Goal: Feedback & Contribution: Contribute content

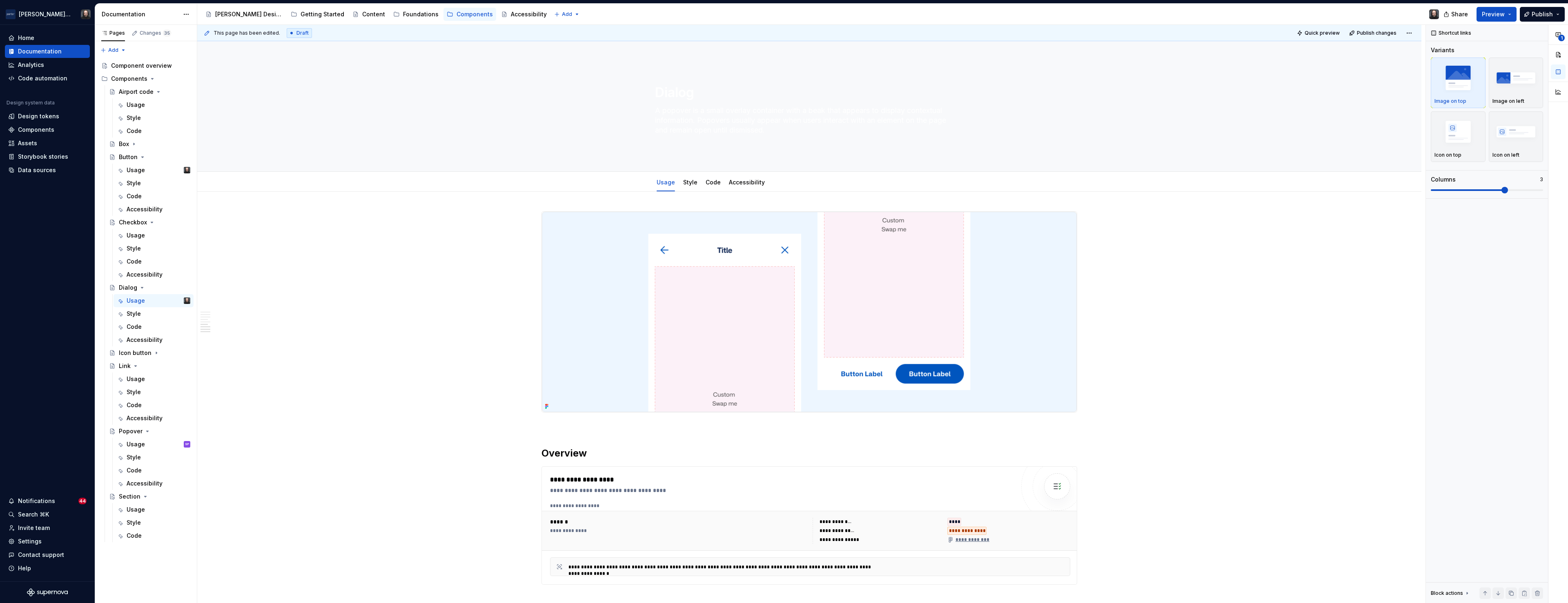
scroll to position [958, 0]
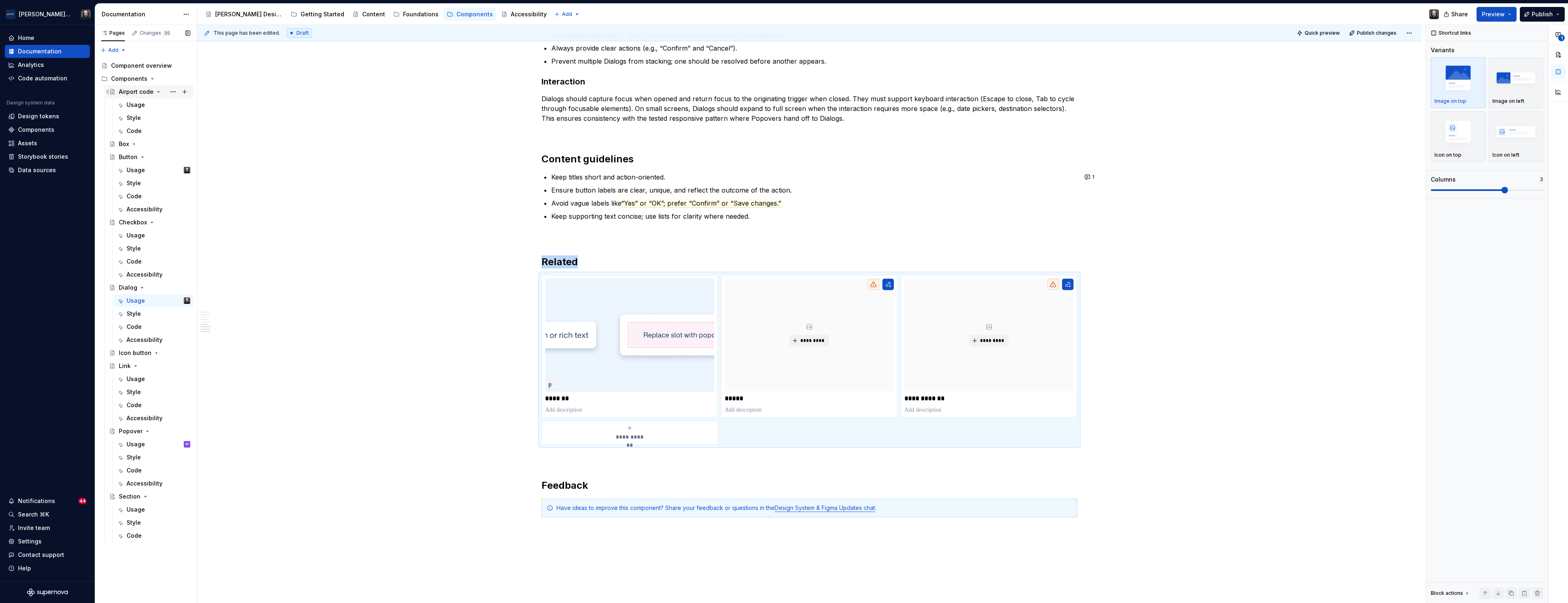
click at [157, 94] on icon "Page tree" at bounding box center [158, 92] width 7 height 7
click at [142, 119] on icon "Page tree" at bounding box center [142, 118] width 7 height 7
click at [152, 131] on icon "Page tree" at bounding box center [152, 131] width 7 height 7
click at [141, 144] on icon "Page tree" at bounding box center [142, 144] width 2 height 1
click at [136, 170] on icon "Page tree" at bounding box center [135, 170] width 2 height 1
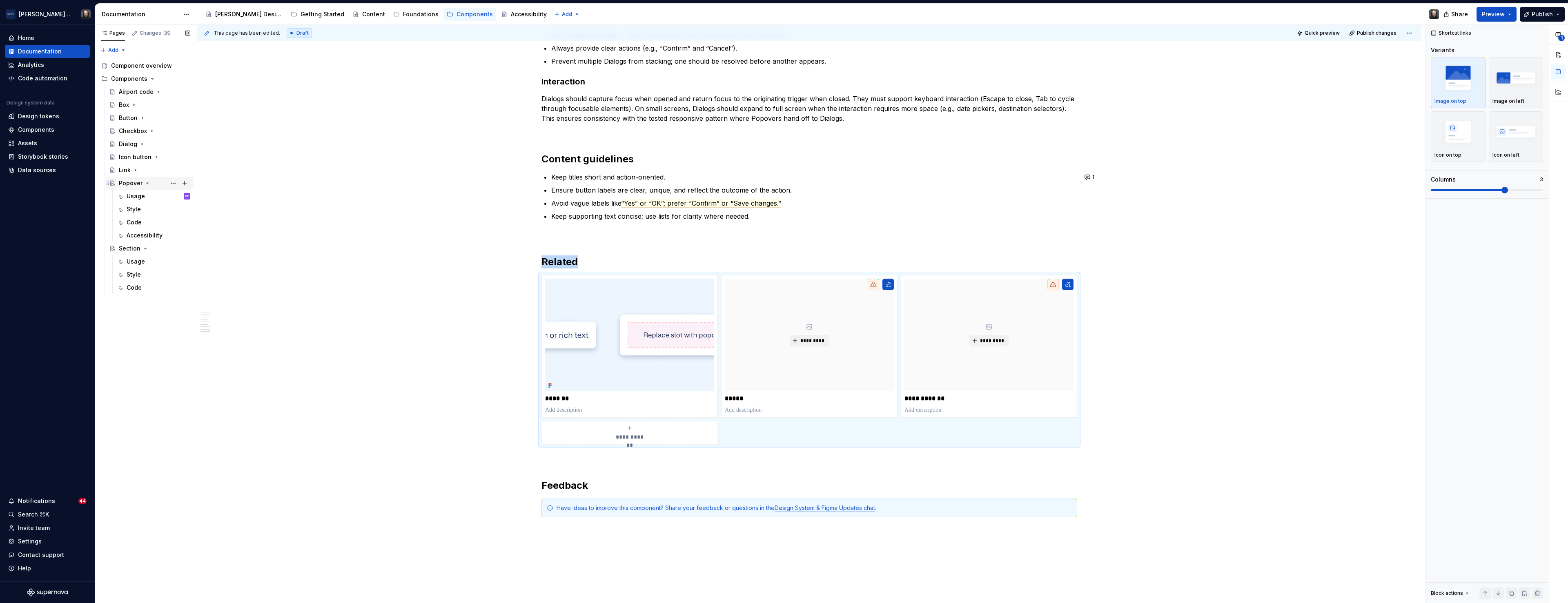
click at [145, 183] on icon "Page tree" at bounding box center [147, 183] width 7 height 7
click at [144, 197] on icon "Page tree" at bounding box center [145, 196] width 7 height 7
click at [172, 132] on button "Page tree" at bounding box center [173, 131] width 12 height 12
click at [187, 158] on div "Duplicate page" at bounding box center [222, 158] width 80 height 8
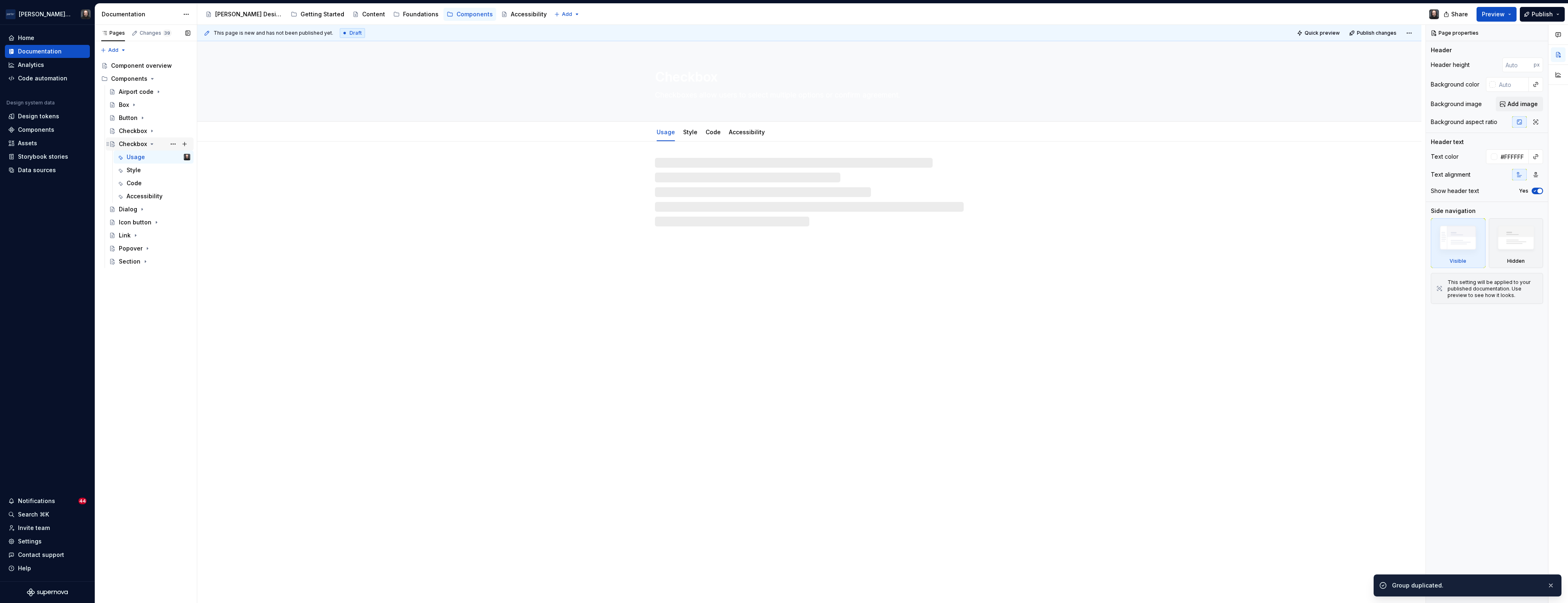
click at [151, 143] on icon "Page tree" at bounding box center [152, 144] width 7 height 7
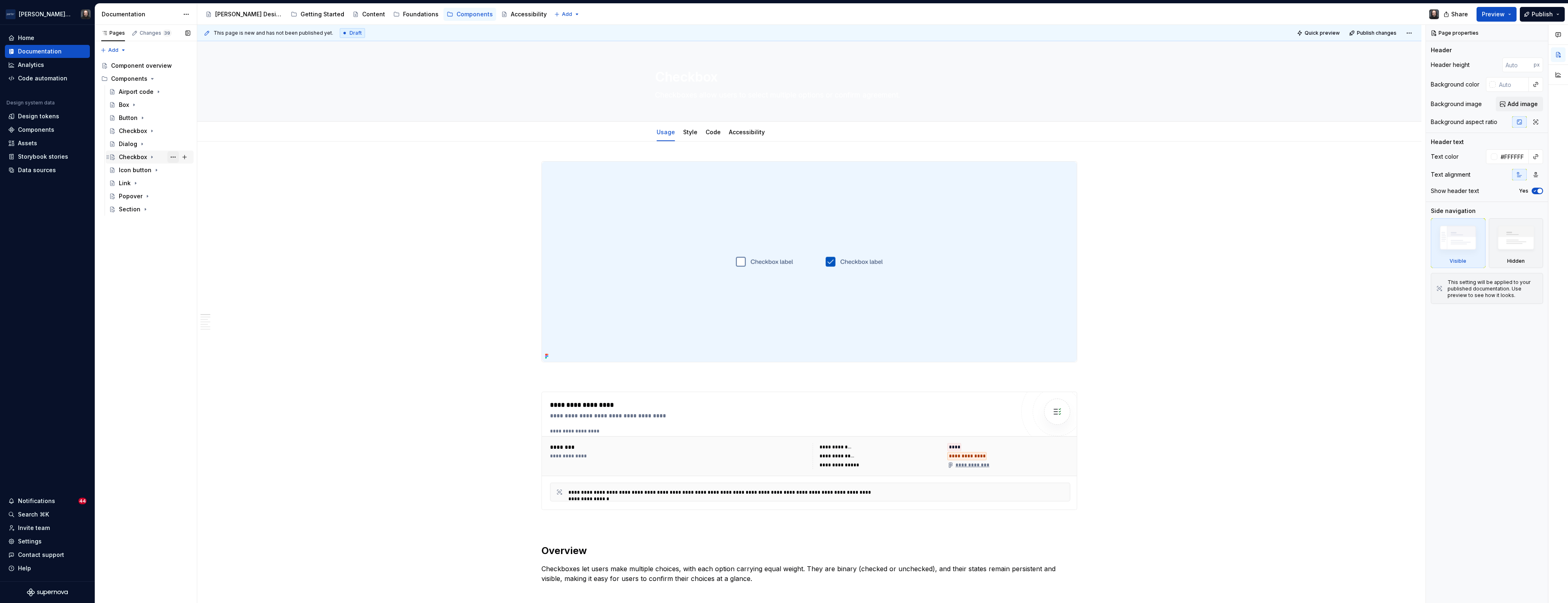
click at [172, 157] on button "Page tree" at bounding box center [173, 157] width 12 height 12
type textarea "*"
click at [191, 173] on div "Rename page" at bounding box center [222, 171] width 80 height 8
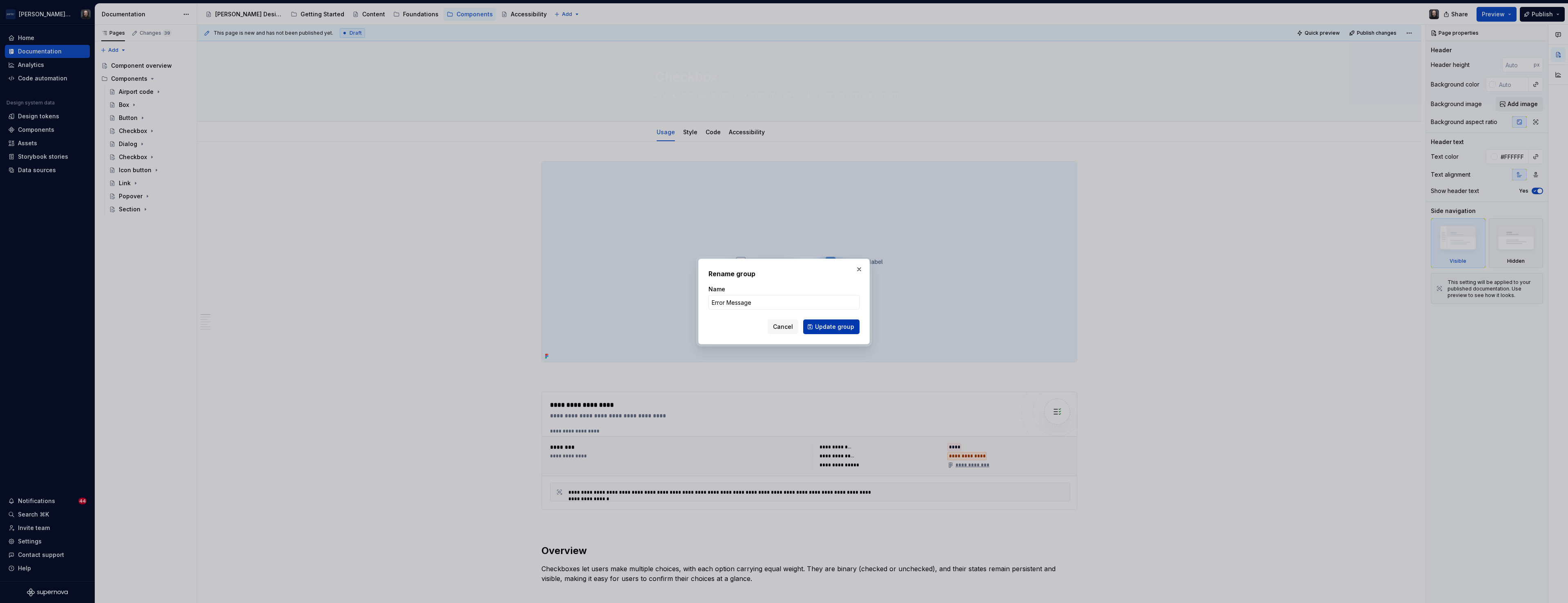
type input "Error Message"
click at [852, 328] on span "Update group" at bounding box center [835, 327] width 39 height 8
type textarea "*"
type textarea "Error Message"
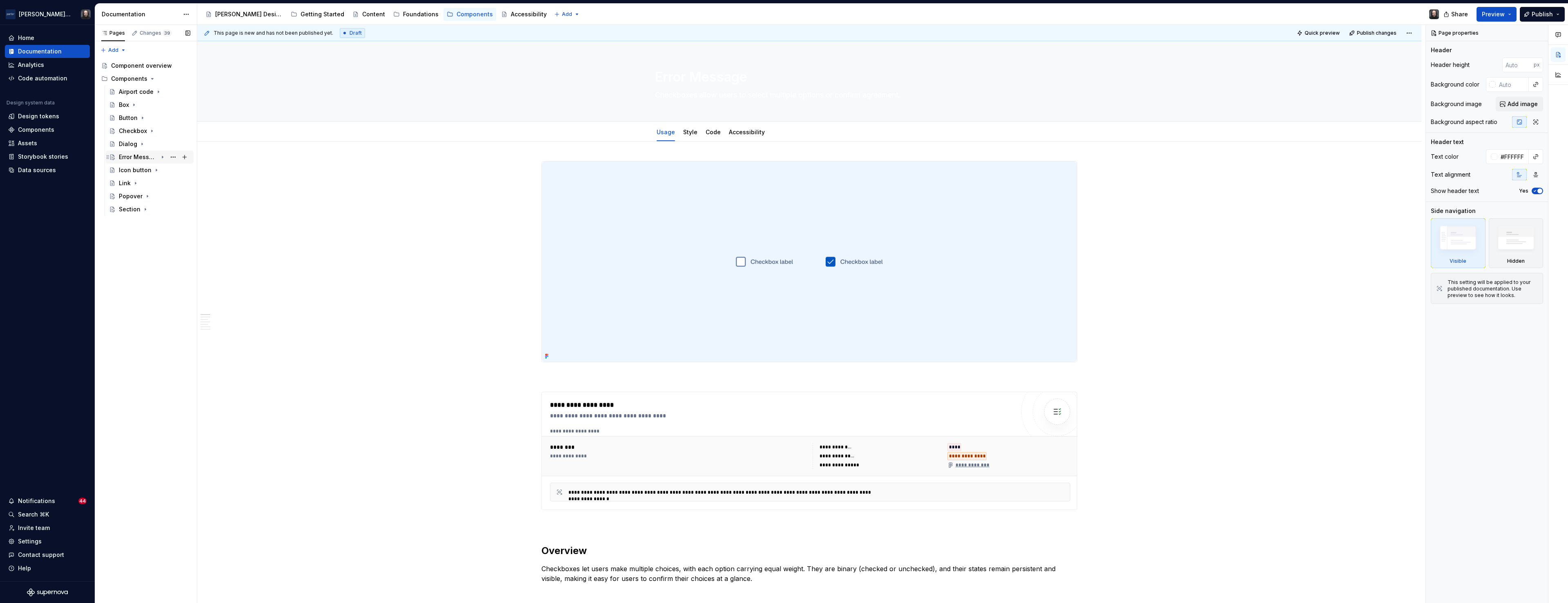
click at [164, 157] on icon "Page tree" at bounding box center [163, 157] width 7 height 7
click at [931, 408] on div "**********" at bounding box center [782, 405] width 464 height 10
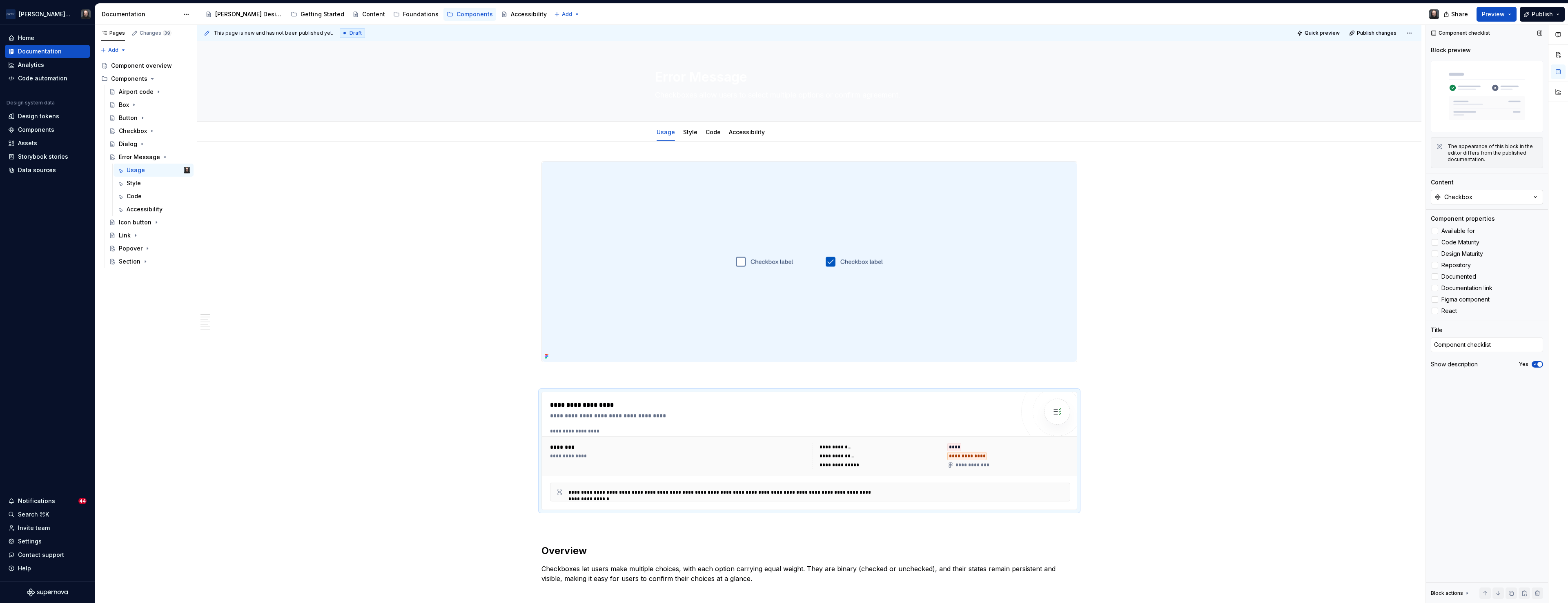
click at [1467, 193] on div "Checkbox" at bounding box center [1458, 197] width 28 height 8
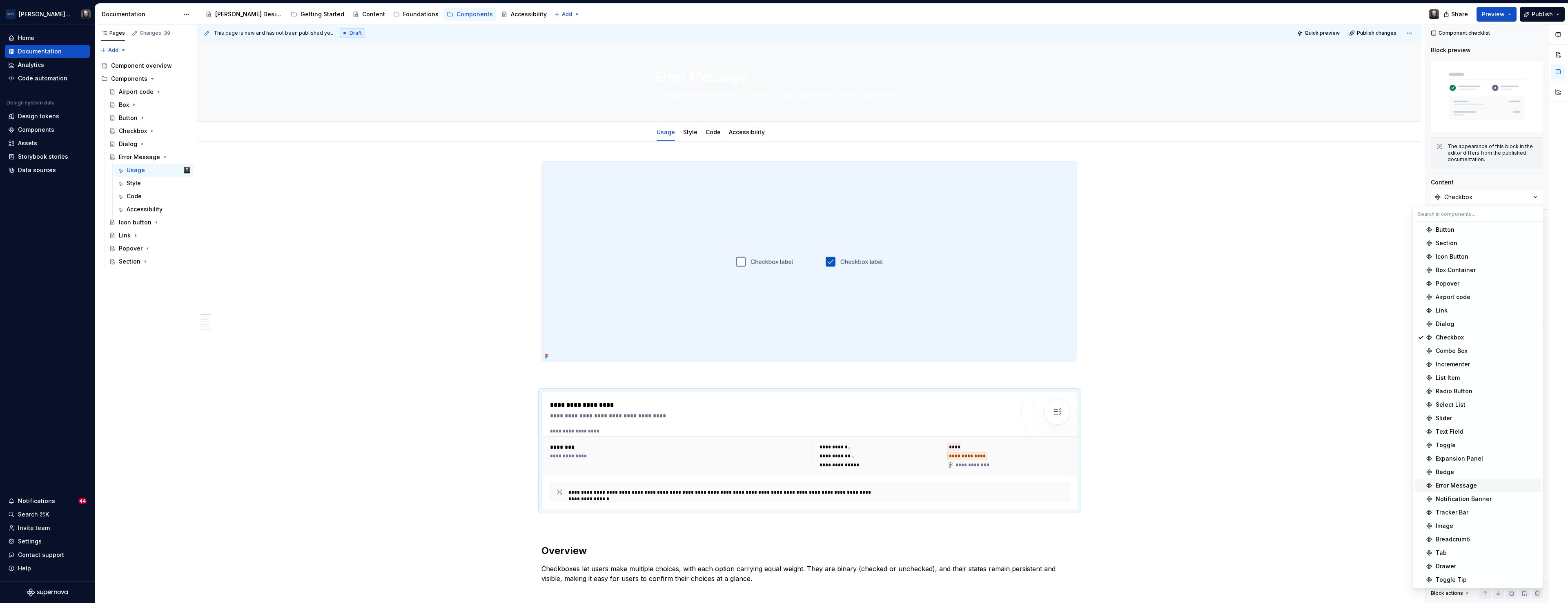
click at [1448, 484] on div "Error Message" at bounding box center [1457, 486] width 41 height 8
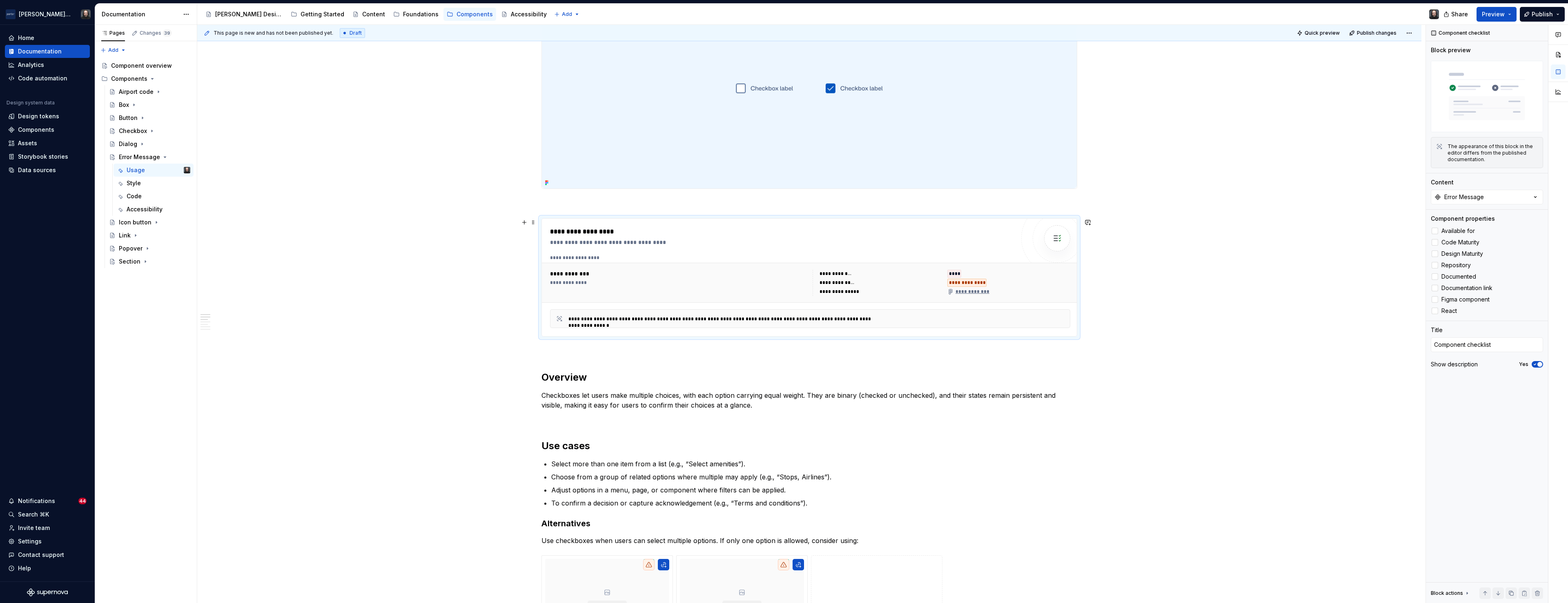
scroll to position [18, 0]
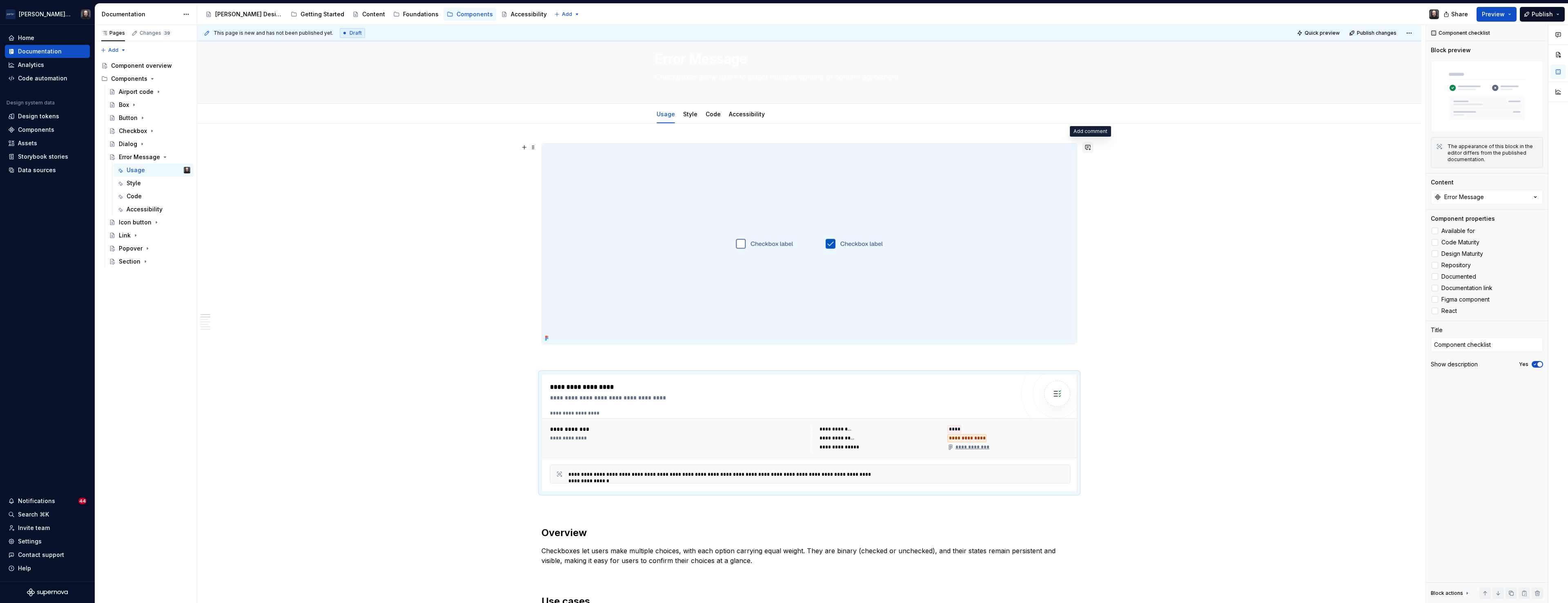
type textarea "*"
click at [1091, 146] on button "button" at bounding box center [1088, 147] width 12 height 12
click at [989, 163] on span "Updatye to Error image" at bounding box center [1001, 161] width 63 height 7
click at [1041, 162] on p "Update to Error image" at bounding box center [1030, 162] width 120 height 9
click at [1085, 173] on icon "Send" at bounding box center [1087, 174] width 5 height 5
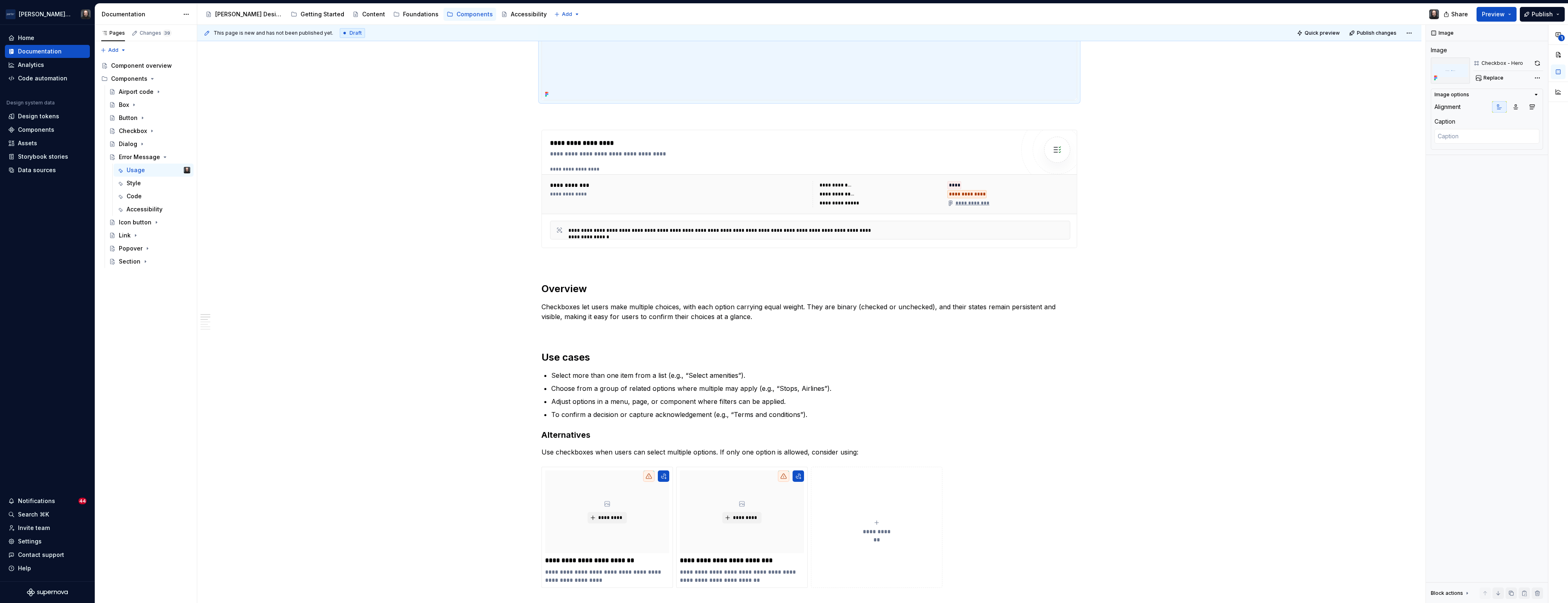
scroll to position [377, 0]
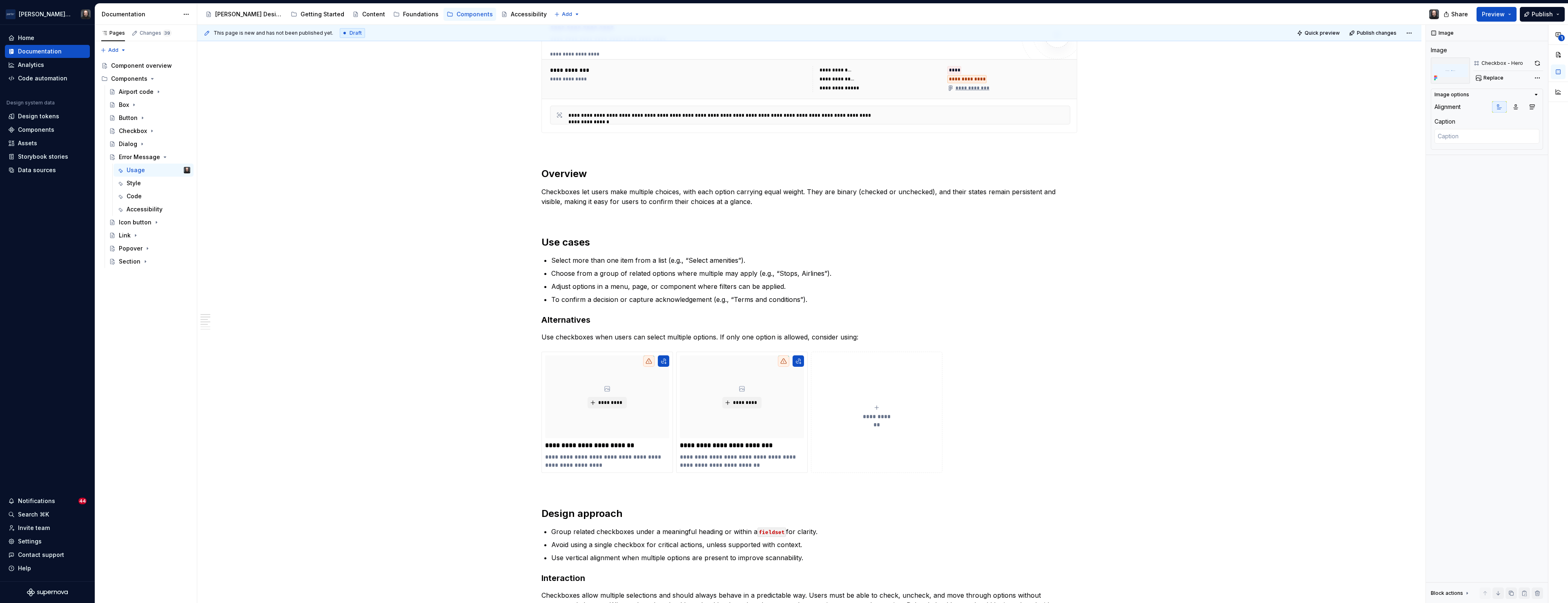
drag, startPoint x: 653, startPoint y: 199, endPoint x: 686, endPoint y: 201, distance: 33.1
click at [652, 198] on p "Checkboxes let users make multiple choices, with each option carrying equal wei…" at bounding box center [810, 197] width 536 height 19
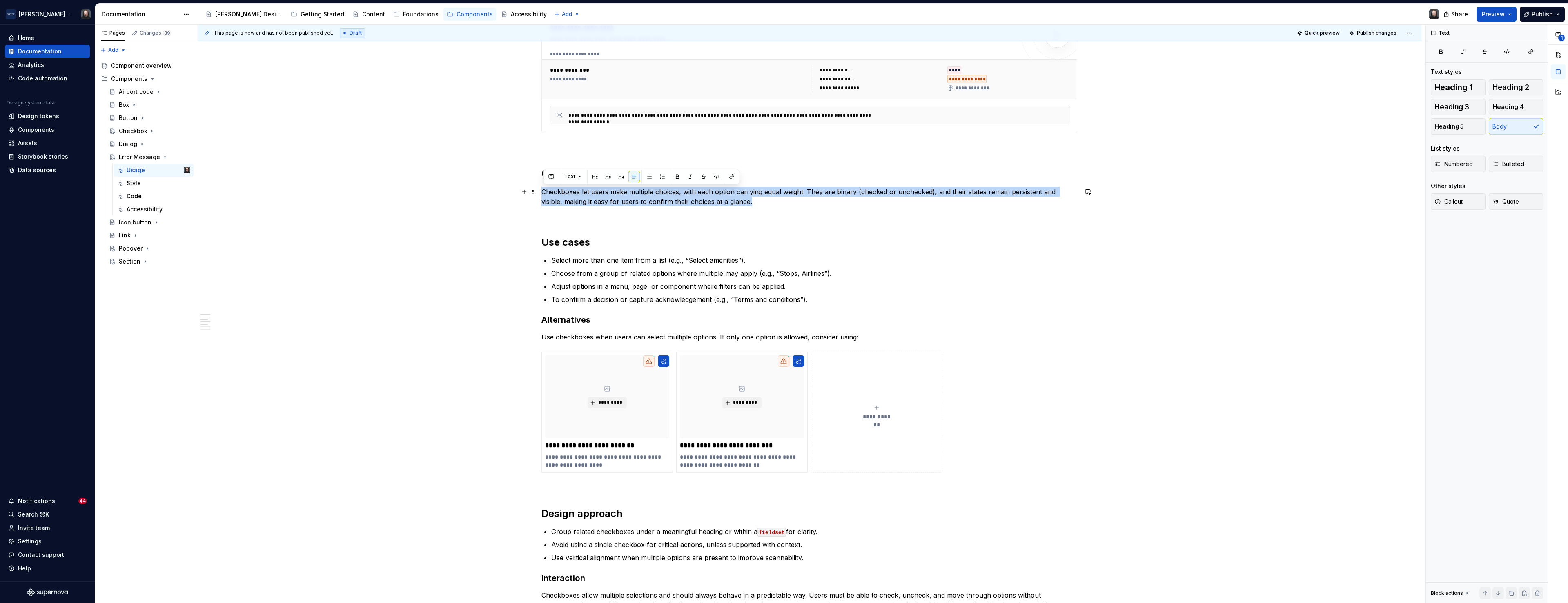
drag, startPoint x: 733, startPoint y: 201, endPoint x: 545, endPoint y: 193, distance: 188.2
click at [545, 193] on p "Checkboxes let users make multiple choices, with each option carrying equal wei…" at bounding box center [810, 197] width 536 height 19
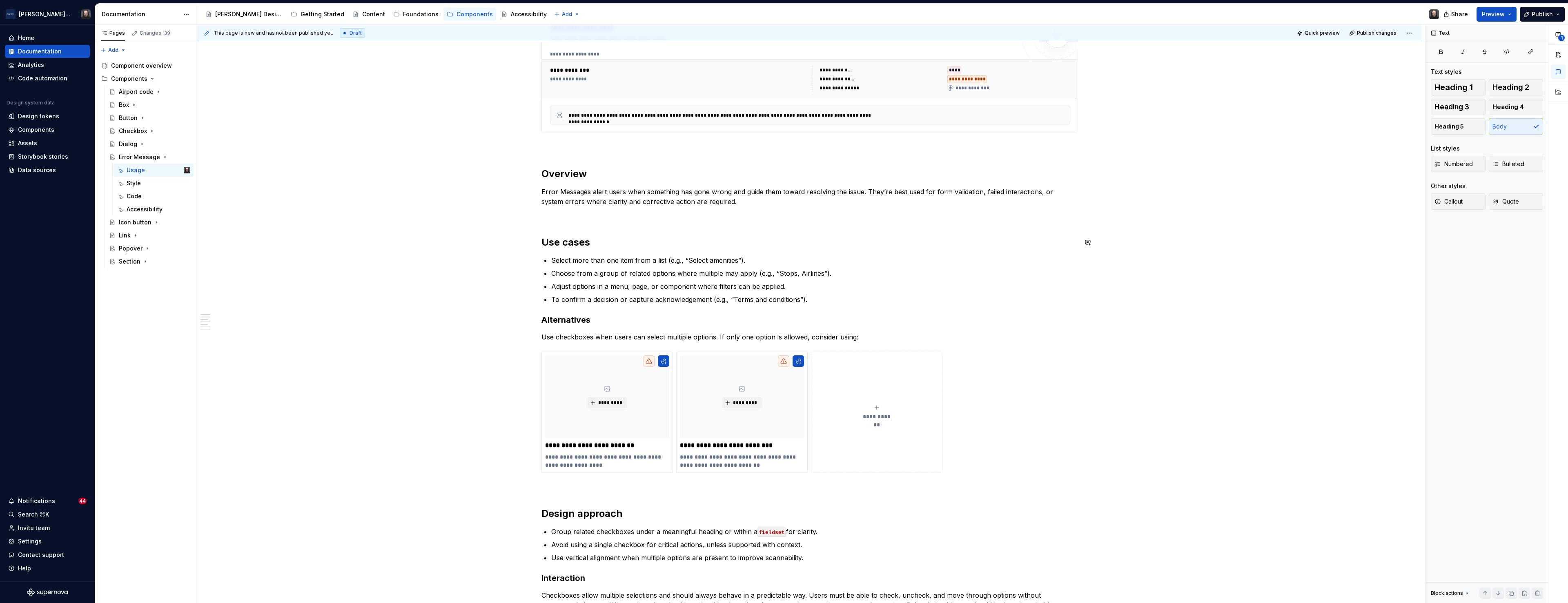
click at [421, 251] on div "**********" at bounding box center [809, 489] width 1224 height 1449
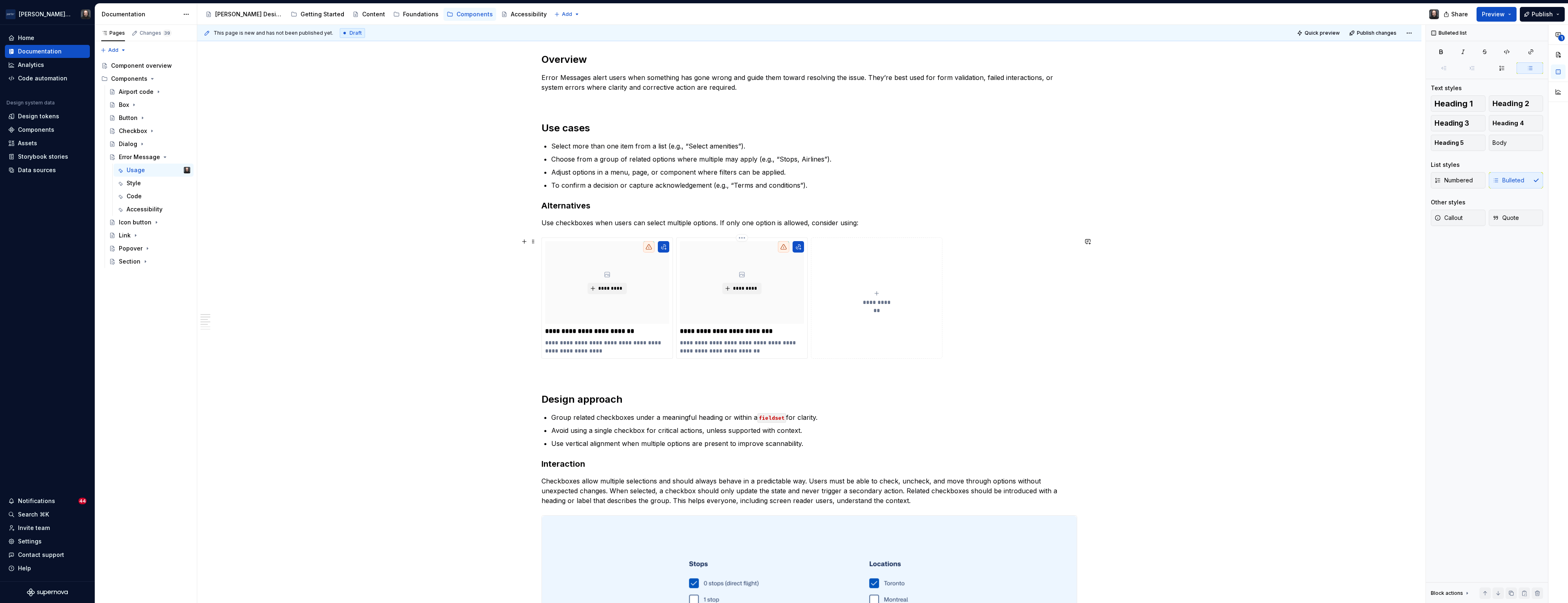
scroll to position [383, 0]
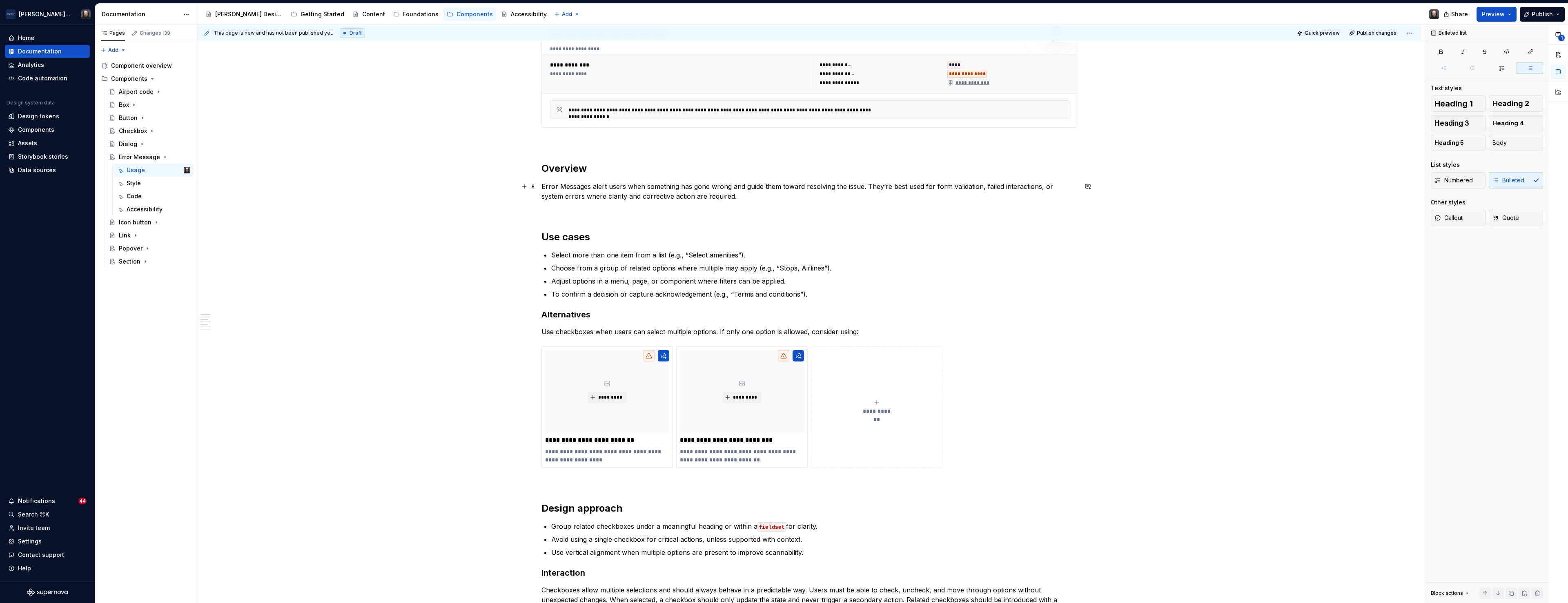
click at [719, 197] on p "Error Messages alert users when something has gone wrong and guide them toward …" at bounding box center [810, 192] width 536 height 19
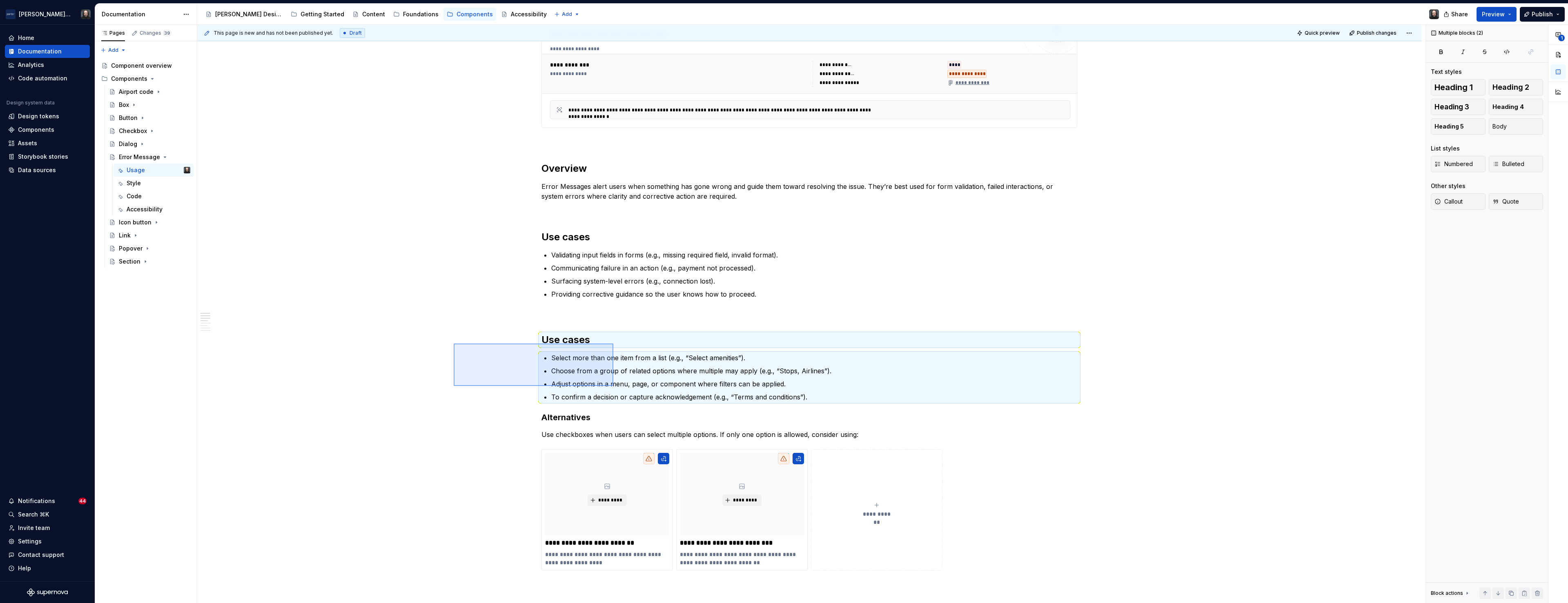
drag, startPoint x: 494, startPoint y: 359, endPoint x: 614, endPoint y: 386, distance: 123.0
click at [614, 386] on div "**********" at bounding box center [811, 314] width 1228 height 579
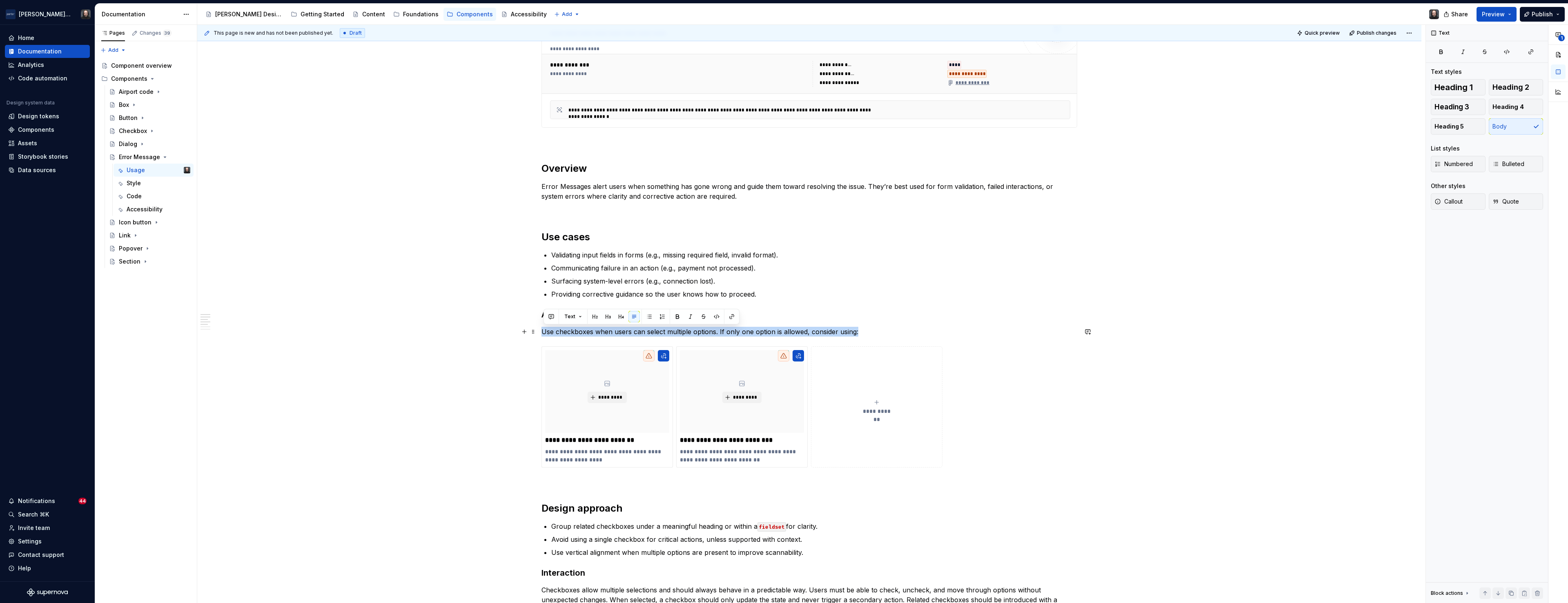
drag, startPoint x: 858, startPoint y: 332, endPoint x: 545, endPoint y: 332, distance: 313.0
click at [545, 332] on p "Use checkboxes when users can select multiple options. If only one option is al…" at bounding box center [810, 332] width 536 height 10
drag, startPoint x: 639, startPoint y: 439, endPoint x: 549, endPoint y: 438, distance: 90.0
click at [549, 438] on p "**********" at bounding box center [607, 440] width 124 height 8
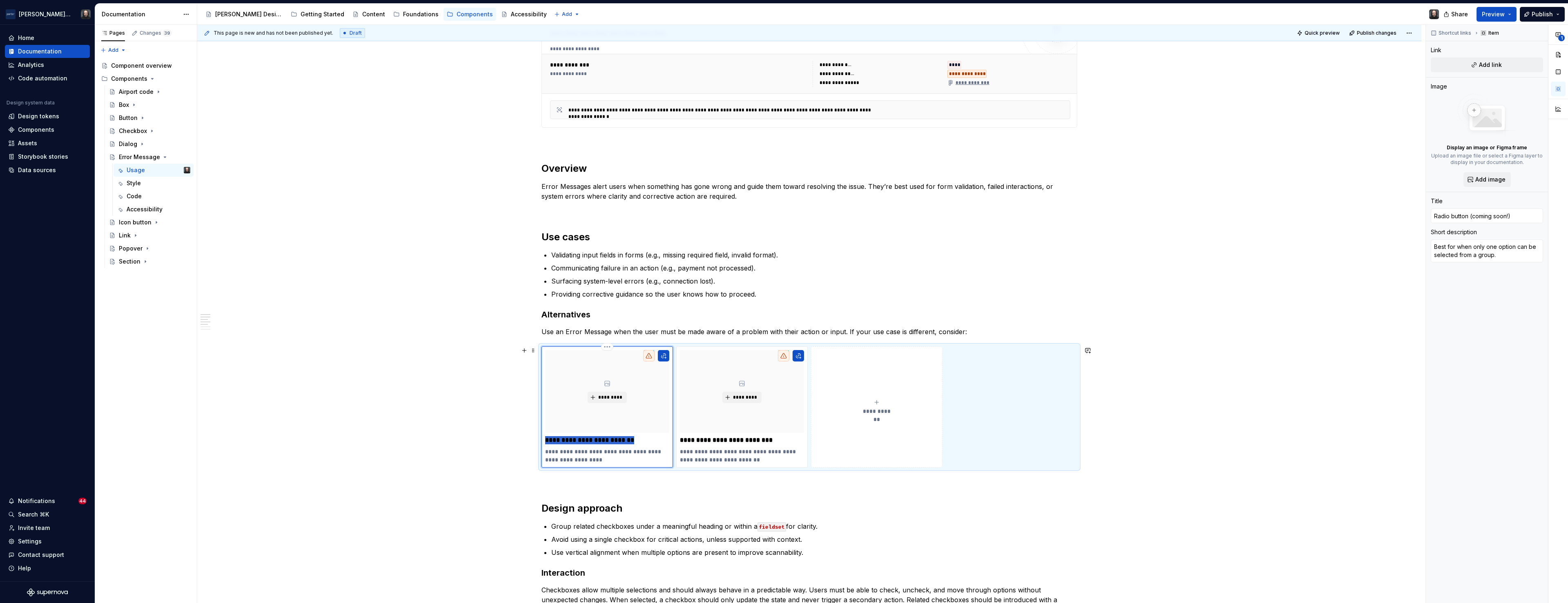
type textarea "*"
type input "N"
type textarea "*"
type input "No"
type textarea "*"
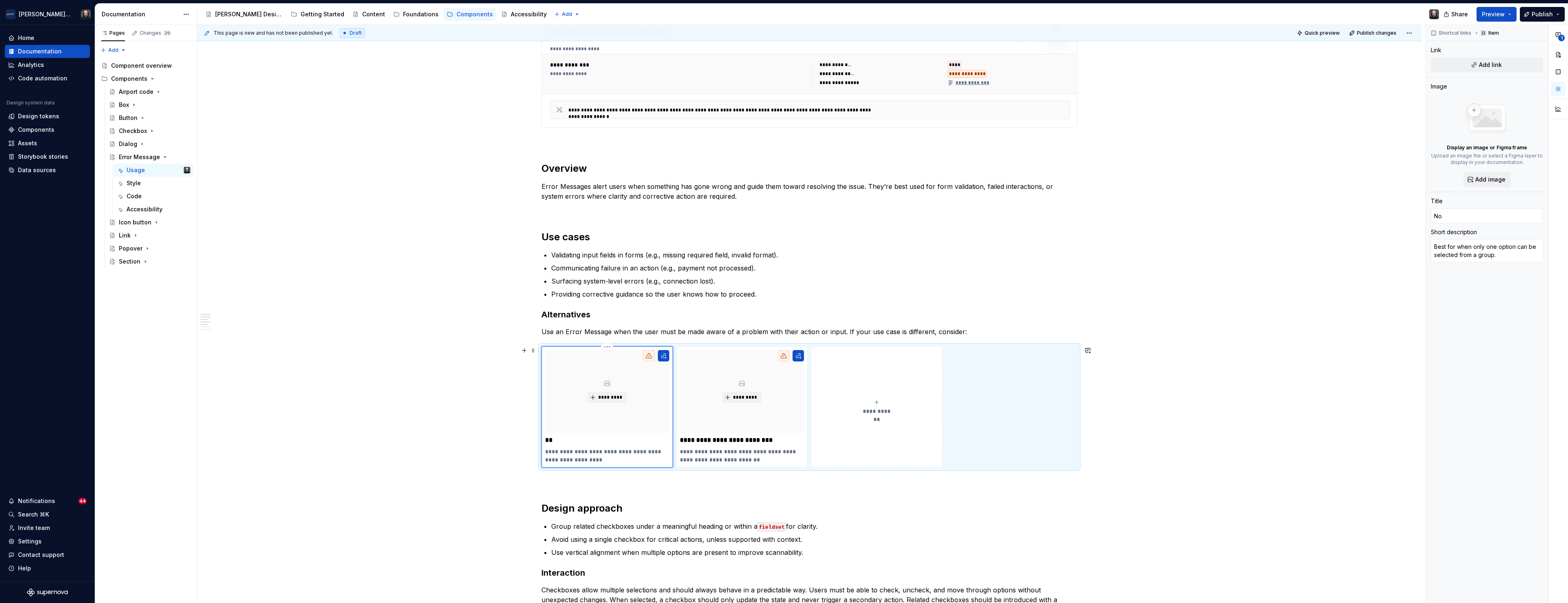
type input "Not"
type textarea "*"
type input "Noti"
type textarea "*"
type input "Notif"
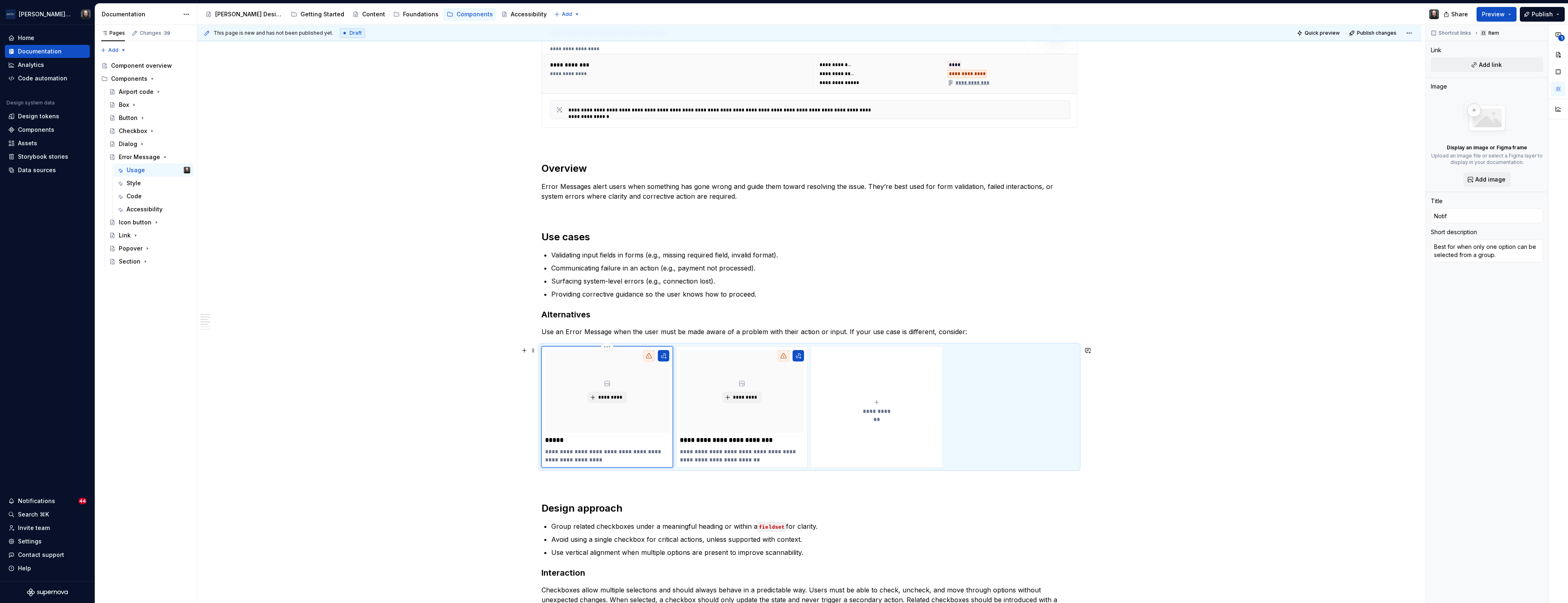
type textarea "*"
type input "Notifu"
type textarea "*"
type input "Notifui"
type textarea "*"
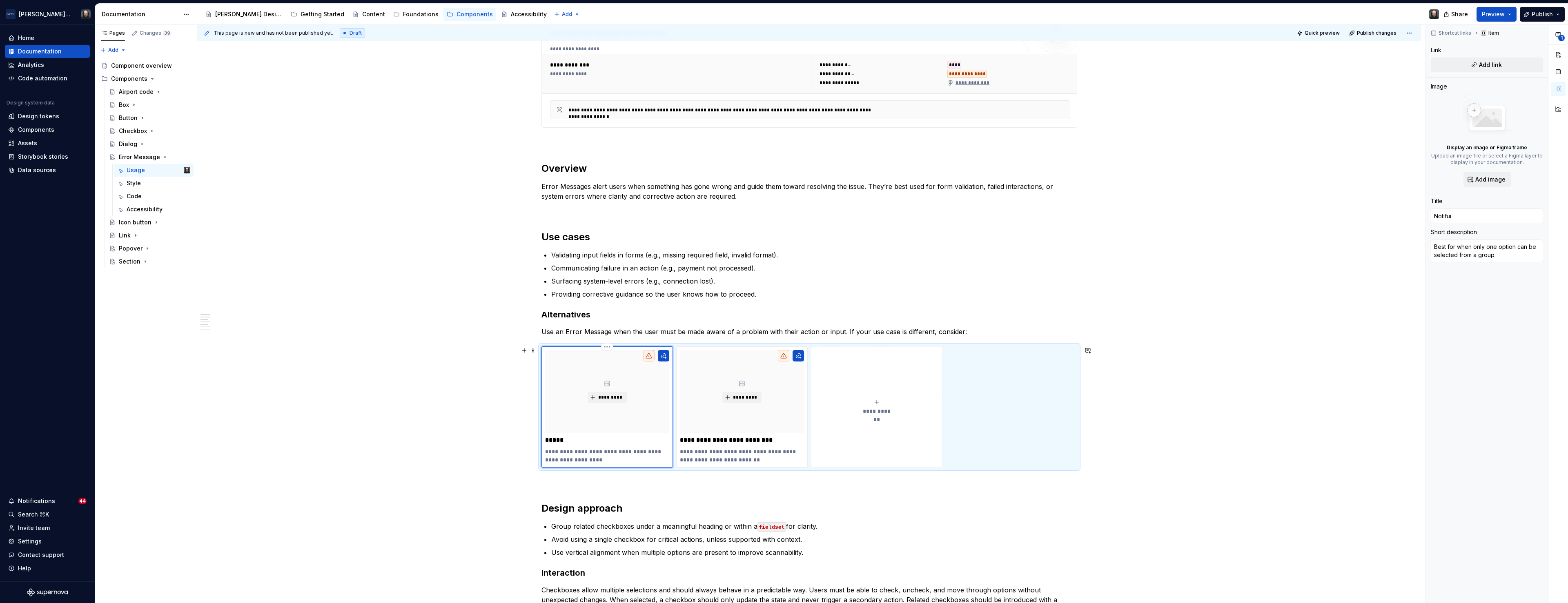
type input "Notifuic"
type textarea "*"
type input "Notifuica"
type textarea "*"
type input "Notifuicat"
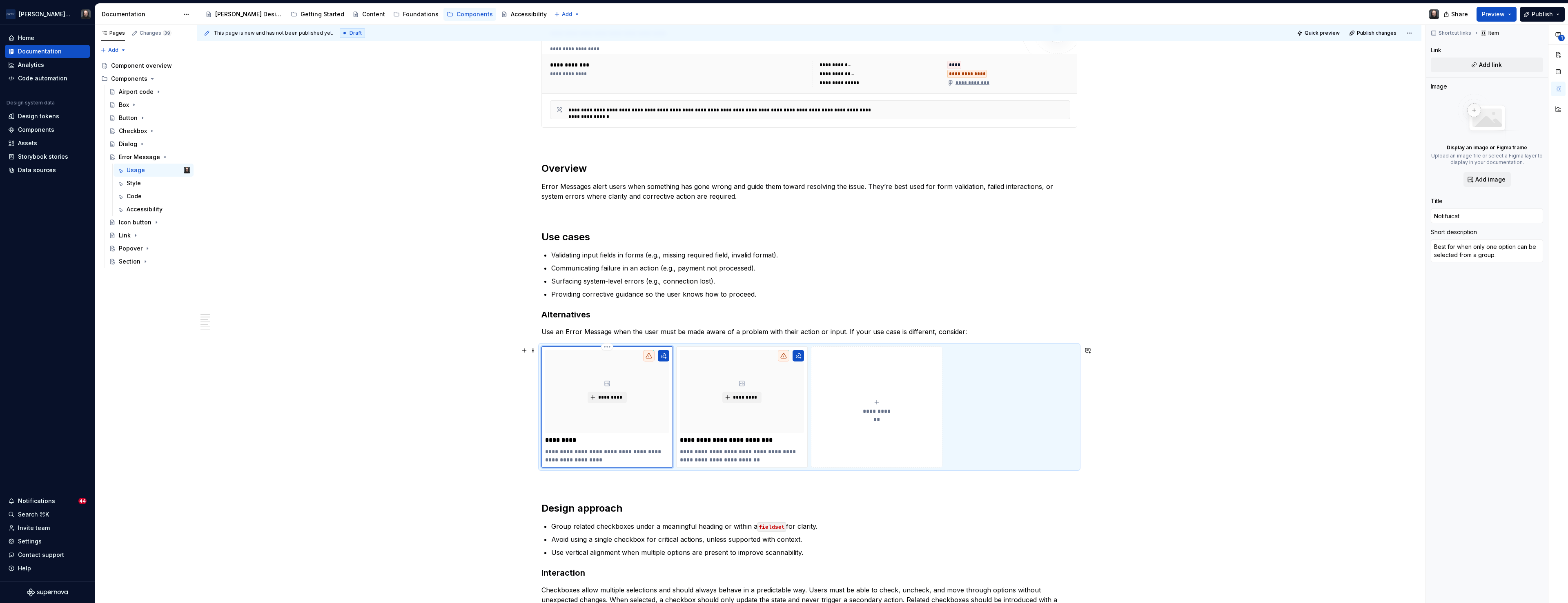
type textarea "*"
type input "Notifuicati"
type textarea "*"
type input "Notifuicatio"
type textarea "*"
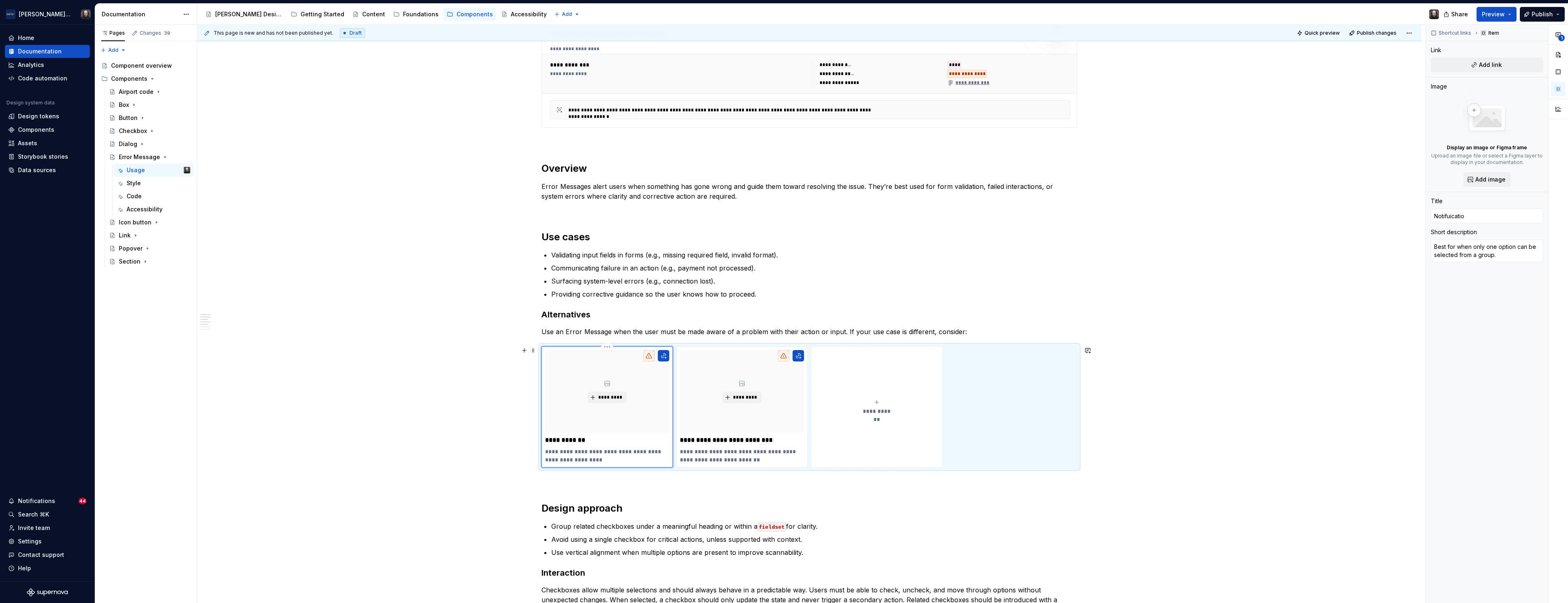
type input "Notifuication"
type textarea "*"
type input "Notifuication"
type textarea "*"
type input "Notifuication B"
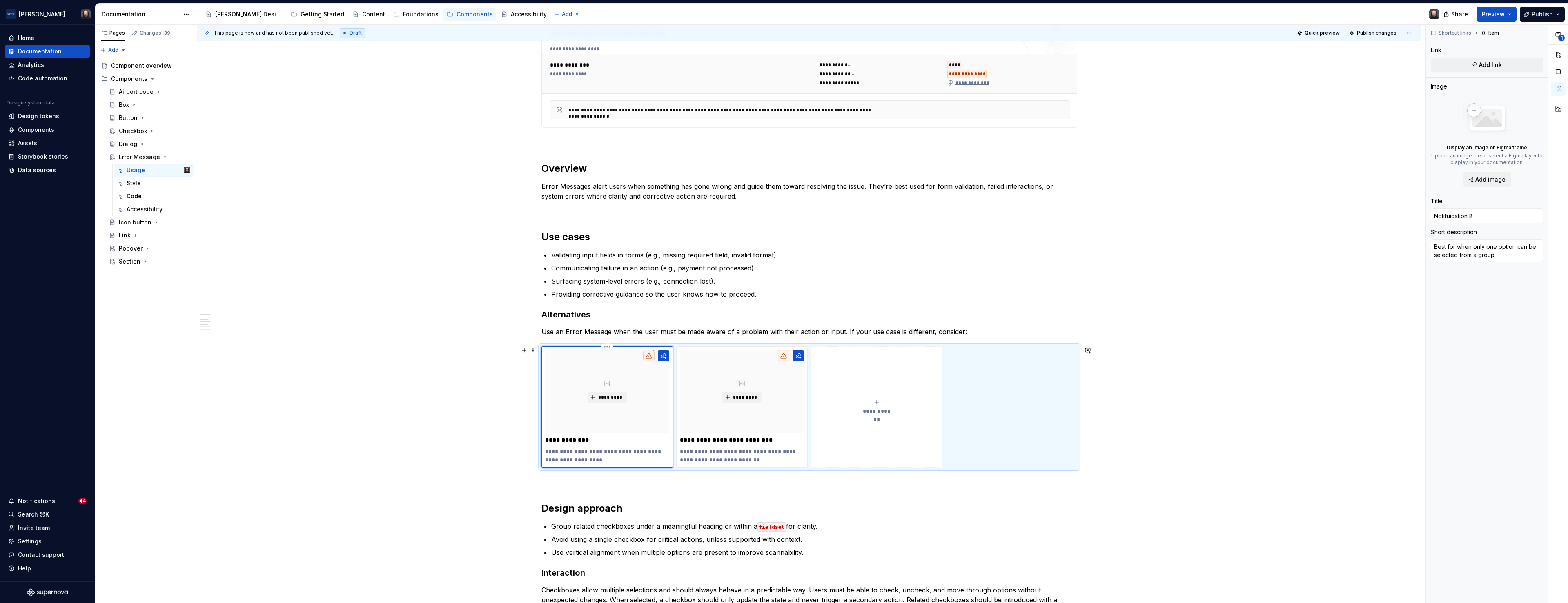
type textarea "*"
type input "Notifuication Ba"
type textarea "*"
type input "Notifuication Ban"
type textarea "*"
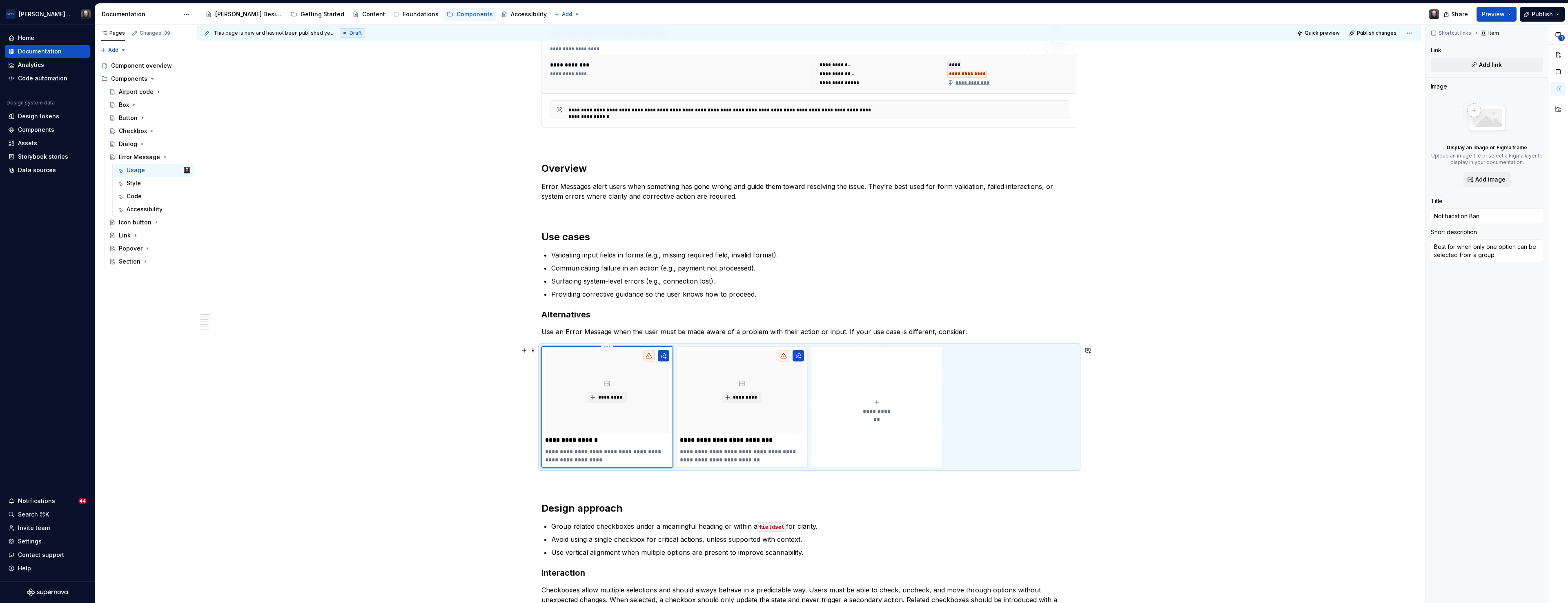
type input "Notifuication Bann"
type textarea "*"
type input "Notifuication Banne"
type textarea "*"
type input "Notifuication Banner"
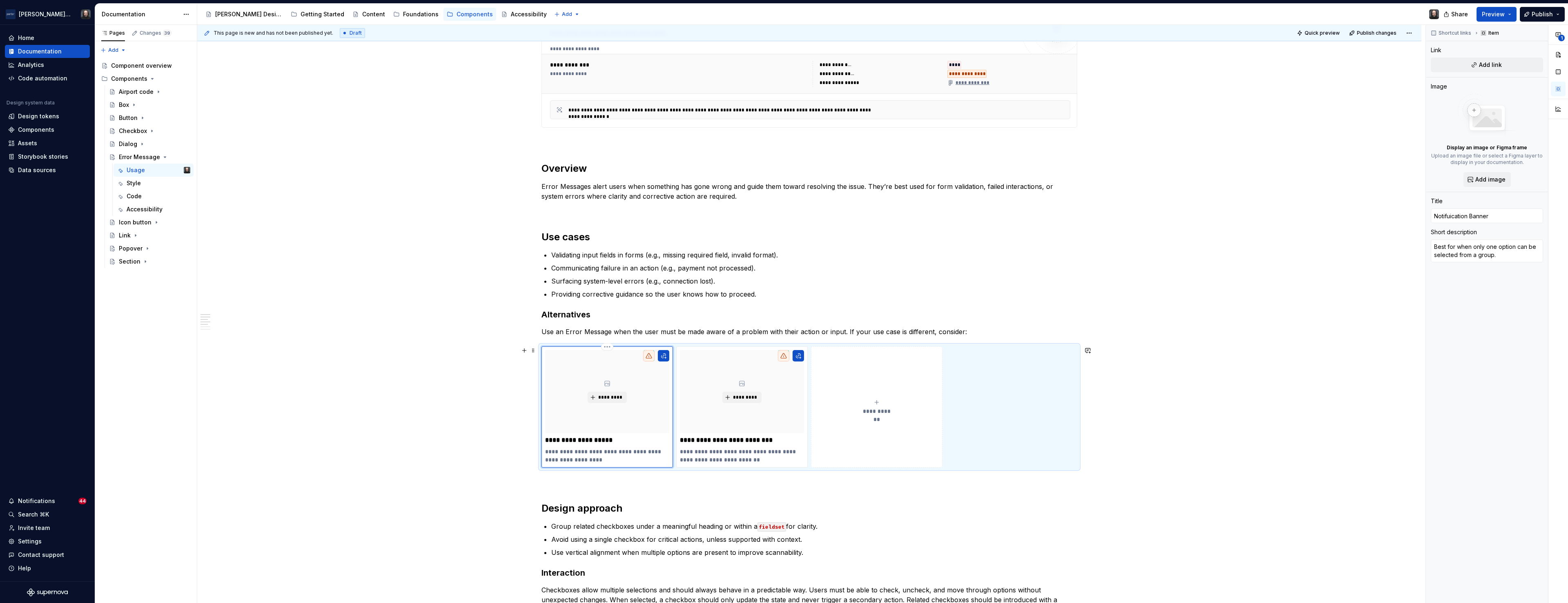
click at [567, 442] on p "**********" at bounding box center [607, 440] width 124 height 8
type textarea "*"
type input "Notification Banner"
click at [1483, 250] on textarea "Best for when only one option can be selected from a group." at bounding box center [1487, 251] width 112 height 23
paste textarea "for broader system or global errors that impact more than one field or action"
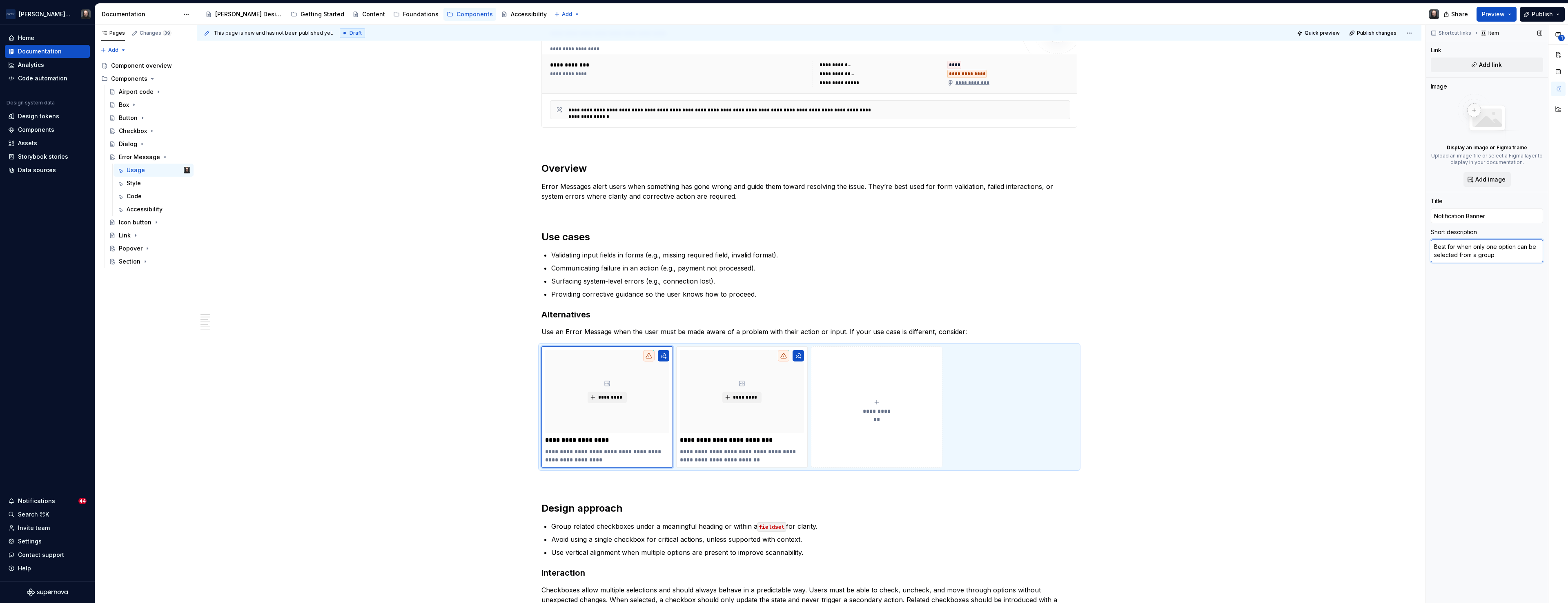
type textarea "*"
type textarea "for broader system or global errors that impact more than one field or action."
type textarea "*"
type textarea "For broader system or global errors that impact more than one field or action."
drag, startPoint x: 761, startPoint y: 439, endPoint x: 679, endPoint y: 439, distance: 82.0
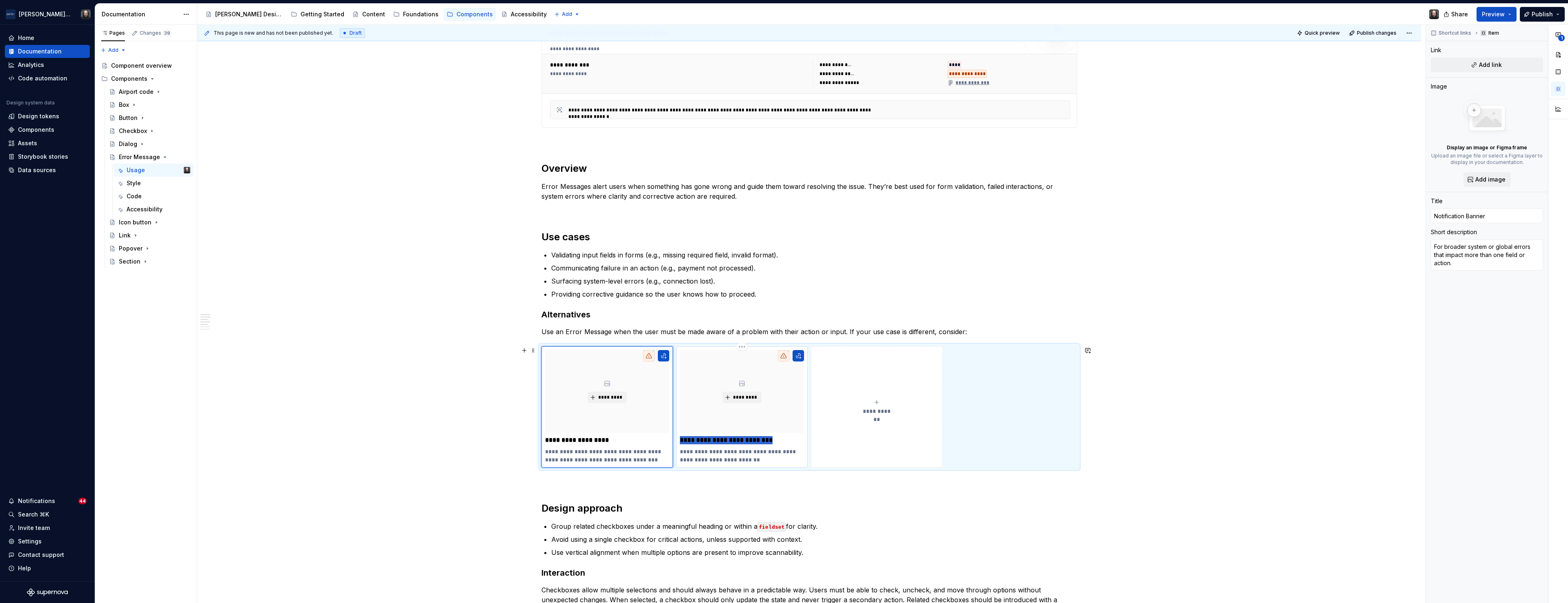
click at [679, 439] on div "**********" at bounding box center [742, 407] width 131 height 121
type textarea "*"
type input "Switch toggle (coming soon!)"
type textarea "Best for immediate, binary actions that don't require confirmation."
type textarea "*"
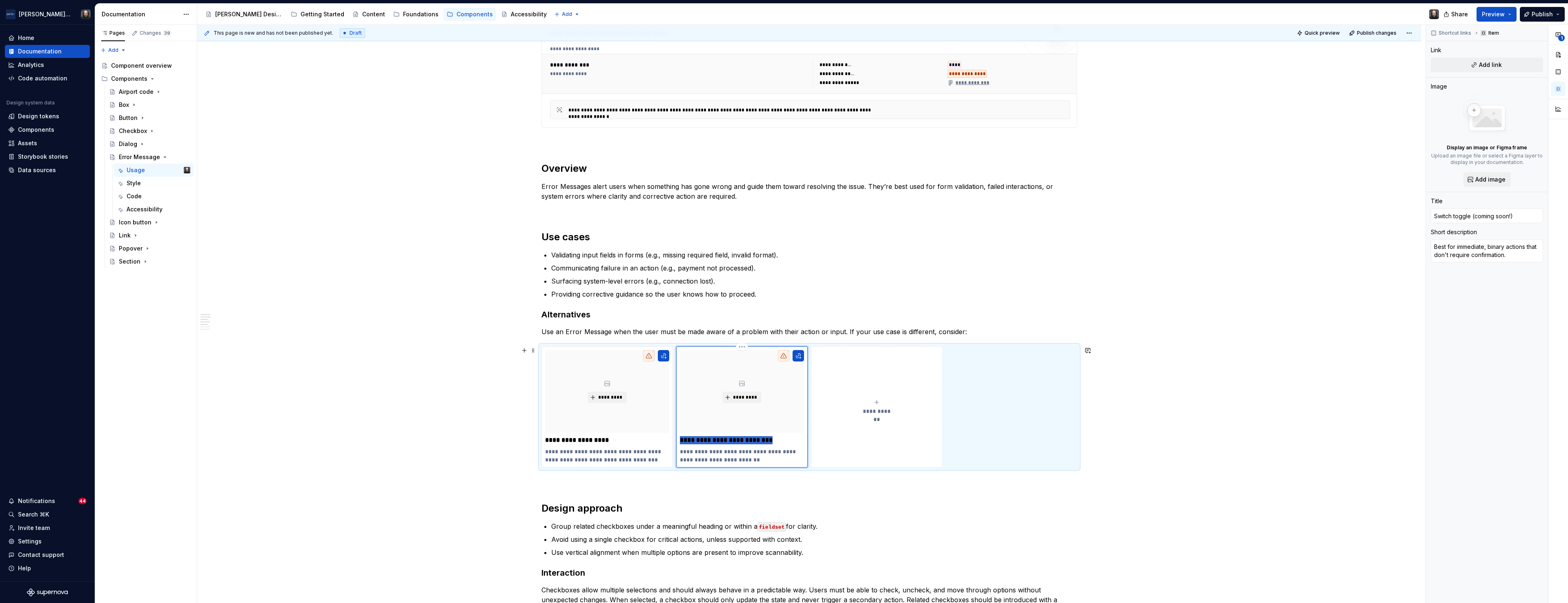
type input "T"
type textarea "*"
type input "To"
type textarea "*"
type input "Too"
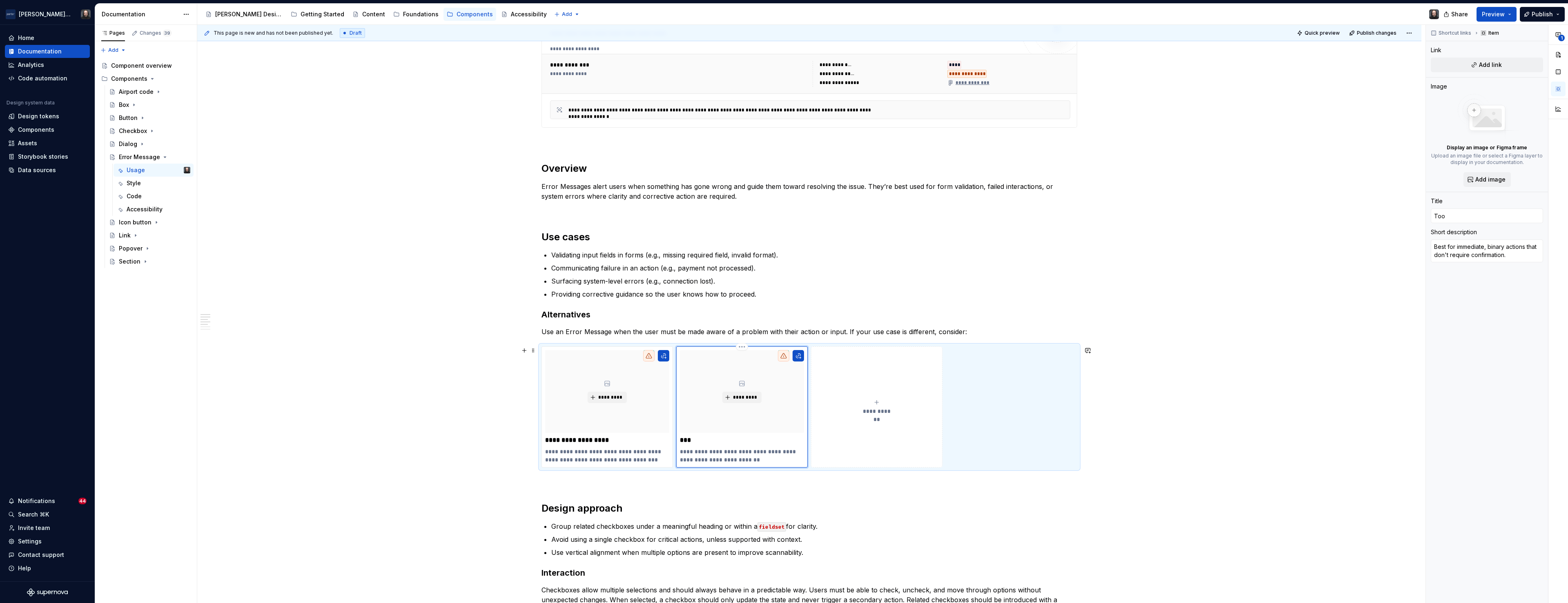
type textarea "*"
type input "Tool"
type textarea "*"
type input "Toolt"
type textarea "*"
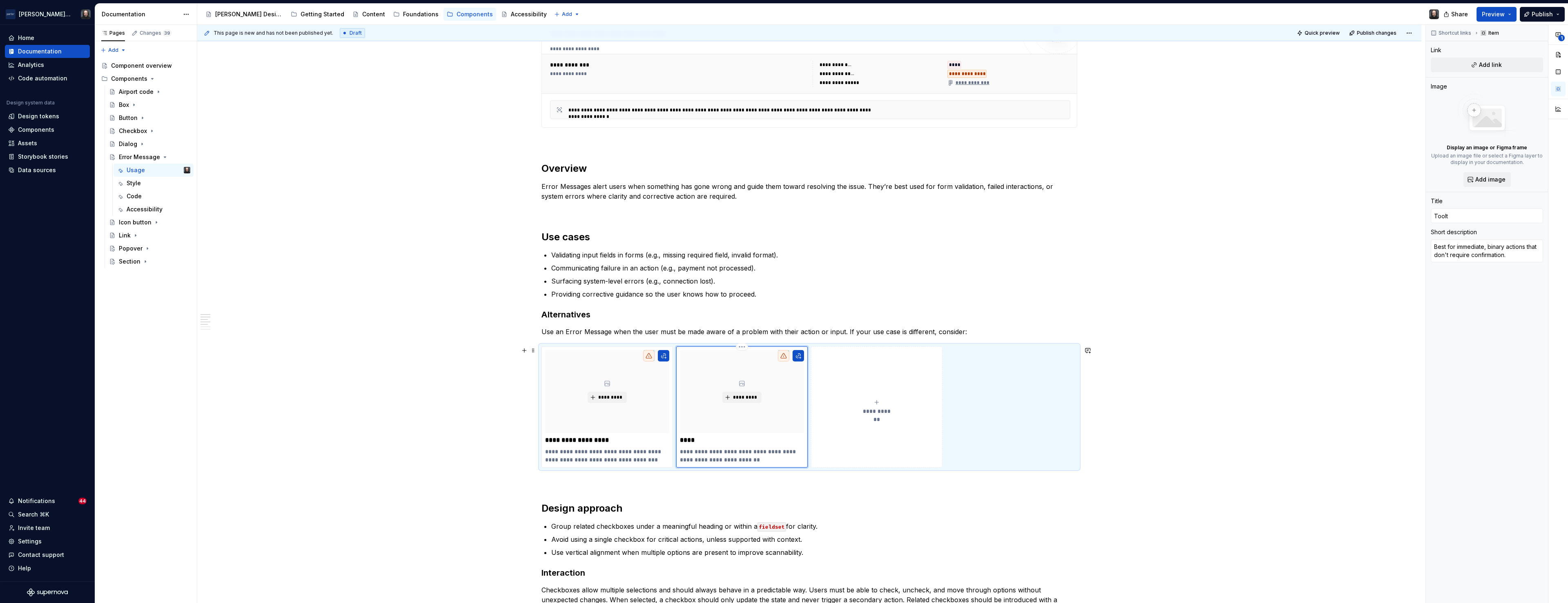
type input "Toolti"
type textarea "*"
type input "Tooltip"
click at [1488, 254] on textarea "Best for immediate, binary actions that don't require confirmation." at bounding box center [1487, 251] width 112 height 23
paste textarea "for inline hints before errors occur (e.g., format guidance), not for error sta…"
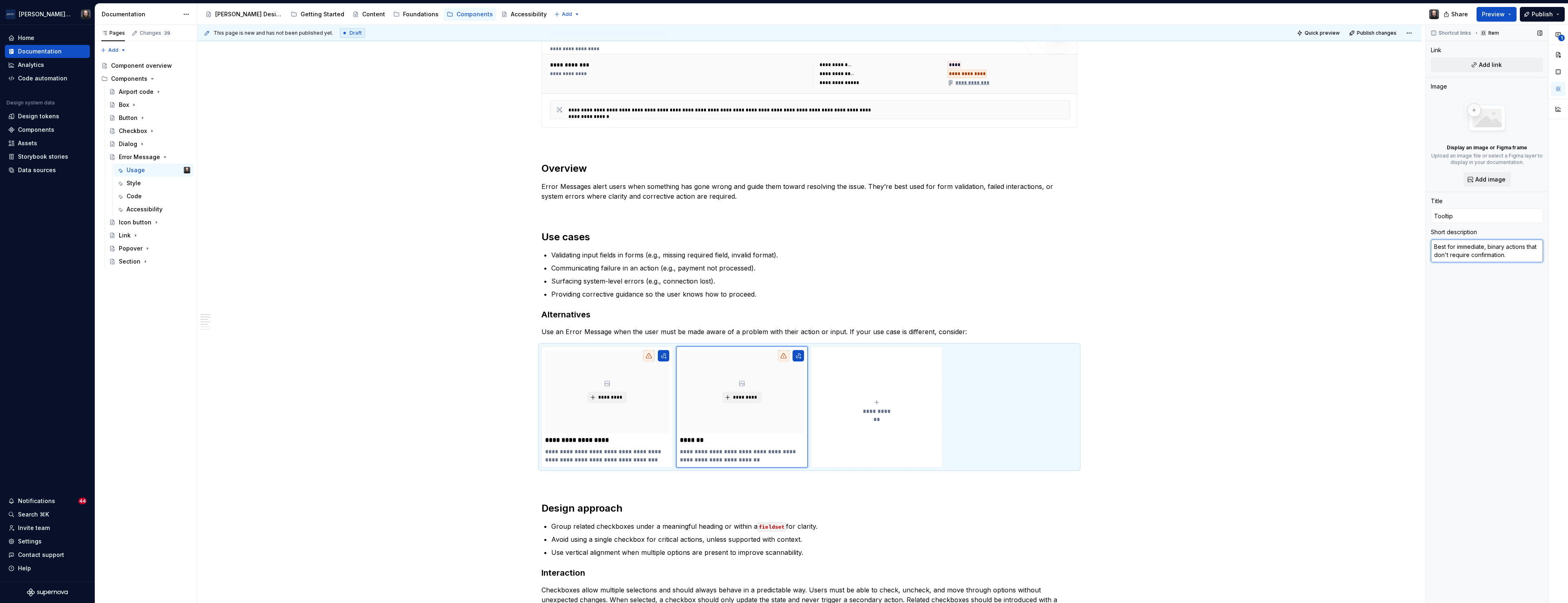
type textarea "*"
click at [1432, 249] on textarea "for inline hints before errors occur (e.g., format guidance), not for error sta…" at bounding box center [1487, 255] width 112 height 31
type textarea "For inline hints before errors occur (e.g., format guidance), not for error sta…"
click at [1211, 353] on div "**********" at bounding box center [809, 484] width 1224 height 1449
type textarea "*"
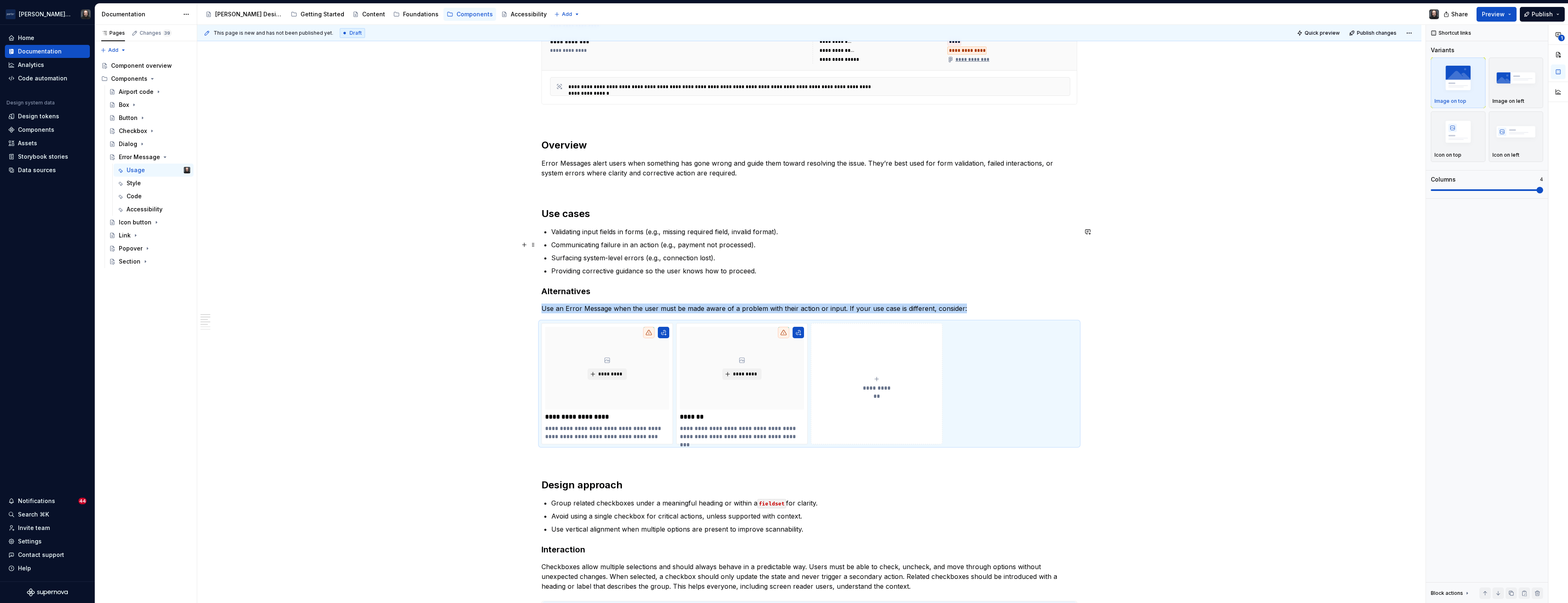
scroll to position [382, 0]
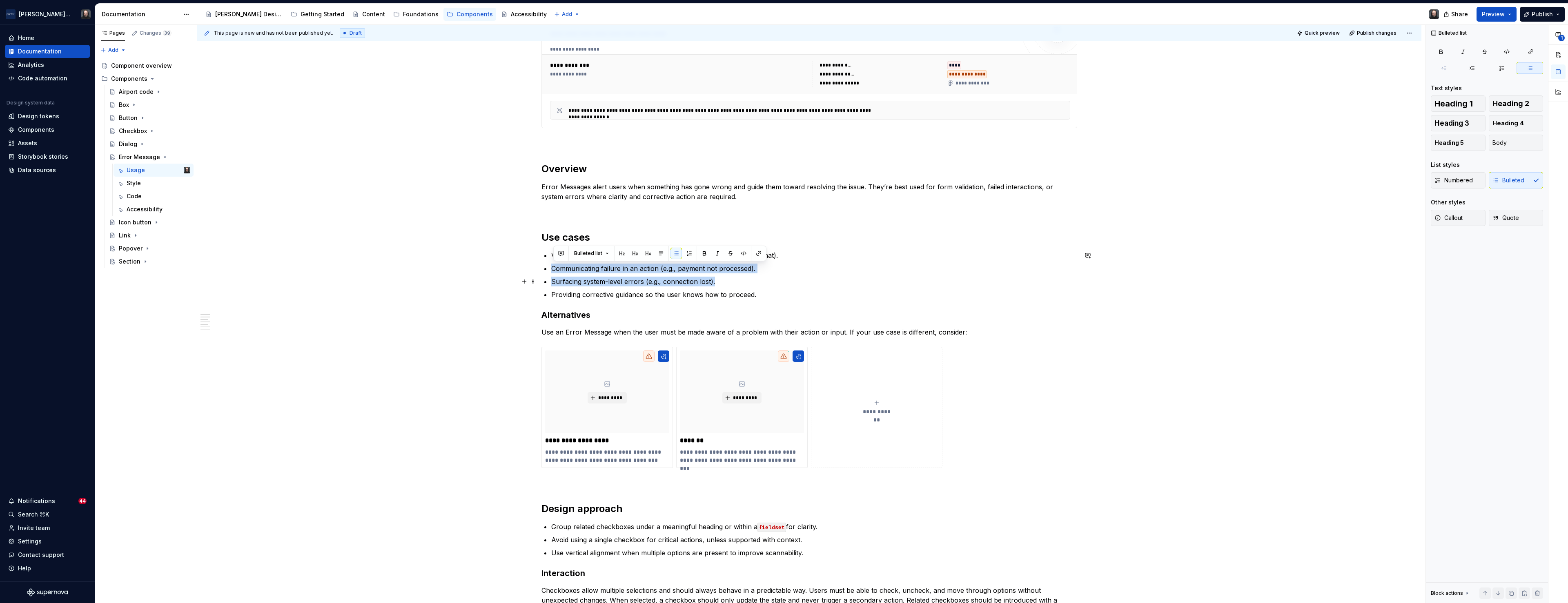
drag, startPoint x: 554, startPoint y: 269, endPoint x: 716, endPoint y: 286, distance: 162.9
click at [716, 286] on ul "Validating input fields in forms (e.g., missing required field, invalid format)…" at bounding box center [814, 275] width 526 height 49
click at [558, 254] on button "button" at bounding box center [561, 253] width 12 height 12
click at [675, 307] on icon "Send" at bounding box center [677, 307] width 5 height 5
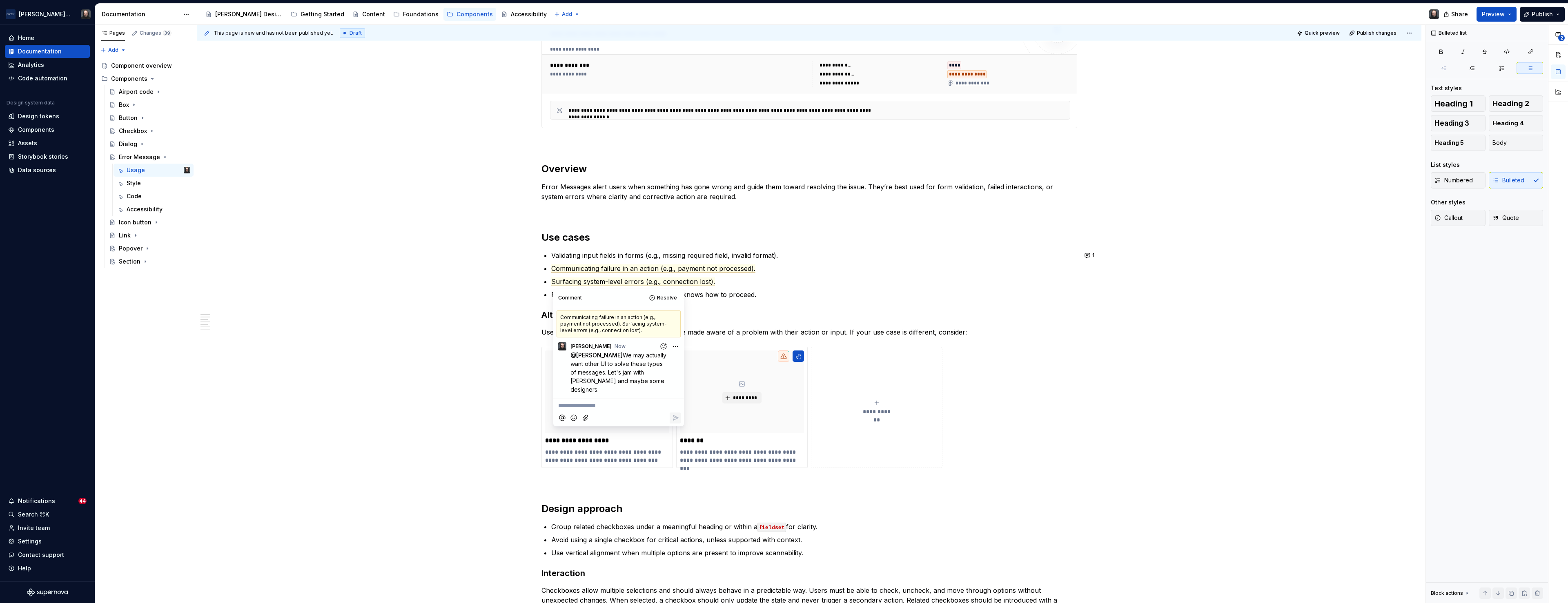
click at [475, 340] on div "**********" at bounding box center [809, 484] width 1224 height 1449
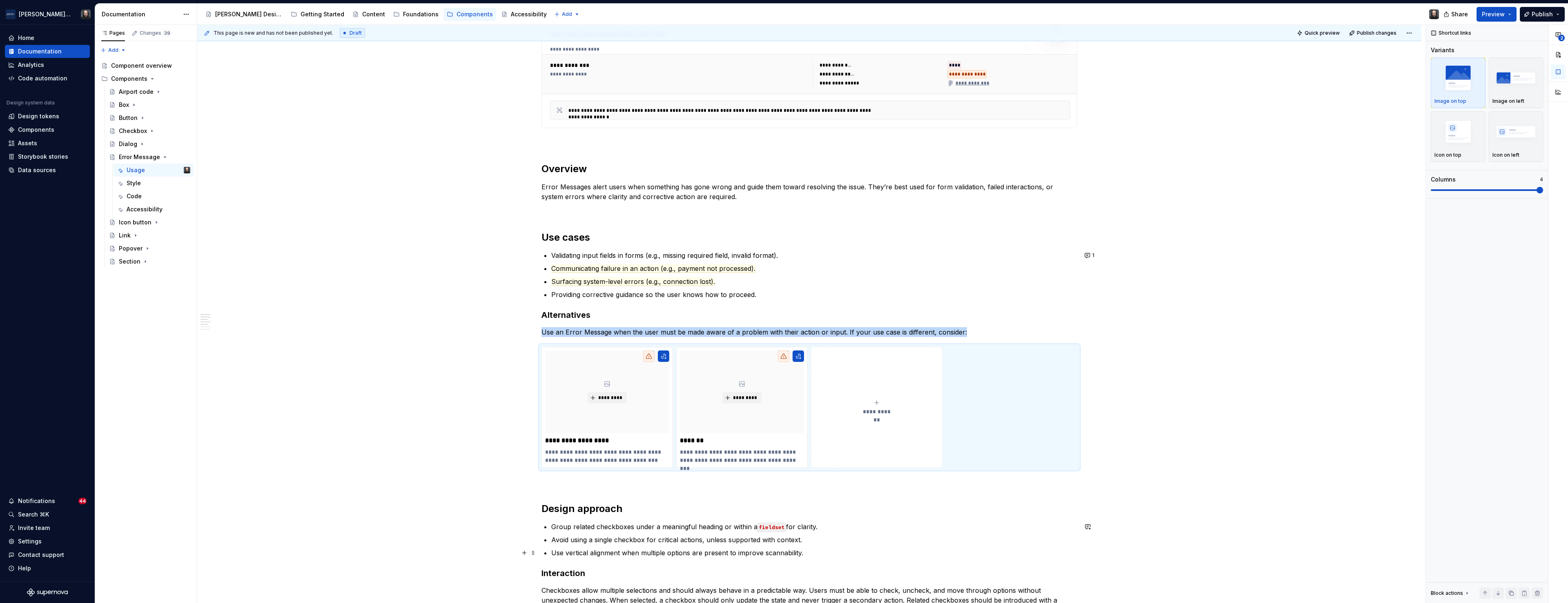
scroll to position [566, 0]
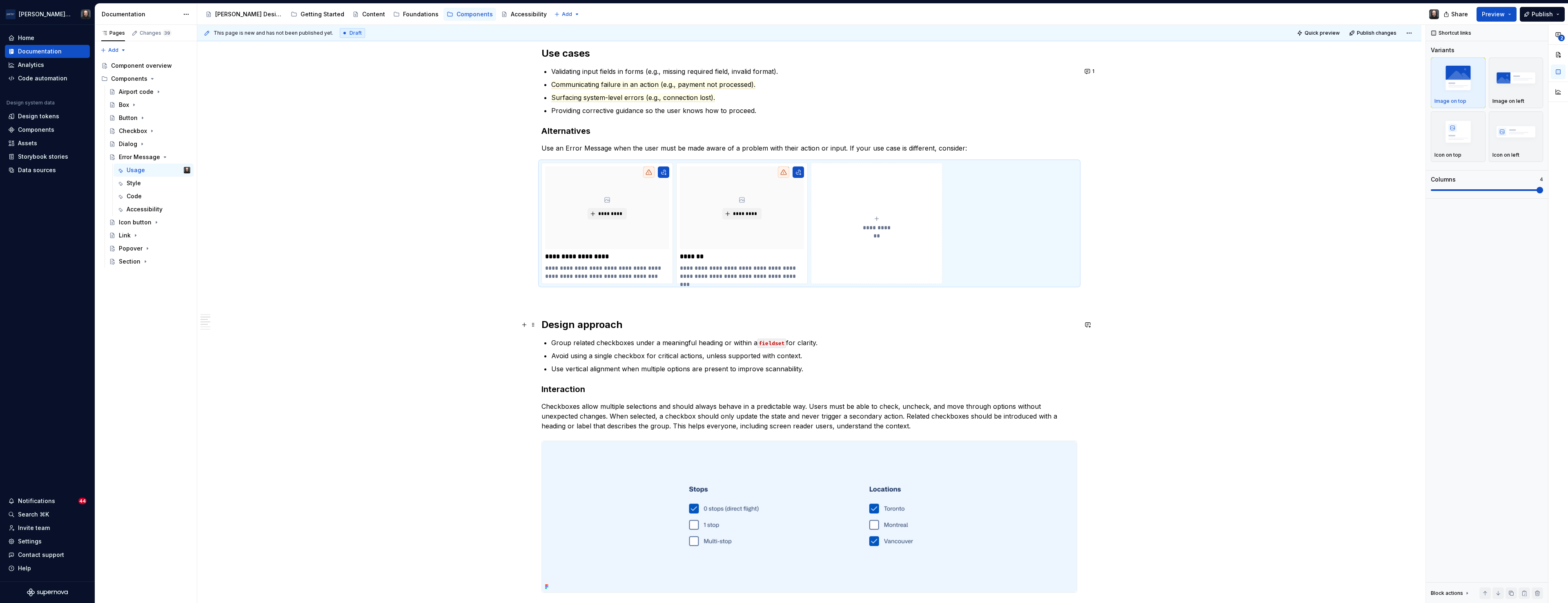
click at [545, 325] on h2 "Design approach" at bounding box center [810, 324] width 536 height 13
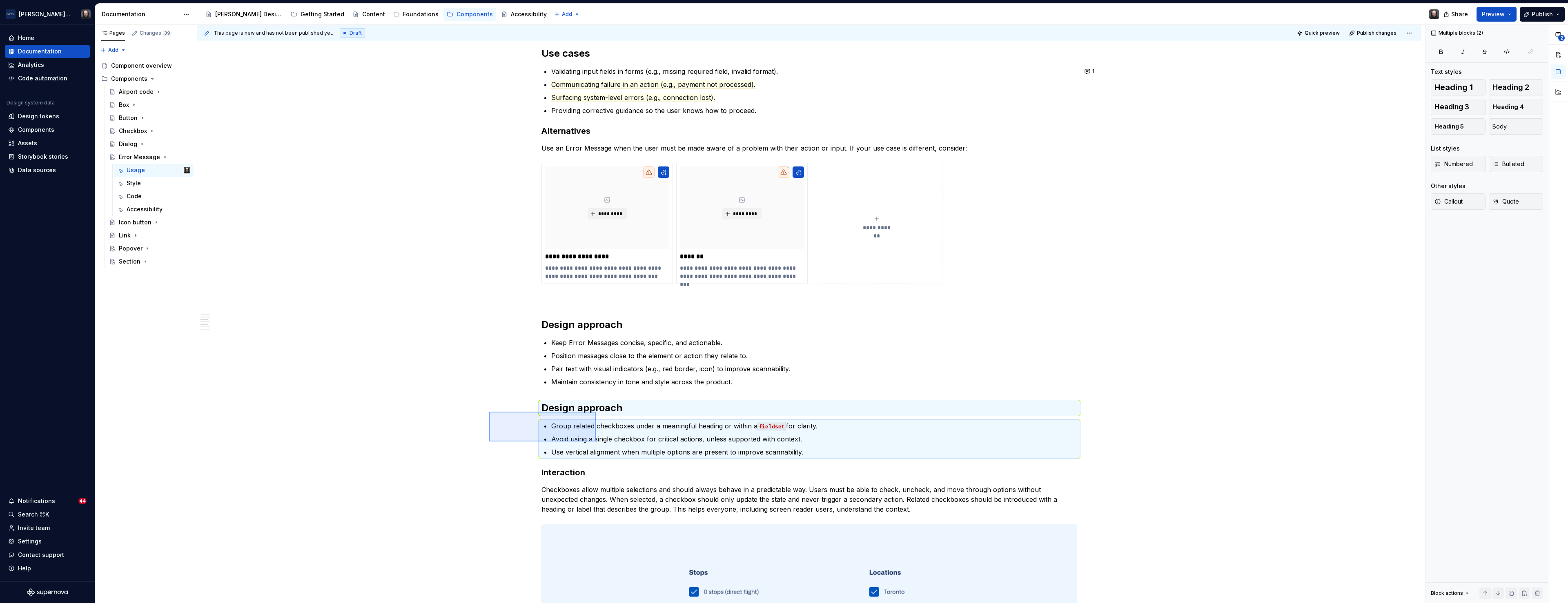
drag, startPoint x: 533, startPoint y: 419, endPoint x: 596, endPoint y: 442, distance: 67.1
click at [596, 442] on div "**********" at bounding box center [811, 314] width 1228 height 579
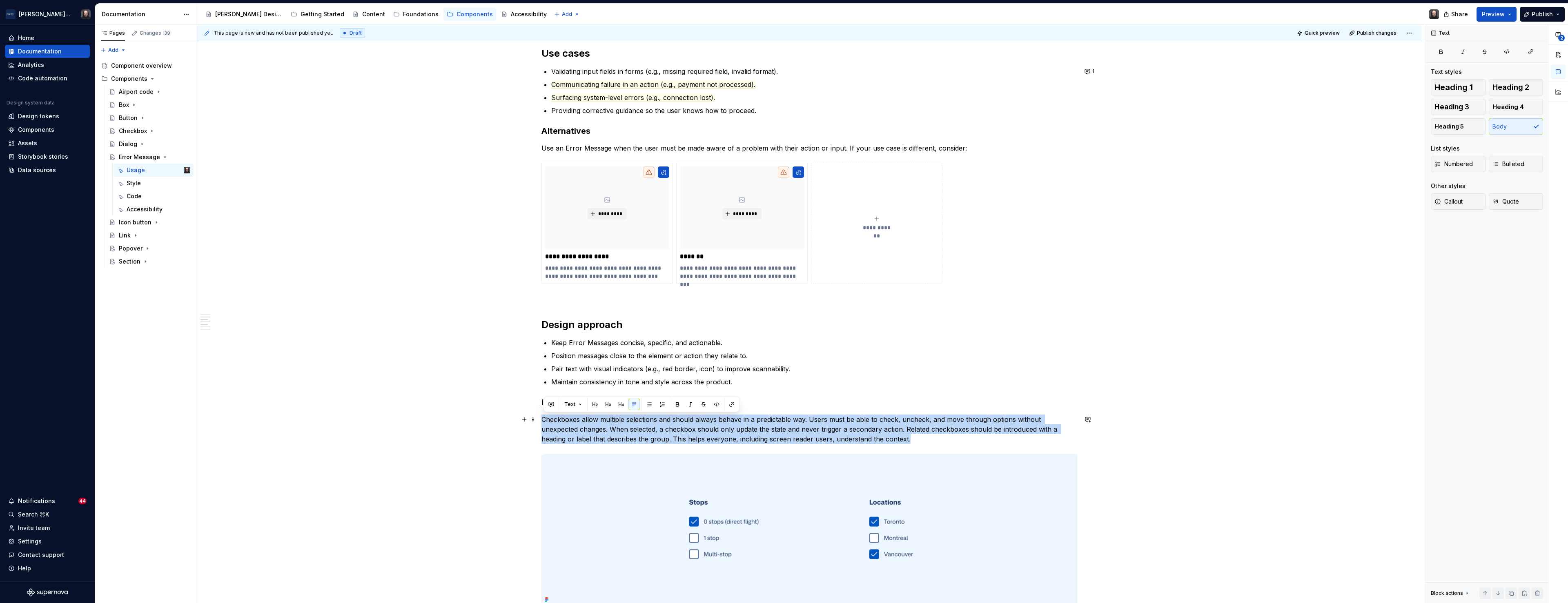
drag, startPoint x: 757, startPoint y: 439, endPoint x: 544, endPoint y: 422, distance: 213.7
click at [544, 422] on p "Checkboxes allow multiple selections and should always behave in a predictable …" at bounding box center [810, 430] width 536 height 29
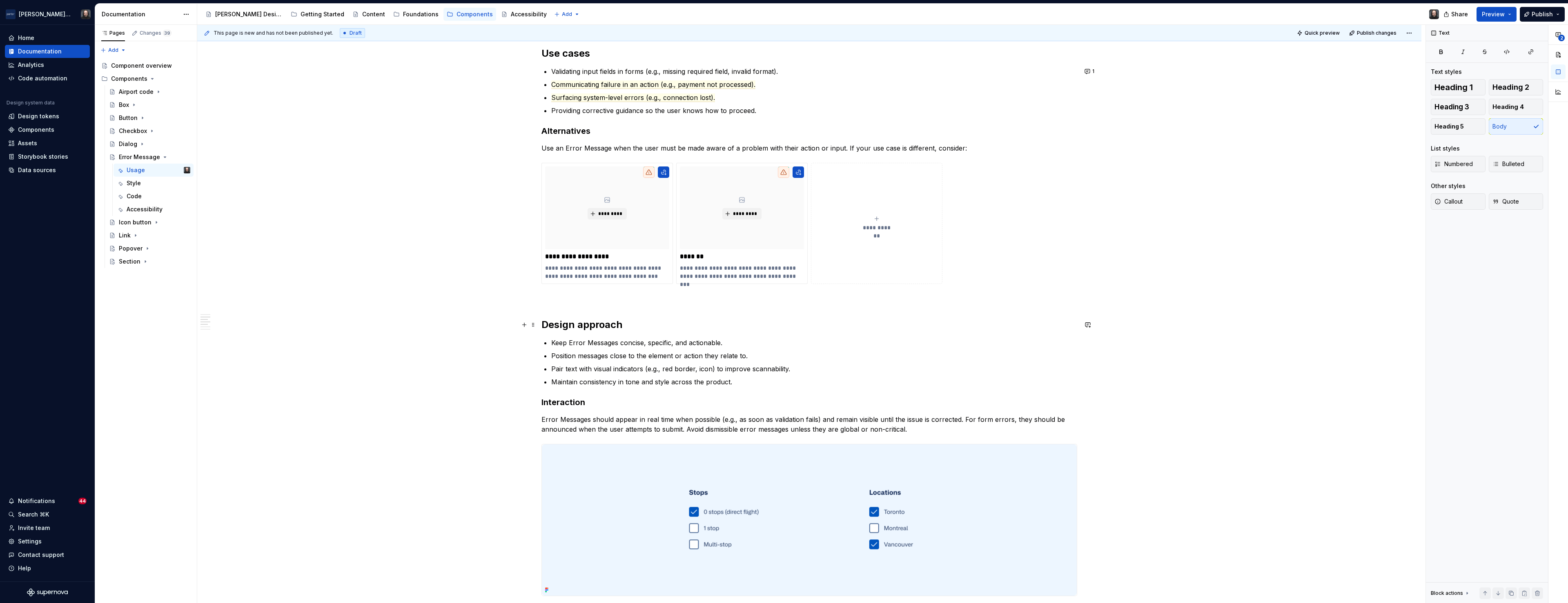
click at [380, 322] on div "**********" at bounding box center [811, 314] width 1228 height 579
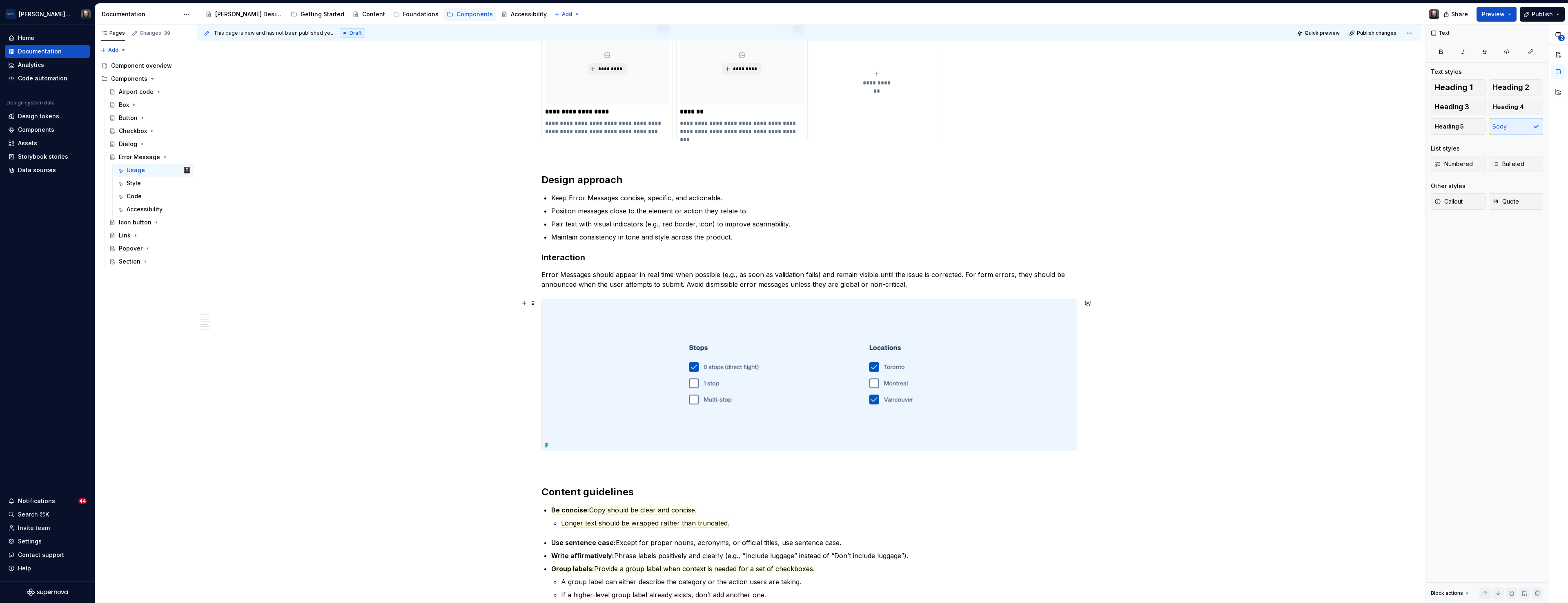
scroll to position [716, 0]
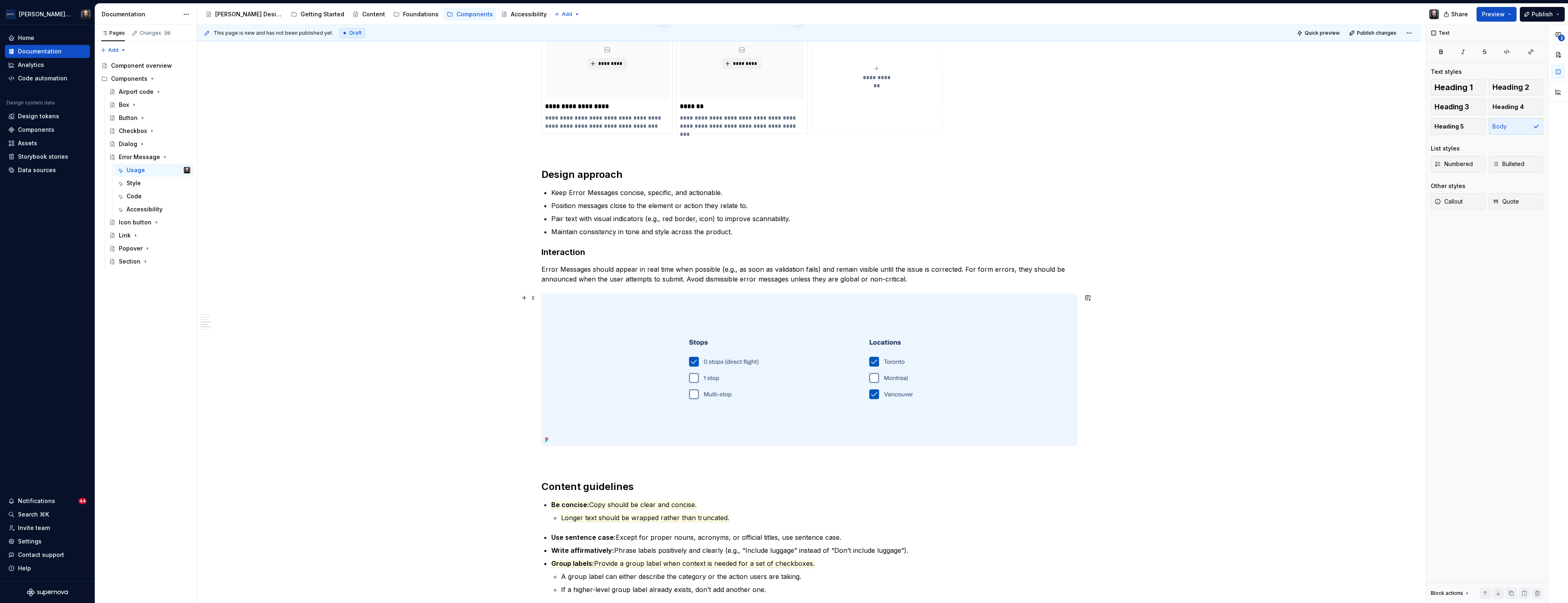
type textarea "*"
click at [592, 341] on img at bounding box center [809, 370] width 535 height 152
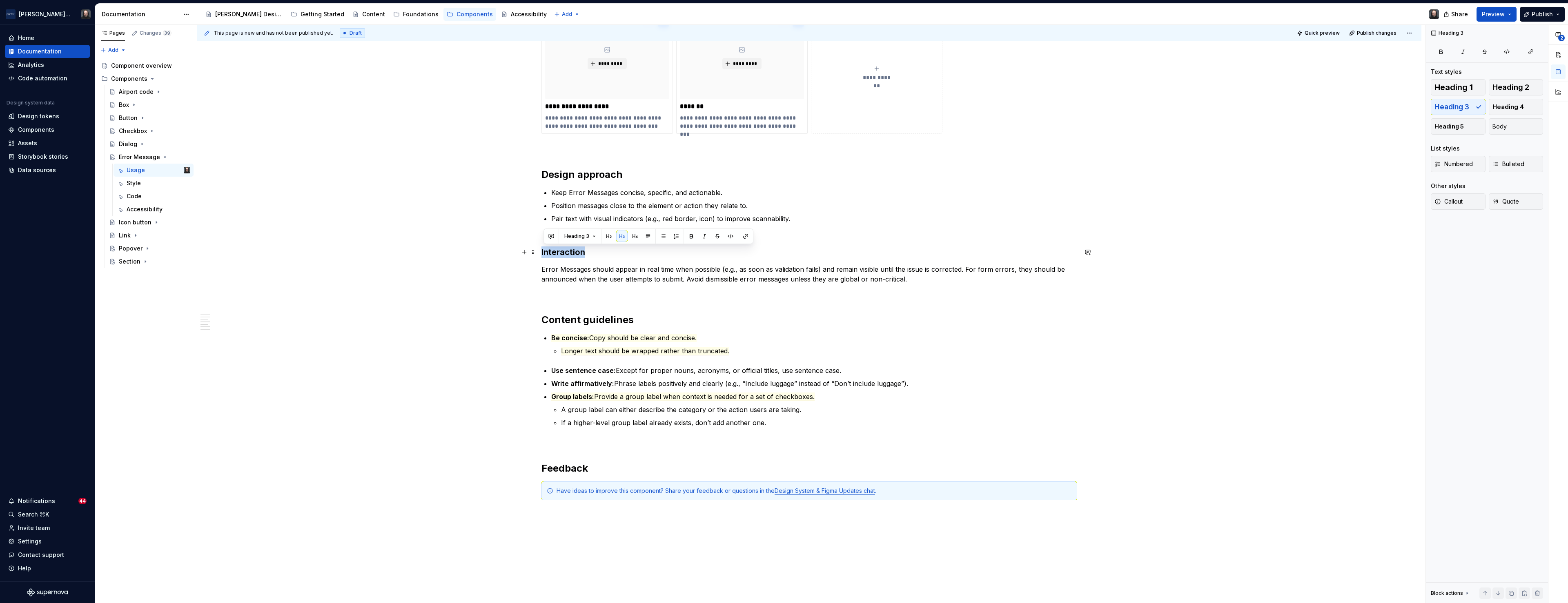
drag, startPoint x: 584, startPoint y: 254, endPoint x: 542, endPoint y: 256, distance: 42.0
click at [542, 255] on div "**********" at bounding box center [809, 68] width 1224 height 1285
click at [551, 236] on button "button" at bounding box center [551, 236] width 12 height 12
click at [455, 284] on div "**********" at bounding box center [811, 314] width 1228 height 579
type textarea "*"
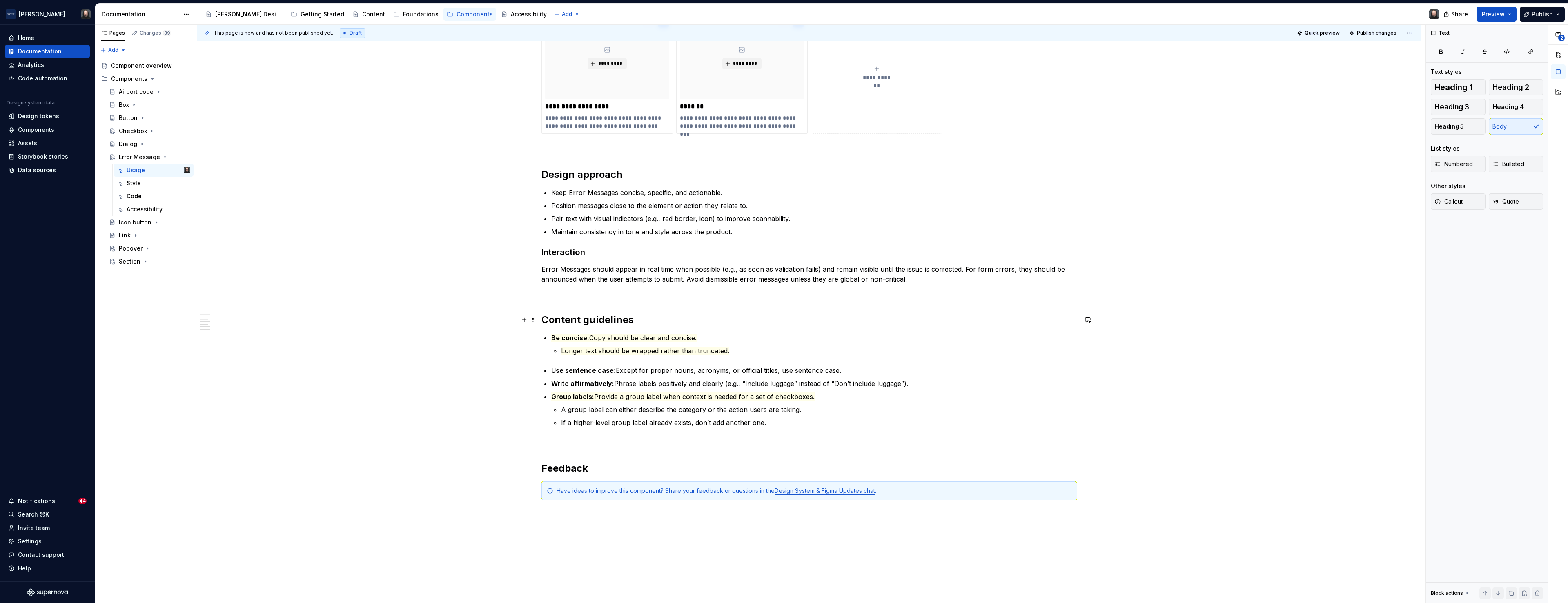
click at [547, 319] on h2 "Content guidelines" at bounding box center [810, 319] width 536 height 13
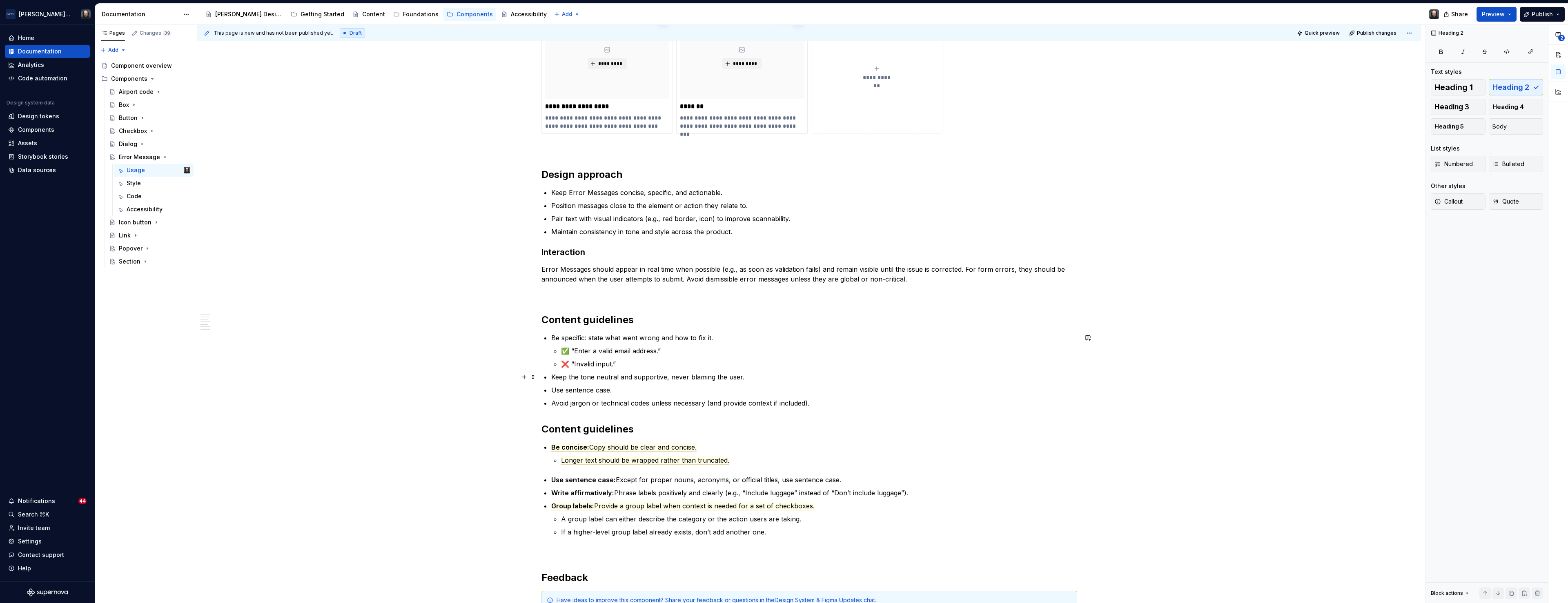
scroll to position [859, 0]
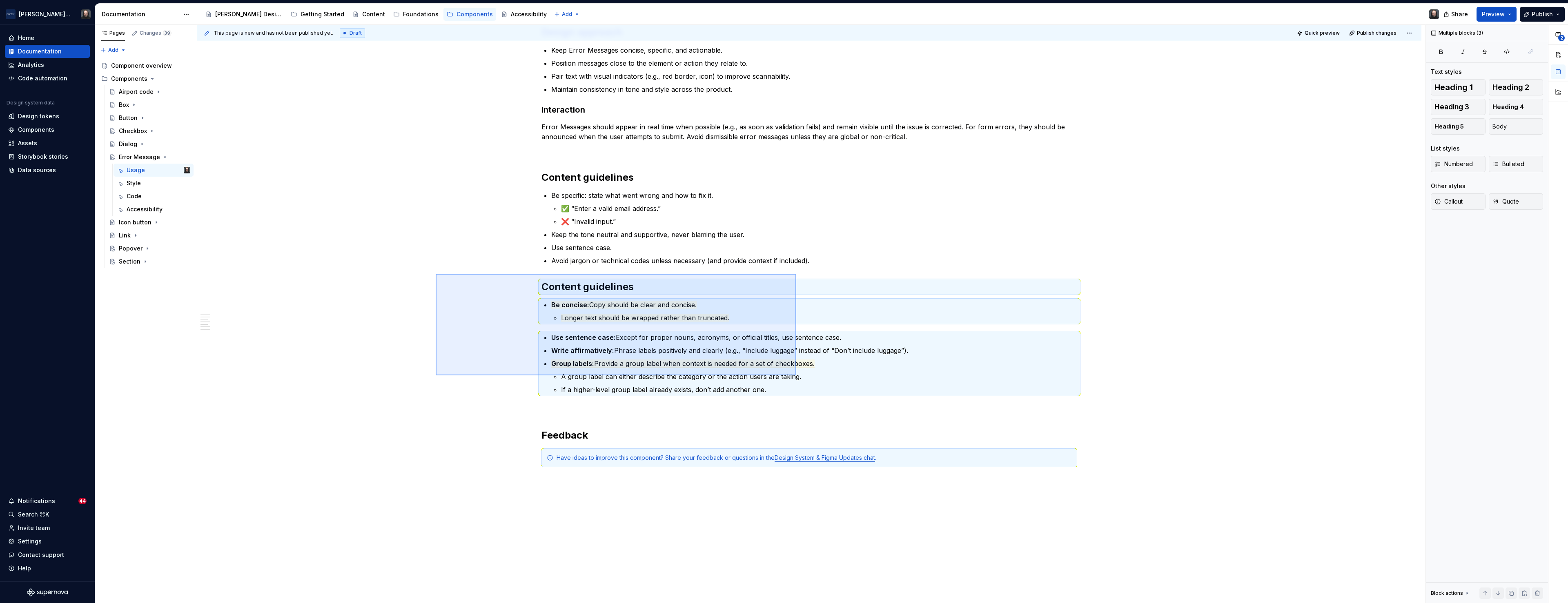
drag, startPoint x: 436, startPoint y: 274, endPoint x: 796, endPoint y: 375, distance: 373.9
click at [796, 375] on div "**********" at bounding box center [811, 314] width 1228 height 579
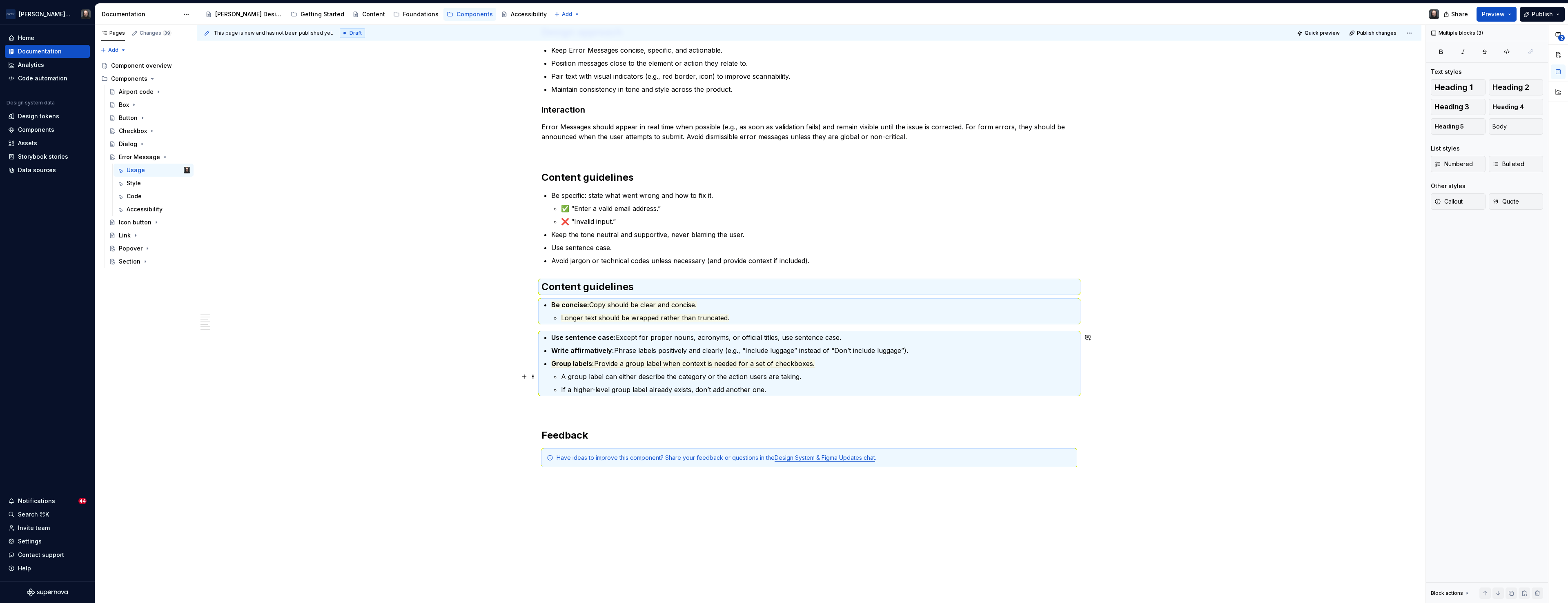
scroll to position [804, 0]
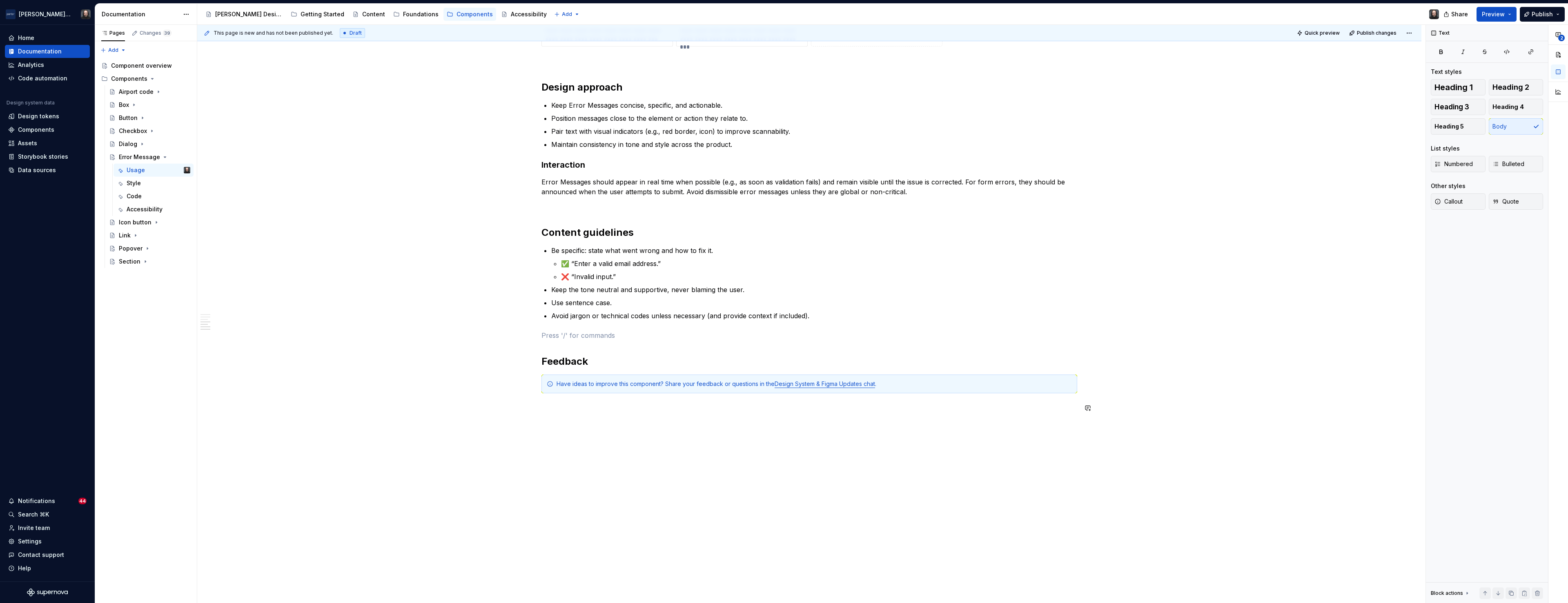
click at [559, 406] on p at bounding box center [810, 408] width 536 height 10
drag, startPoint x: 413, startPoint y: 389, endPoint x: 433, endPoint y: 390, distance: 20.0
click at [413, 389] on div "**********" at bounding box center [811, 314] width 1228 height 579
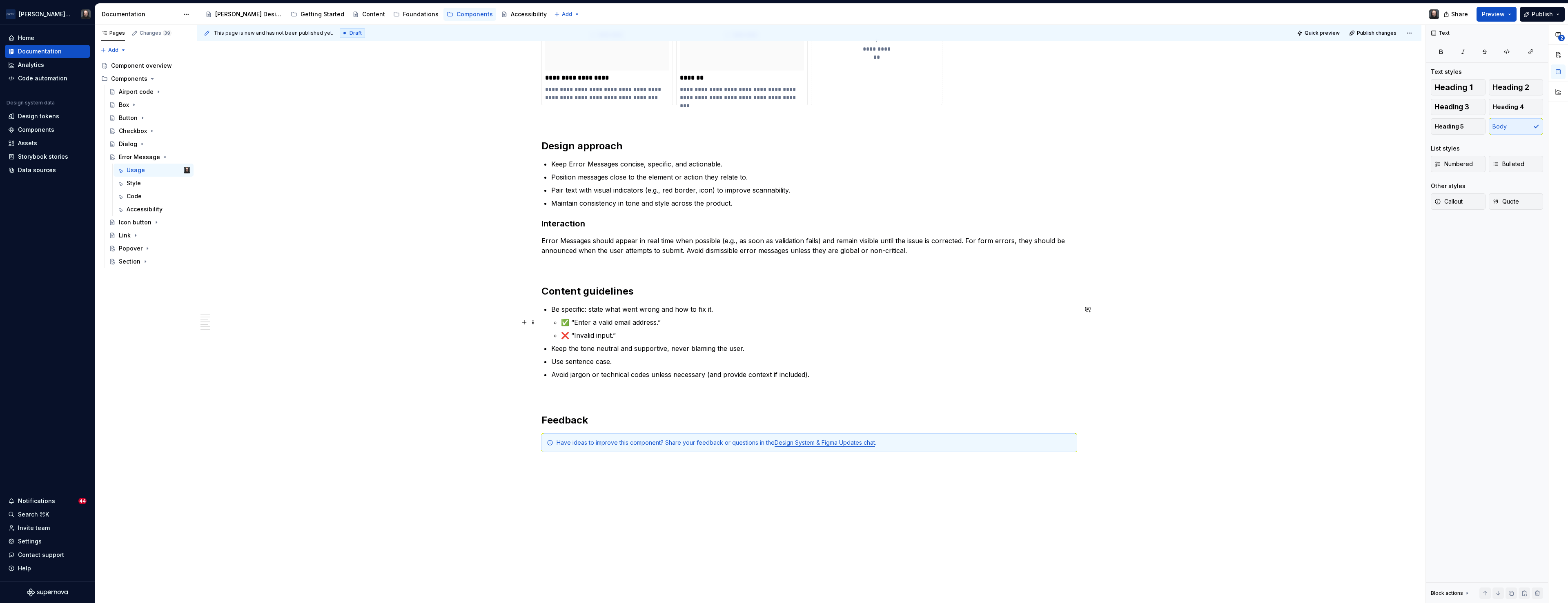
click at [574, 319] on p "✅ “Enter a valid email address.”" at bounding box center [819, 322] width 516 height 10
click at [564, 322] on p "“Enter a valid email address.”" at bounding box center [819, 322] width 516 height 10
drag, startPoint x: 564, startPoint y: 323, endPoint x: 634, endPoint y: 334, distance: 70.9
click at [634, 334] on ul "Do: “Enter a valid email address.” Don’t: “Invalid input.”" at bounding box center [819, 329] width 516 height 23
click at [570, 307] on button "button" at bounding box center [570, 307] width 12 height 12
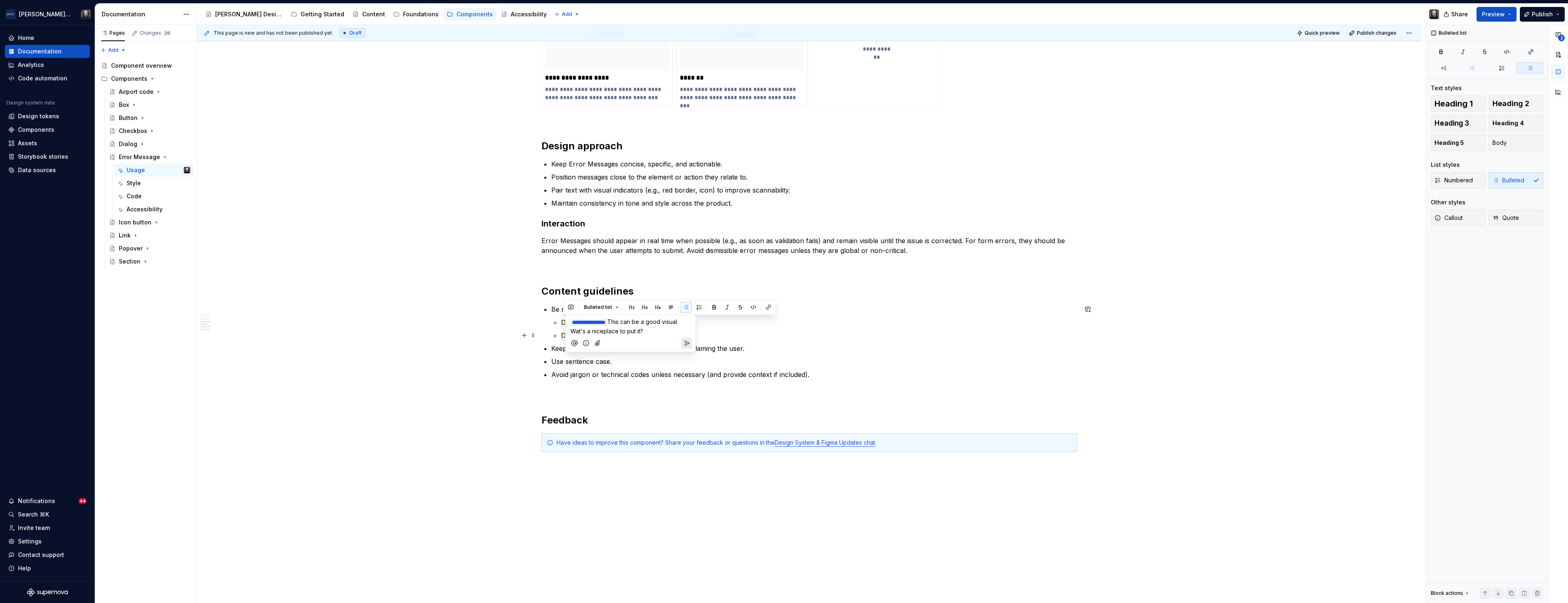
click at [621, 333] on span "This can be a good visual. Wat's a niceplace to put it?" at bounding box center [625, 326] width 110 height 16
click at [595, 331] on span "This can be a good visual. Wat's a nice place to put it?" at bounding box center [625, 326] width 110 height 16
click at [684, 343] on icon "Send" at bounding box center [687, 343] width 8 height 8
click at [395, 344] on div "**********" at bounding box center [809, 30] width 1224 height 1266
click at [544, 417] on h2 "Feedback" at bounding box center [810, 420] width 536 height 13
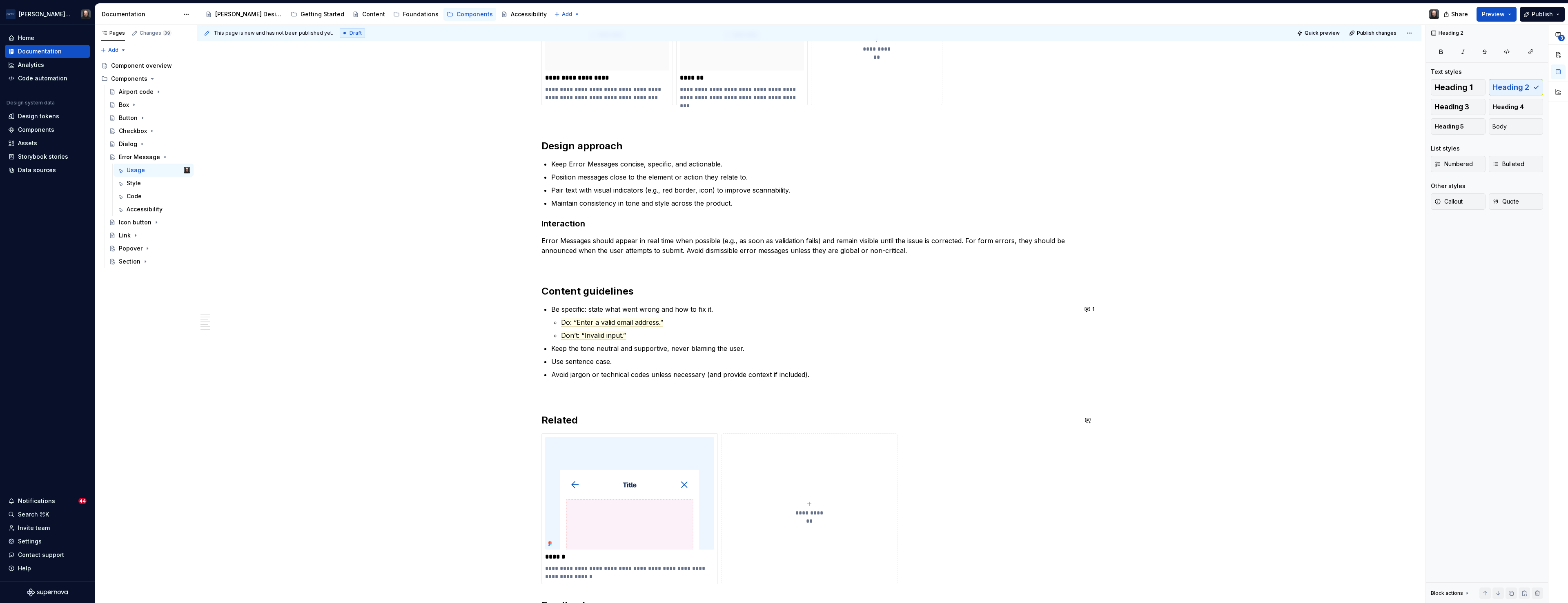
scroll to position [863, 0]
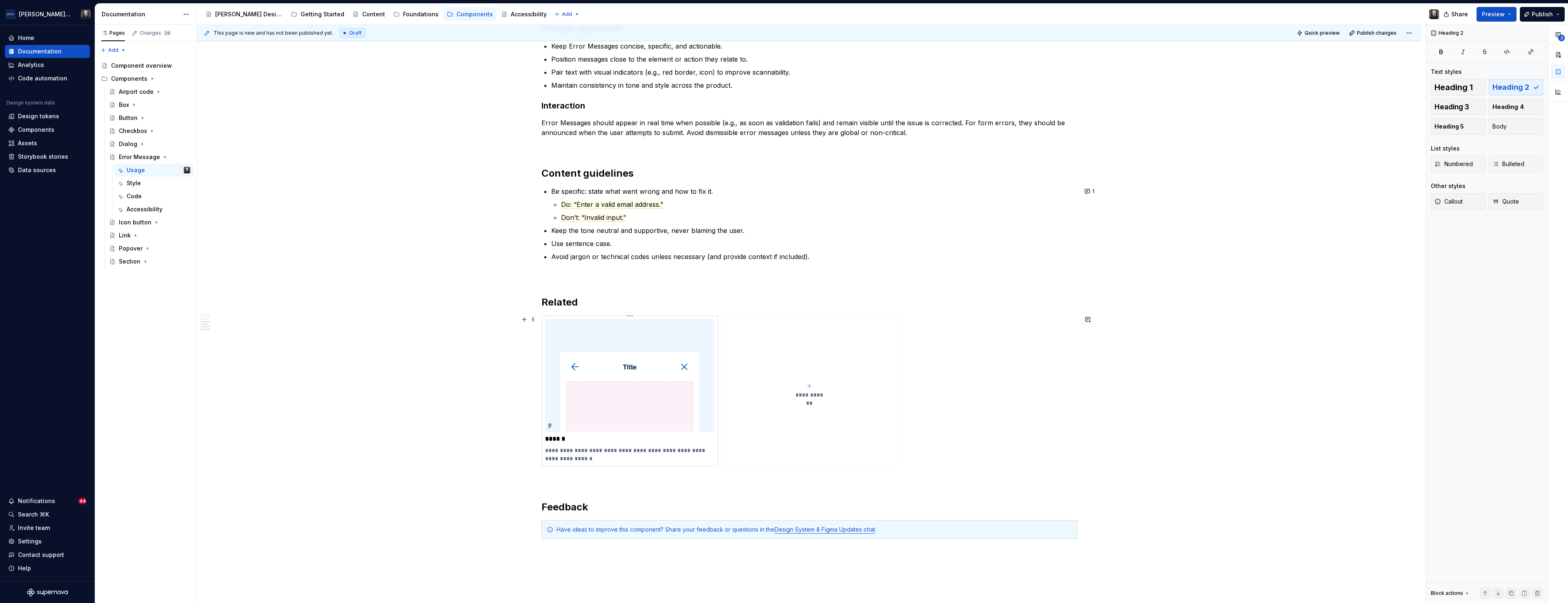
click at [681, 344] on img at bounding box center [630, 375] width 169 height 113
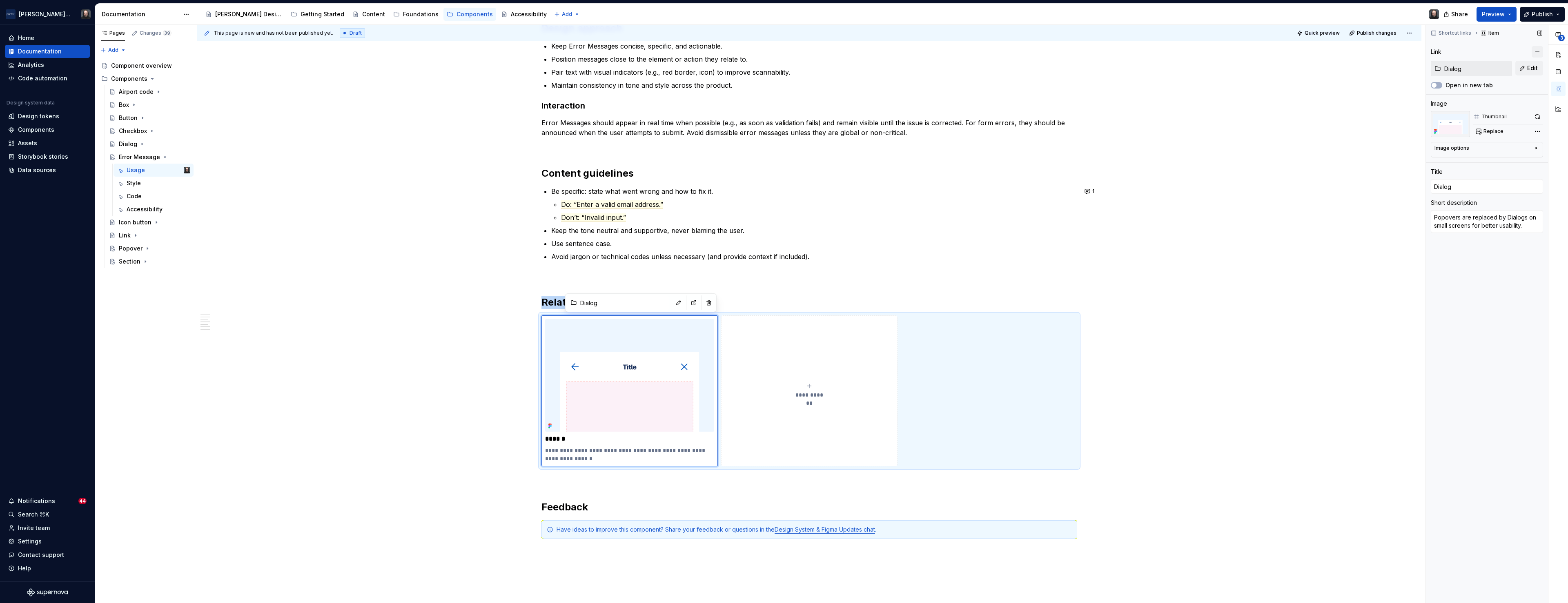
click at [1540, 53] on button "button" at bounding box center [1537, 52] width 12 height 12
drag, startPoint x: 1468, startPoint y: 169, endPoint x: 1433, endPoint y: 170, distance: 35.0
click at [1433, 170] on input "Dialog" at bounding box center [1487, 169] width 112 height 15
type textarea "*"
type input "T"
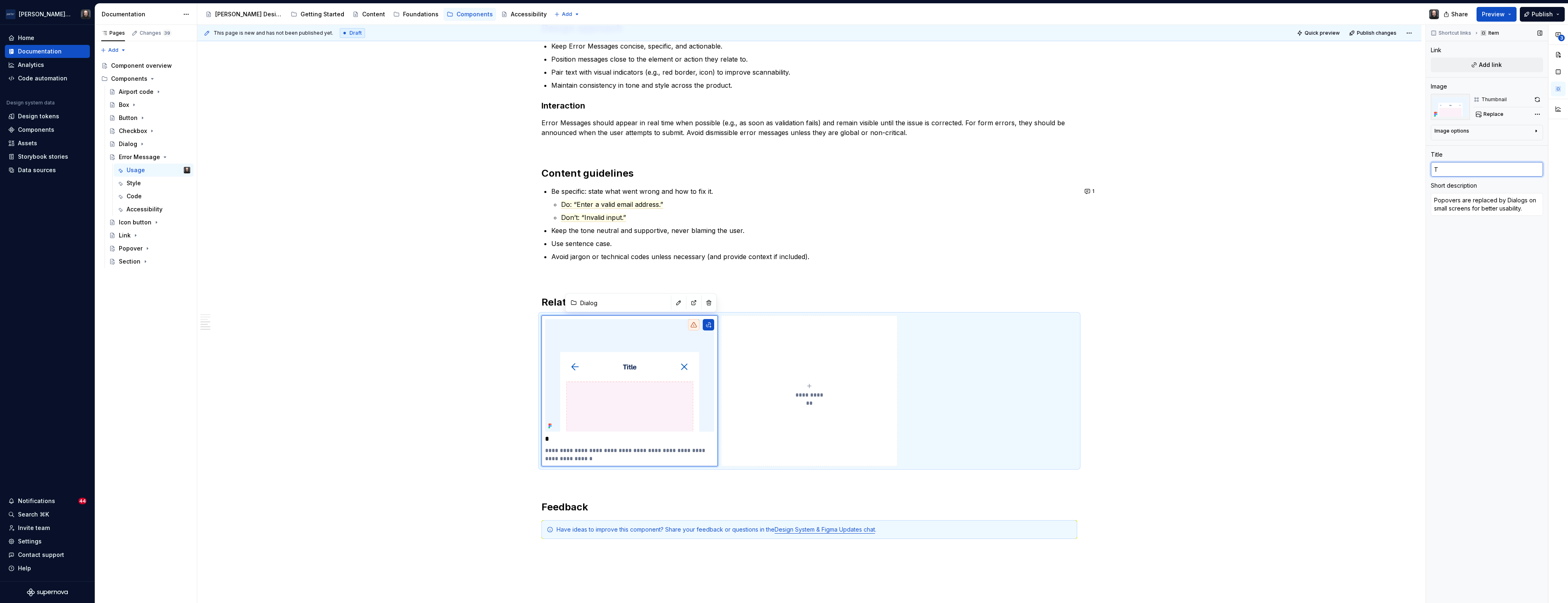
type textarea "*"
type input "Te"
type textarea "*"
type input "x"
type textarea "*"
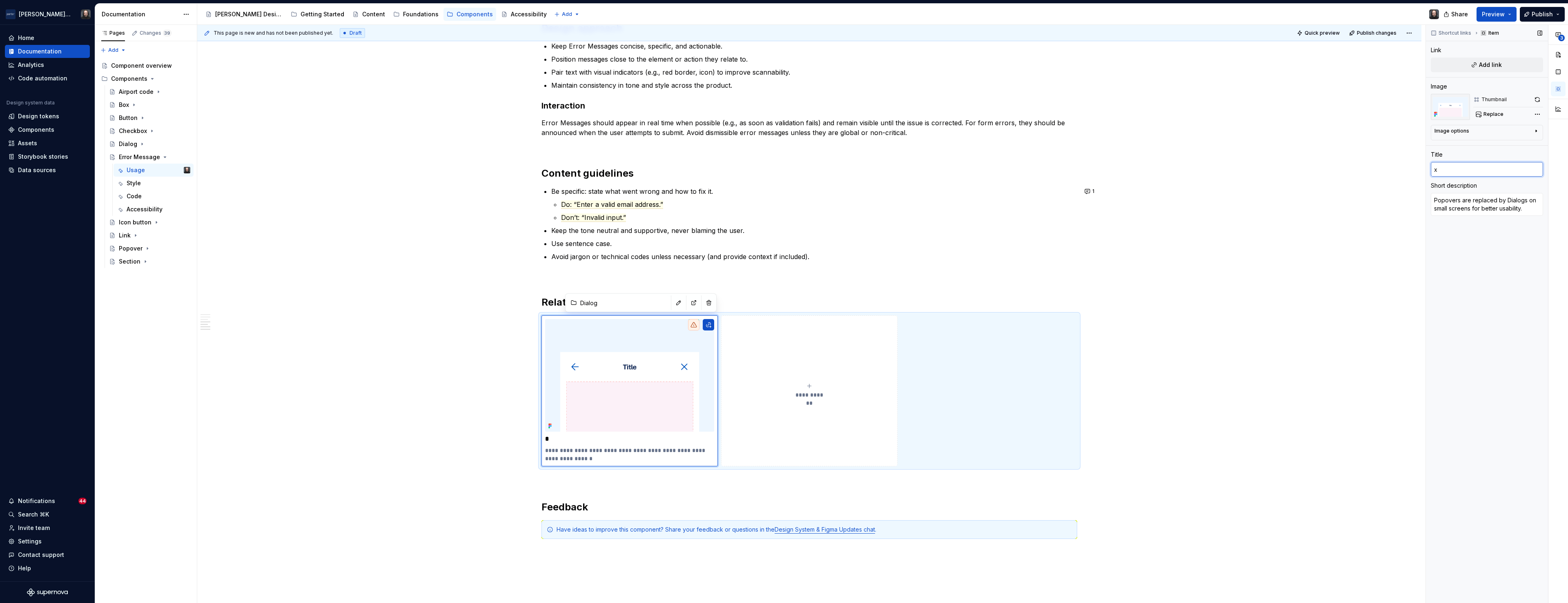
type input "xt"
type textarea "*"
type input "xt"
type textarea "*"
type input "xt F"
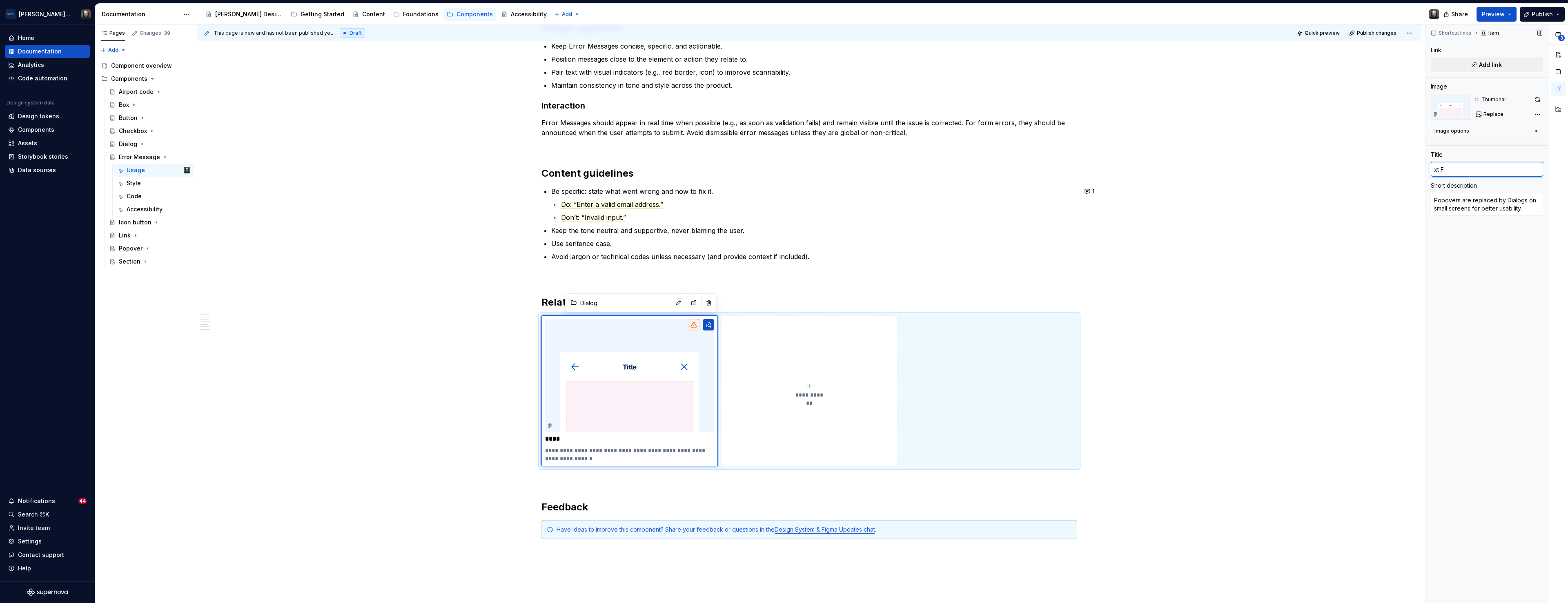
type textarea "*"
type input "xt Fi"
type textarea "*"
type input "xt Fie"
type textarea "*"
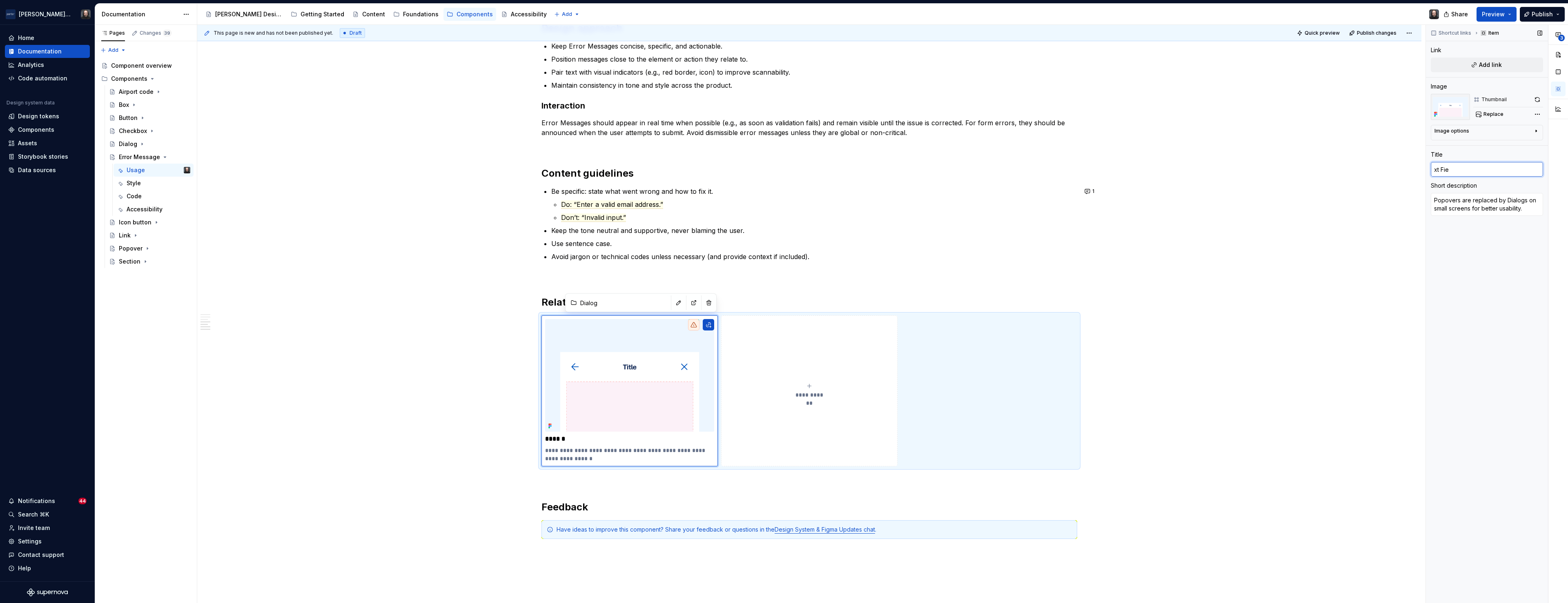
type input "xt Fiel"
type textarea "*"
type input "xt Field"
type textarea "*"
type input "Txt Field"
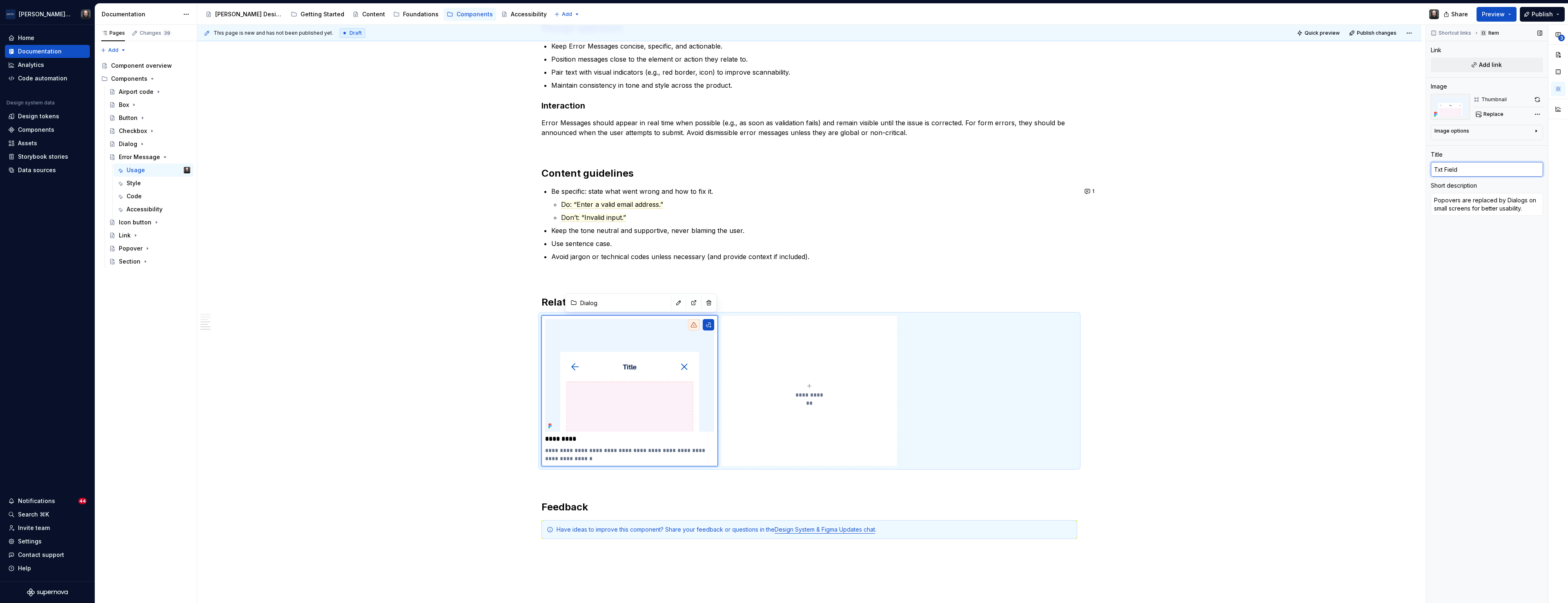
type textarea "*"
type input "Text Field"
click at [1471, 207] on textarea "Popovers are replaced by Dialogs on small screens for better usability." at bounding box center [1487, 204] width 112 height 23
type textarea "*"
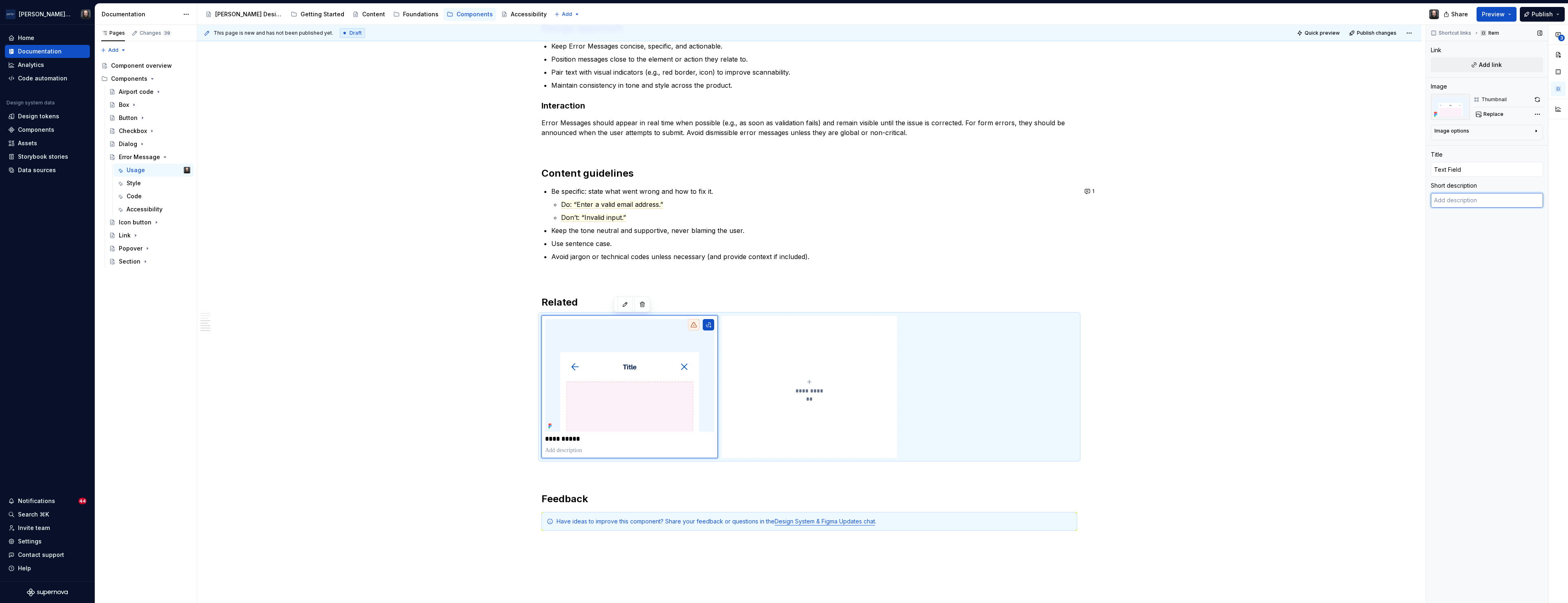
paste textarea "most common component to host inline Error Messages."
type textarea "*"
type textarea "most common component to host inline Error Messages."
drag, startPoint x: 1439, startPoint y: 200, endPoint x: 1435, endPoint y: 202, distance: 4.5
click at [1433, 201] on textarea "most common component to host inline Error Messages." at bounding box center [1487, 204] width 112 height 23
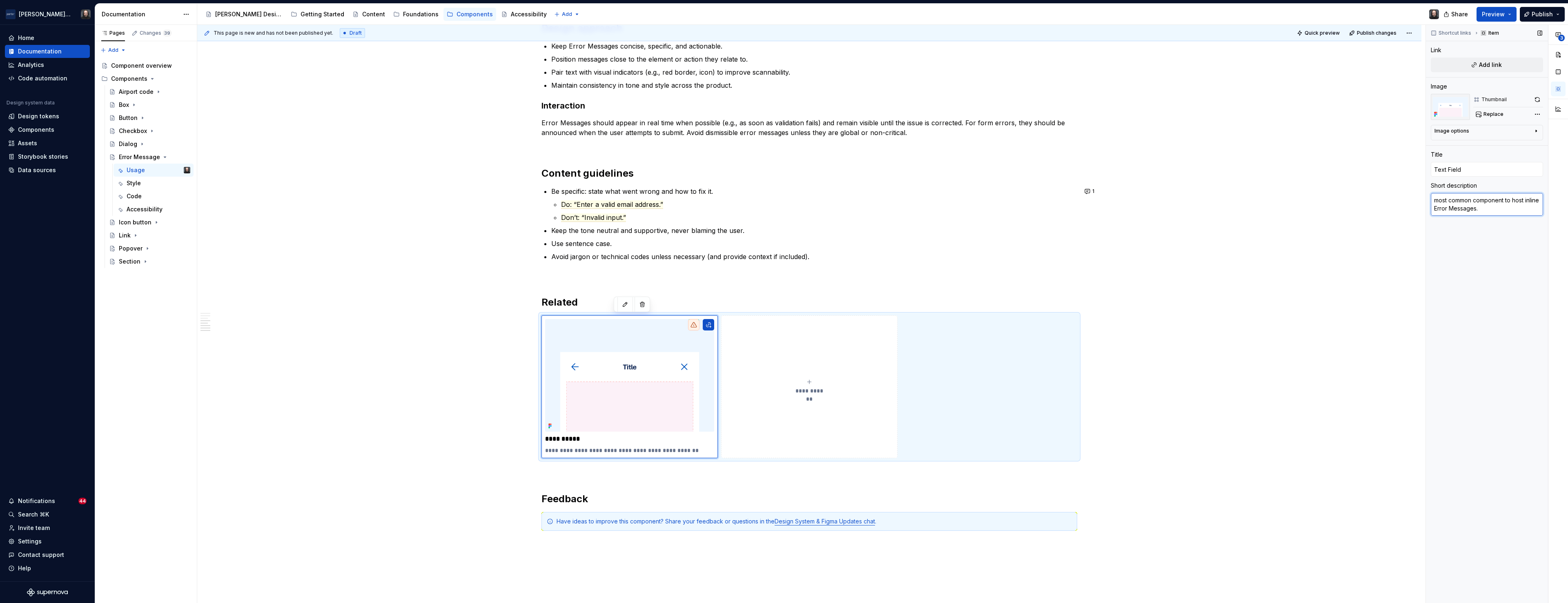
type textarea "*"
type textarea "Most common component to host inline Error Messages."
click at [1200, 377] on div "**********" at bounding box center [809, 10] width 1224 height 1463
click at [810, 380] on icon "submit" at bounding box center [809, 382] width 7 height 7
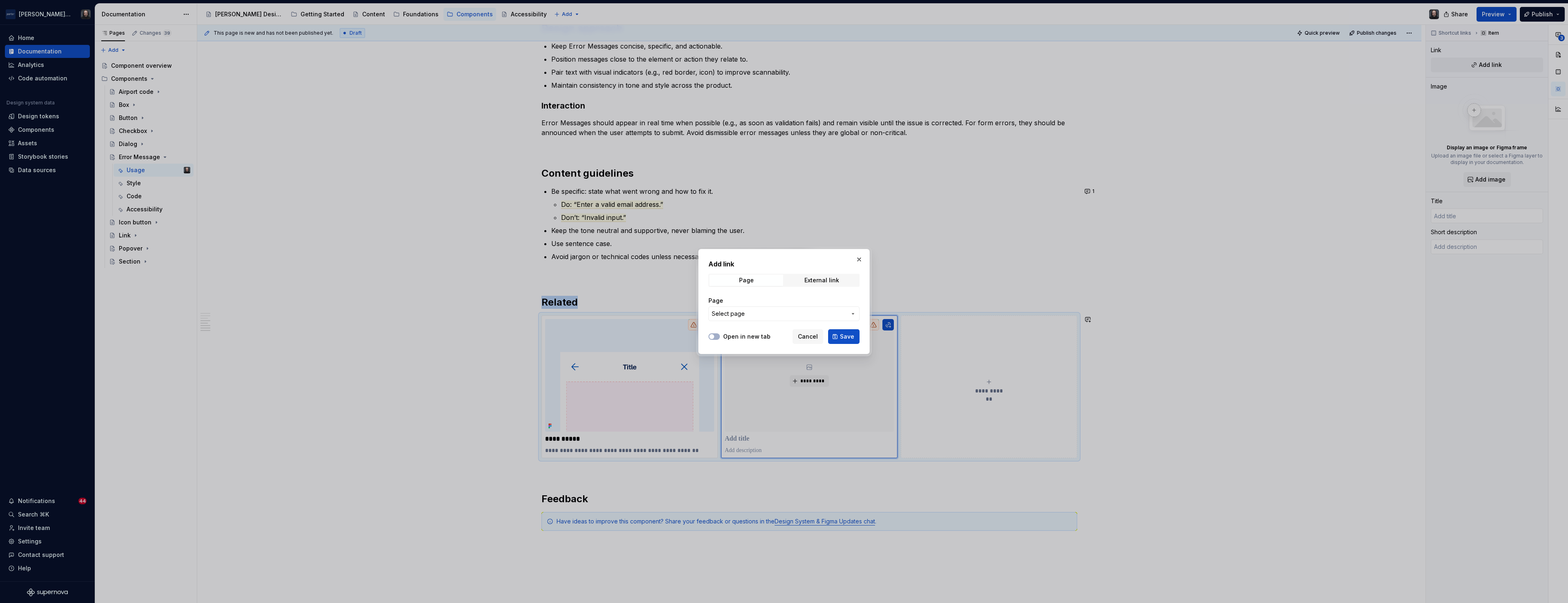
click at [856, 259] on button "button" at bounding box center [859, 259] width 12 height 12
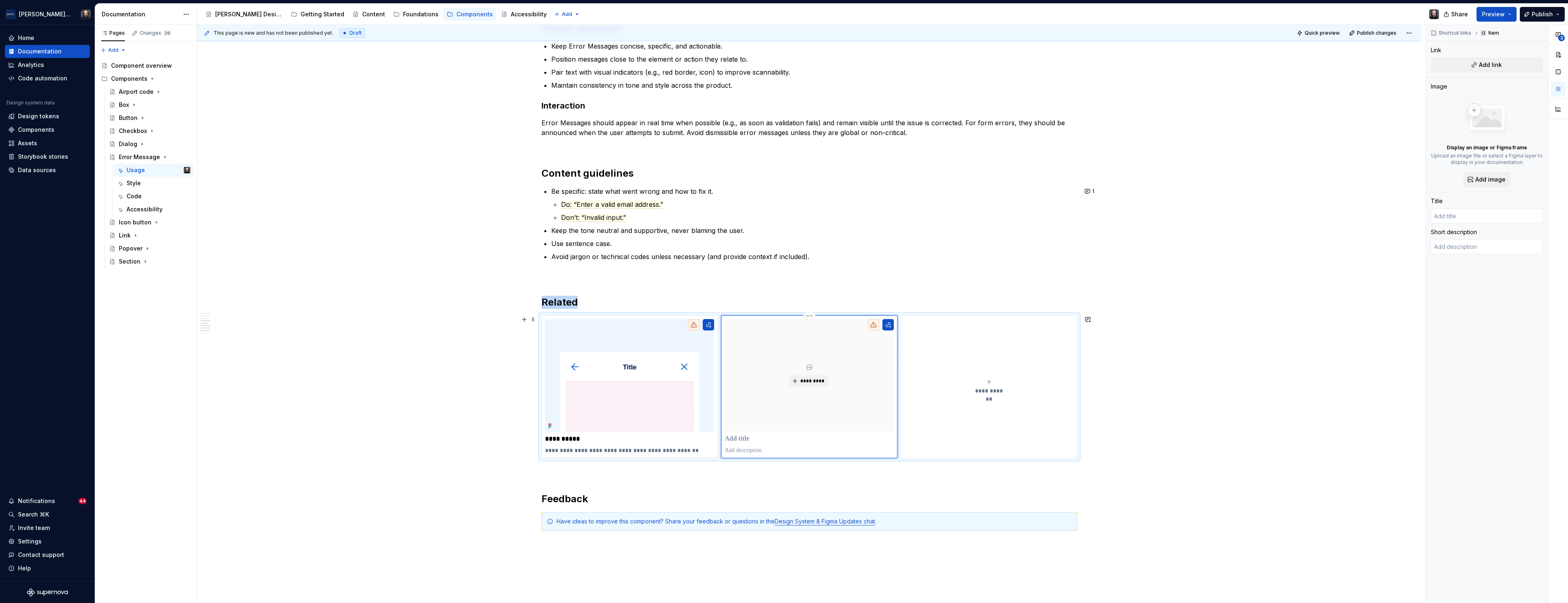
click at [747, 437] on p at bounding box center [810, 439] width 169 height 8
type textarea "*"
type input "N"
type textarea "*"
type input "No"
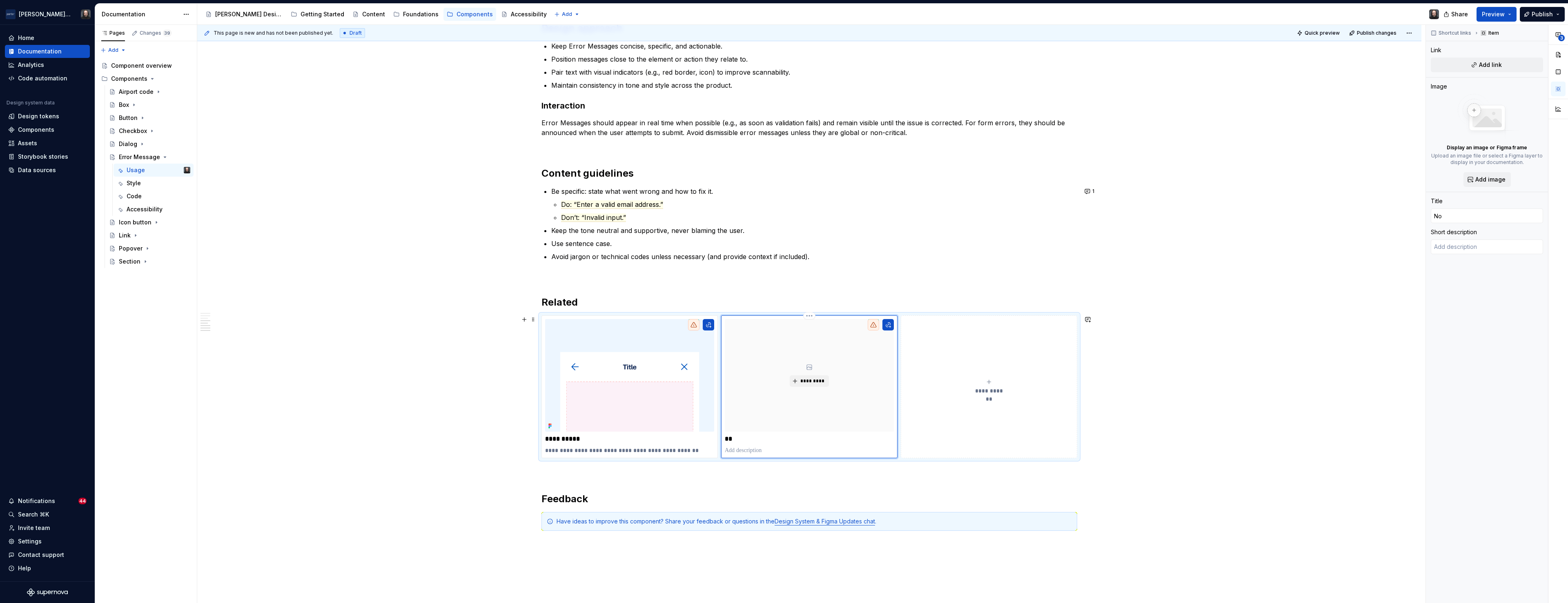
type textarea "*"
type input "Not"
type textarea "*"
type input "Noti"
type textarea "*"
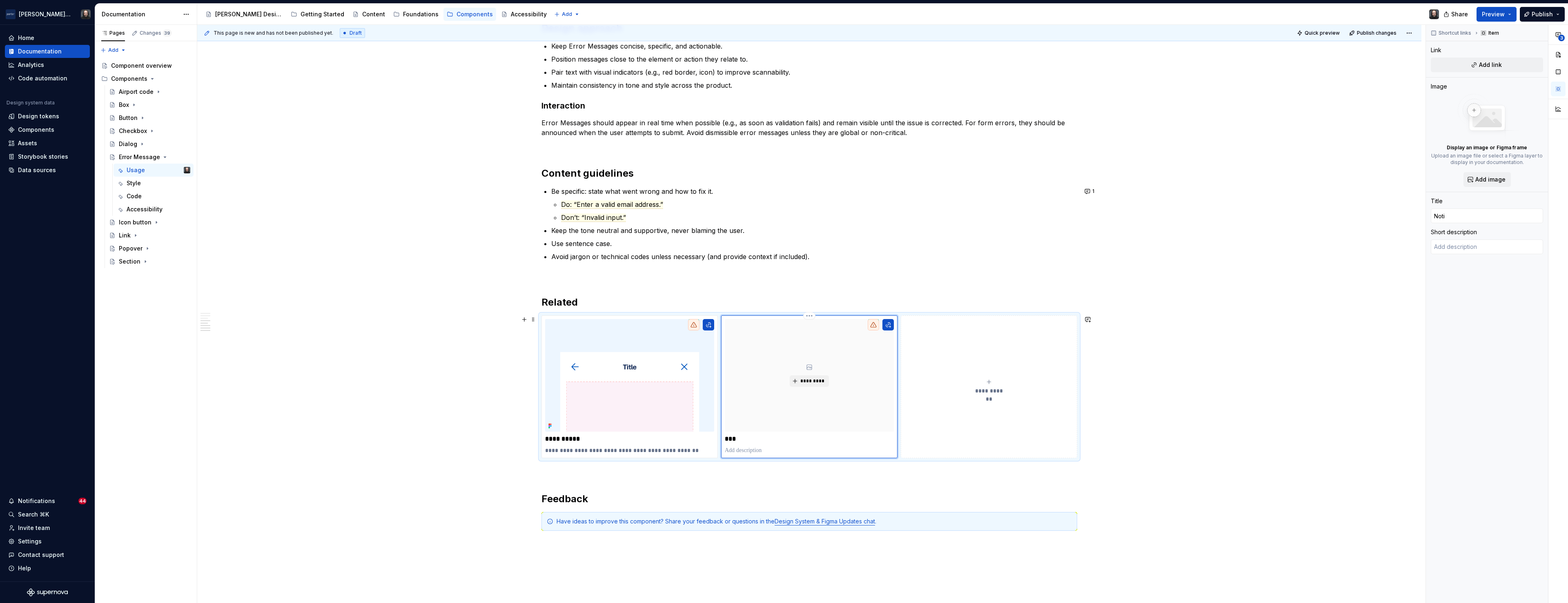
type input "Notif"
type textarea "*"
type input "Notifi"
type textarea "*"
type input "Notific"
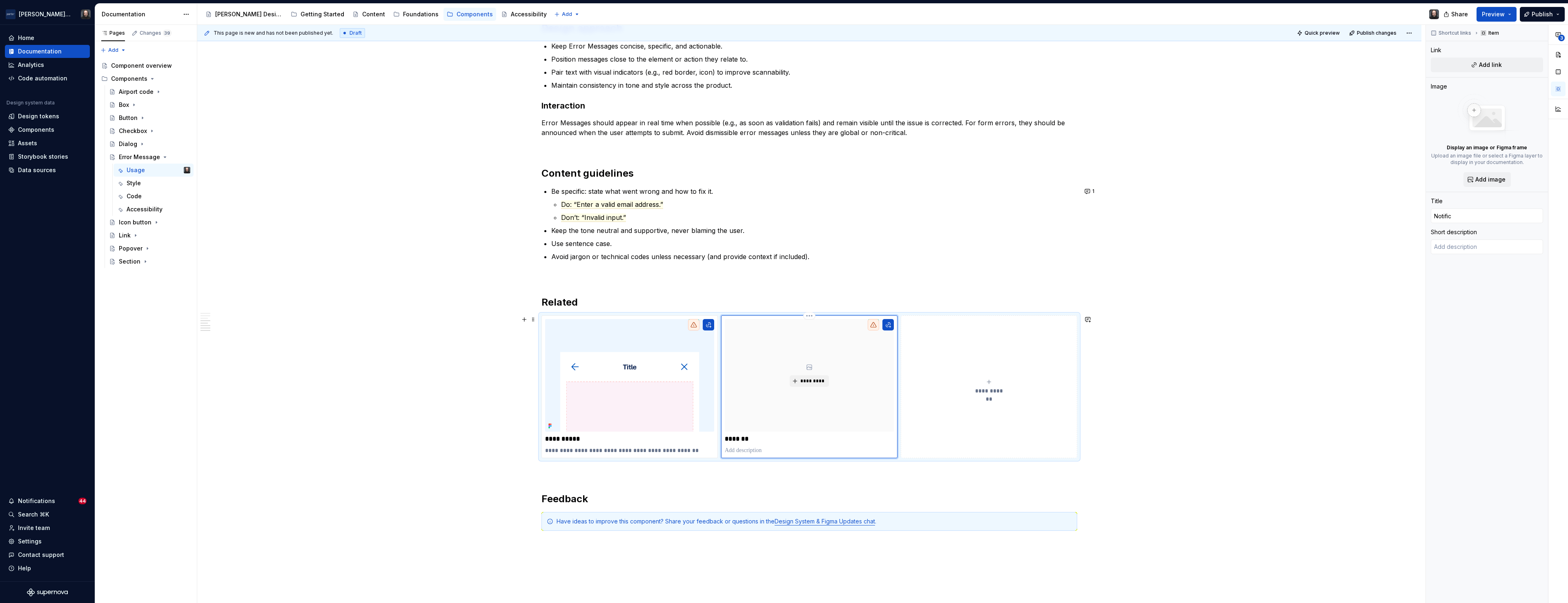
type textarea "*"
type input "Notifica"
type textarea "*"
type input "Notificat"
type textarea "*"
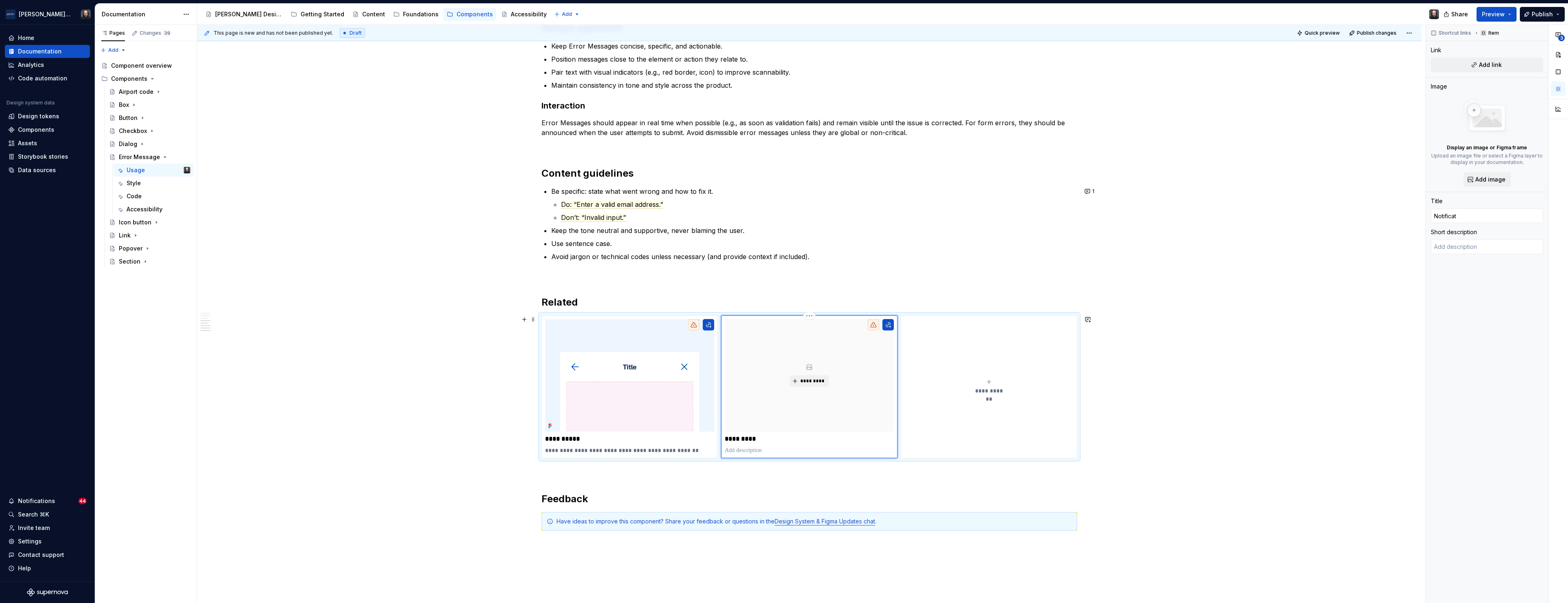
type input "Notificati"
type textarea "*"
type input "Notificatio"
type textarea "*"
type input "Notification"
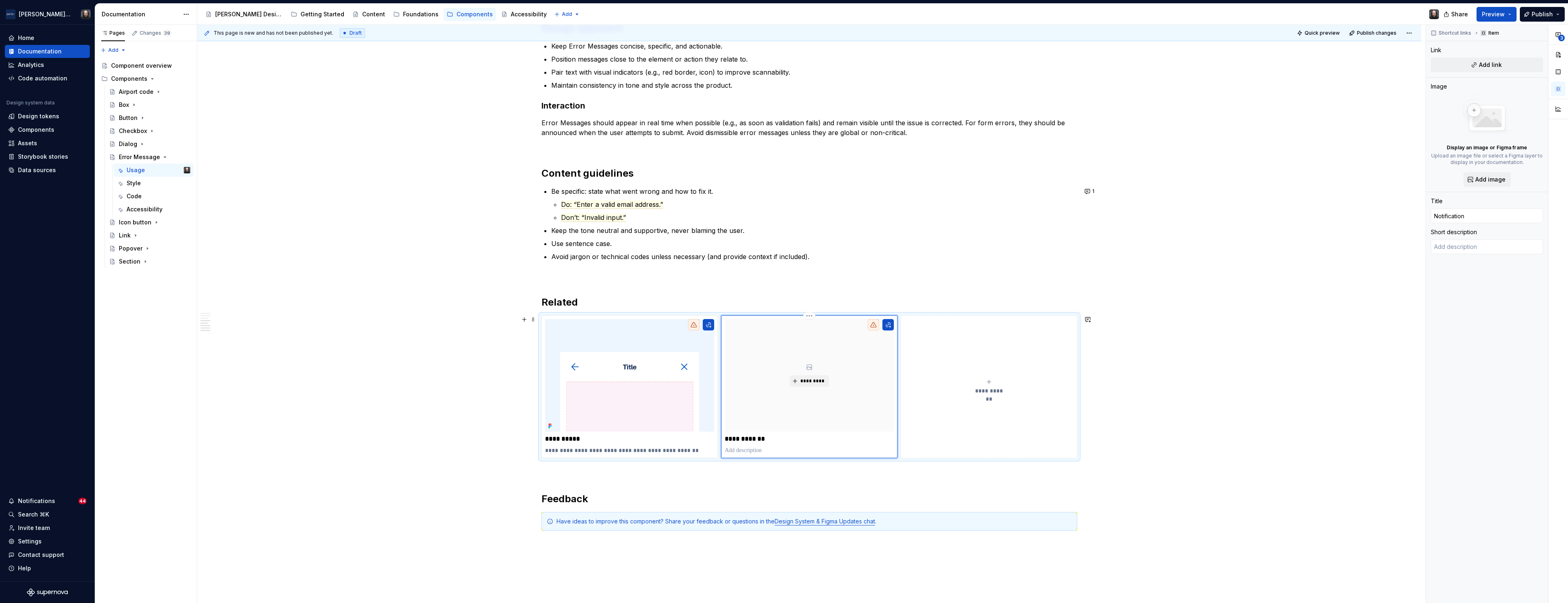
type textarea "*"
type input "Notification A"
type textarea "*"
type input "Notification"
type textarea "*"
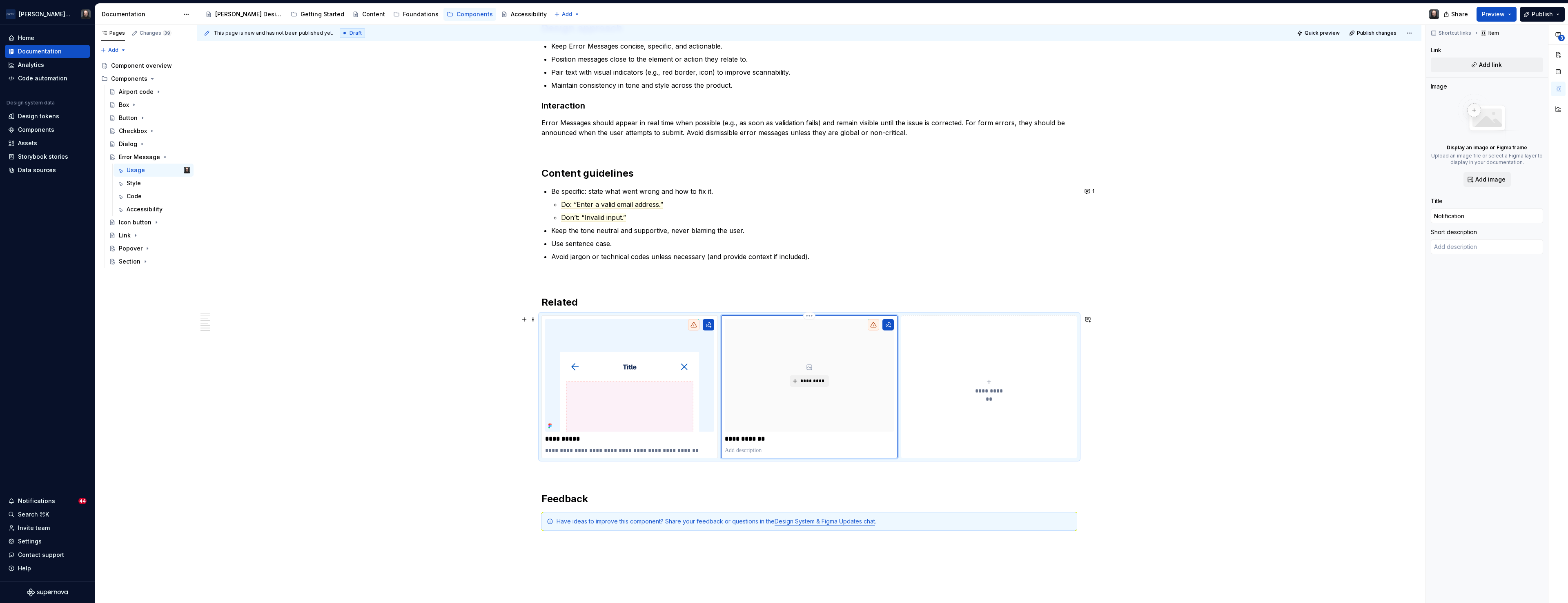
type input "Notification B"
type textarea "*"
type input "Notification Ba"
type textarea "*"
type input "Notification Ban"
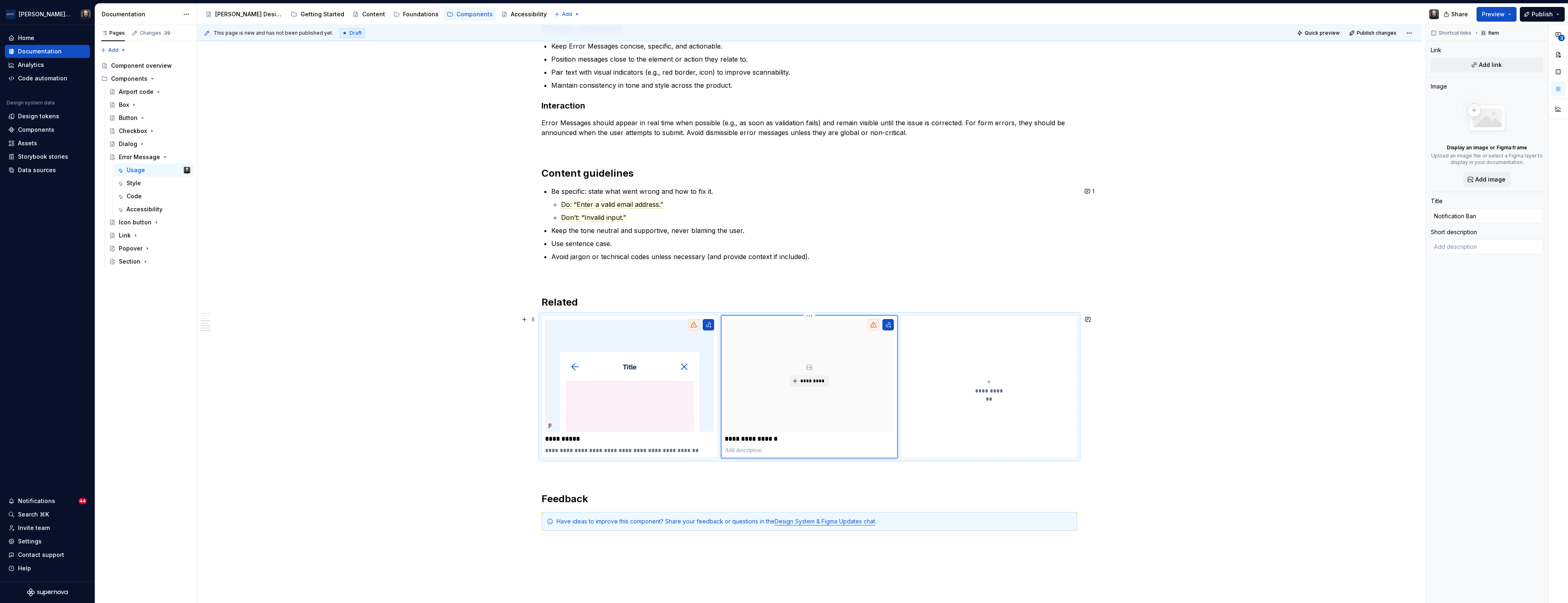
type textarea "*"
type input "Notification Bann"
type textarea "*"
type input "Notification Banne"
type textarea "*"
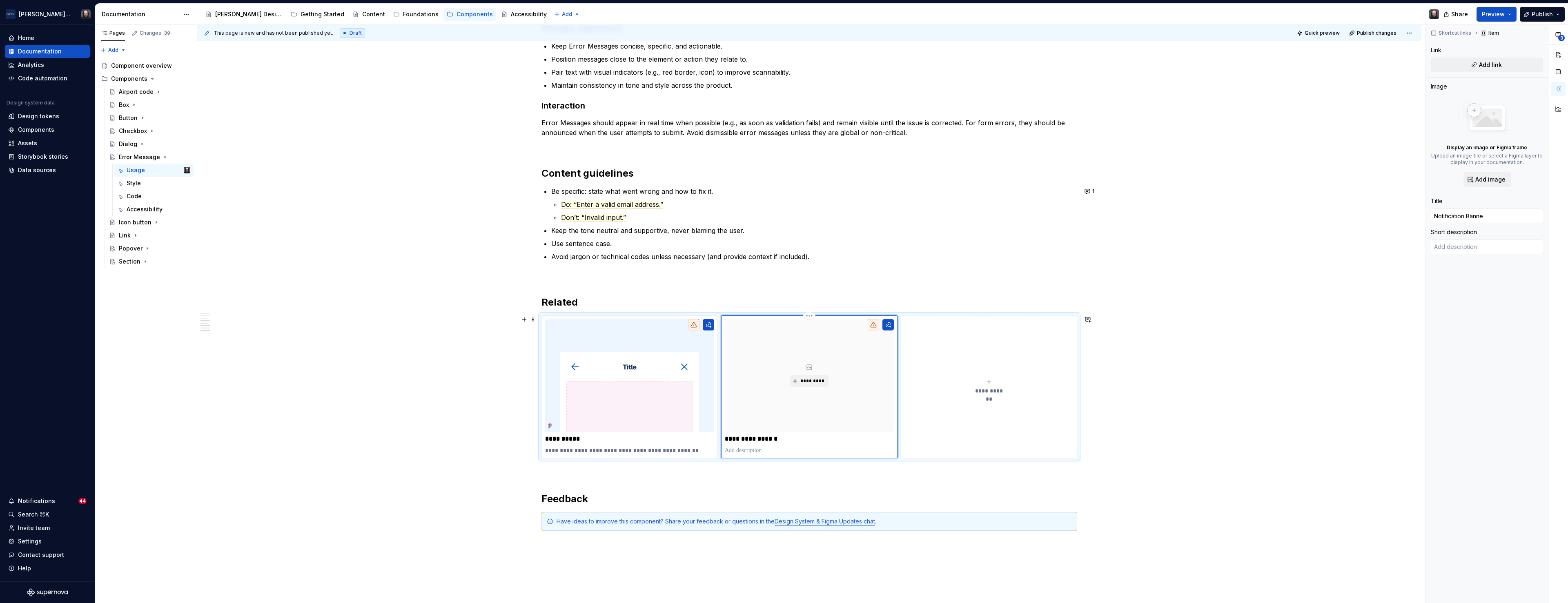
type input "Notification Banner"
click at [1466, 246] on textarea at bounding box center [1487, 247] width 112 height 15
paste textarea "for global or system-wide errors."
type textarea "*"
type textarea "for global or system-wide errors."
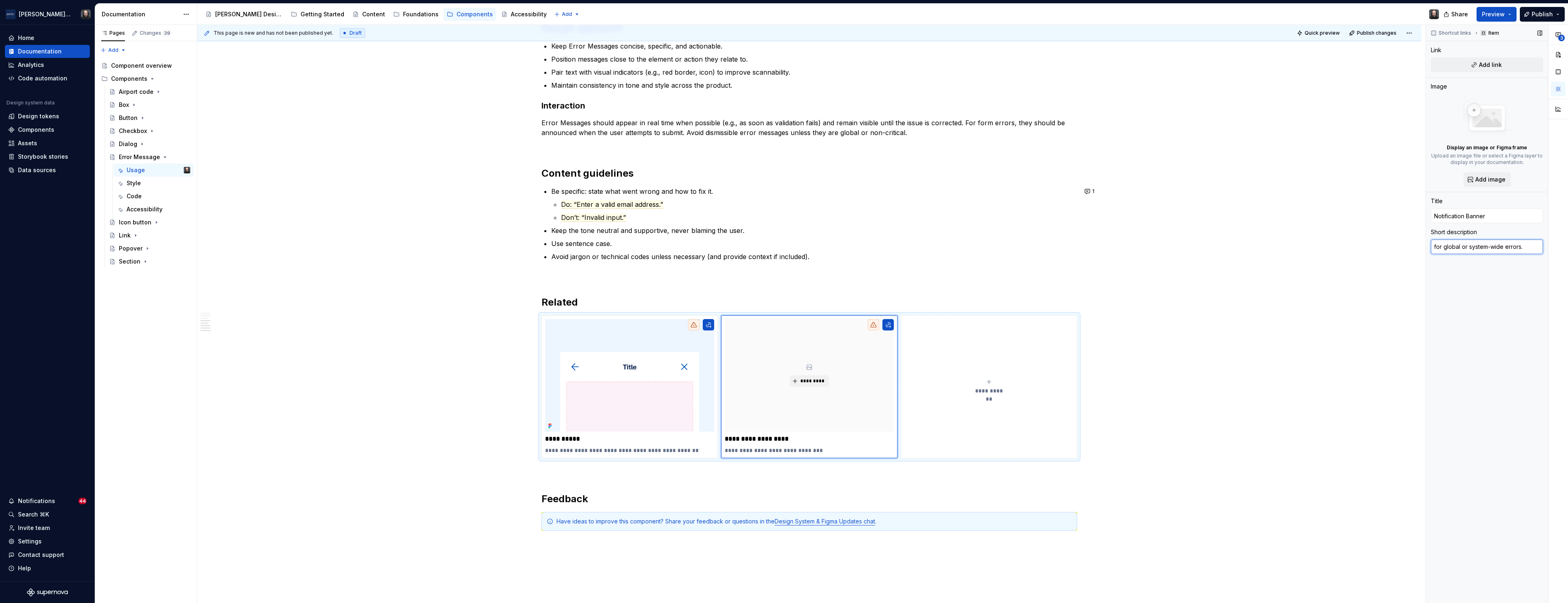
click at [1432, 248] on textarea "for global or system-wide errors." at bounding box center [1487, 247] width 112 height 15
type textarea "*"
type textarea "For global or system-wide errors."
click at [1297, 377] on div "**********" at bounding box center [809, 10] width 1224 height 1463
click at [630, 377] on img at bounding box center [630, 375] width 169 height 113
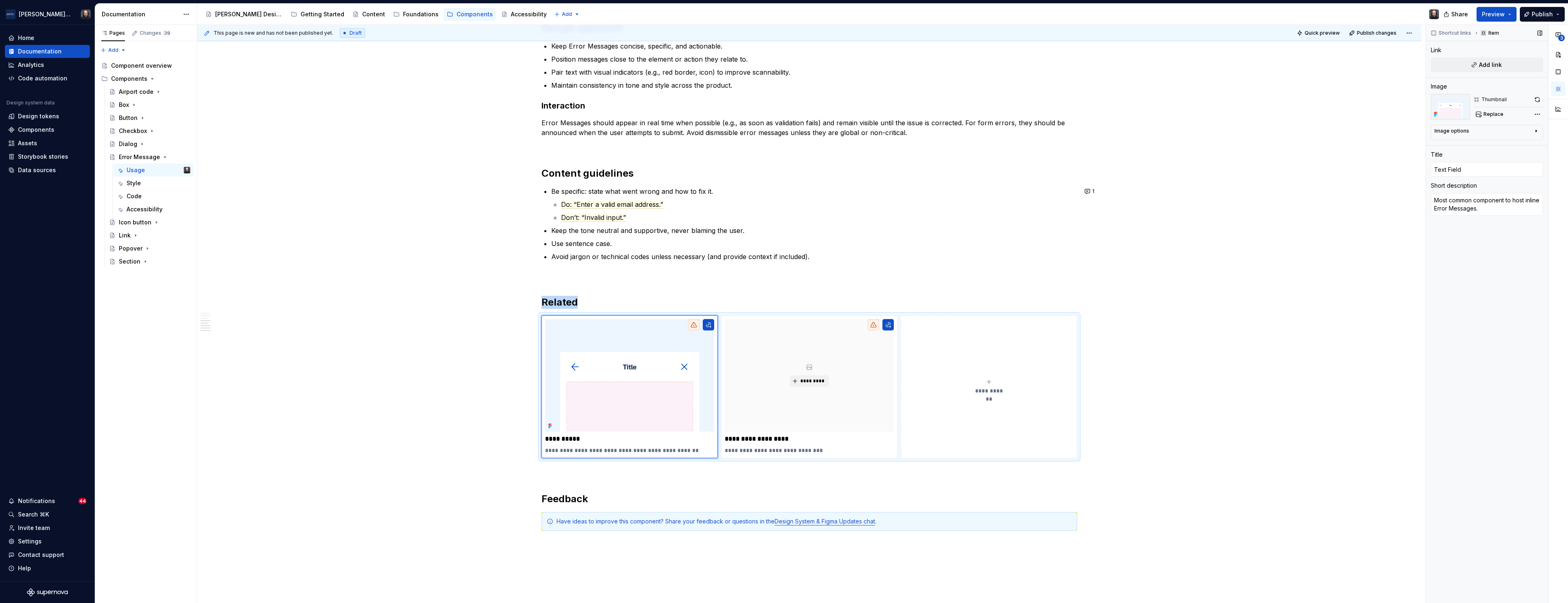
click at [1473, 129] on div "Image options" at bounding box center [1484, 133] width 99 height 10
click at [1473, 129] on div "Image options" at bounding box center [1484, 131] width 99 height 7
click at [1538, 114] on div "**********" at bounding box center [1497, 314] width 142 height 579
click at [1470, 199] on div "Remove image" at bounding box center [1491, 201] width 94 height 8
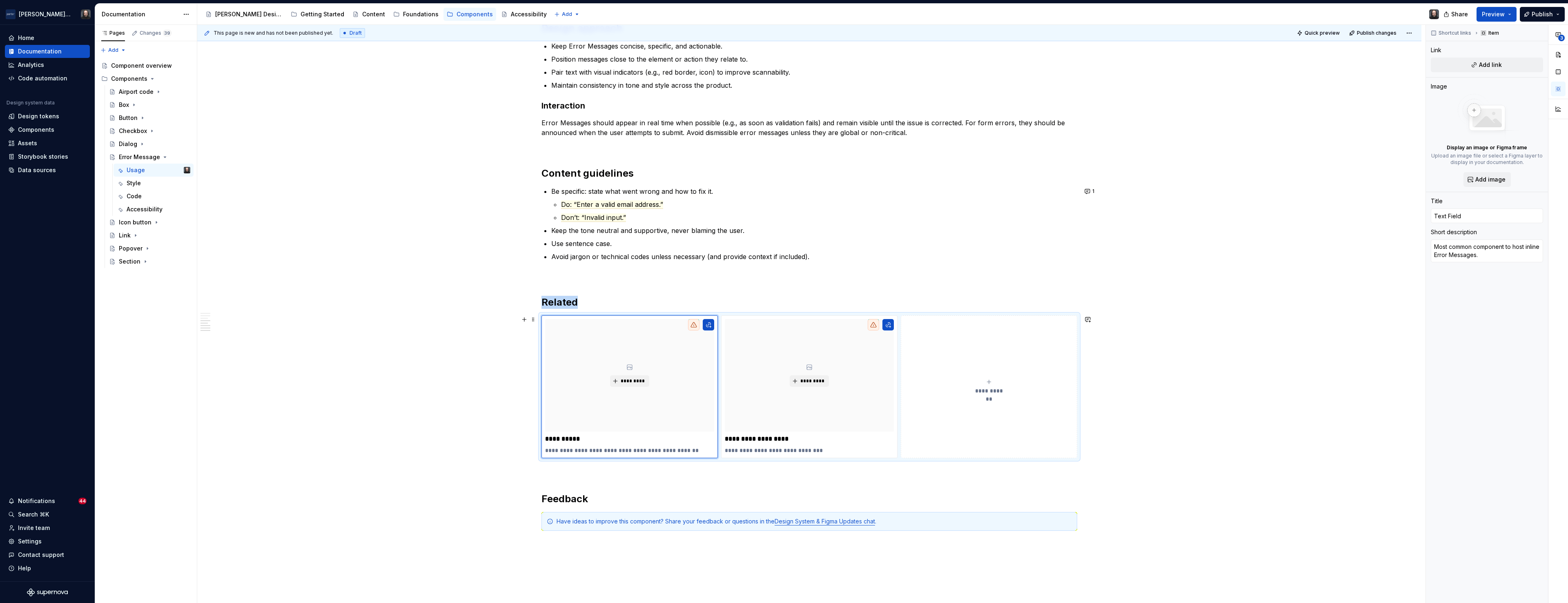
click at [379, 359] on div "**********" at bounding box center [809, 10] width 1224 height 1463
click at [1188, 379] on div "**********" at bounding box center [809, 10] width 1224 height 1463
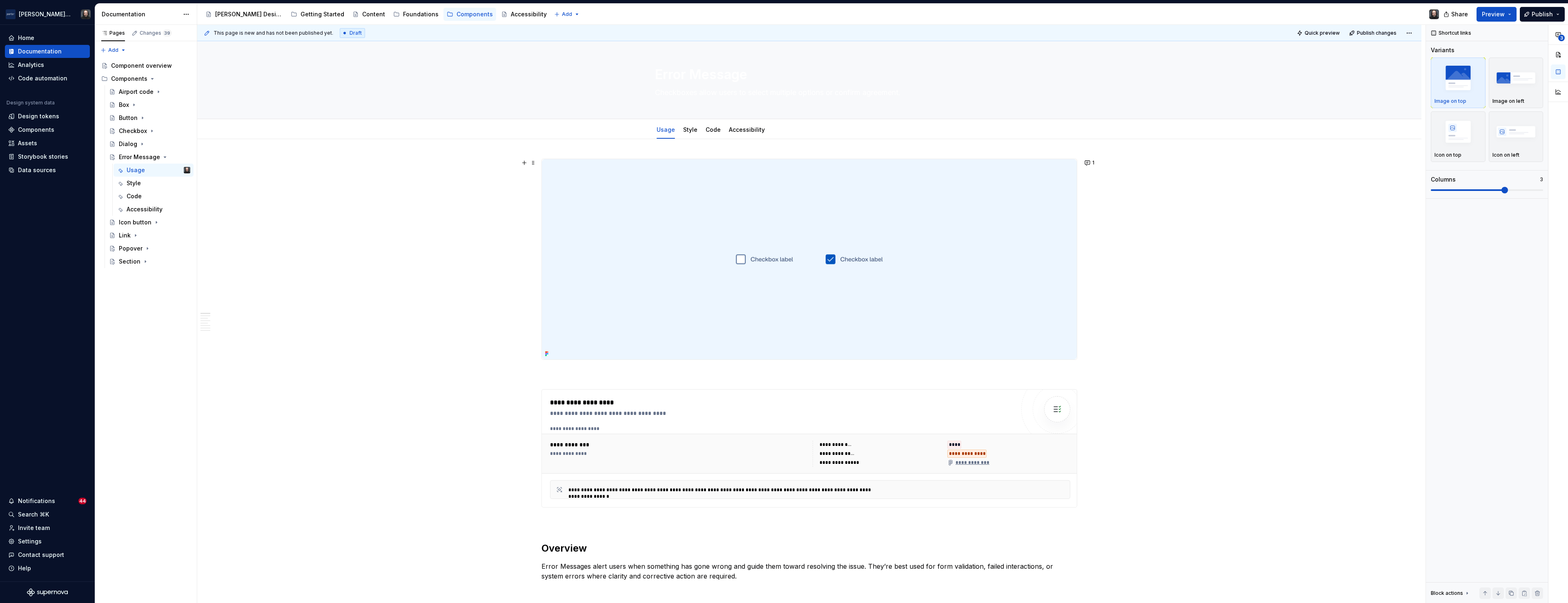
scroll to position [0, 0]
click at [917, 243] on img at bounding box center [809, 262] width 535 height 200
click at [1484, 76] on span "Replace" at bounding box center [1493, 78] width 20 height 7
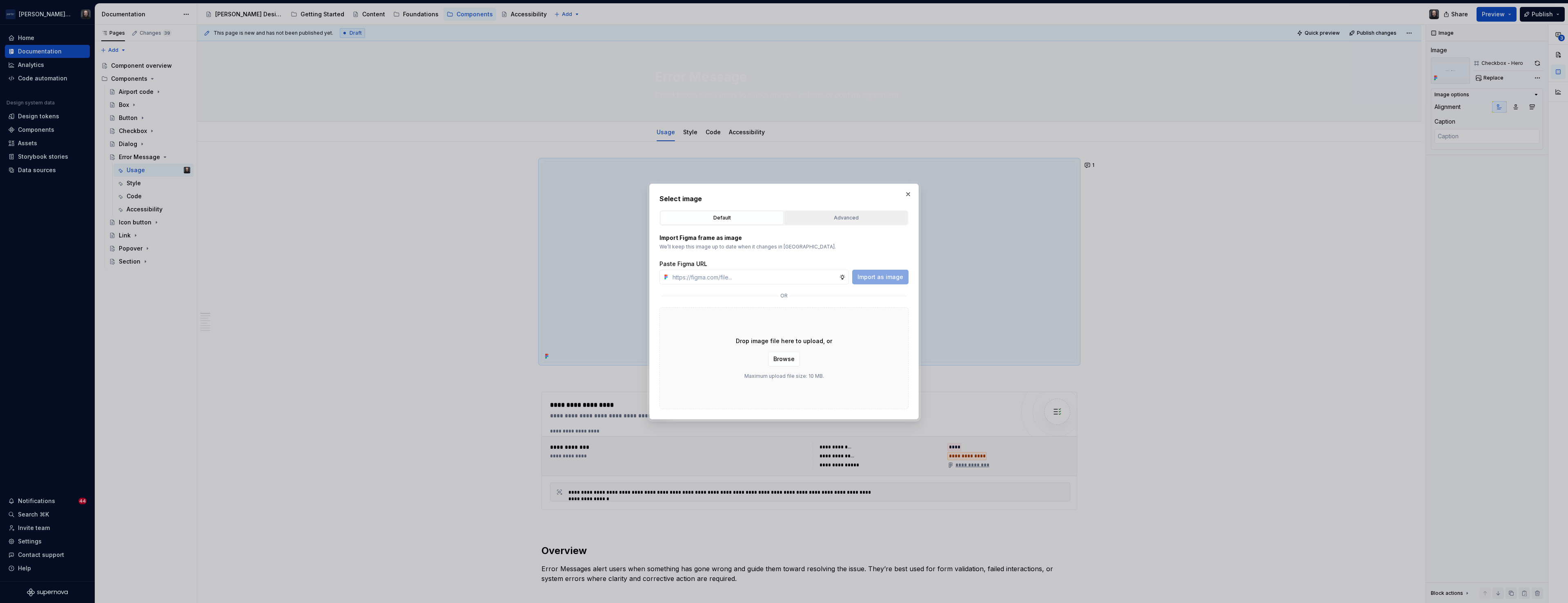
click at [838, 215] on div "Advanced" at bounding box center [845, 218] width 117 height 8
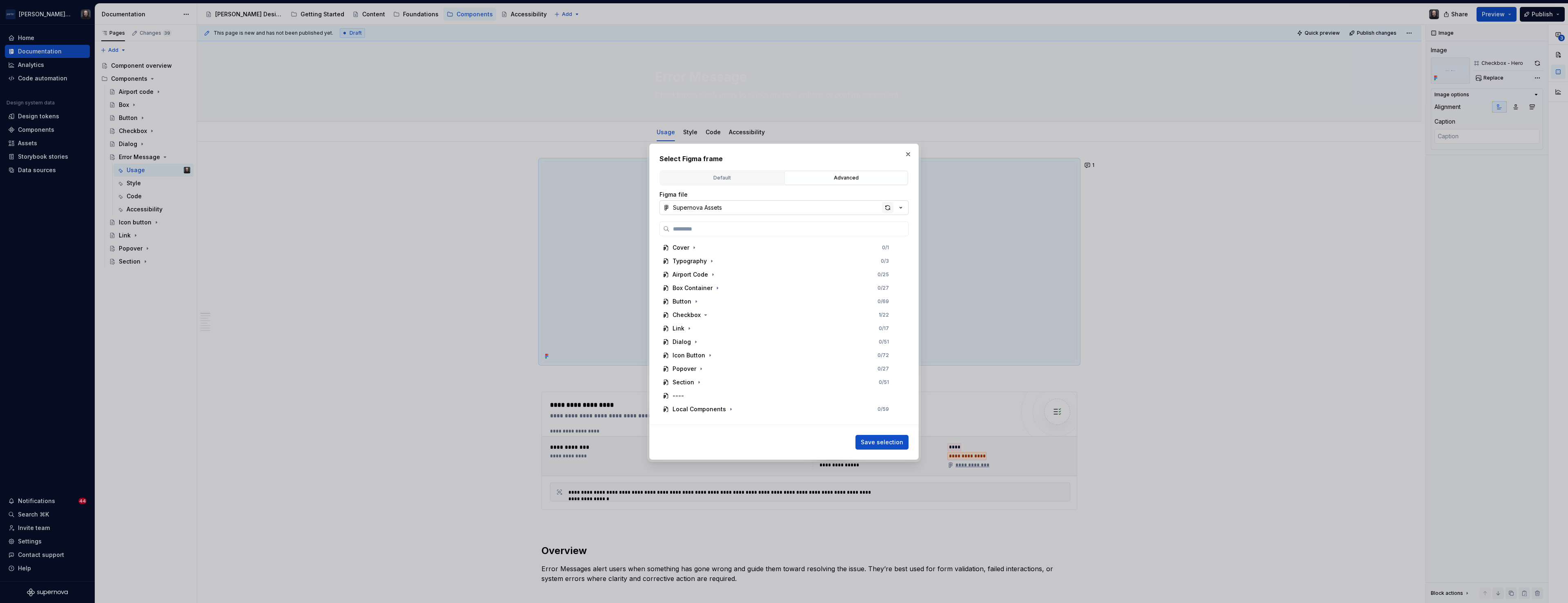
click at [887, 209] on div "button" at bounding box center [887, 207] width 12 height 12
click at [719, 357] on icon "button" at bounding box center [718, 355] width 7 height 7
click at [755, 389] on div "Thumbnail" at bounding box center [785, 394] width 235 height 13
click at [754, 380] on div "Hero" at bounding box center [785, 380] width 235 height 13
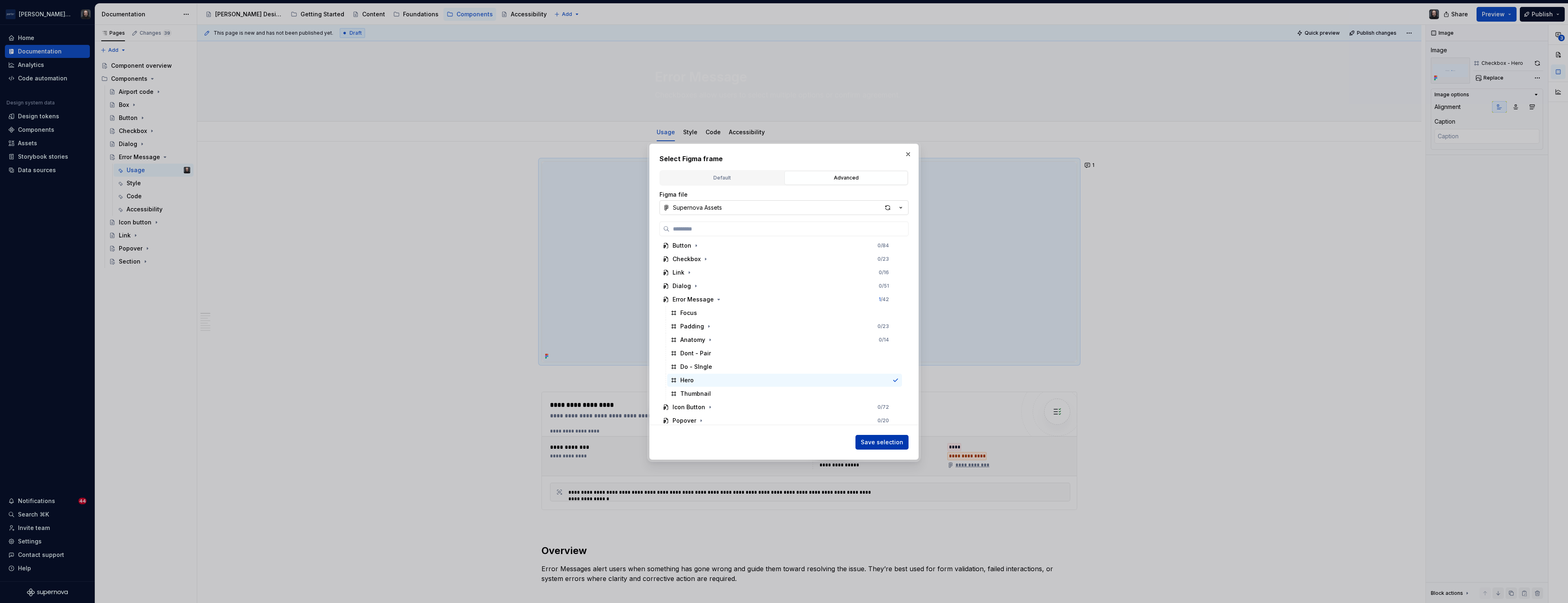
click at [883, 442] on span "Save selection" at bounding box center [882, 442] width 43 height 8
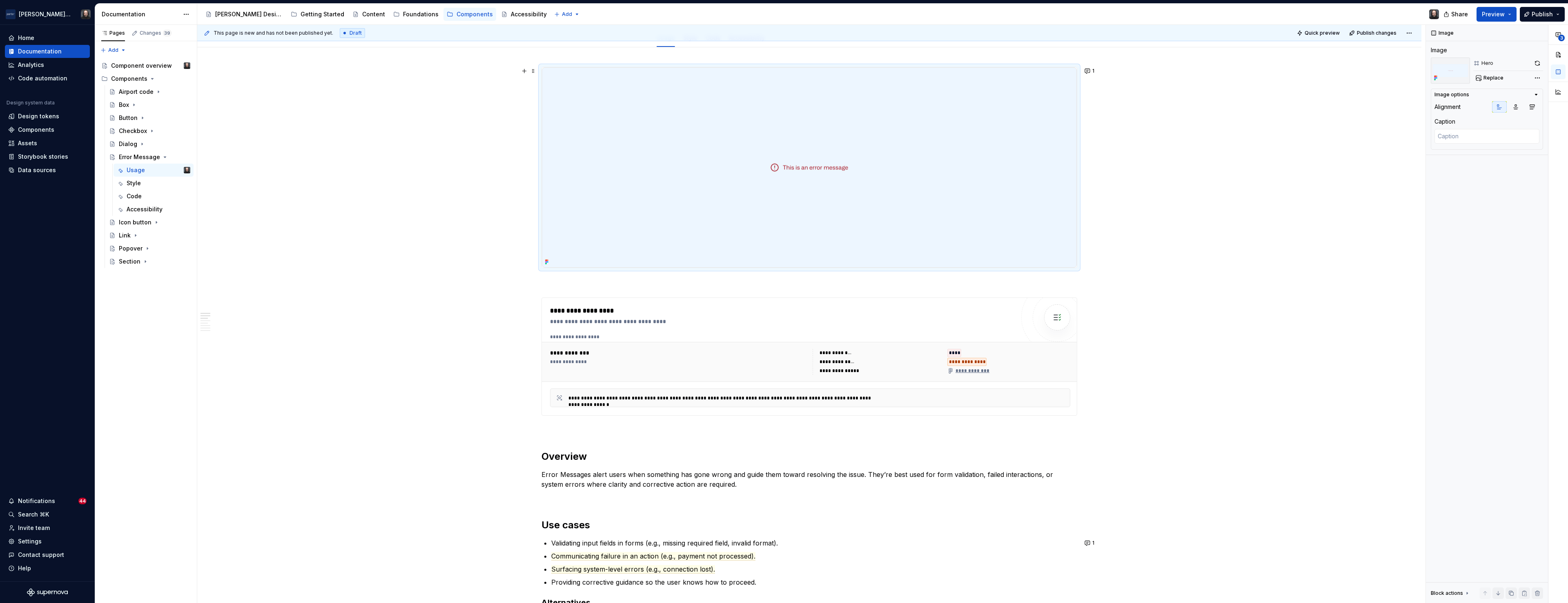
scroll to position [0, 0]
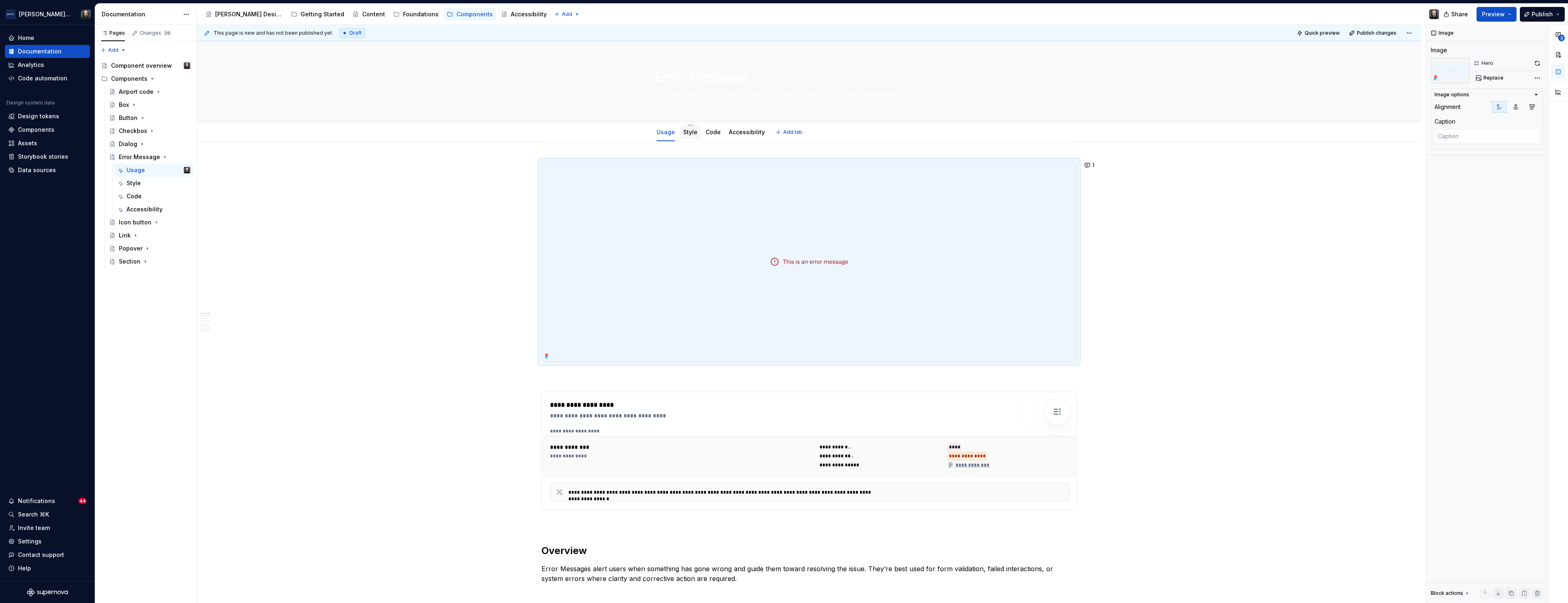
click at [692, 133] on link "Style" at bounding box center [690, 131] width 14 height 7
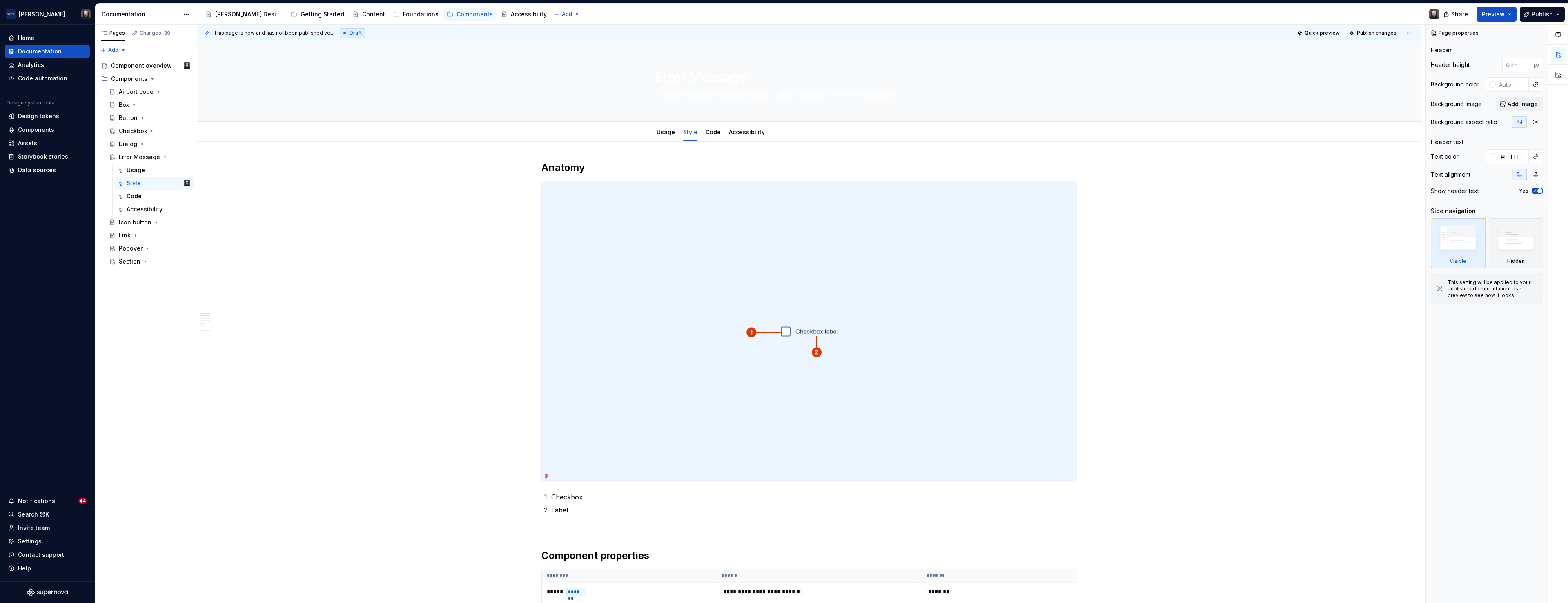
click at [898, 258] on img at bounding box center [809, 332] width 535 height 301
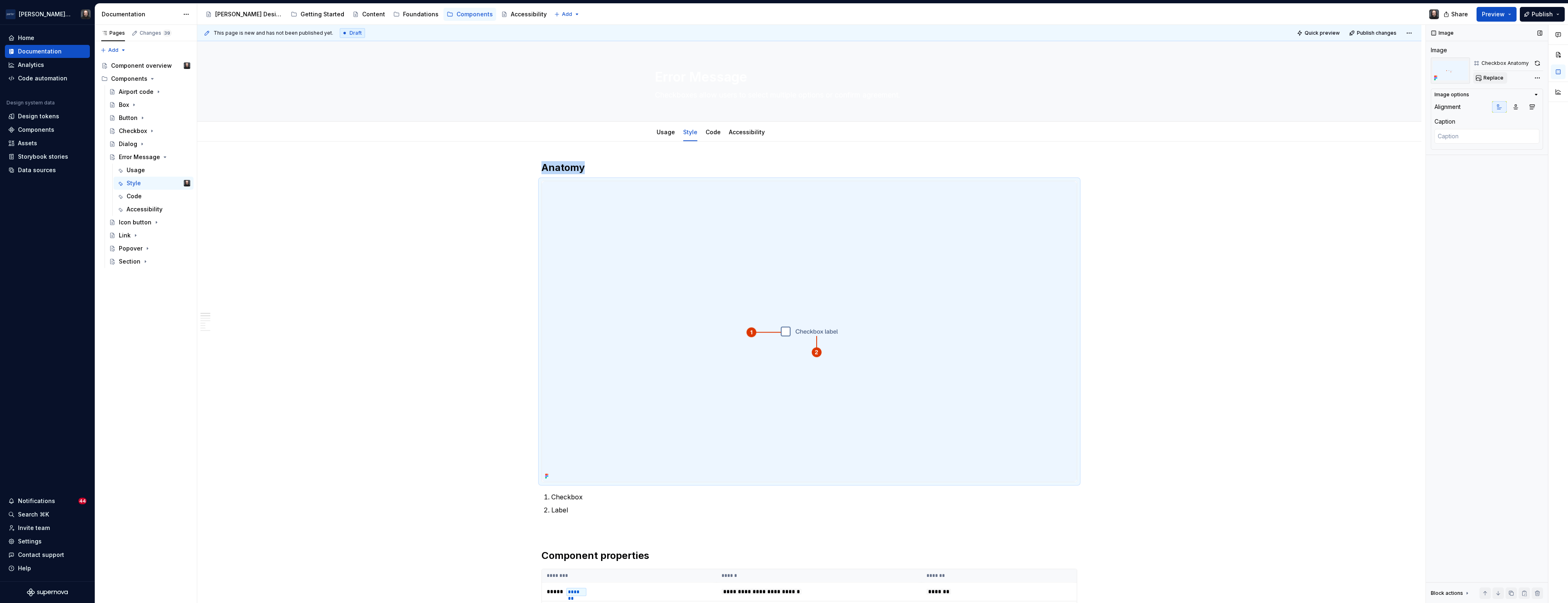
click at [1493, 77] on span "Replace" at bounding box center [1493, 78] width 20 height 7
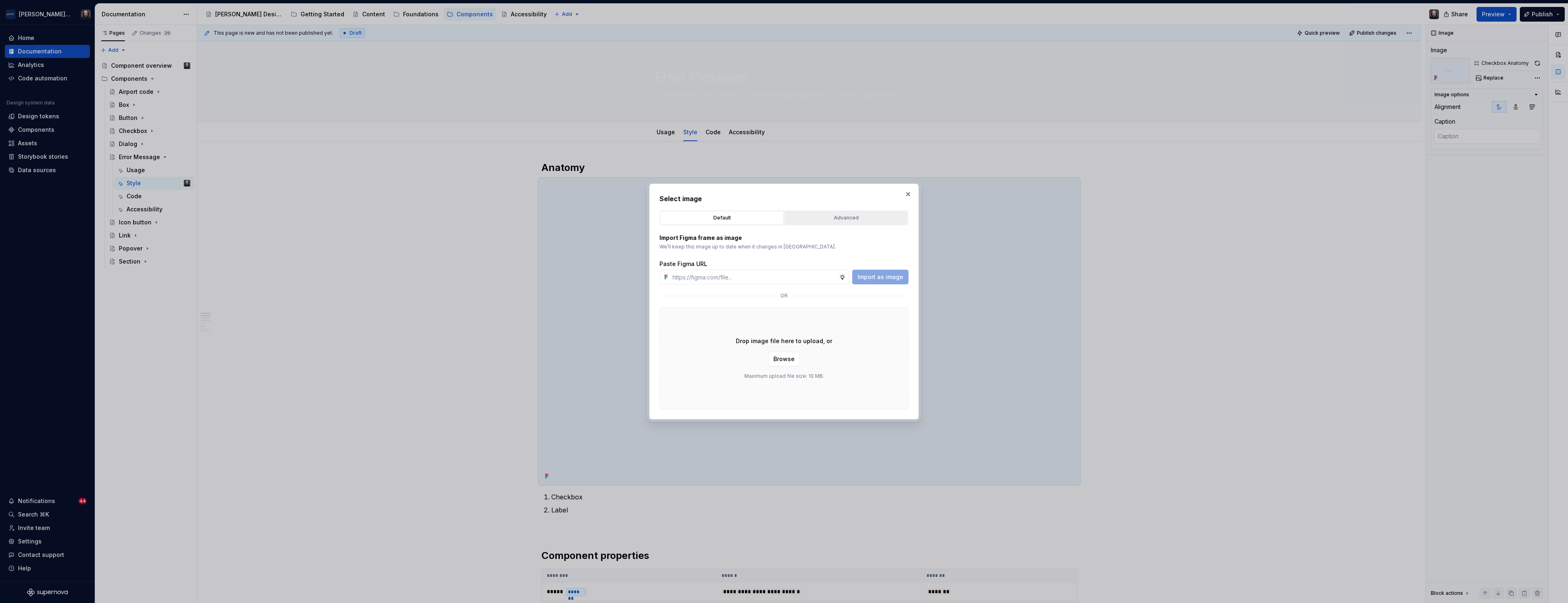
click at [853, 220] on div "Advanced" at bounding box center [845, 218] width 117 height 8
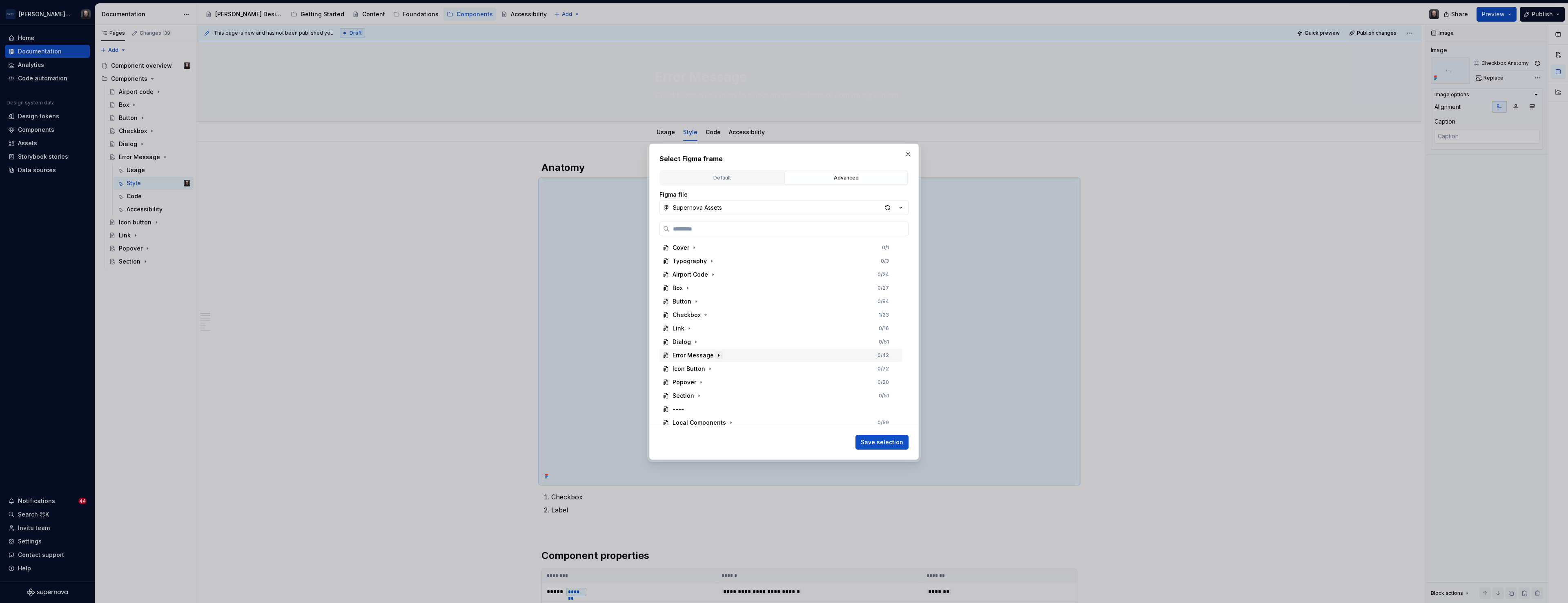
click at [718, 356] on icon "button" at bounding box center [718, 355] width 7 height 7
drag, startPoint x: 744, startPoint y: 369, endPoint x: 751, endPoint y: 371, distance: 7.3
click at [744, 369] on div "Anatomy 0 / 14" at bounding box center [785, 369] width 235 height 13
click at [894, 442] on span "Save selection" at bounding box center [882, 442] width 43 height 8
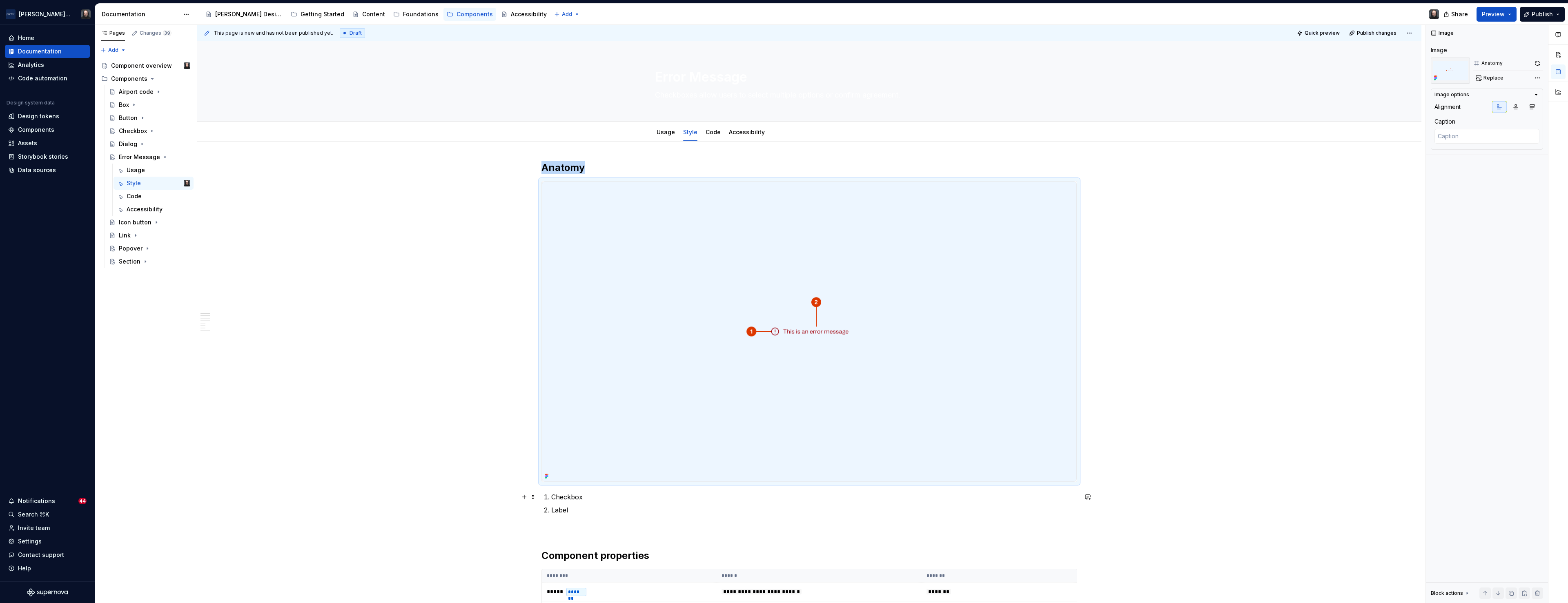
type textarea "*"
drag, startPoint x: 586, startPoint y: 498, endPoint x: 559, endPoint y: 499, distance: 27.0
click at [554, 499] on p "Checkbox" at bounding box center [814, 497] width 526 height 10
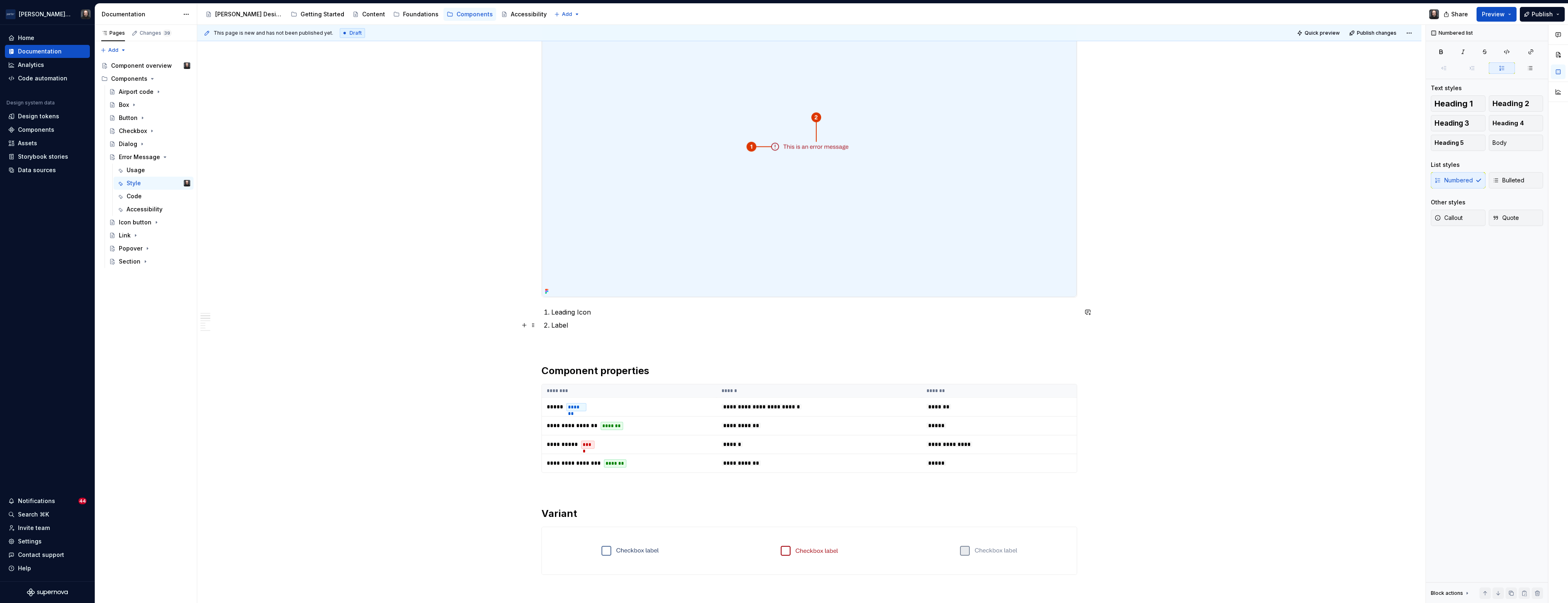
scroll to position [285, 0]
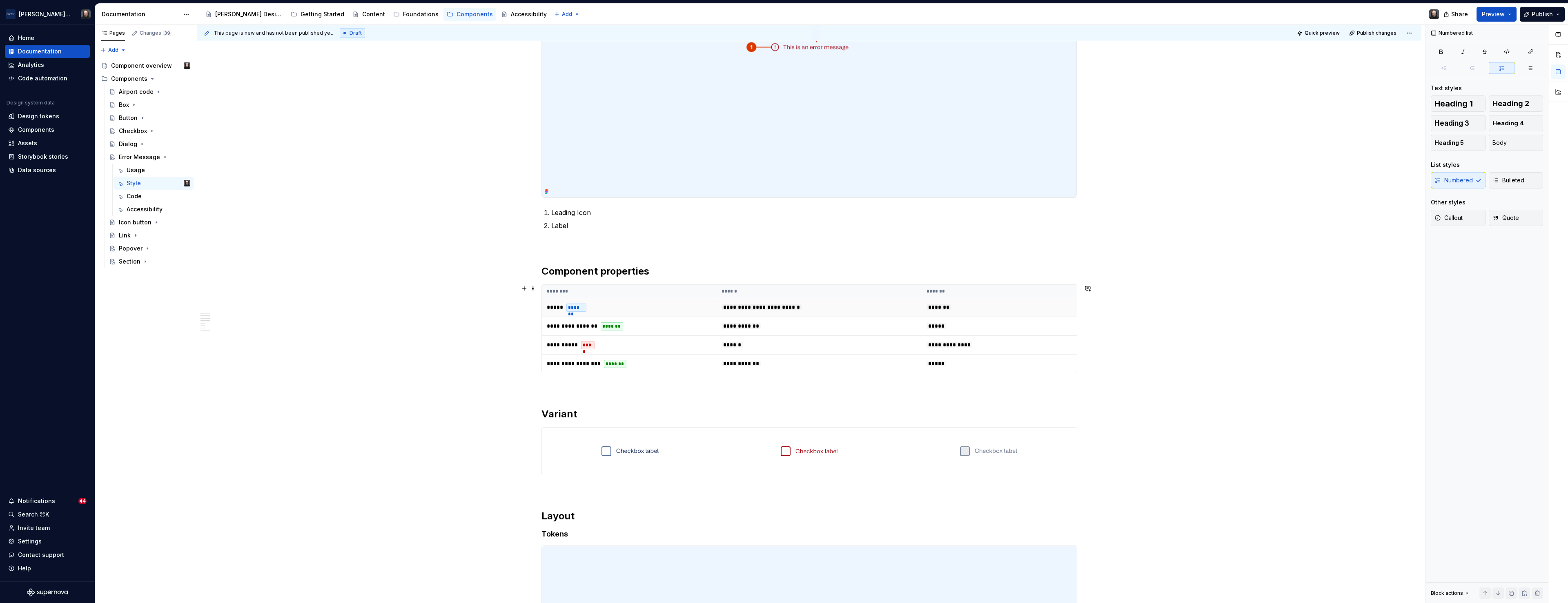
click at [1035, 299] on td "*******" at bounding box center [999, 307] width 155 height 19
click at [1488, 130] on span "Change selection" at bounding box center [1487, 132] width 51 height 8
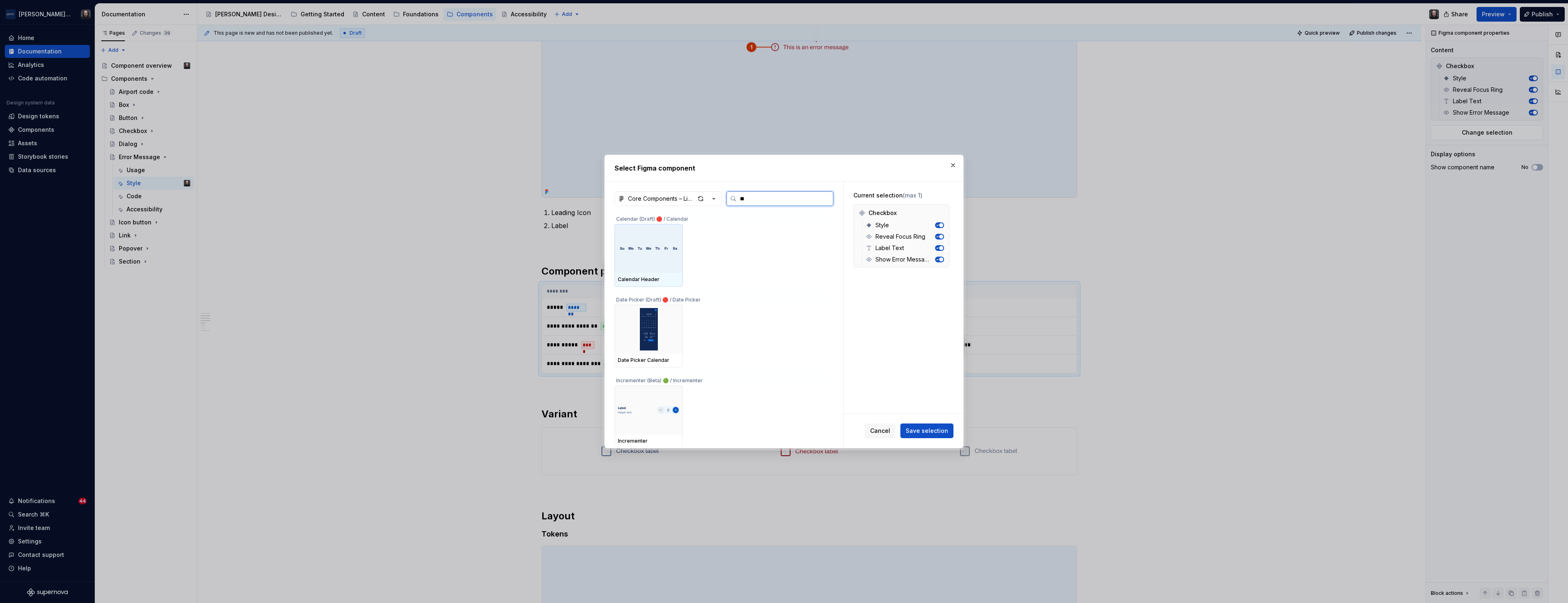
type input "***"
click at [645, 249] on img at bounding box center [648, 248] width 61 height 10
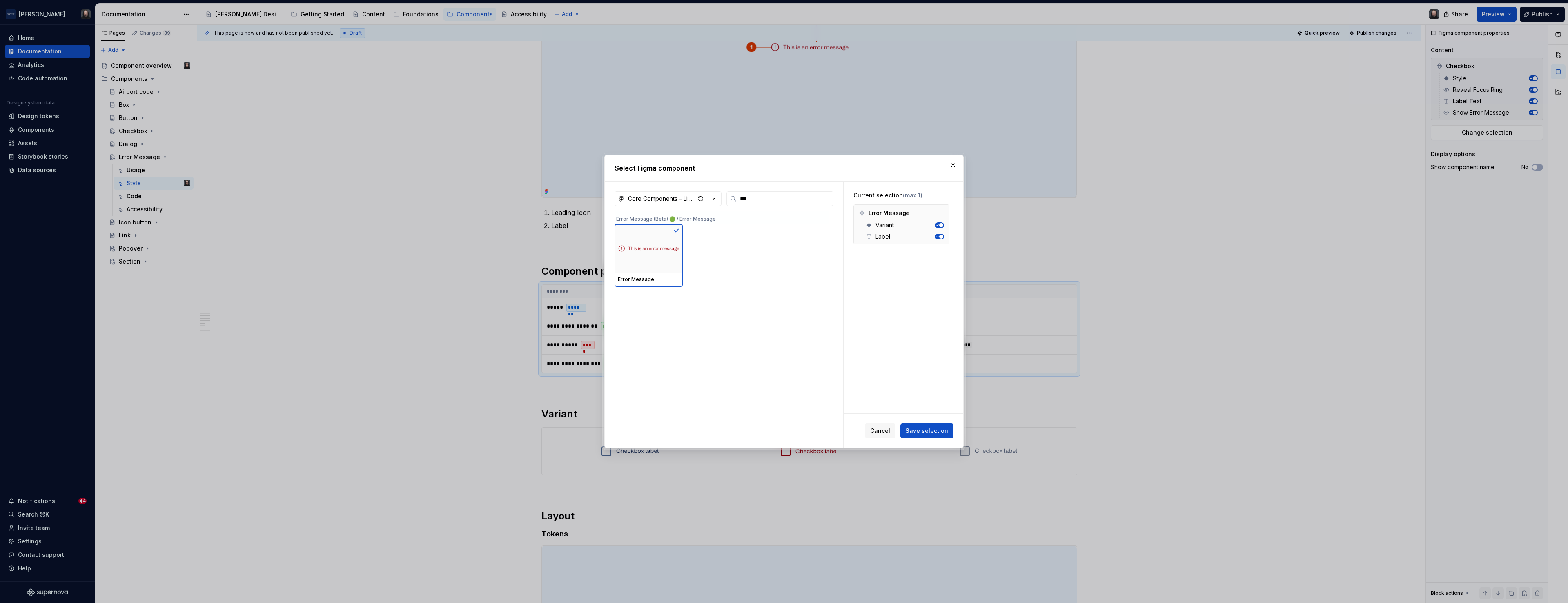
click at [939, 430] on span "Save selection" at bounding box center [927, 431] width 43 height 8
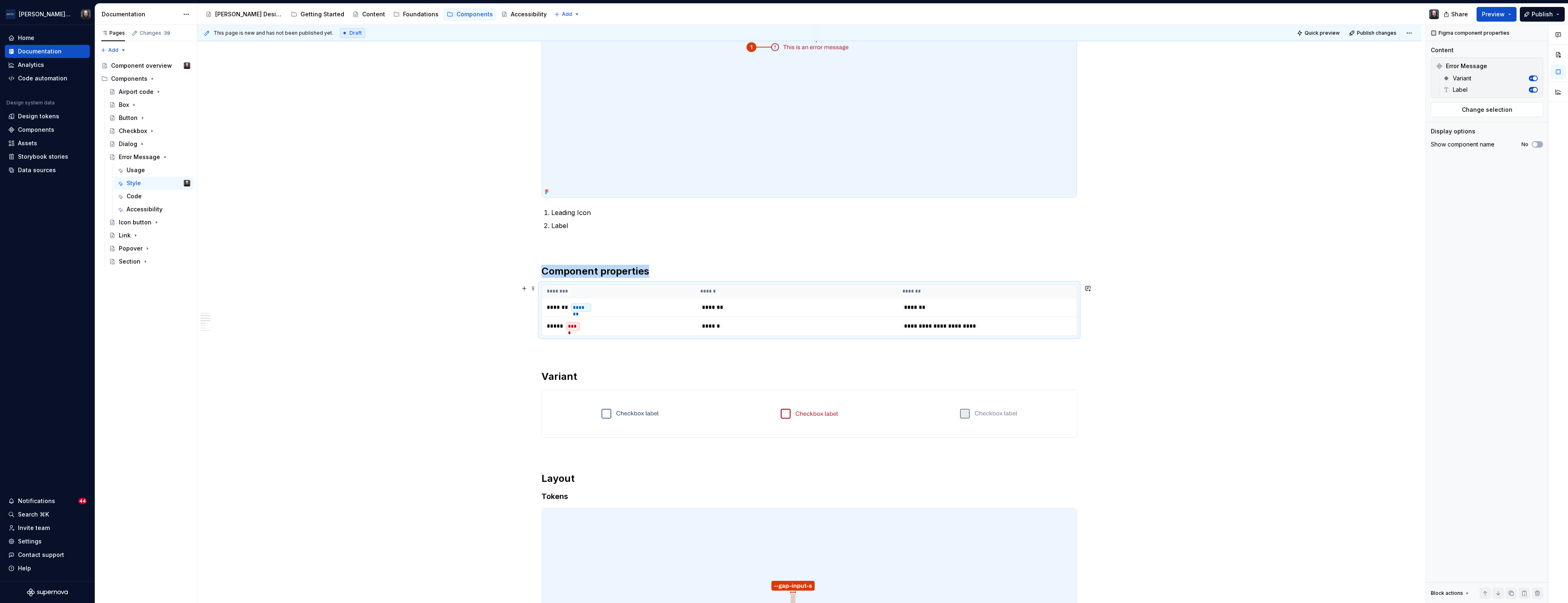
scroll to position [380, 0]
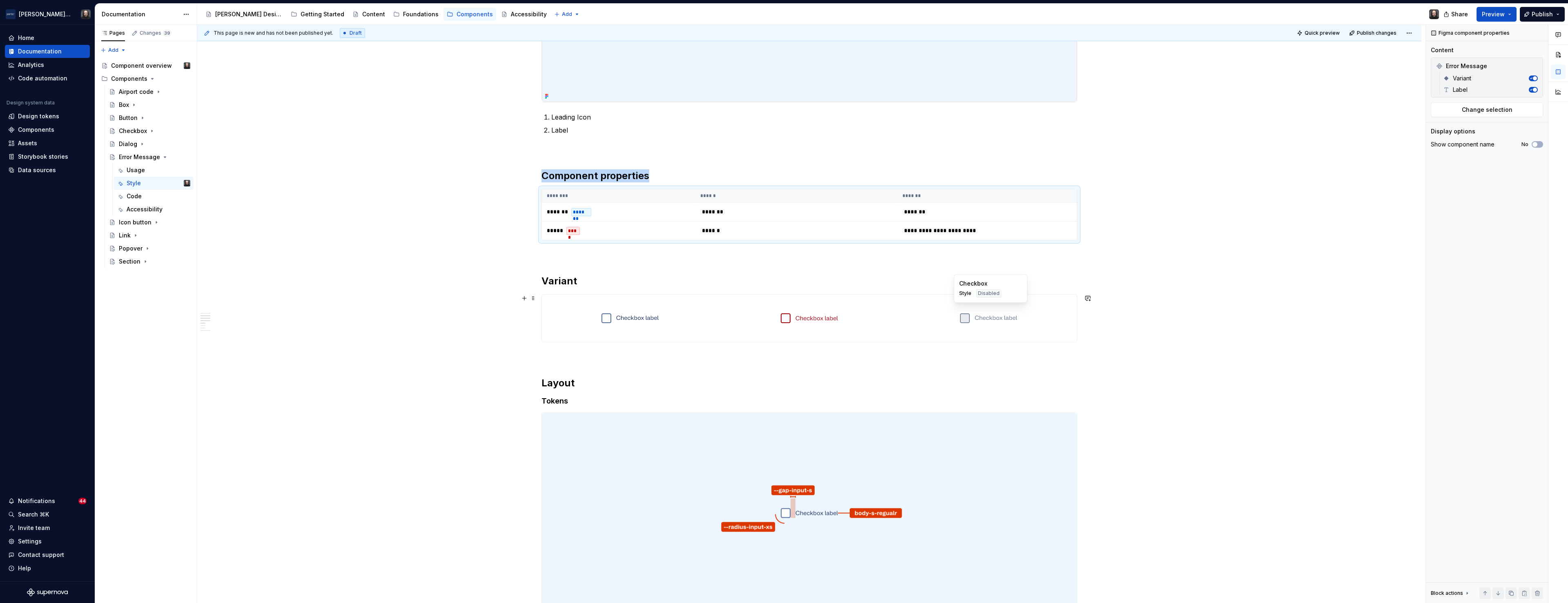
click at [1043, 307] on div at bounding box center [989, 318] width 176 height 47
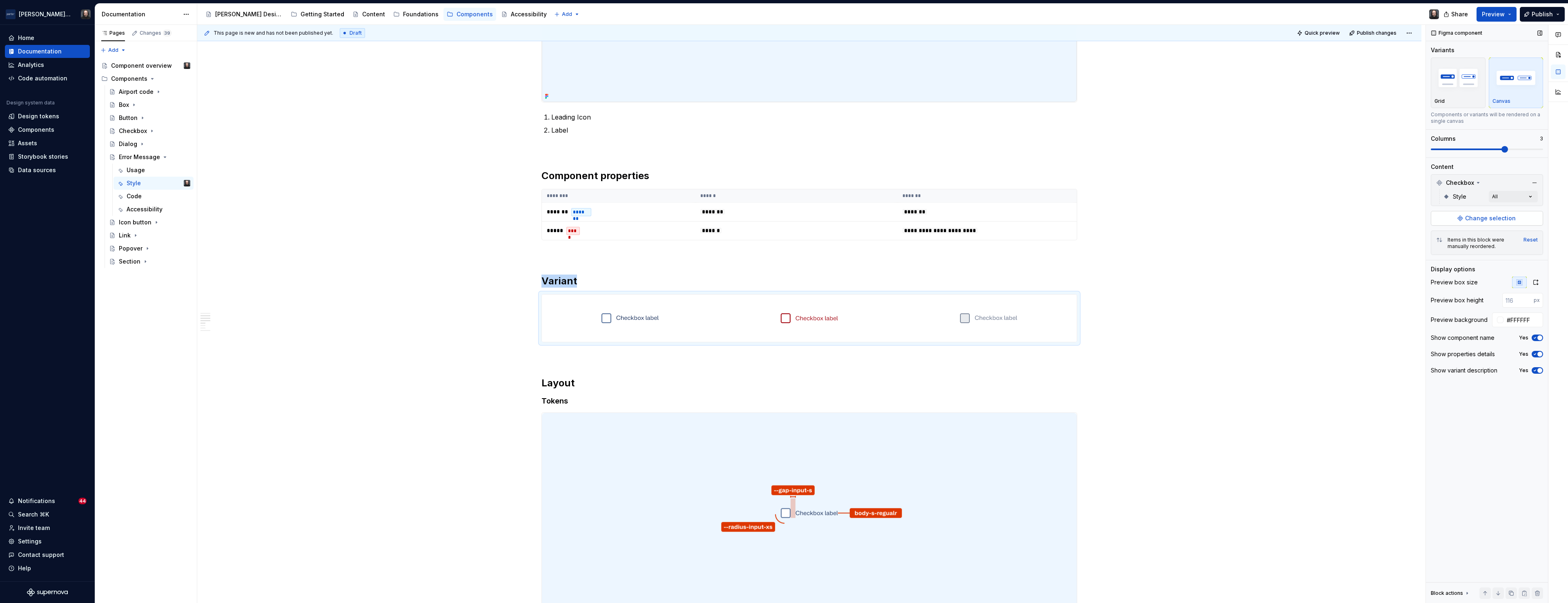
click at [1488, 217] on span "Change selection" at bounding box center [1490, 218] width 51 height 8
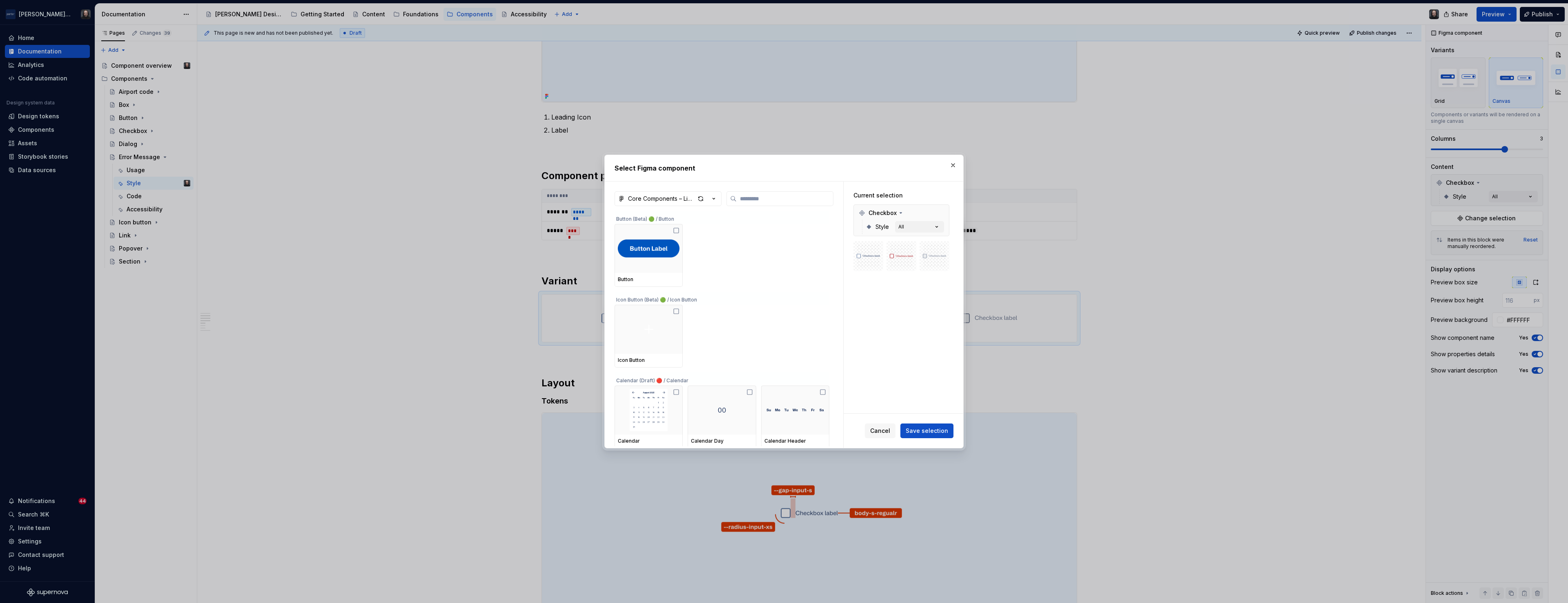
type textarea "*"
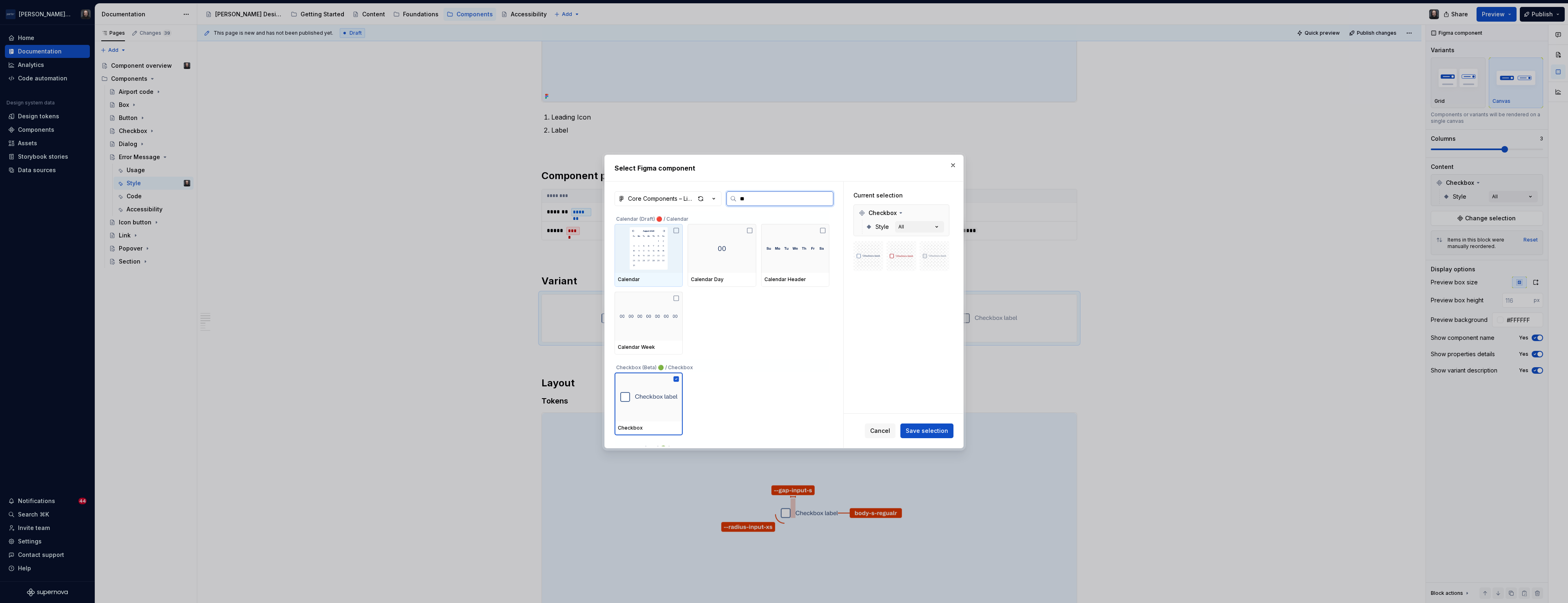
type input "***"
click at [939, 426] on button "Save selection" at bounding box center [926, 431] width 53 height 15
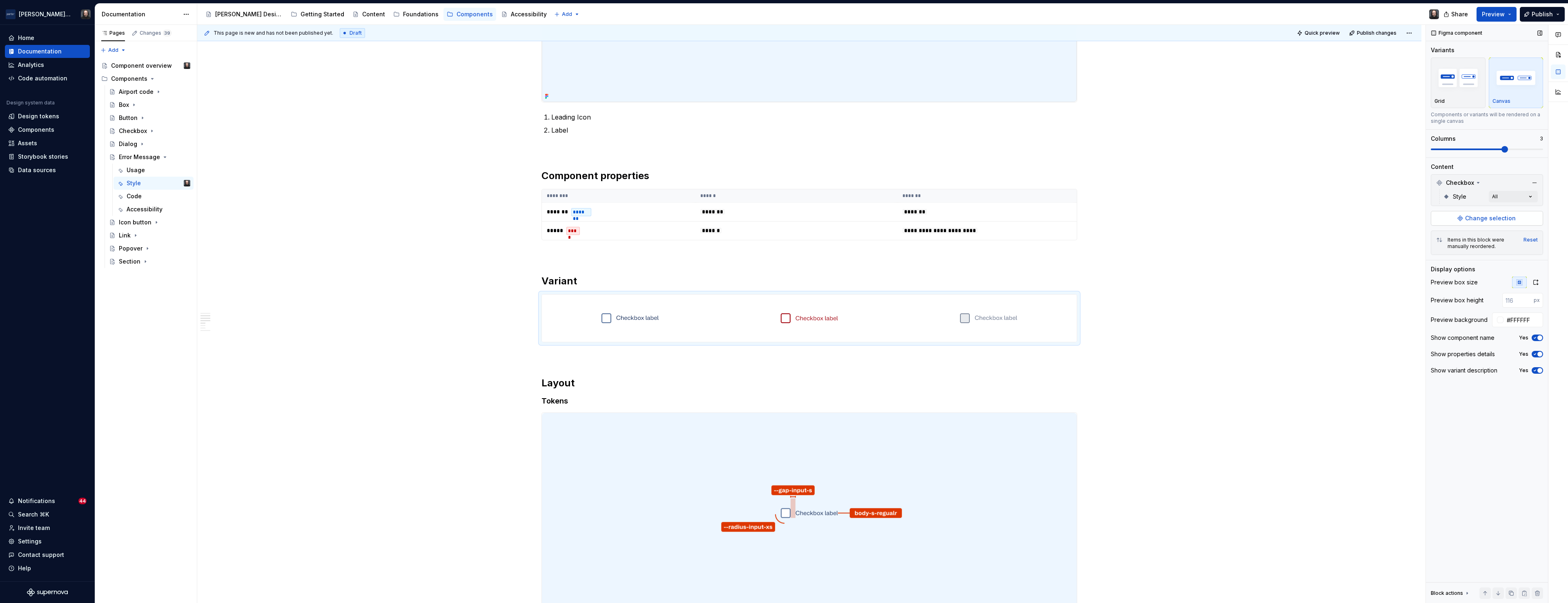
click at [1490, 218] on span "Change selection" at bounding box center [1490, 218] width 51 height 8
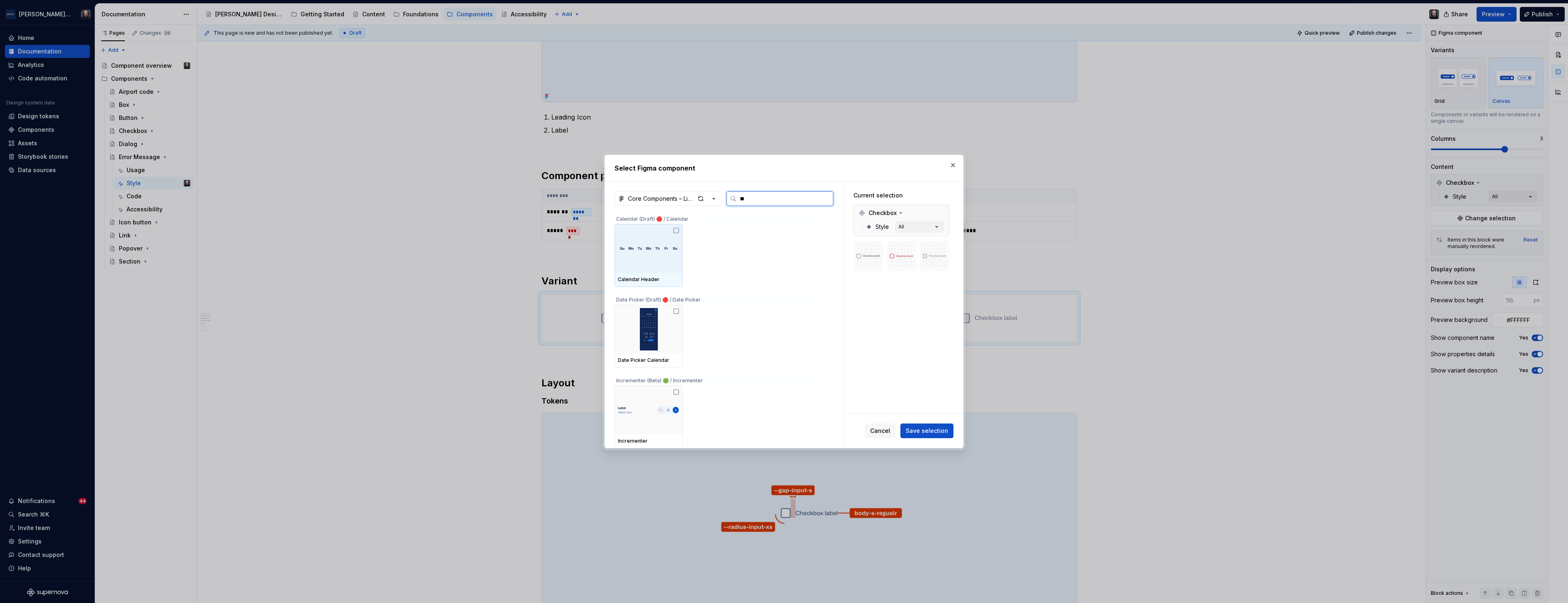
type input "***"
click at [660, 259] on div at bounding box center [649, 248] width 68 height 49
click at [928, 428] on span "Save selection" at bounding box center [927, 431] width 43 height 8
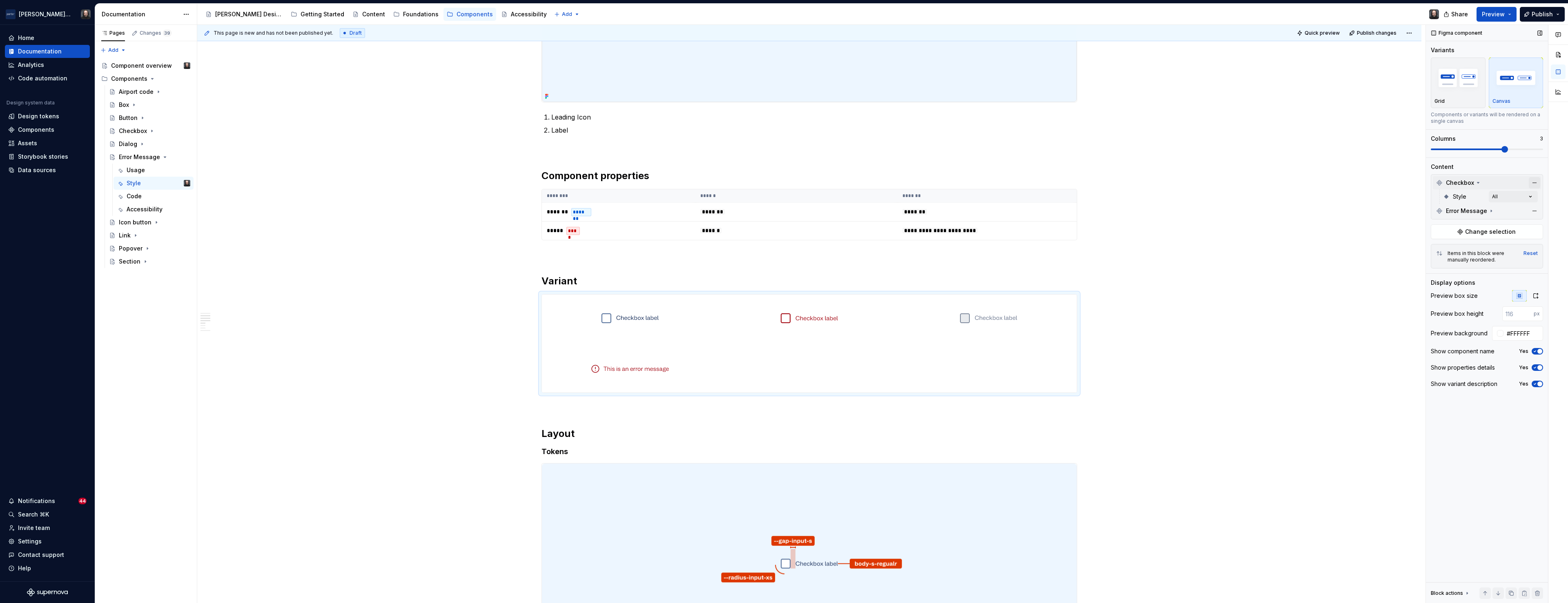
click at [1535, 182] on button "button" at bounding box center [1535, 183] width 12 height 12
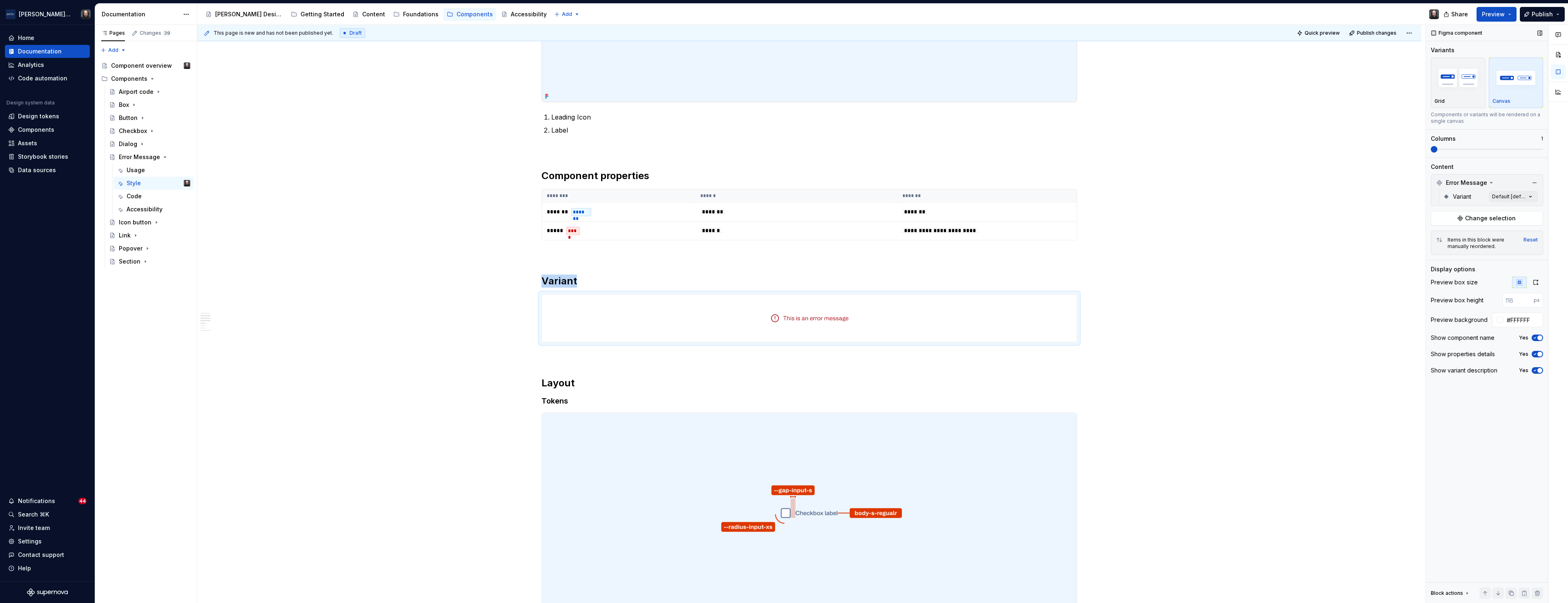
click at [1431, 150] on span at bounding box center [1434, 149] width 7 height 7
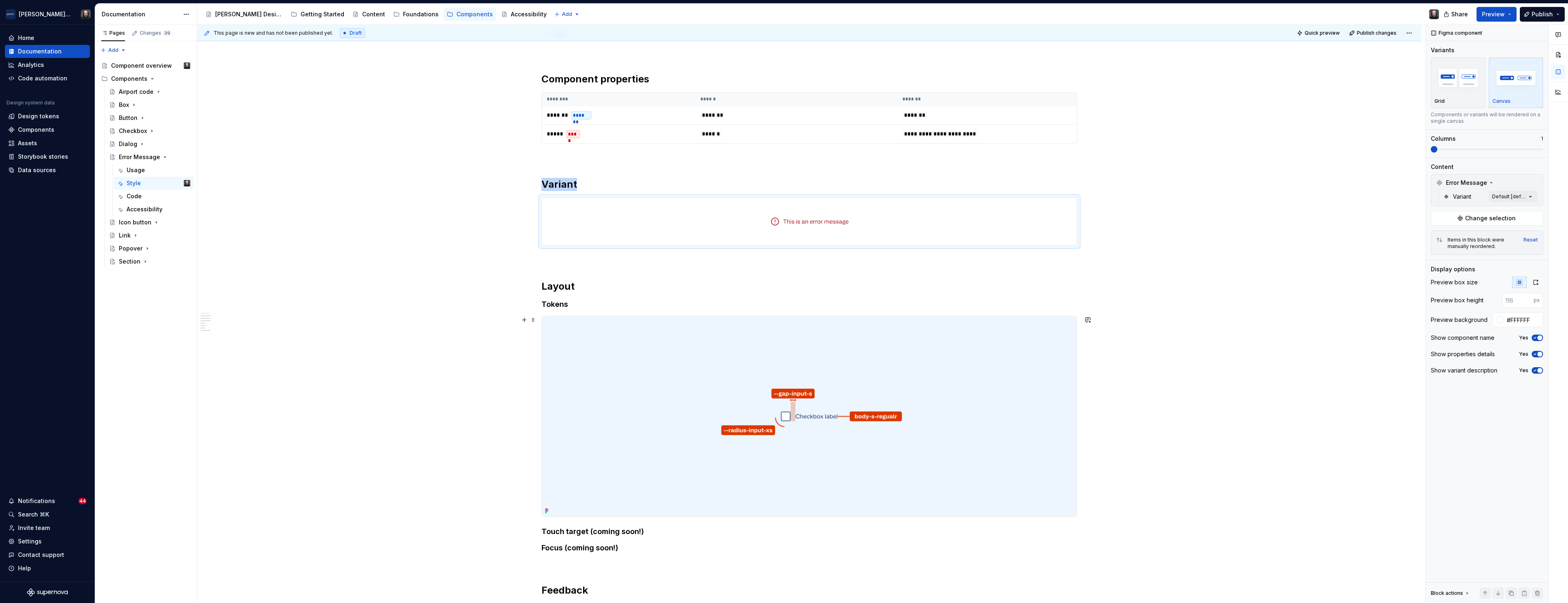
scroll to position [487, 0]
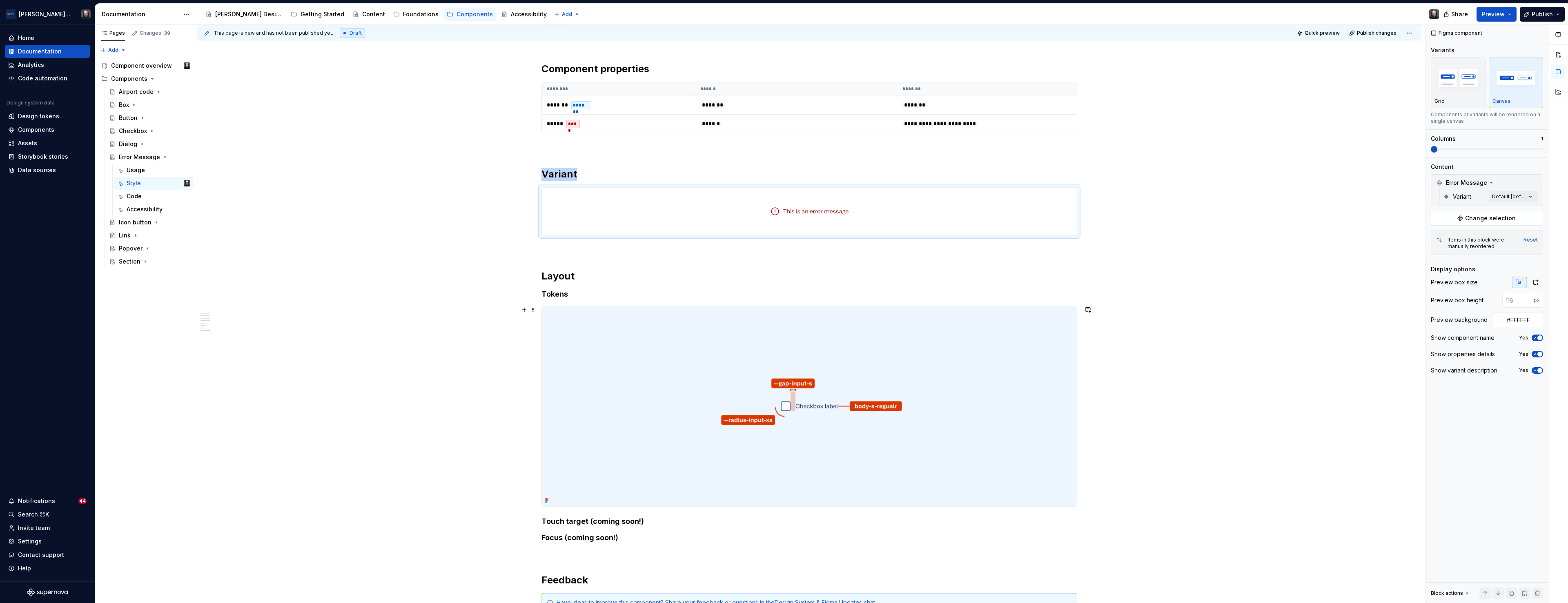
click at [950, 372] on img at bounding box center [809, 406] width 535 height 200
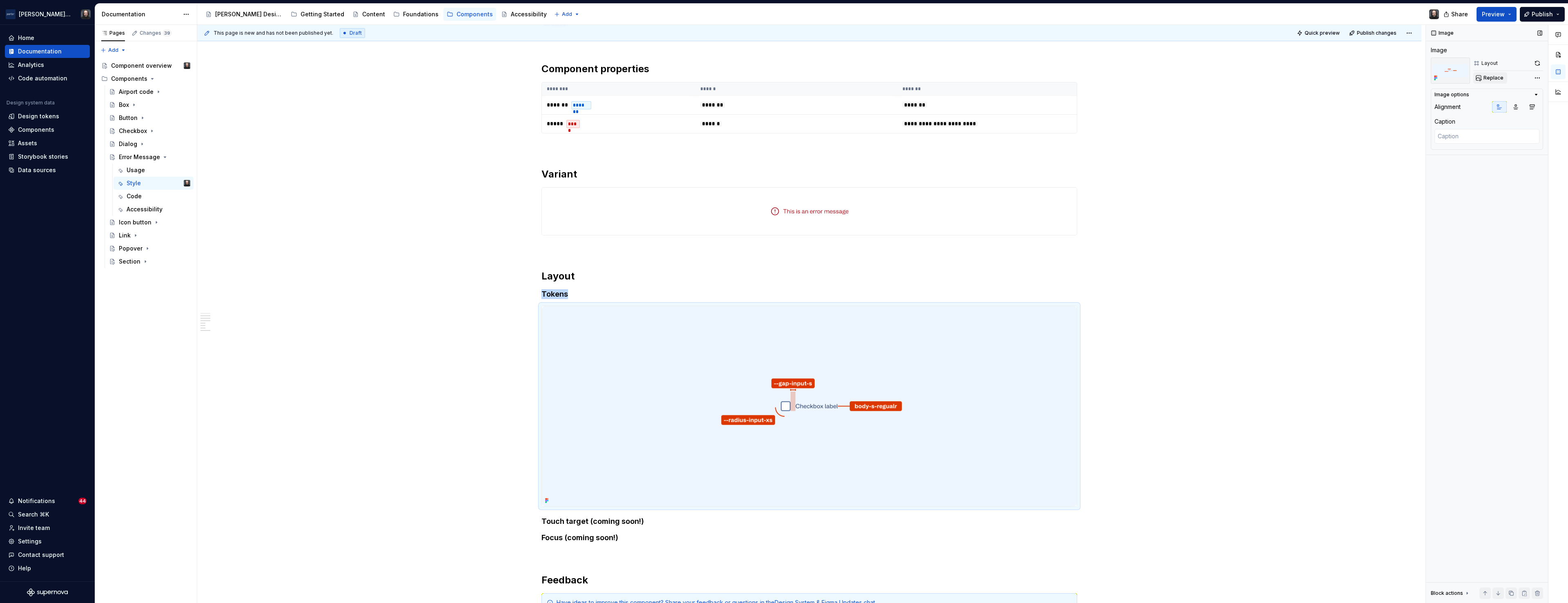
click at [1487, 76] on span "Replace" at bounding box center [1493, 78] width 20 height 7
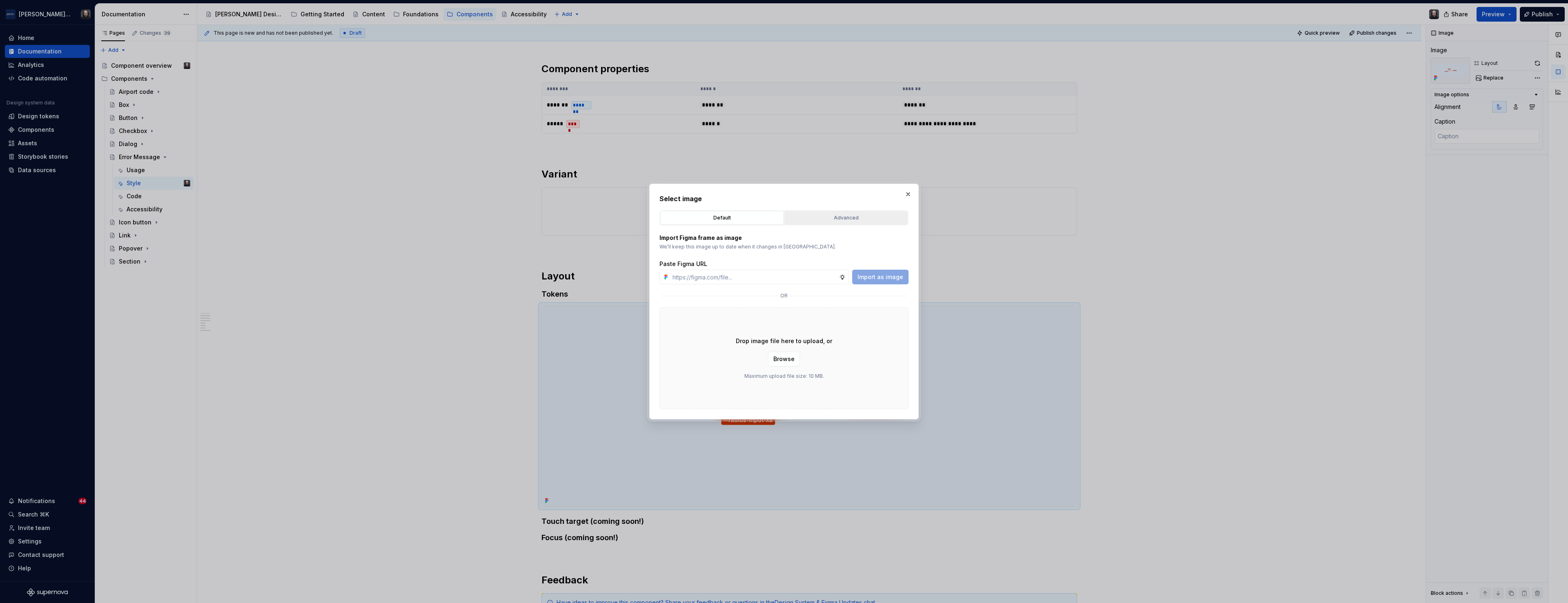
click at [839, 220] on div "Advanced" at bounding box center [845, 218] width 117 height 8
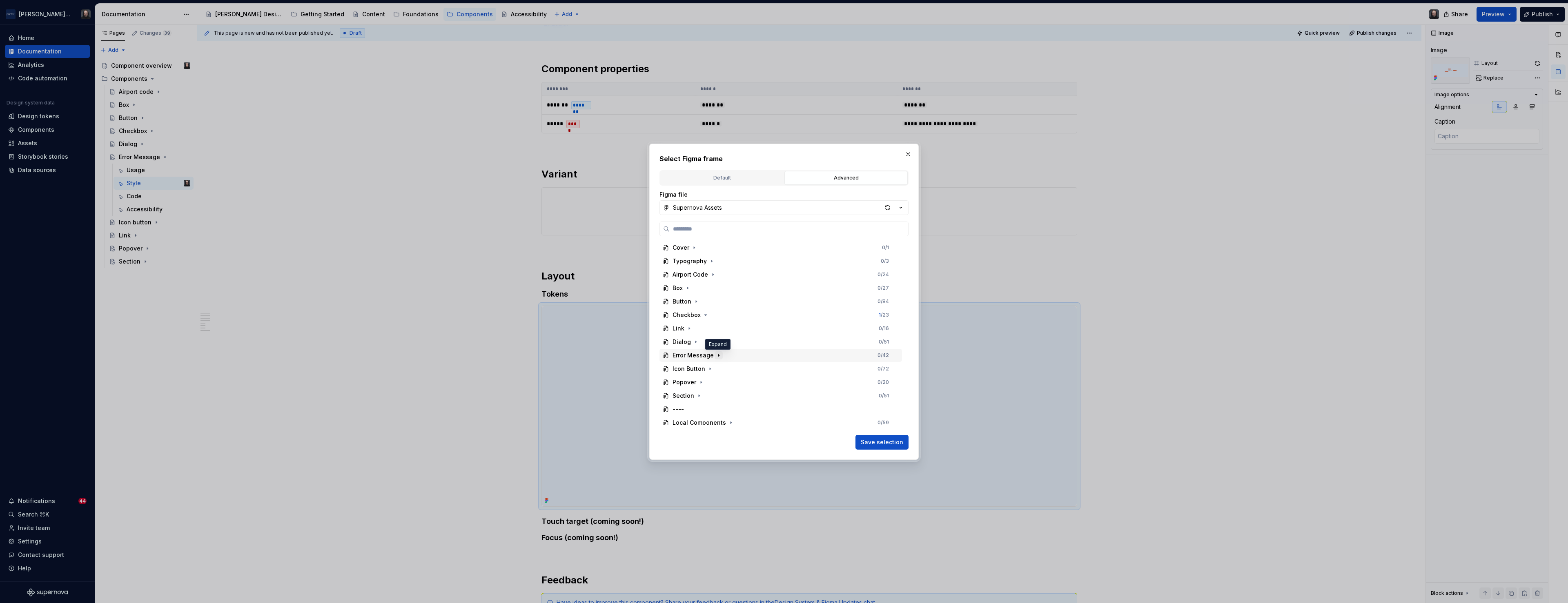
click at [719, 355] on icon "button" at bounding box center [718, 355] width 7 height 7
click at [887, 204] on div "button" at bounding box center [887, 207] width 12 height 12
click at [729, 288] on div "Tokens 0 / 4" at bounding box center [785, 287] width 235 height 13
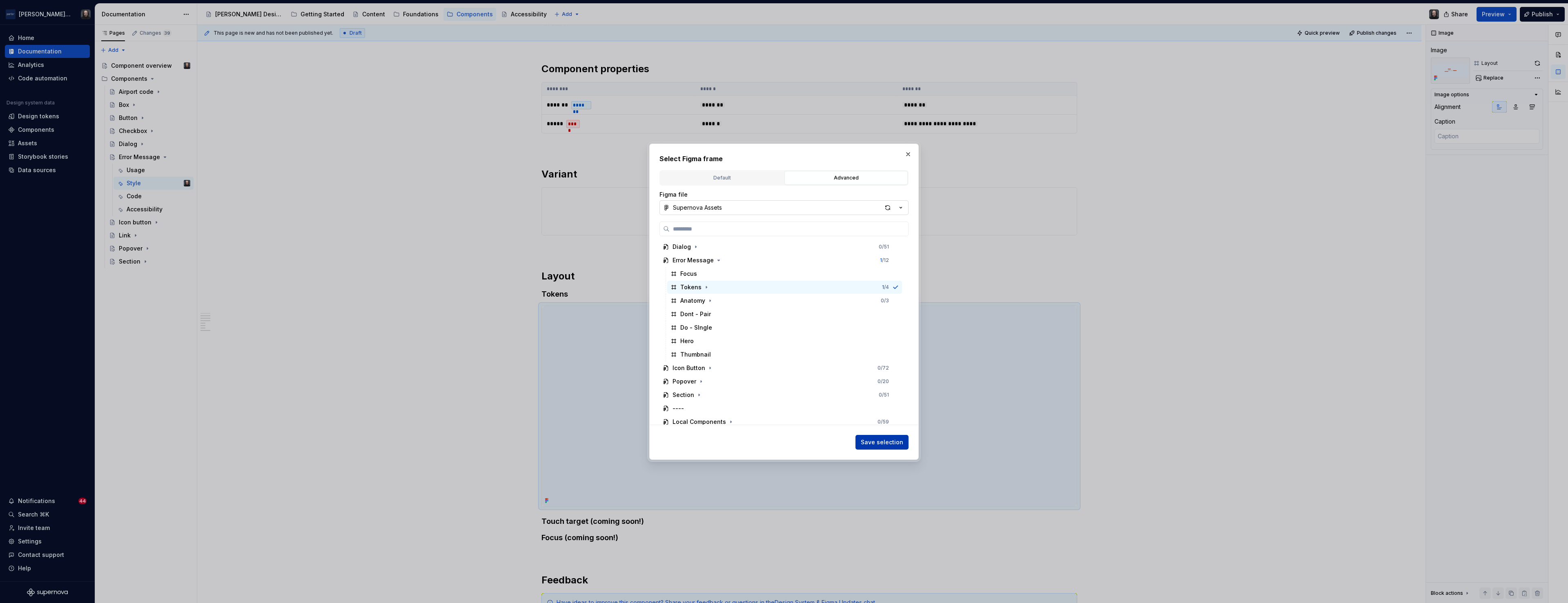
click at [889, 441] on span "Save selection" at bounding box center [882, 442] width 43 height 8
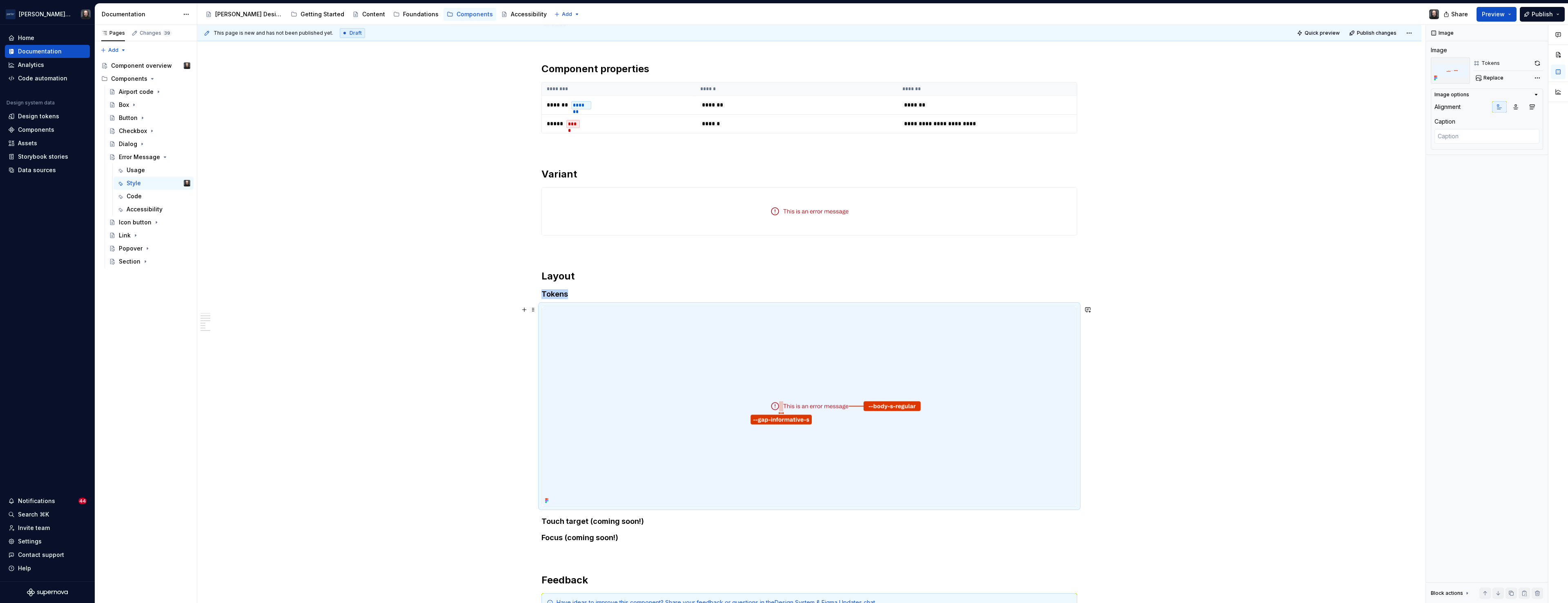
scroll to position [561, 0]
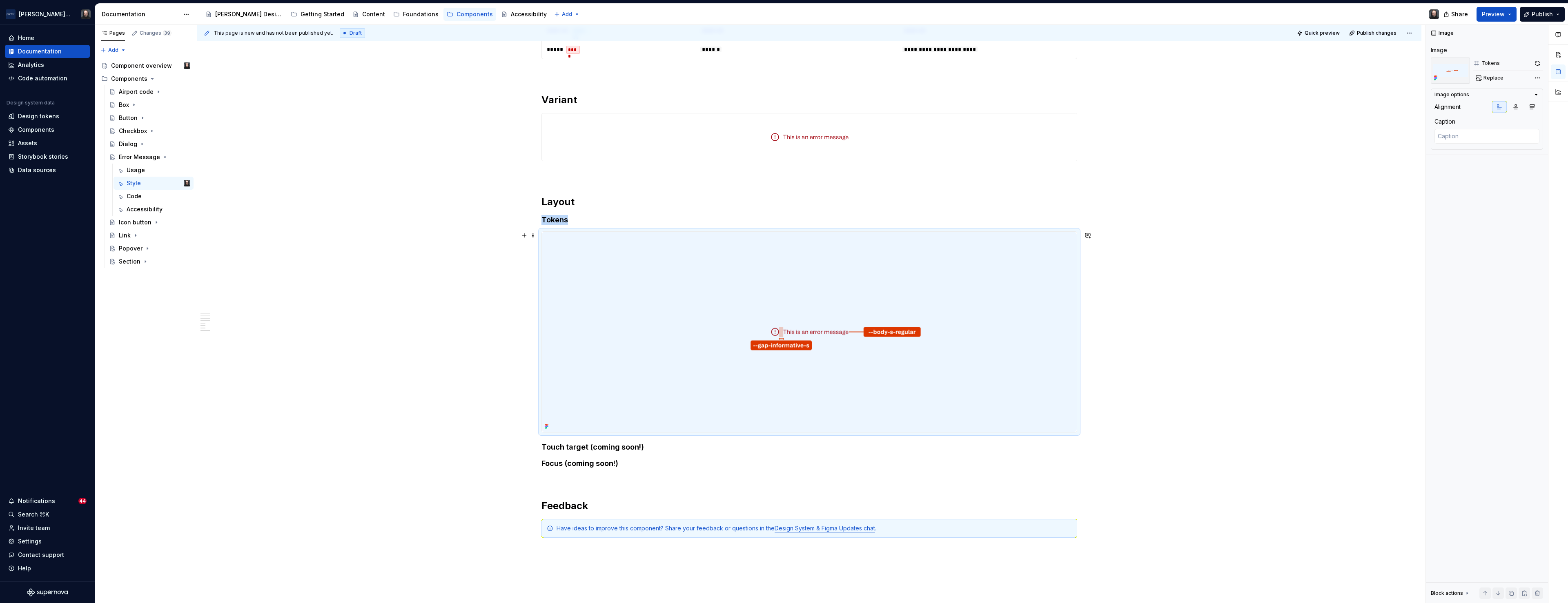
click at [1239, 344] on div "**********" at bounding box center [809, 155] width 1224 height 1149
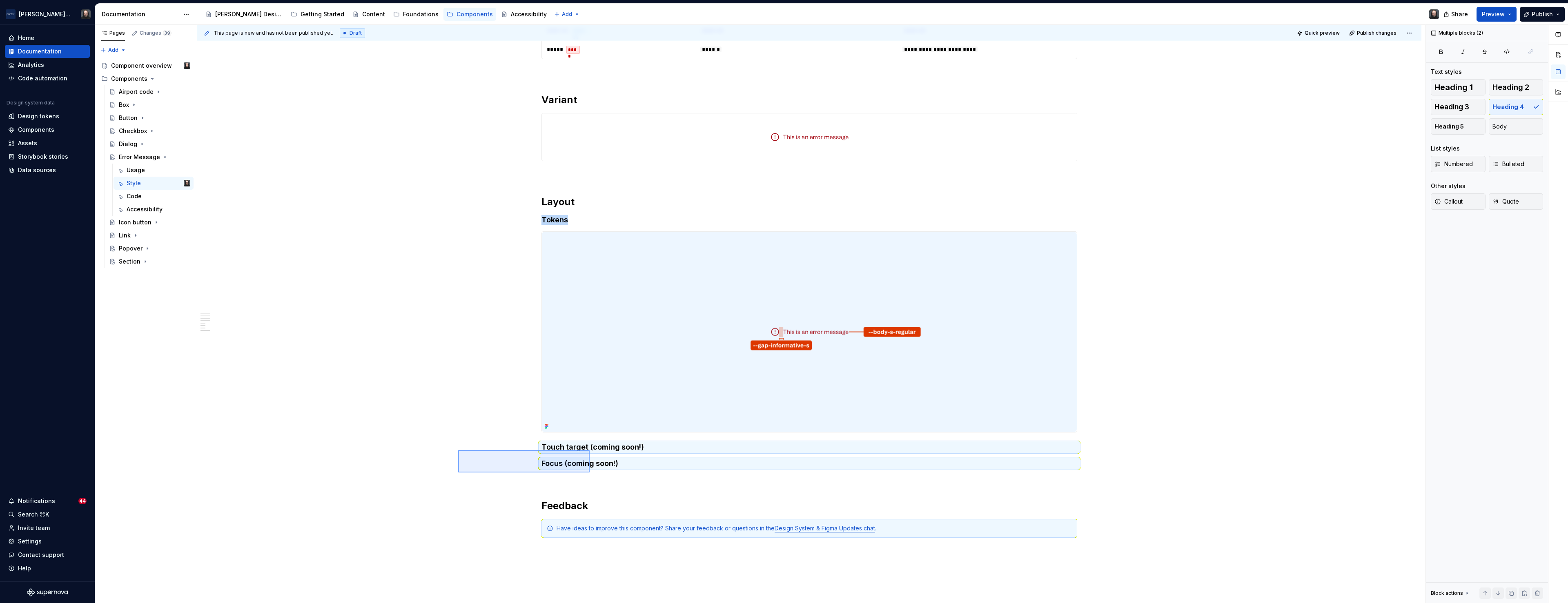
drag, startPoint x: 458, startPoint y: 450, endPoint x: 590, endPoint y: 473, distance: 134.0
click at [590, 473] on div "**********" at bounding box center [811, 314] width 1228 height 579
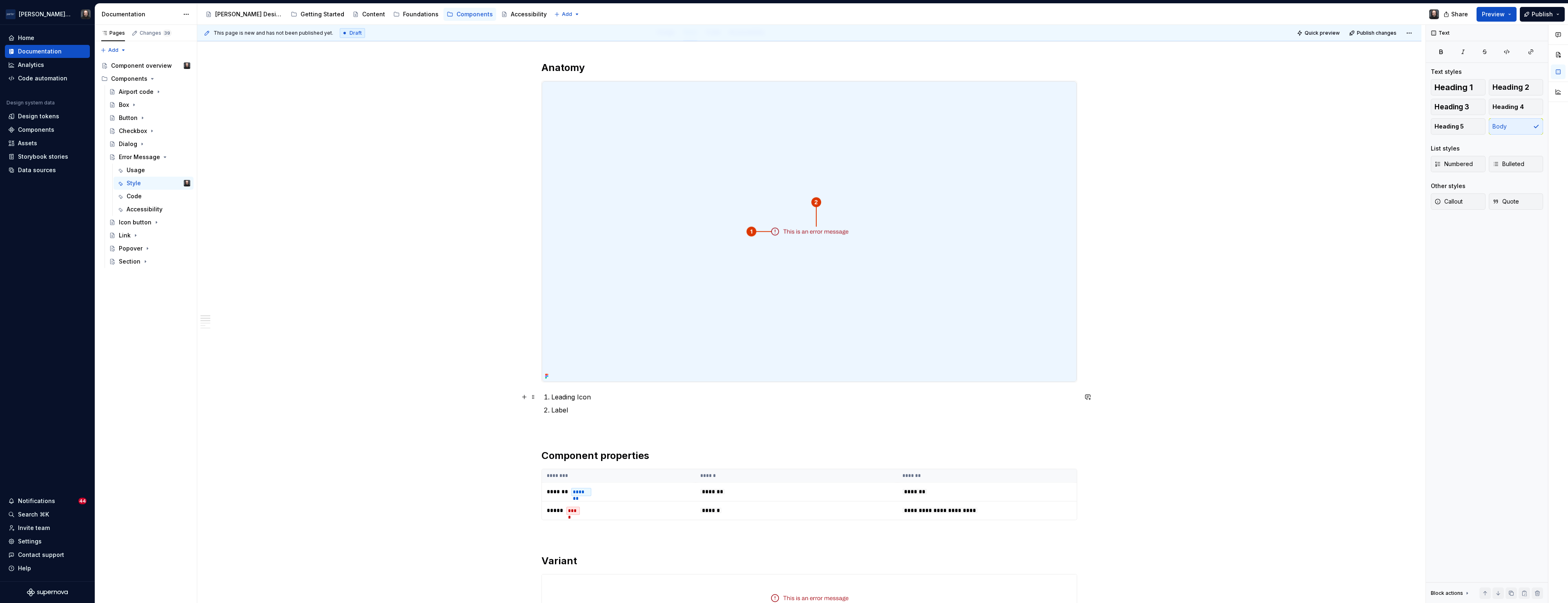
scroll to position [0, 0]
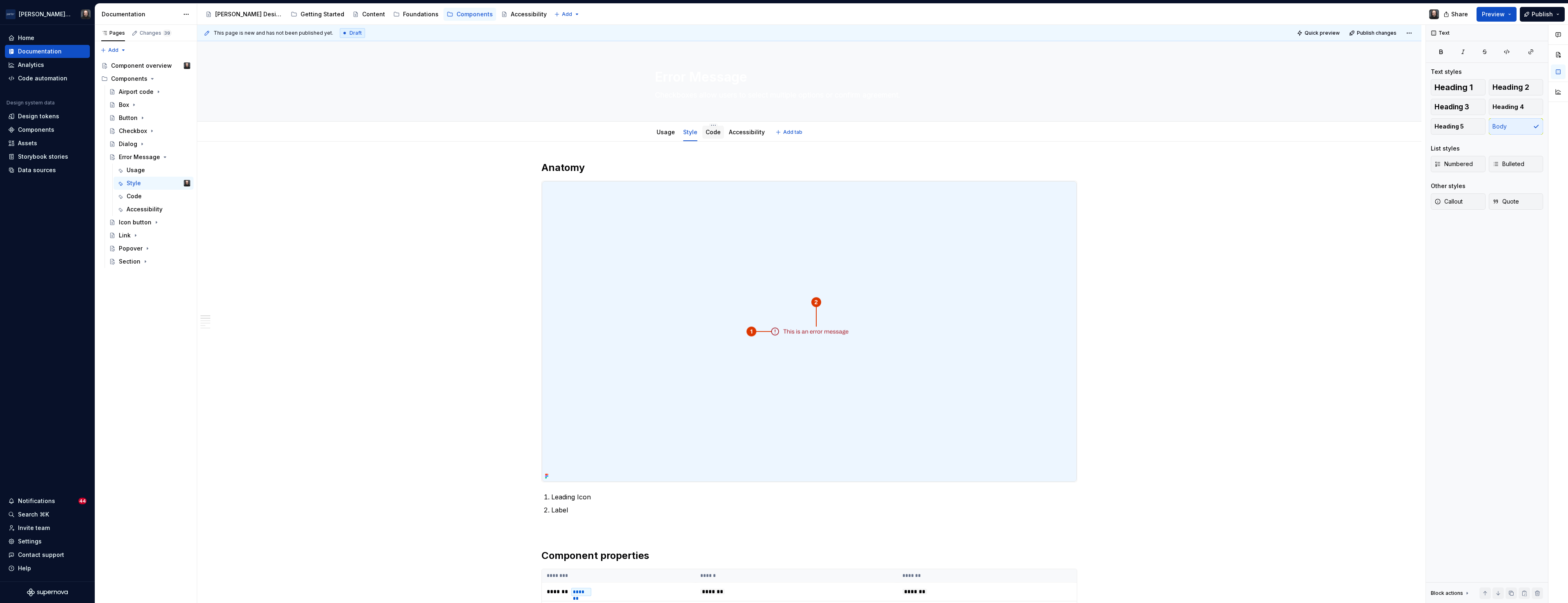
click at [713, 134] on link "Code" at bounding box center [713, 131] width 15 height 7
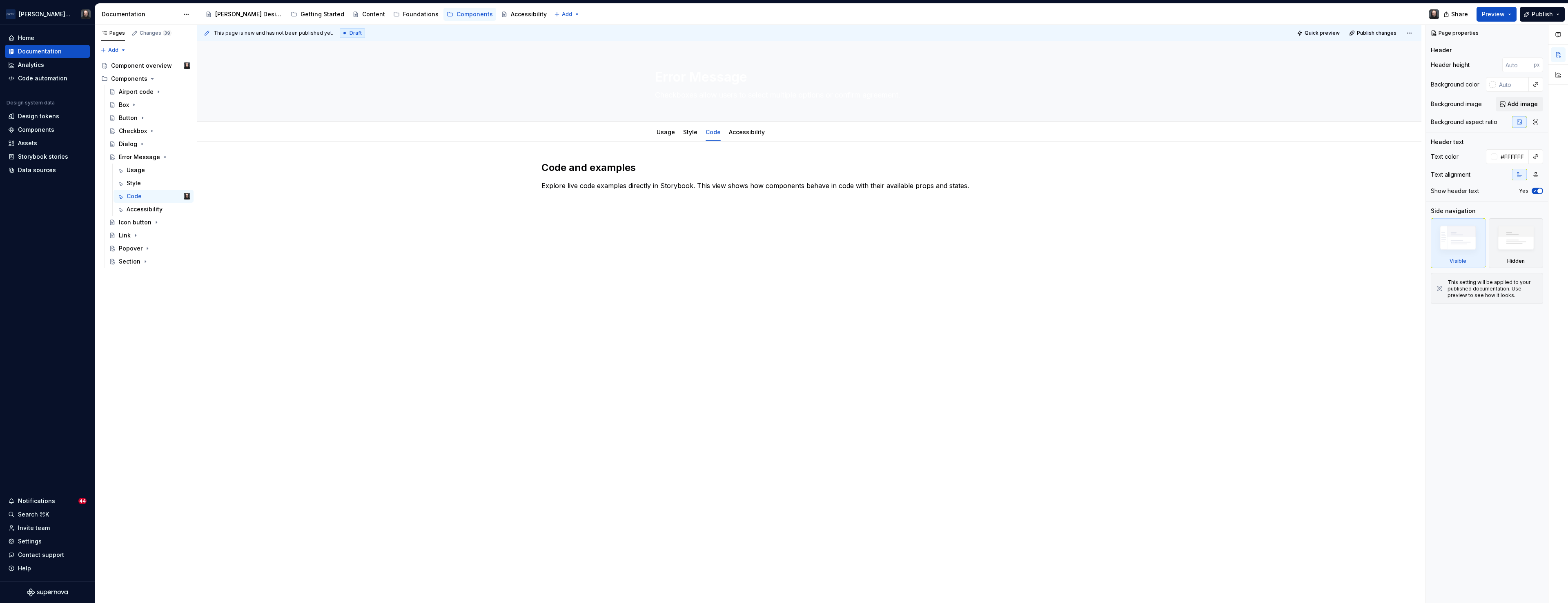
click at [763, 287] on div "Code and examples Explore live code examples directly in Storybook. This view s…" at bounding box center [809, 267] width 1224 height 249
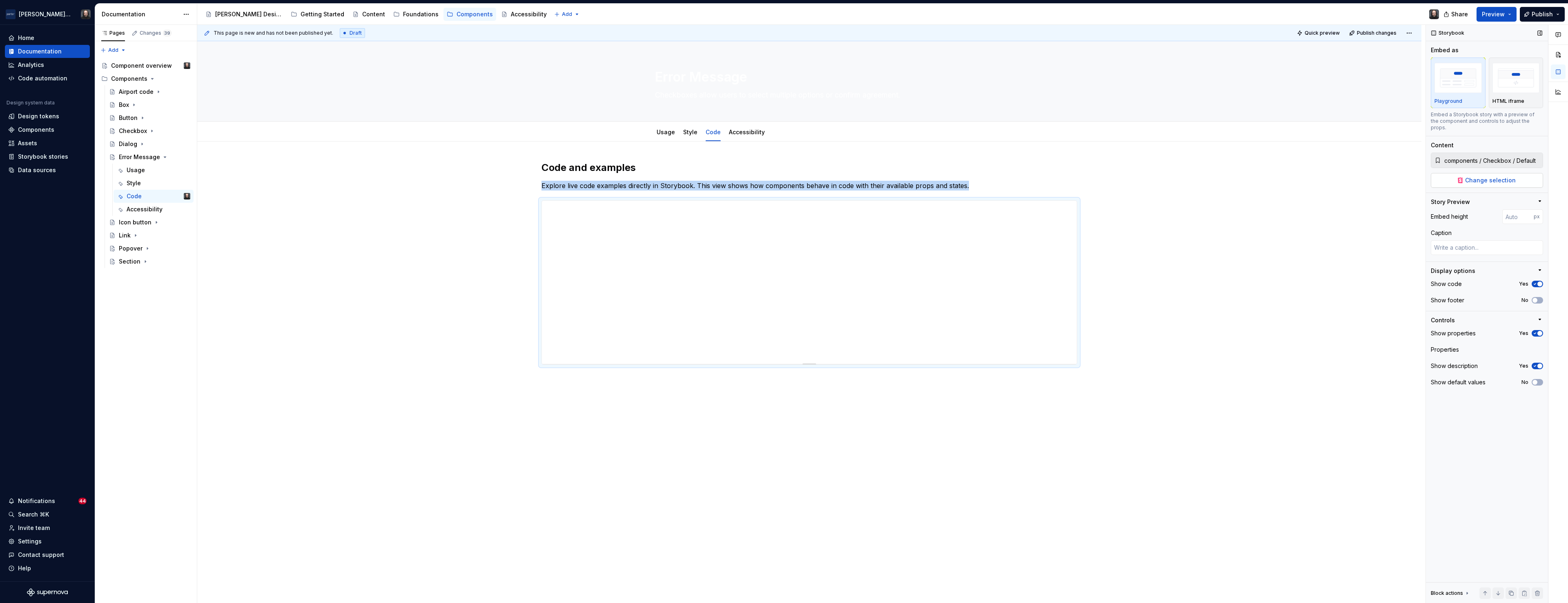
click at [1500, 176] on span "Change selection" at bounding box center [1490, 180] width 51 height 8
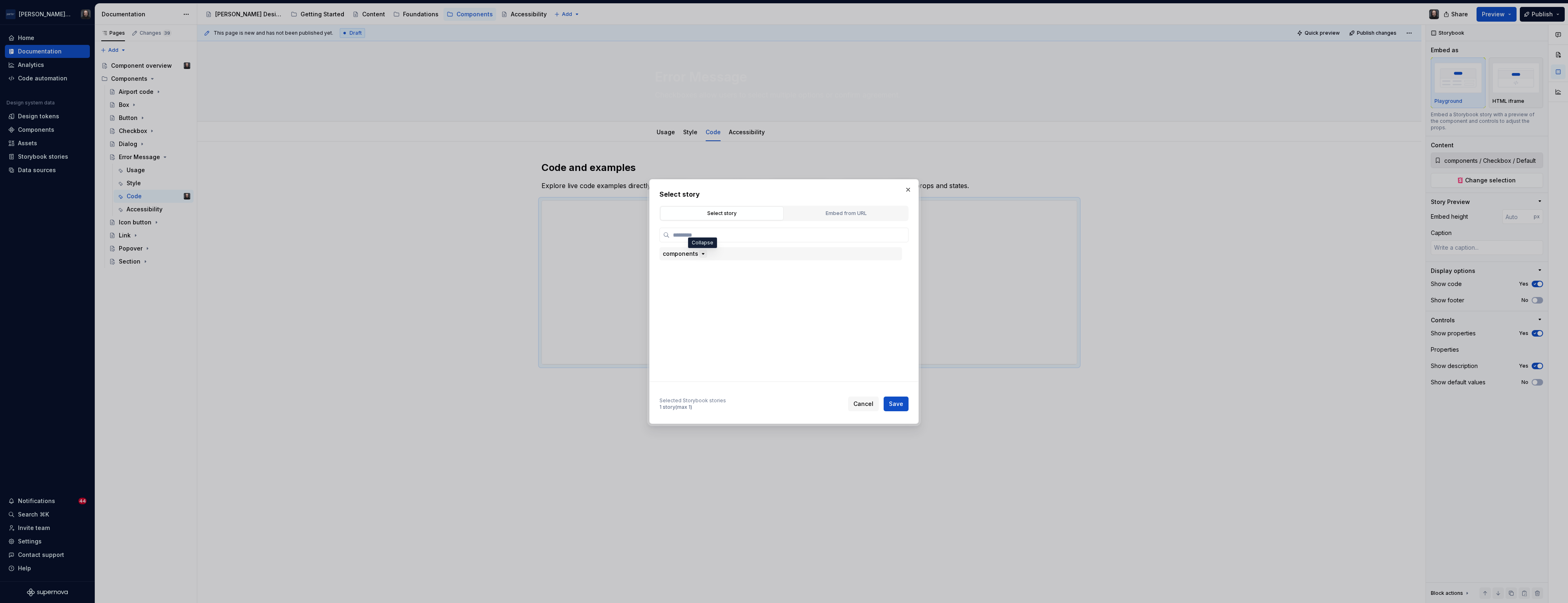
click at [701, 255] on icon "button" at bounding box center [703, 254] width 7 height 7
click at [749, 361] on div "ErrorMessage" at bounding box center [785, 361] width 235 height 13
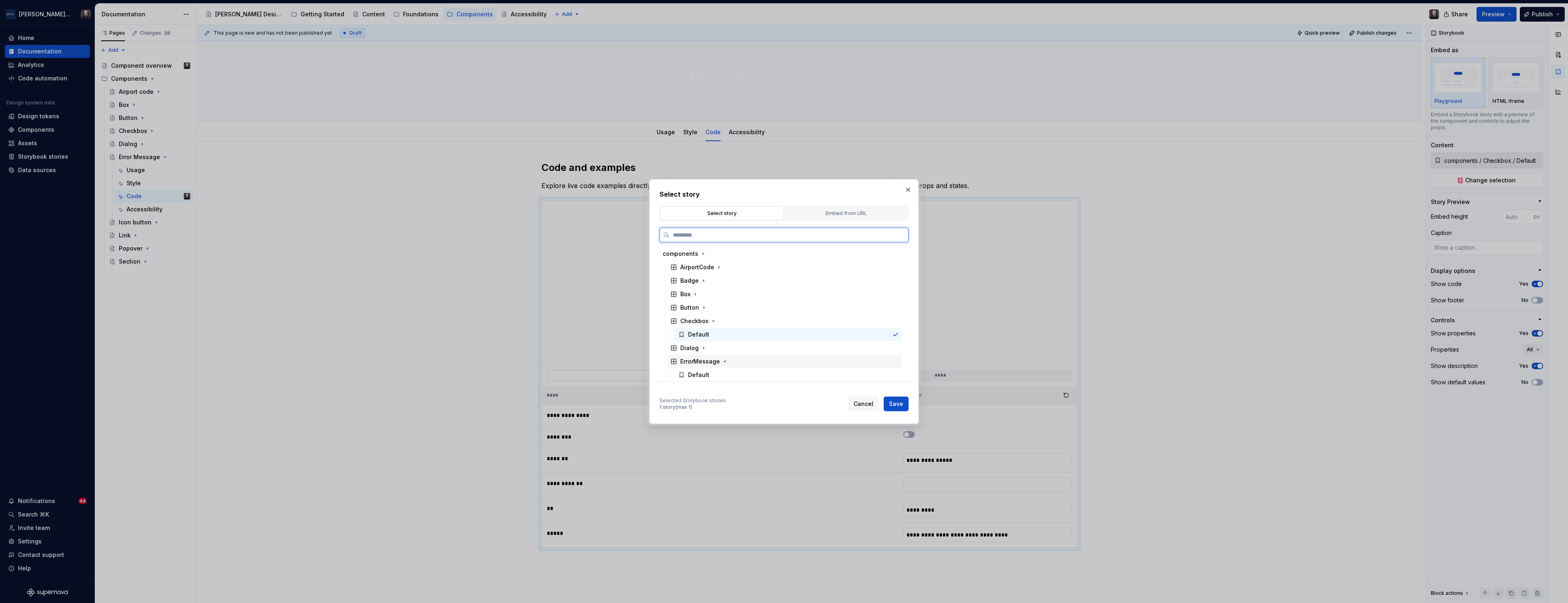
click at [782, 362] on div "ErrorMessage" at bounding box center [785, 361] width 235 height 13
click at [782, 363] on div "ErrorMessage" at bounding box center [785, 361] width 235 height 13
click at [808, 312] on div "Default" at bounding box center [788, 315] width 227 height 13
click at [896, 405] on span "Save" at bounding box center [895, 403] width 14 height 8
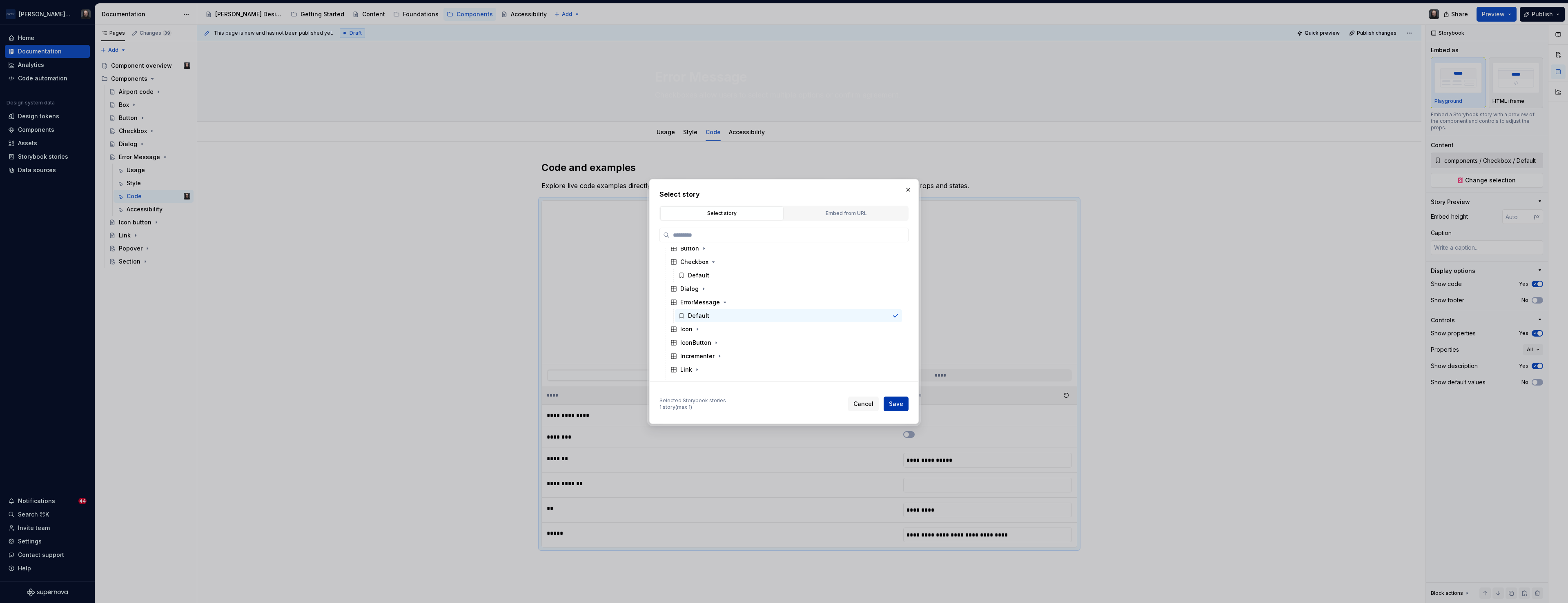
type textarea "*"
type input "components / ErrorMessage / Default"
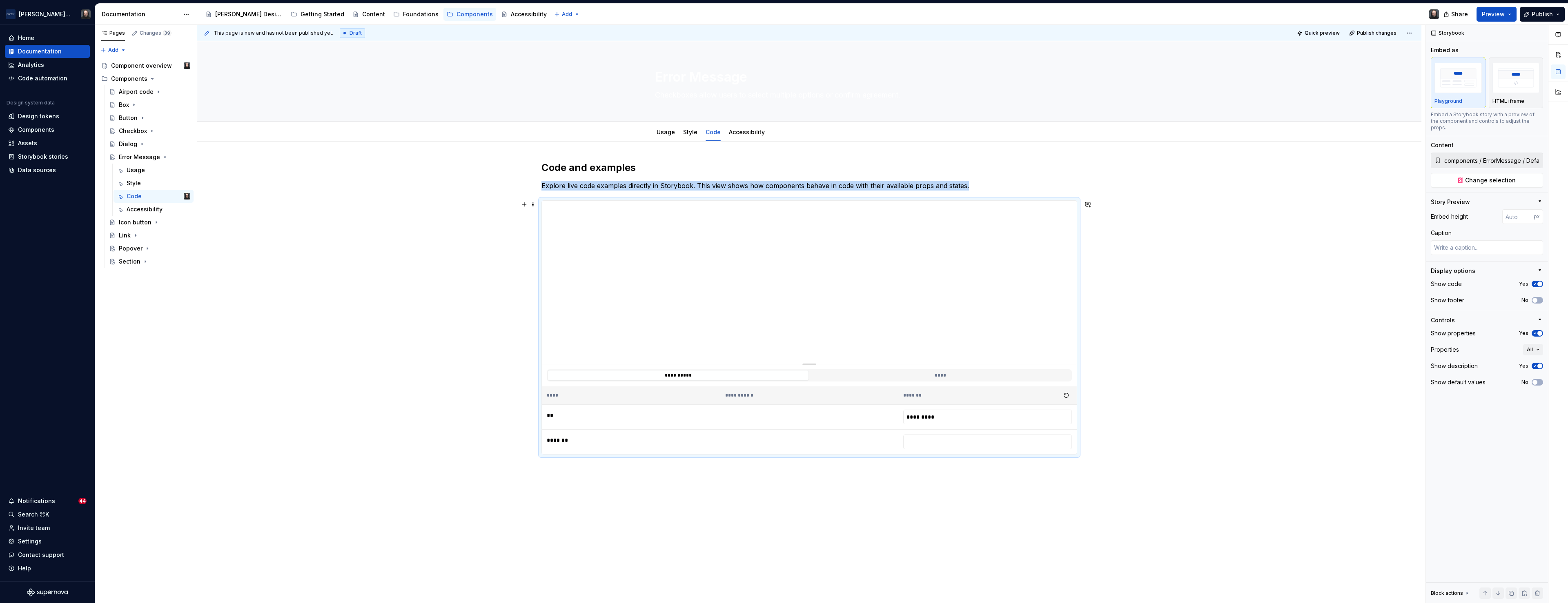
click at [1223, 253] on div "**********" at bounding box center [809, 403] width 1224 height 523
click at [1182, 341] on div "**********" at bounding box center [809, 403] width 1224 height 523
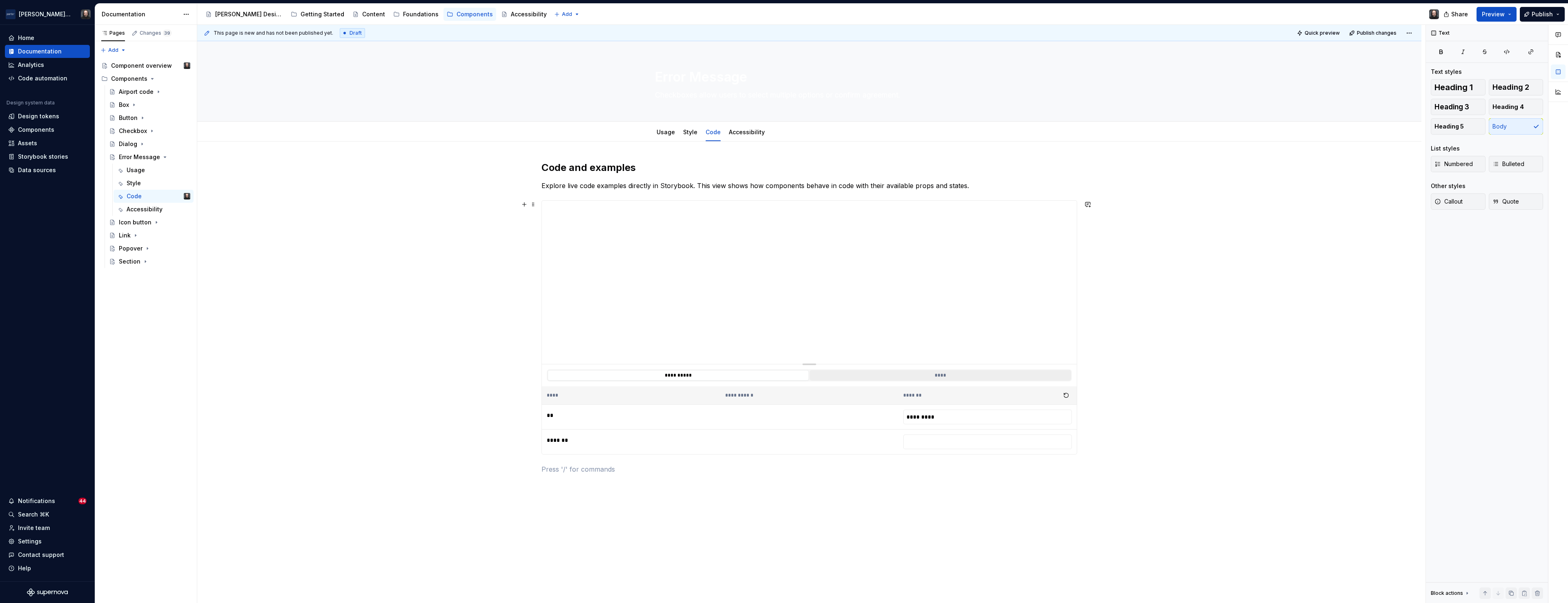
click at [929, 375] on button "****" at bounding box center [940, 375] width 261 height 10
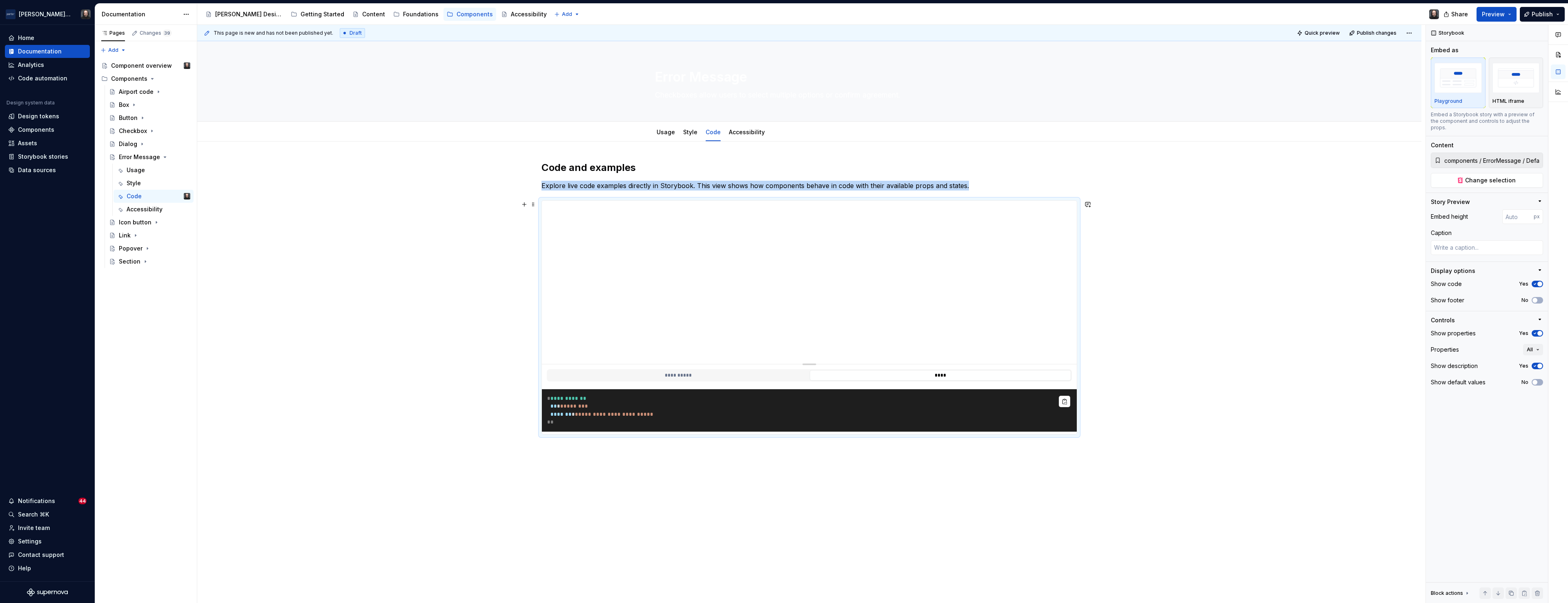
click at [762, 419] on pre "**********" at bounding box center [809, 411] width 535 height 43
click at [309, 370] on div "**********" at bounding box center [809, 393] width 1224 height 503
click at [704, 375] on button "**********" at bounding box center [678, 375] width 261 height 10
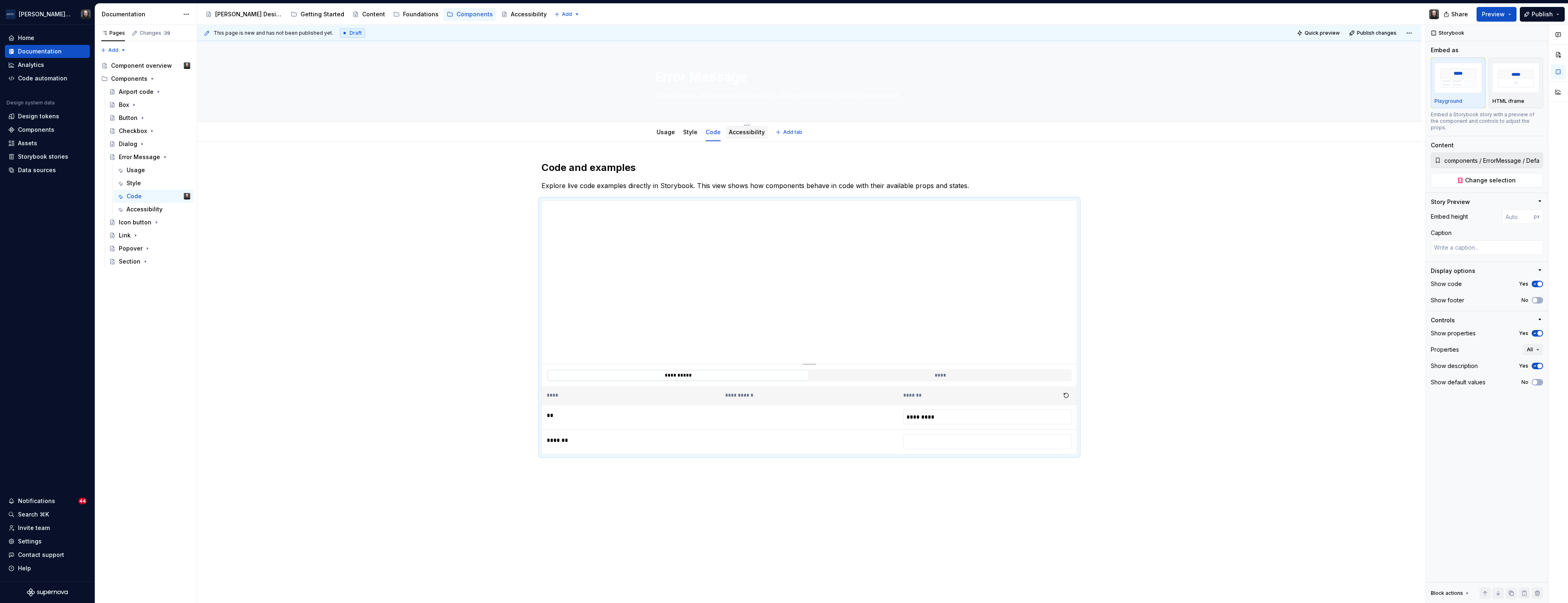
click at [752, 134] on link "Accessibility" at bounding box center [746, 131] width 36 height 7
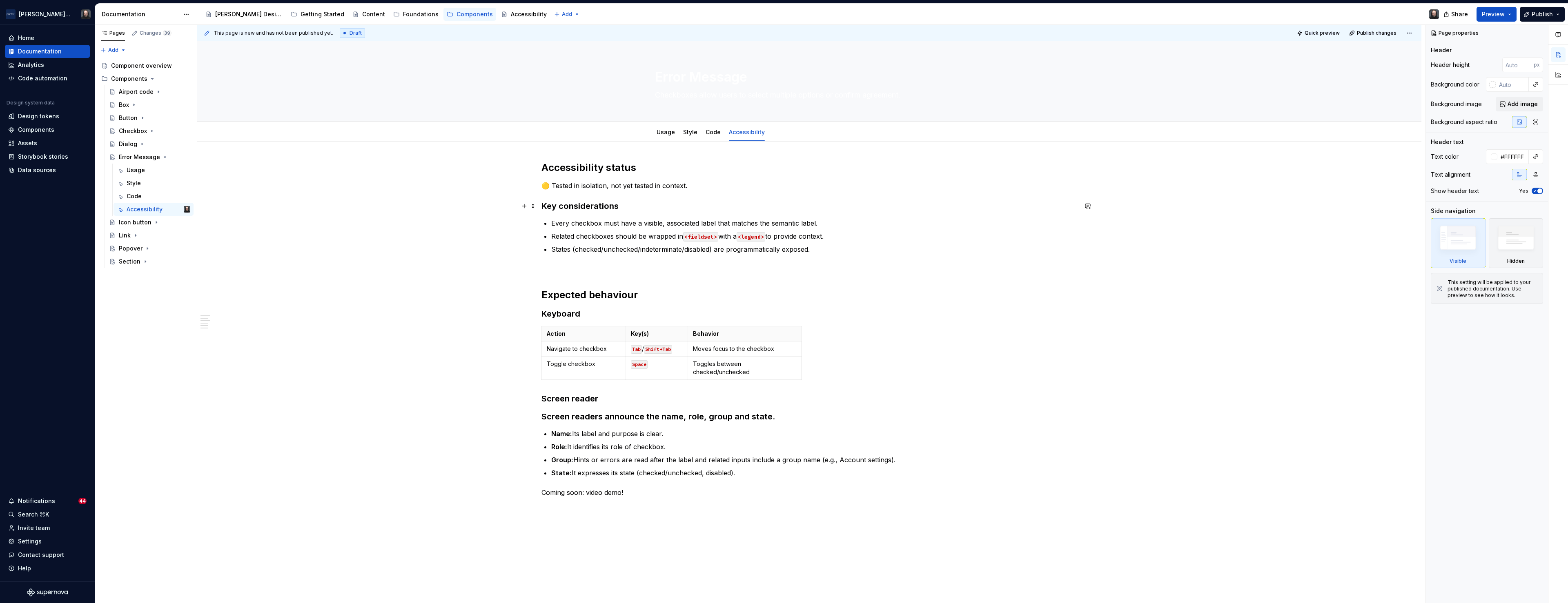
click at [546, 208] on strong "Key considerations" at bounding box center [580, 206] width 77 height 10
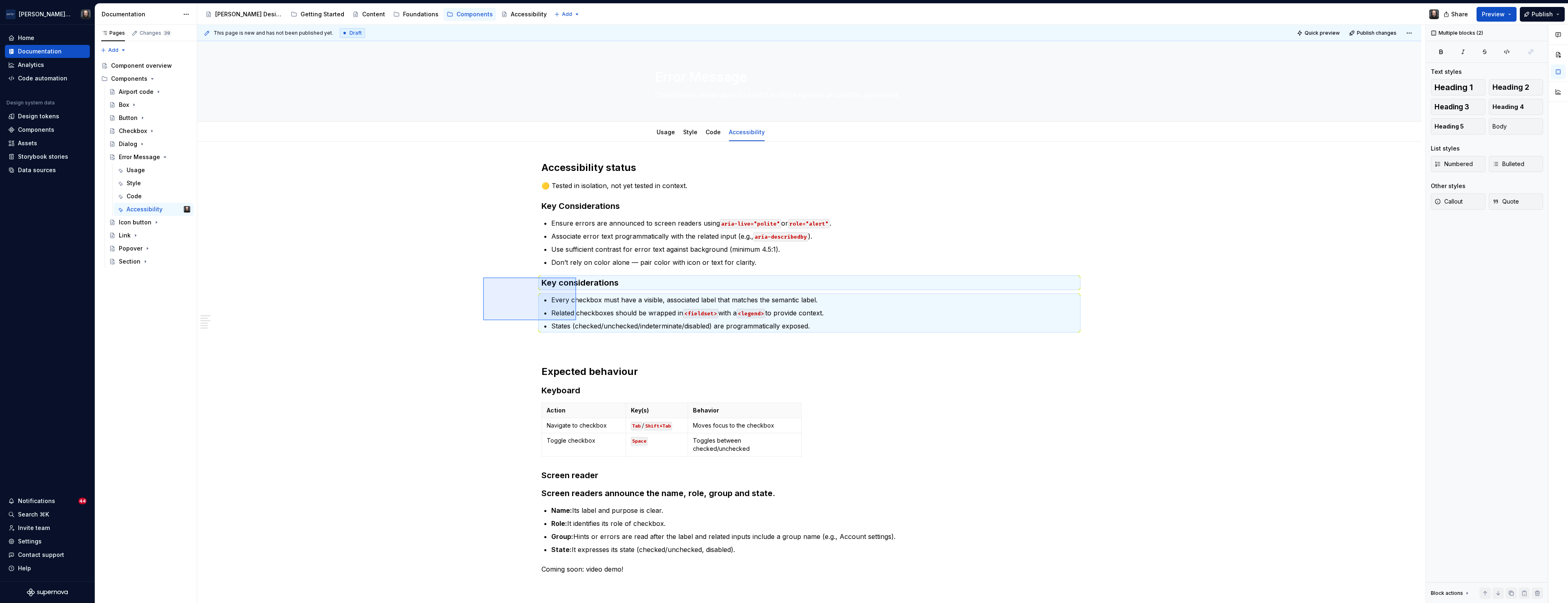
drag, startPoint x: 537, startPoint y: 303, endPoint x: 576, endPoint y: 321, distance: 43.0
click at [576, 321] on div "This page is new and has not been published yet. Draft Quick preview Publish ch…" at bounding box center [811, 314] width 1228 height 579
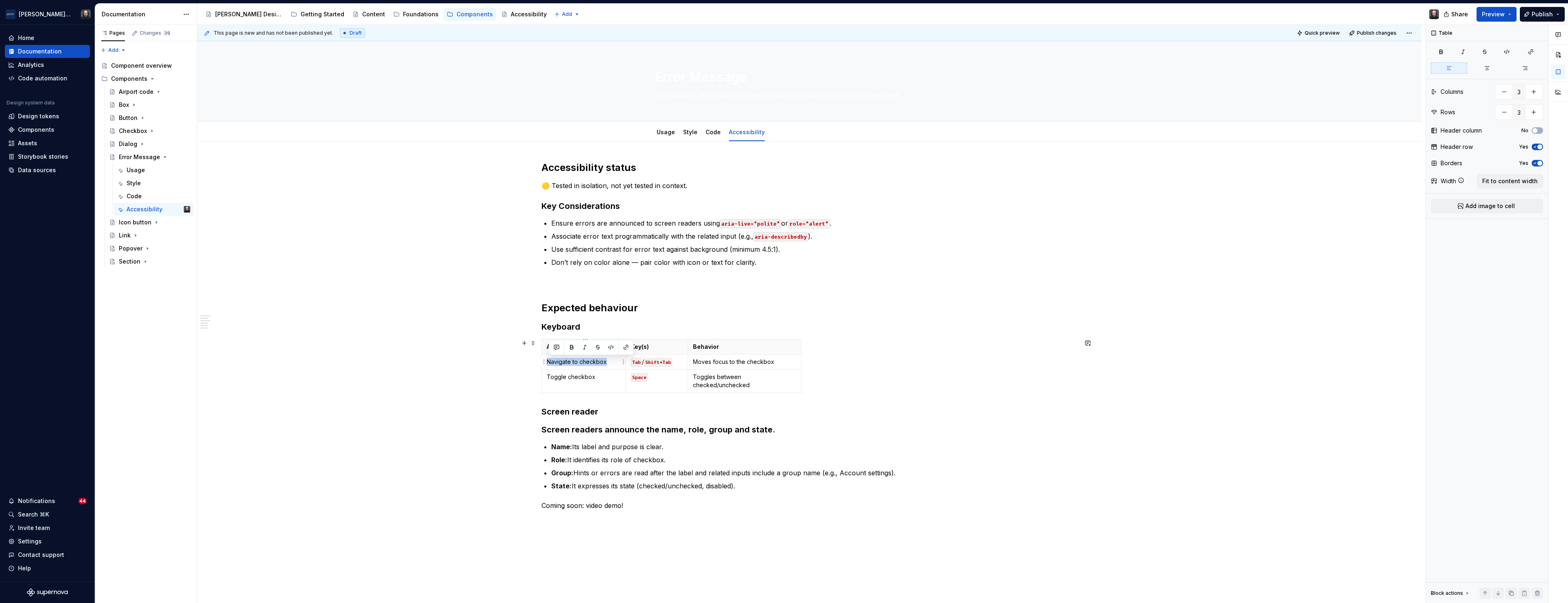
drag, startPoint x: 606, startPoint y: 361, endPoint x: 550, endPoint y: 361, distance: 56.0
click at [550, 361] on p "Navigate to checkbox" at bounding box center [583, 361] width 74 height 8
drag, startPoint x: 771, startPoint y: 363, endPoint x: 696, endPoint y: 363, distance: 75.0
click at [696, 363] on p "Moves focus to the checkbox" at bounding box center [744, 361] width 103 height 8
drag, startPoint x: 803, startPoint y: 350, endPoint x: 831, endPoint y: 350, distance: 28.0
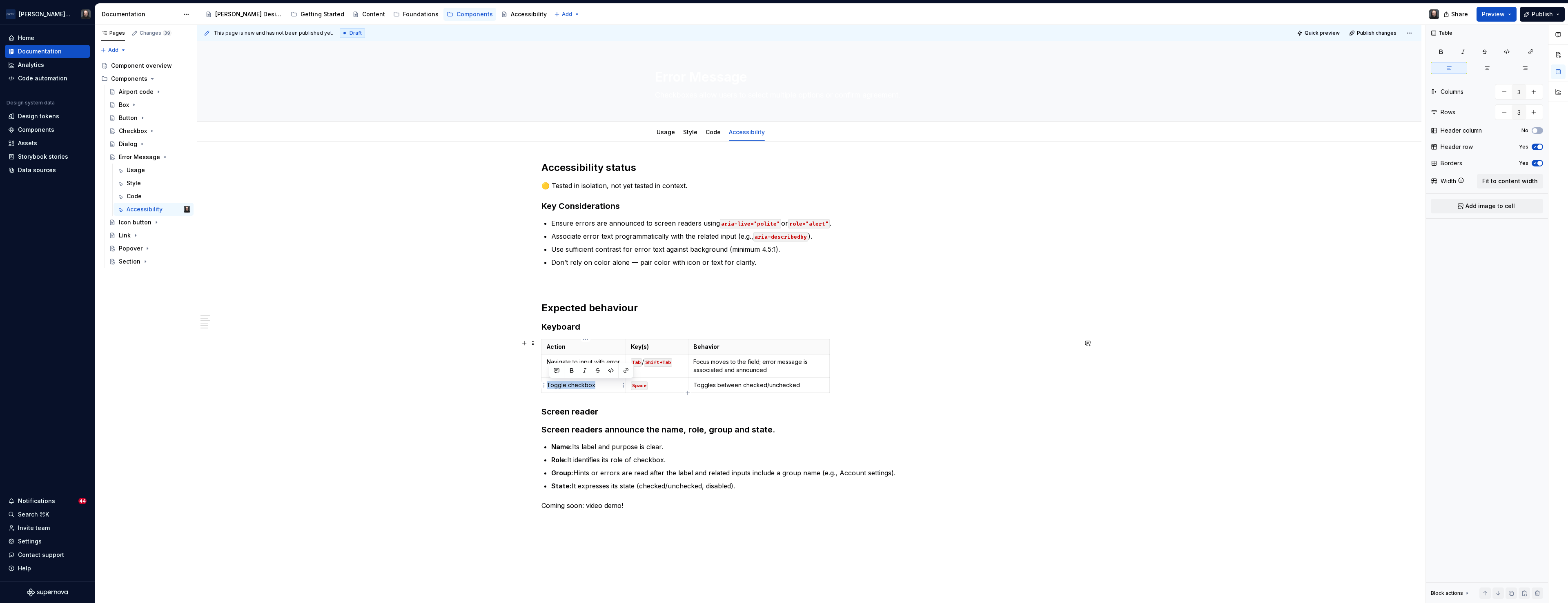
drag, startPoint x: 595, startPoint y: 385, endPoint x: 550, endPoint y: 385, distance: 45.0
click at [550, 385] on p "Toggle checkbox" at bounding box center [583, 385] width 74 height 8
drag, startPoint x: 782, startPoint y: 386, endPoint x: 695, endPoint y: 385, distance: 87.0
click at [695, 385] on p "Toggles between checked/unchecked" at bounding box center [759, 385] width 131 height 8
type textarea "*"
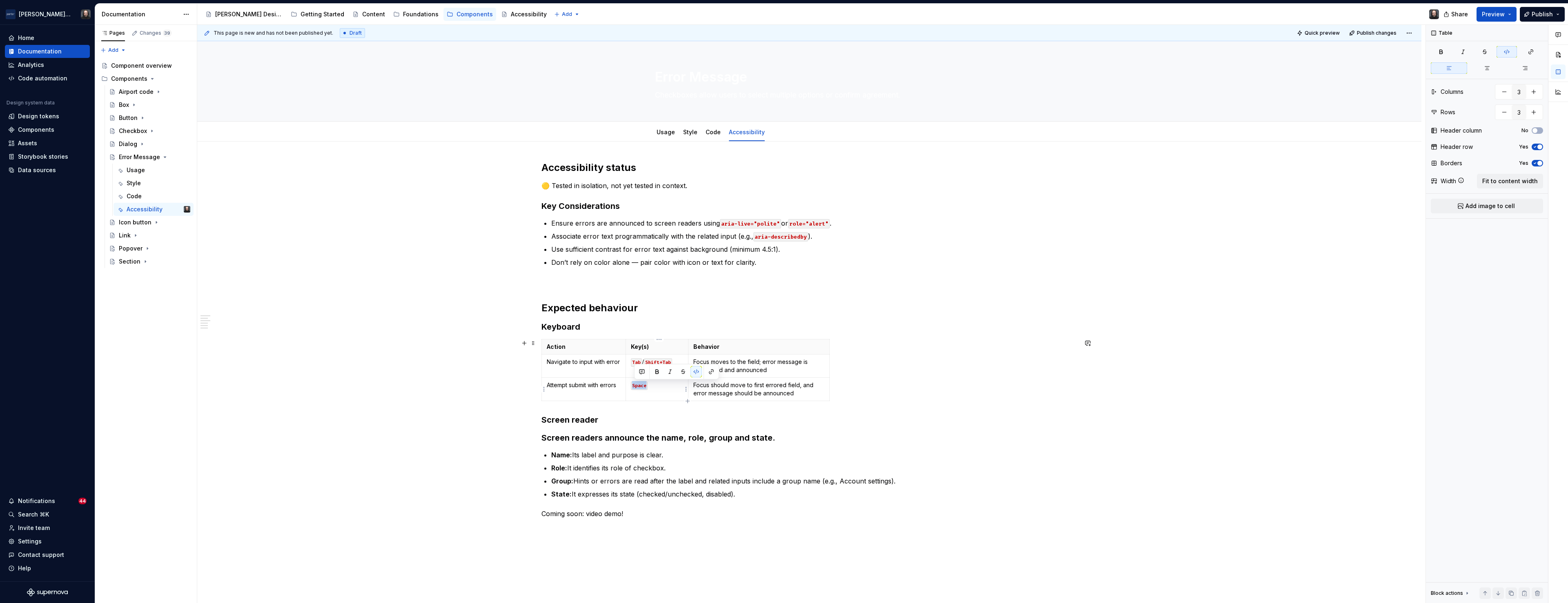
drag, startPoint x: 646, startPoint y: 385, endPoint x: 634, endPoint y: 386, distance: 12.0
click at [634, 386] on code "Space" at bounding box center [639, 386] width 17 height 9
click at [543, 420] on h3 "Screen reader" at bounding box center [810, 420] width 536 height 12
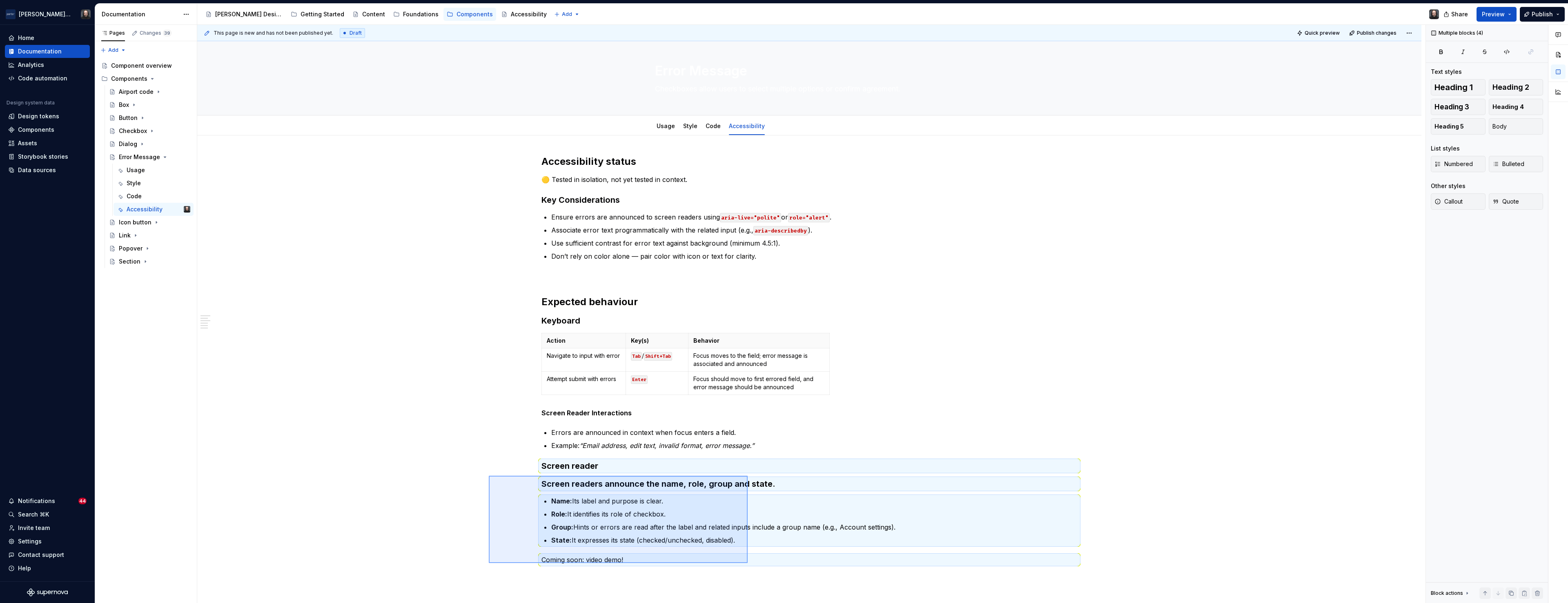
drag, startPoint x: 489, startPoint y: 476, endPoint x: 748, endPoint y: 565, distance: 273.9
click at [748, 565] on div "This page is new and has not been published yet. Draft Quick preview Publish ch…" at bounding box center [811, 314] width 1228 height 579
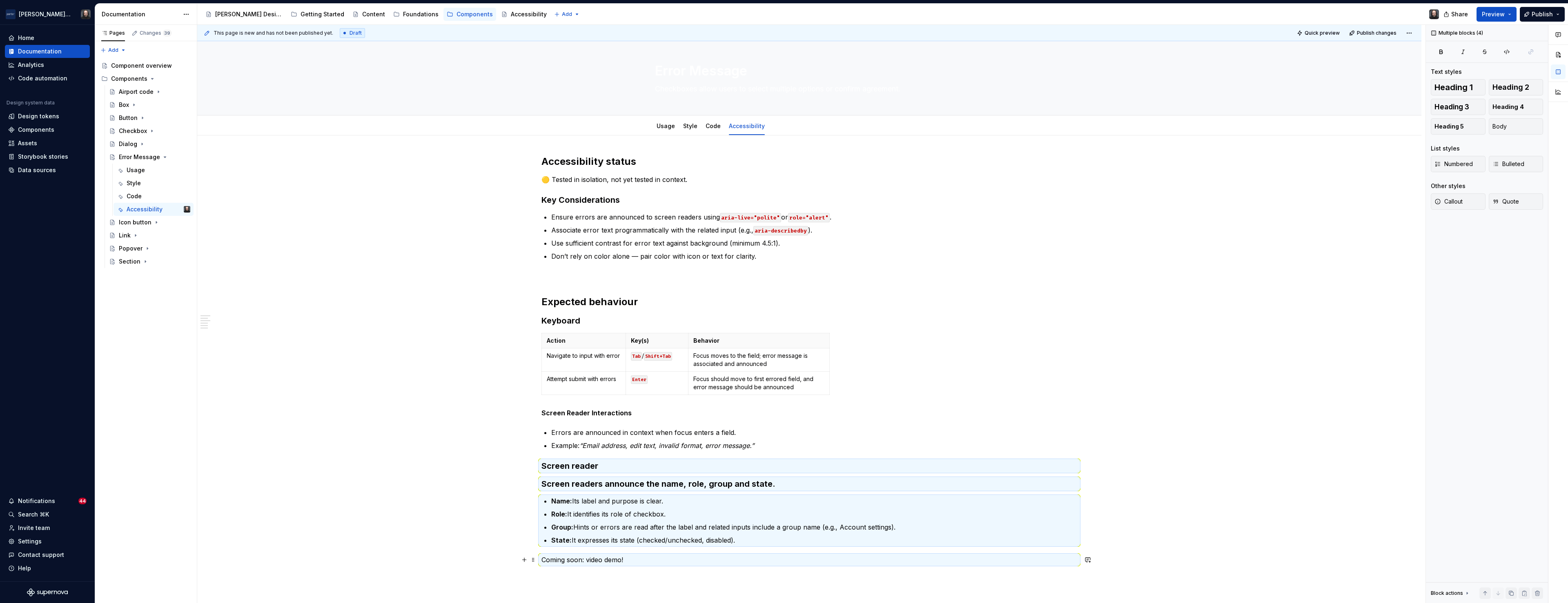
scroll to position [8, 0]
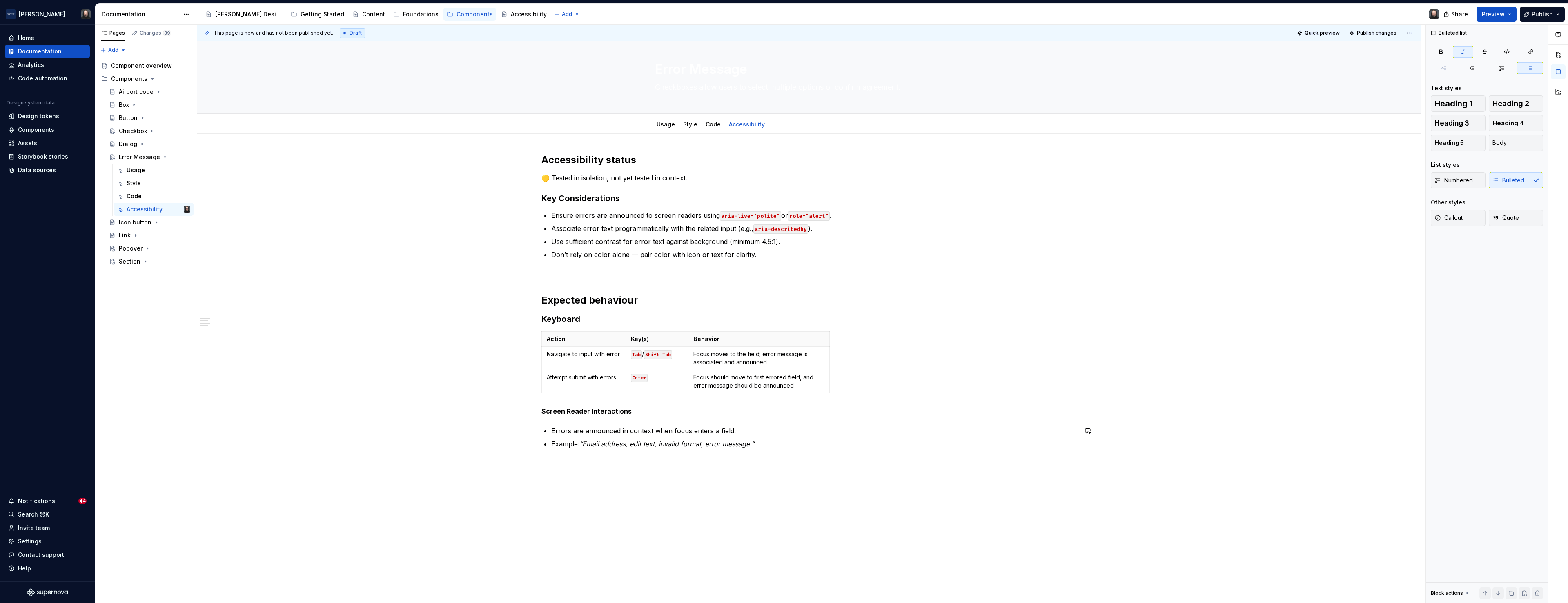
click at [559, 484] on div "Accessibility status 🟡 Tested in isolation, not yet tested in context. Key Cons…" at bounding box center [809, 386] width 1224 height 506
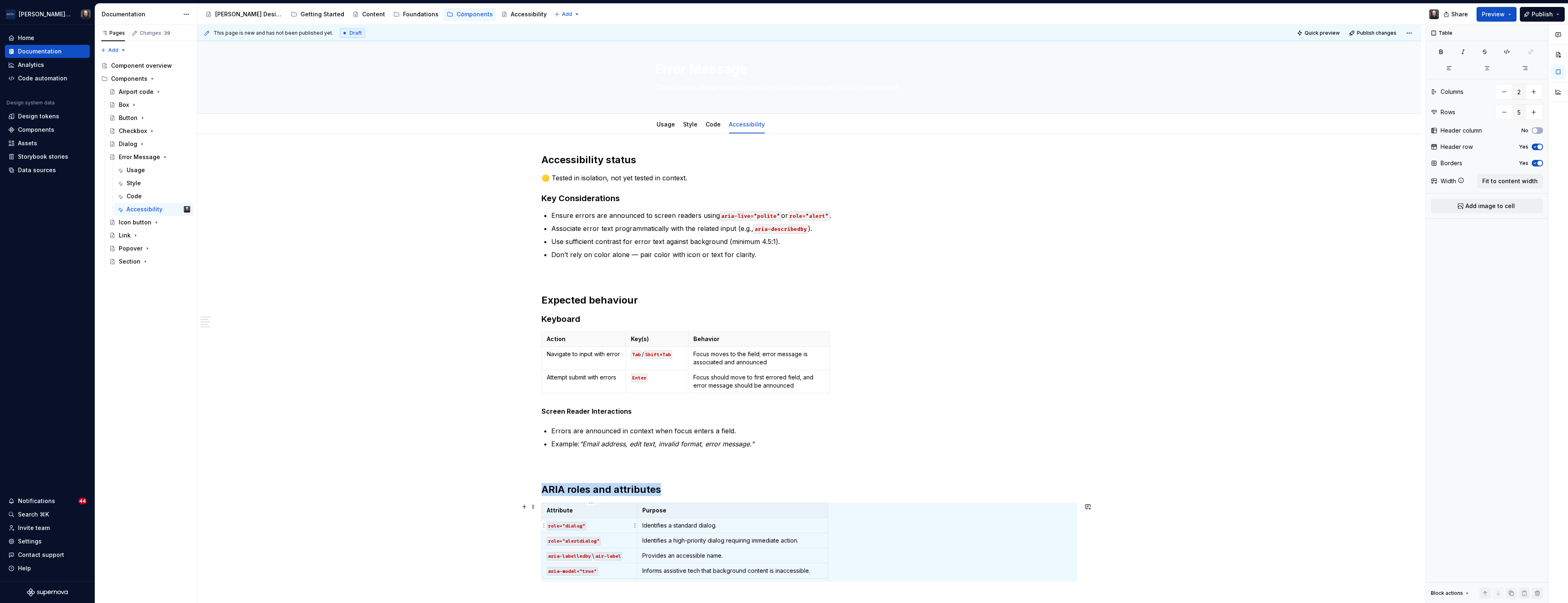
click at [571, 525] on code "role="dialog"" at bounding box center [566, 526] width 40 height 9
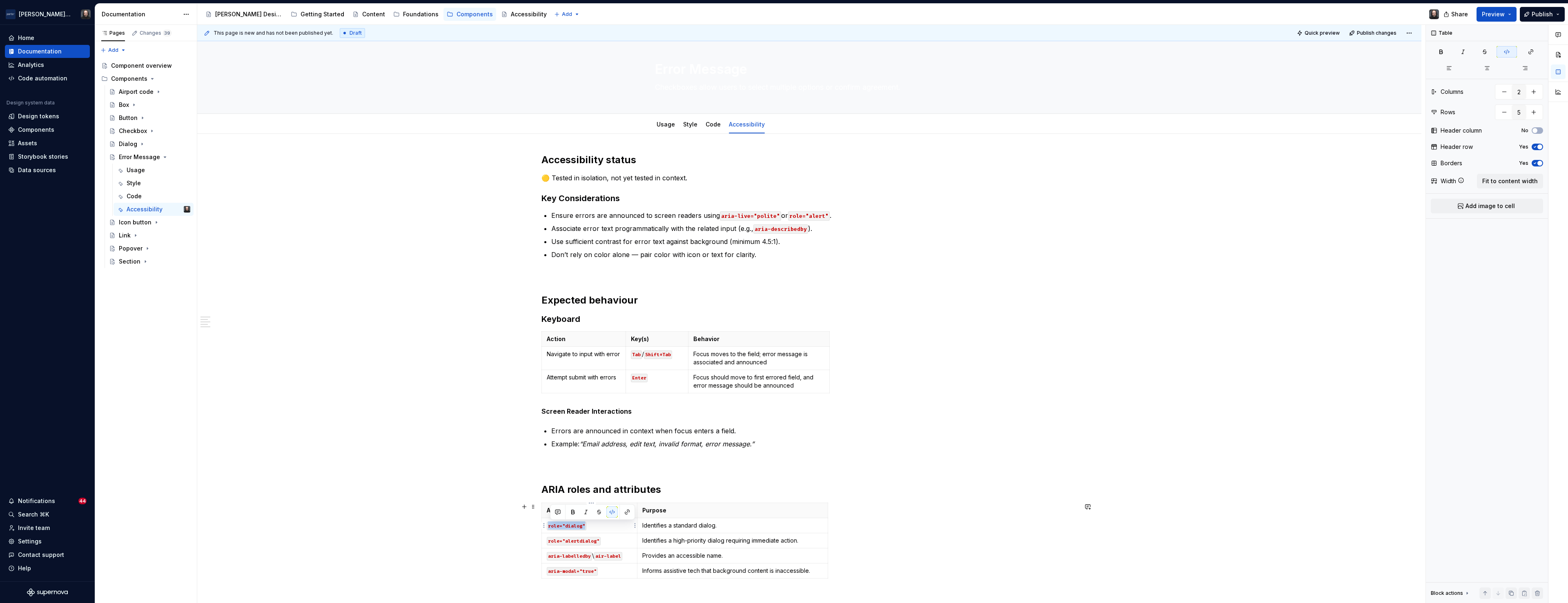
drag, startPoint x: 587, startPoint y: 525, endPoint x: 551, endPoint y: 525, distance: 36.0
click at [551, 525] on code "role="dialog"" at bounding box center [566, 526] width 40 height 9
drag, startPoint x: 586, startPoint y: 525, endPoint x: 554, endPoint y: 525, distance: 32.0
click at [554, 525] on code "role="dialog"" at bounding box center [566, 526] width 40 height 9
drag, startPoint x: 584, startPoint y: 525, endPoint x: 553, endPoint y: 525, distance: 31.0
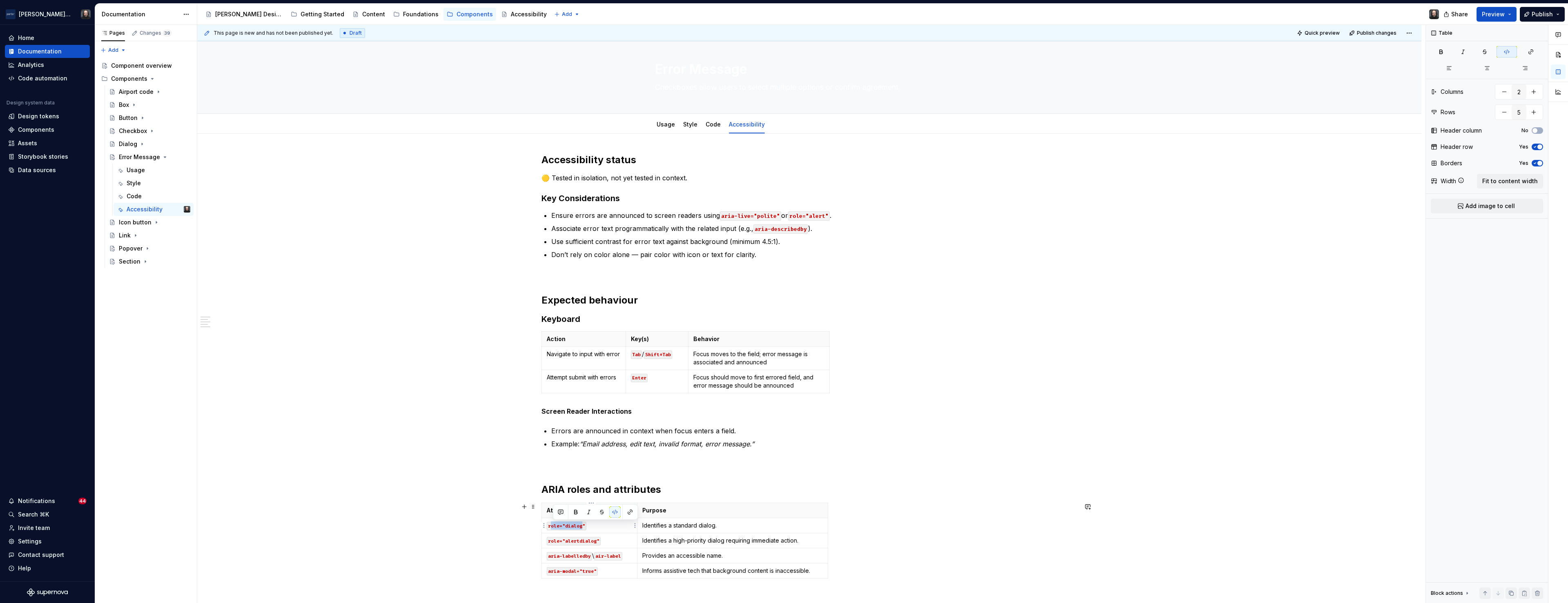
click at [553, 525] on code "role="dialog"" at bounding box center [566, 526] width 40 height 9
drag, startPoint x: 586, startPoint y: 526, endPoint x: 551, endPoint y: 528, distance: 35.1
click at [551, 528] on code "role="dialog"" at bounding box center [566, 526] width 40 height 9
type textarea "*"
drag, startPoint x: 644, startPoint y: 526, endPoint x: 718, endPoint y: 528, distance: 74.0
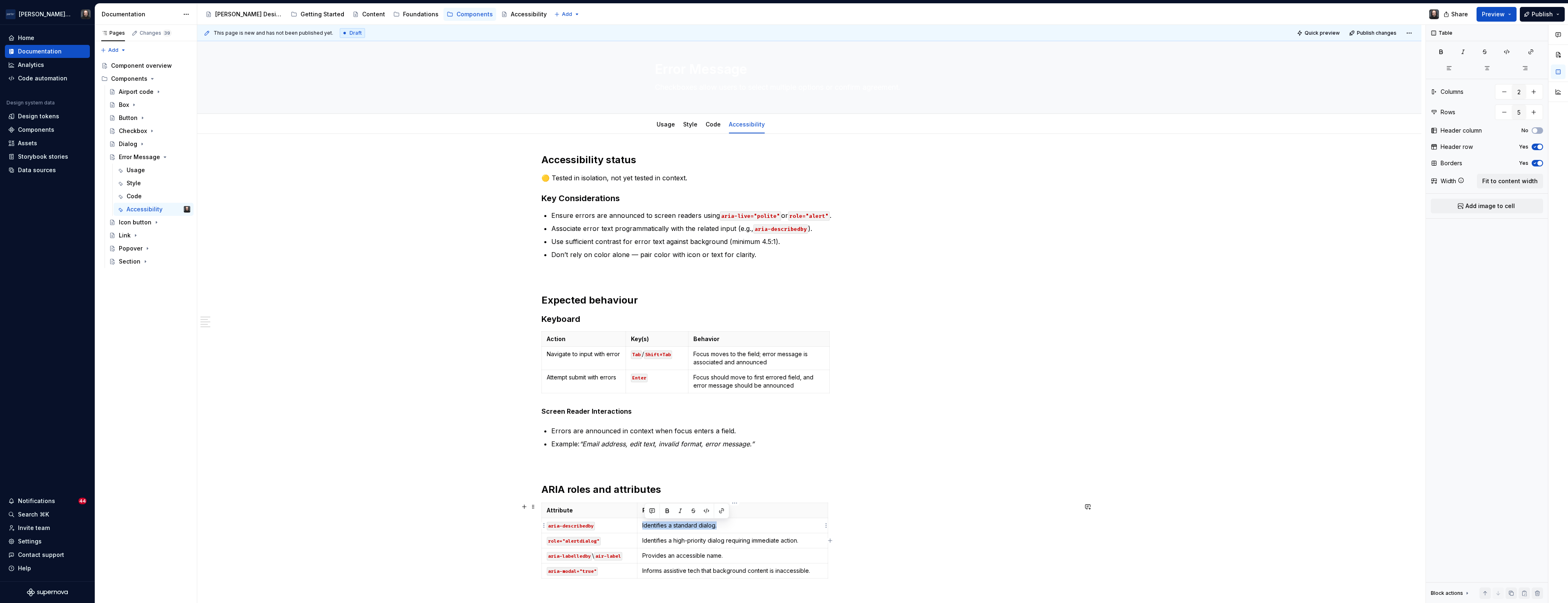
click at [718, 528] on p "Identifies a standard dialog." at bounding box center [732, 525] width 181 height 8
click at [825, 542] on html "[PERSON_NAME] Airlines Home Documentation Analytics Code automation Design syst…" at bounding box center [784, 301] width 1568 height 603
click at [623, 544] on html "[PERSON_NAME] Airlines Home Documentation Analytics Code automation Design syst…" at bounding box center [784, 301] width 1568 height 603
click at [543, 541] on html "[PERSON_NAME] Airlines Home Documentation Analytics Code automation Design syst…" at bounding box center [784, 301] width 1568 height 603
click at [573, 524] on div "Delete row" at bounding box center [583, 525] width 53 height 8
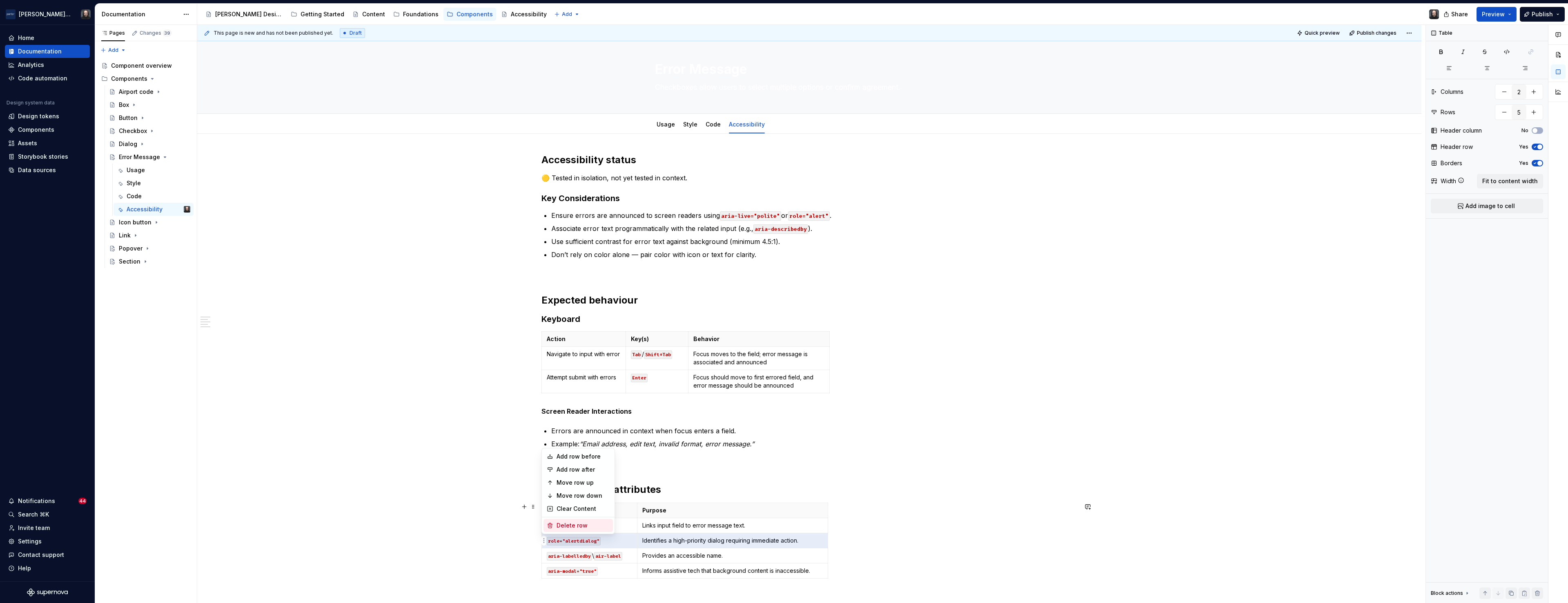
type input "4"
drag, startPoint x: 592, startPoint y: 543, endPoint x: 551, endPoint y: 543, distance: 41.0
click at [551, 543] on code "aria-labelledby" at bounding box center [569, 542] width 45 height 9
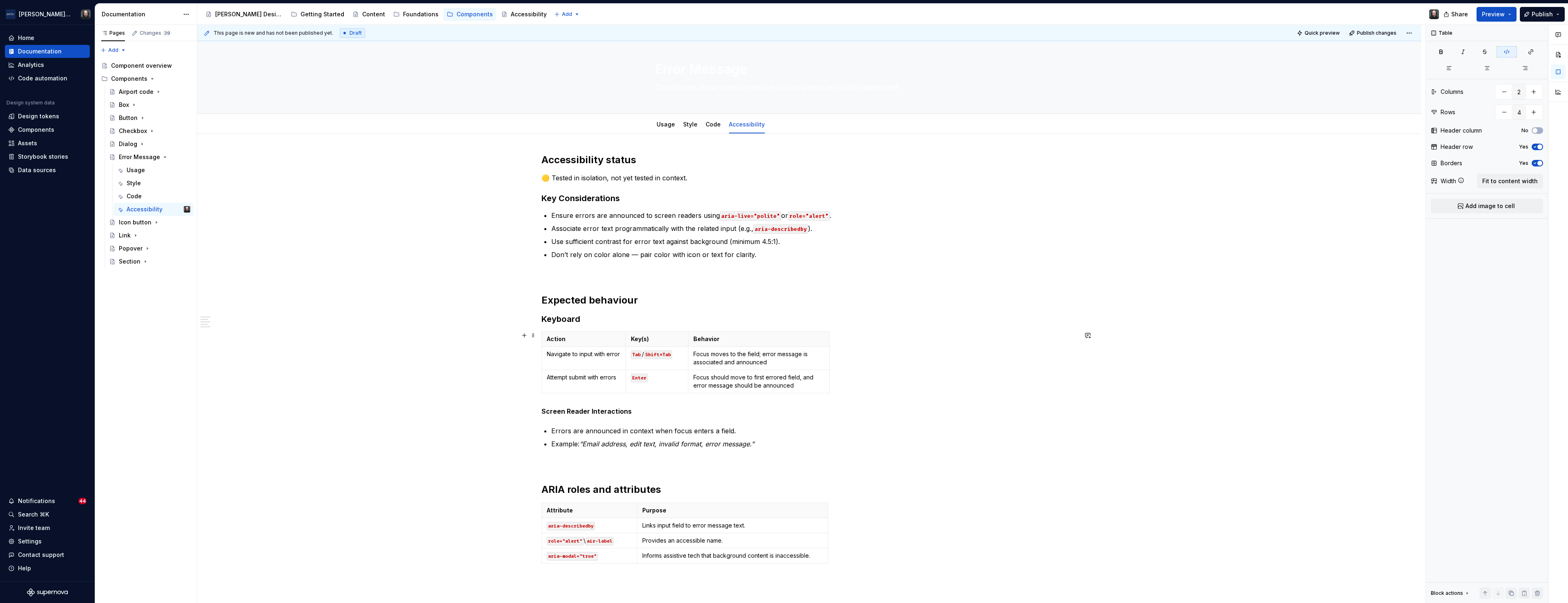
type textarea "*"
drag, startPoint x: 609, startPoint y: 543, endPoint x: 595, endPoint y: 545, distance: 14.1
click at [595, 545] on code "air-label" at bounding box center [600, 542] width 28 height 9
drag, startPoint x: 640, startPoint y: 508, endPoint x: 651, endPoint y: 509, distance: 11.0
click at [651, 509] on th "Purpose" at bounding box center [743, 511] width 191 height 15
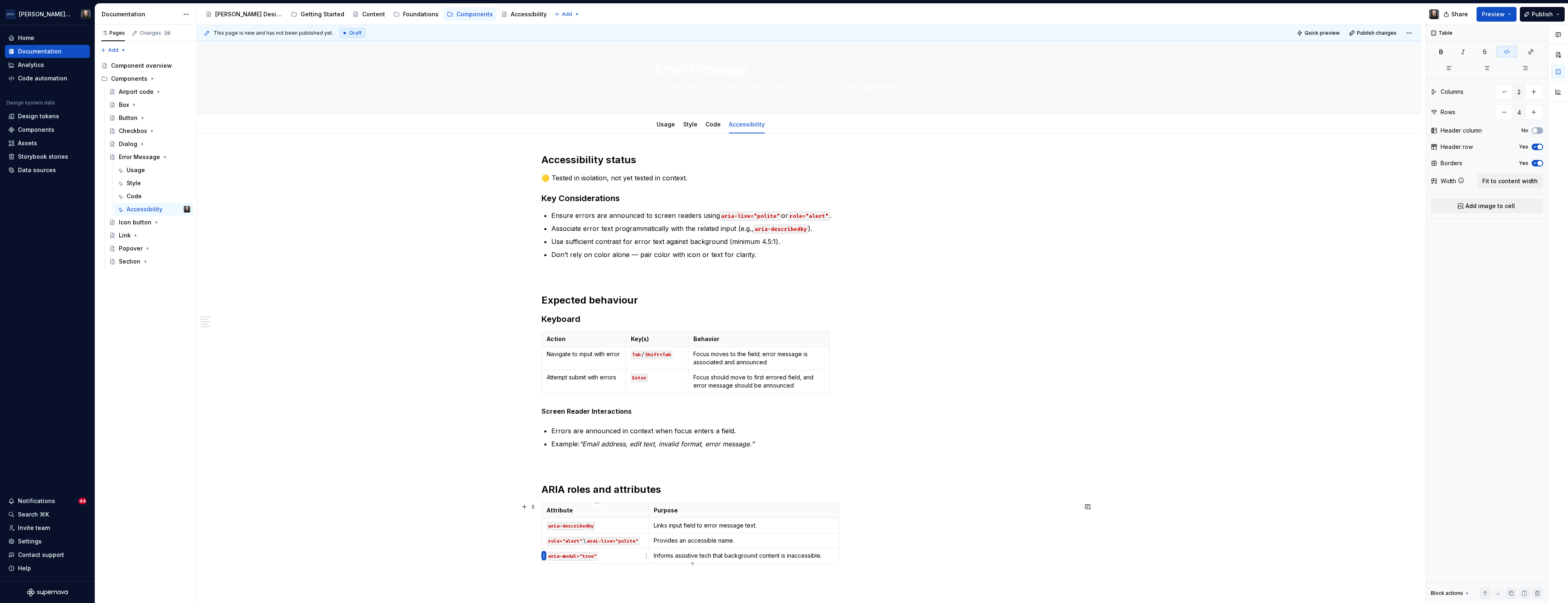
click at [544, 555] on html "[PERSON_NAME] Airlines Home Documentation Analytics Code automation Design syst…" at bounding box center [784, 301] width 1568 height 603
click at [560, 545] on div "Delete row" at bounding box center [578, 540] width 69 height 13
type input "3"
drag, startPoint x: 737, startPoint y: 541, endPoint x: 657, endPoint y: 540, distance: 80.0
click at [657, 540] on p "Provides an accessible name." at bounding box center [744, 540] width 181 height 8
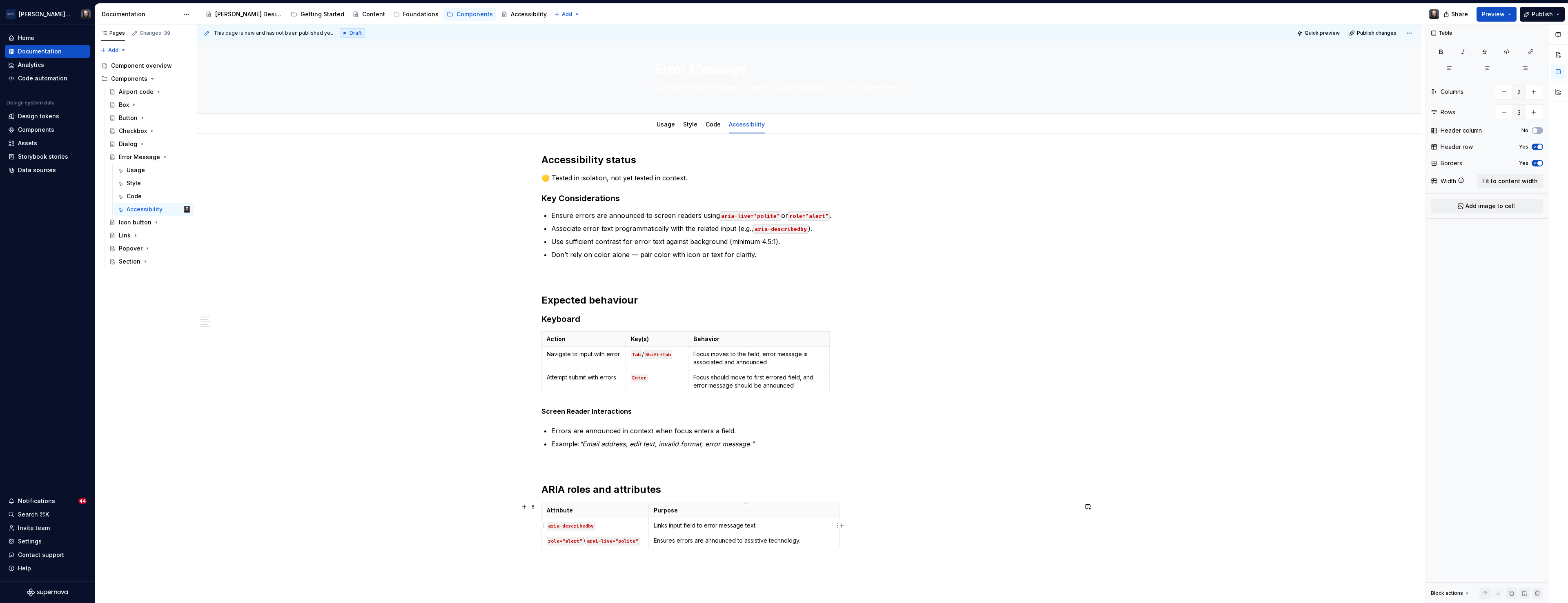
scroll to position [58, 0]
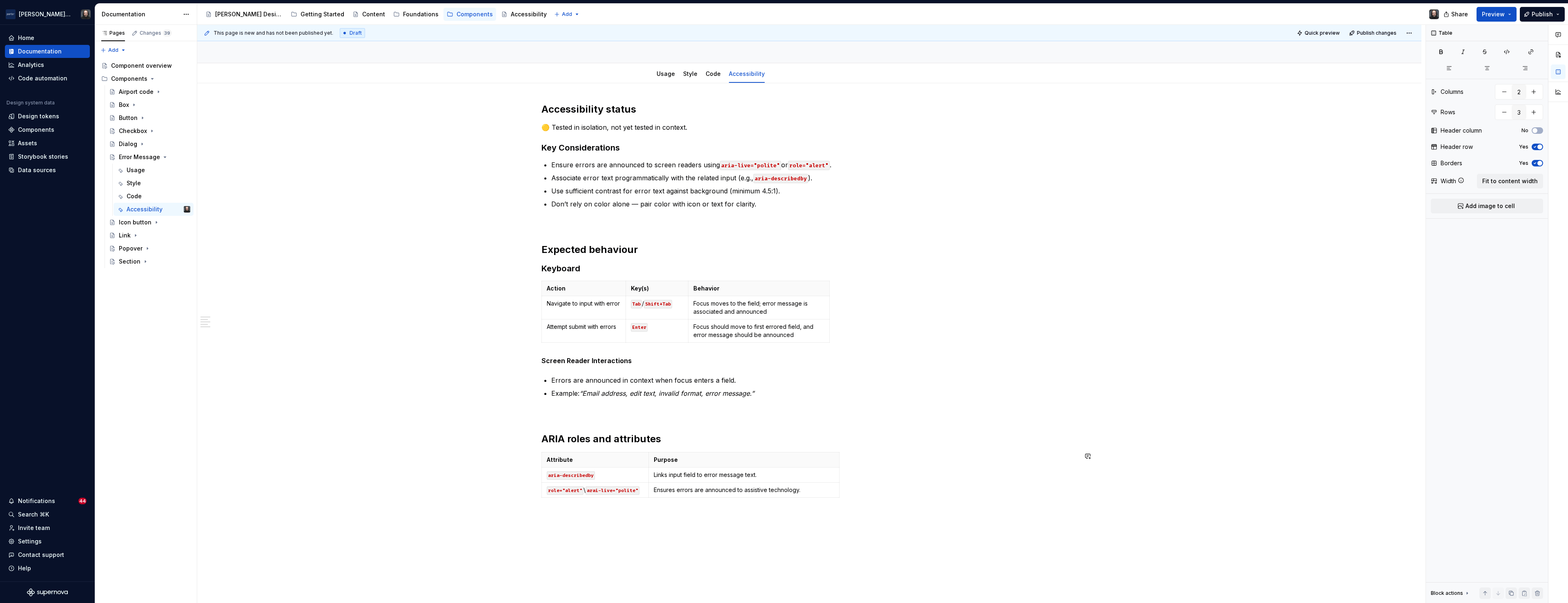
click at [600, 517] on div "This page is new and has not been published yet. Draft Quick preview Publish ch…" at bounding box center [811, 314] width 1228 height 579
click at [600, 513] on div "Accessibility status 🟡 Tested in isolation, not yet tested in context. Key Cons…" at bounding box center [809, 388] width 1224 height 608
click at [384, 409] on div "This page is new and has not been published yet. Draft Quick preview Publish ch…" at bounding box center [811, 314] width 1228 height 579
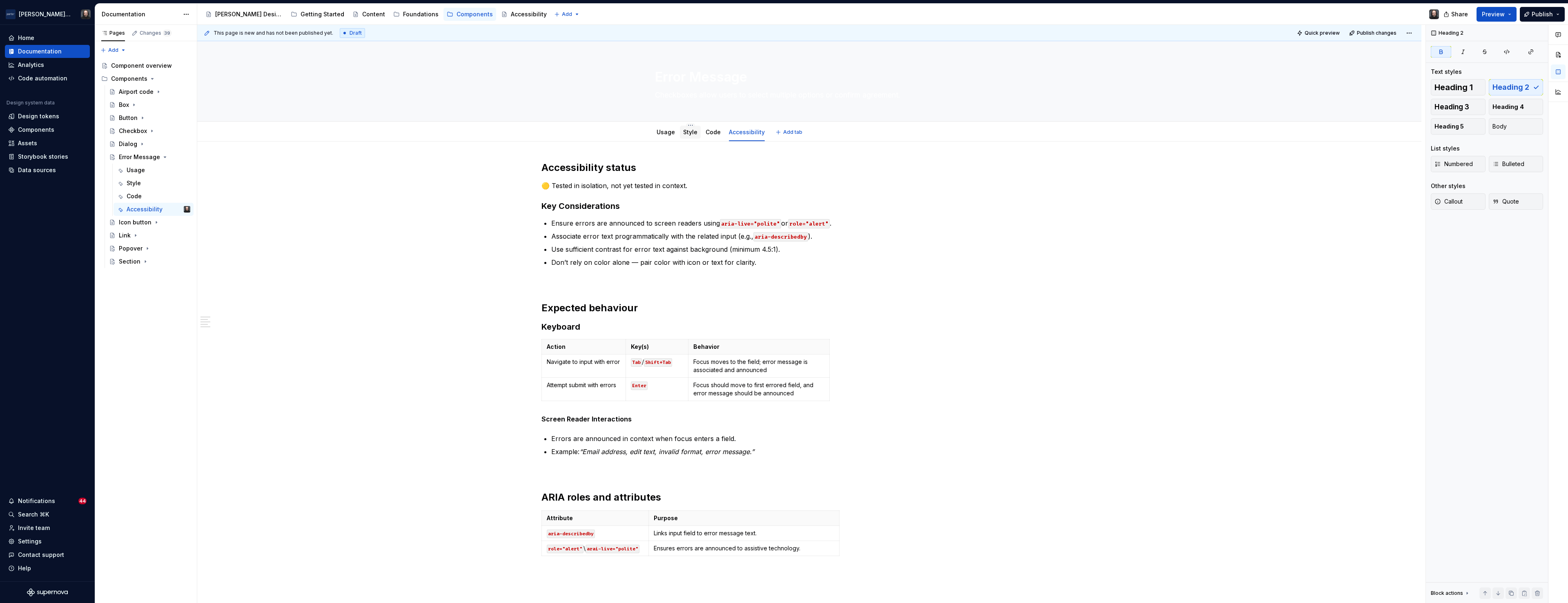
click at [691, 133] on link "Style" at bounding box center [690, 131] width 14 height 7
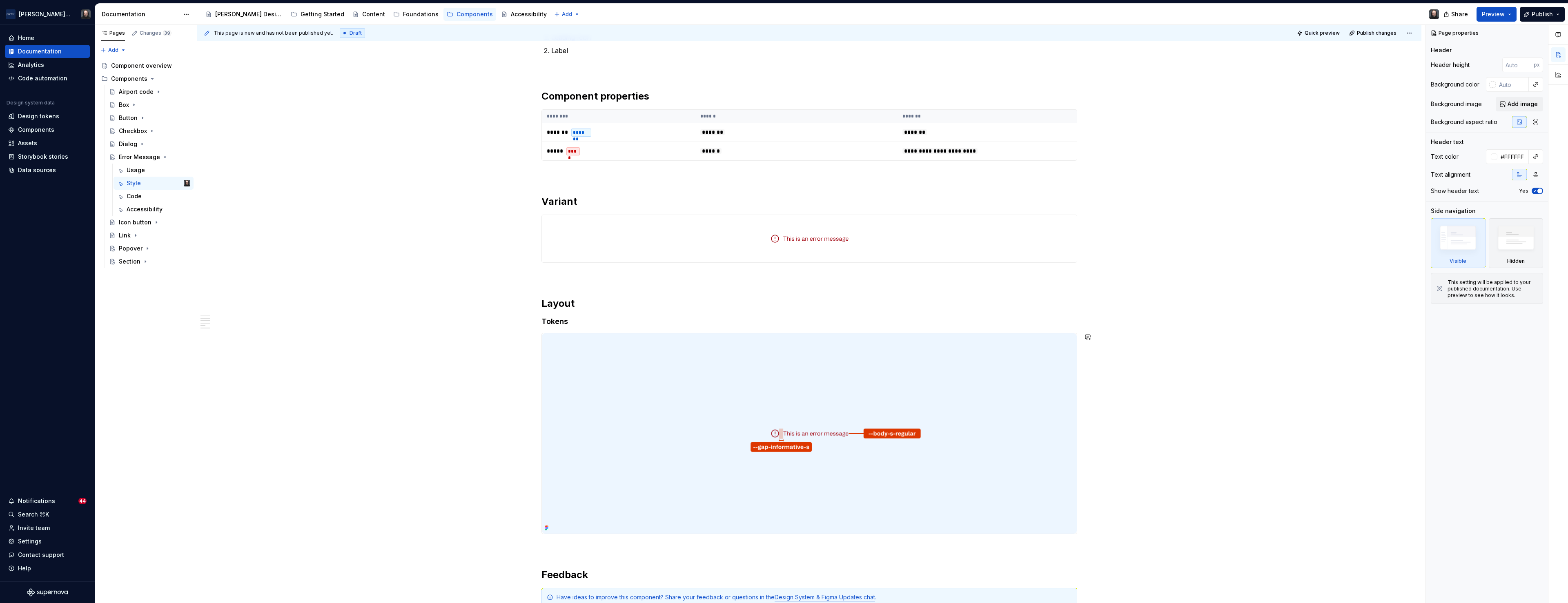
scroll to position [556, 0]
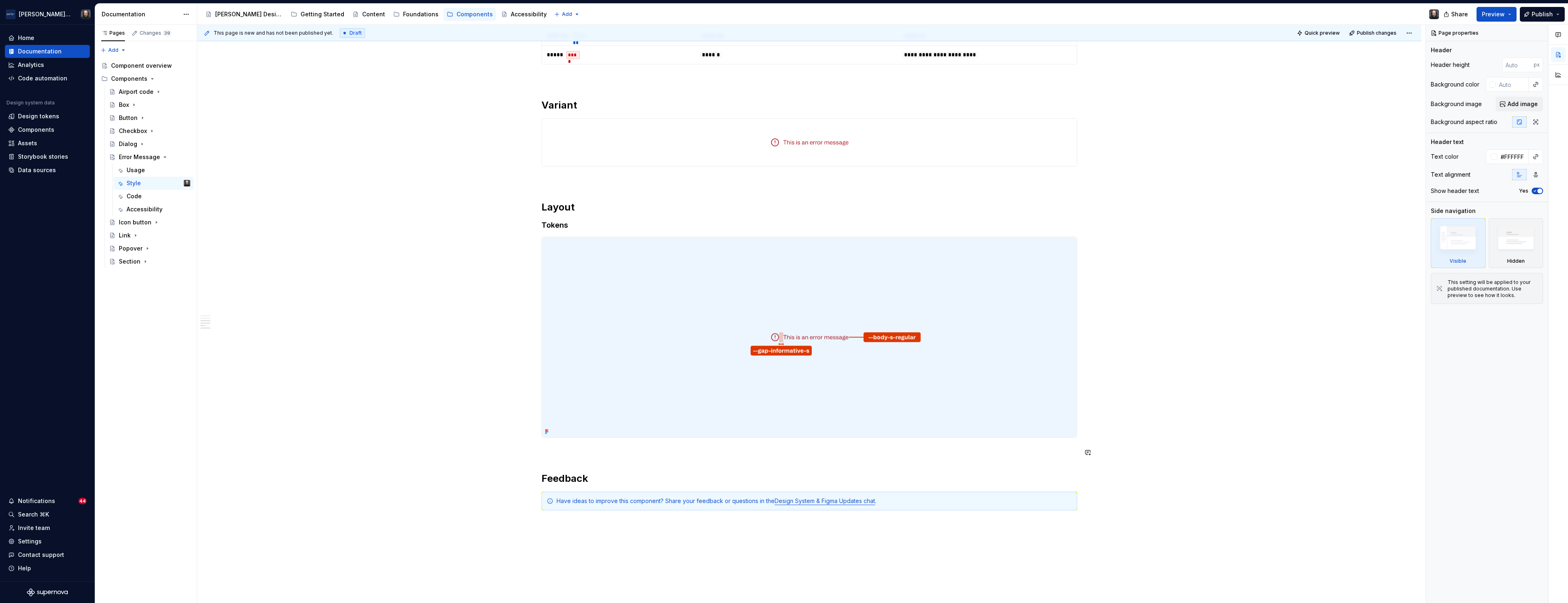
click at [1198, 458] on div "**********" at bounding box center [809, 144] width 1224 height 1116
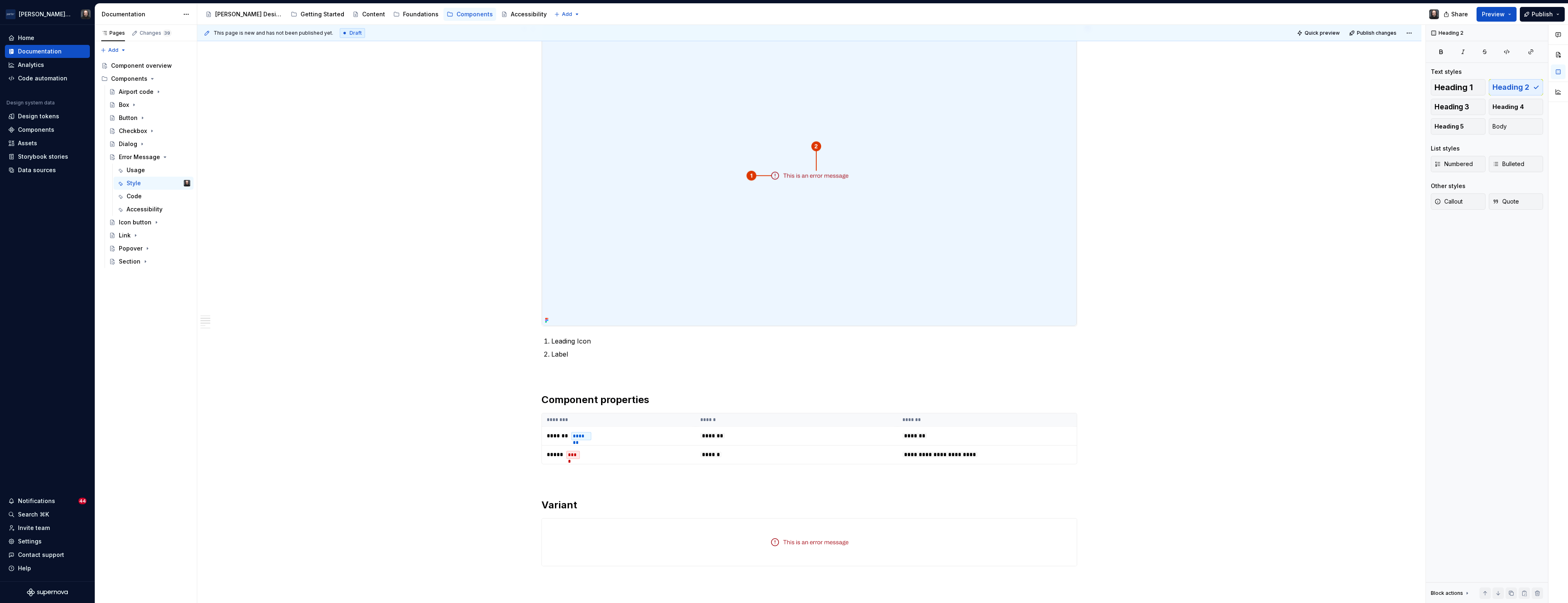
scroll to position [0, 0]
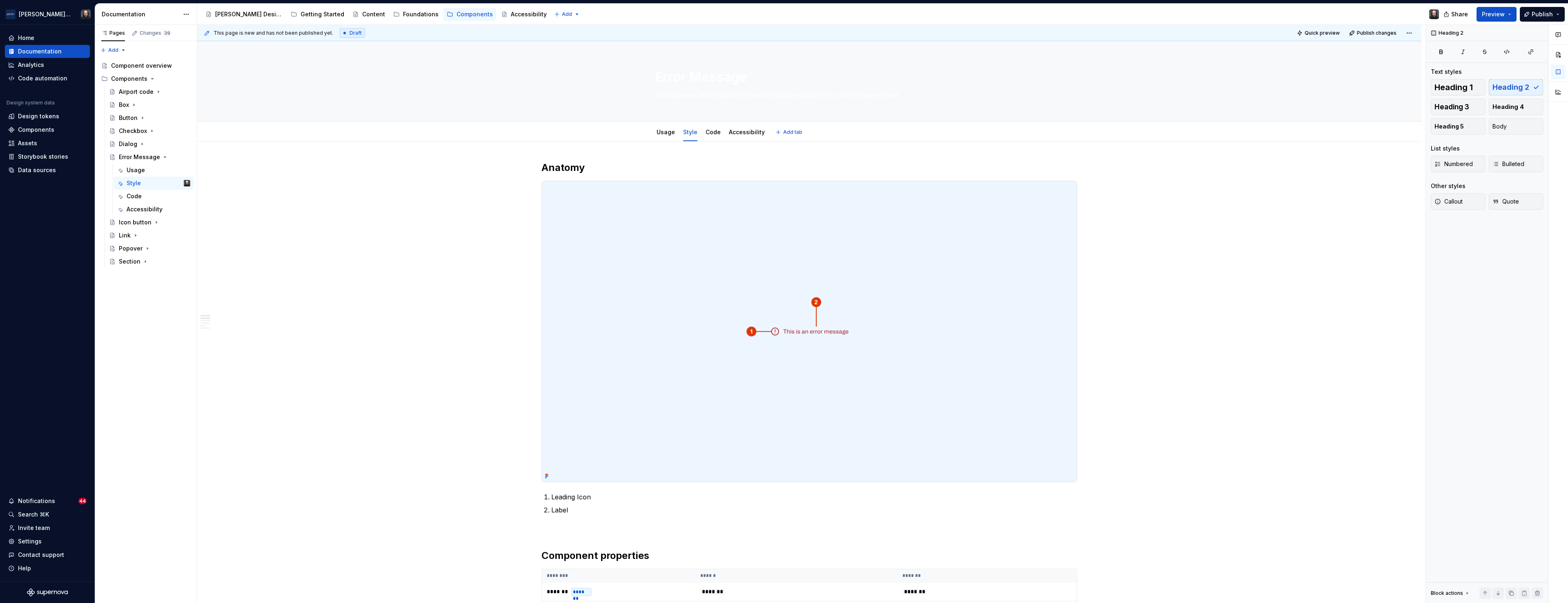
drag, startPoint x: 668, startPoint y: 136, endPoint x: 653, endPoint y: 163, distance: 30.9
click at [668, 136] on div "Usage" at bounding box center [666, 132] width 18 height 8
click at [669, 133] on link "Usage" at bounding box center [666, 131] width 18 height 7
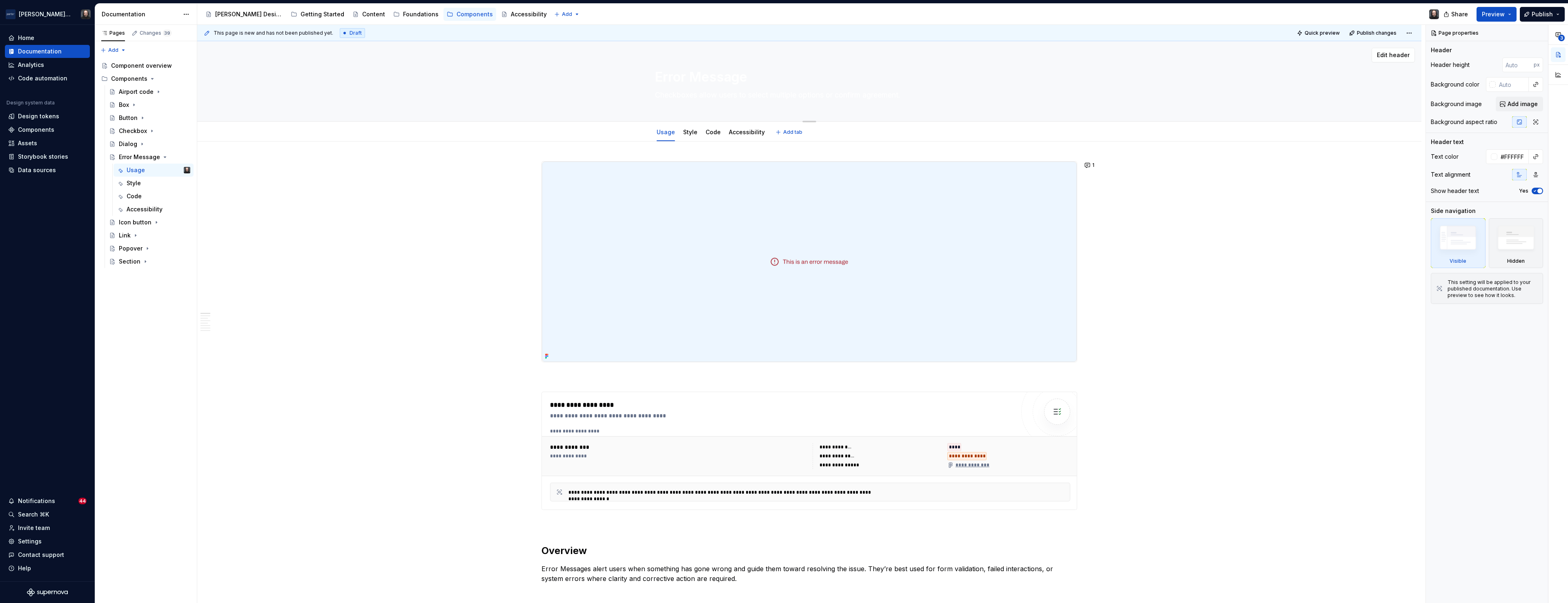
drag, startPoint x: 658, startPoint y: 96, endPoint x: 935, endPoint y: 97, distance: 277.0
click at [935, 97] on textarea "Checkboxes allow users to select multiple options or confirm agreement." at bounding box center [807, 95] width 309 height 13
drag, startPoint x: 656, startPoint y: 93, endPoint x: 931, endPoint y: 95, distance: 275.0
click at [931, 95] on textarea "Checkboxes allow users to select multiple options or confirm agreement." at bounding box center [807, 95] width 309 height 13
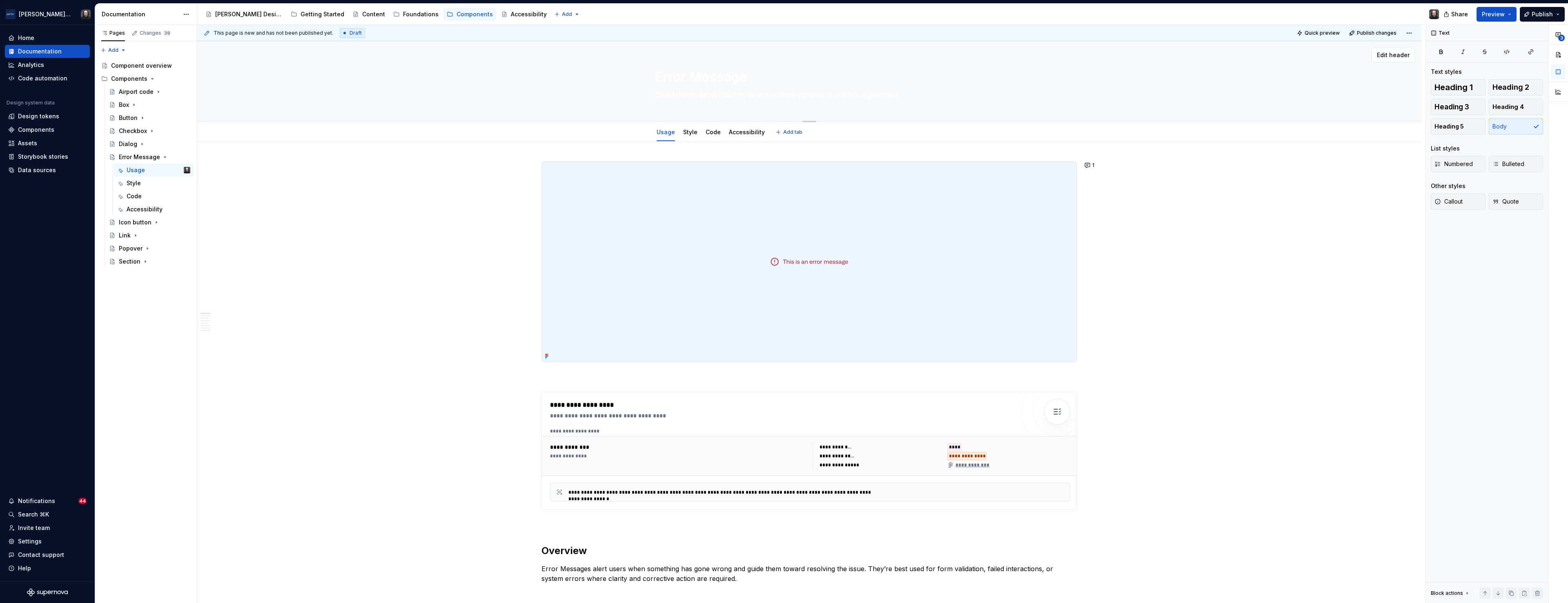
paste textarea "Error Messages let users know what went wrong and how to fix i"
type textarea "*"
type textarea "Error Messages let users know what went wrong and how to fix it."
click at [709, 92] on textarea "Error Messages let users know what went wrong and how to fix it." at bounding box center [807, 95] width 309 height 13
click at [709, 94] on textarea "Error Messages let users know what went wrong and how to fix it." at bounding box center [807, 95] width 309 height 13
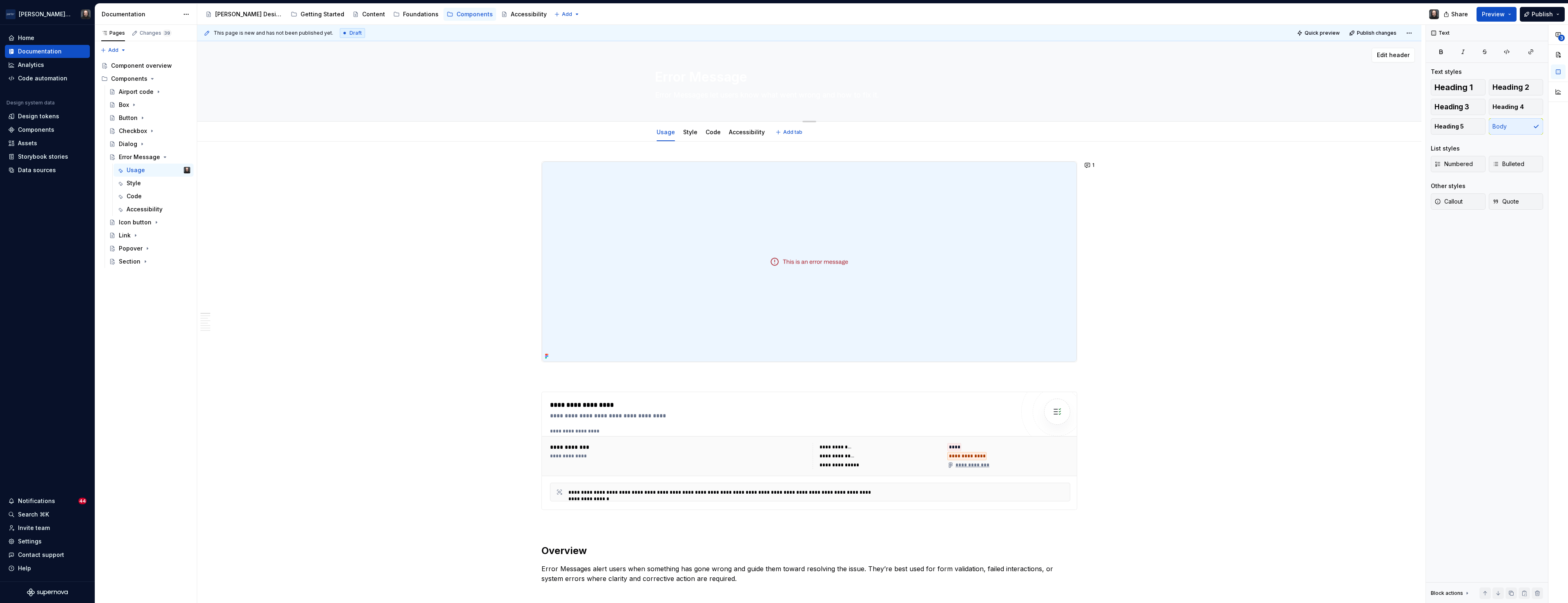
click at [709, 94] on textarea "Error Messages let users know what went wrong and how to fix it." at bounding box center [807, 95] width 309 height 13
click at [711, 96] on textarea "Error Messages let users know what went wrong and how to fix it." at bounding box center [807, 95] width 309 height 13
click at [663, 95] on textarea "Error Messages let users know what went wrong and how to fix it." at bounding box center [807, 95] width 309 height 13
click at [663, 96] on textarea "Error Messages let users know what went wrong and how to fix it." at bounding box center [807, 95] width 309 height 13
type textarea "*"
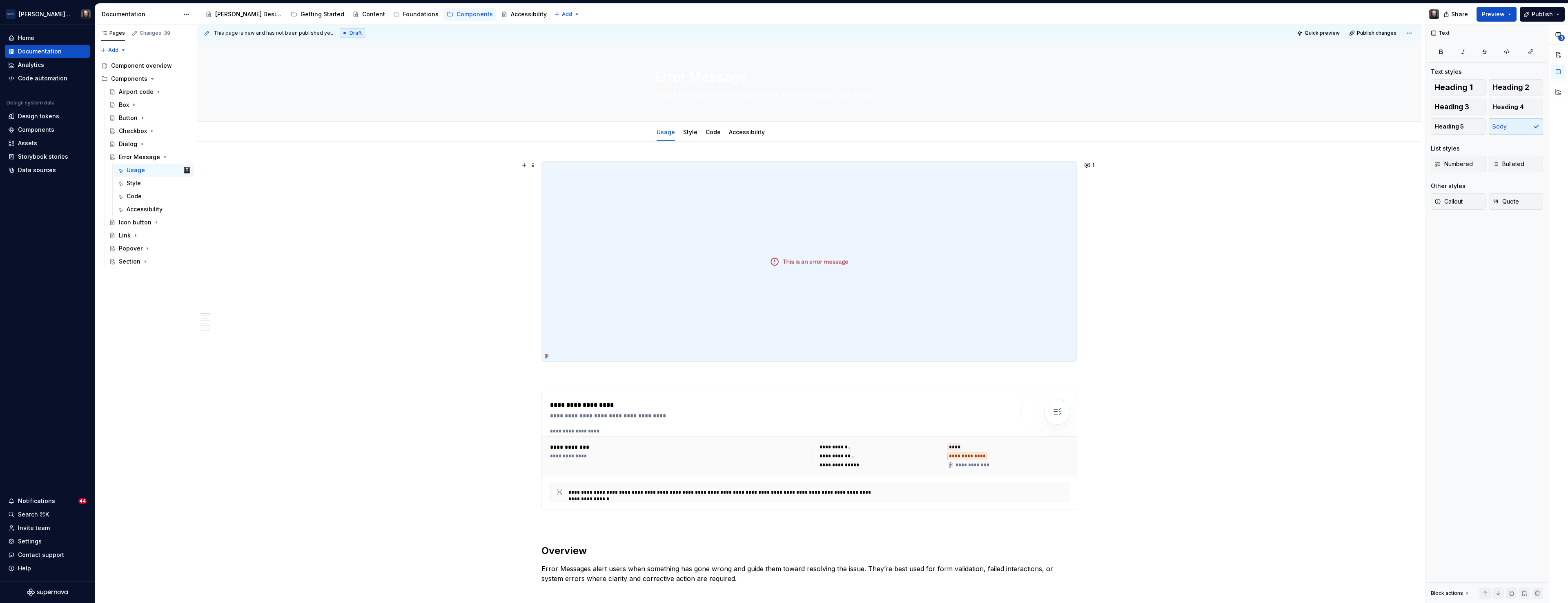
type textarea "Error Messages let users know what went wrong and how to fix it."
click at [394, 266] on div "**********" at bounding box center [811, 314] width 1228 height 579
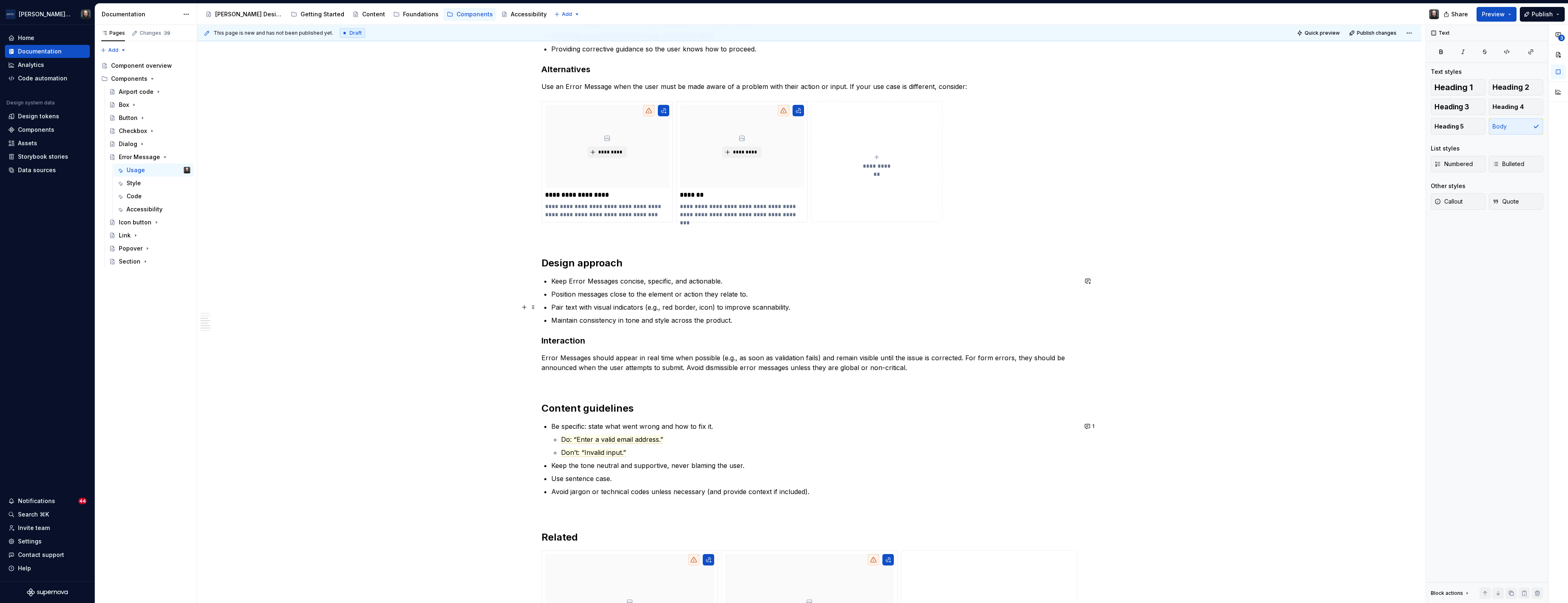
scroll to position [770, 0]
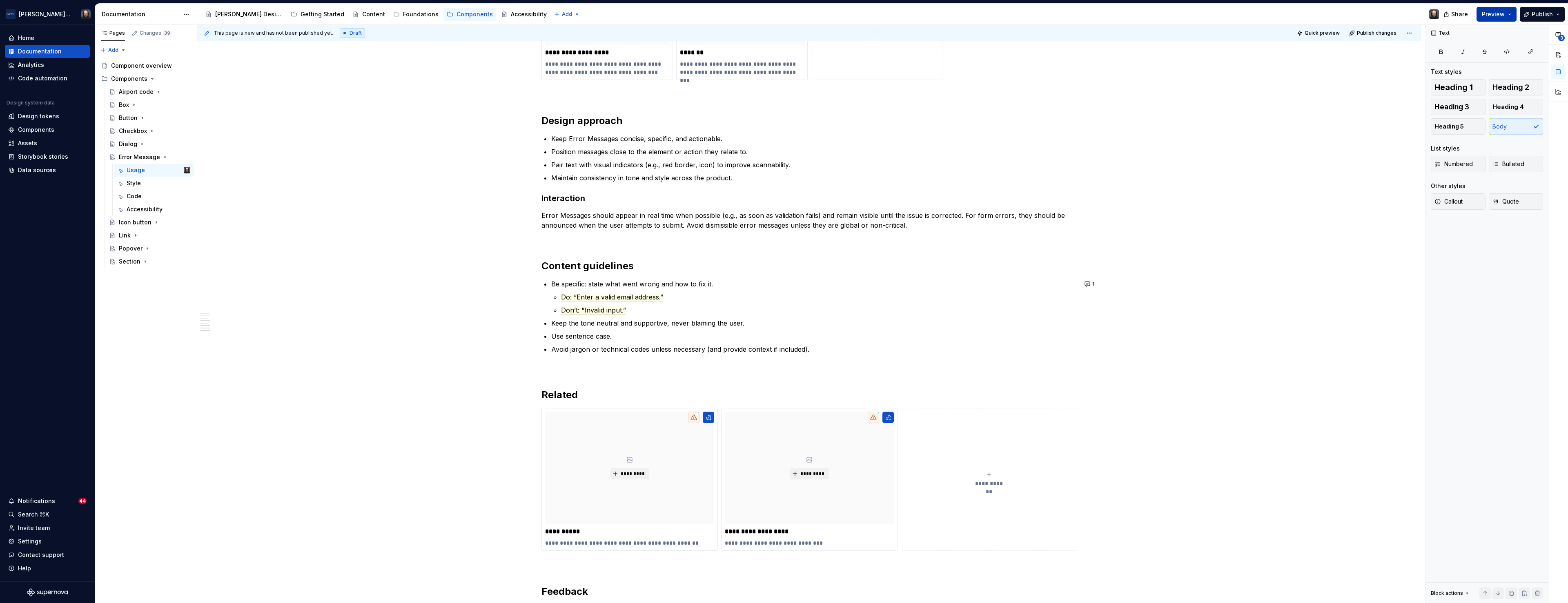
click at [1513, 14] on button "Preview" at bounding box center [1497, 14] width 40 height 15
click at [1426, 60] on span "Build preview" at bounding box center [1421, 60] width 39 height 8
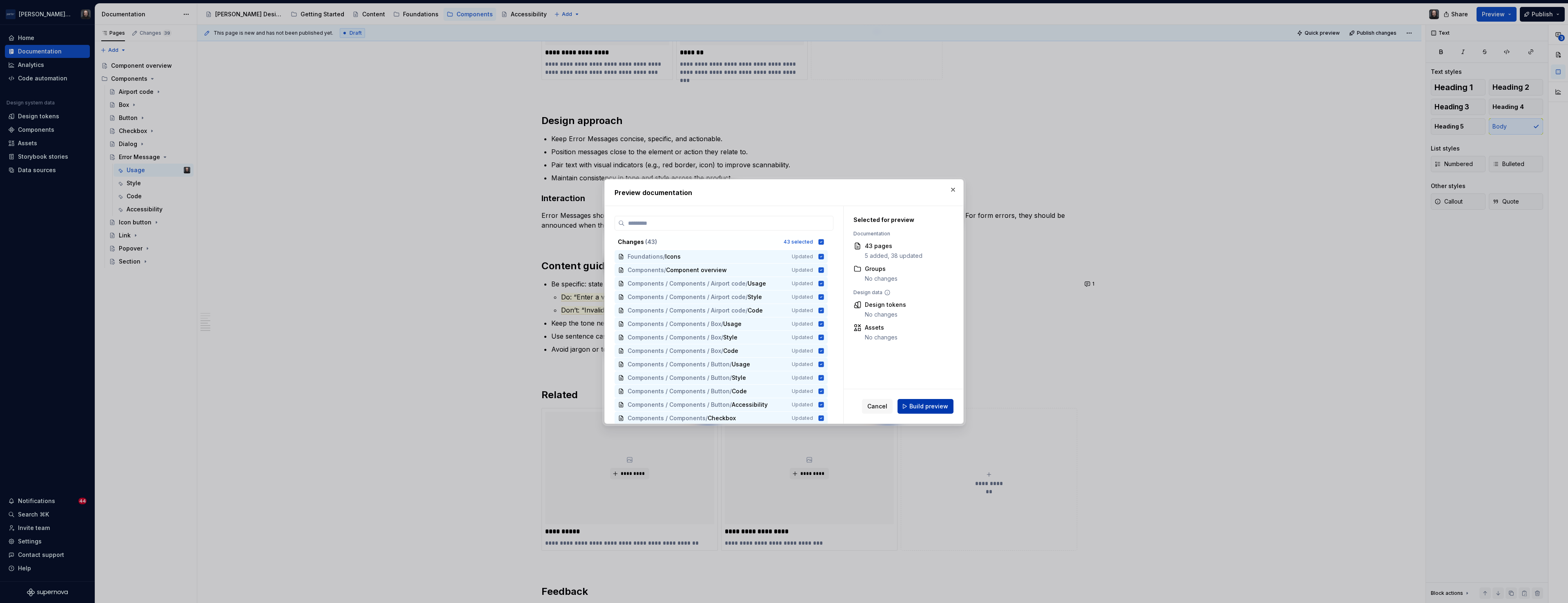
click at [931, 402] on span "Build preview" at bounding box center [929, 406] width 39 height 8
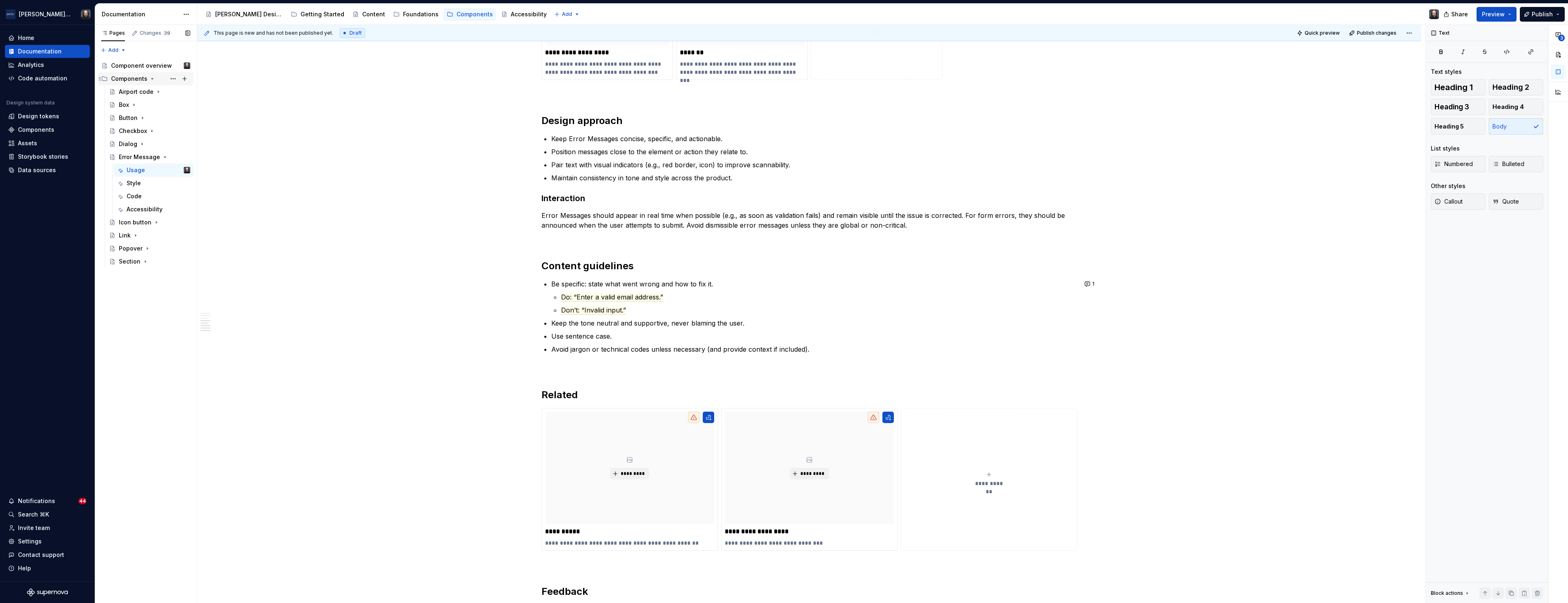
click at [152, 77] on icon "Page tree" at bounding box center [152, 78] width 7 height 7
click at [175, 78] on button "Page tree" at bounding box center [173, 78] width 12 height 12
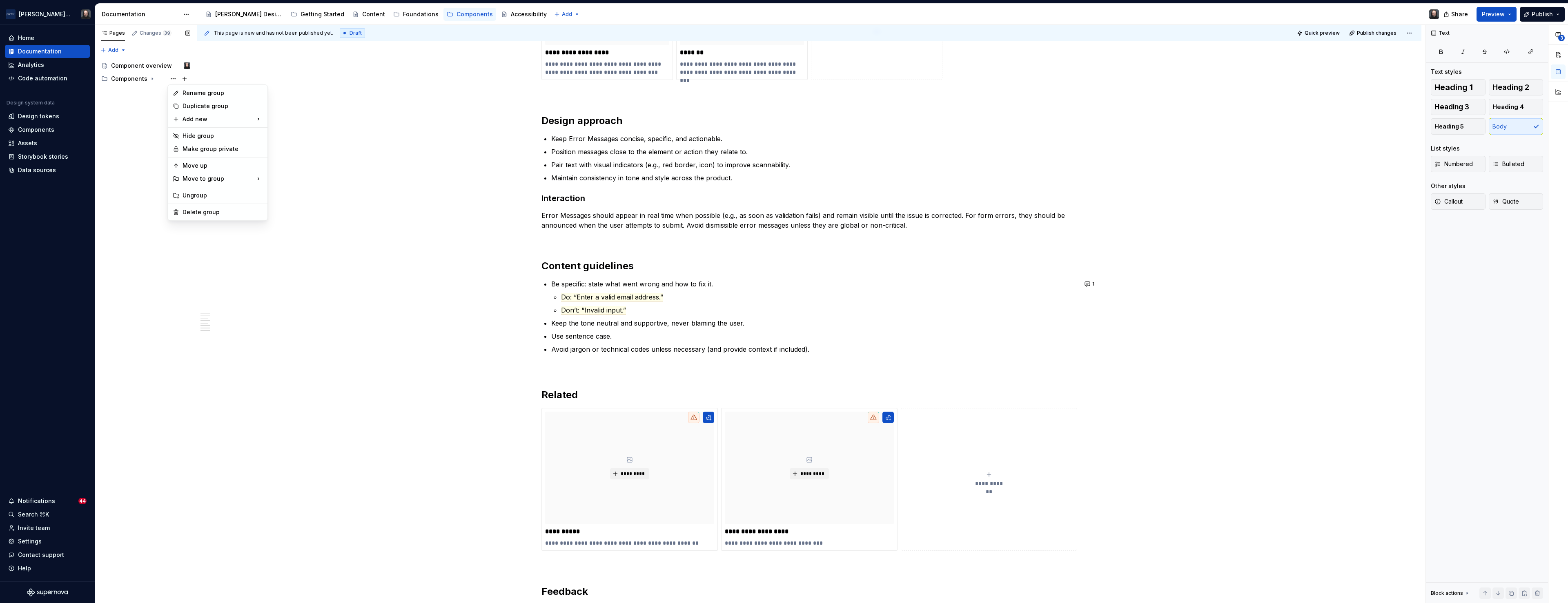
click at [150, 79] on div "Pages Changes 39 Add Accessibility guide for tree Page tree. Navigate the tree …" at bounding box center [146, 314] width 102 height 579
click at [152, 79] on icon "Page tree" at bounding box center [152, 78] width 1 height 2
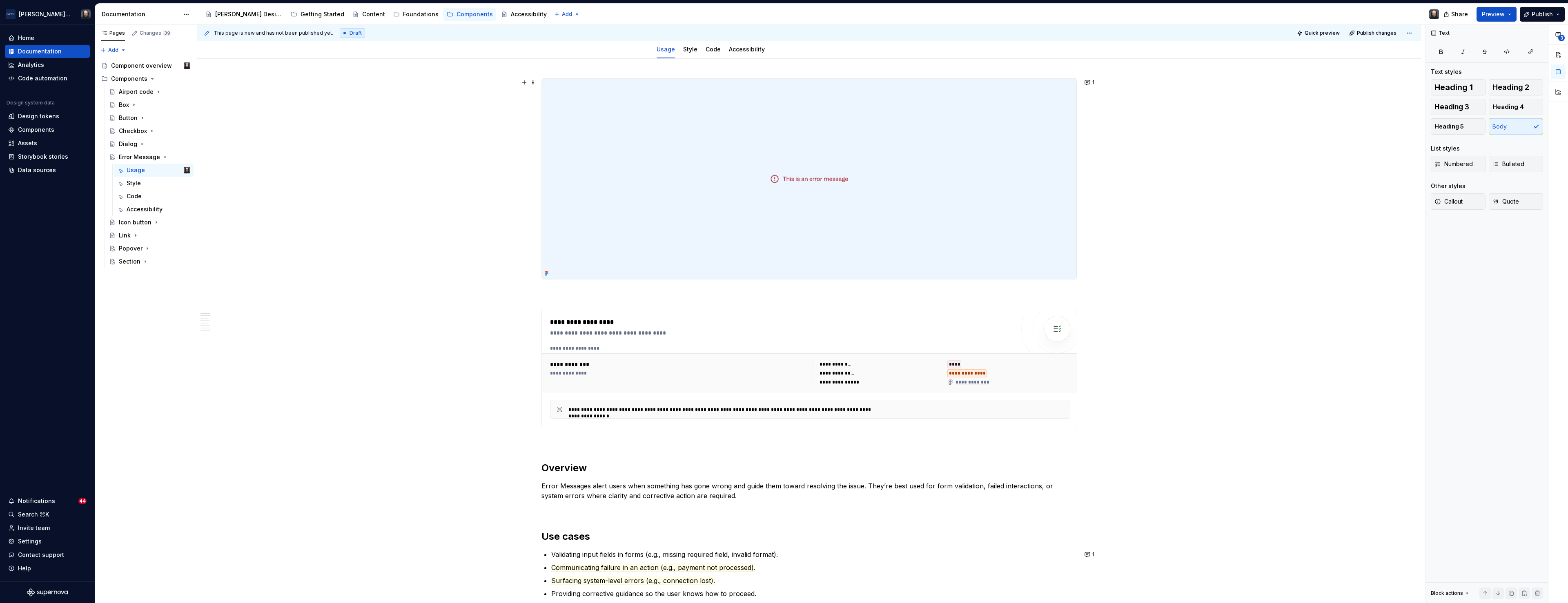
scroll to position [0, 0]
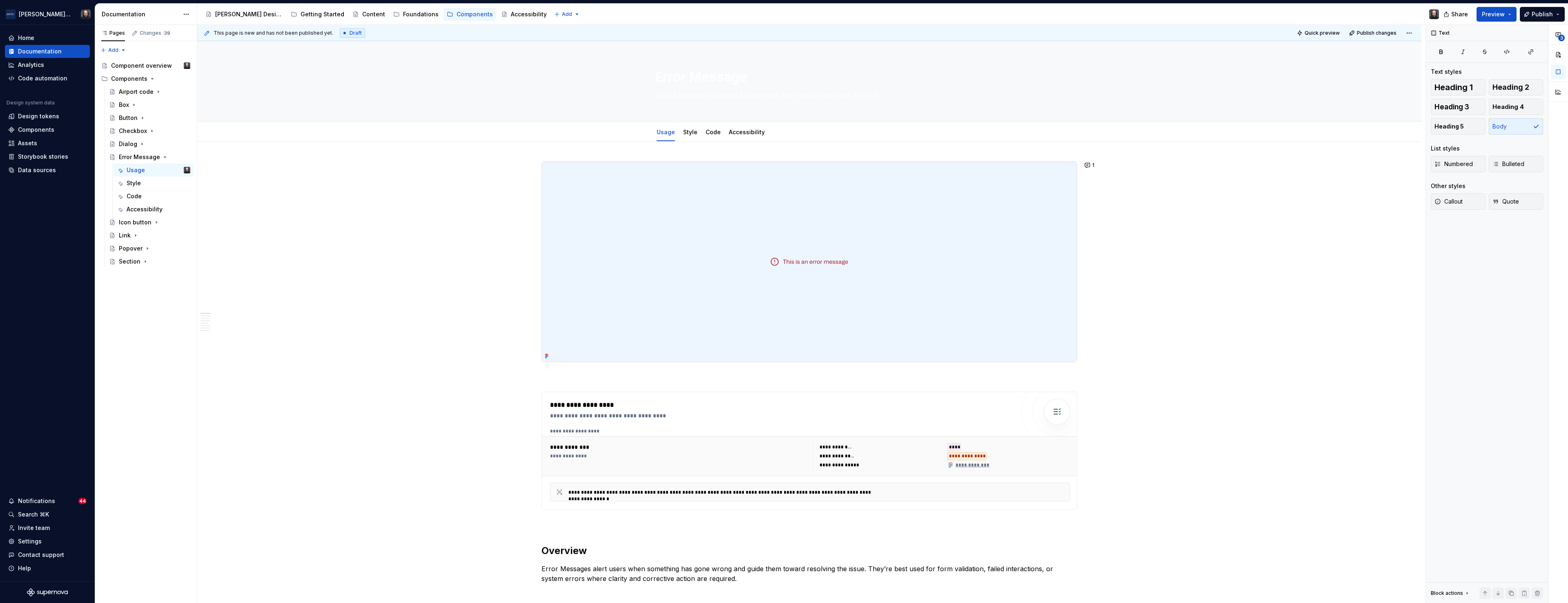
type textarea "*"
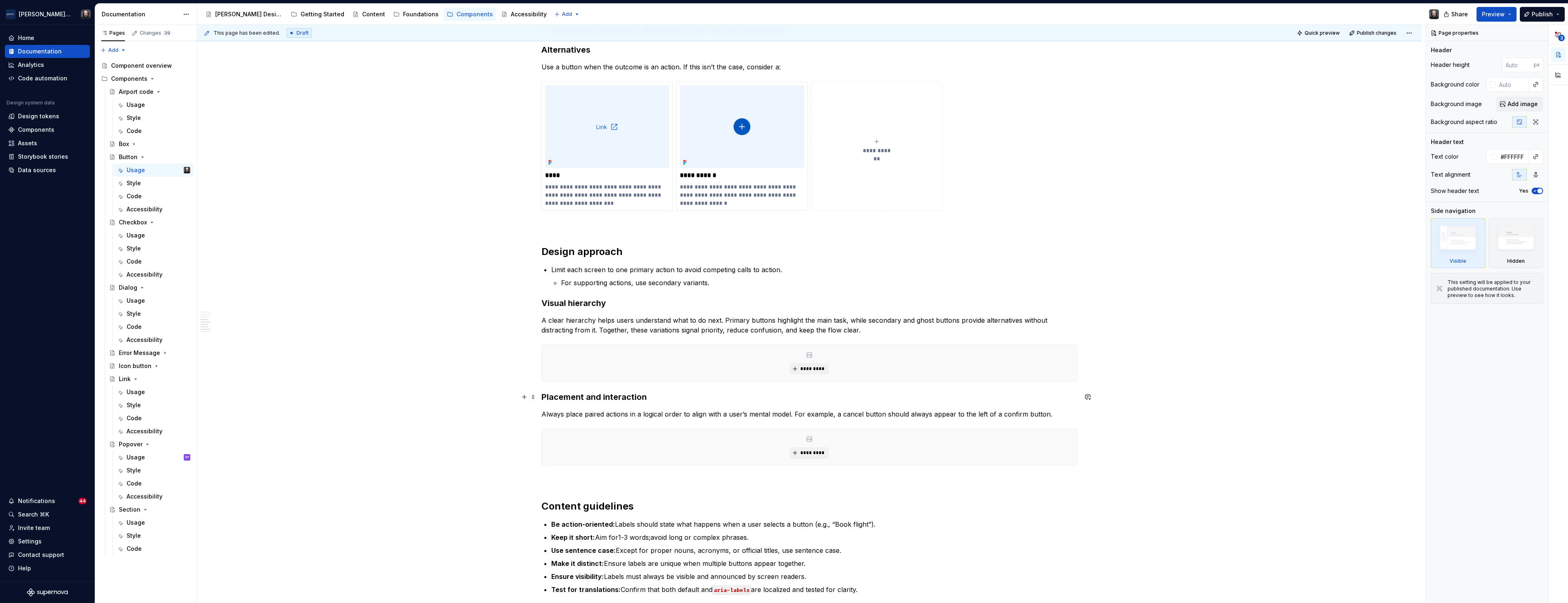
scroll to position [933, 0]
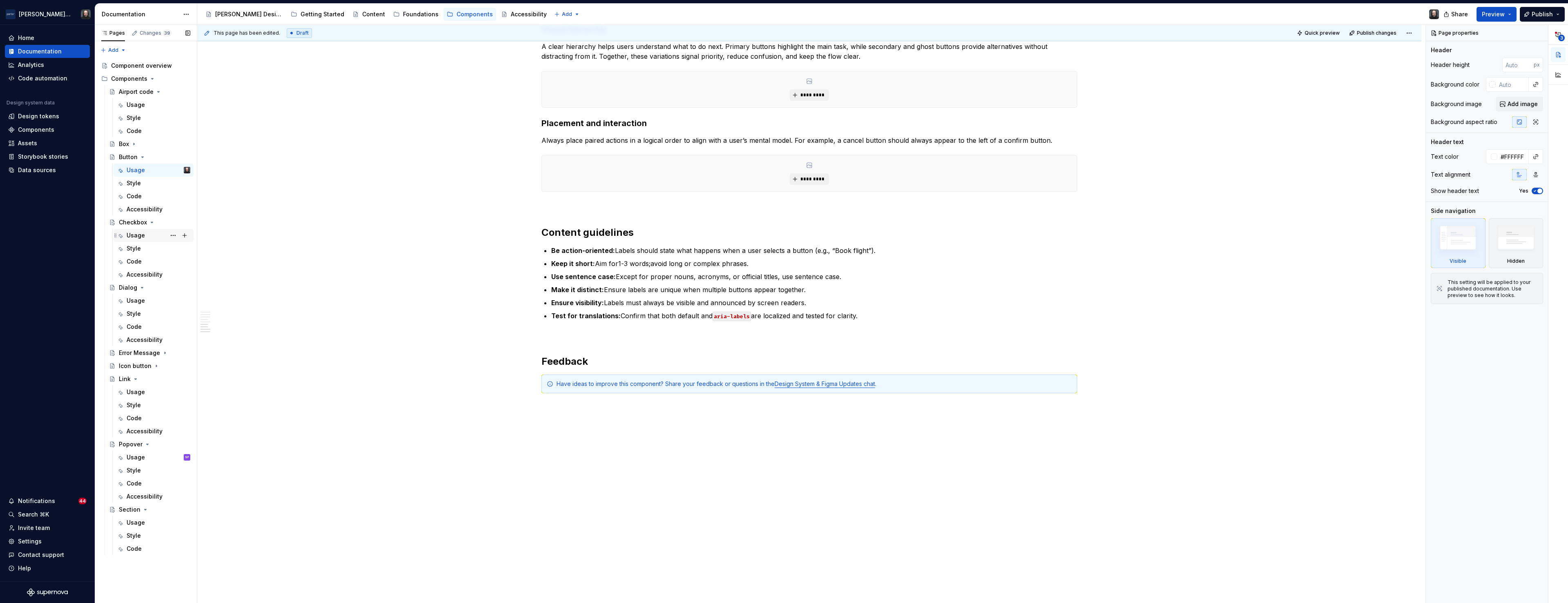
click at [139, 236] on div "Usage" at bounding box center [136, 235] width 18 height 8
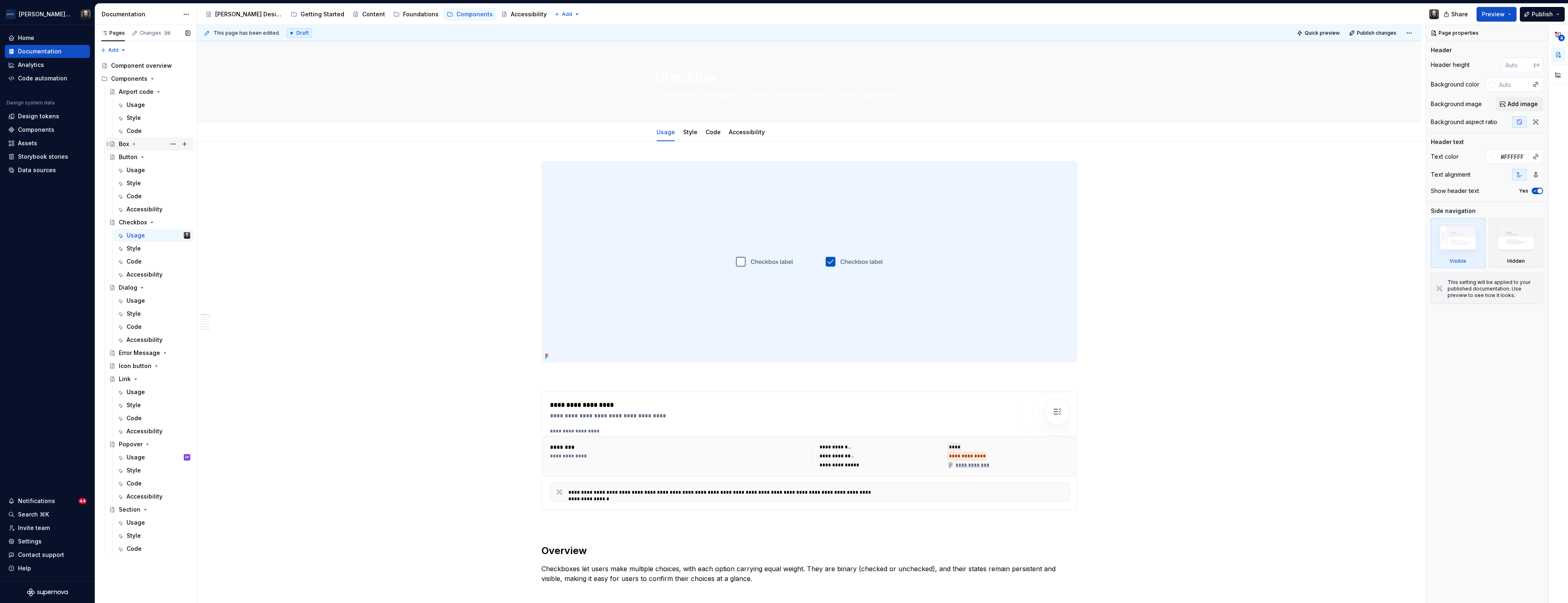
click at [135, 144] on icon "Page tree" at bounding box center [134, 144] width 7 height 7
click at [133, 156] on div "Usage" at bounding box center [136, 157] width 18 height 8
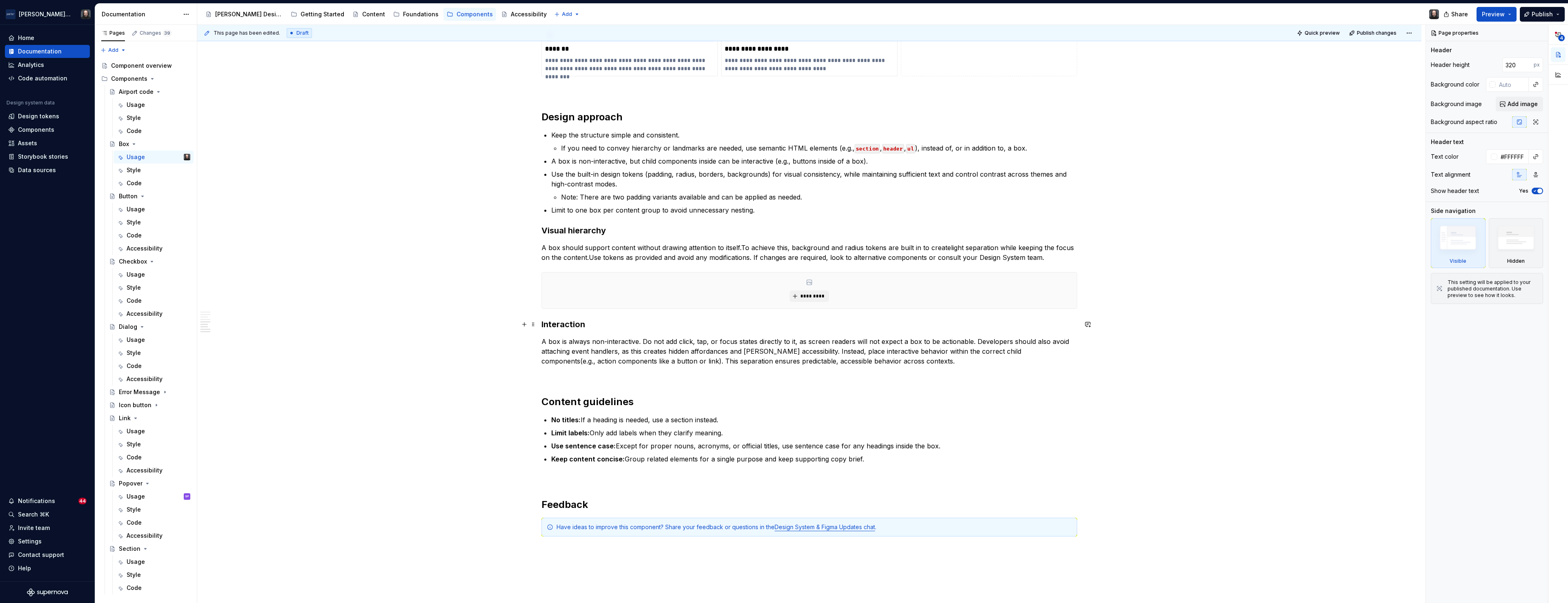
scroll to position [1022, 0]
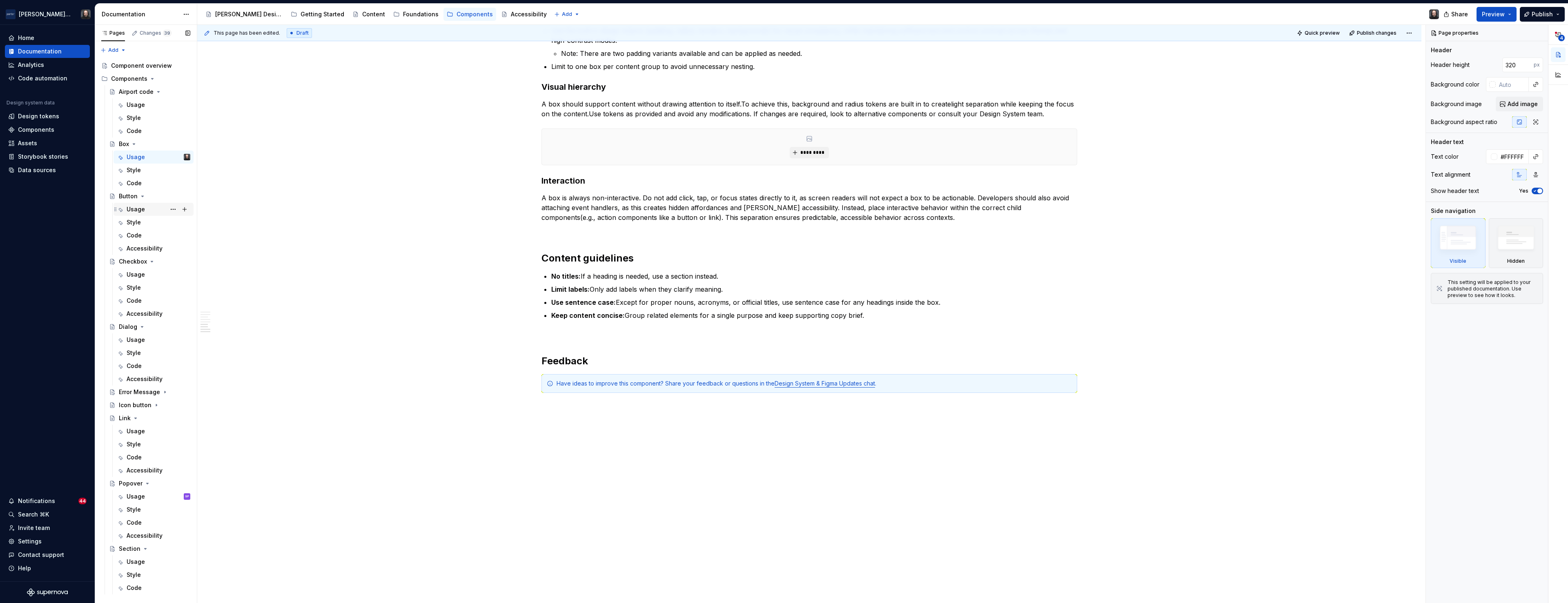
click at [147, 210] on div "Usage" at bounding box center [158, 209] width 64 height 12
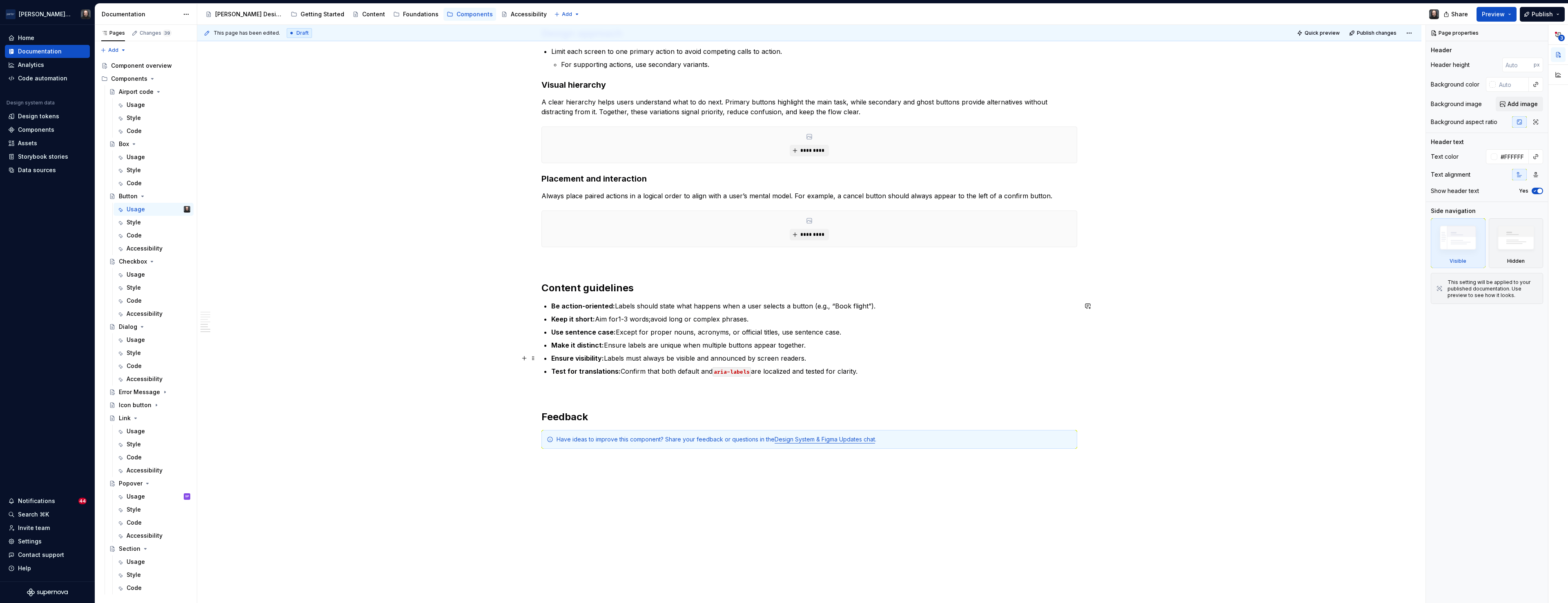
scroll to position [933, 0]
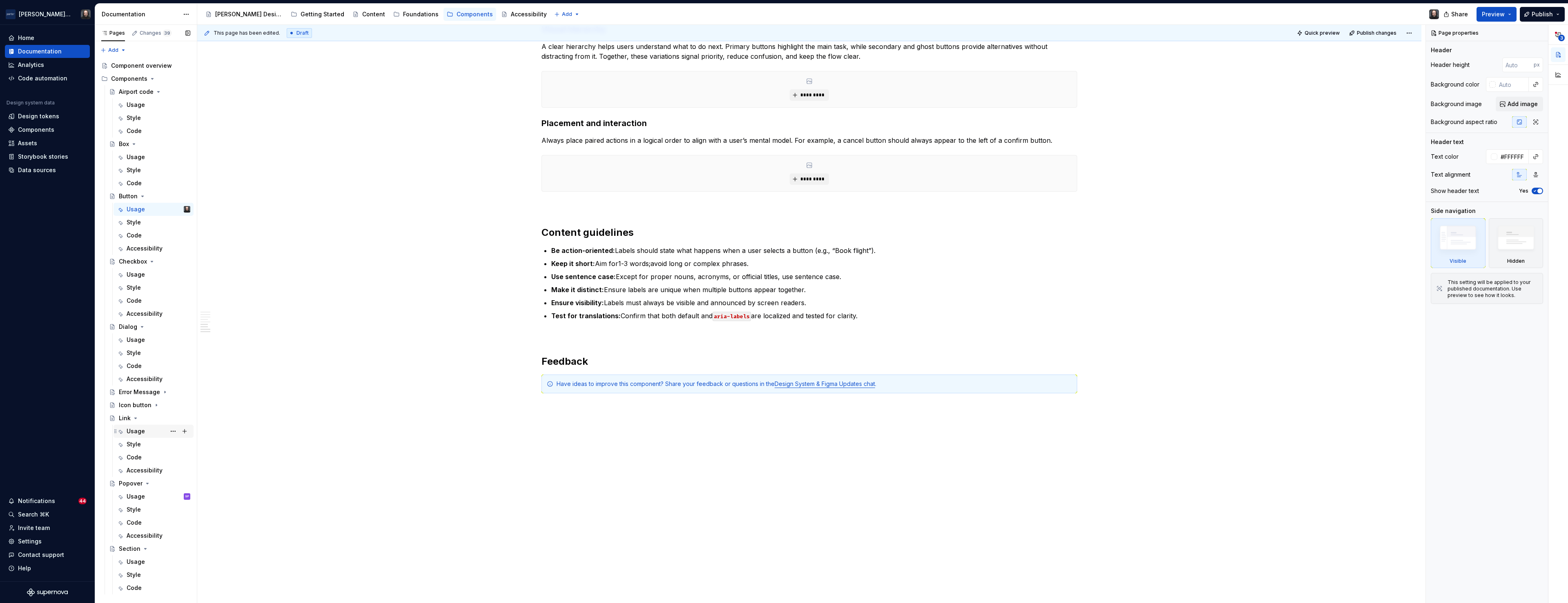
click at [138, 433] on div "Usage" at bounding box center [136, 431] width 18 height 8
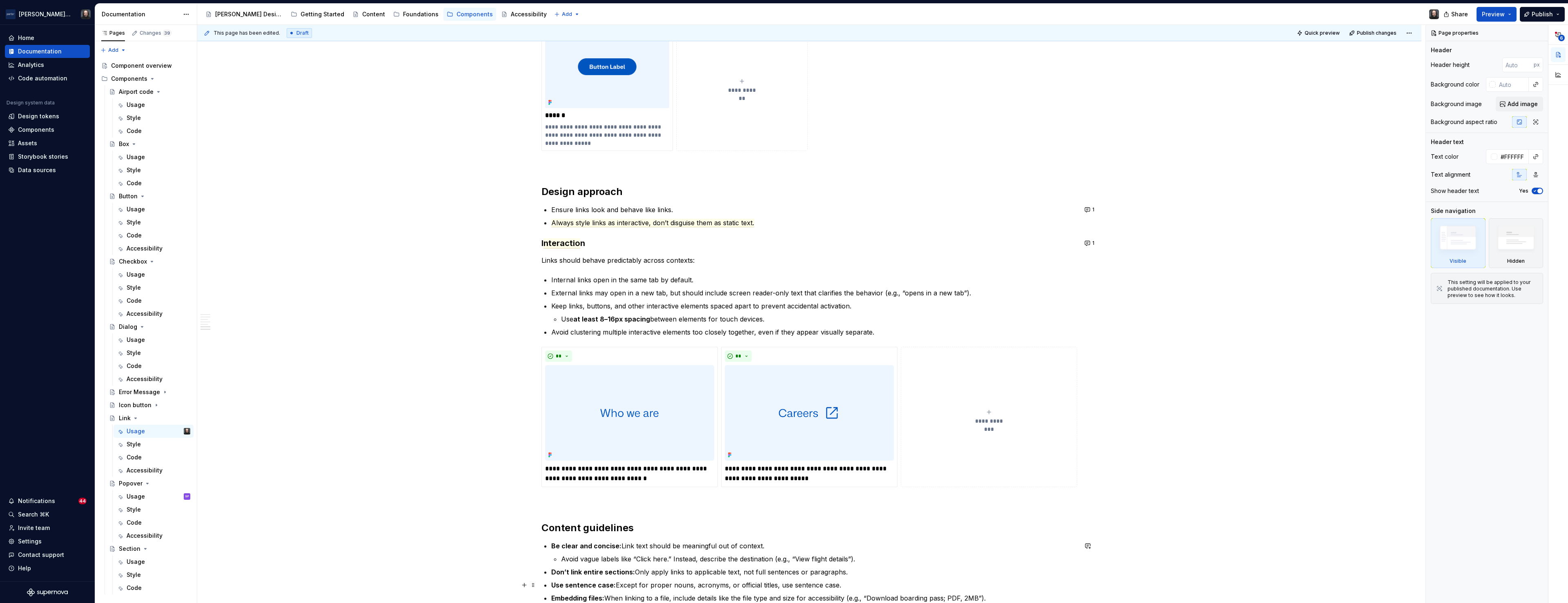
scroll to position [1076, 0]
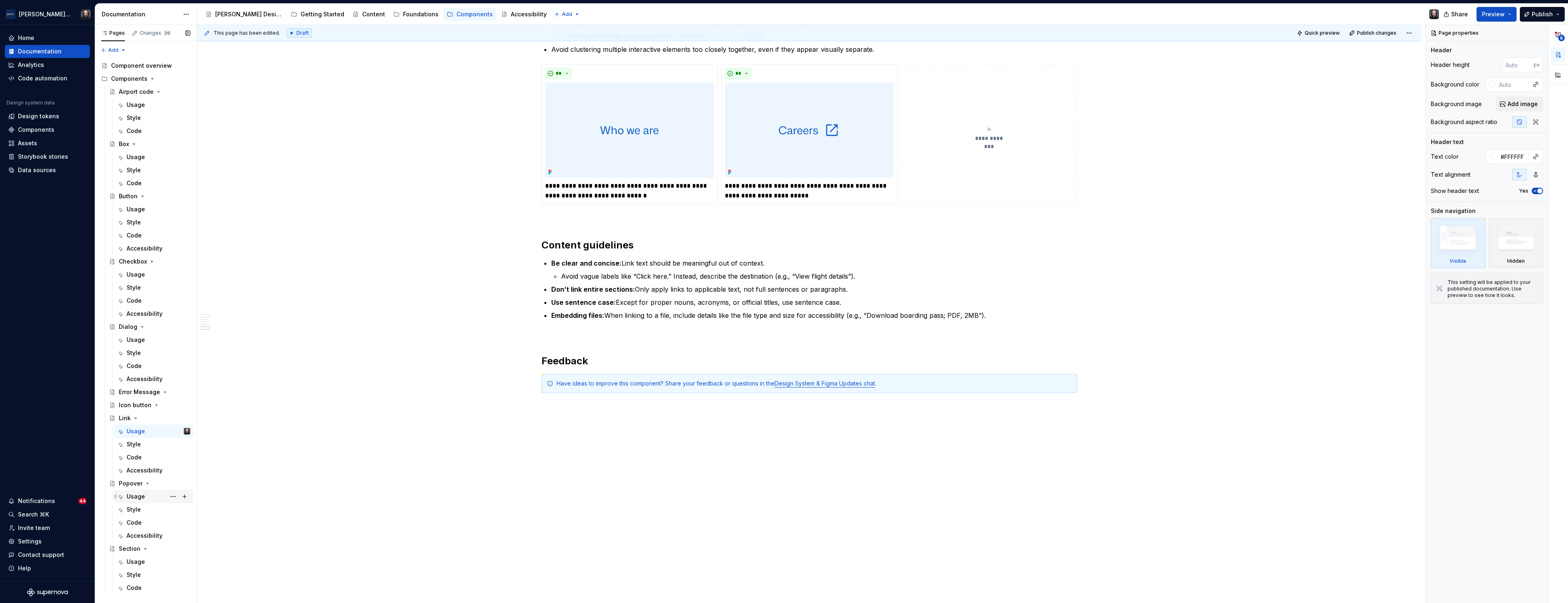
click at [144, 497] on div "Usage SP" at bounding box center [158, 497] width 64 height 12
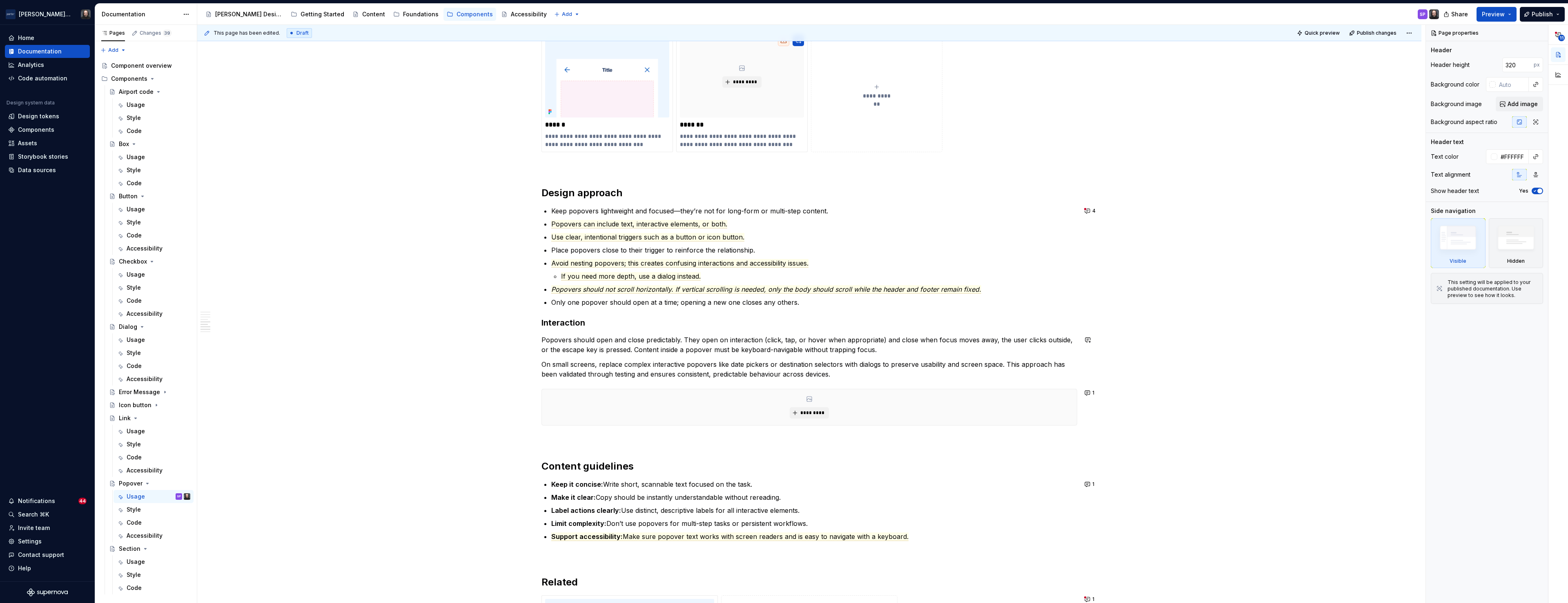
scroll to position [1051, 0]
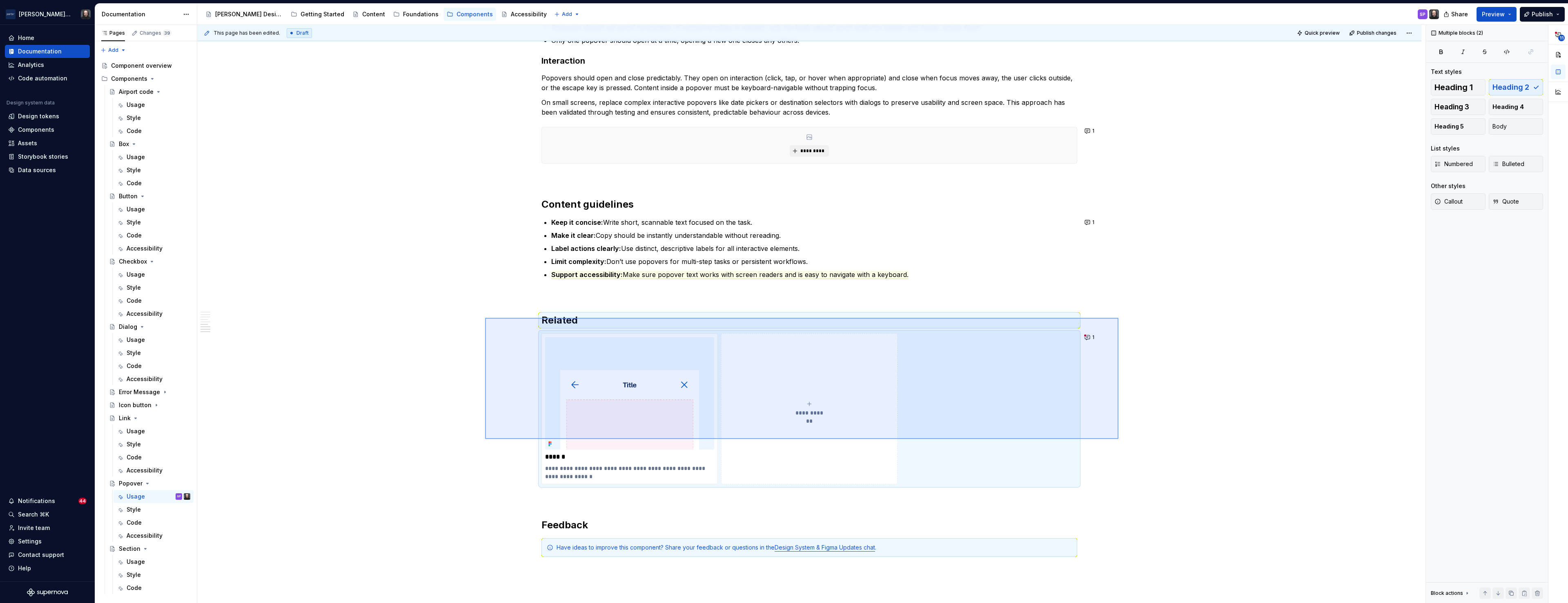
drag, startPoint x: 638, startPoint y: 385, endPoint x: 1118, endPoint y: 439, distance: 483.0
click at [1118, 439] on div "**********" at bounding box center [811, 314] width 1228 height 579
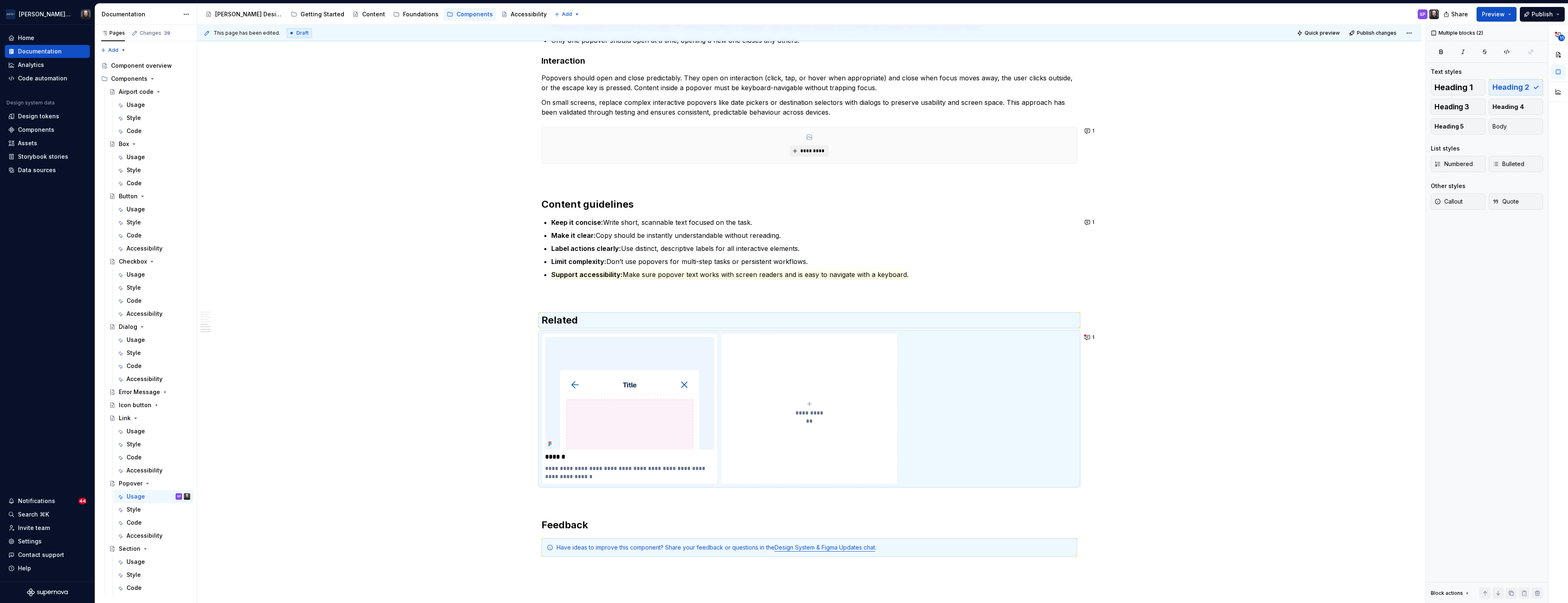
drag, startPoint x: 727, startPoint y: 7, endPoint x: 760, endPoint y: 24, distance: 37.1
click at [743, 12] on div "Accessibility guide for tree Page tree. Navigate the tree with the arrow keys. …" at bounding box center [821, 14] width 1248 height 21
click at [147, 66] on div "Component overview" at bounding box center [138, 65] width 55 height 8
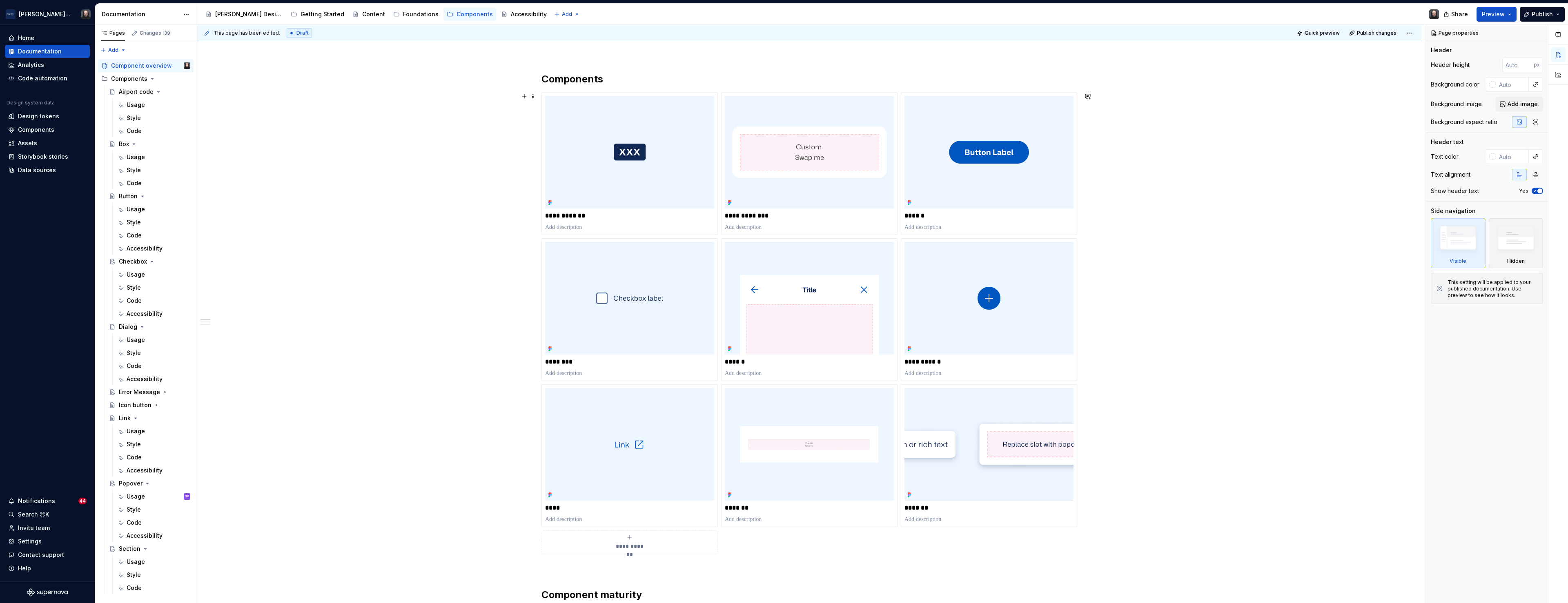
scroll to position [128, 0]
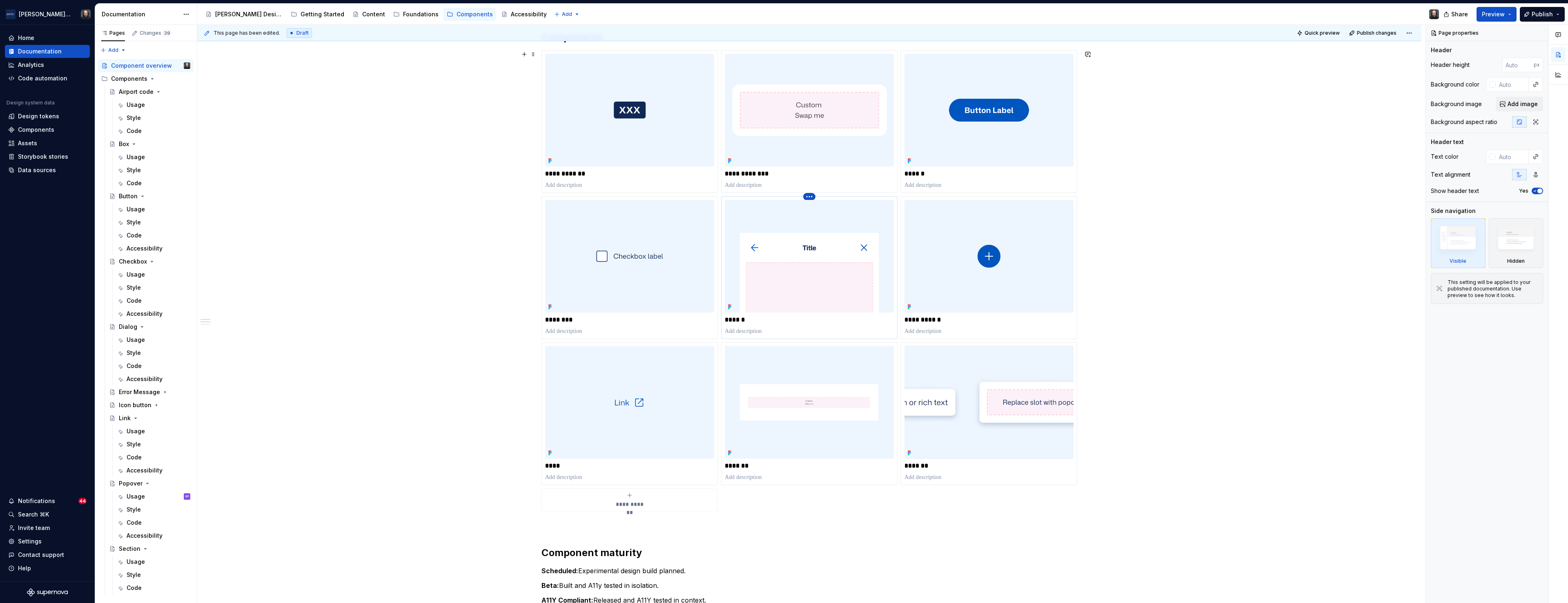
click at [811, 197] on html "[PERSON_NAME] Airlines Home Documentation Analytics Code automation Design syst…" at bounding box center [784, 301] width 1568 height 603
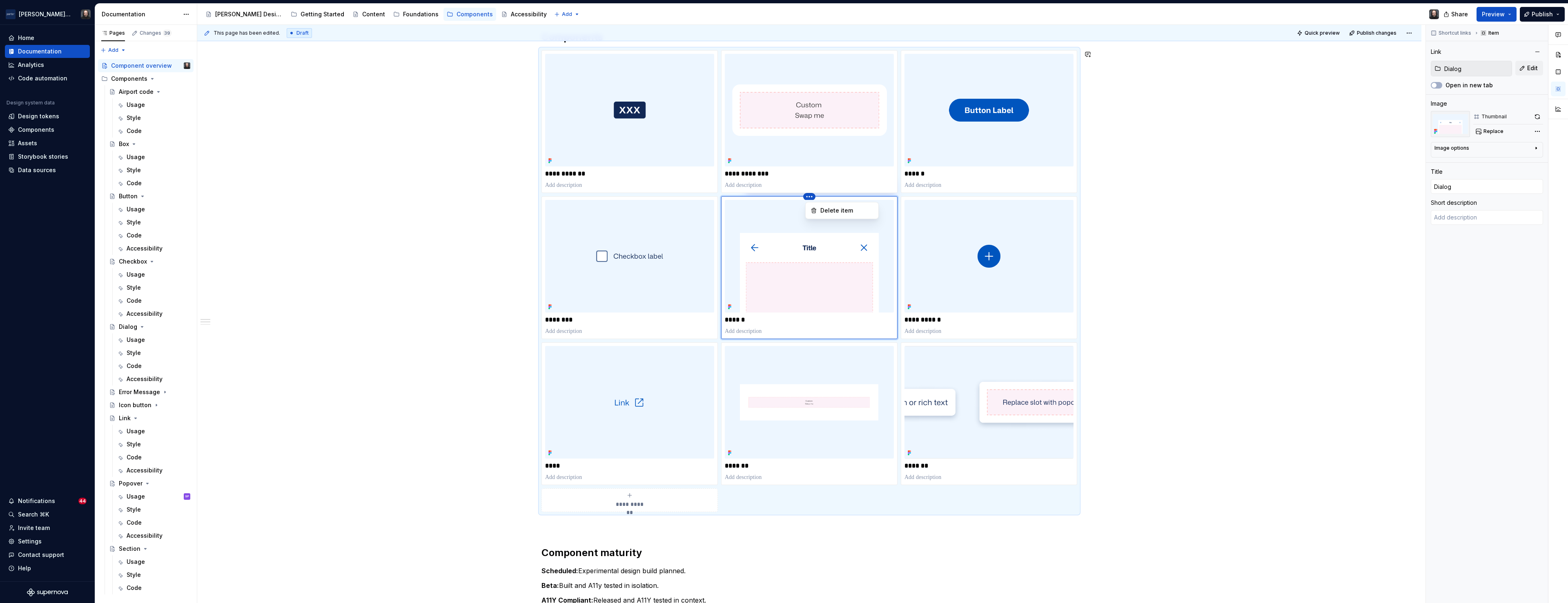
click at [1269, 231] on html "[PERSON_NAME] Airlines Home Documentation Analytics Code automation Design syst…" at bounding box center [784, 301] width 1568 height 603
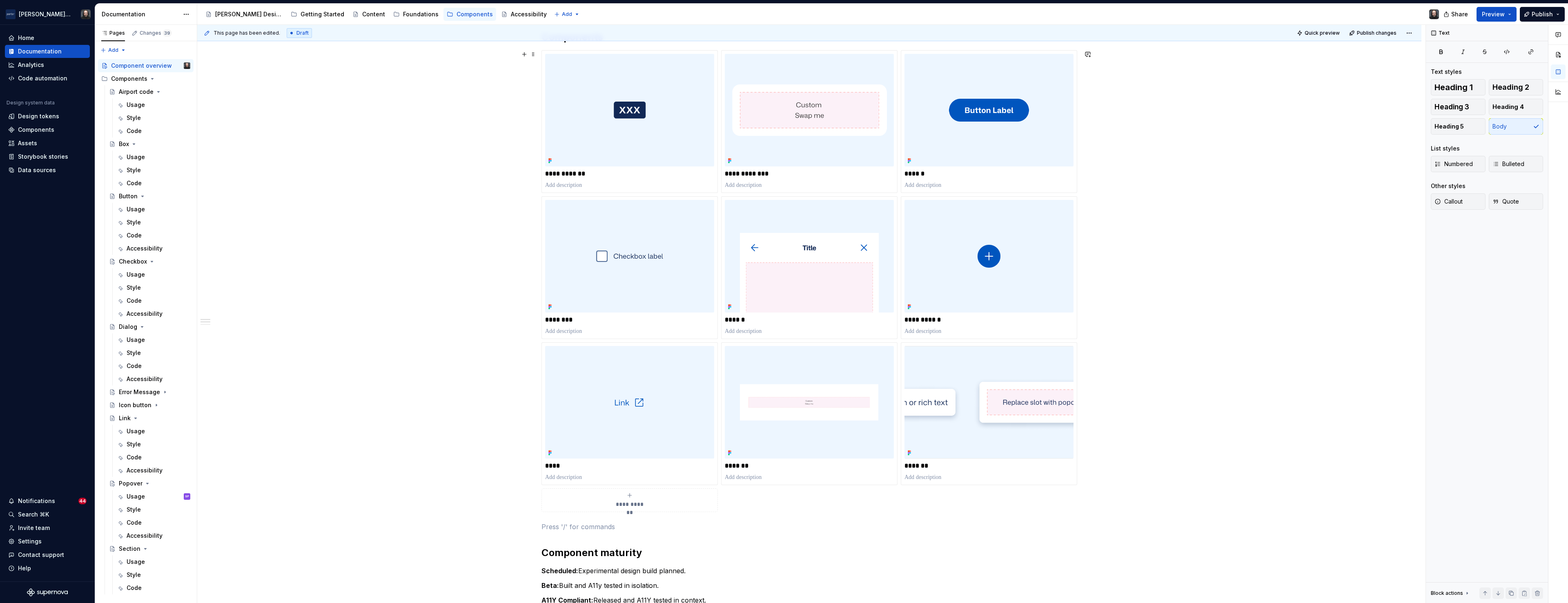
click at [634, 499] on div "**********" at bounding box center [630, 500] width 169 height 16
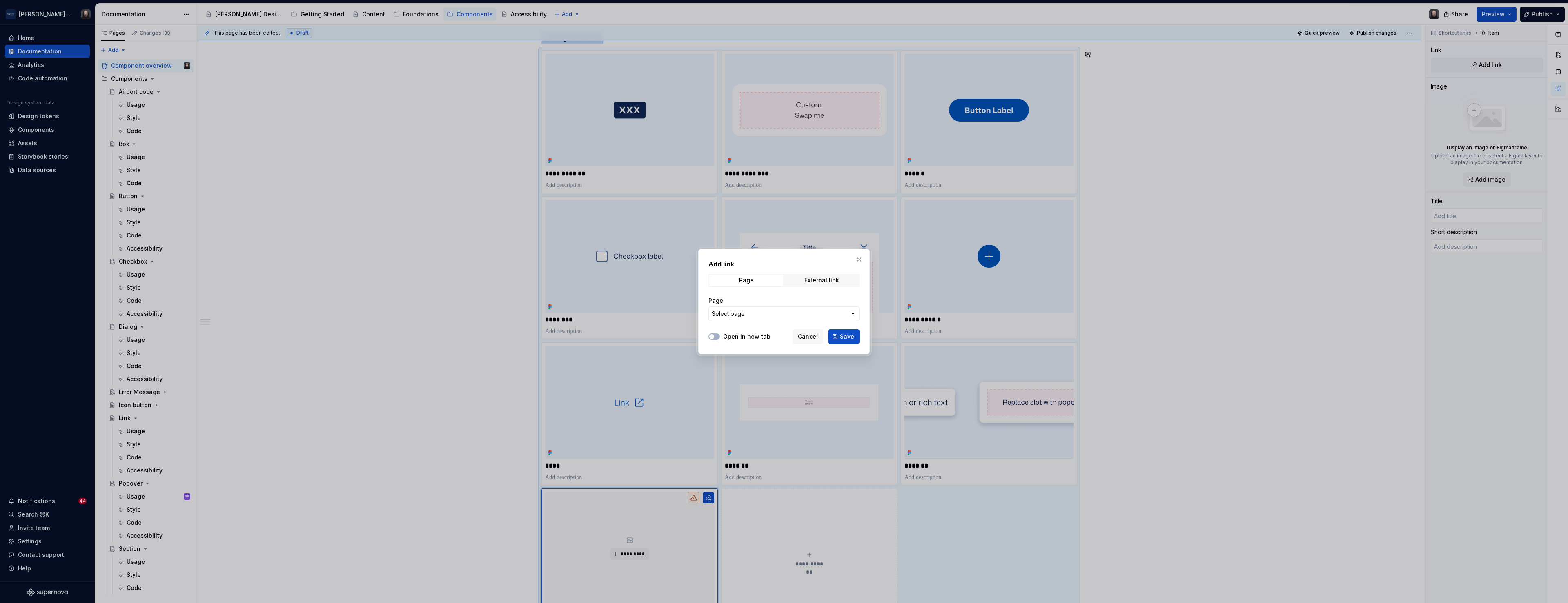
click at [753, 319] on button "Select page" at bounding box center [784, 314] width 151 height 15
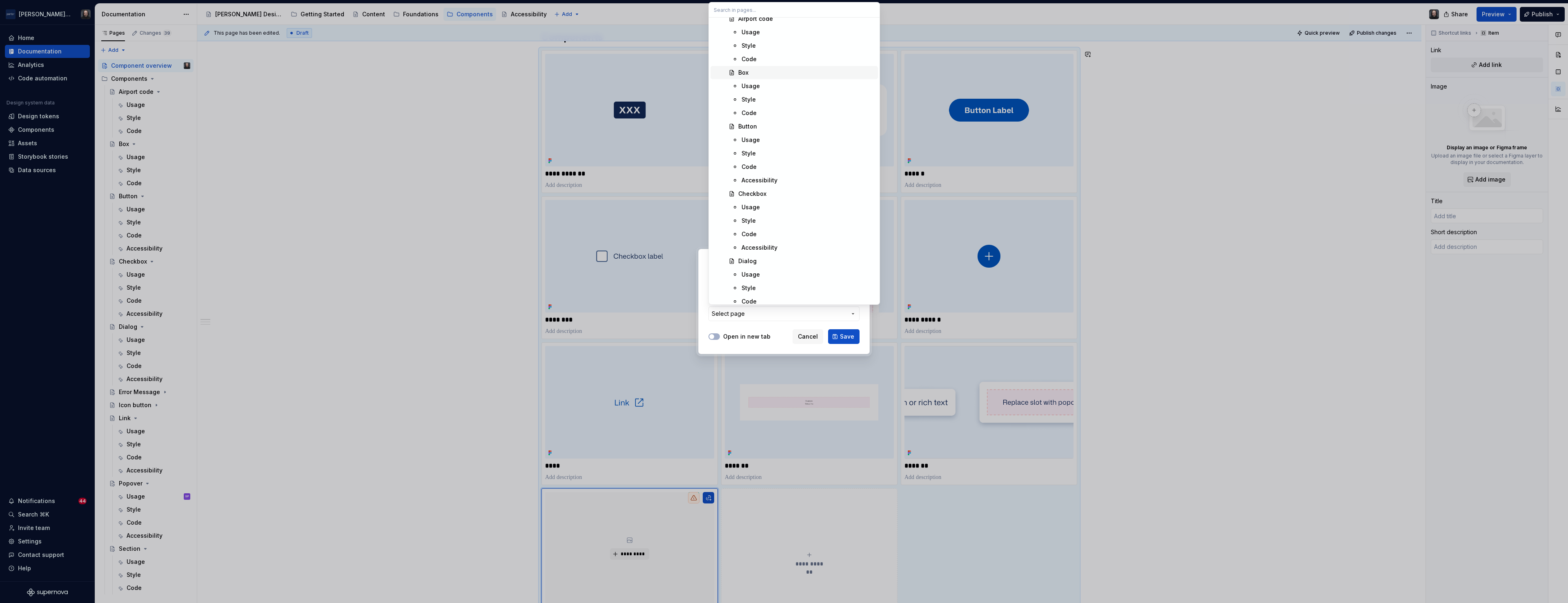
scroll to position [413, 0]
click at [768, 286] on div "Error Message" at bounding box center [759, 286] width 41 height 8
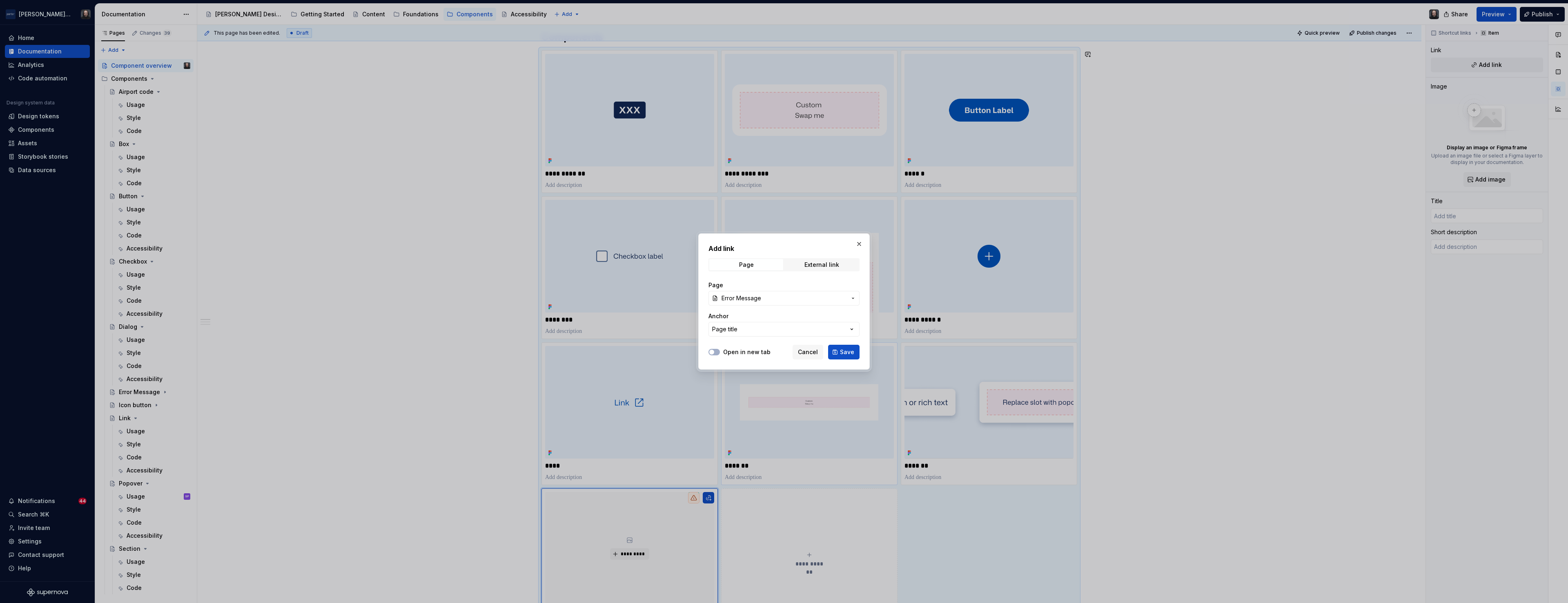
drag, startPoint x: 845, startPoint y: 352, endPoint x: 841, endPoint y: 346, distance: 7.2
click at [845, 352] on span "Save" at bounding box center [847, 352] width 14 height 8
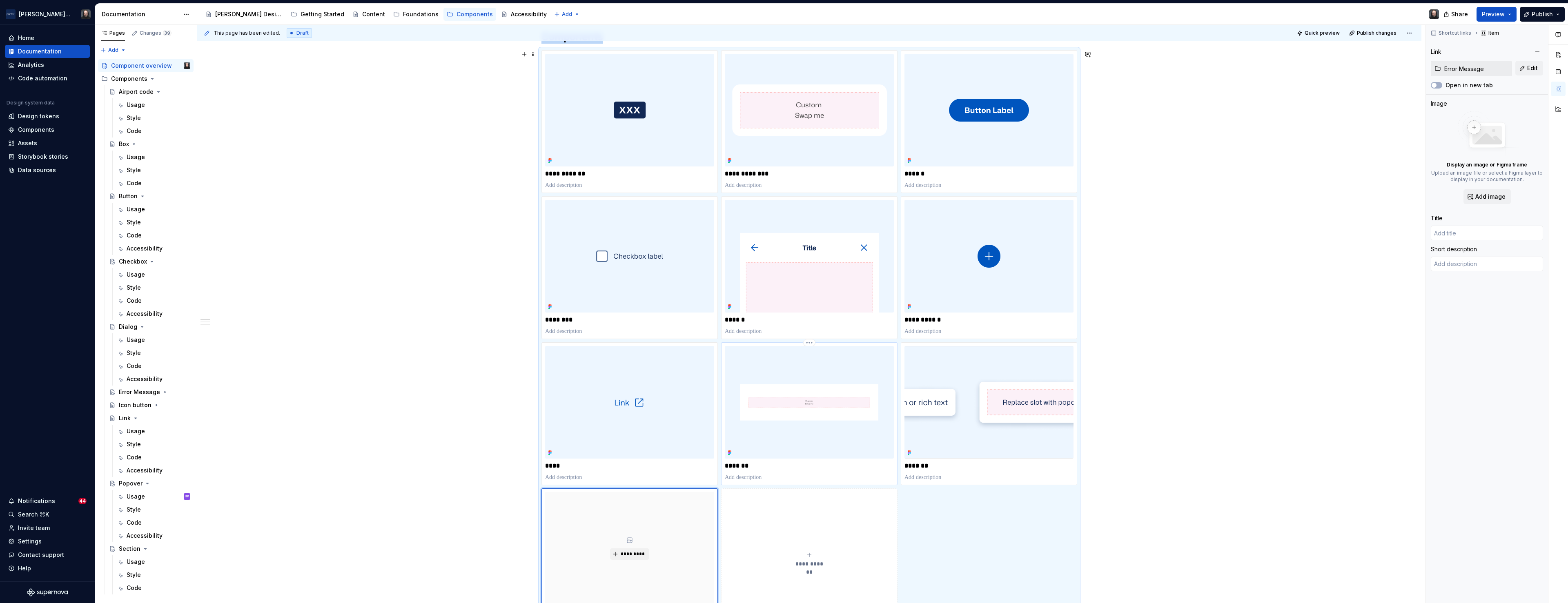
scroll to position [168, 0]
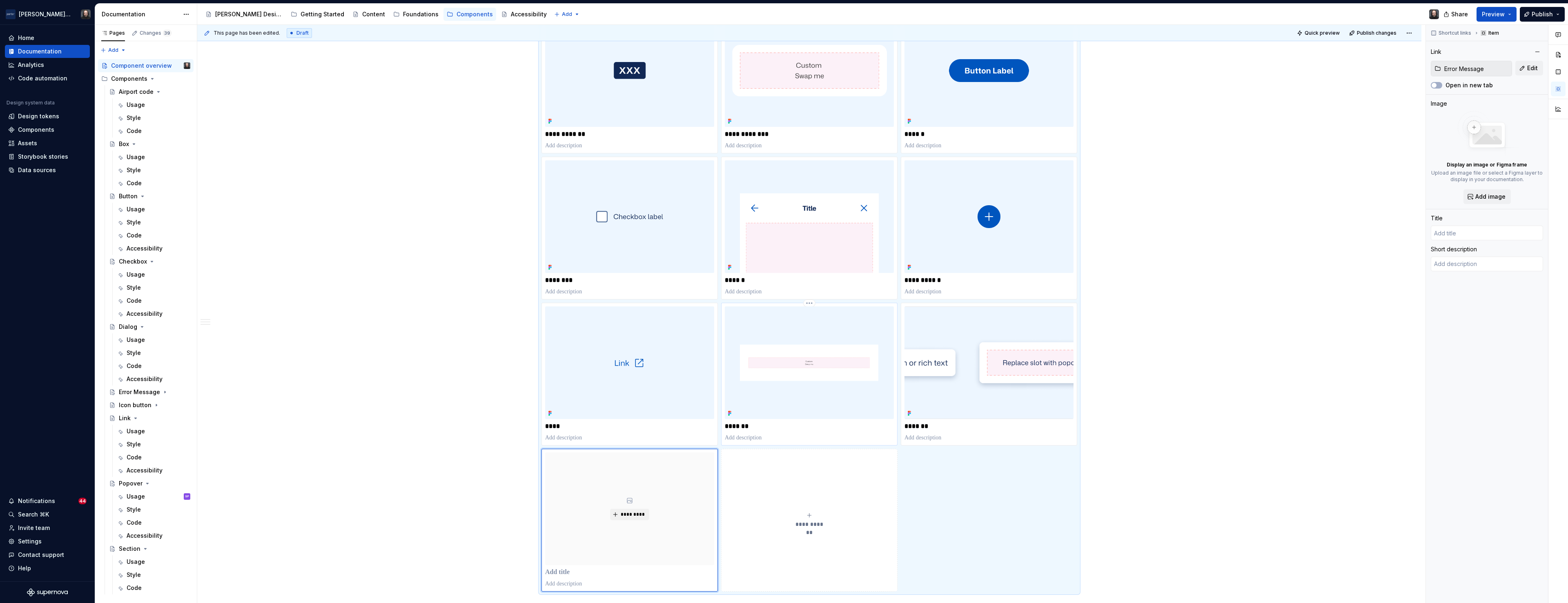
type textarea "*"
type input "Error Message"
type textarea "Checkboxes allow users to select multiple options or confirm agreement."
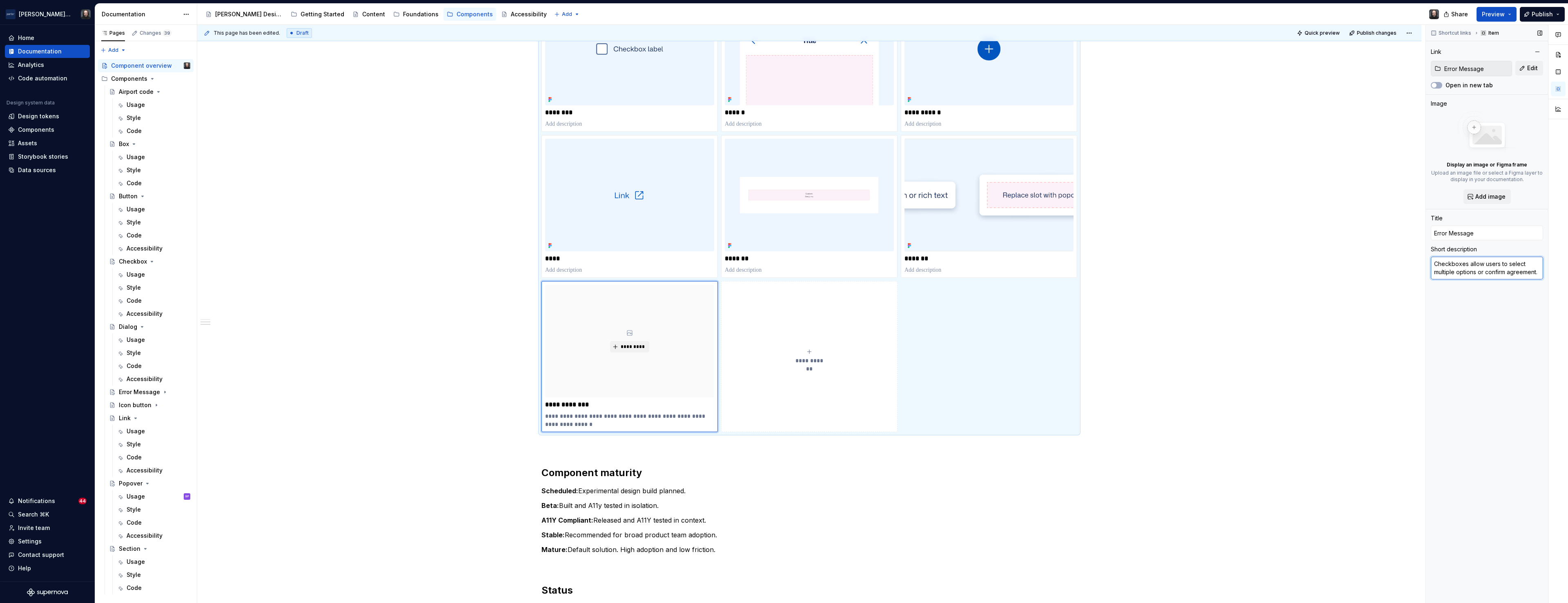
type textarea "*"
click at [1472, 271] on textarea "Checkboxes allow users to select multiple options or confirm agreement." at bounding box center [1487, 268] width 112 height 23
type textarea "*"
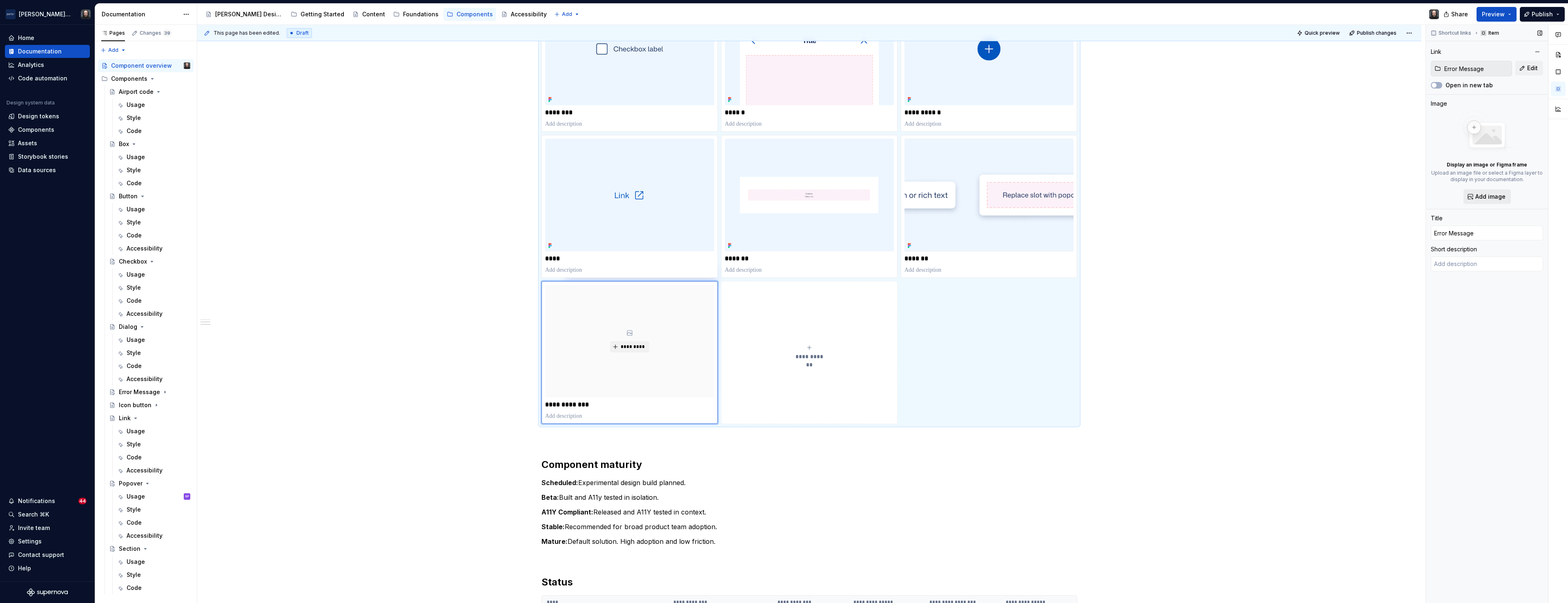
click at [1486, 197] on span "Add image" at bounding box center [1491, 197] width 30 height 8
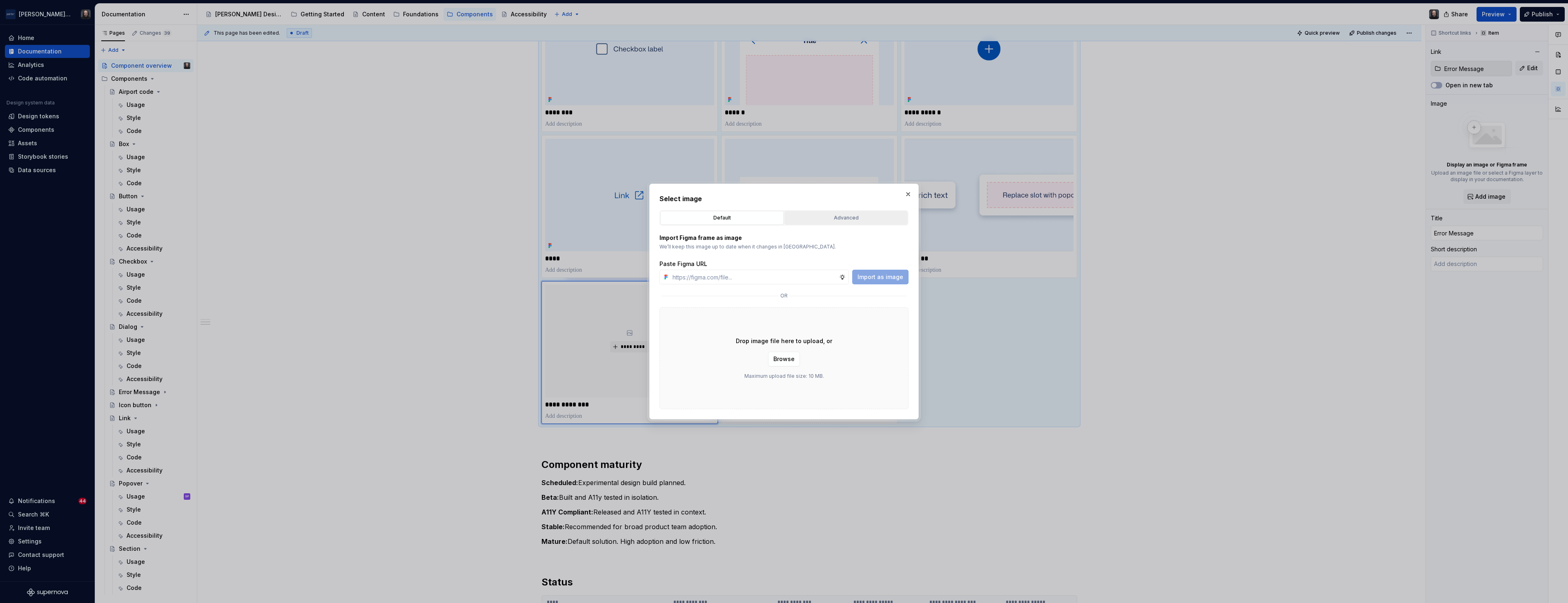
click at [839, 220] on div "Advanced" at bounding box center [845, 218] width 117 height 8
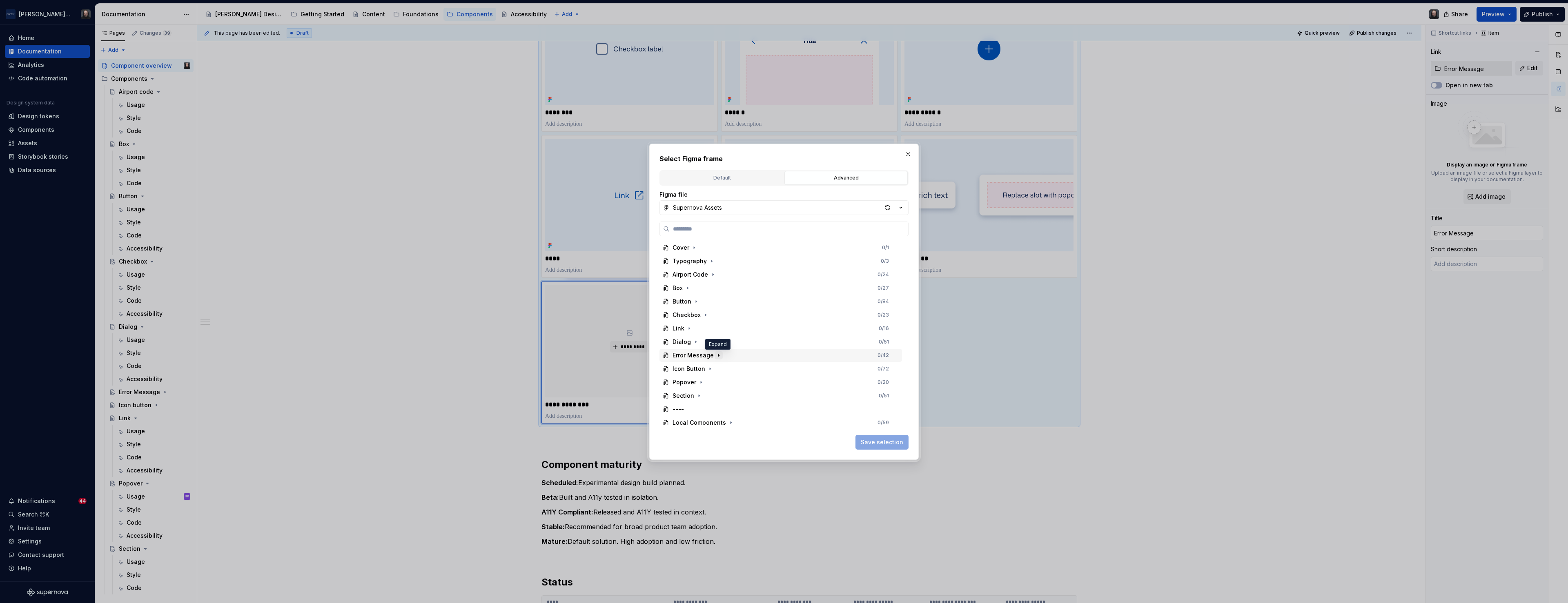
click at [716, 357] on icon "button" at bounding box center [718, 355] width 7 height 7
click at [726, 357] on div "Thumbnail" at bounding box center [785, 355] width 235 height 13
click at [882, 441] on span "Save selection" at bounding box center [882, 442] width 43 height 8
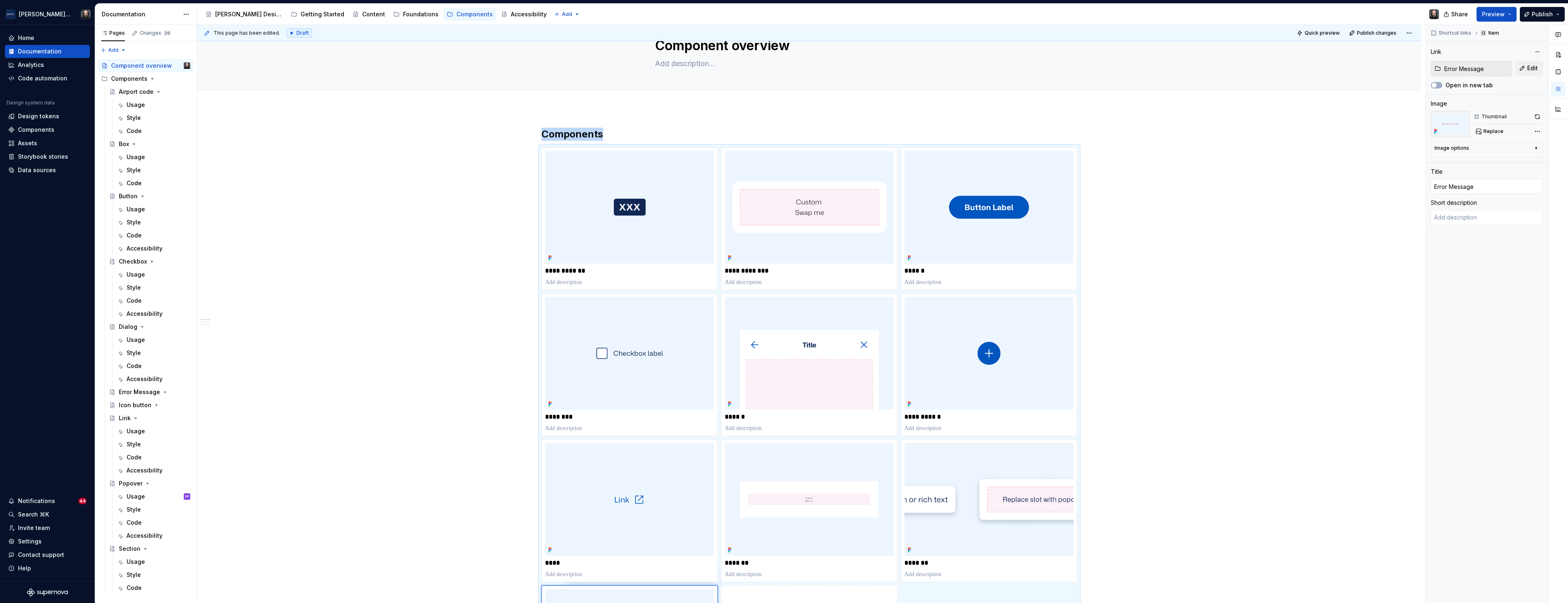
scroll to position [0, 0]
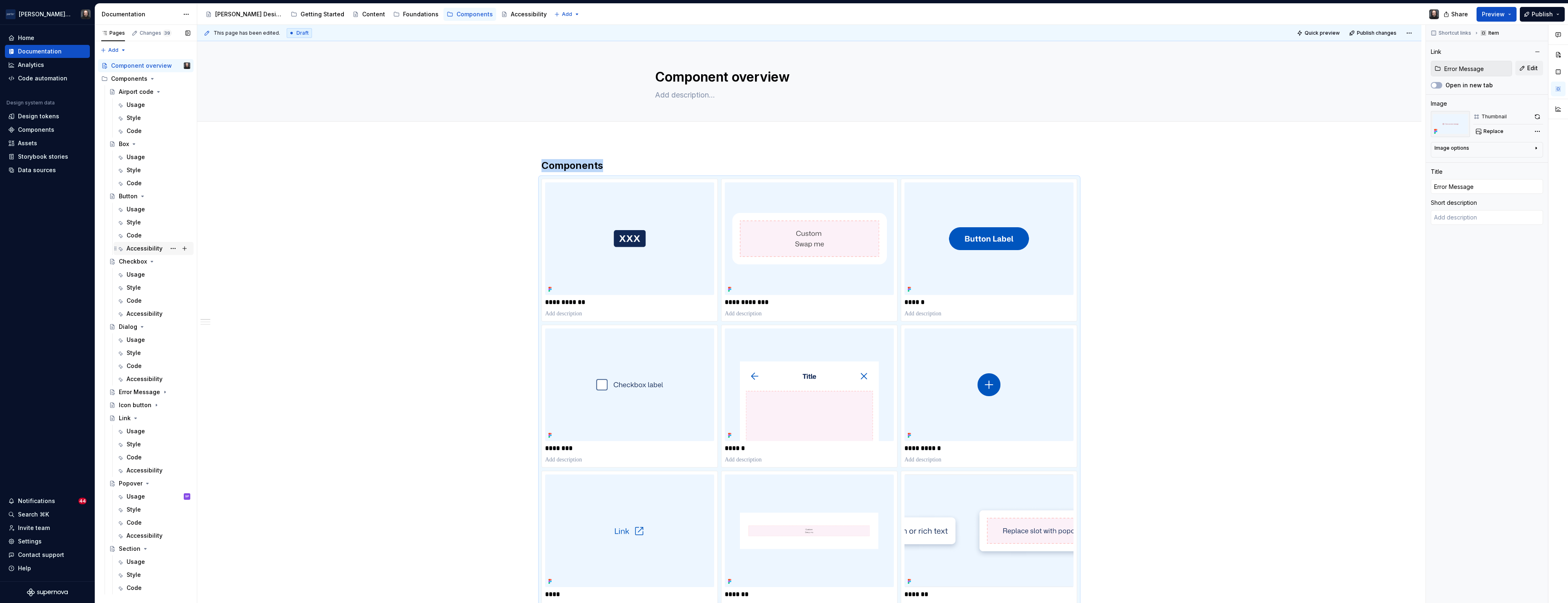
click at [139, 247] on div "Accessibility" at bounding box center [144, 248] width 36 height 8
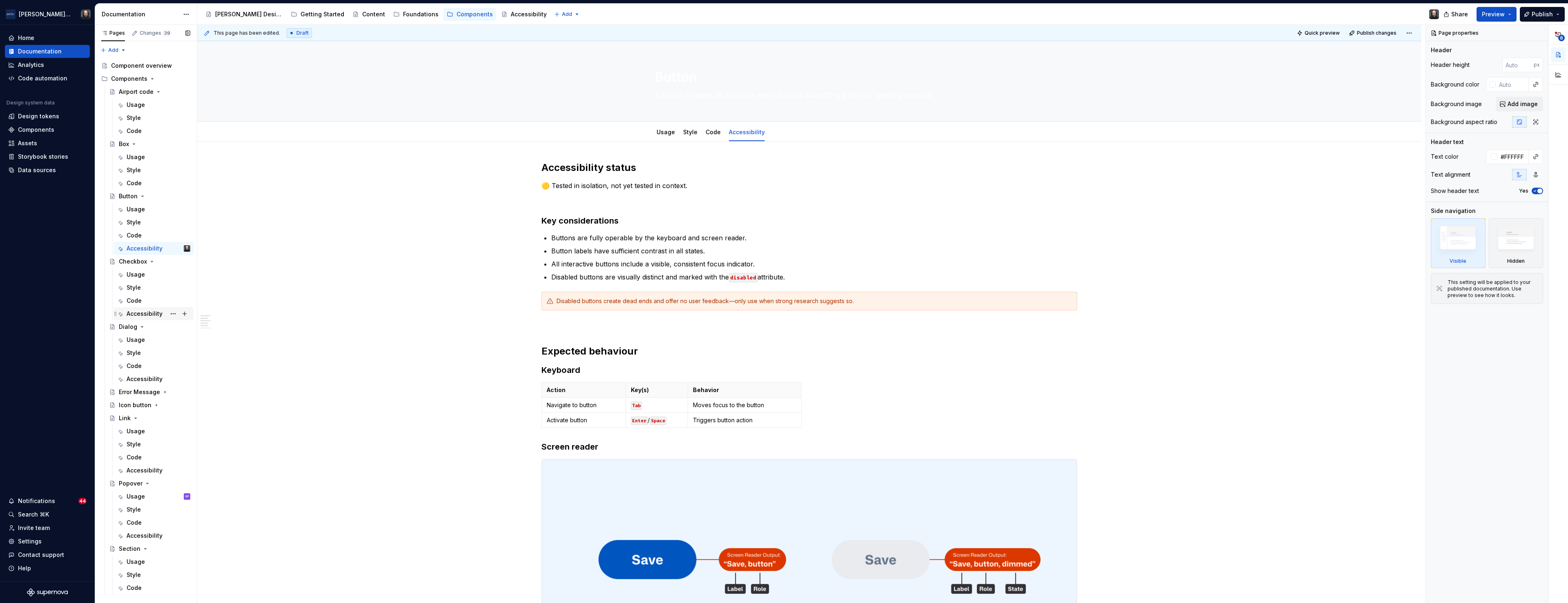
click at [146, 311] on div "Accessibility" at bounding box center [144, 313] width 36 height 8
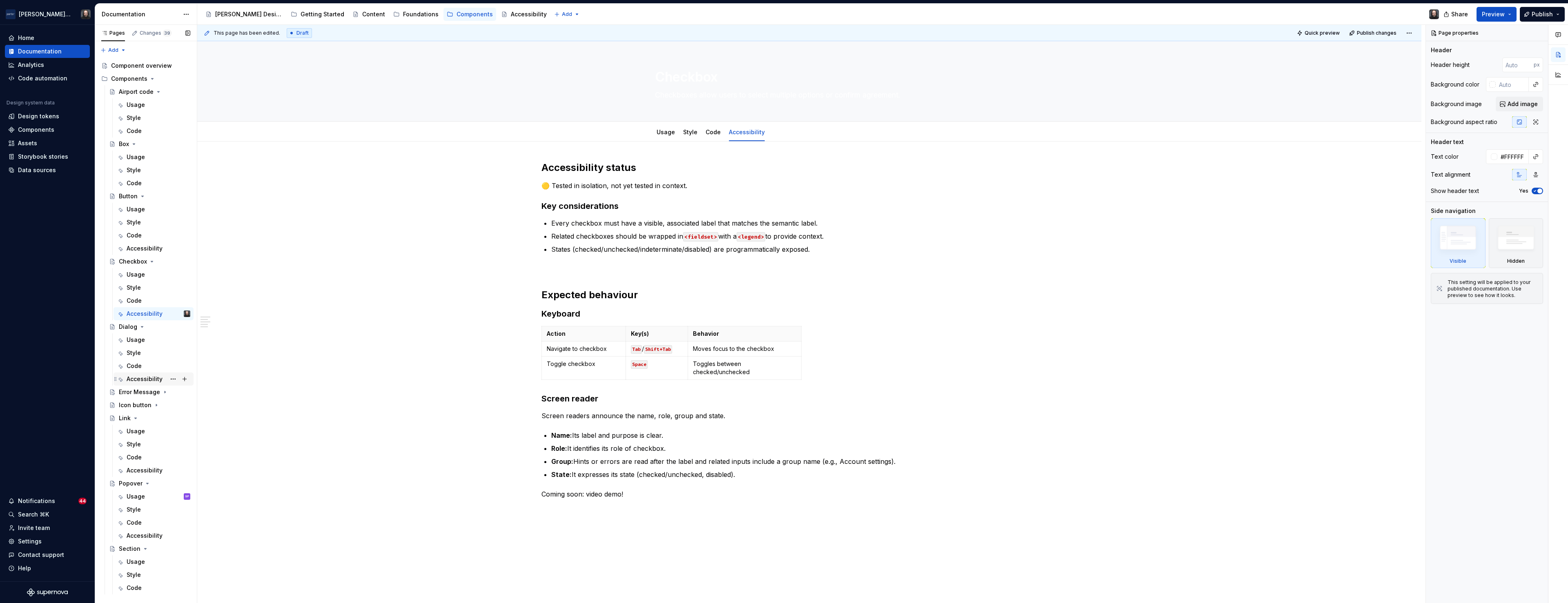
click at [145, 382] on div "Accessibility" at bounding box center [144, 378] width 36 height 8
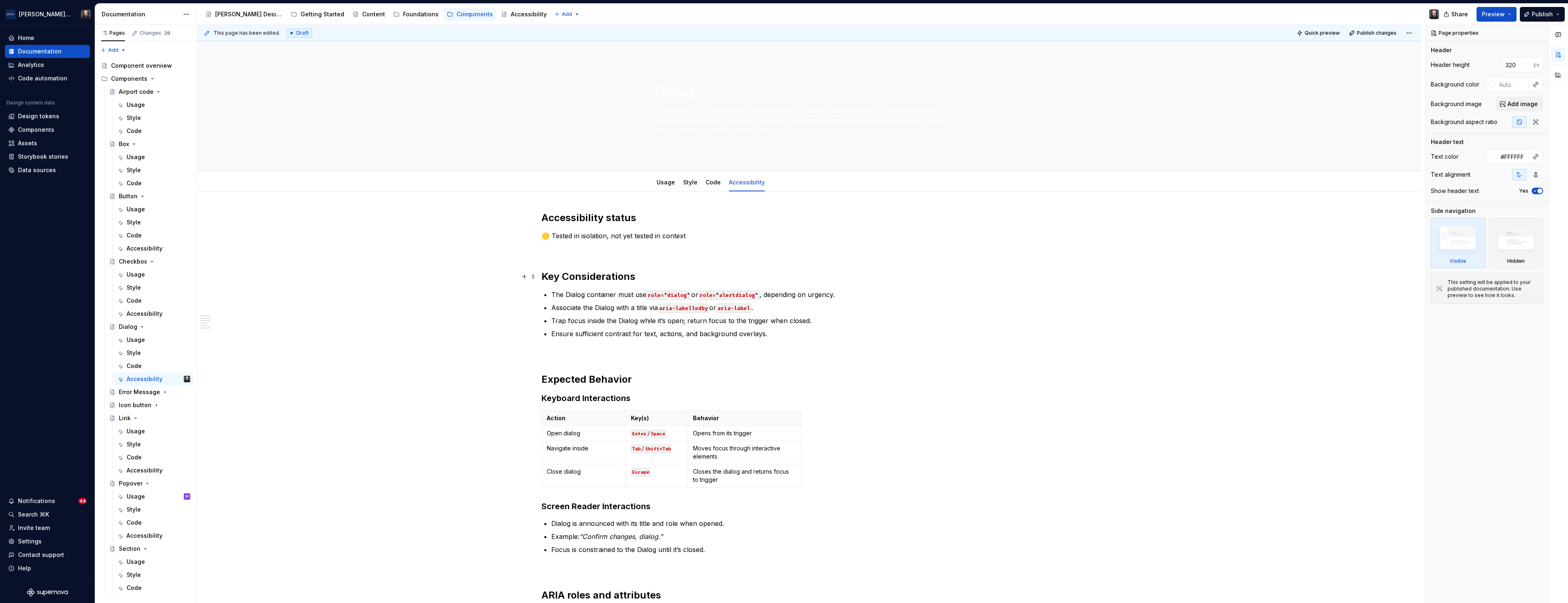
scroll to position [32, 0]
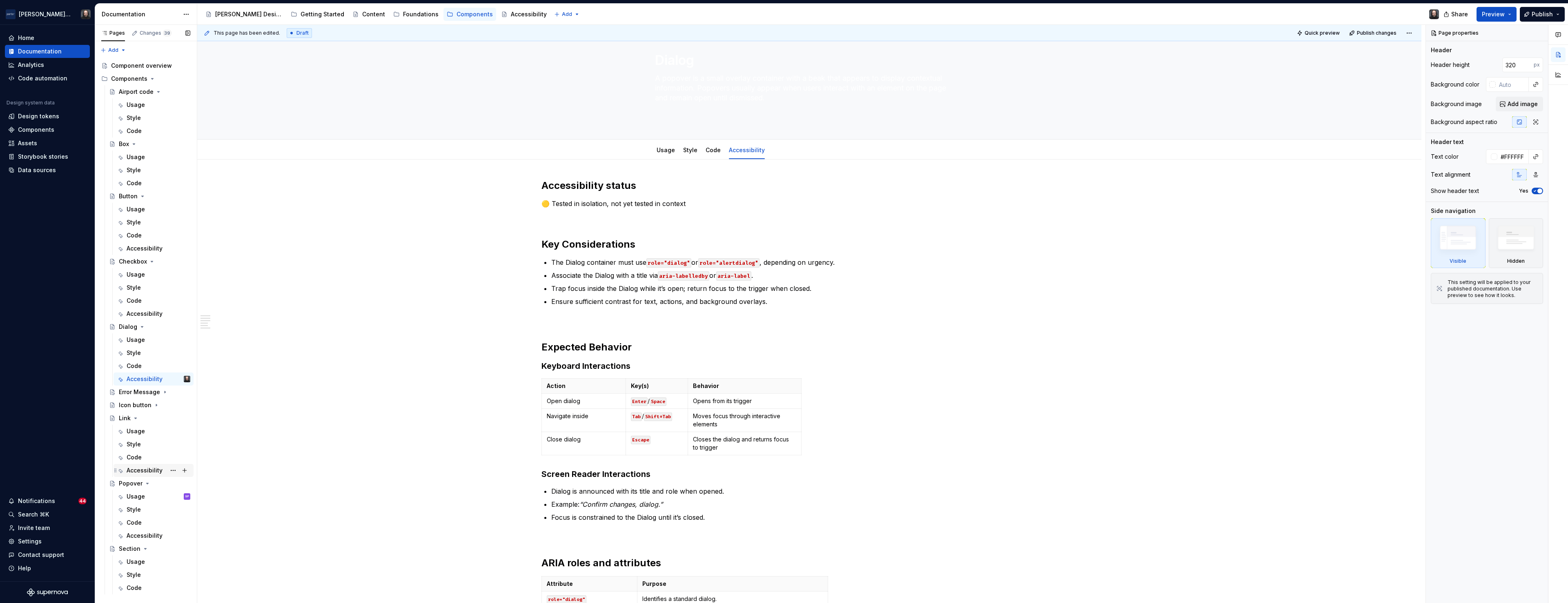
click at [136, 471] on div "Accessibility" at bounding box center [144, 470] width 36 height 8
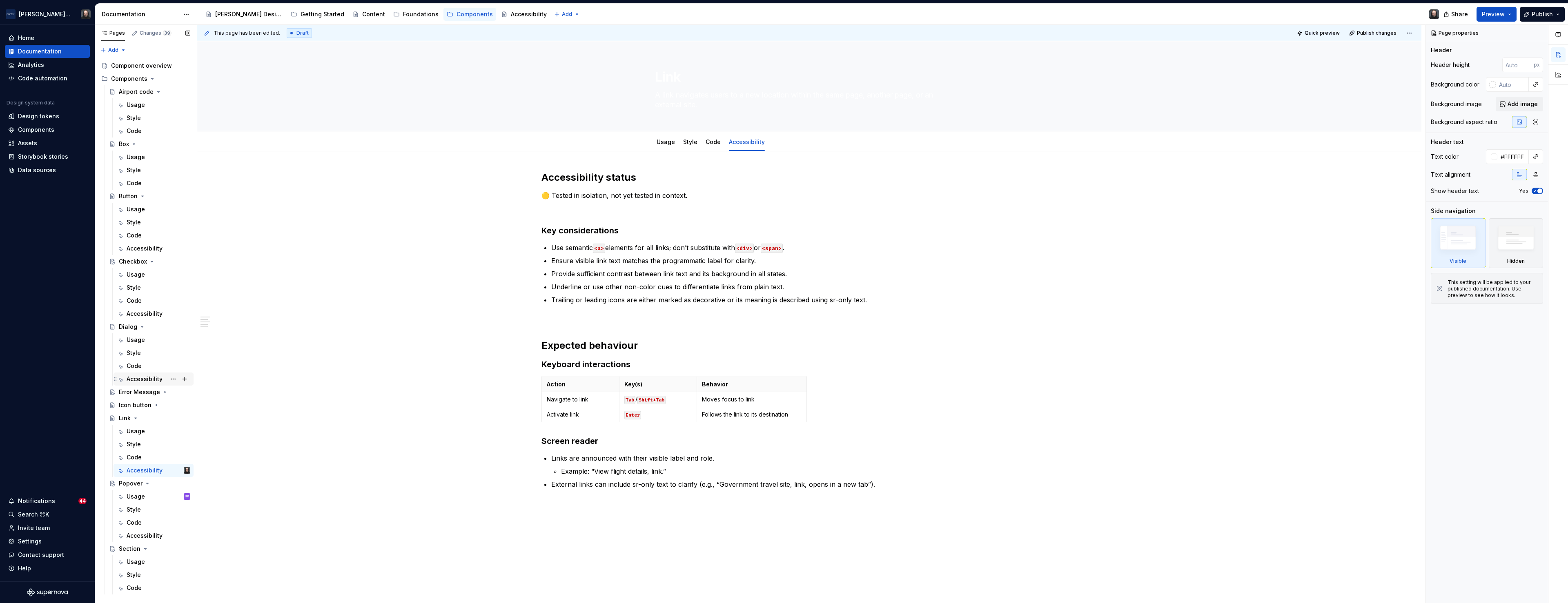
click at [144, 377] on div "Accessibility" at bounding box center [144, 378] width 36 height 8
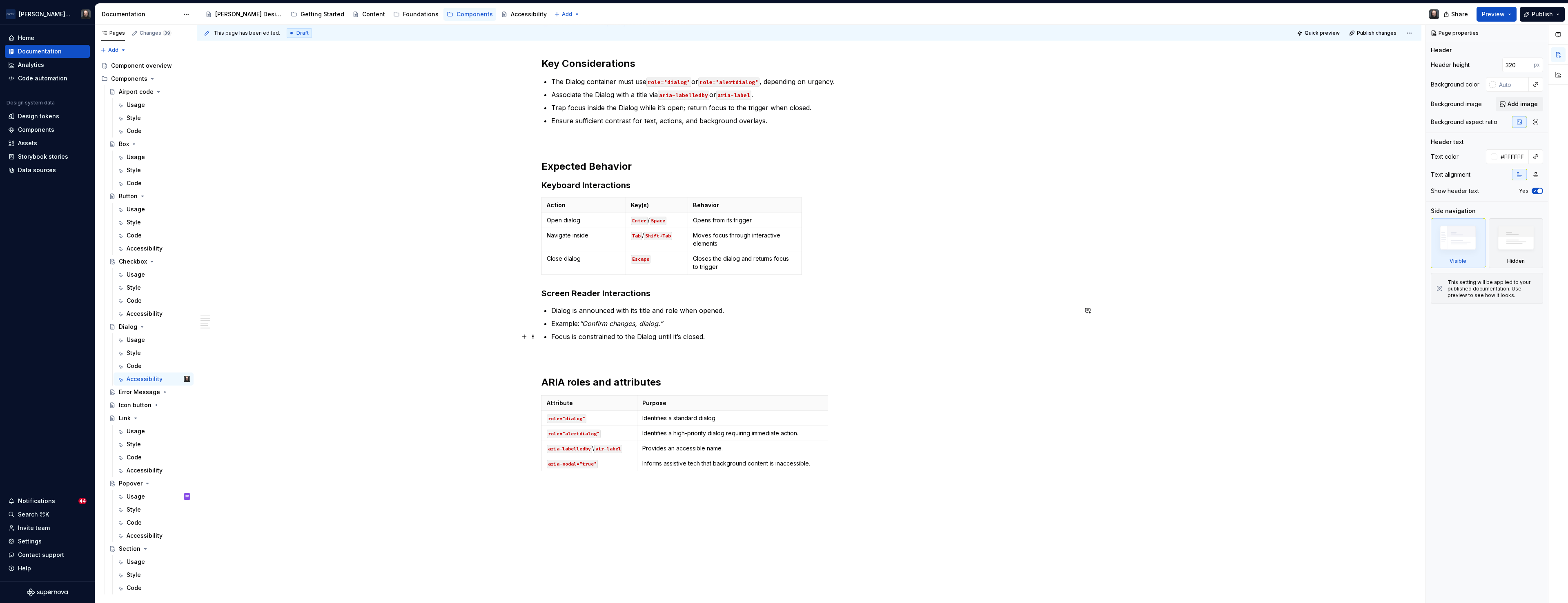
scroll to position [218, 0]
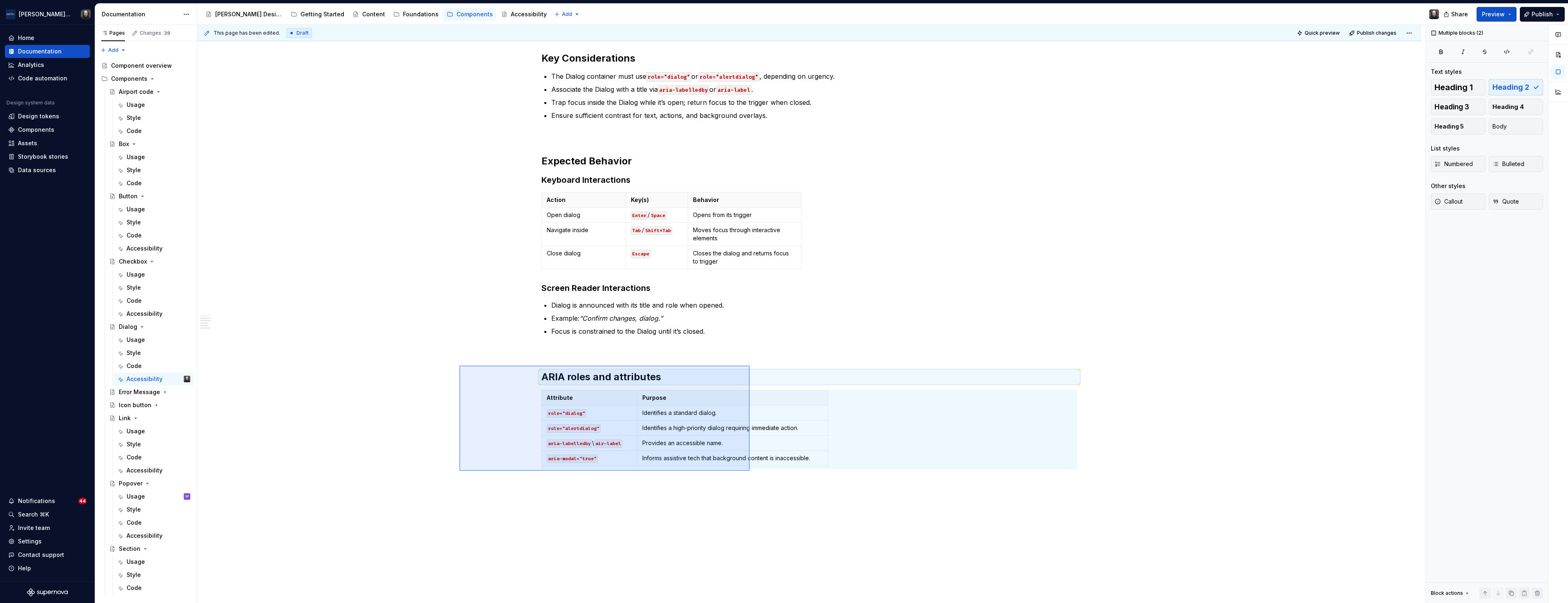
drag, startPoint x: 519, startPoint y: 391, endPoint x: 751, endPoint y: 473, distance: 246.1
click at [751, 473] on div "This page has been edited. Draft Quick preview Publish changes Dialog A popover…" at bounding box center [811, 314] width 1228 height 579
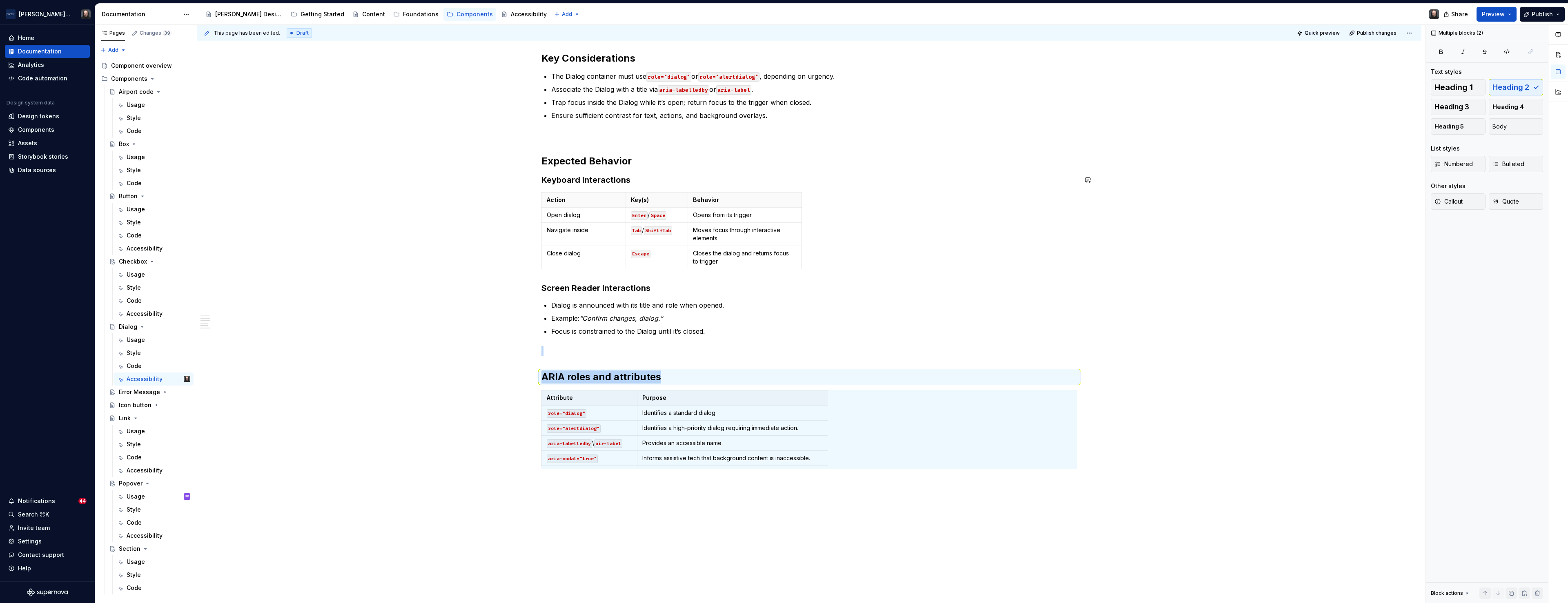
scroll to position [0, 0]
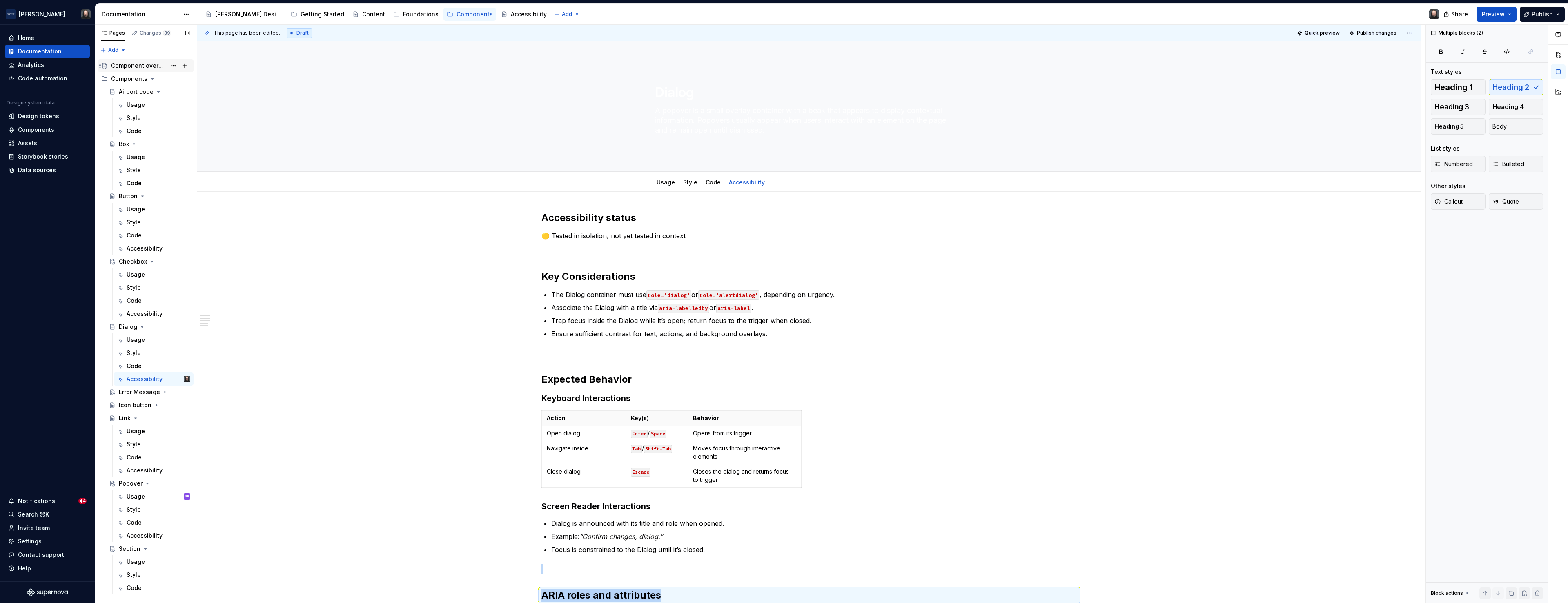
click at [150, 66] on div "Component overview" at bounding box center [138, 65] width 55 height 8
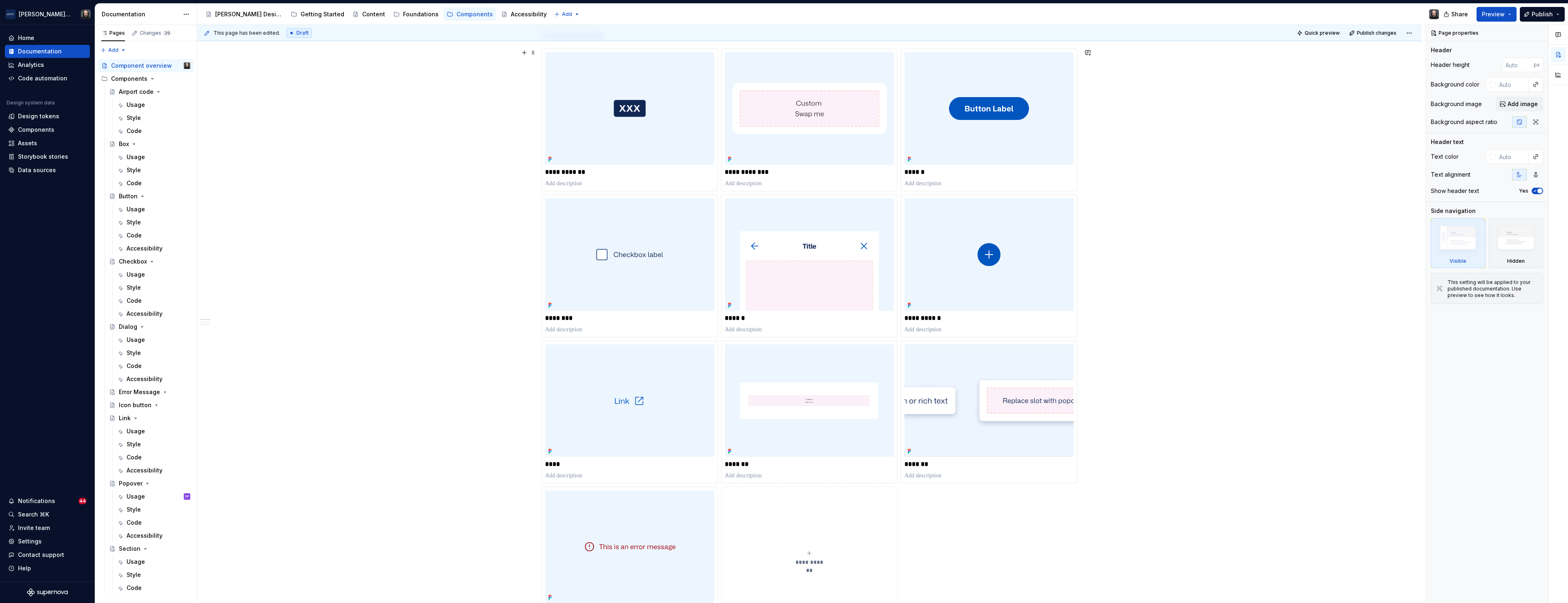
scroll to position [141, 0]
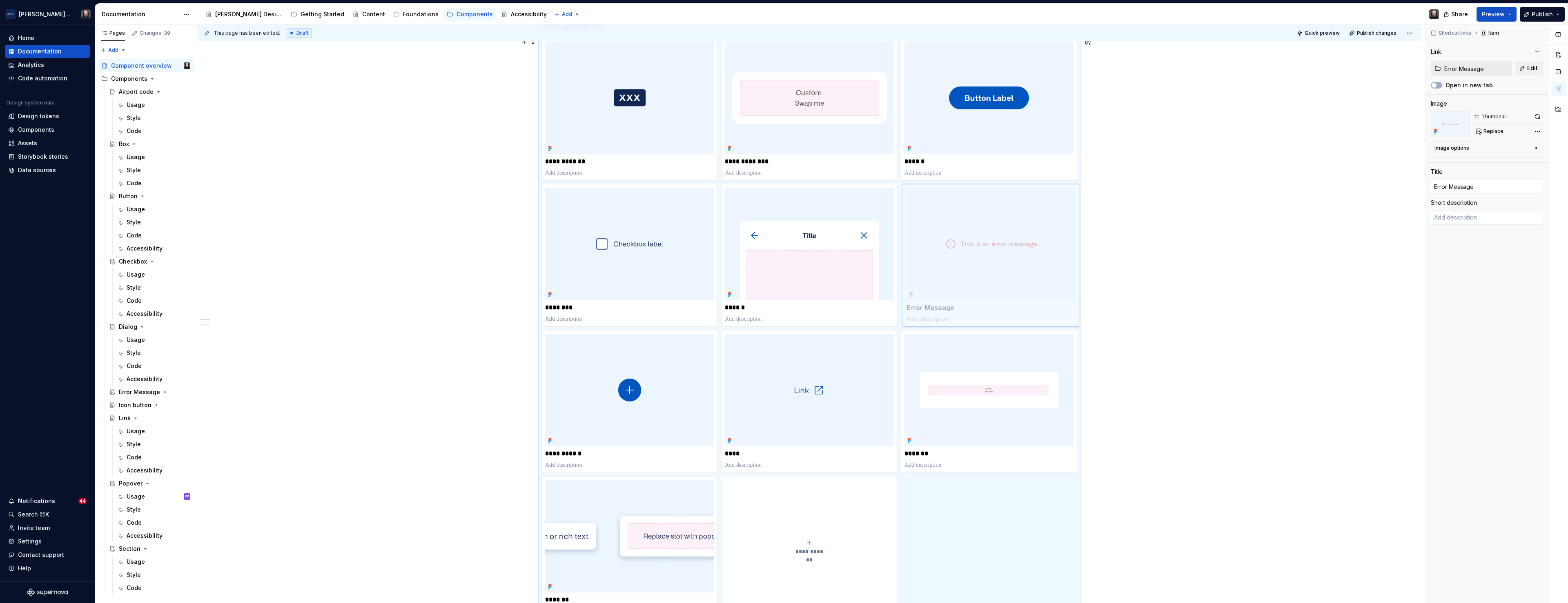
drag, startPoint x: 629, startPoint y: 493, endPoint x: 998, endPoint y: 211, distance: 464.4
click at [998, 211] on body "[PERSON_NAME] Airlines Home Documentation Analytics Code automation Design syst…" at bounding box center [784, 301] width 1568 height 603
click at [1507, 14] on button "Preview" at bounding box center [1497, 14] width 40 height 15
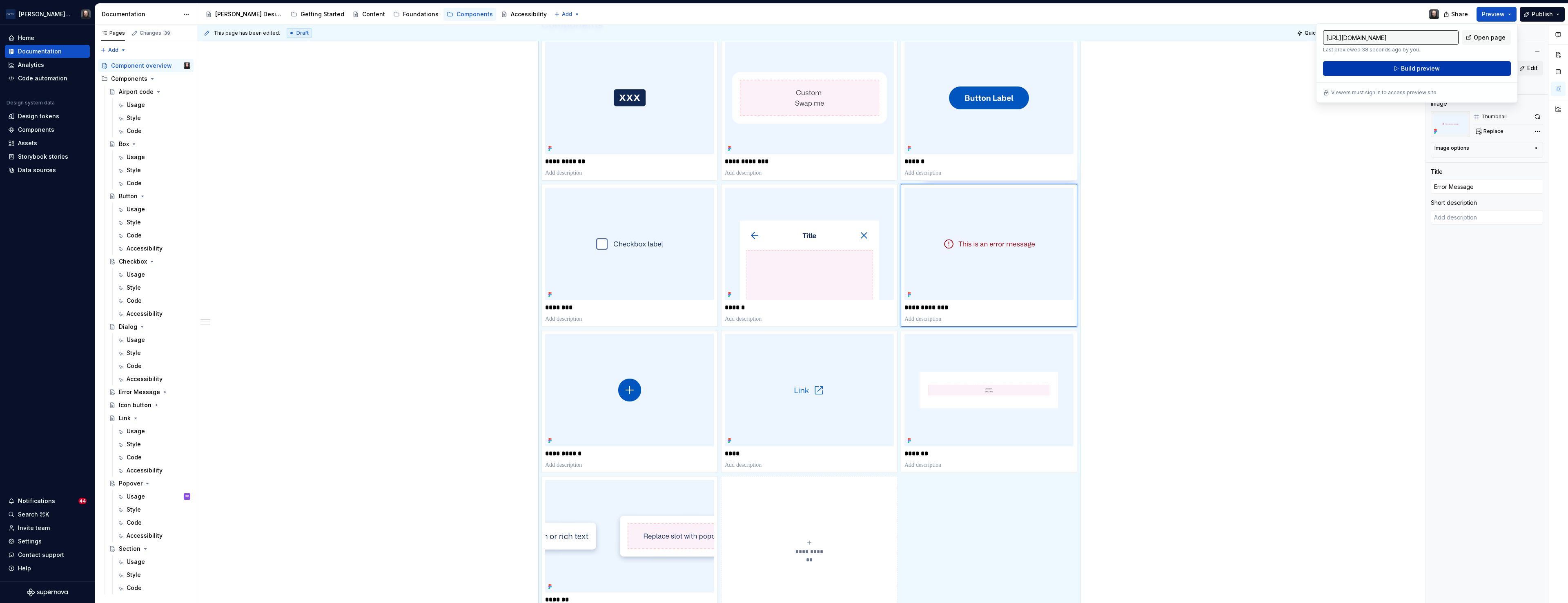
click at [1441, 64] on button "Build preview" at bounding box center [1417, 69] width 188 height 15
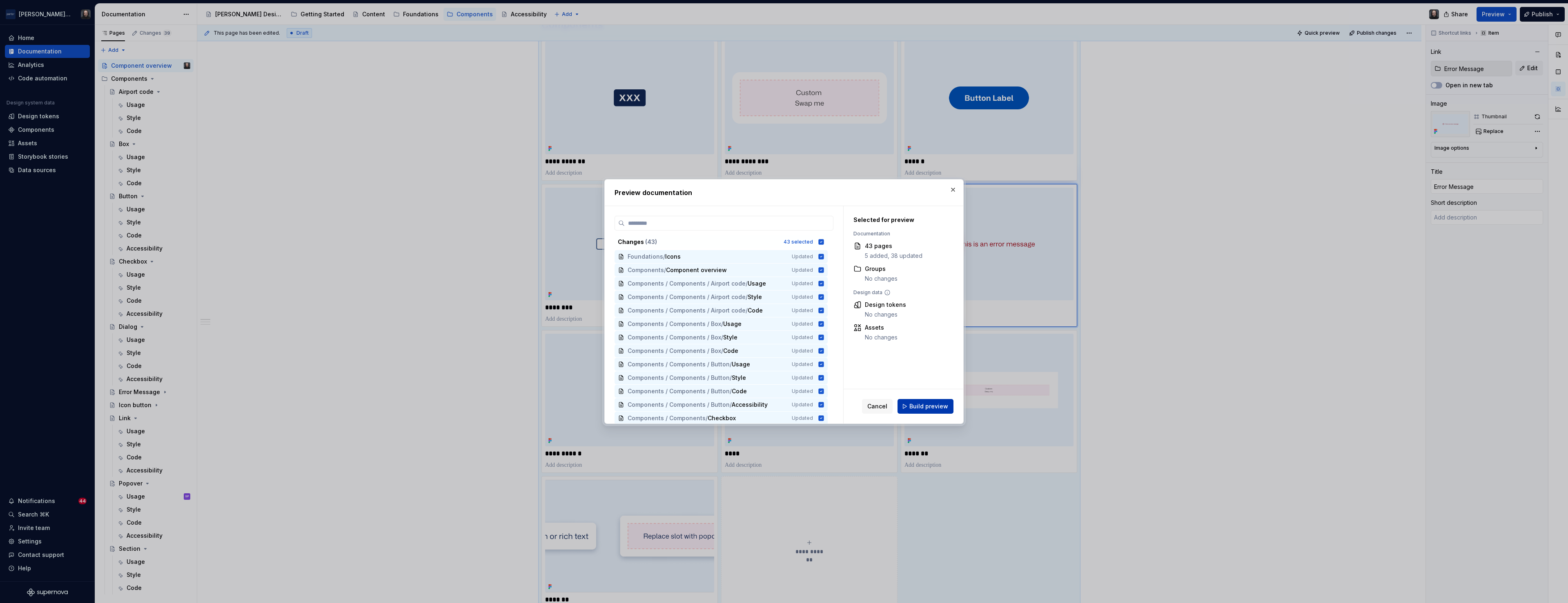
click at [932, 407] on span "Build preview" at bounding box center [929, 406] width 39 height 8
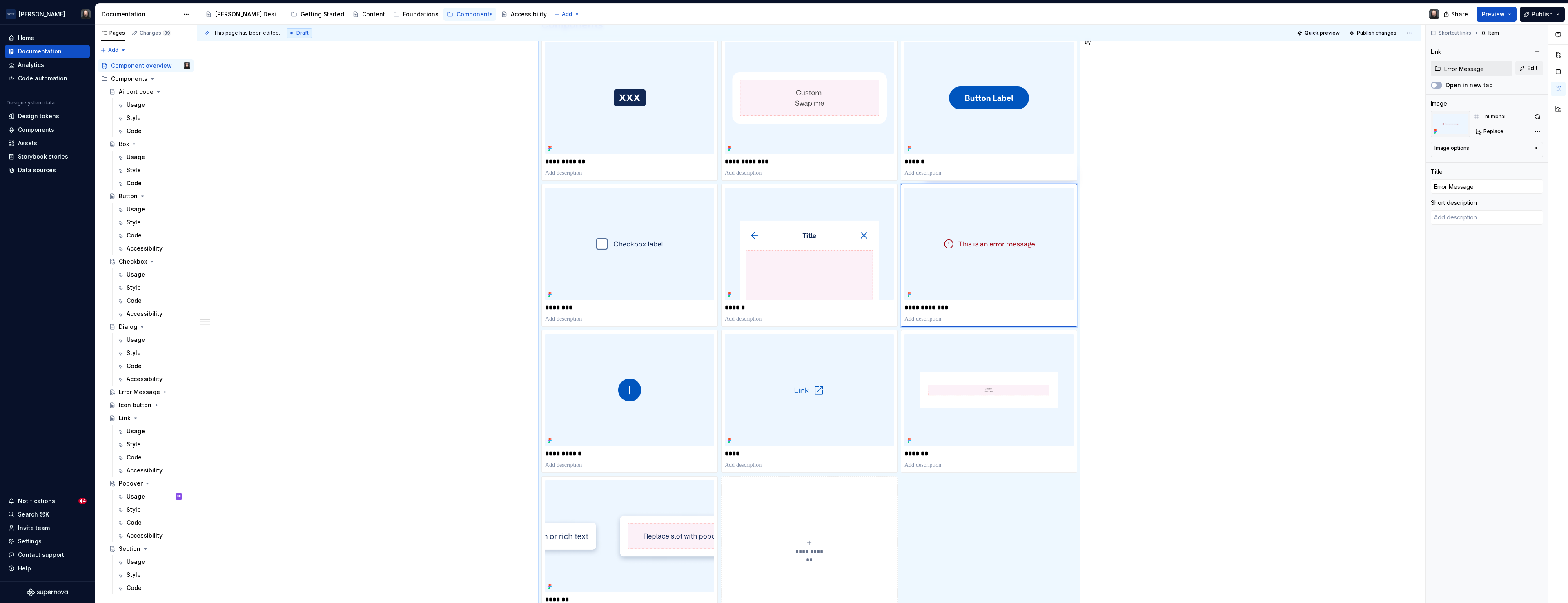
type textarea "*"
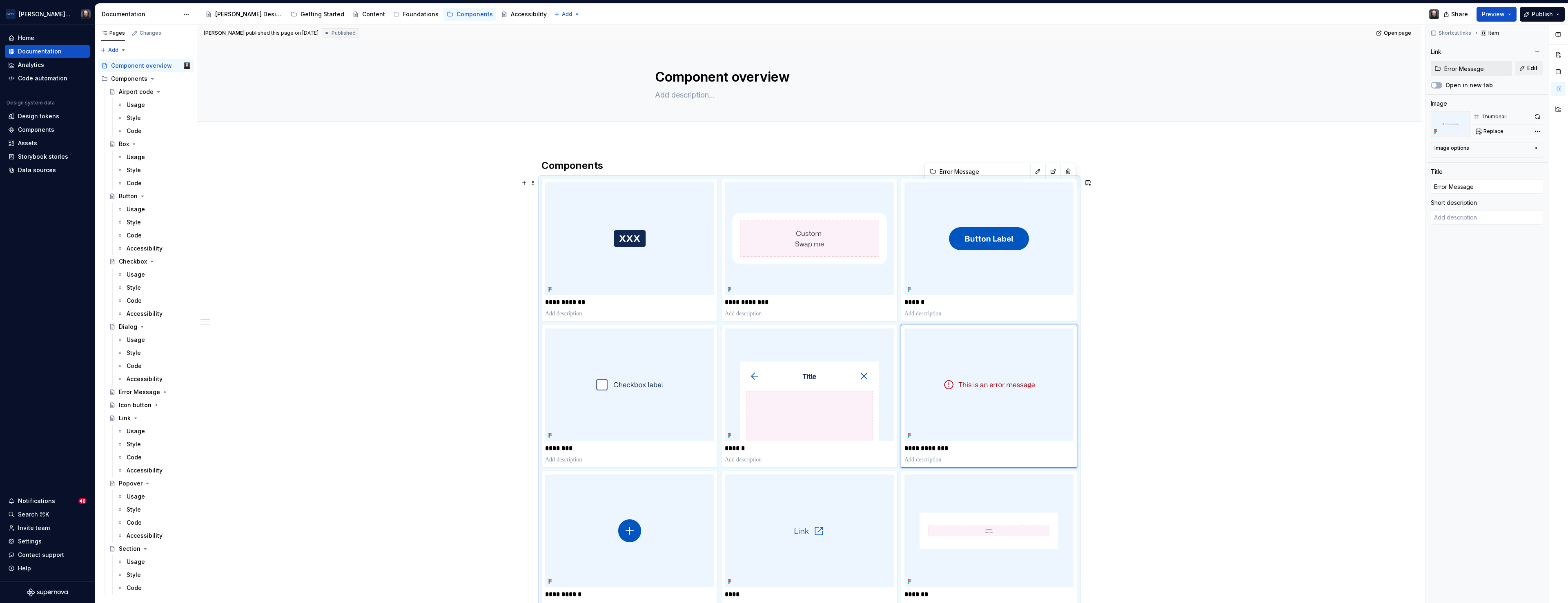
scroll to position [141, 0]
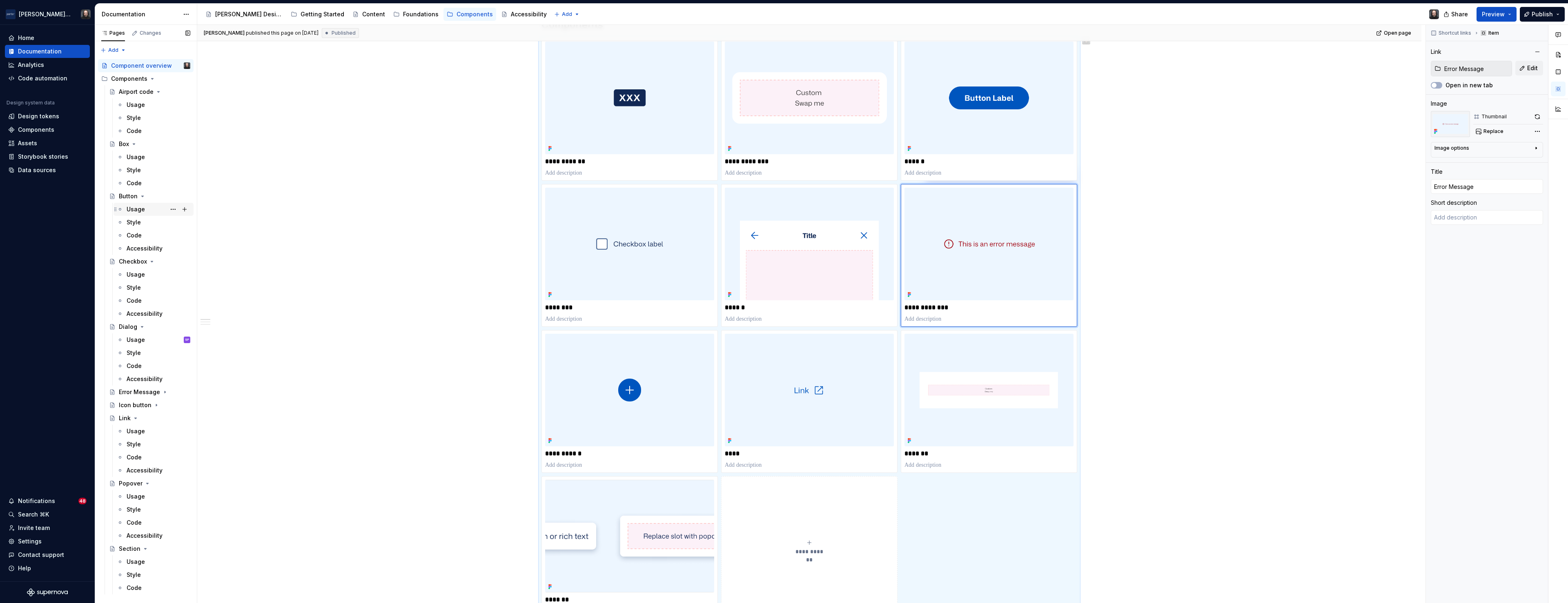
drag, startPoint x: 133, startPoint y: 211, endPoint x: 170, endPoint y: 224, distance: 39.2
click at [133, 210] on div "Usage" at bounding box center [136, 209] width 18 height 8
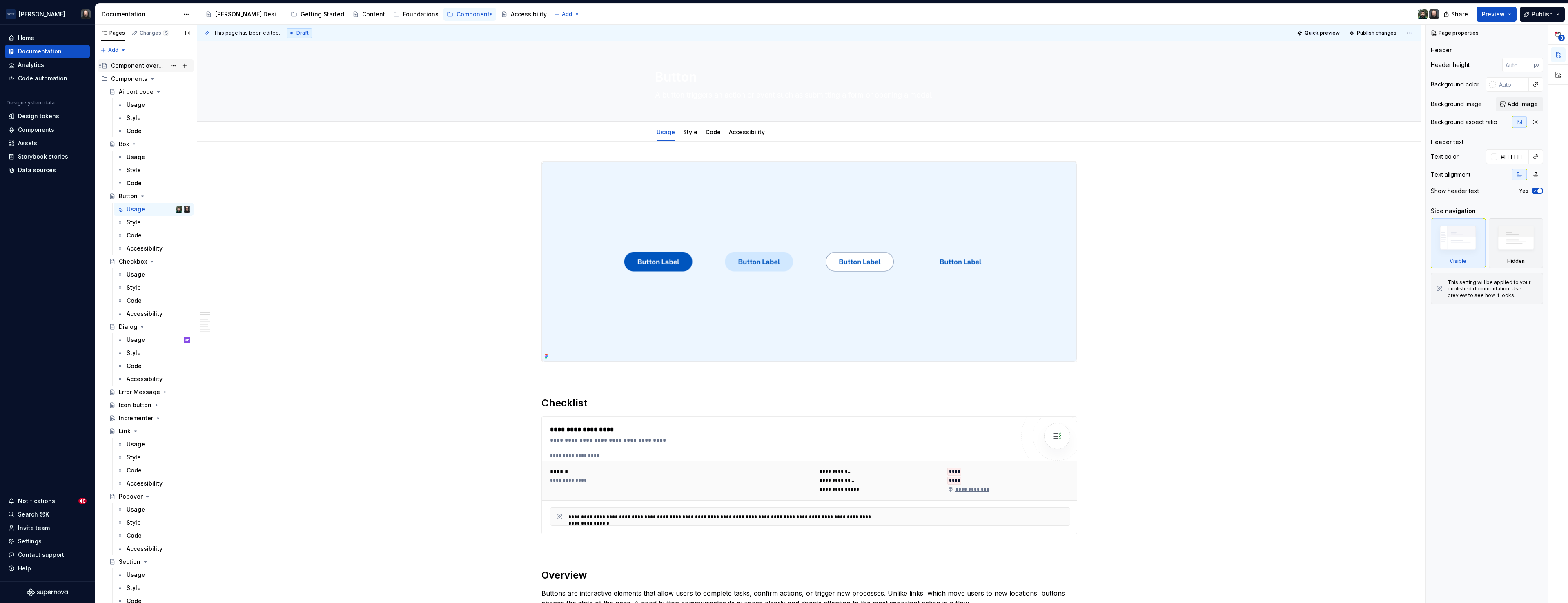
click at [130, 67] on div "Component overview" at bounding box center [138, 65] width 55 height 8
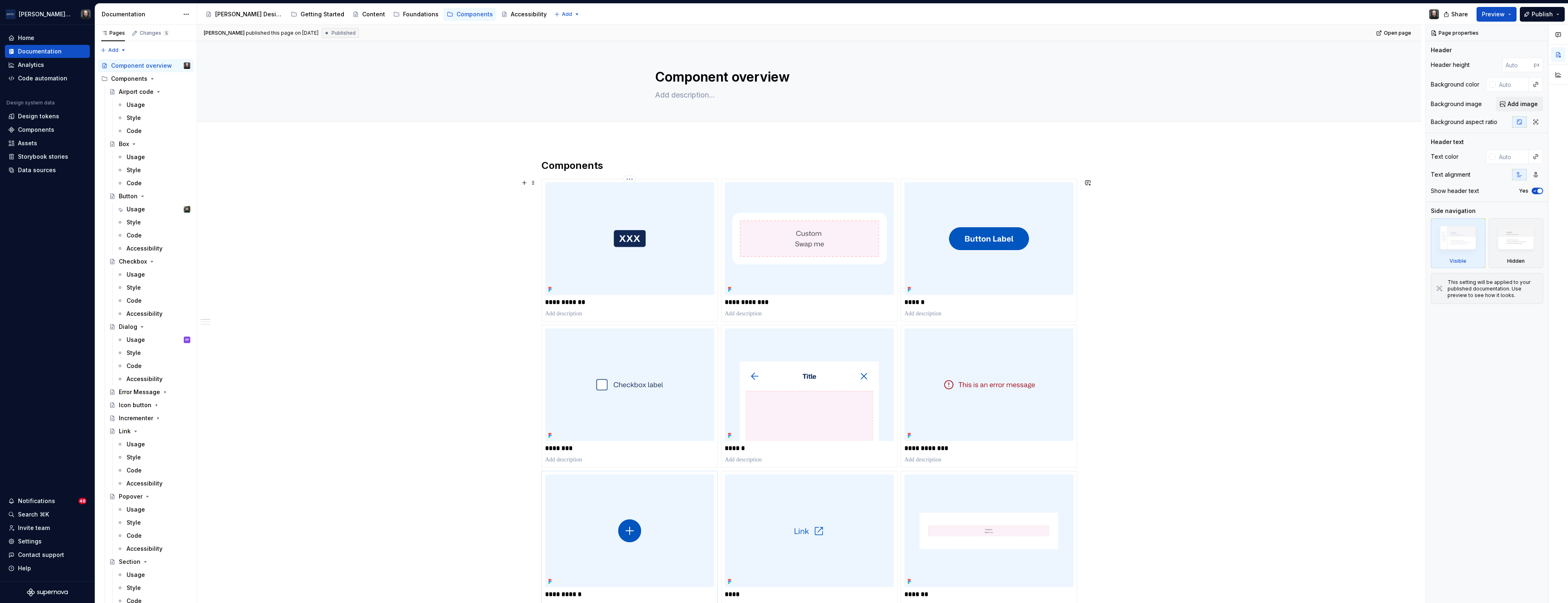
scroll to position [160, 0]
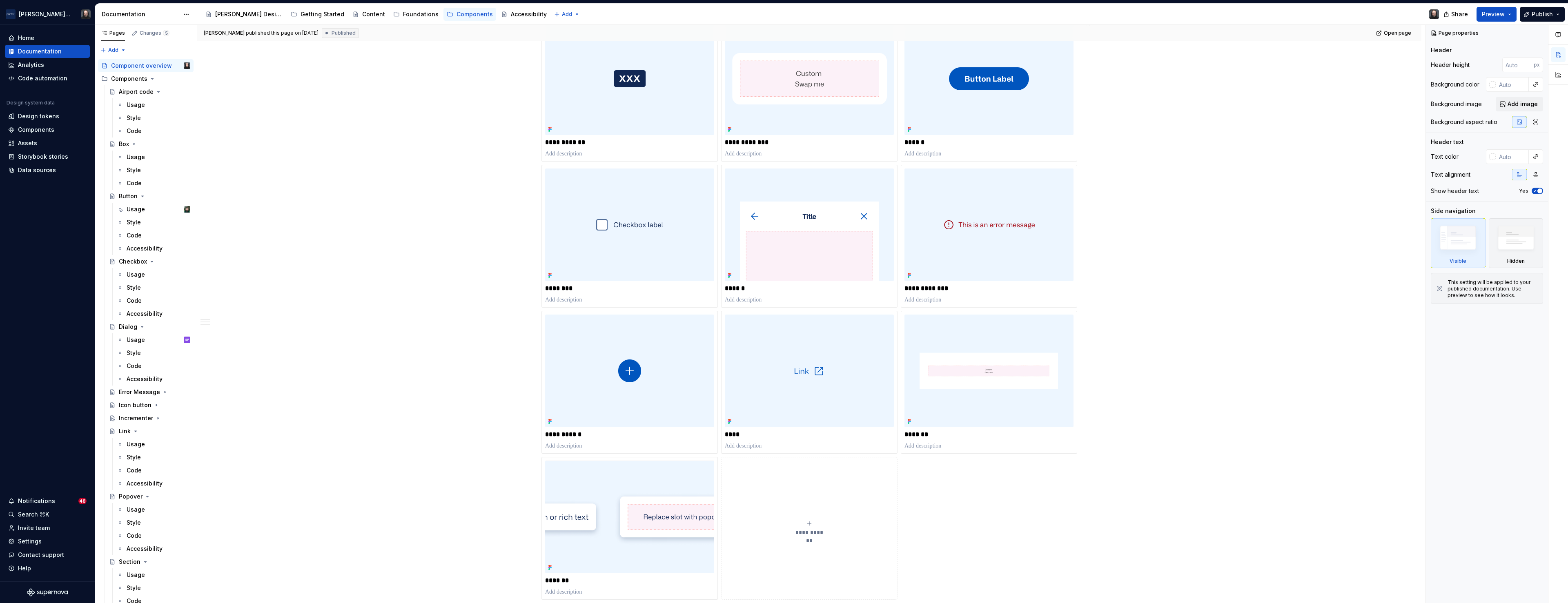
click at [811, 521] on icon "submit" at bounding box center [809, 523] width 7 height 7
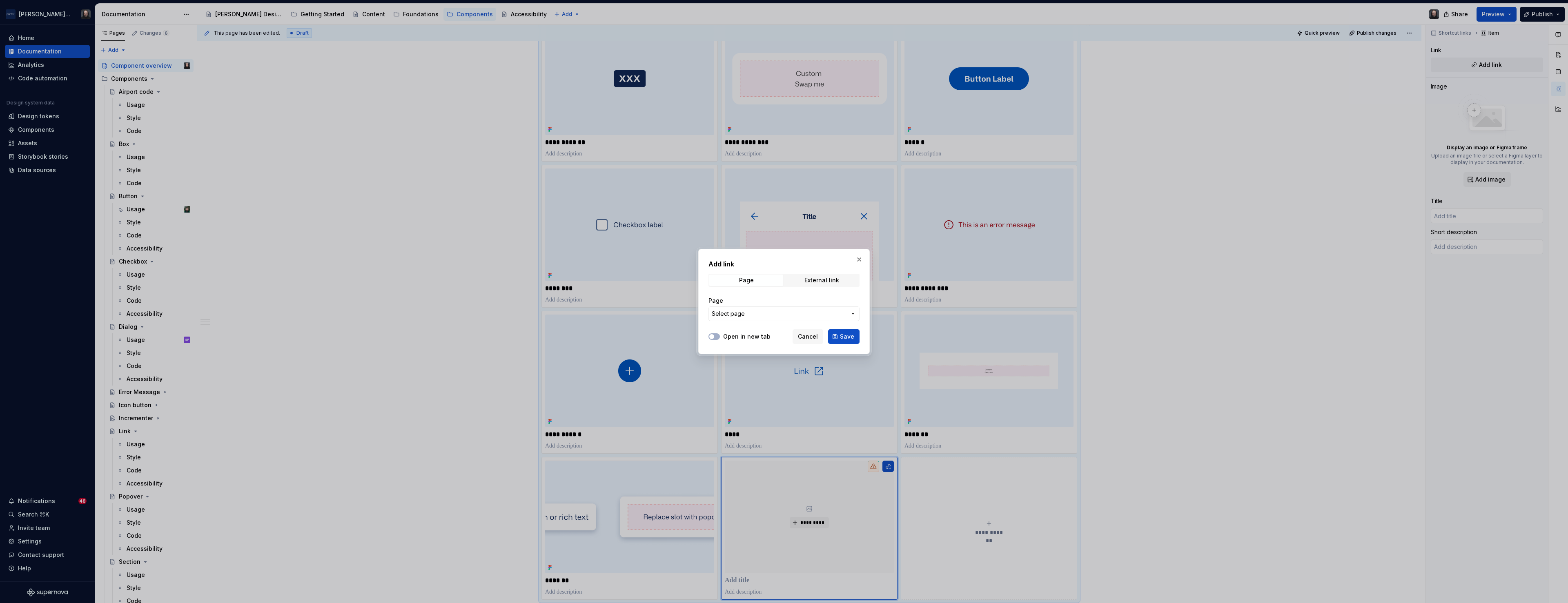
click at [760, 313] on span "Select page" at bounding box center [779, 313] width 135 height 8
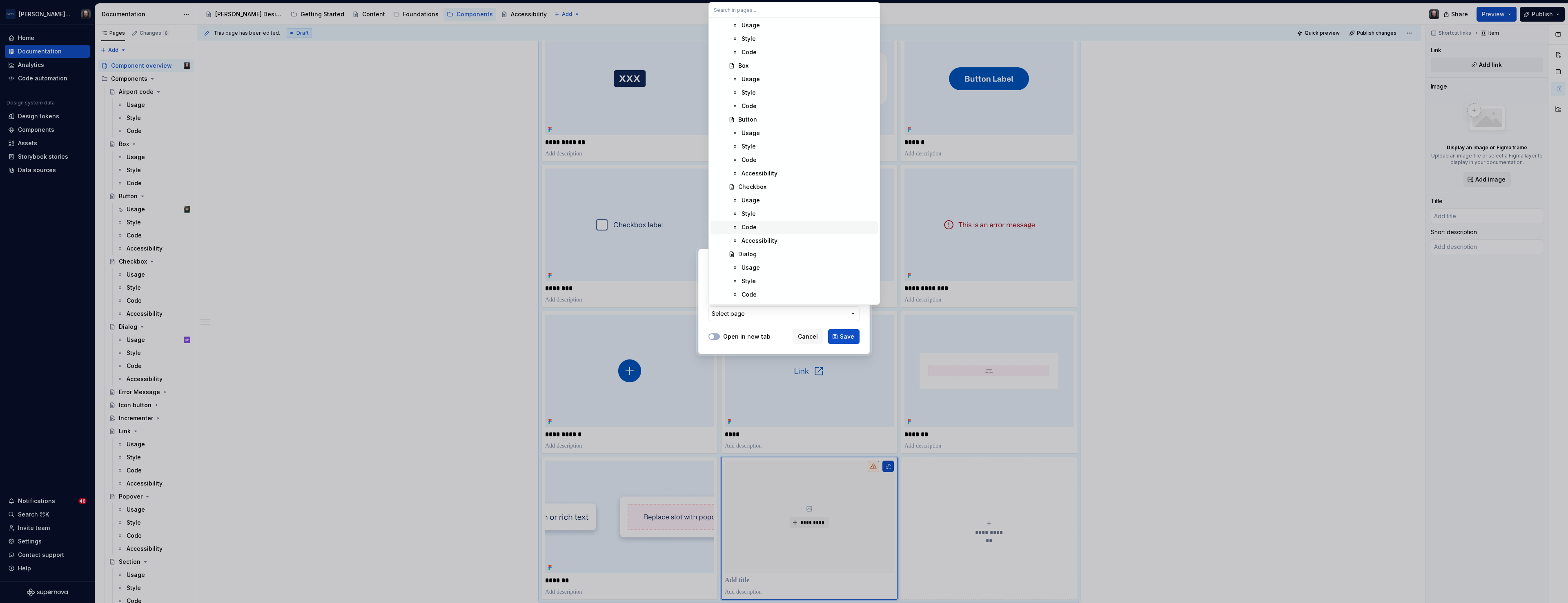
scroll to position [560, 0]
click at [771, 276] on div "Incrementer" at bounding box center [807, 273] width 136 height 8
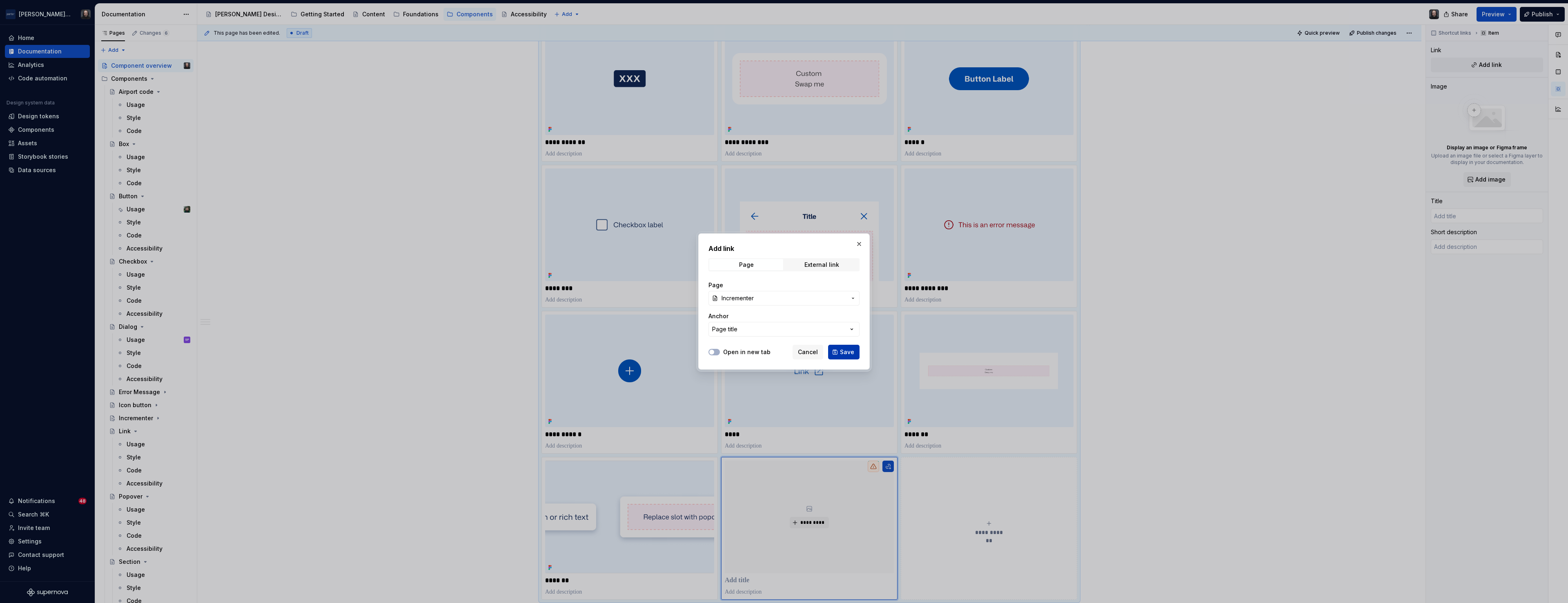
click at [844, 350] on span "Save" at bounding box center [847, 352] width 14 height 8
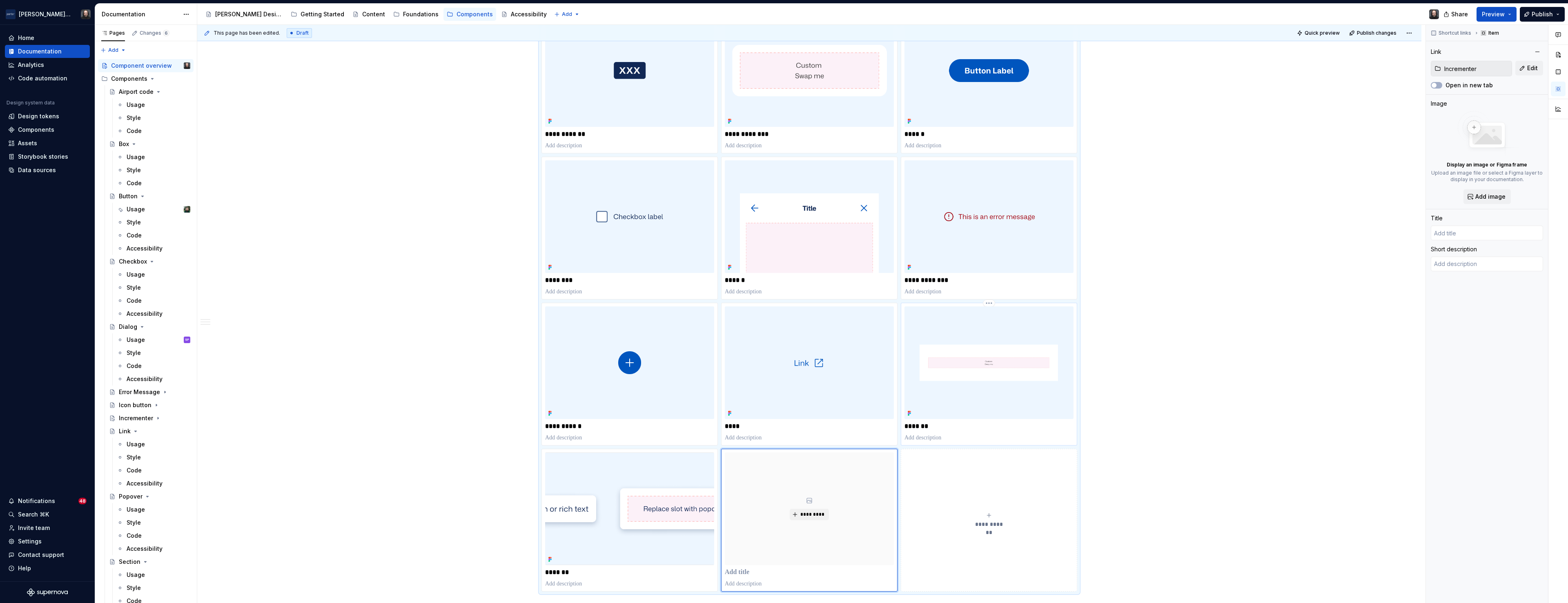
scroll to position [212, 0]
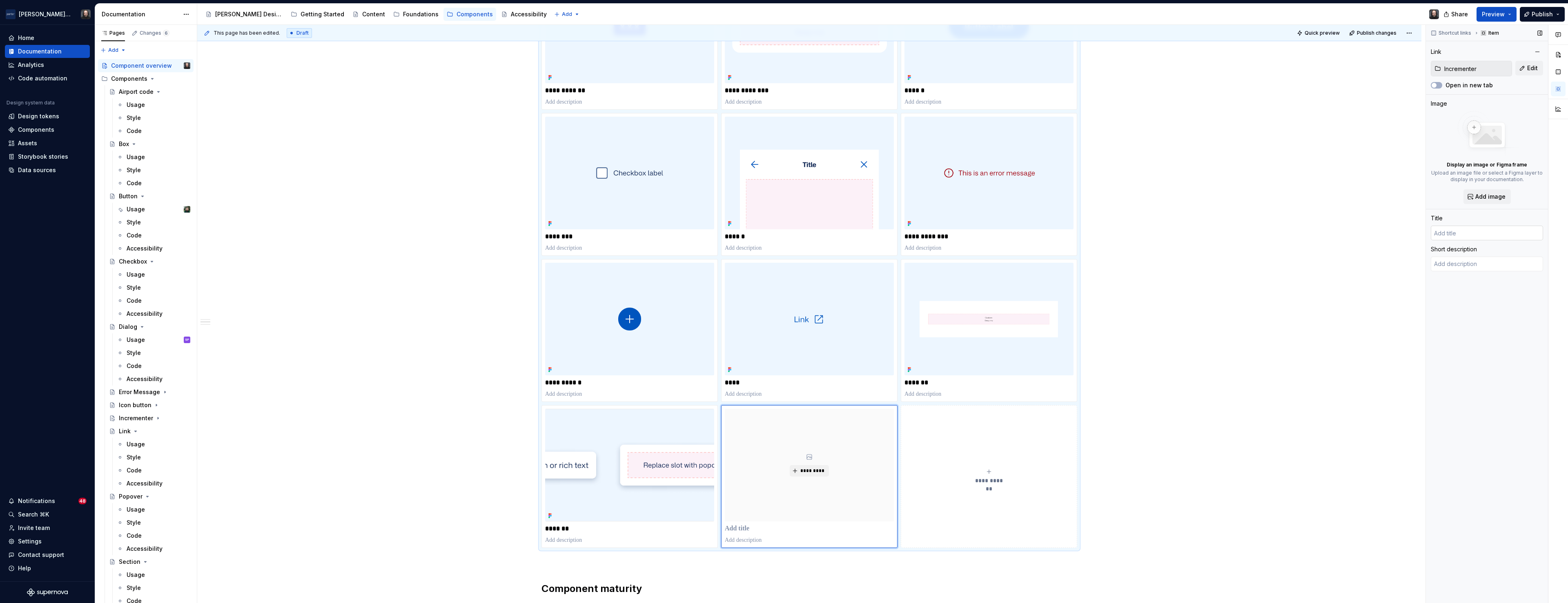
click at [1452, 236] on input "text" at bounding box center [1487, 233] width 112 height 15
type textarea "*"
type input "I"
type textarea "*"
type input "In"
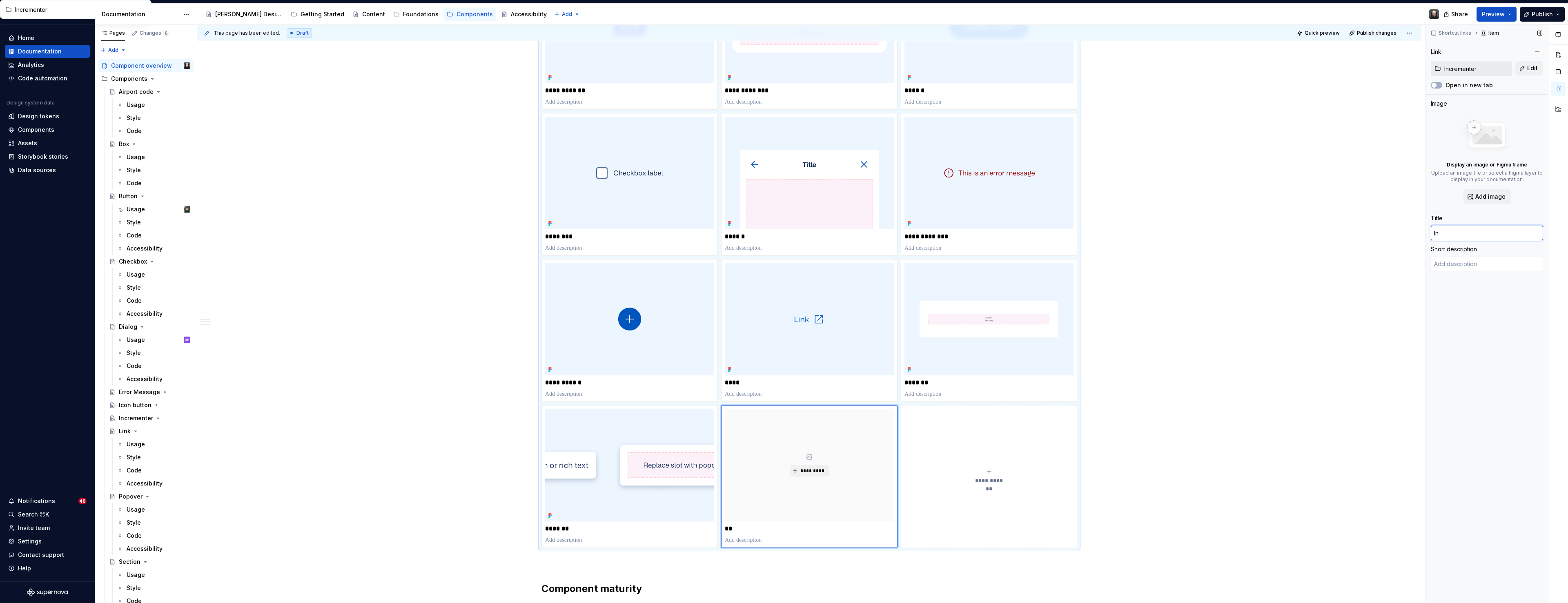
type textarea "*"
type input "Incrementer"
type textarea "*"
type textarea "A stepper-style control that lets users adjust numeric values up or down within…"
type textarea "*"
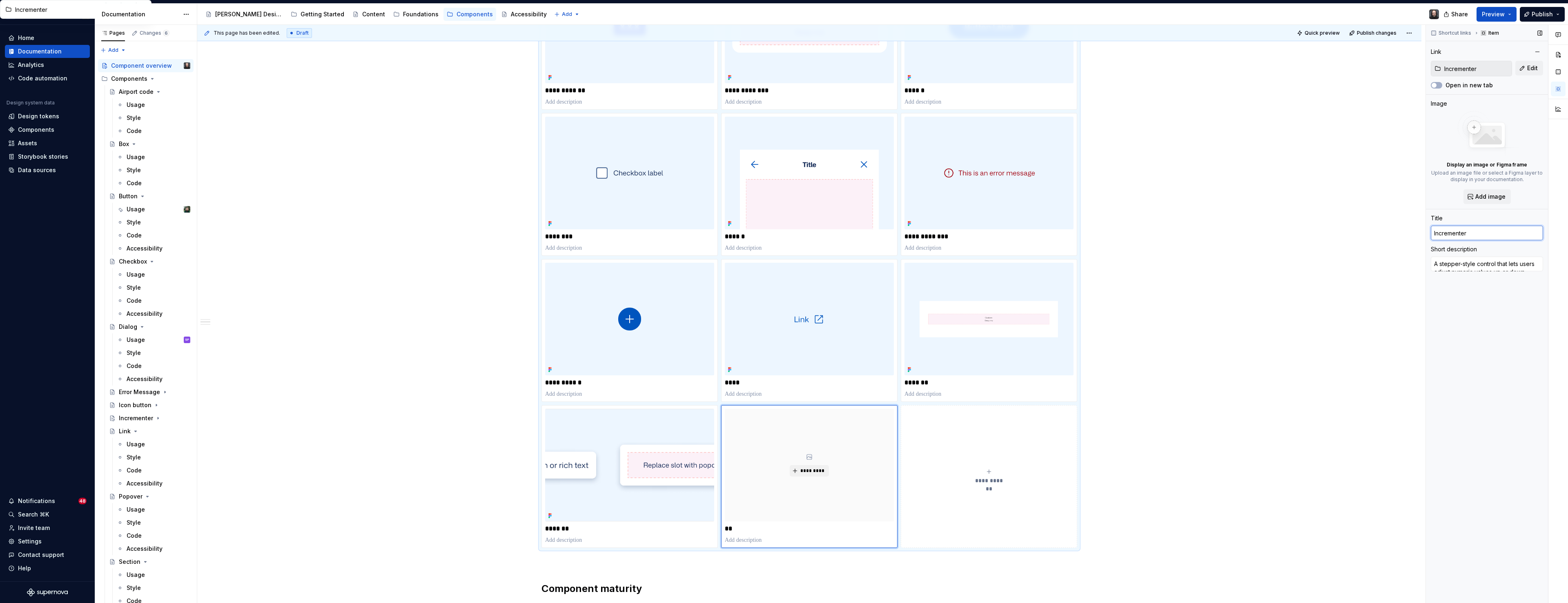
type input "Incrementerr"
type textarea "*"
type input "Incrementerre"
type textarea "*"
type input "Incrementerrem"
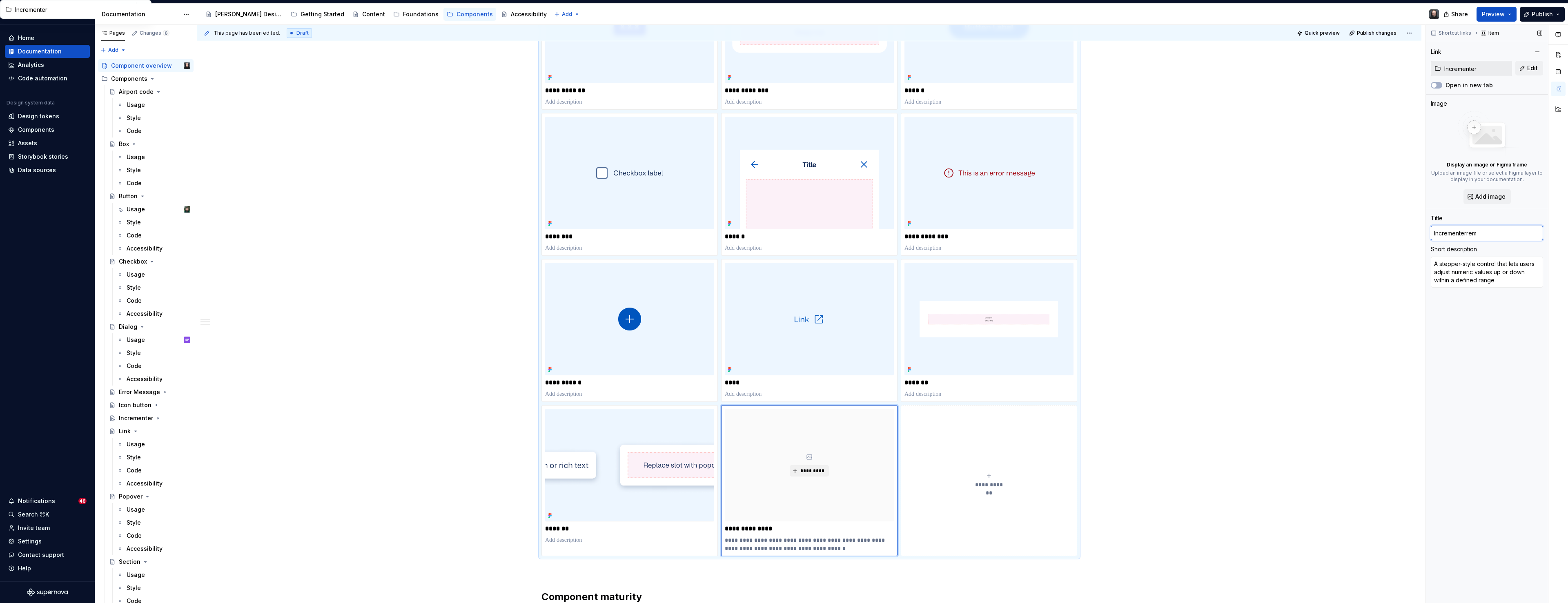
type textarea "*"
type input "Incrementerreme"
type textarea "*"
type input "Incrementerremen"
type textarea "*"
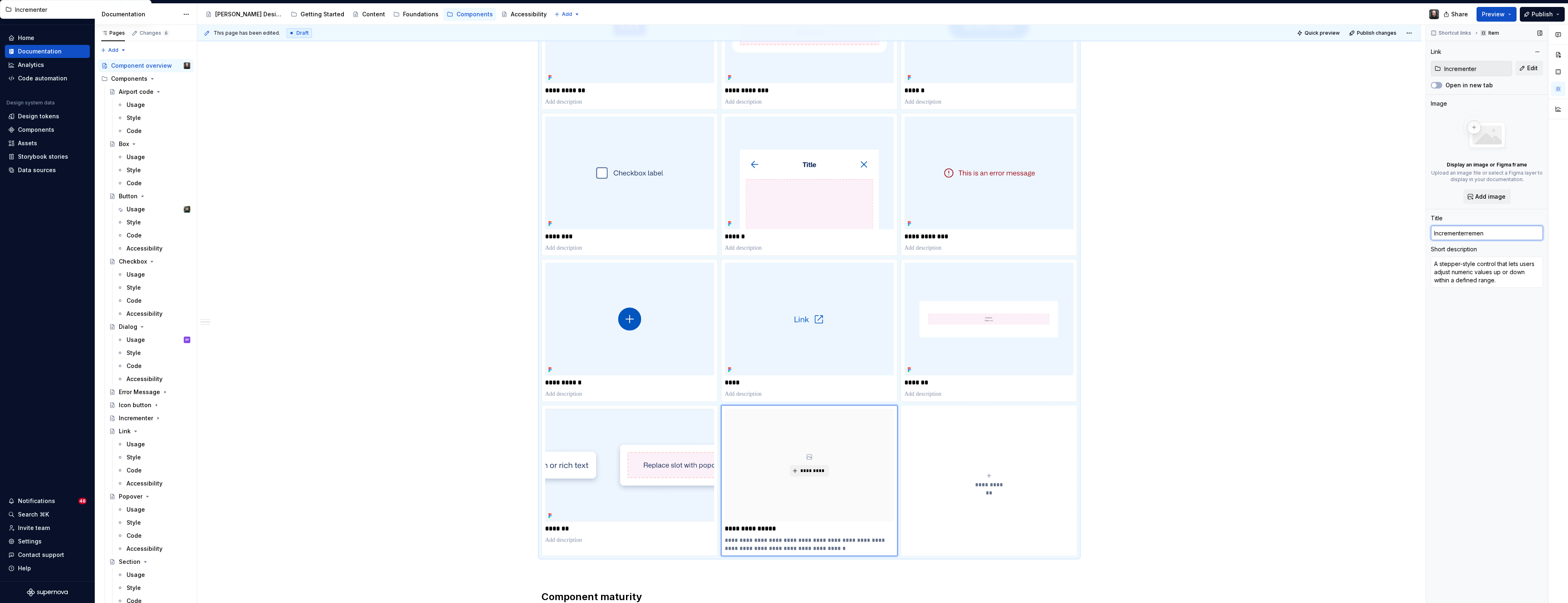
type input "Incrementerrement"
type textarea "*"
type input "Incrementerremente"
type textarea "*"
type input "Incrementerrementer"
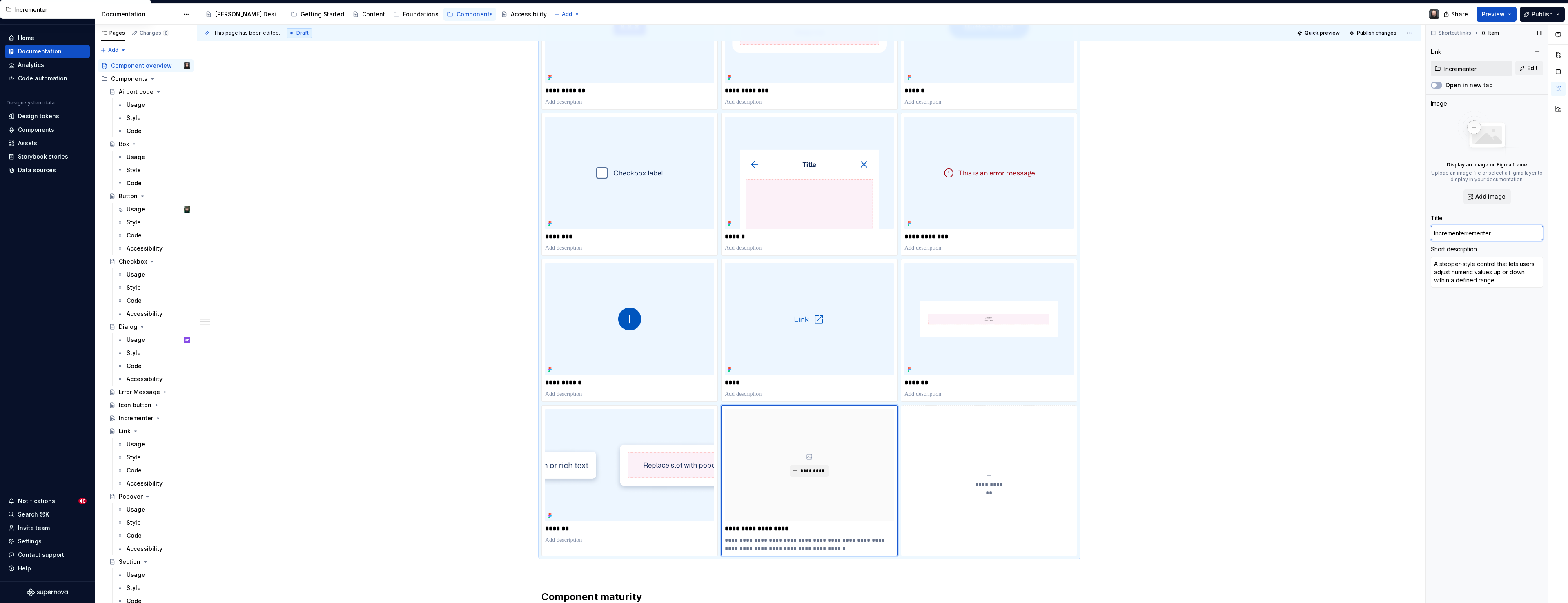
type textarea "*"
type input "Incrementerremente"
type textarea "*"
type input "Incrementerrement"
type textarea "*"
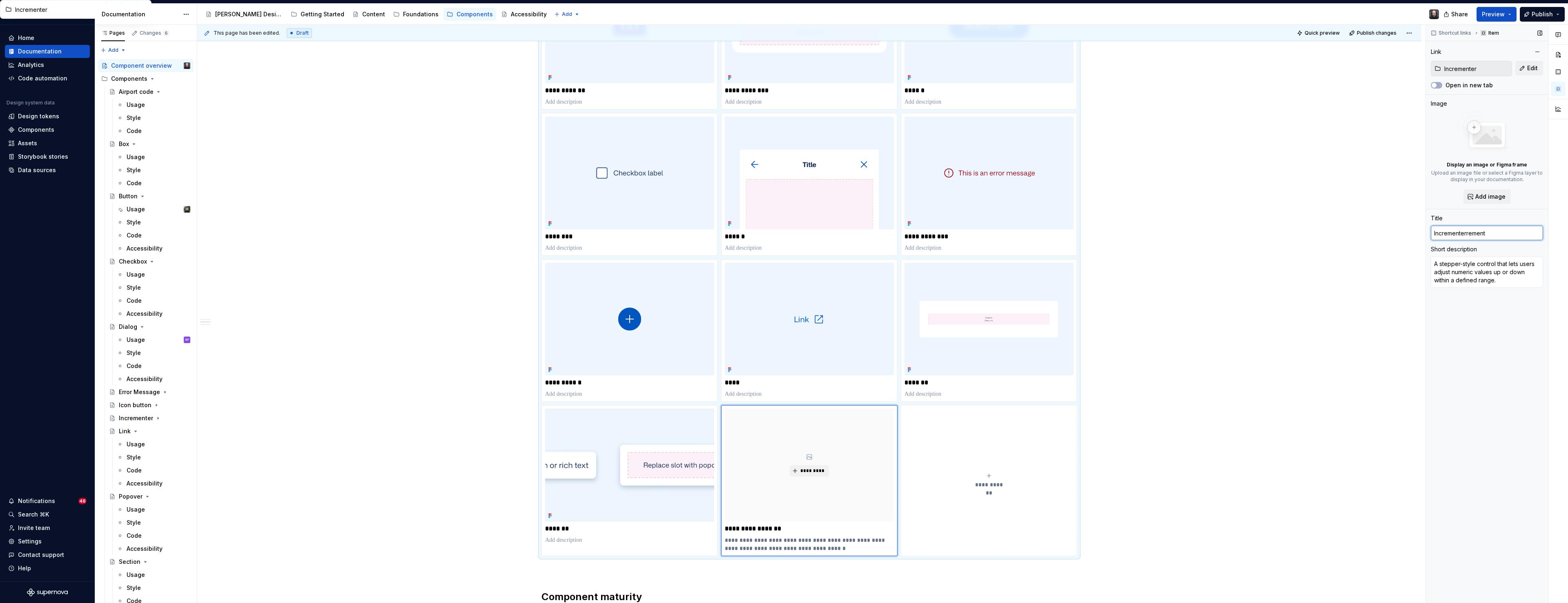
type input "Incrementerremen"
type textarea "*"
type input "Incrementerreme"
type textarea "*"
type input "Incrementerrem"
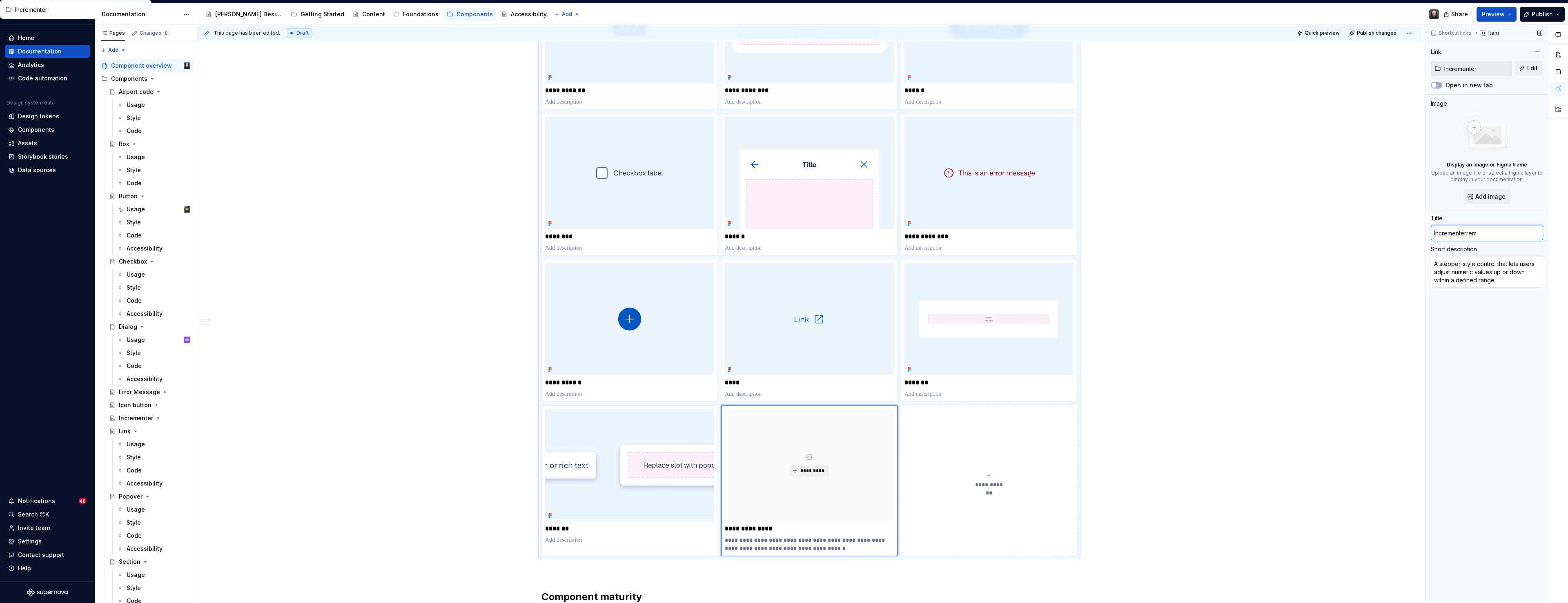
type textarea "*"
type input "Incrementerre"
type textarea "*"
type input "Incrementerr"
type textarea "*"
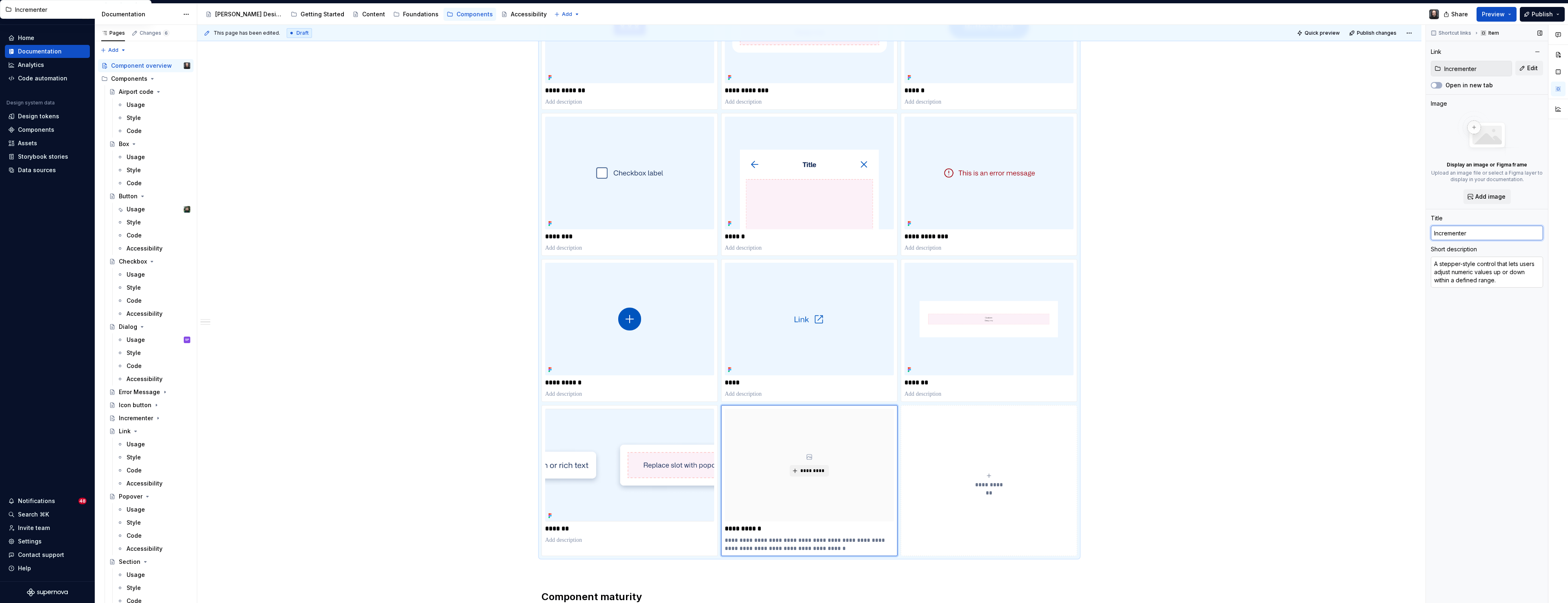
type input "Incrementer"
click at [1463, 275] on textarea "A stepper-style control that lets users adjust numeric values up or down within…" at bounding box center [1487, 272] width 112 height 31
type textarea "*"
click at [1491, 197] on span "Add image" at bounding box center [1491, 197] width 30 height 8
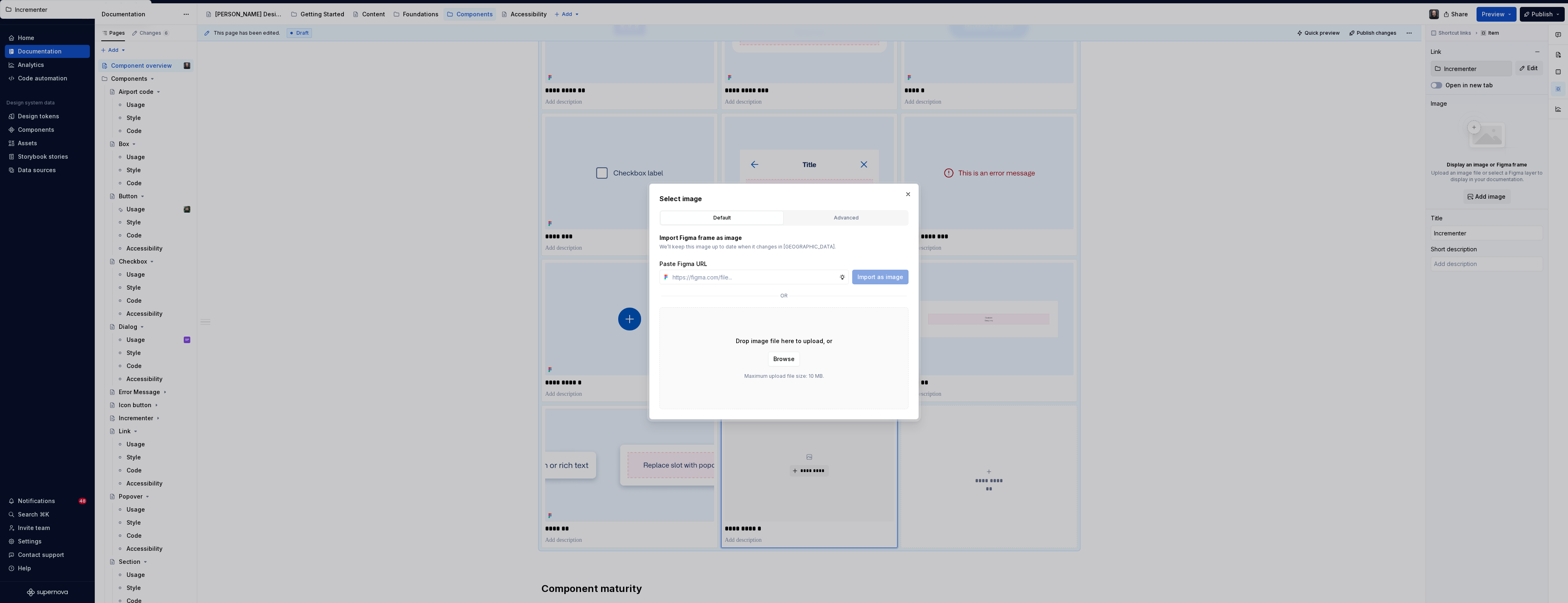
click at [838, 220] on div "Advanced" at bounding box center [845, 218] width 117 height 8
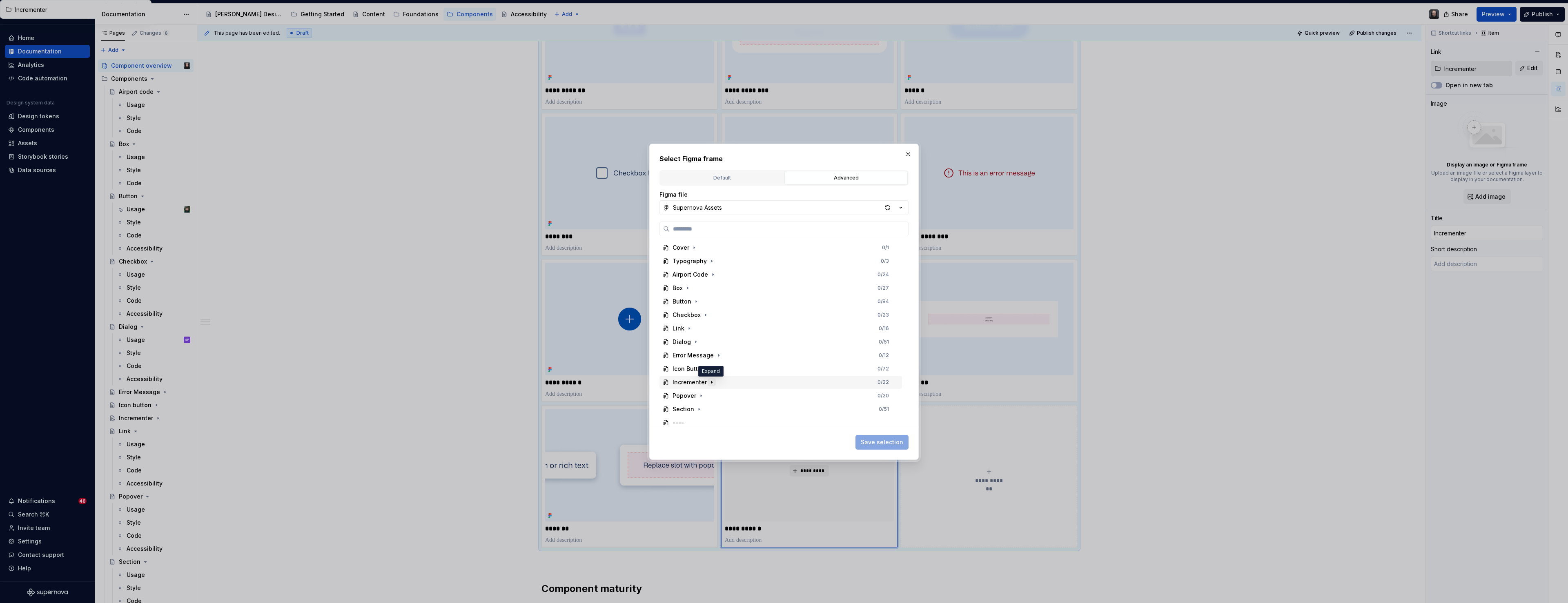
click at [712, 382] on icon "button" at bounding box center [712, 382] width 1 height 2
click at [760, 360] on div "Thumbnail 0 / 6" at bounding box center [785, 364] width 235 height 13
click at [886, 444] on span "Save selection" at bounding box center [882, 442] width 43 height 8
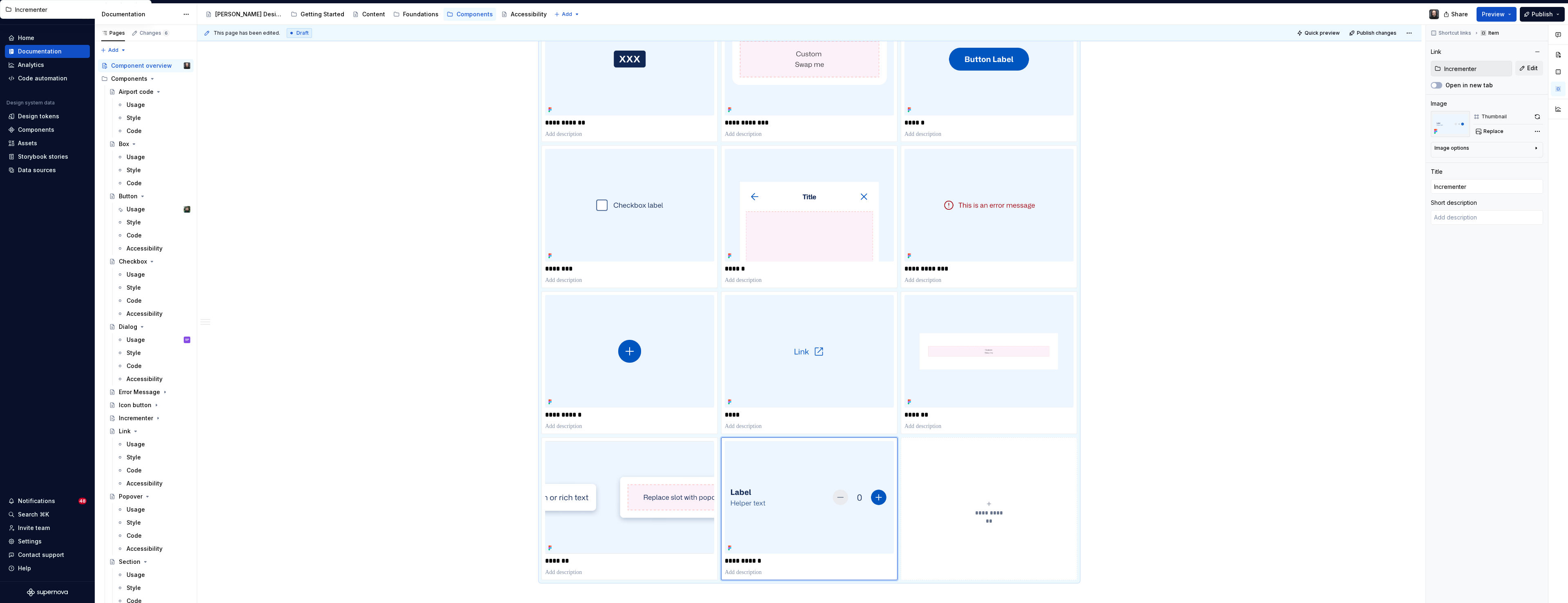
scroll to position [97, 0]
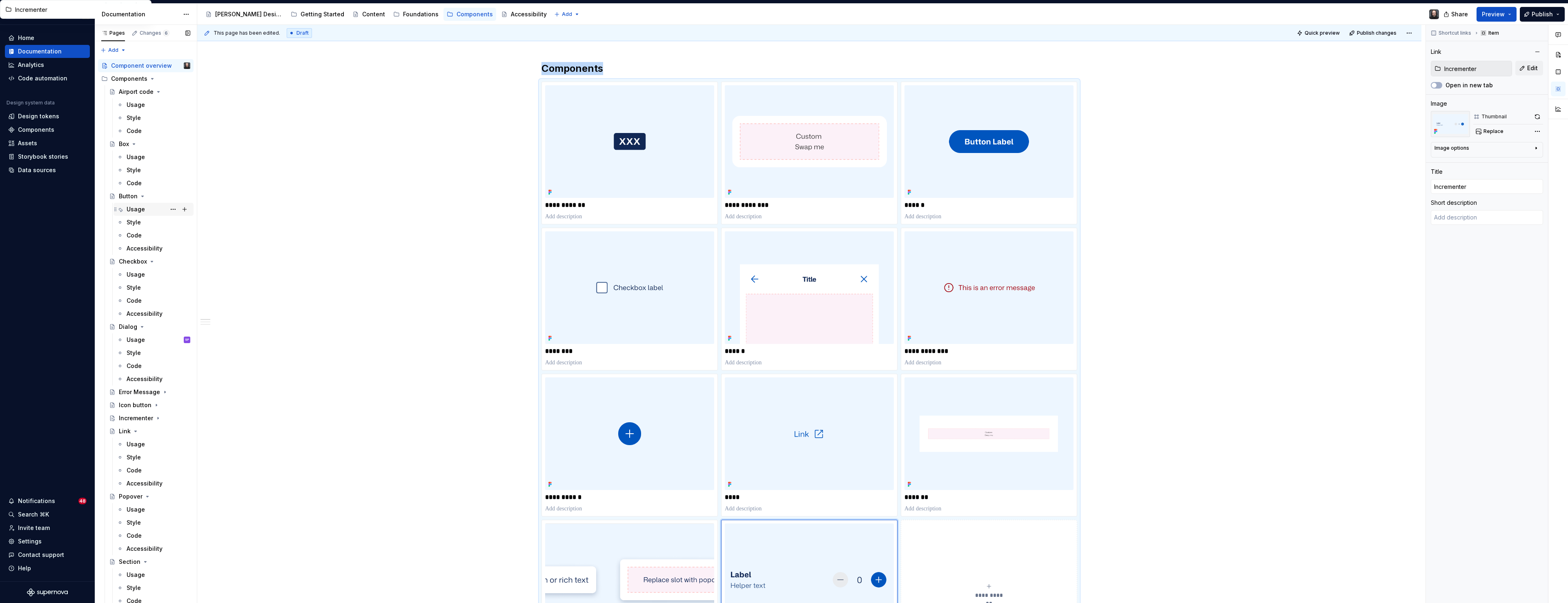
click at [142, 208] on div "Usage" at bounding box center [136, 209] width 18 height 8
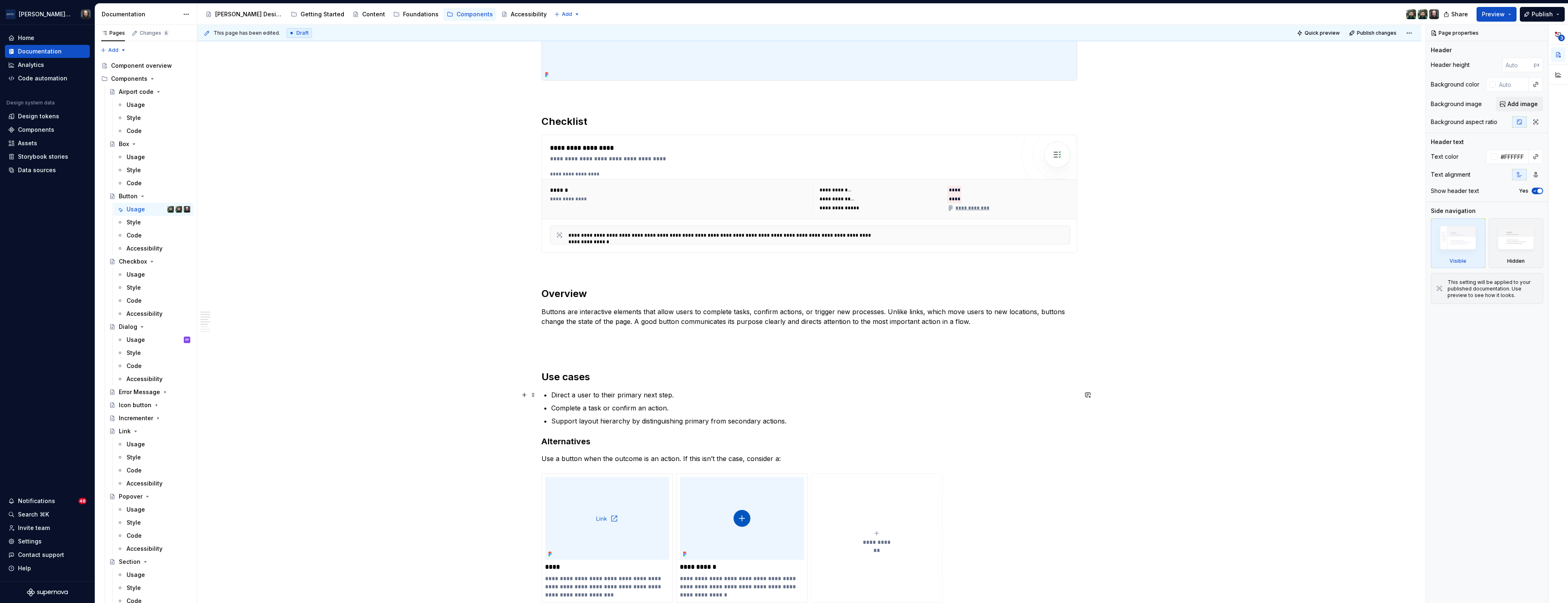
scroll to position [418, 0]
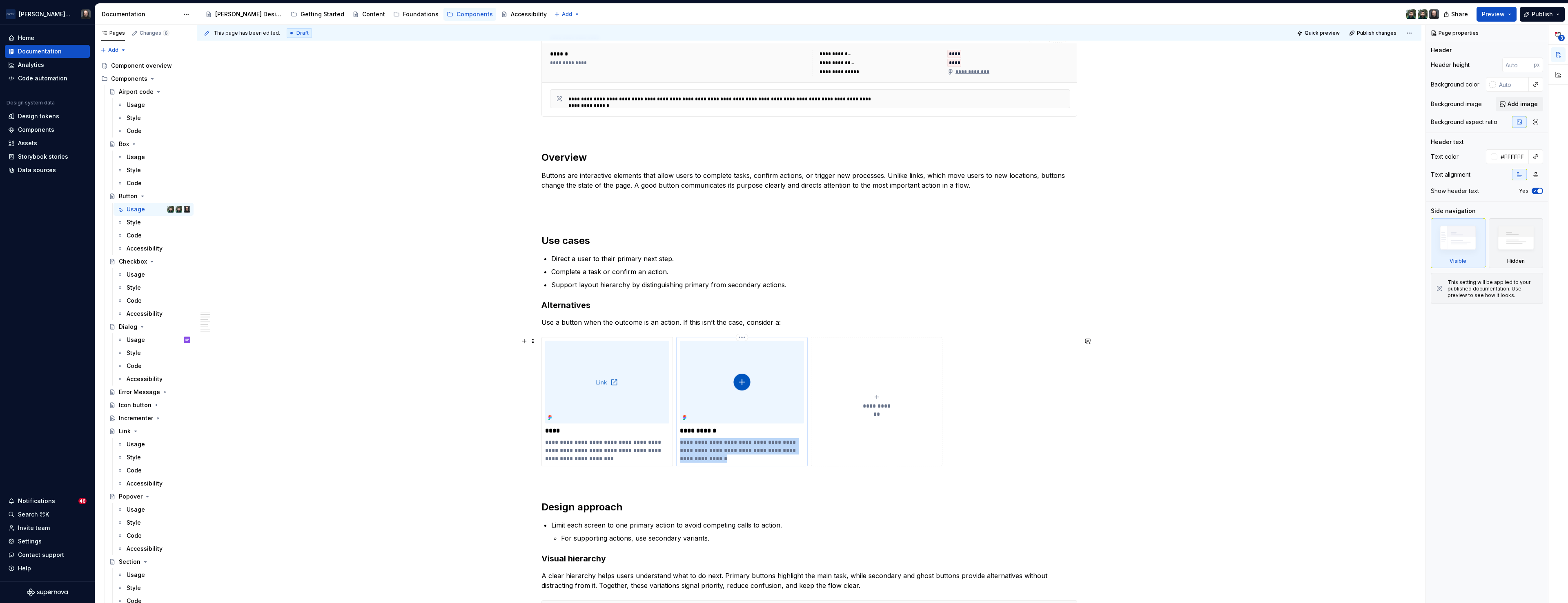
drag, startPoint x: 703, startPoint y: 453, endPoint x: 682, endPoint y: 445, distance: 22.5
click at [682, 445] on p "**********" at bounding box center [742, 450] width 124 height 24
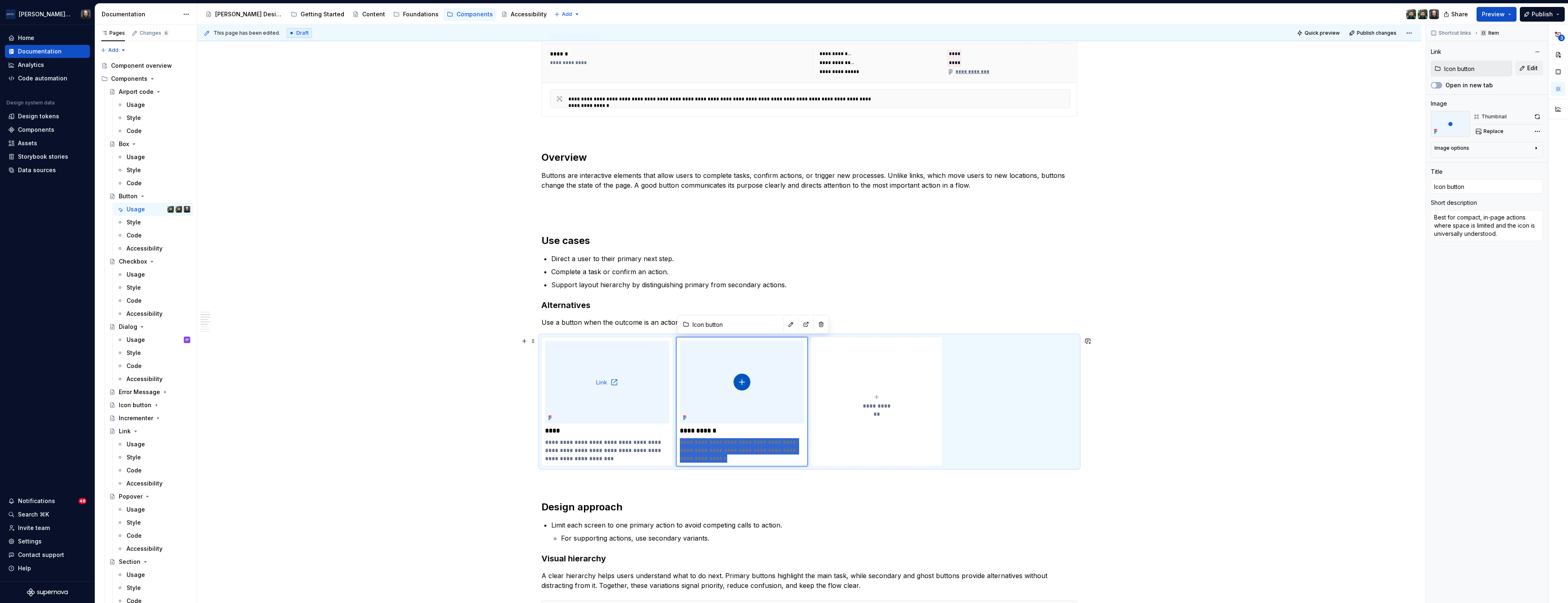
drag, startPoint x: 420, startPoint y: 362, endPoint x: 503, endPoint y: 261, distance: 130.7
click at [420, 362] on div "**********" at bounding box center [809, 428] width 1224 height 1409
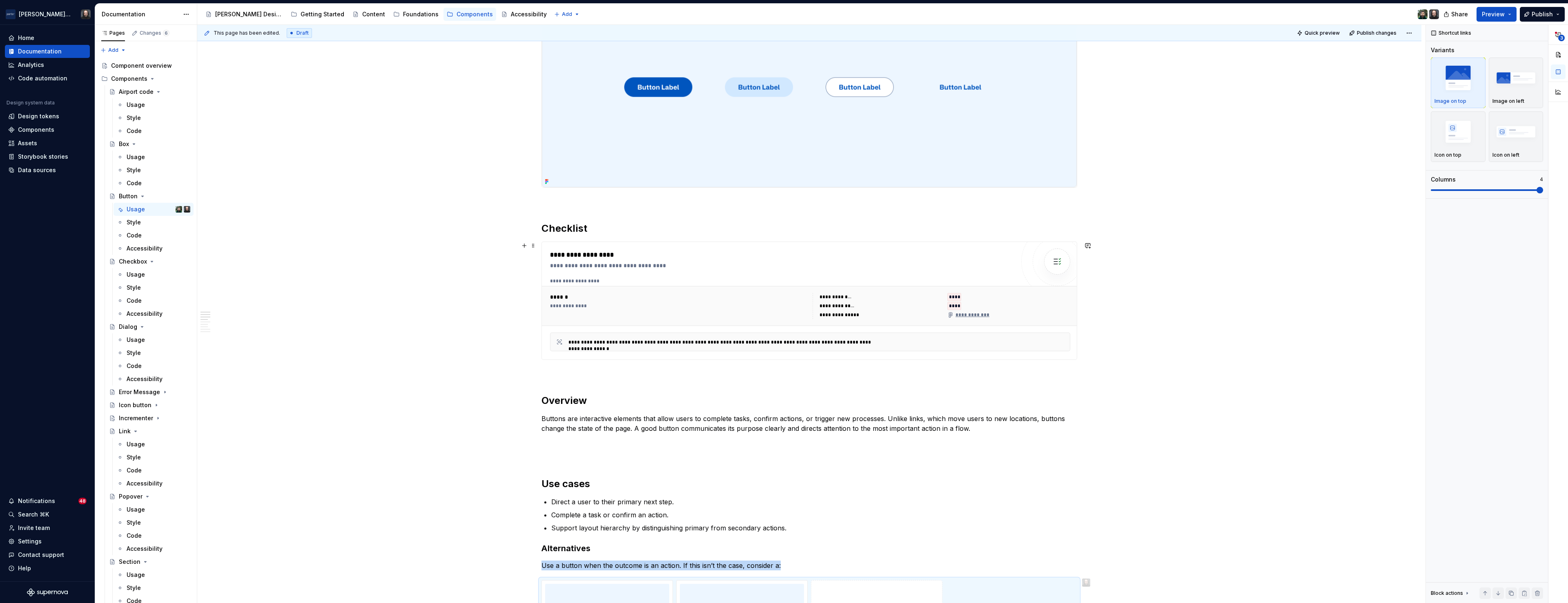
scroll to position [0, 0]
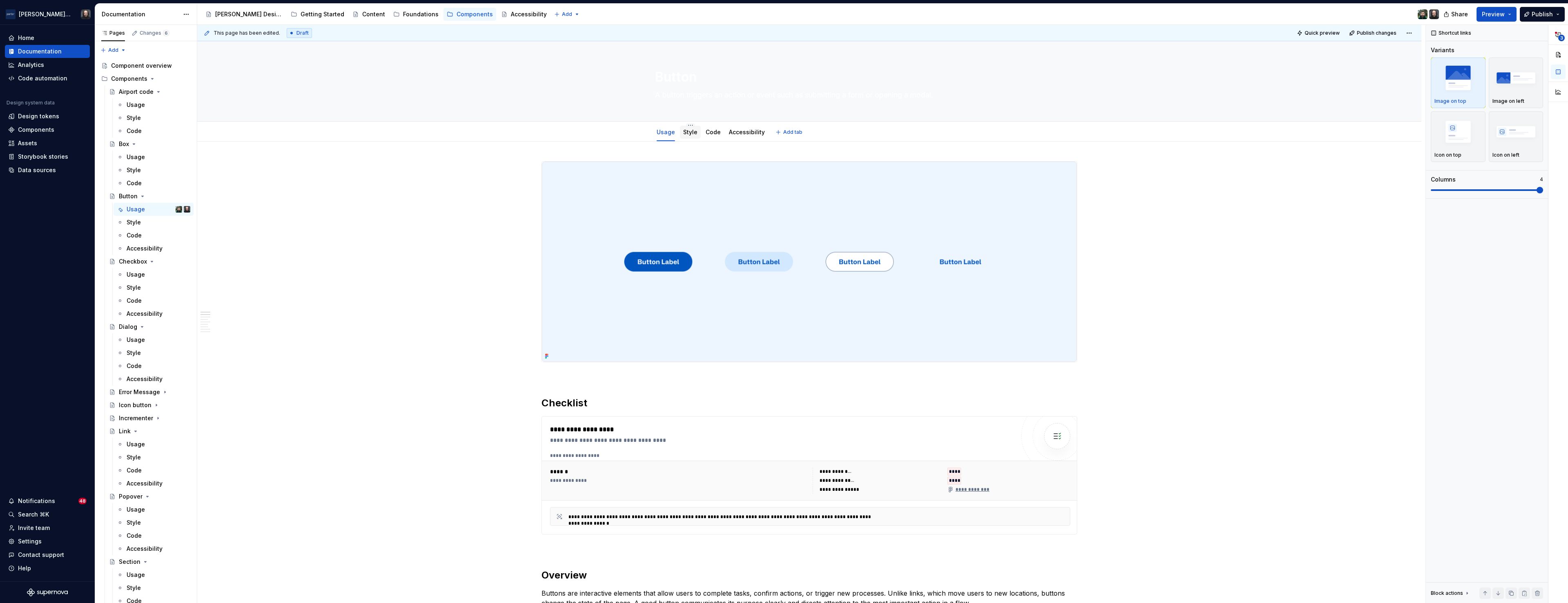
click at [687, 133] on link "Style" at bounding box center [690, 131] width 14 height 7
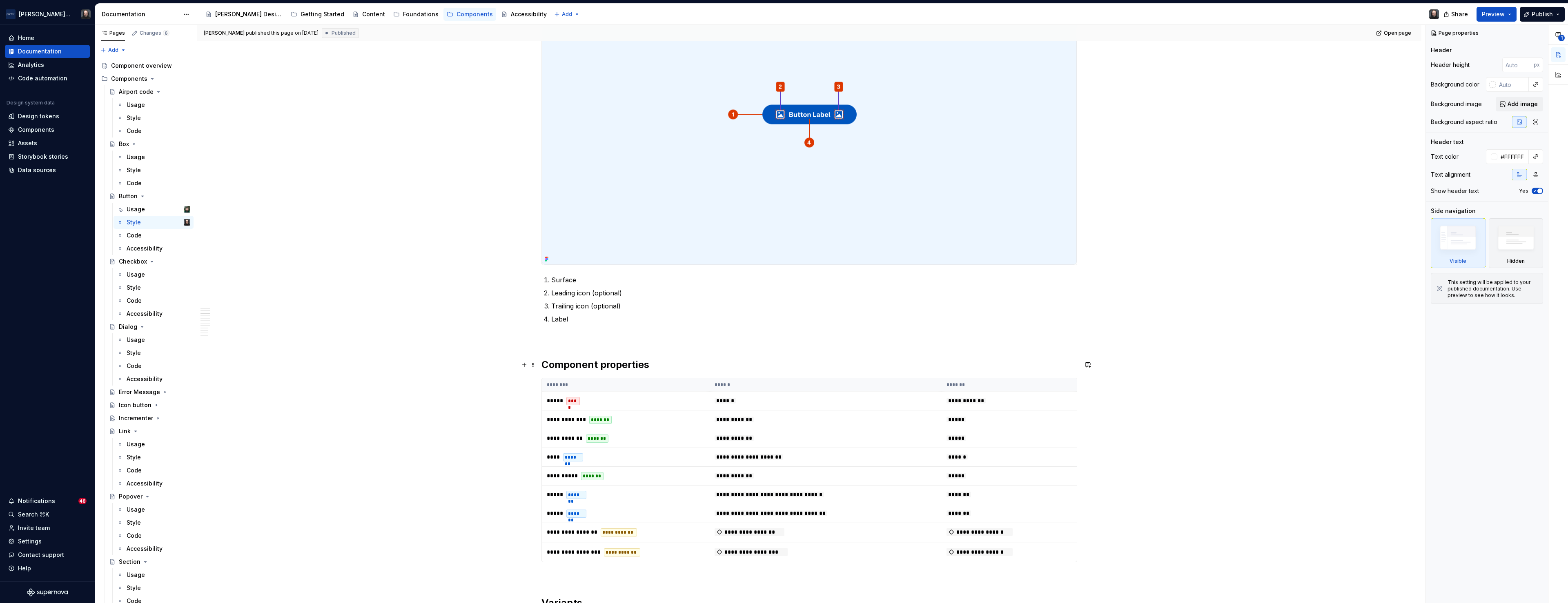
scroll to position [76, 0]
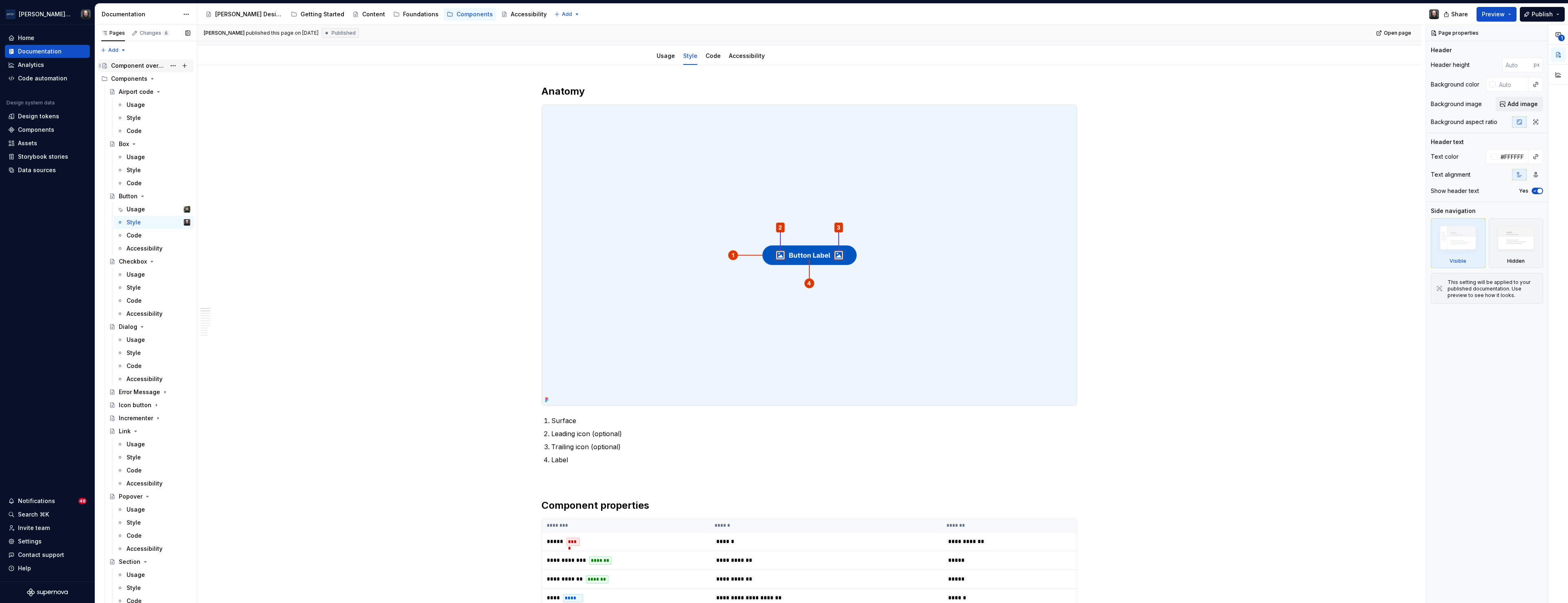
click at [139, 65] on div "Component overview" at bounding box center [138, 65] width 55 height 8
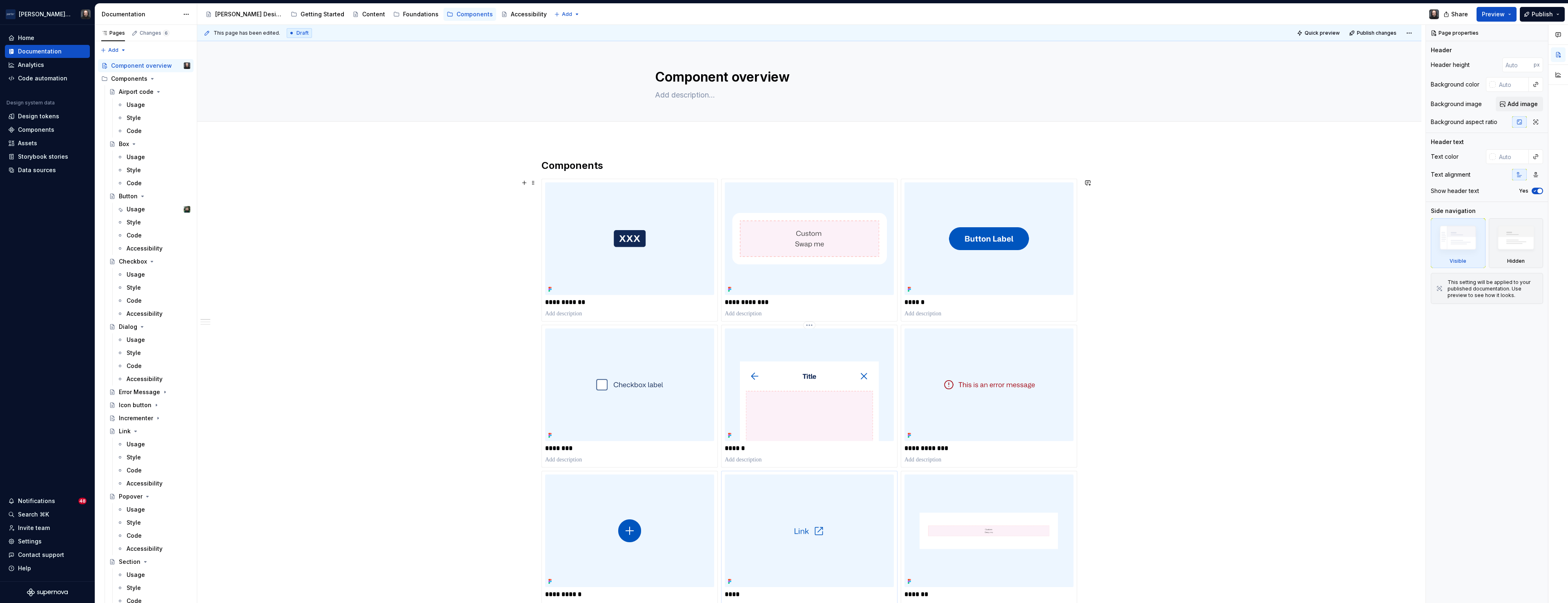
scroll to position [178, 0]
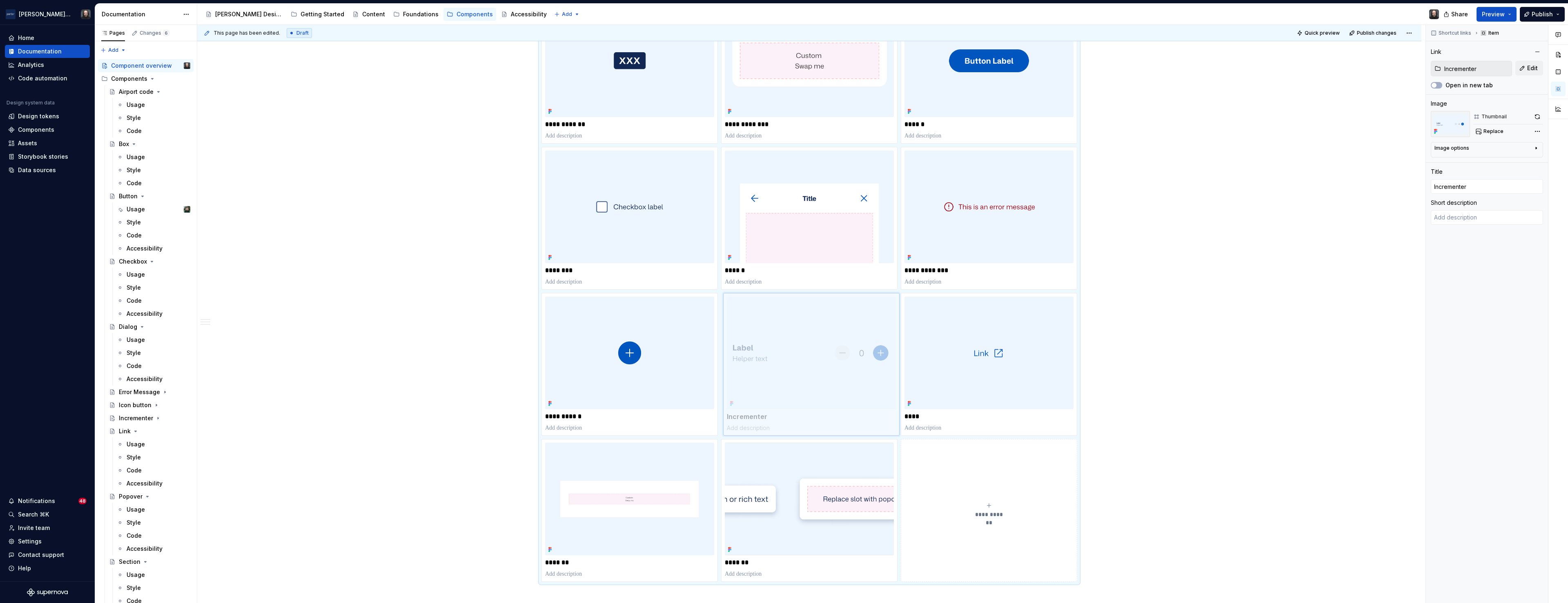
drag, startPoint x: 805, startPoint y: 482, endPoint x: 802, endPoint y: 339, distance: 143.0
click at [802, 339] on body "Porter Airlines Home Documentation Analytics Code automation Design system data…" at bounding box center [784, 301] width 1568 height 603
click at [1505, 13] on span "Preview" at bounding box center [1493, 14] width 23 height 8
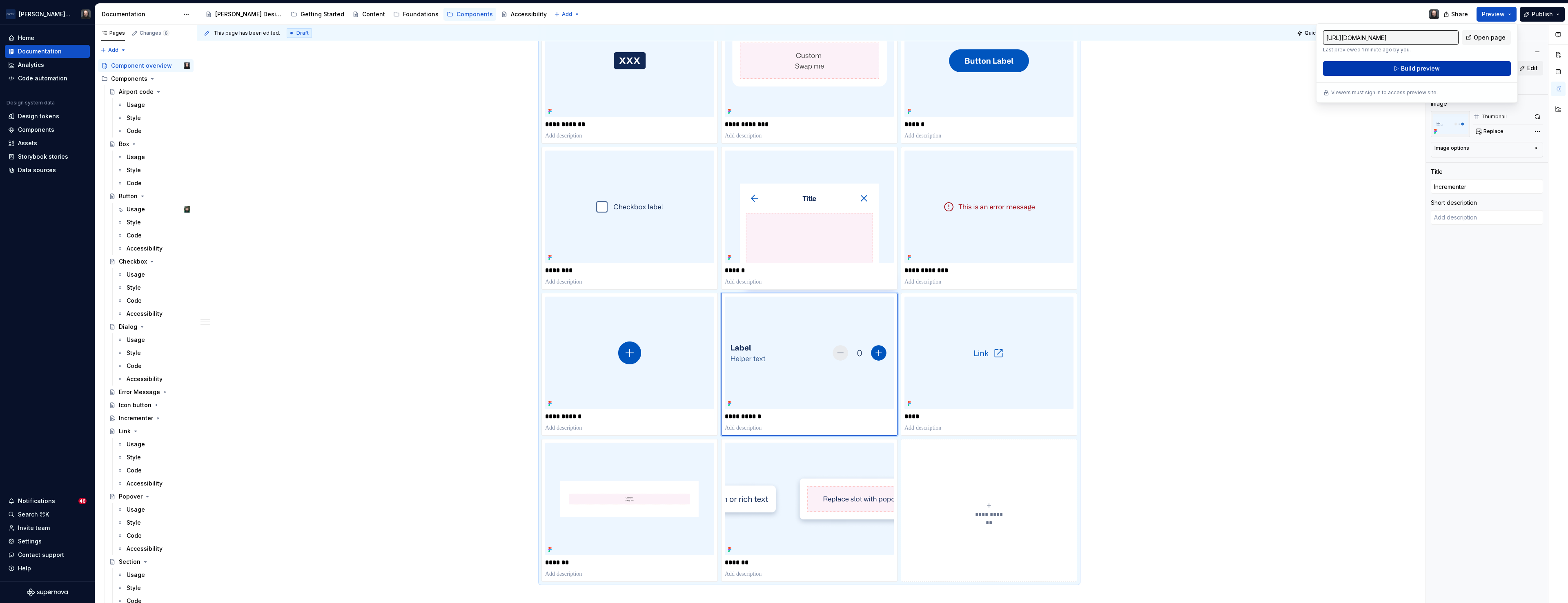
click at [1426, 70] on span "Build preview" at bounding box center [1421, 68] width 39 height 8
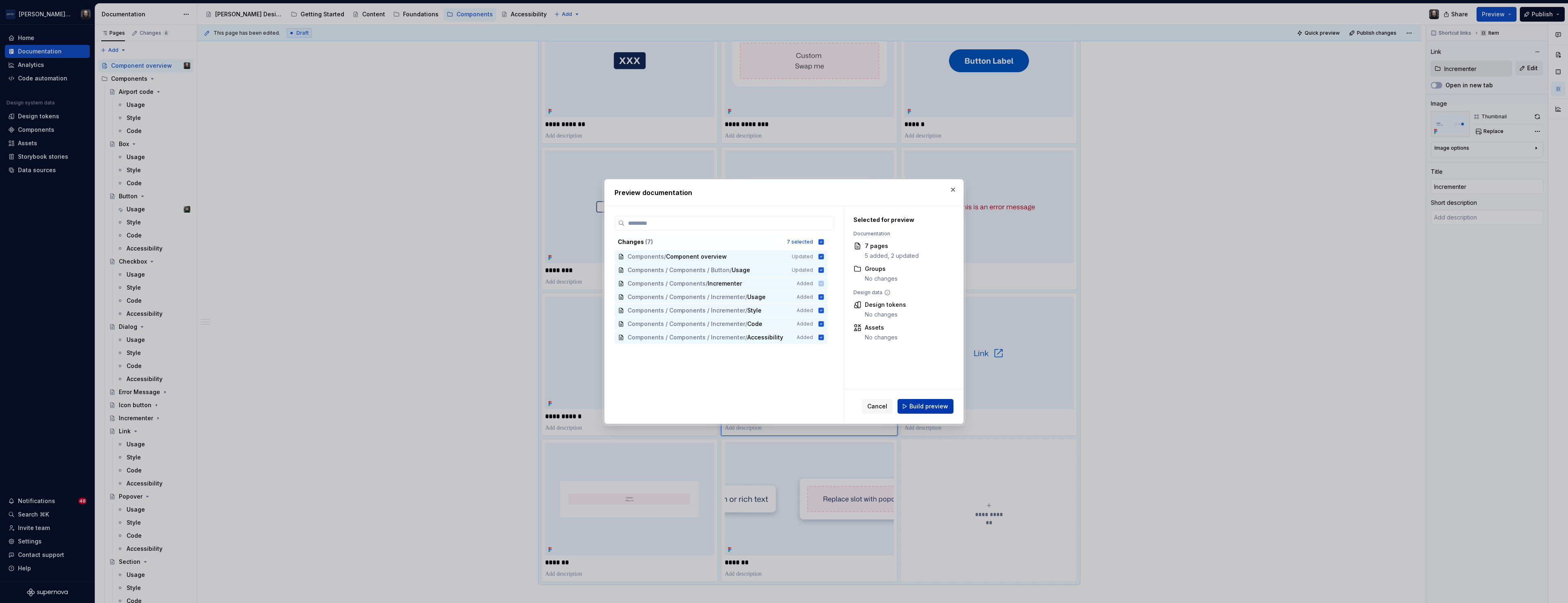
click at [921, 403] on span "Build preview" at bounding box center [929, 406] width 39 height 8
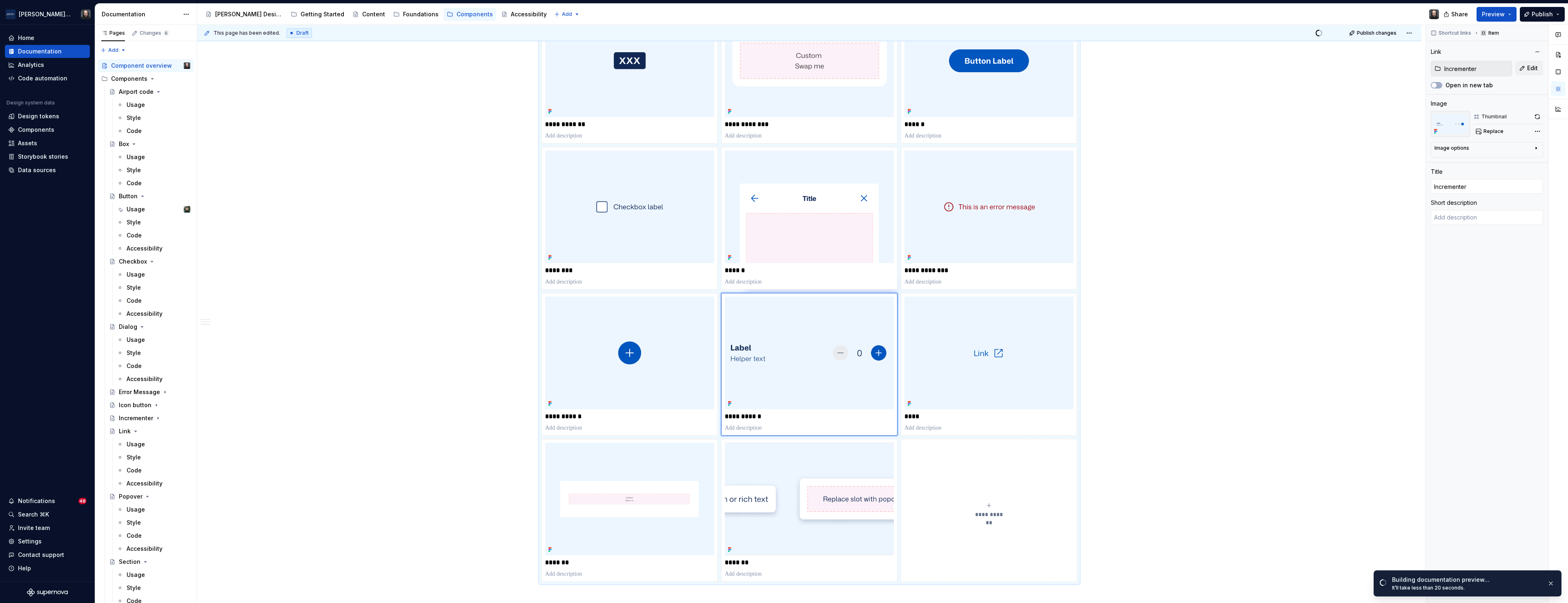
type textarea "*"
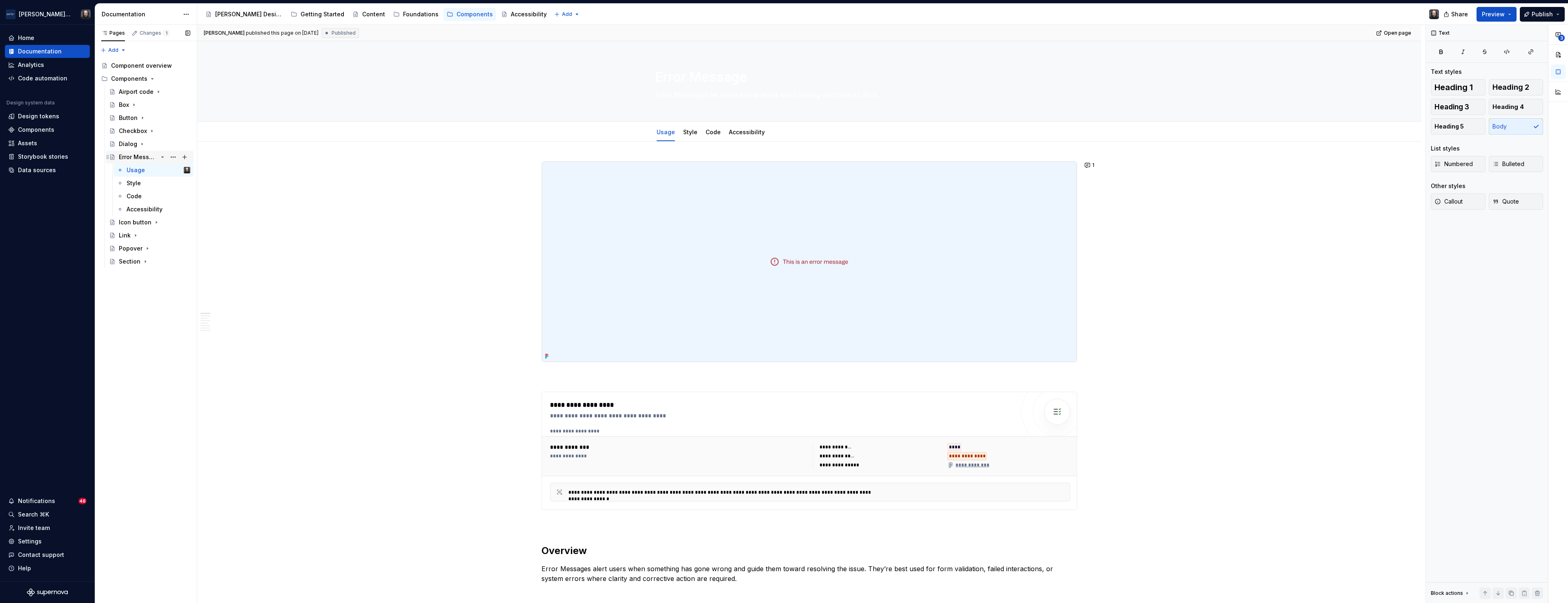
click at [162, 158] on icon "Page tree" at bounding box center [163, 157] width 2 height 1
click at [172, 157] on button "Page tree" at bounding box center [173, 157] width 12 height 12
click at [199, 183] on div "Duplicate page" at bounding box center [222, 184] width 80 height 8
click at [172, 171] on button "Page tree" at bounding box center [173, 170] width 12 height 12
type textarea "*"
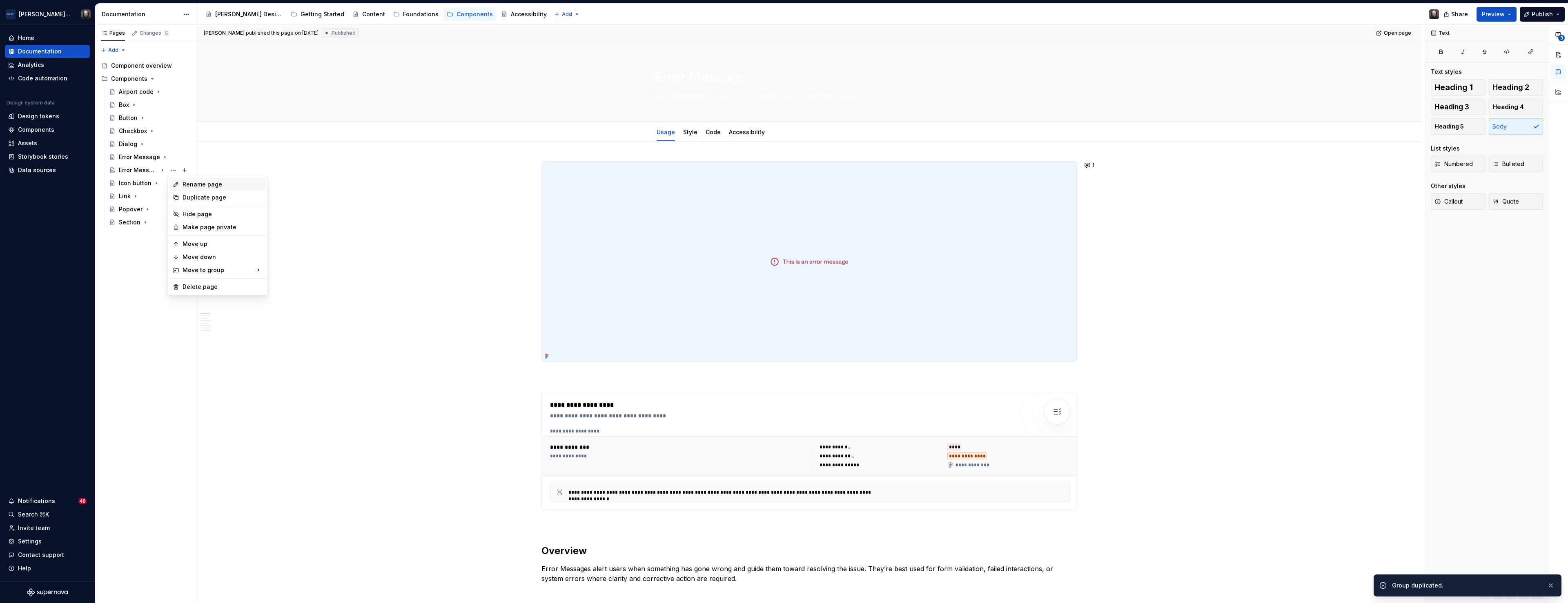
click at [202, 182] on div "Rename page" at bounding box center [222, 184] width 80 height 8
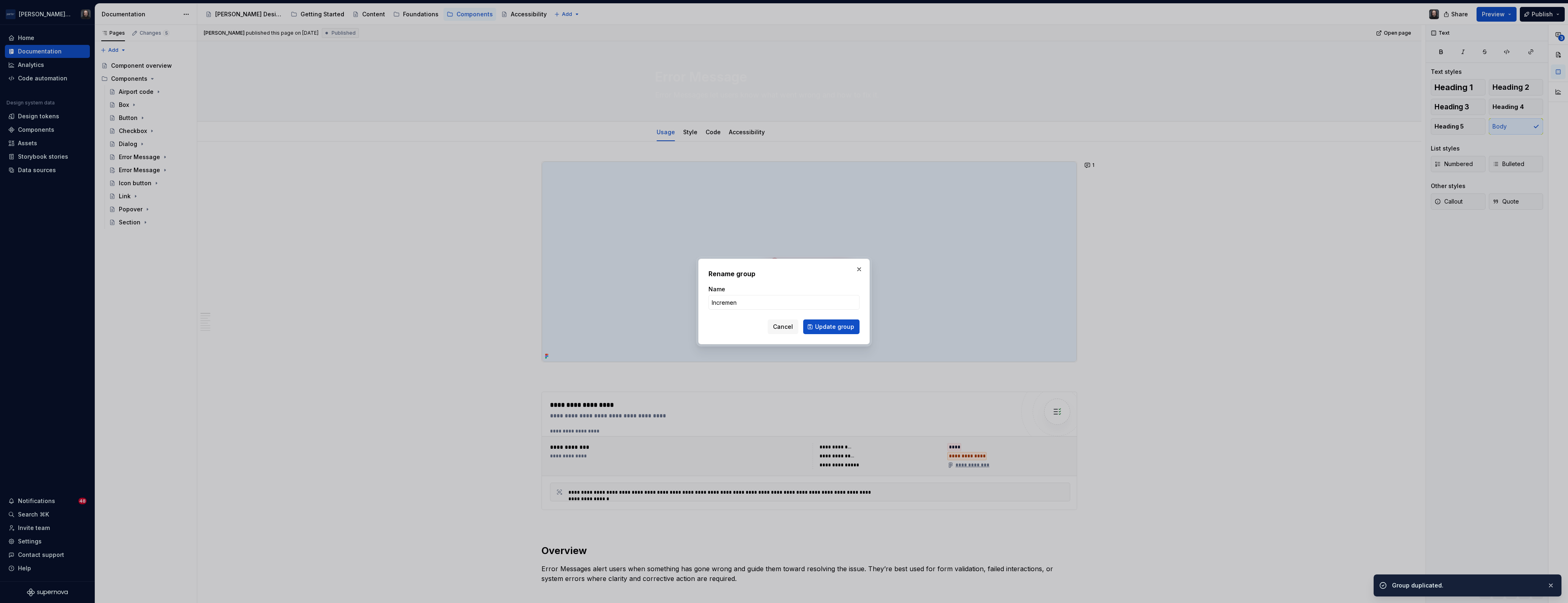
type input "Increment"
type textarea "*"
type input "Incrementer"
click button "Update group" at bounding box center [831, 327] width 57 height 15
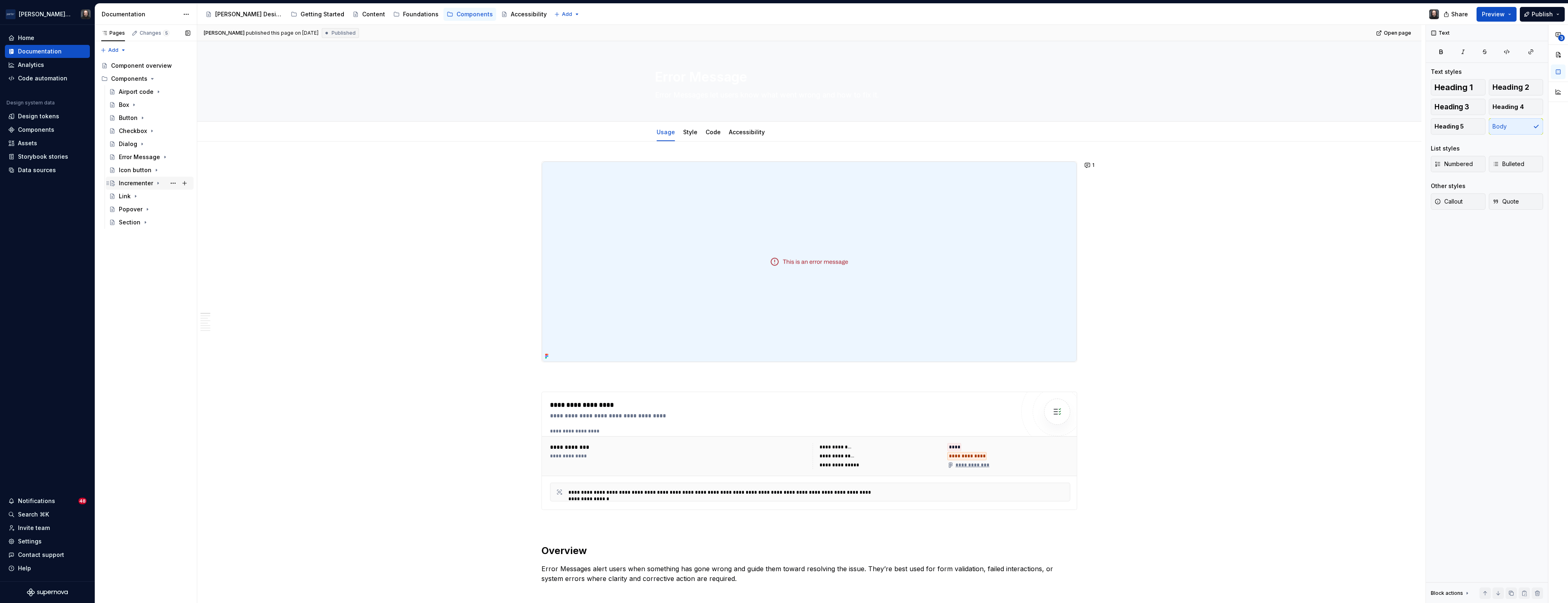
click at [157, 184] on icon "Page tree" at bounding box center [158, 183] width 7 height 7
click at [140, 198] on div "Usage" at bounding box center [136, 196] width 18 height 8
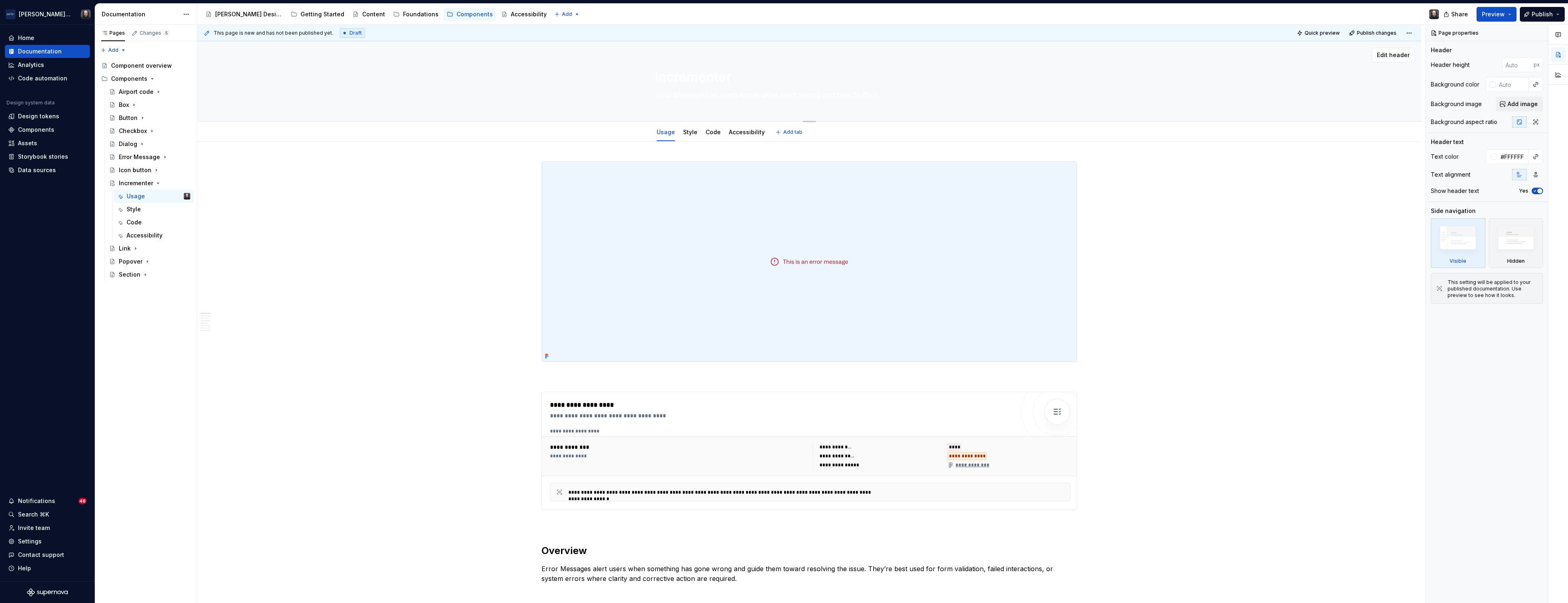
drag, startPoint x: 659, startPoint y: 96, endPoint x: 920, endPoint y: 96, distance: 261.0
click at [920, 96] on textarea "Error Messages let users know what went wrong and how to fix it." at bounding box center [807, 95] width 309 height 13
paste textarea "a stepper-style control that lets users adjust numeric values up or down within…"
type textarea "*"
type textarea "a stepper-style control that lets users adjust numeric values up or down within…"
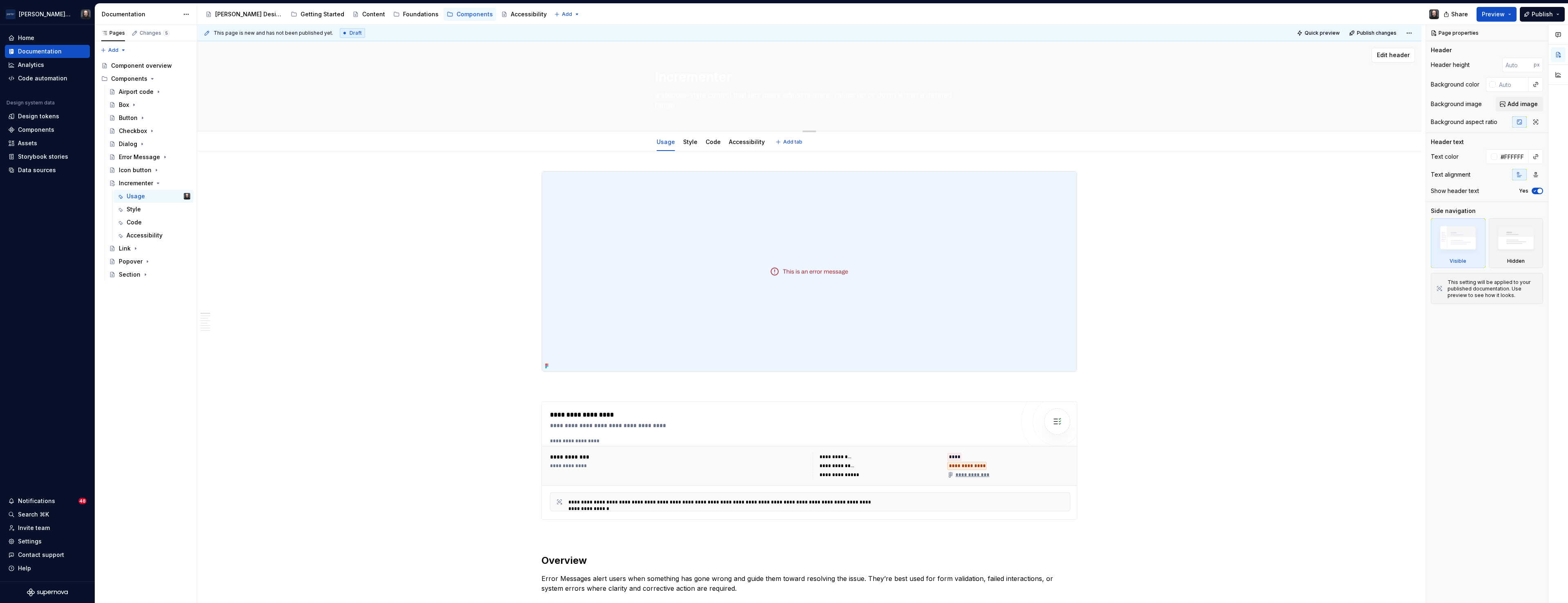
drag, startPoint x: 667, startPoint y: 96, endPoint x: 654, endPoint y: 97, distance: 13.0
click at [653, 97] on div "Incrementer a stepper-style control that lets users adjust numeric values up or…" at bounding box center [810, 86] width 1159 height 90
type textarea "*"
type textarea "A stepper-style control that lets users adjust numeric values up or down within…"
drag, startPoint x: 690, startPoint y: 97, endPoint x: 634, endPoint y: 94, distance: 56.1
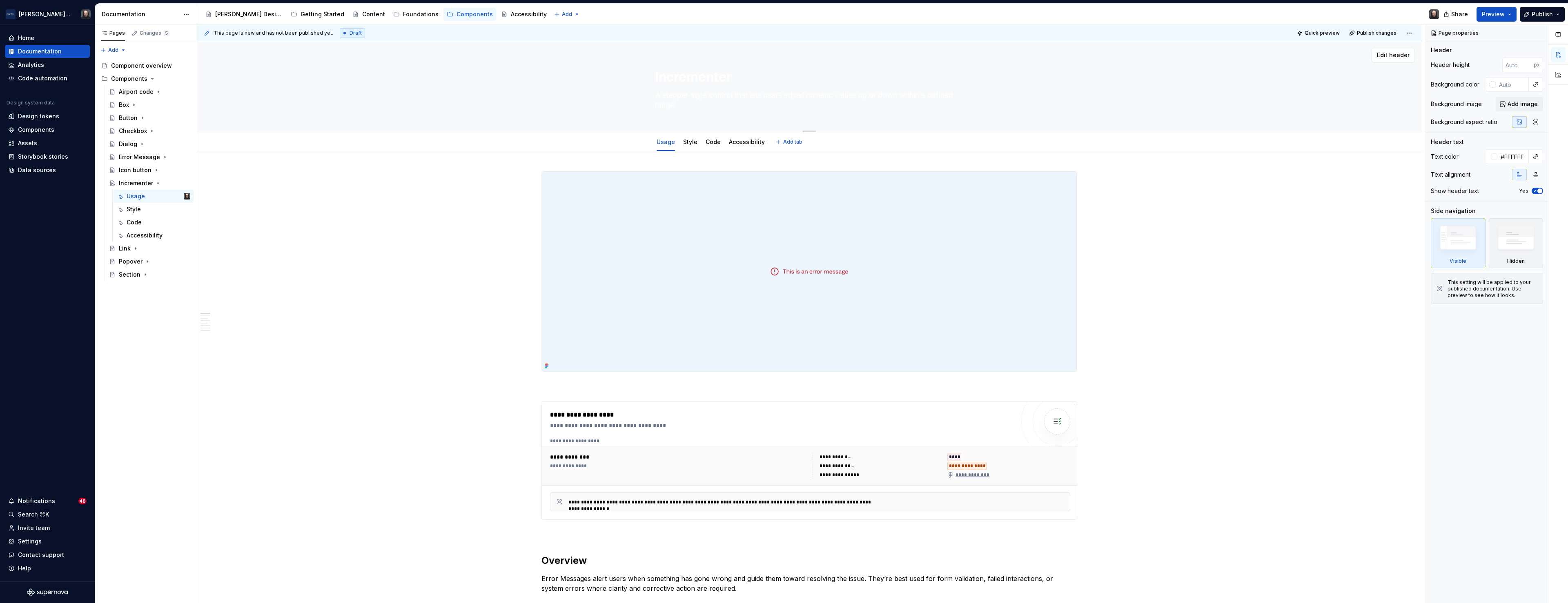
click at [634, 94] on div "Incrementer A stepper-style control that lets users adjust numeric values up or…" at bounding box center [810, 86] width 1159 height 90
type textarea "*"
type textarea "A stepper-style control that lets users adjust numeric values up or down within…"
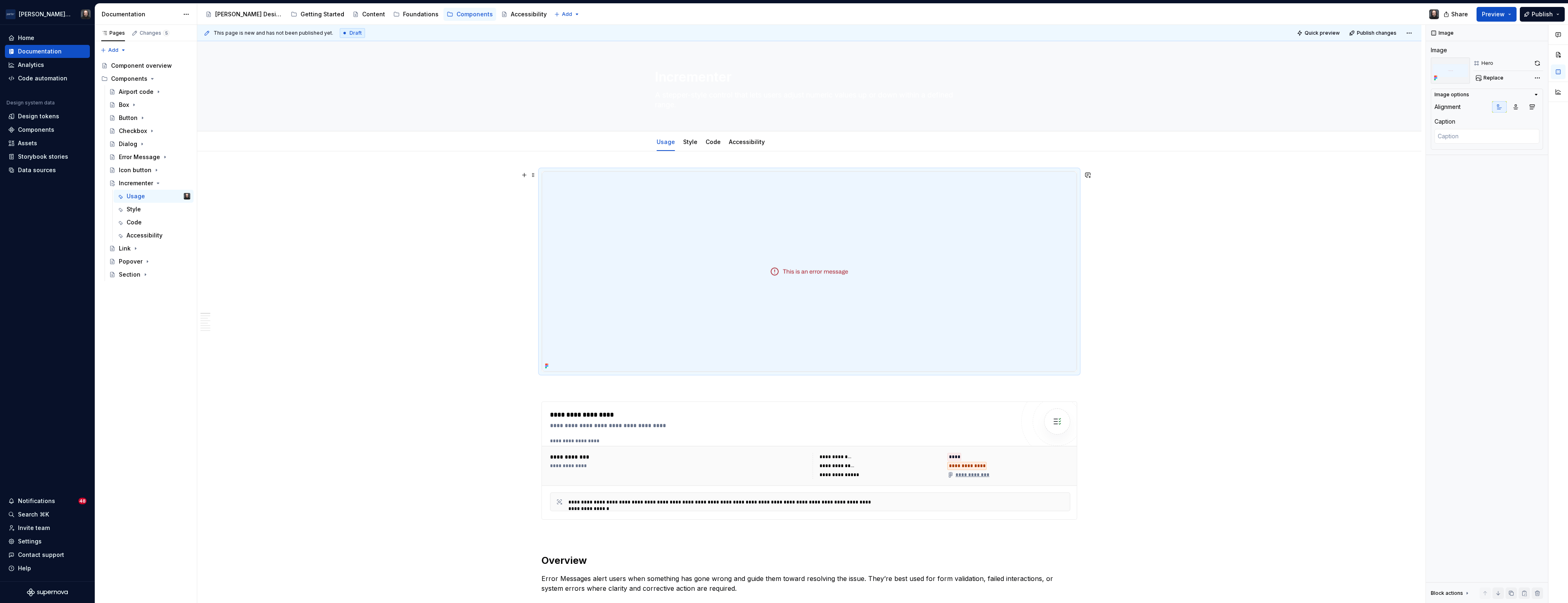
click at [1040, 205] on img at bounding box center [809, 271] width 535 height 200
click at [1494, 76] on span "Replace" at bounding box center [1493, 78] width 20 height 7
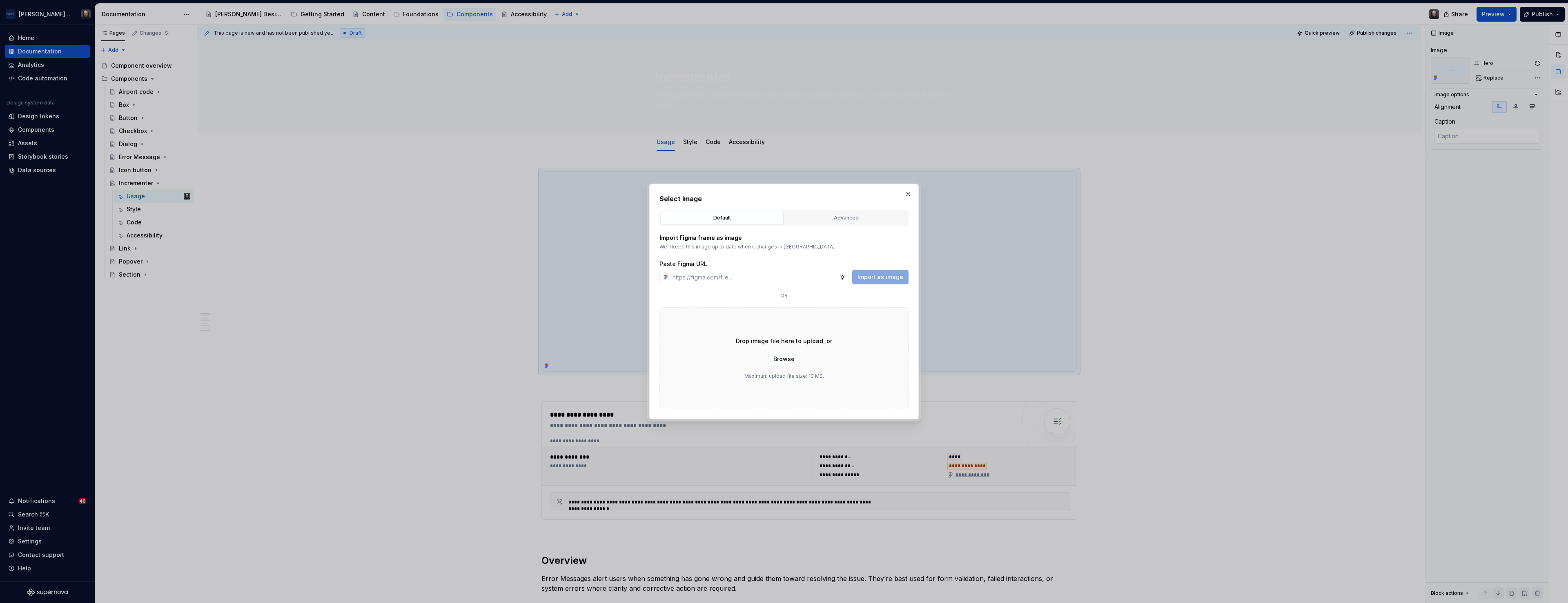
drag, startPoint x: 878, startPoint y: 215, endPoint x: 877, endPoint y: 224, distance: 9.1
click at [878, 215] on div "Advanced" at bounding box center [845, 218] width 117 height 8
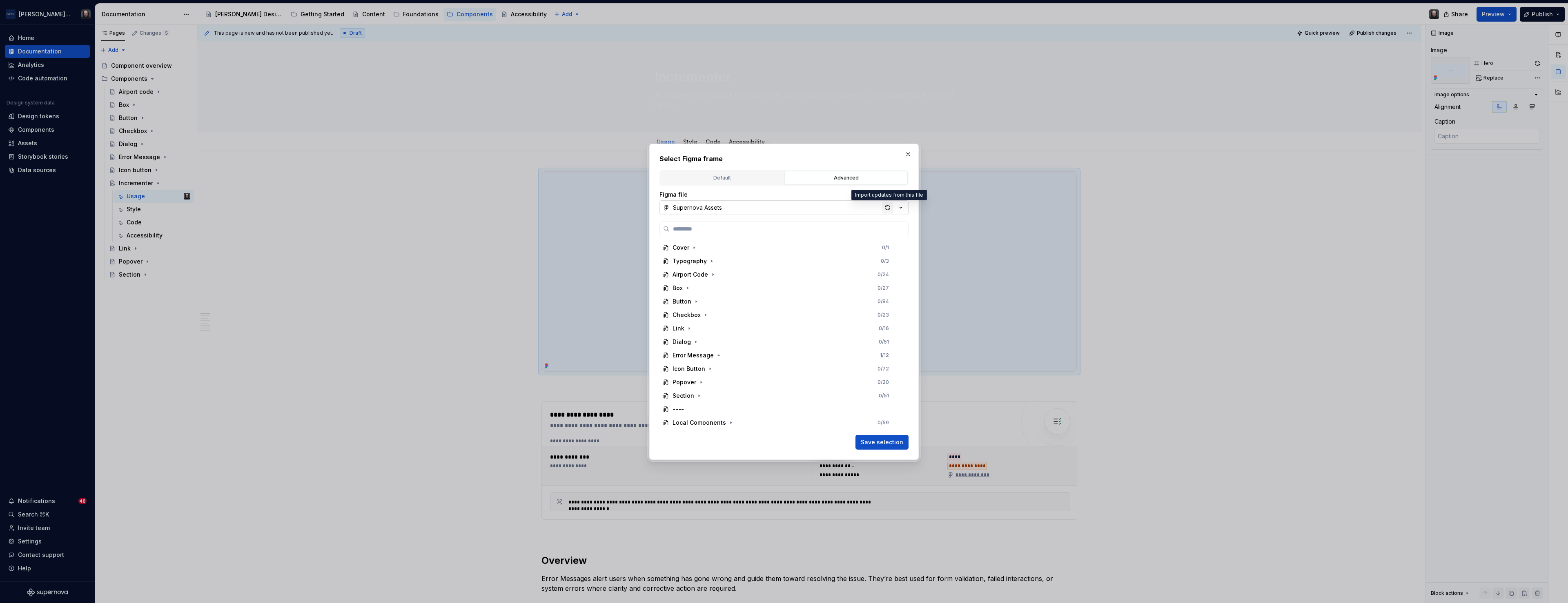
click at [889, 207] on div "button" at bounding box center [887, 207] width 12 height 12
click at [712, 380] on icon "button" at bounding box center [712, 382] width 7 height 7
click at [734, 345] on div "Hero 0 / 6" at bounding box center [785, 350] width 235 height 13
click at [884, 439] on span "Save selection" at bounding box center [882, 442] width 43 height 8
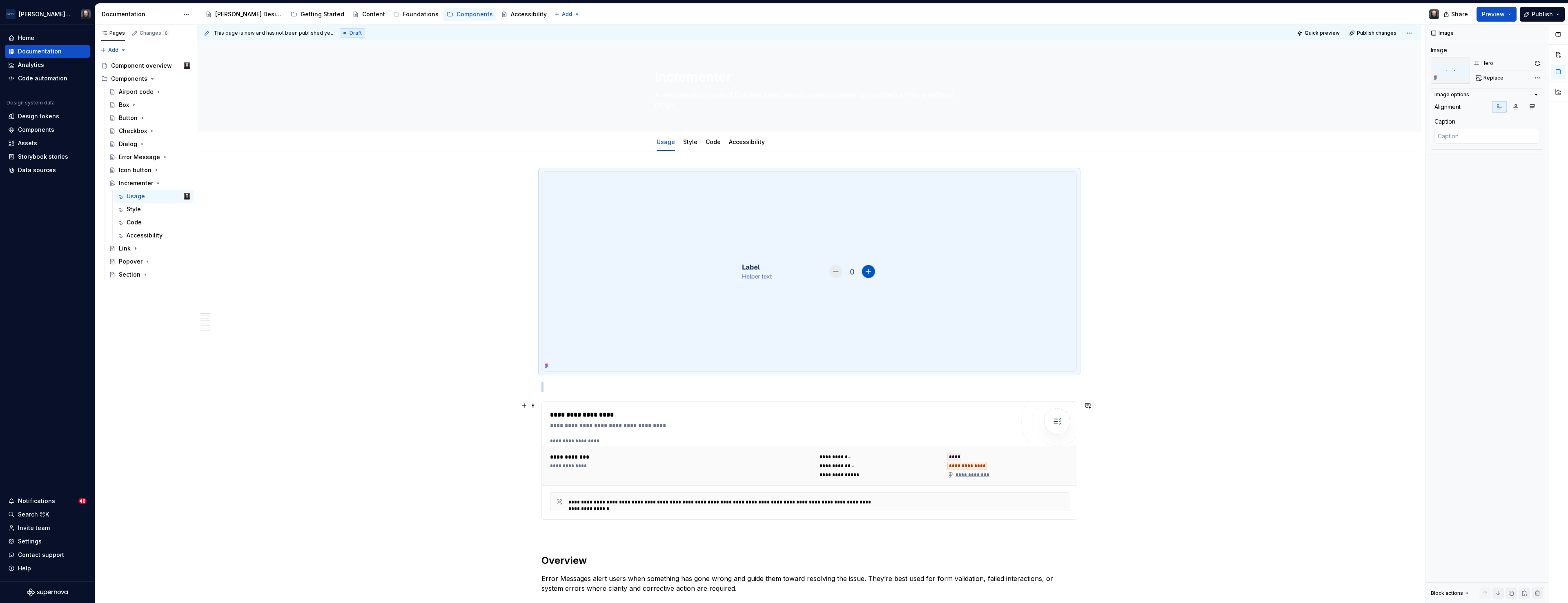
click at [984, 417] on div "**********" at bounding box center [782, 415] width 464 height 10
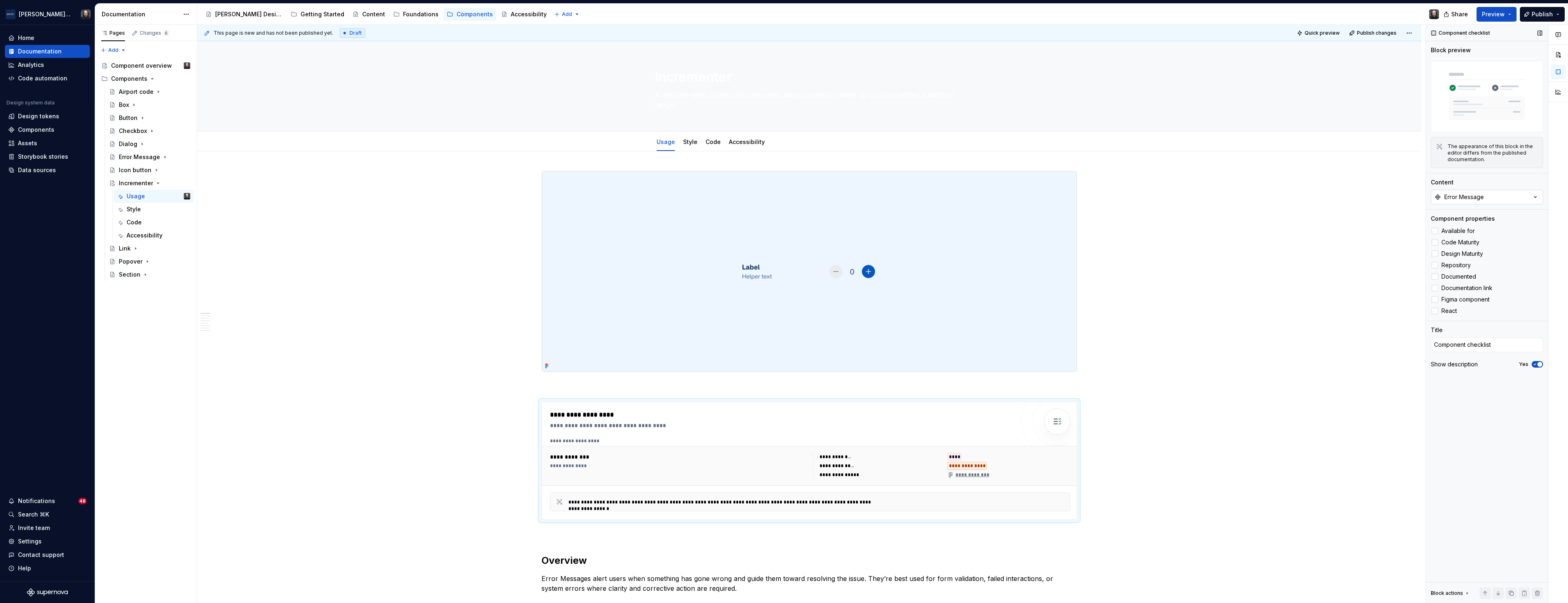
click at [1466, 198] on div "Error Message" at bounding box center [1464, 197] width 40 height 8
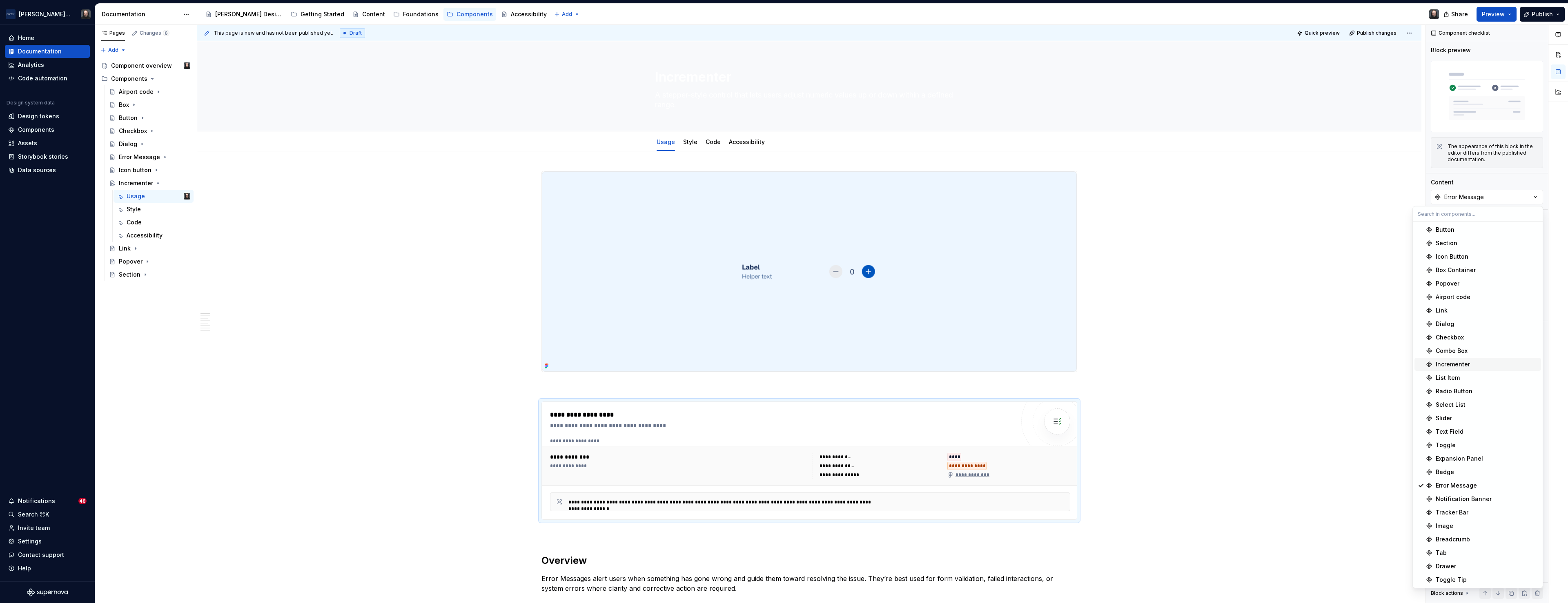
click at [1454, 364] on div "Incrementer" at bounding box center [1453, 364] width 34 height 8
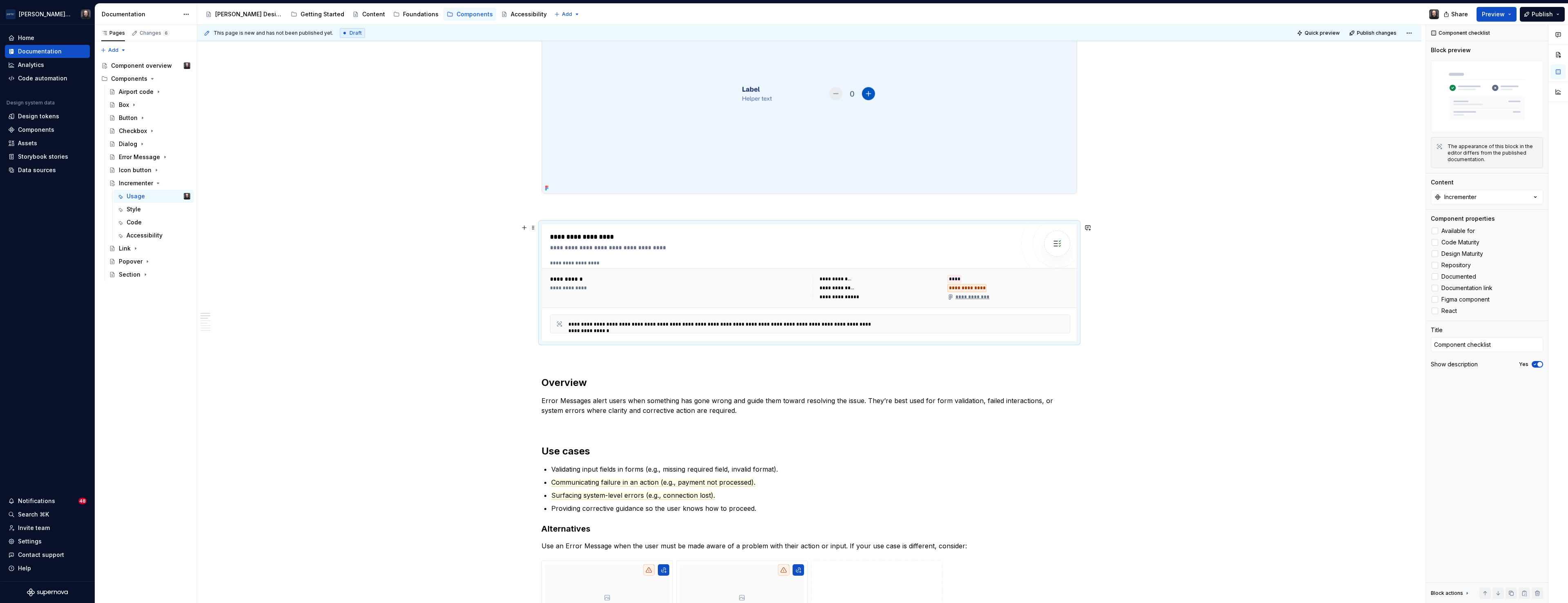
scroll to position [183, 0]
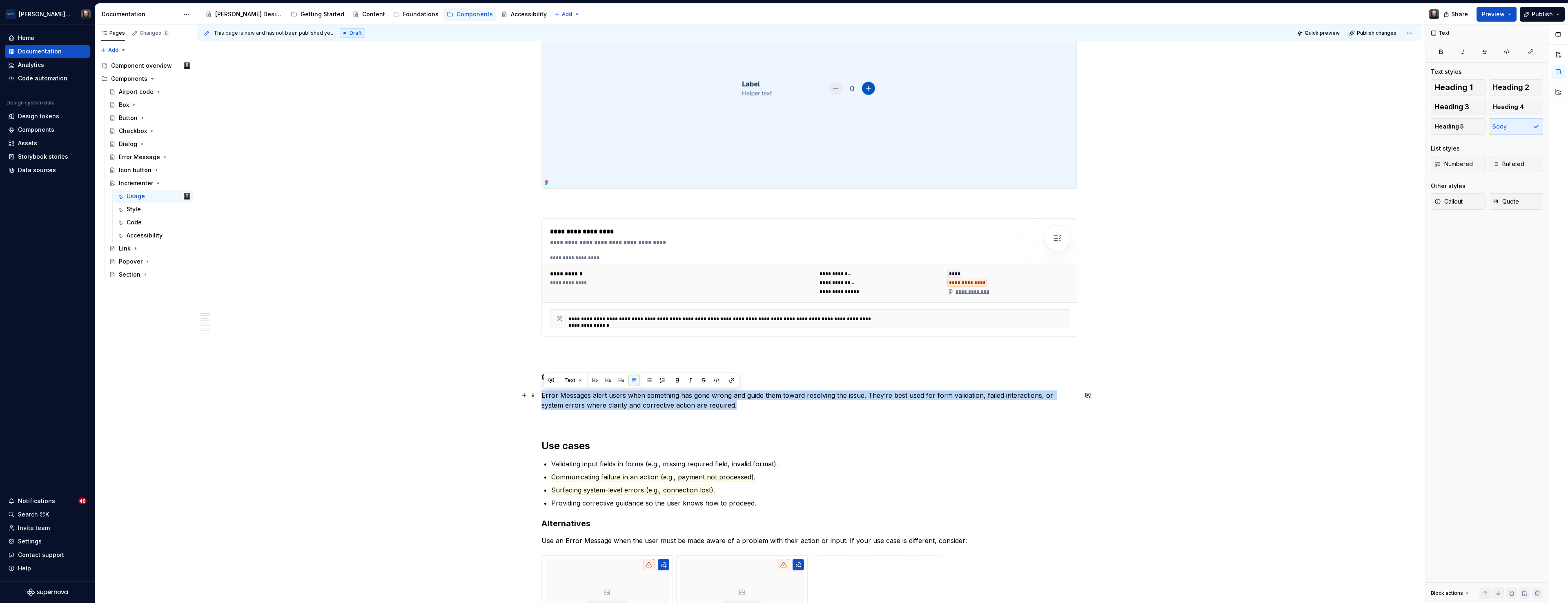
drag, startPoint x: 679, startPoint y: 404, endPoint x: 544, endPoint y: 396, distance: 135.2
click at [544, 396] on p "Error Messages alert users when something has gone wrong and guide them toward …" at bounding box center [810, 400] width 536 height 19
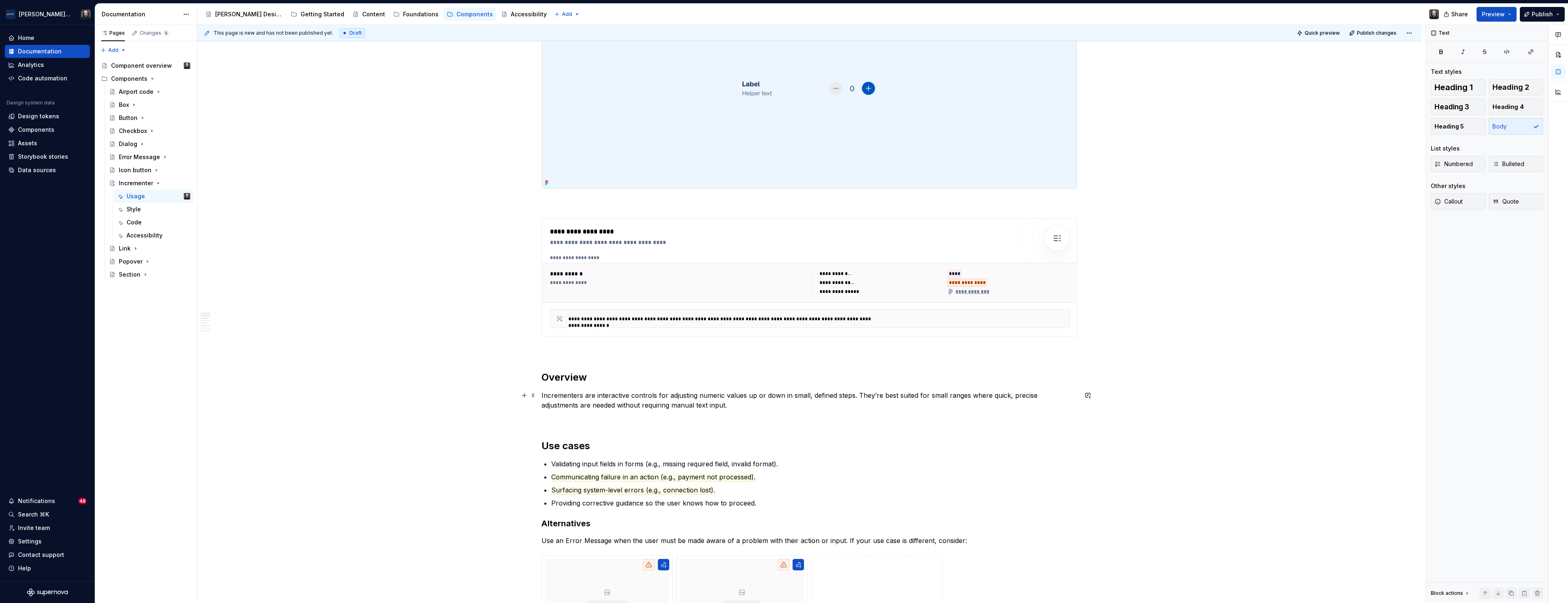
type textarea "*"
click at [546, 446] on h2 "Use cases" at bounding box center [810, 445] width 536 height 13
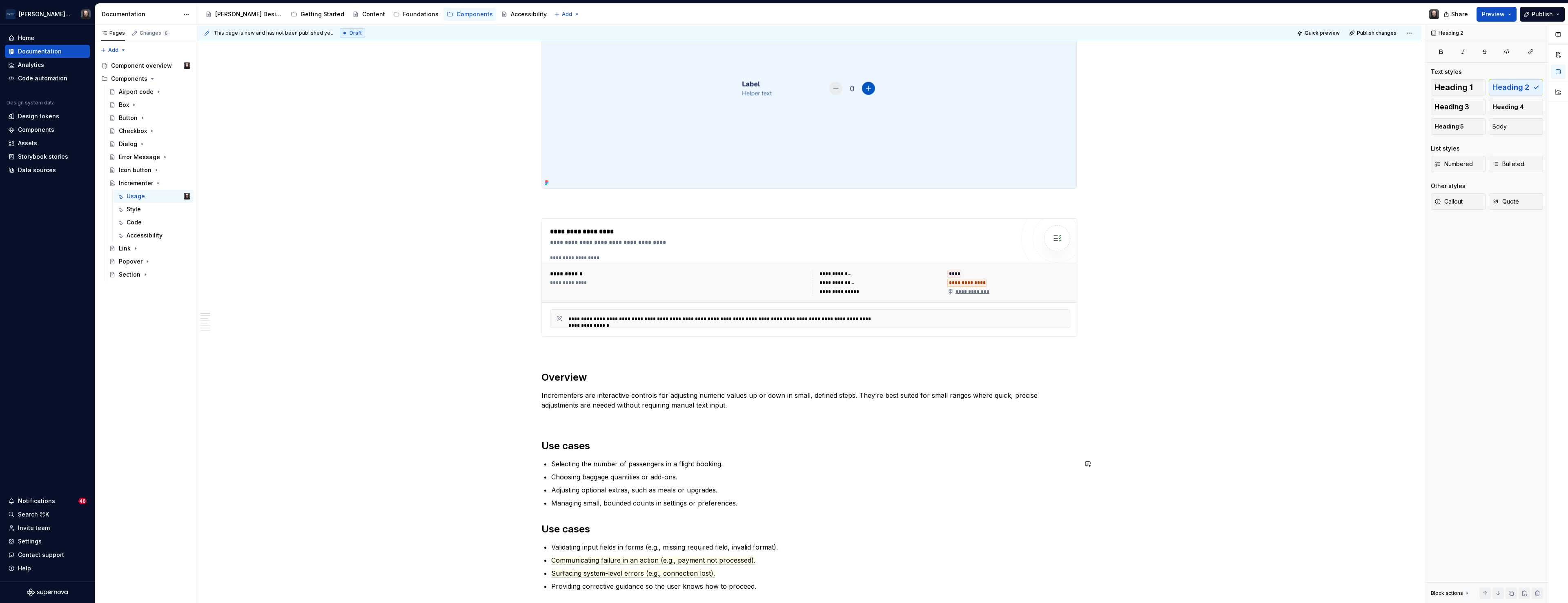
scroll to position [282, 0]
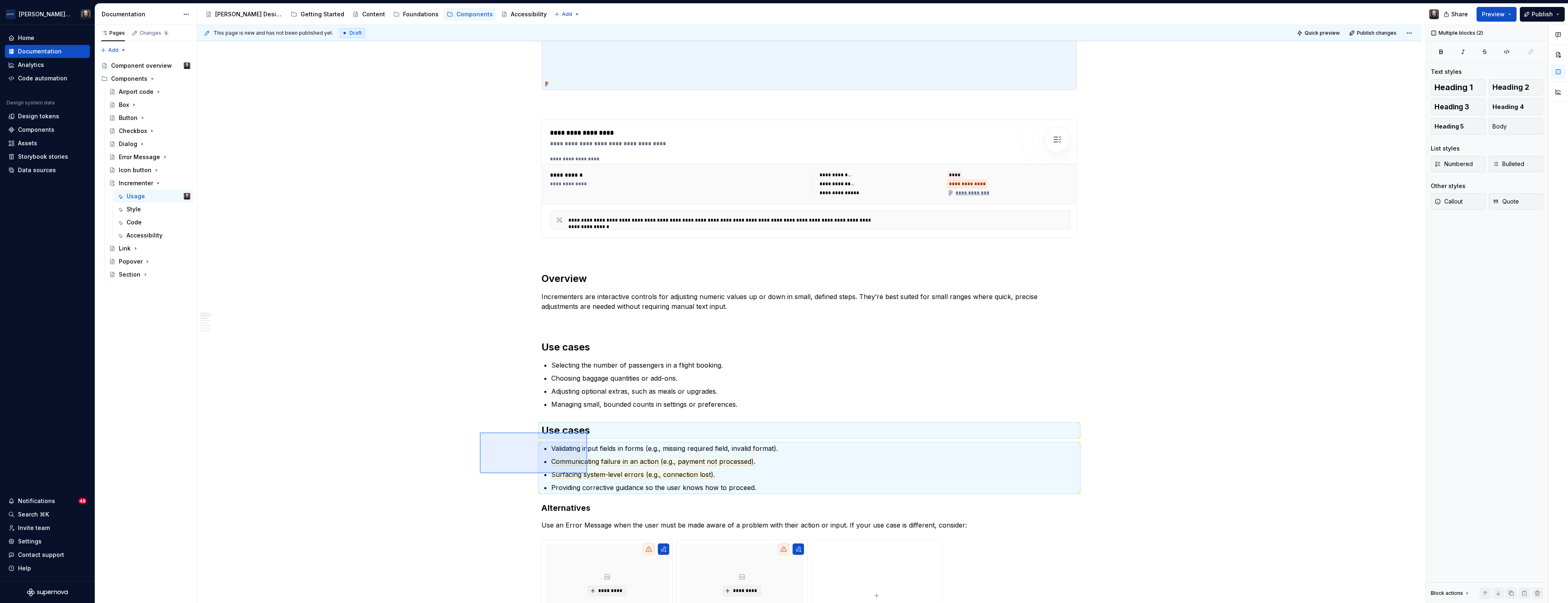
drag, startPoint x: 535, startPoint y: 449, endPoint x: 587, endPoint y: 473, distance: 57.3
click at [587, 473] on div "**********" at bounding box center [811, 314] width 1228 height 579
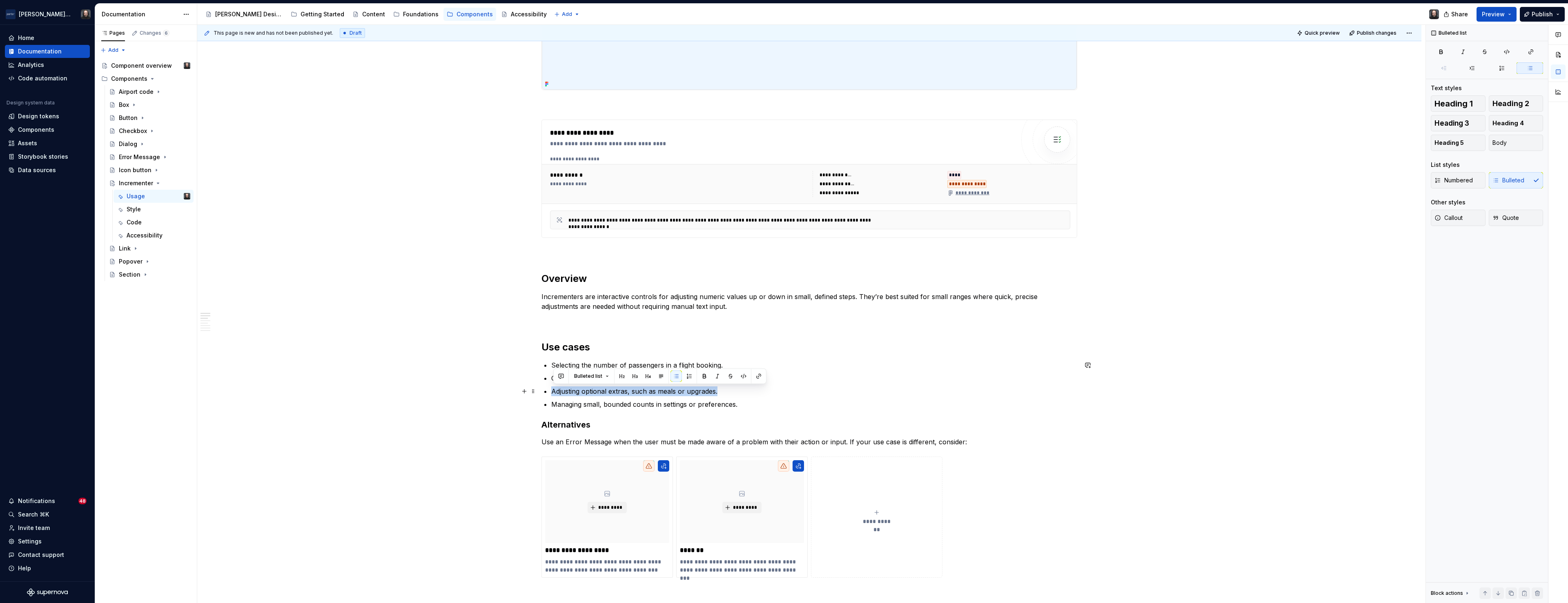
drag, startPoint x: 555, startPoint y: 392, endPoint x: 718, endPoint y: 392, distance: 163.0
click at [718, 392] on p "Adjusting optional extras, such as meals or upgrades." at bounding box center [814, 391] width 526 height 10
click at [562, 377] on button "button" at bounding box center [561, 376] width 12 height 12
click at [677, 411] on icon "Send" at bounding box center [677, 413] width 5 height 5
click at [397, 401] on div "**********" at bounding box center [809, 604] width 1224 height 1469
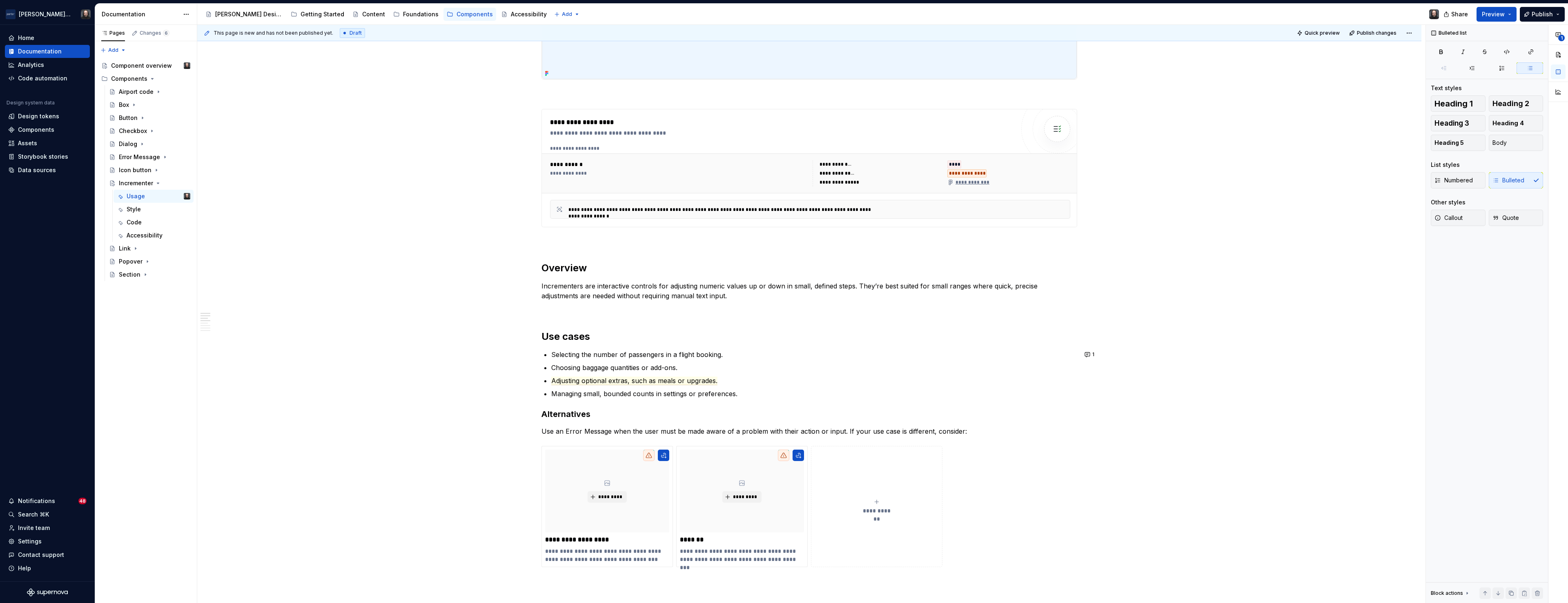
scroll to position [346, 0]
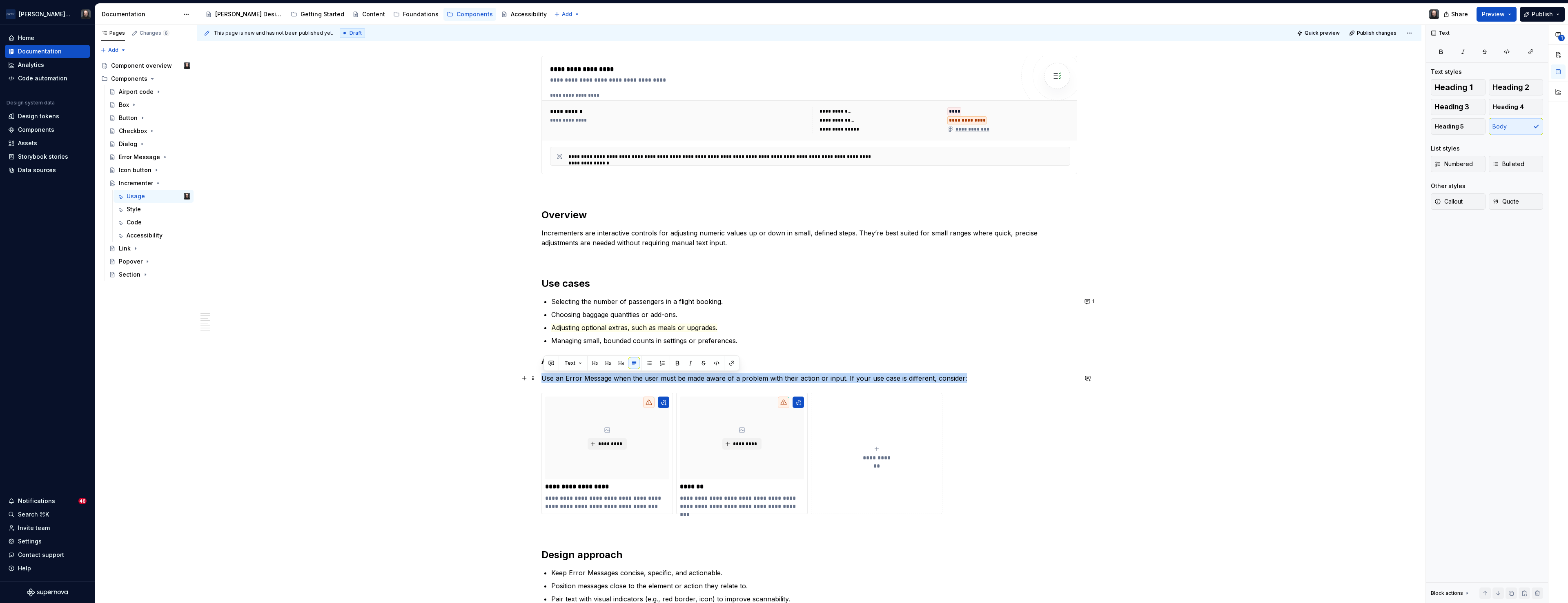
drag, startPoint x: 962, startPoint y: 380, endPoint x: 545, endPoint y: 379, distance: 417.0
click at [545, 379] on p "Use an Error Message when the user must be made aware of a problem with their a…" at bounding box center [810, 378] width 536 height 10
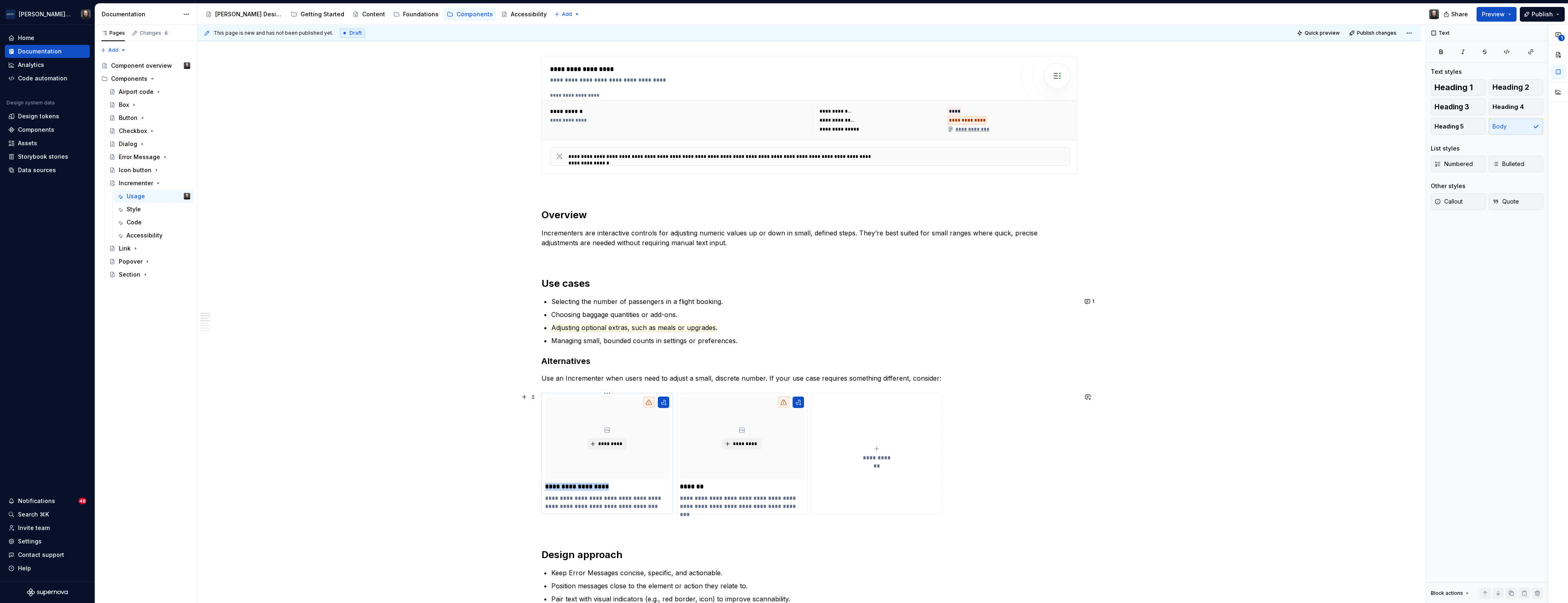
drag, startPoint x: 609, startPoint y: 487, endPoint x: 547, endPoint y: 487, distance: 62.0
click at [547, 487] on p "**********" at bounding box center [607, 487] width 124 height 8
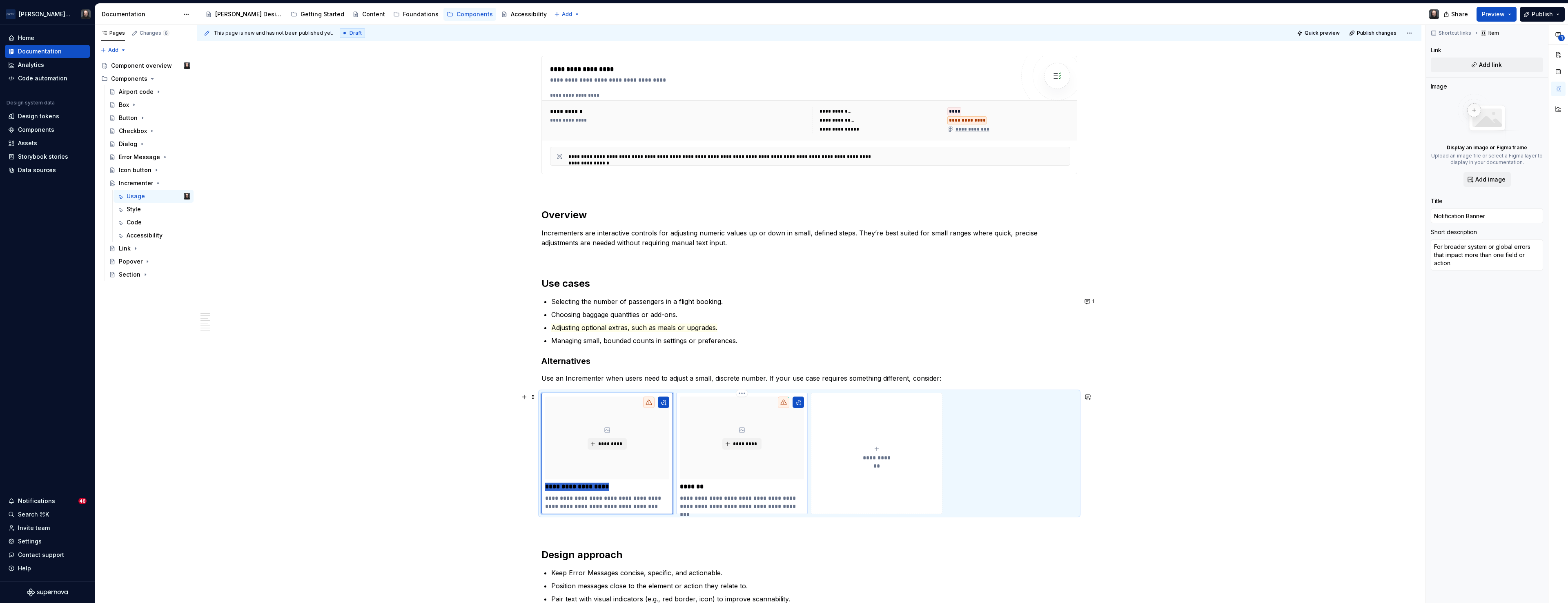
type textarea "*"
type input "T"
type textarea "*"
type input "Te"
type textarea "*"
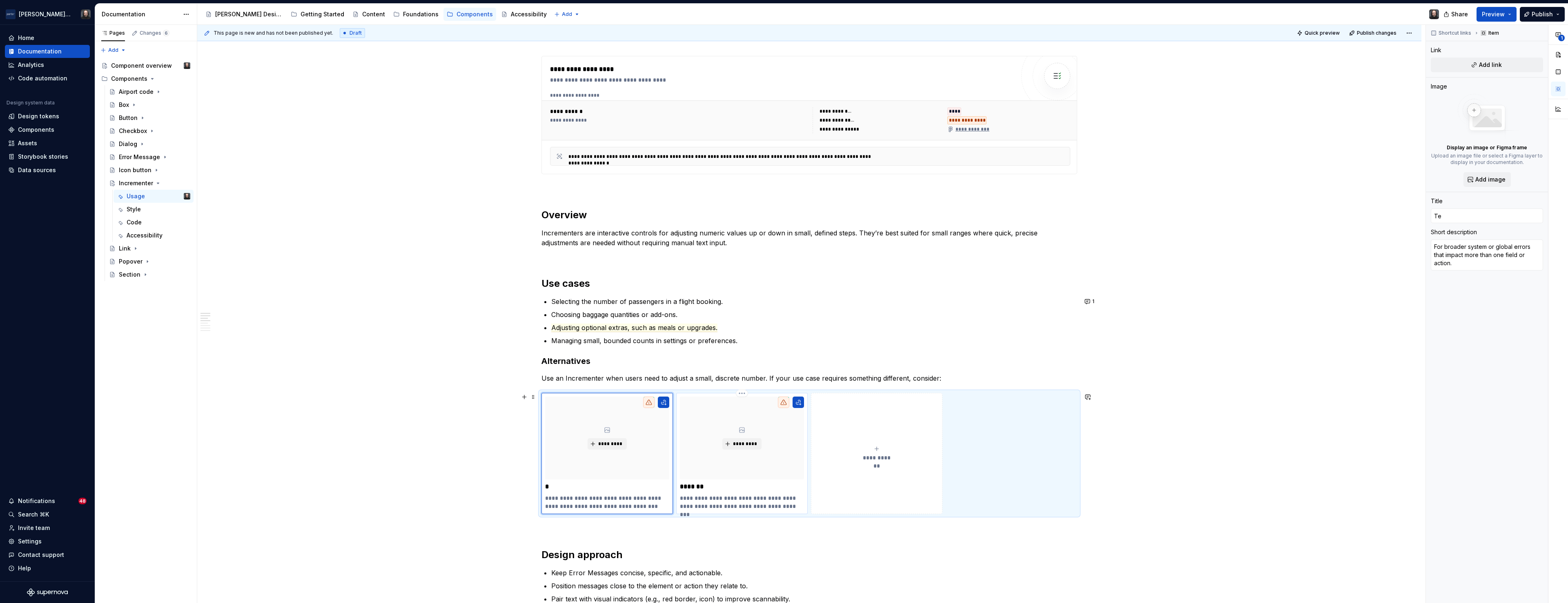
type input "Tex"
type textarea "*"
type input "Text"
type textarea "*"
type input "Text"
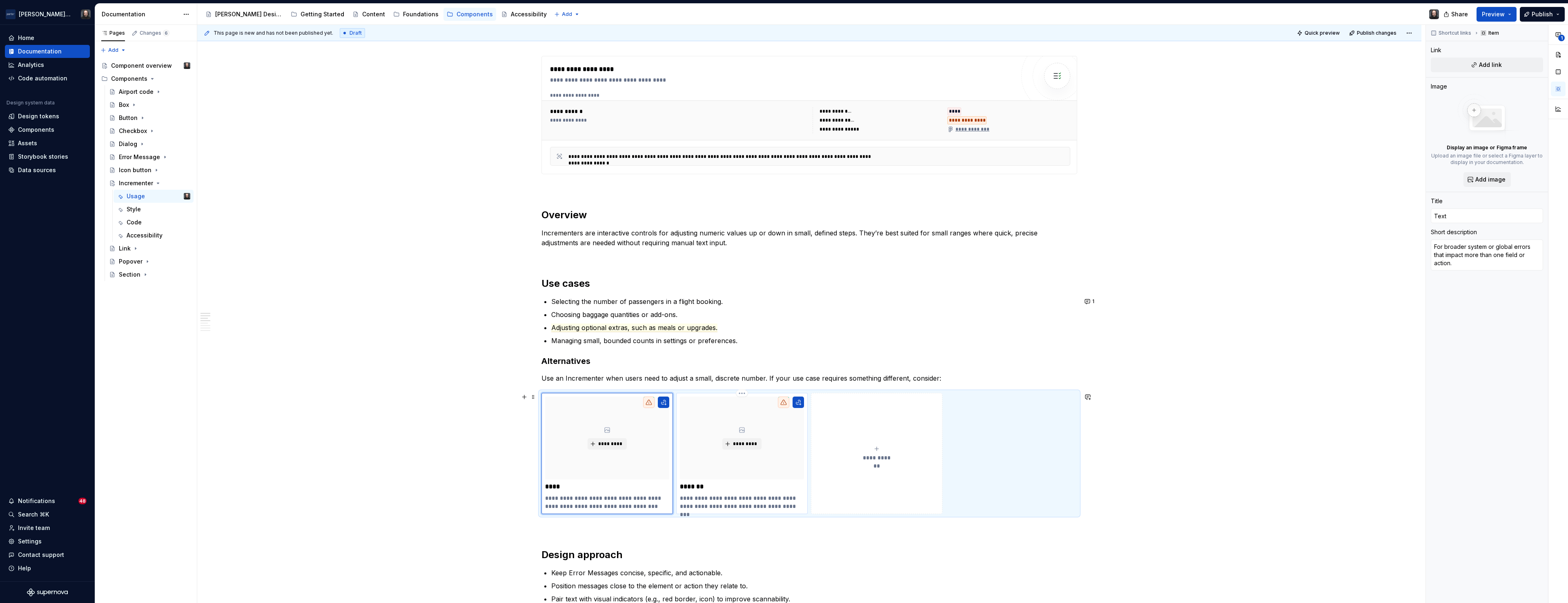
type textarea "*"
type input "Text F"
type textarea "*"
type input "Text Fi"
type textarea "*"
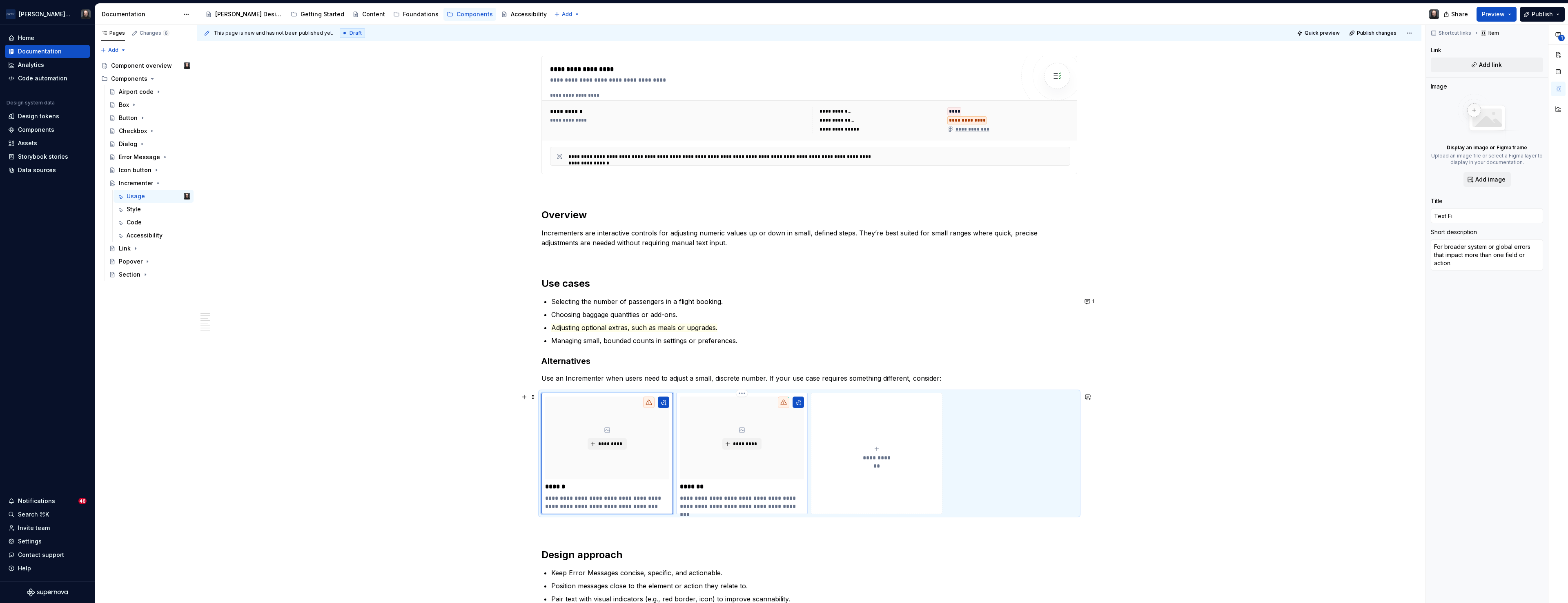
type input "Text Fie"
type textarea "*"
type input "Text Fiel"
type textarea "*"
type input "Text Field"
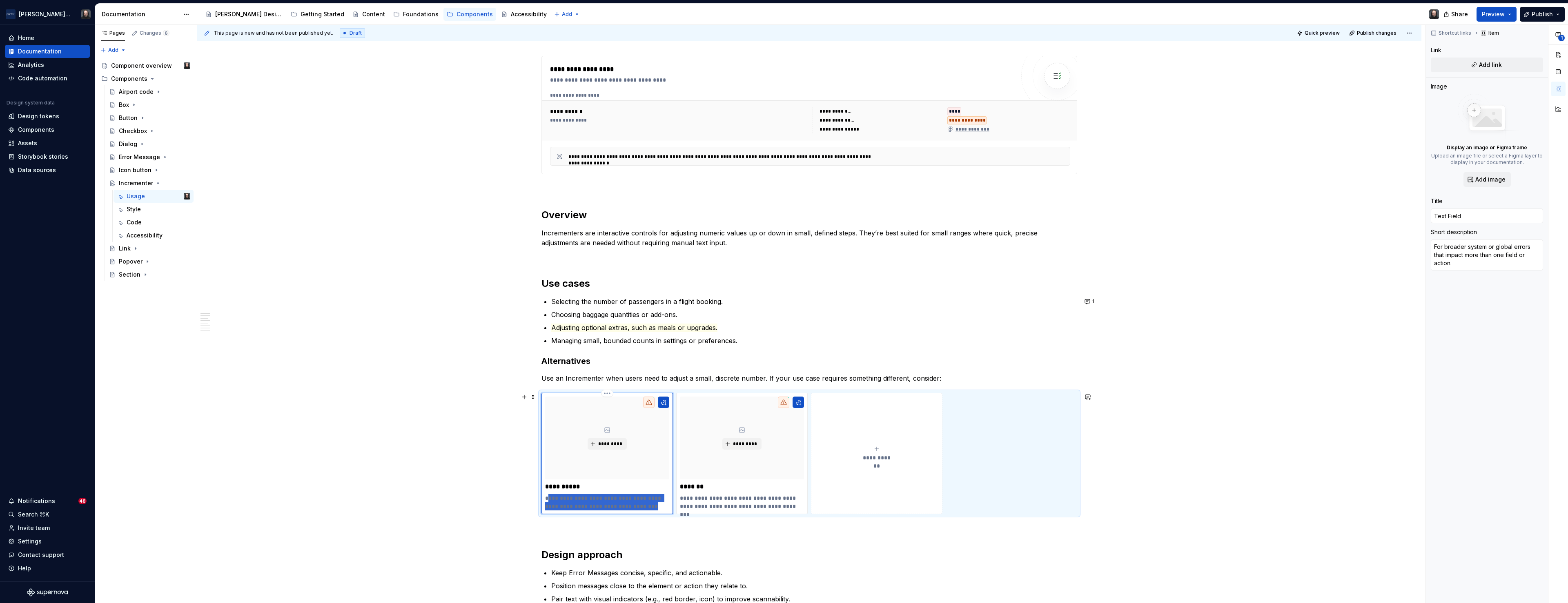
drag, startPoint x: 651, startPoint y: 507, endPoint x: 550, endPoint y: 499, distance: 101.3
click at [550, 499] on p "**********" at bounding box center [607, 502] width 124 height 16
paste div
type textarea "*"
type textarea "Ffor large or complex numbers where typing is more efficient."
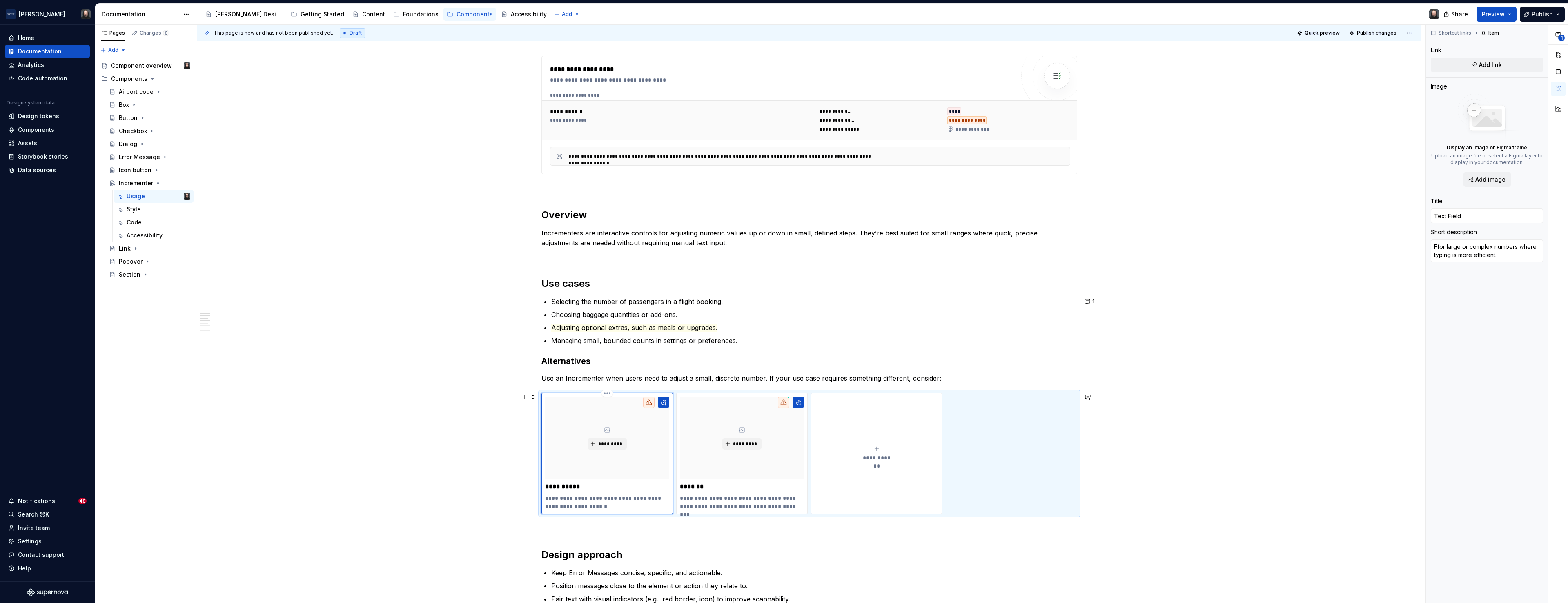
click at [553, 498] on p "**********" at bounding box center [607, 502] width 124 height 16
type textarea "*"
type textarea "For large or complex numbers where typing is more efficient."
drag, startPoint x: 702, startPoint y: 487, endPoint x: 684, endPoint y: 487, distance: 18.0
click at [684, 487] on p "*******" at bounding box center [742, 487] width 124 height 8
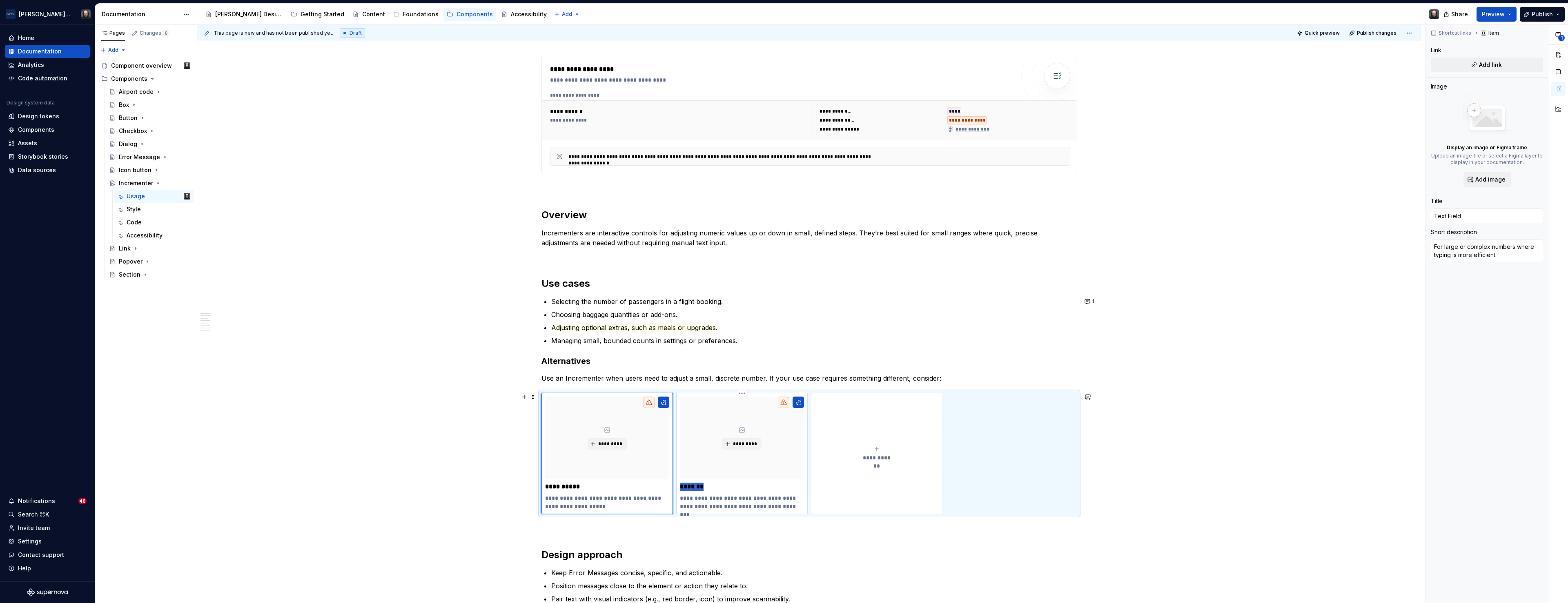
type textarea "*"
type input "Tooltip"
type textarea "For inline hints before errors occur (e.g., format guidance), not for error sta…"
type textarea "*"
type input "Select List"
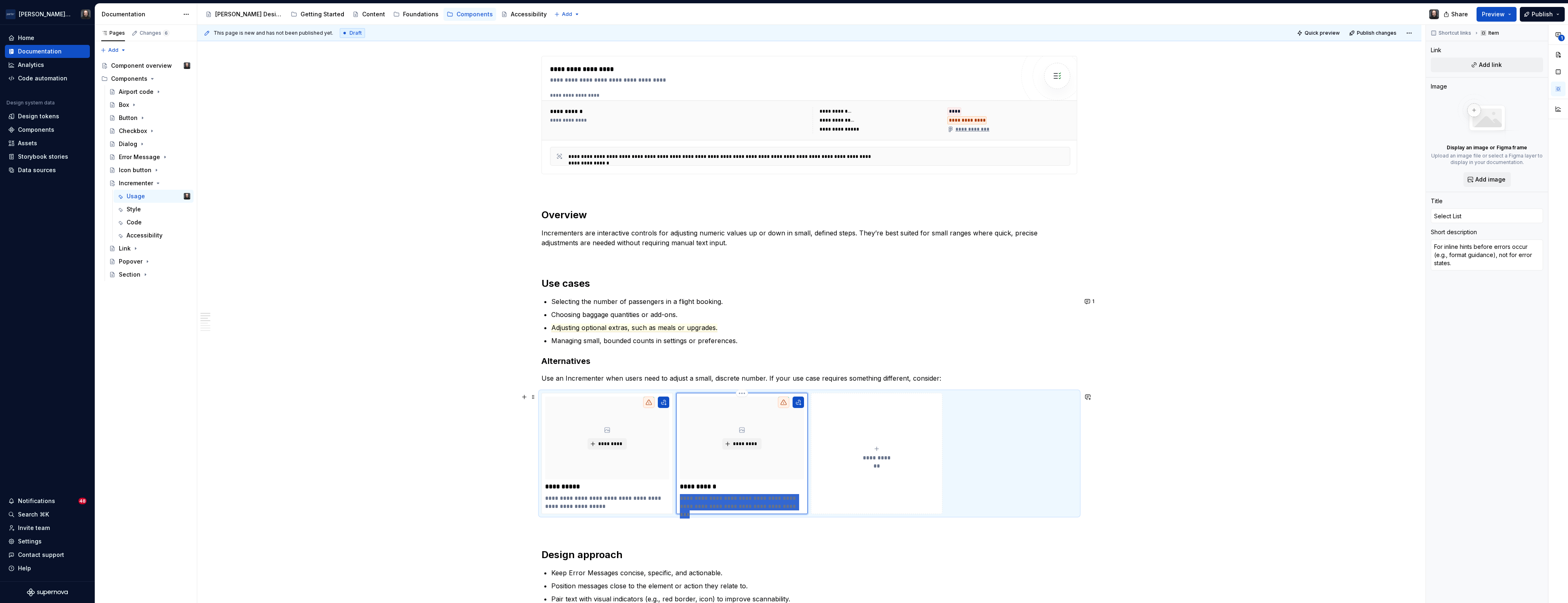
drag, startPoint x: 782, startPoint y: 505, endPoint x: 683, endPoint y: 498, distance: 99.2
click at [683, 498] on p "**********" at bounding box center [742, 502] width 124 height 16
paste div
type textarea "*"
type textarea "when numbers fall within a small set of fixed options (e.g., 1–3)."
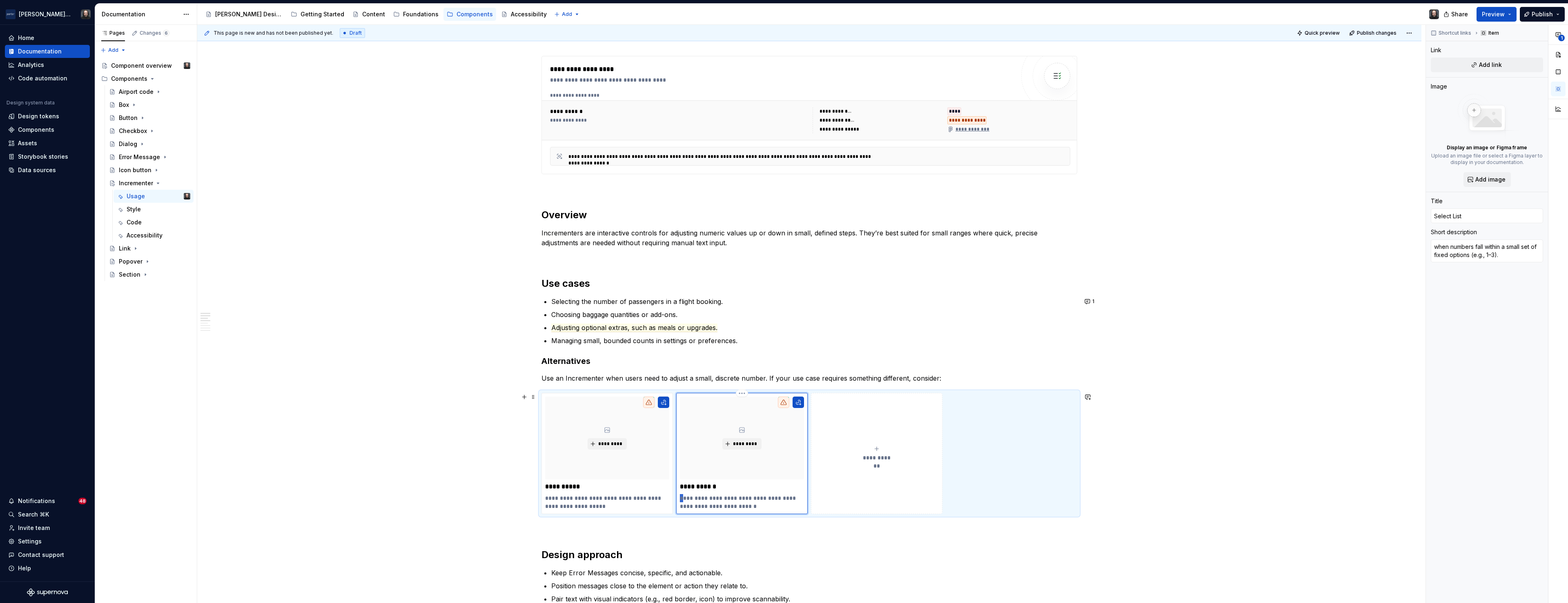
click at [683, 498] on p "**********" at bounding box center [742, 502] width 124 height 16
type textarea "*"
type textarea "When numbers fall within a small set of fixed options (e.g., 1–3)."
click at [878, 450] on icon "submit" at bounding box center [877, 449] width 7 height 7
type textarea "*"
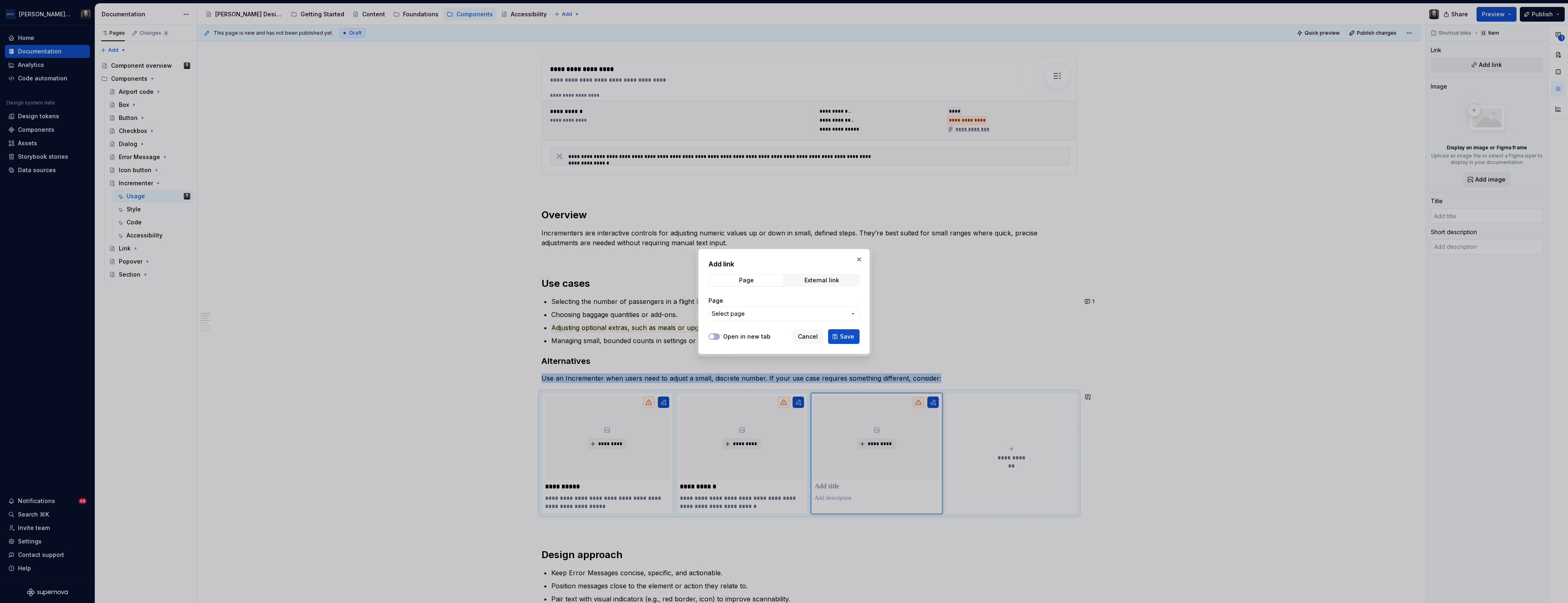
click at [856, 260] on button "button" at bounding box center [859, 259] width 12 height 12
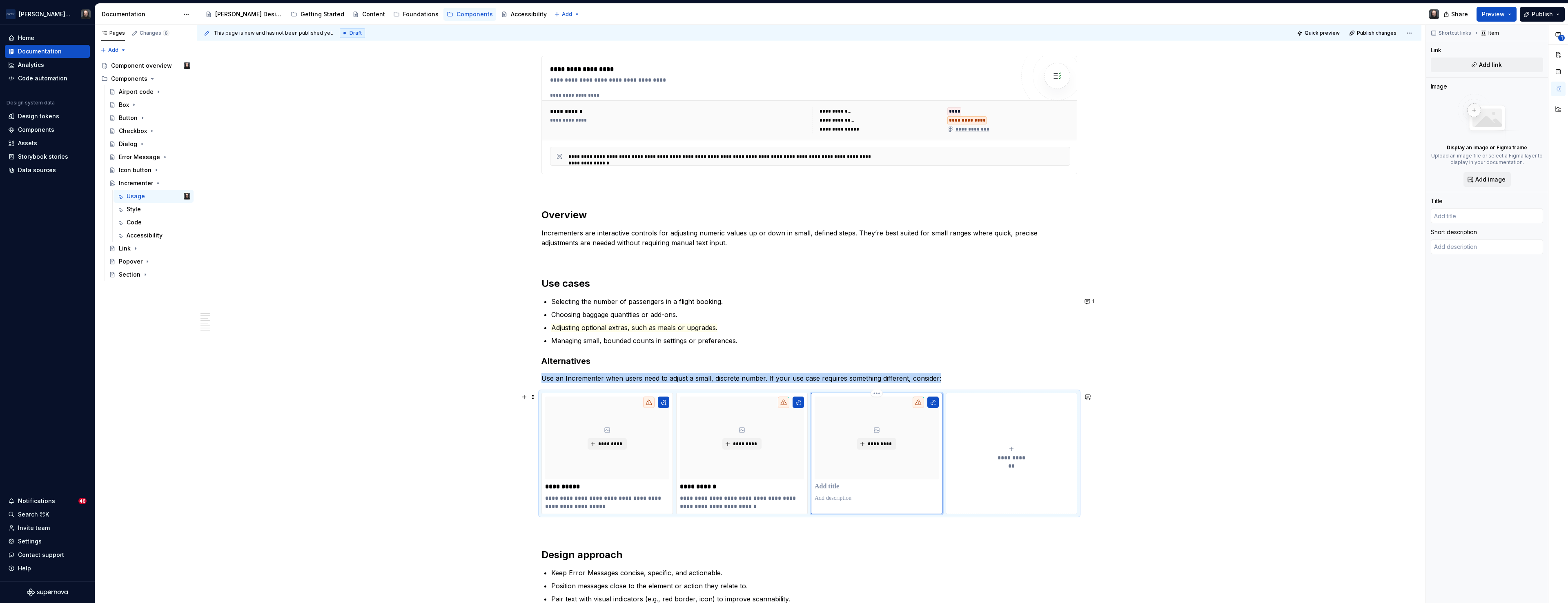
click at [825, 487] on p at bounding box center [877, 487] width 124 height 8
type textarea "*"
type input "Slider"
click at [821, 502] on p at bounding box center [877, 498] width 124 height 8
paste div
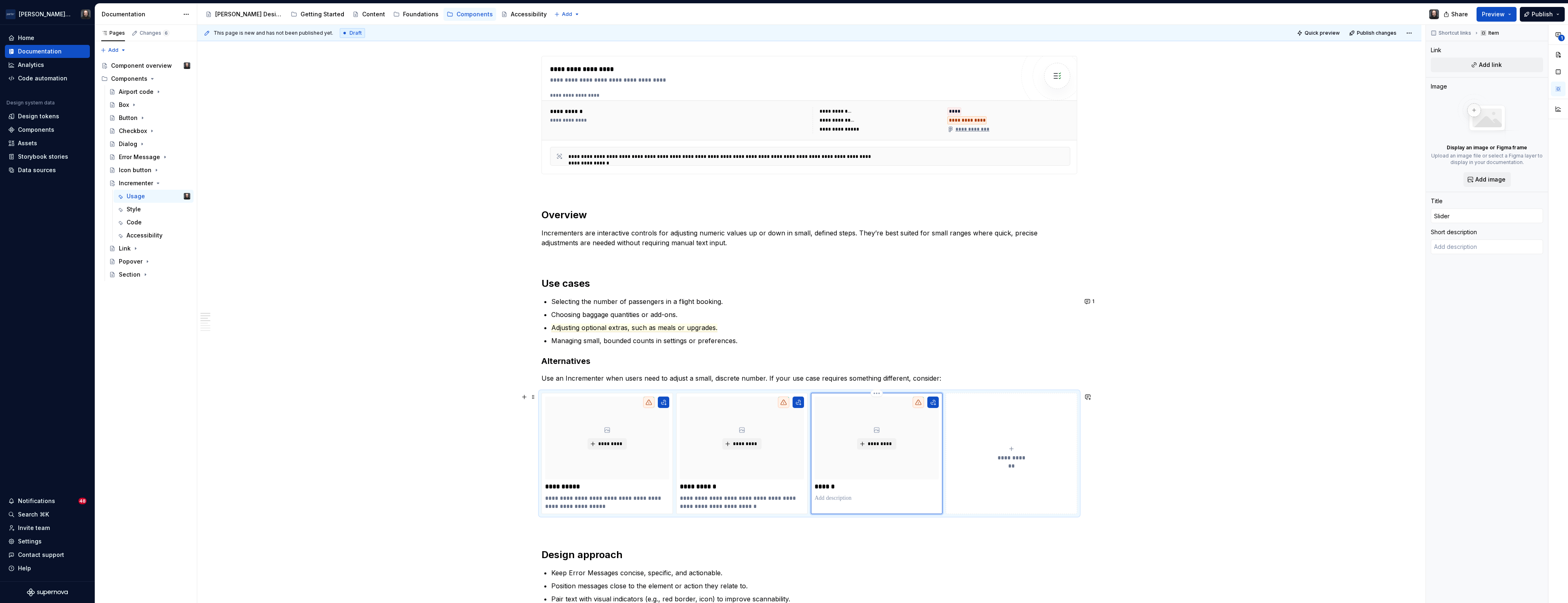
type textarea "*"
type textarea "when adjusting across a continuous range with less need for precision."
click at [818, 500] on p "**********" at bounding box center [877, 502] width 124 height 16
type textarea "*"
type textarea "When adjusting across a continuous range with less need for precision."
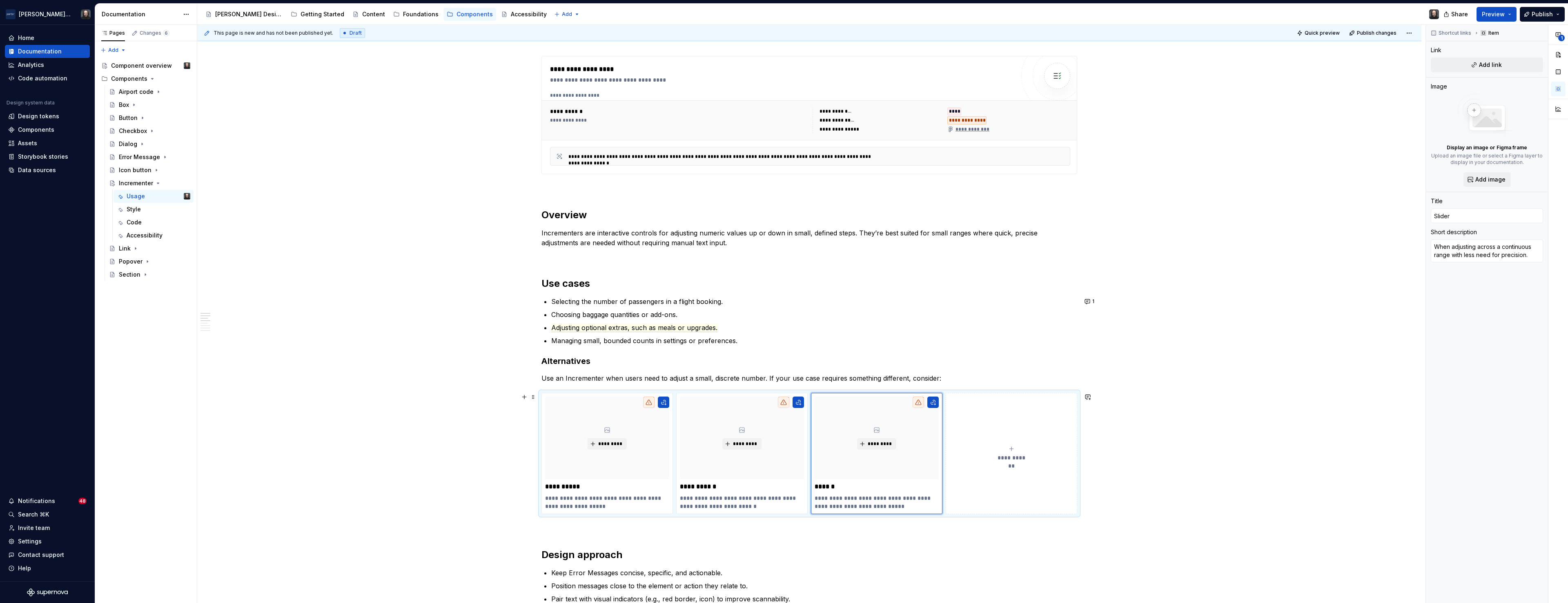
click at [382, 437] on div "**********" at bounding box center [809, 540] width 1224 height 1469
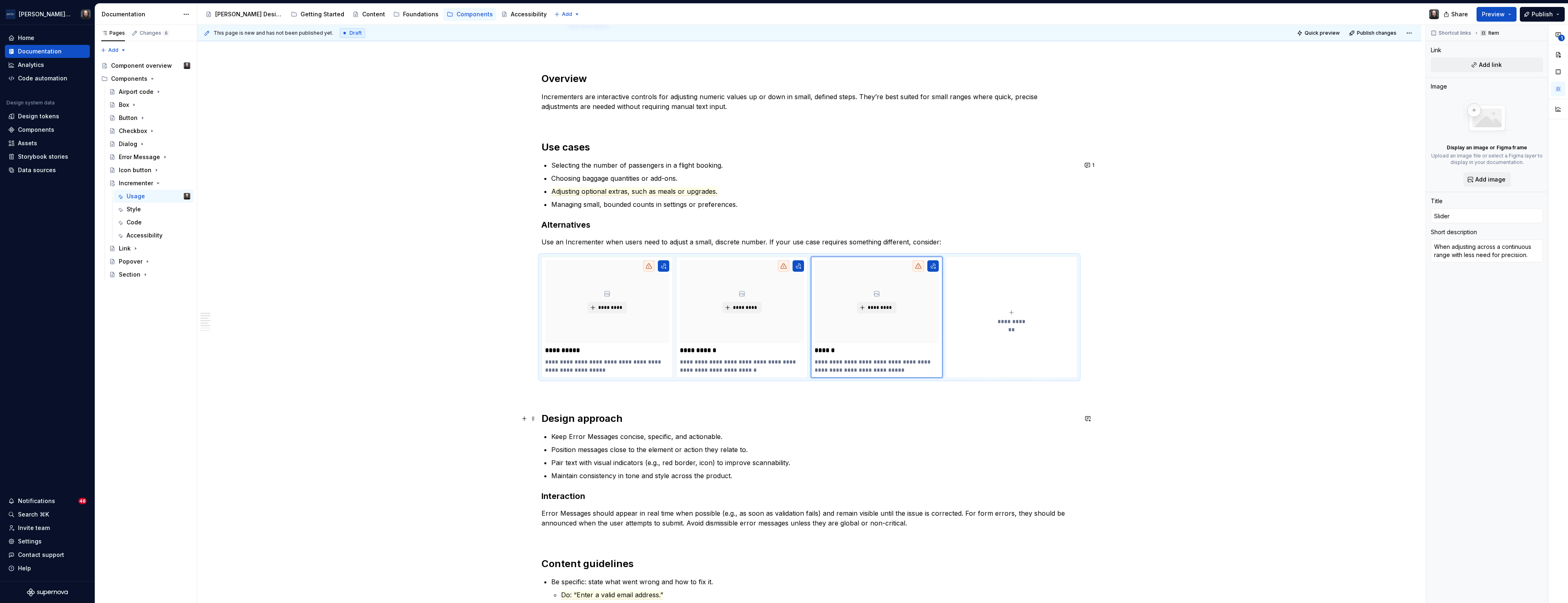
click at [547, 419] on h2 "Design approach" at bounding box center [810, 419] width 536 height 13
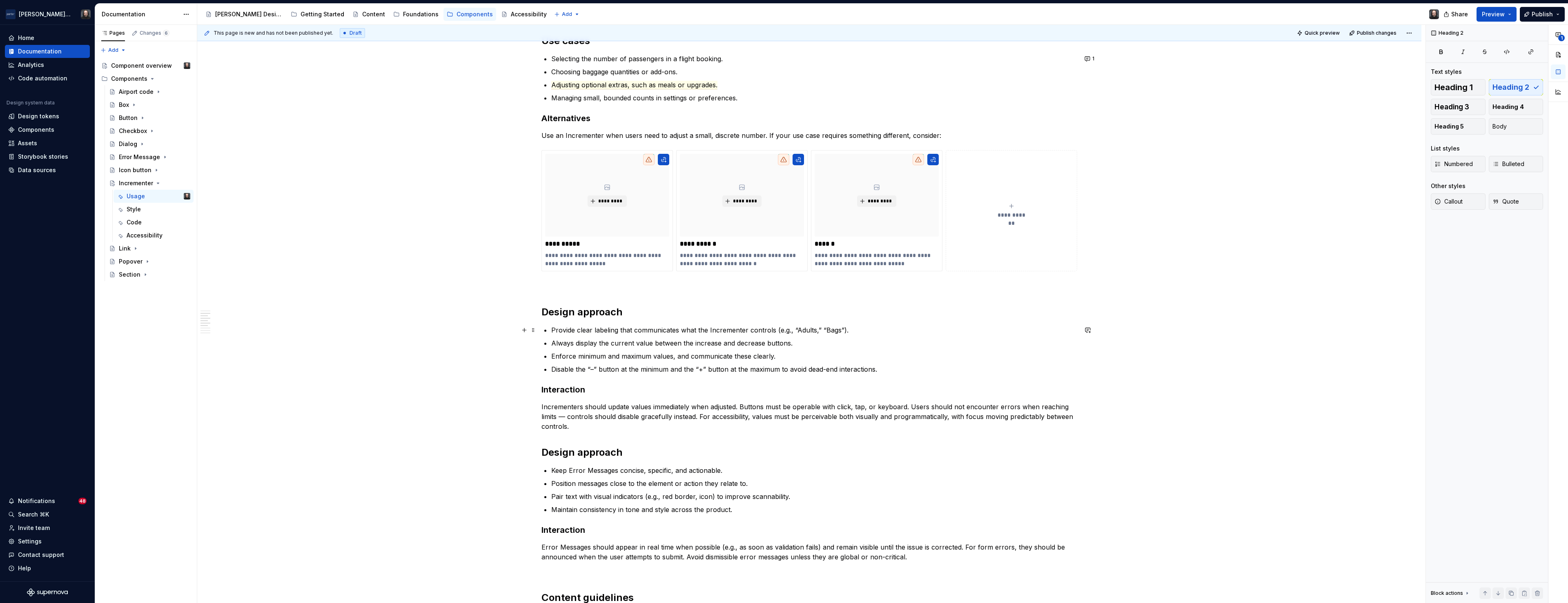
scroll to position [630, 0]
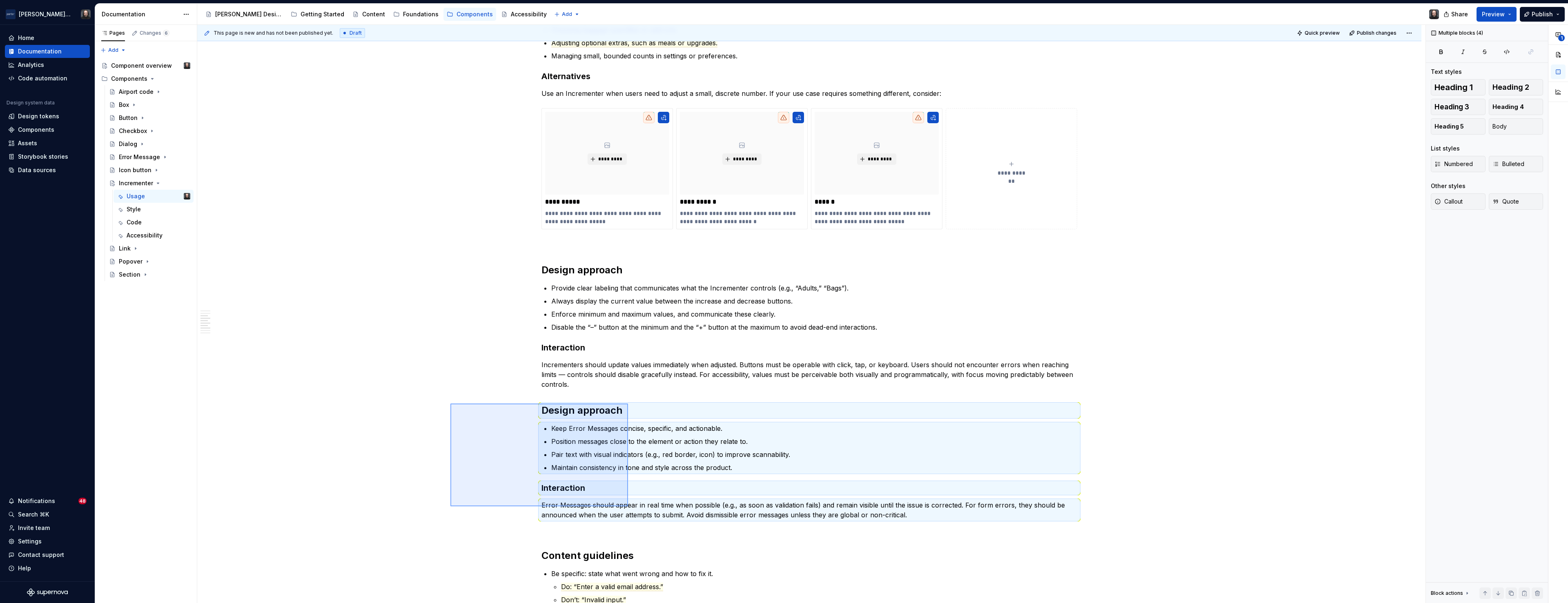
drag, startPoint x: 566, startPoint y: 462, endPoint x: 628, endPoint y: 507, distance: 76.6
click at [628, 507] on div "**********" at bounding box center [811, 314] width 1228 height 579
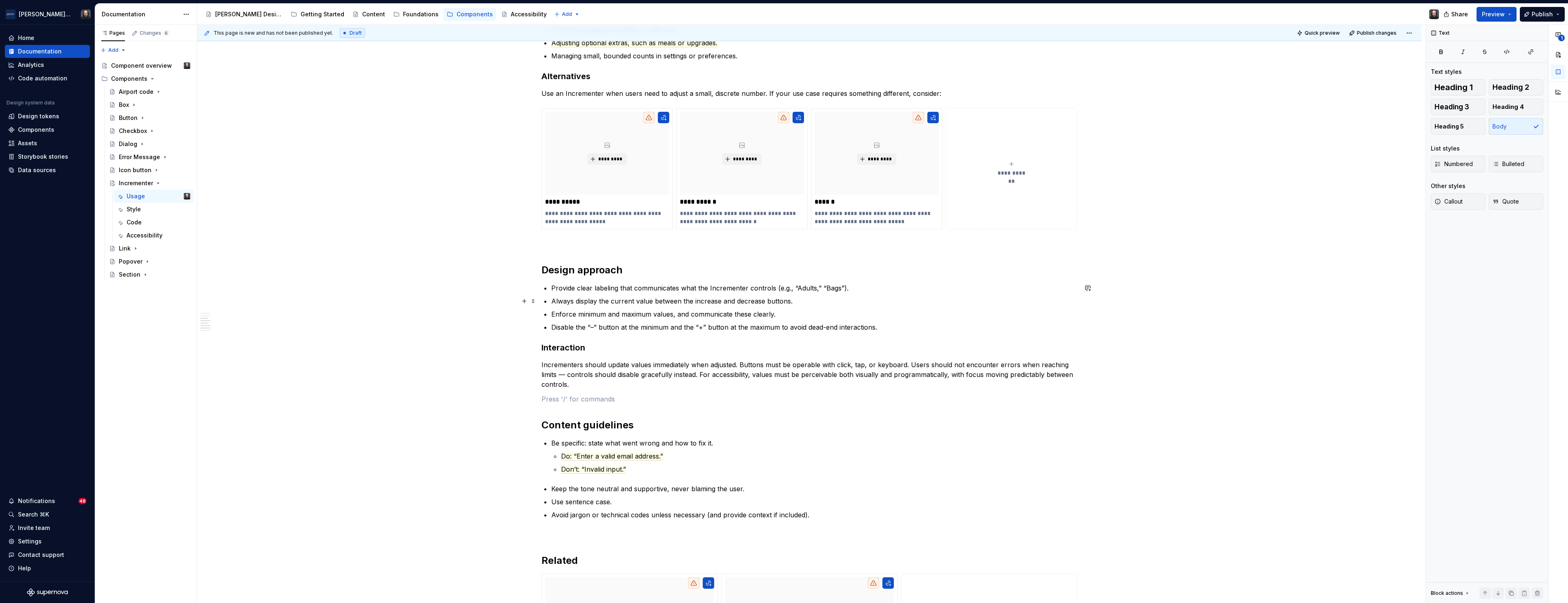
type textarea "*"
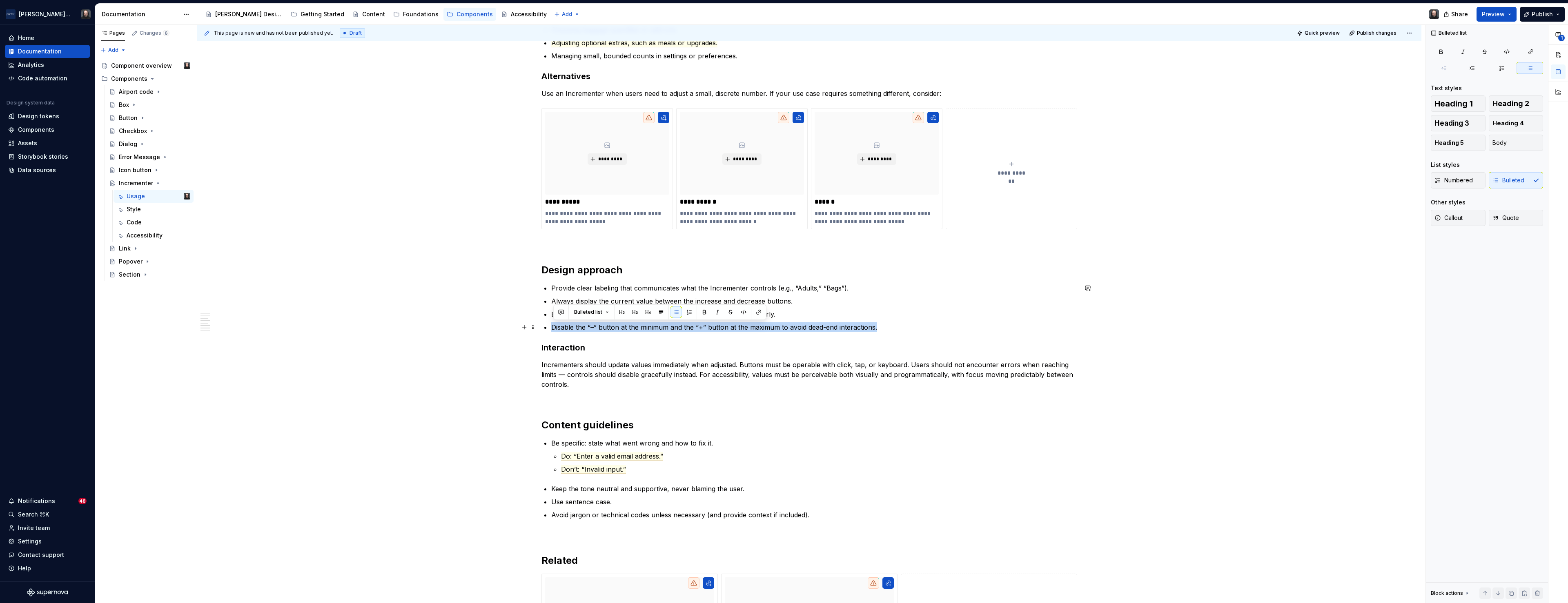
drag, startPoint x: 555, startPoint y: 328, endPoint x: 877, endPoint y: 329, distance: 322.0
click at [877, 329] on p "Disable the “–” button at the minimum and the “+” button at the maximum to avoi…" at bounding box center [814, 327] width 526 height 10
click at [565, 313] on button "button" at bounding box center [561, 312] width 12 height 12
click at [644, 327] on span "Built in. How do we convey this functionality?" at bounding box center [616, 331] width 111 height 16
click at [677, 348] on icon "Send" at bounding box center [677, 348] width 8 height 8
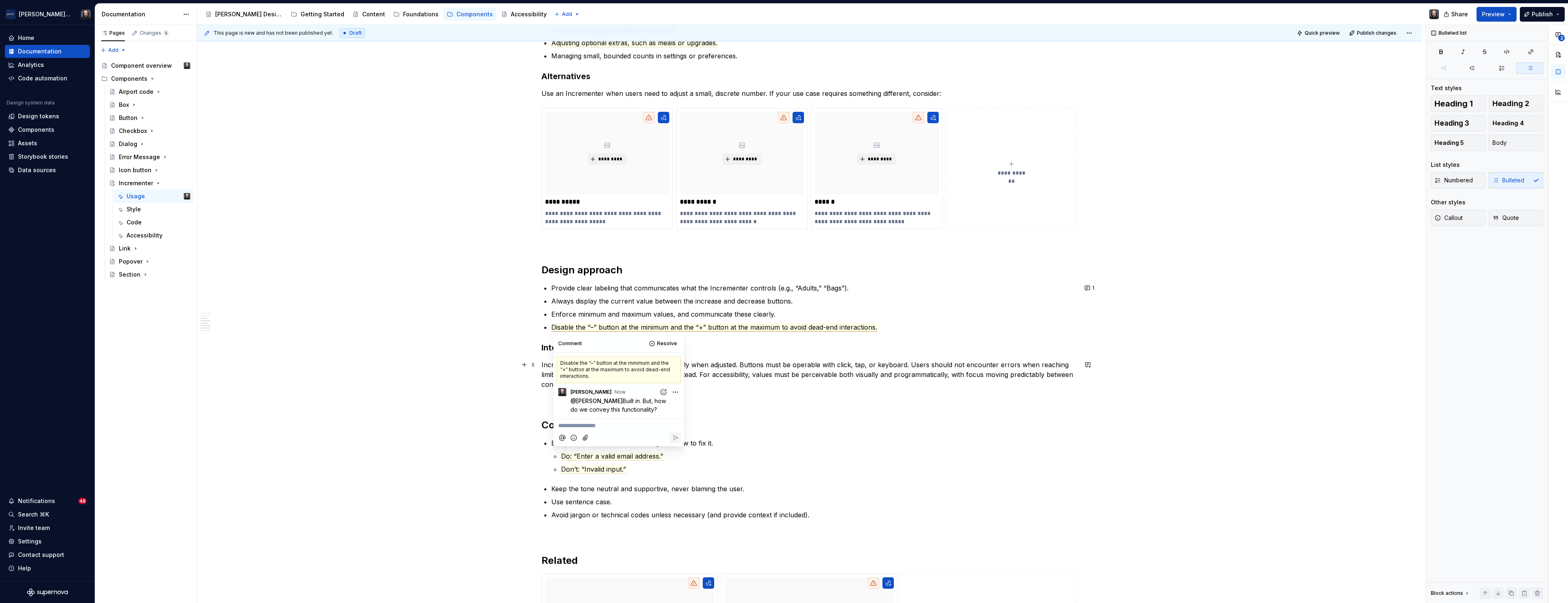
click at [435, 382] on div "**********" at bounding box center [809, 260] width 1224 height 1479
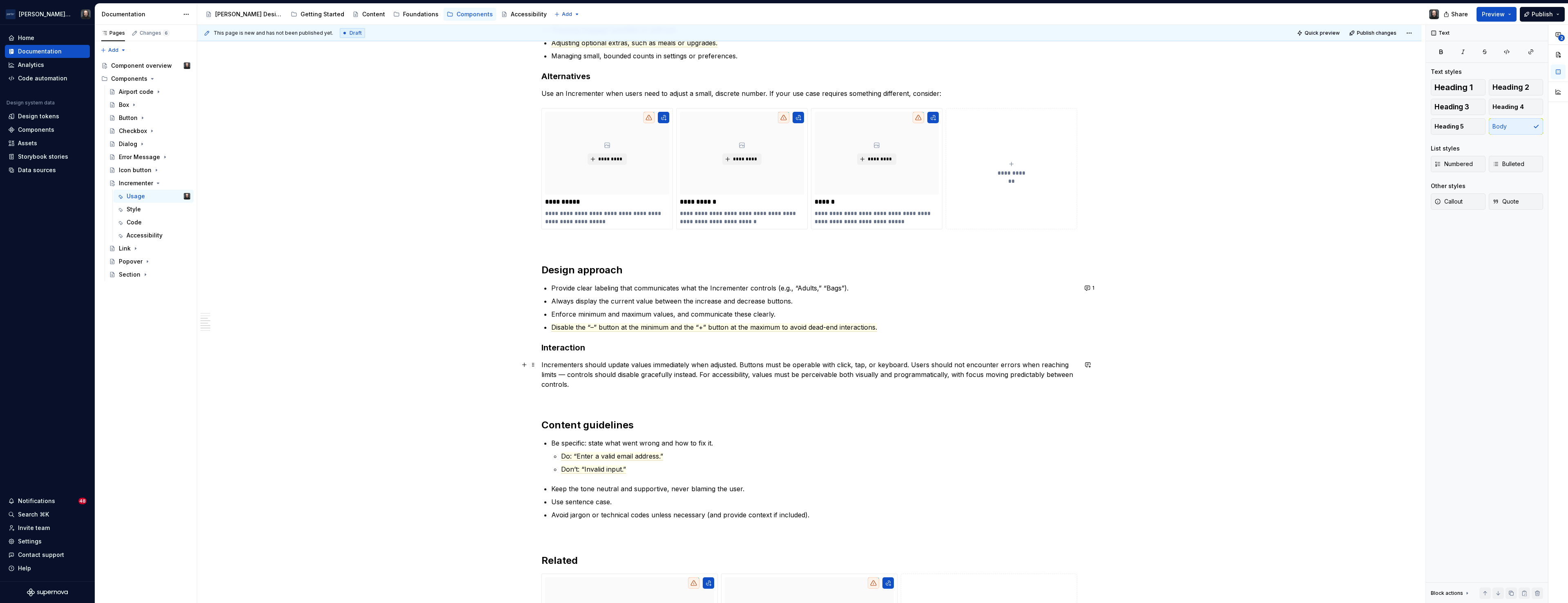
type textarea "*"
drag, startPoint x: 911, startPoint y: 366, endPoint x: 698, endPoint y: 375, distance: 213.2
click at [698, 375] on p "Incrementers should update values immediately when adjusted. Buttons must be op…" at bounding box center [810, 375] width 536 height 29
click at [707, 350] on button "button" at bounding box center [705, 350] width 12 height 12
click at [821, 382] on icon "Send" at bounding box center [822, 377] width 8 height 8
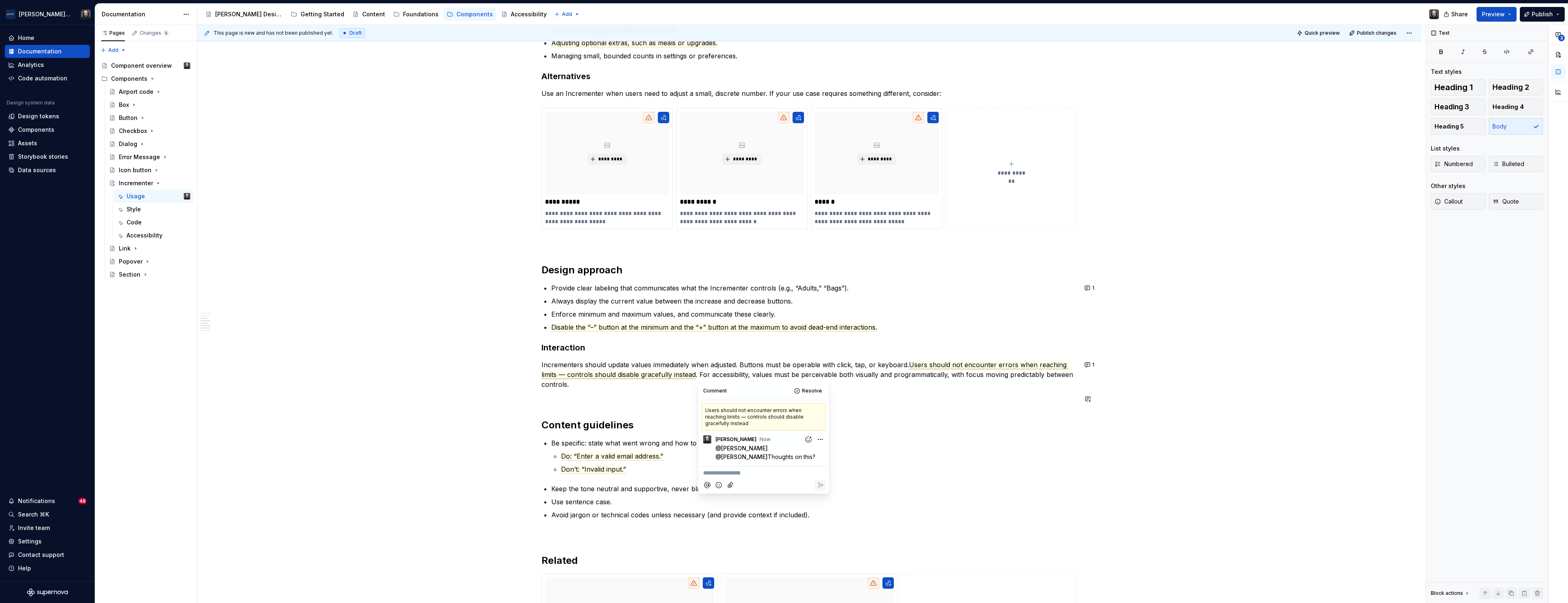
click at [446, 395] on div "**********" at bounding box center [809, 260] width 1224 height 1479
click at [544, 427] on h2 "Content guidelines" at bounding box center [810, 425] width 536 height 13
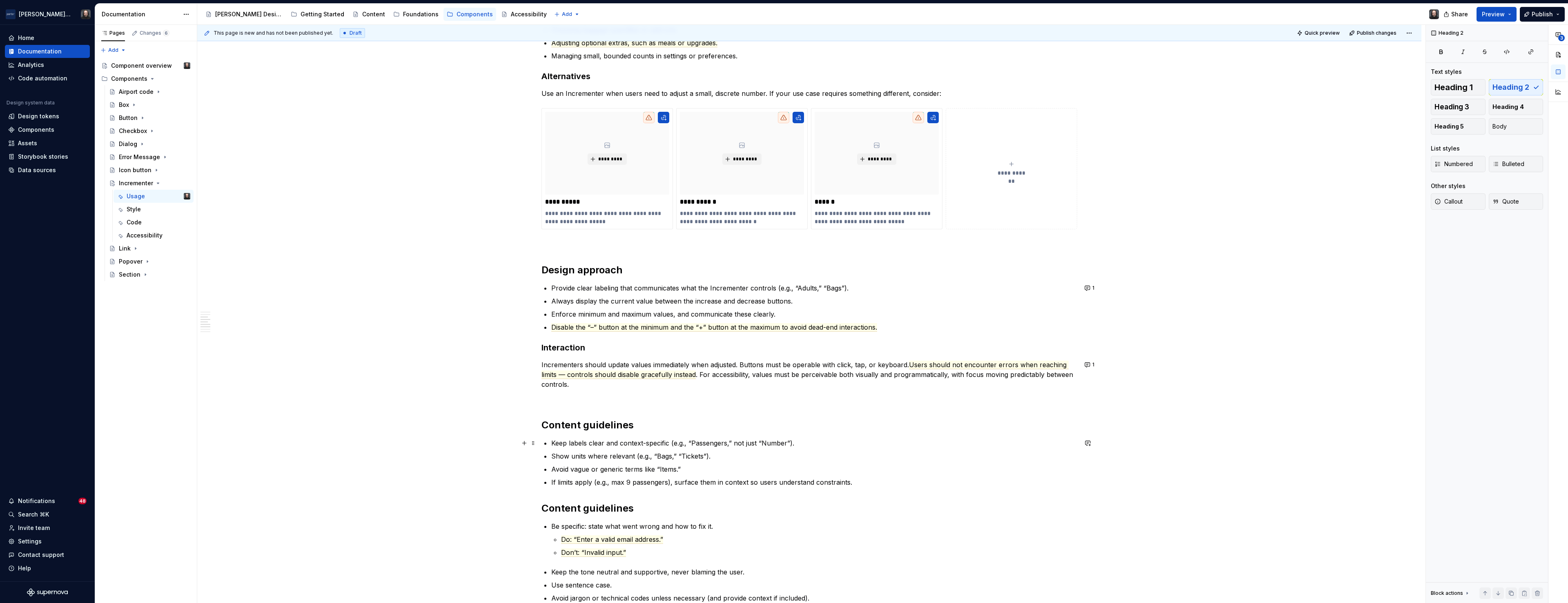
scroll to position [680, 0]
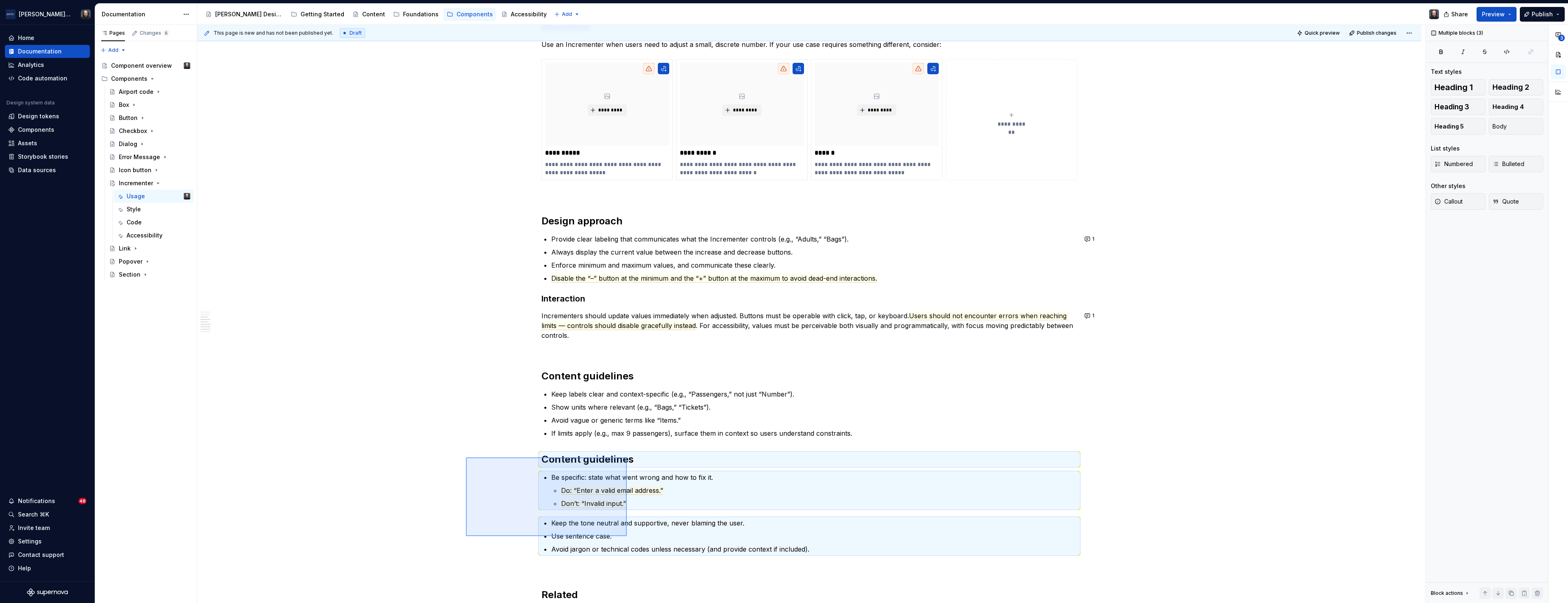
drag, startPoint x: 574, startPoint y: 498, endPoint x: 629, endPoint y: 539, distance: 68.6
click at [629, 539] on div "**********" at bounding box center [811, 314] width 1228 height 579
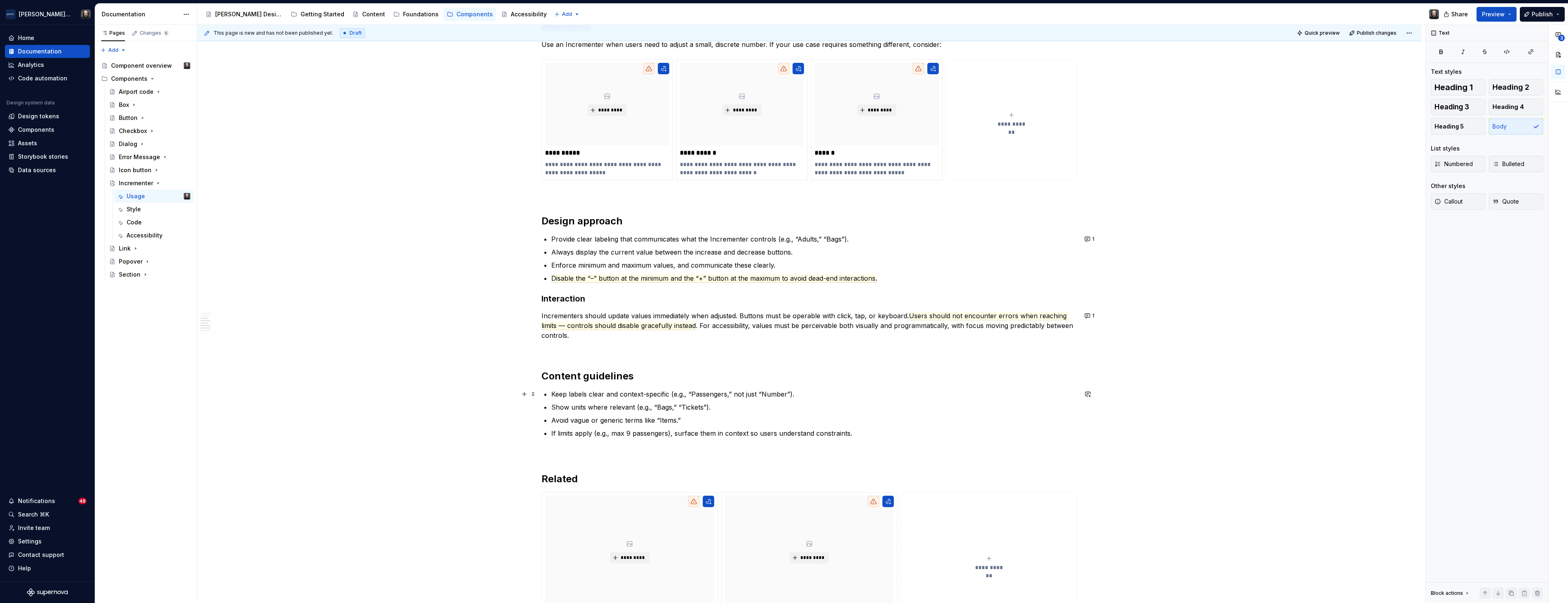
type textarea "*"
drag, startPoint x: 554, startPoint y: 394, endPoint x: 671, endPoint y: 397, distance: 117.0
click at [671, 397] on p "Keep labels clear and context-specific (e.g., “Passengers,” not just “Number”)." at bounding box center [814, 394] width 526 height 10
click at [563, 381] on button "button" at bounding box center [561, 379] width 12 height 12
click at [656, 391] on p "**********" at bounding box center [620, 394] width 120 height 9
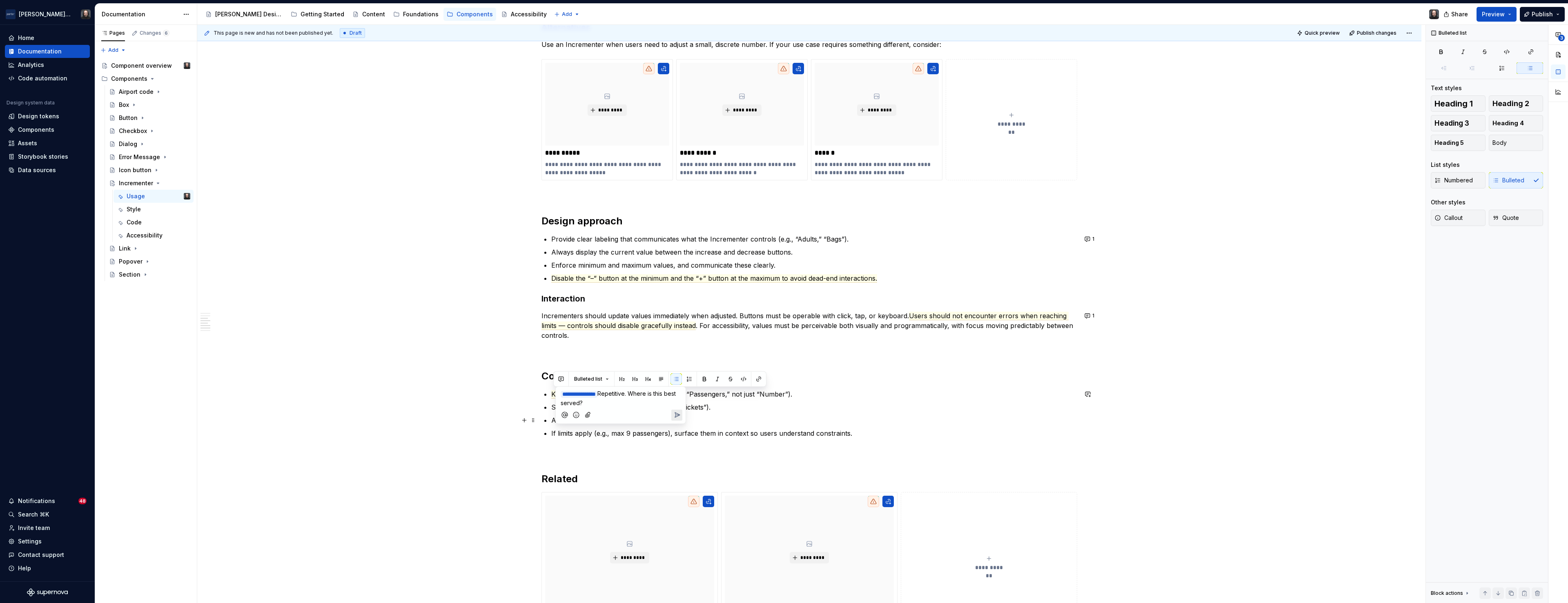
click at [679, 416] on icon "Send" at bounding box center [677, 415] width 8 height 8
click at [430, 438] on div "**********" at bounding box center [809, 195] width 1224 height 1446
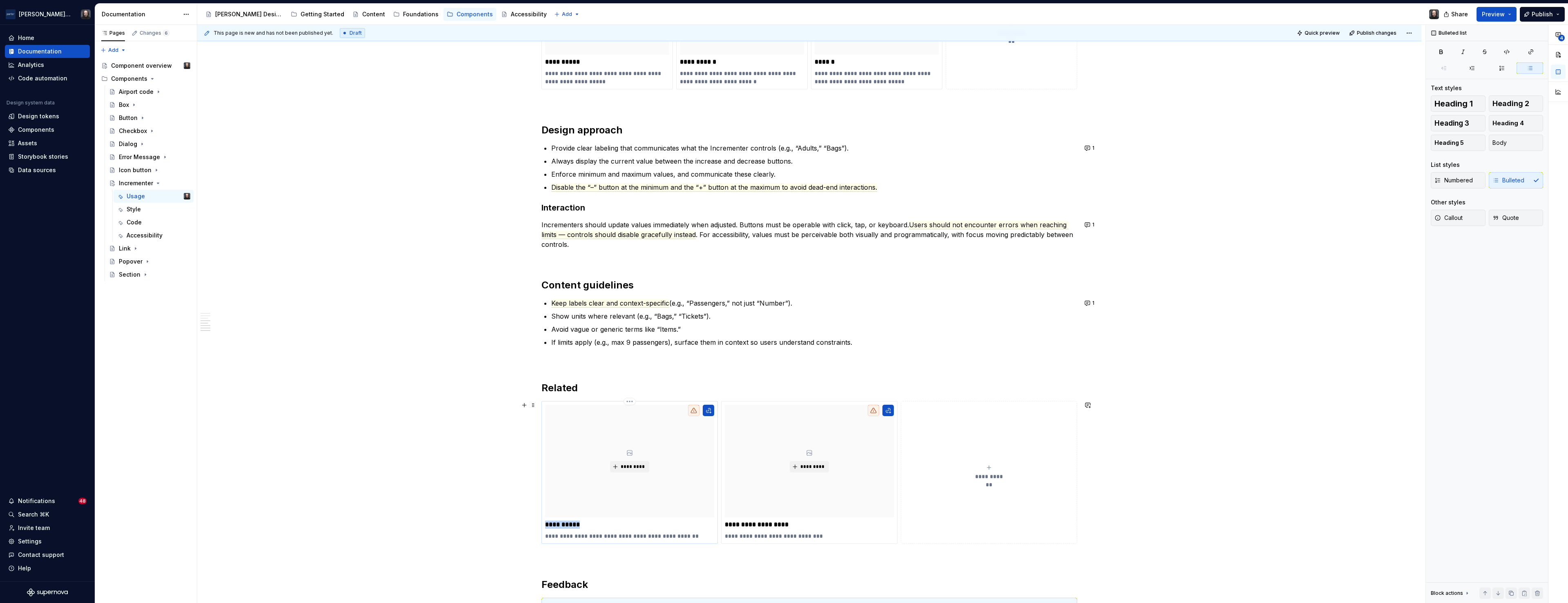
drag, startPoint x: 581, startPoint y: 525, endPoint x: 550, endPoint y: 526, distance: 31.0
click at [549, 526] on p "**********" at bounding box center [630, 525] width 169 height 8
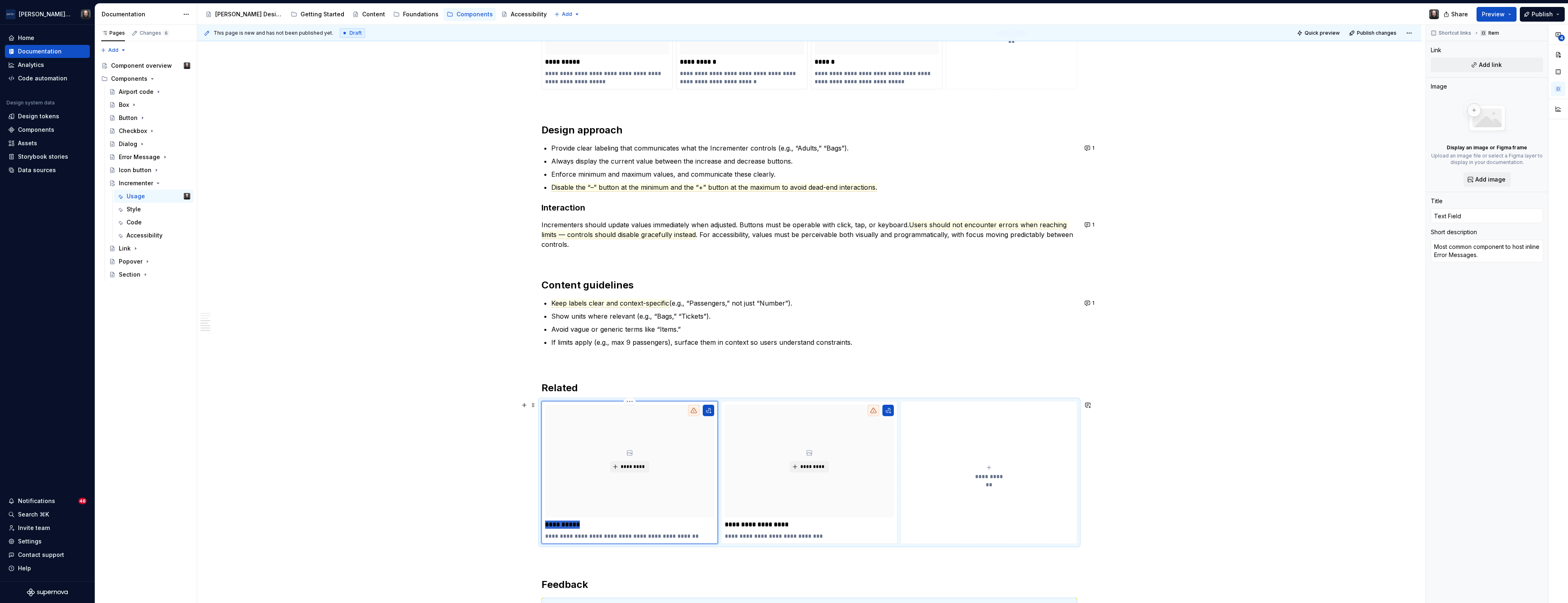
type textarea "*"
type input "I"
type textarea "*"
type input "Ico"
type textarea "*"
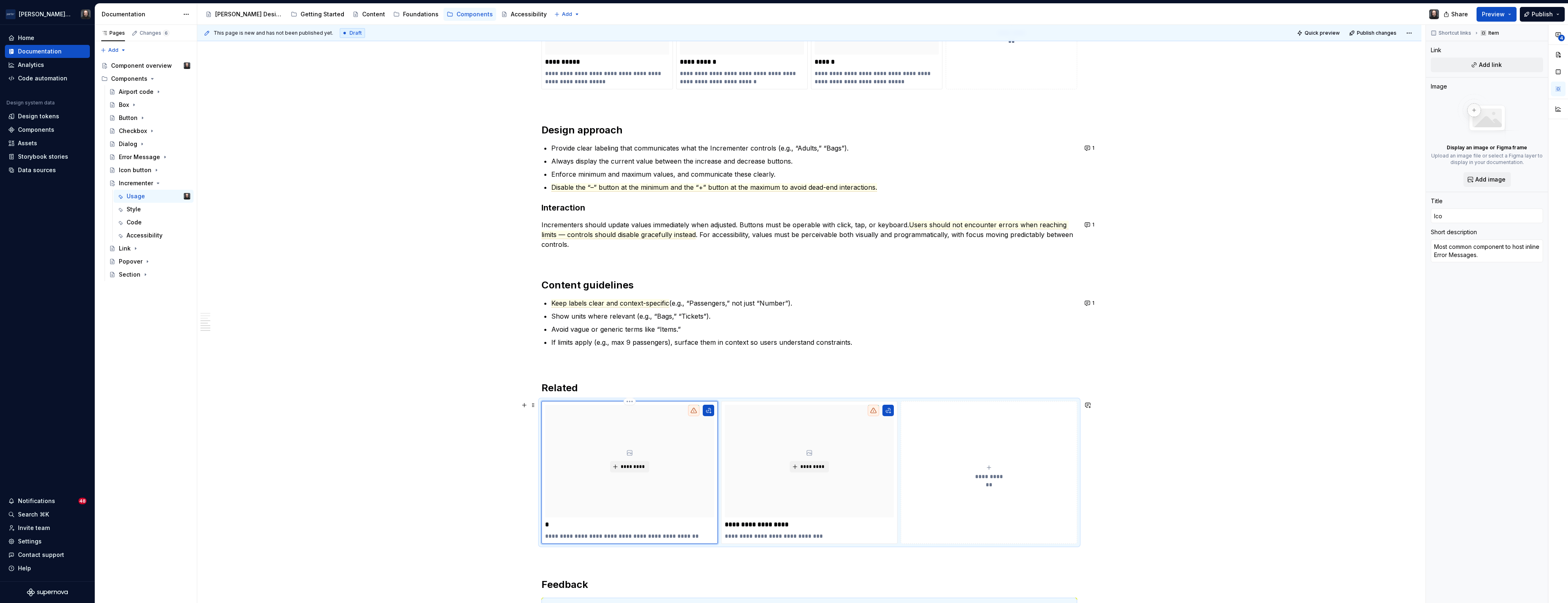
type input "Icon"
type textarea "*"
type input "Icon"
type textarea "*"
type input "Icon B"
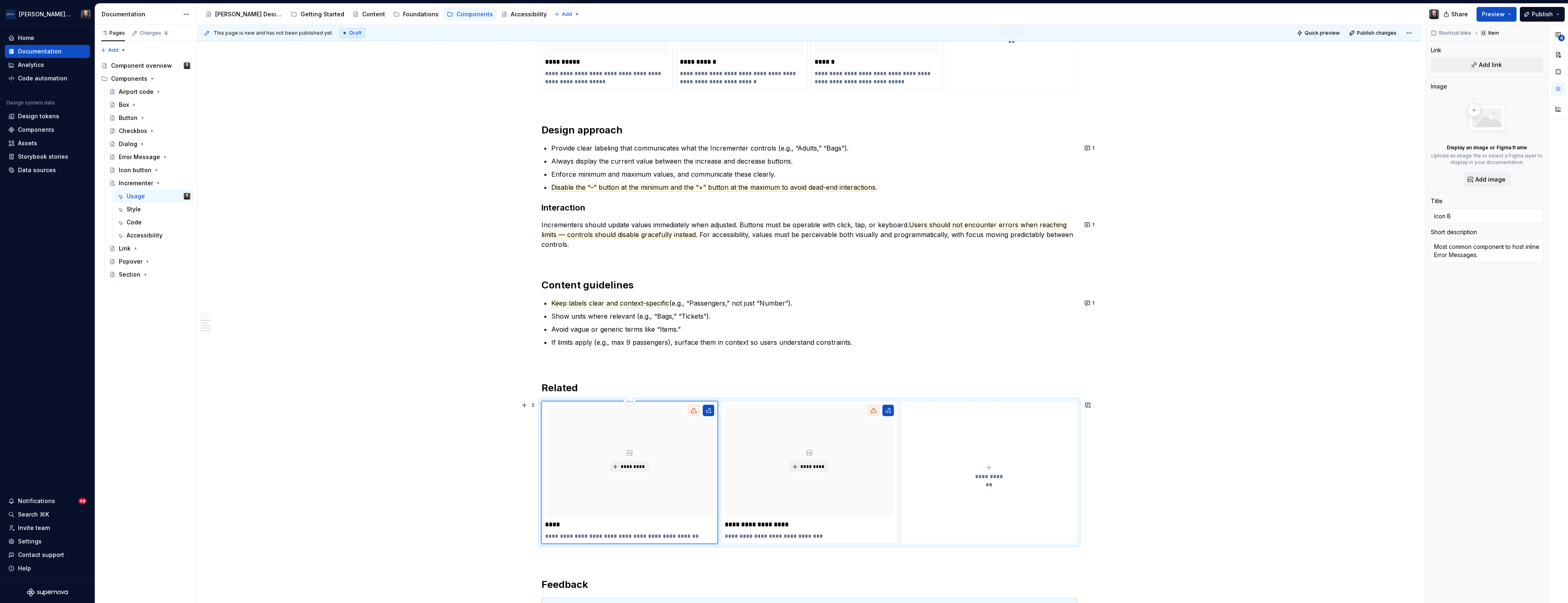
type textarea "*"
type input "Icon Bu"
type textarea "*"
type input "Icon But"
type textarea "*"
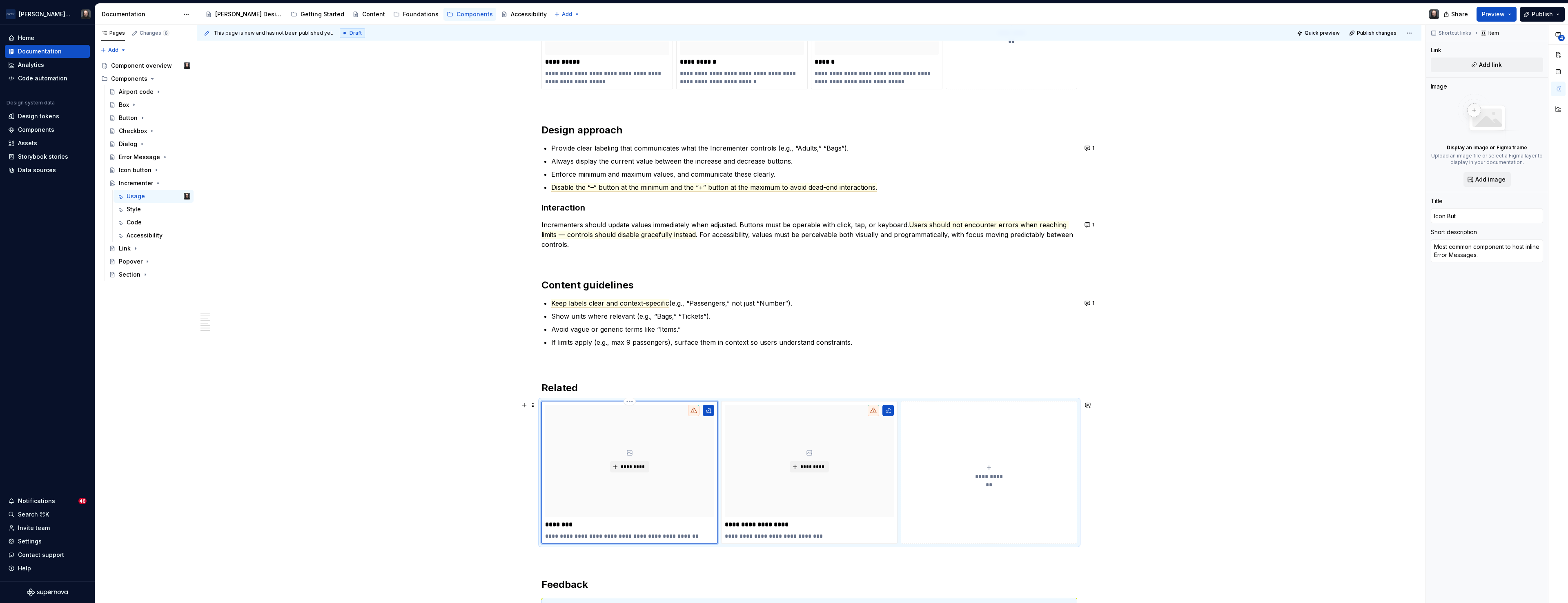
type input "Icon Butt"
type textarea "*"
type input "Icon Buttio"
type textarea "*"
type input "Icon Butti"
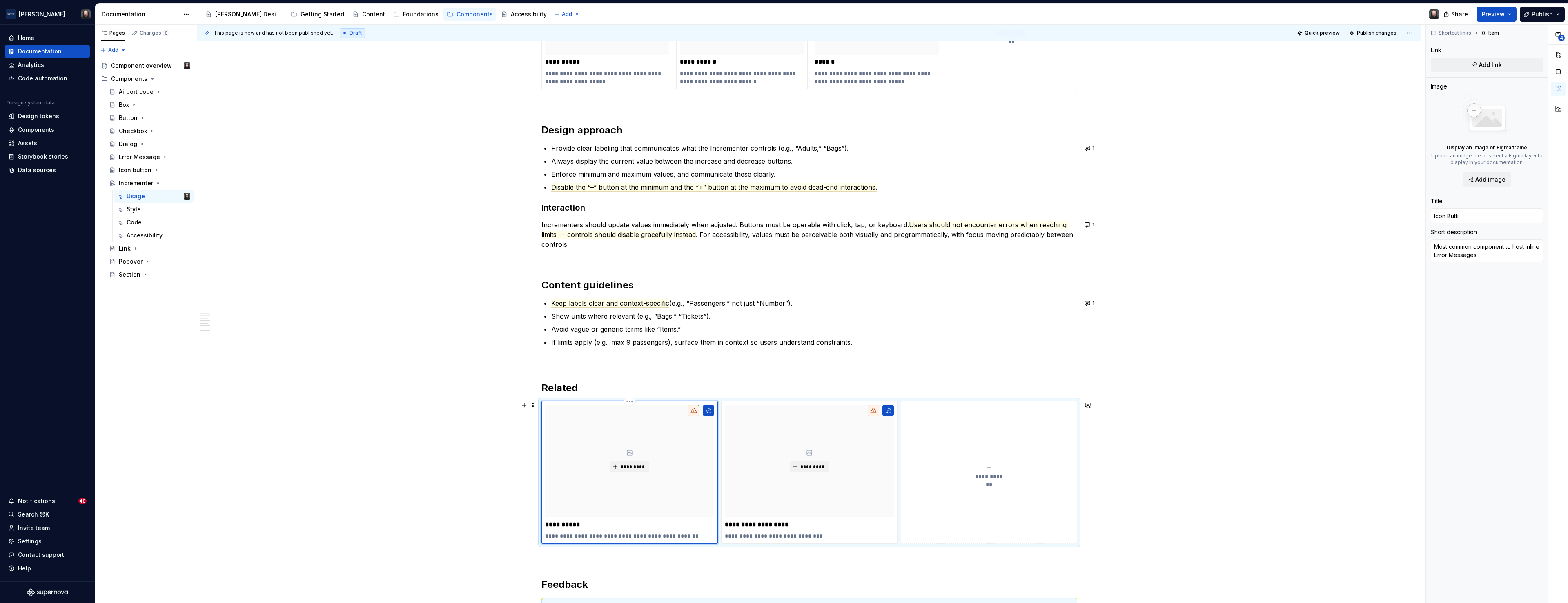
type textarea "*"
type input "Icon Butt"
type textarea "*"
type input "Icon Butto"
type textarea "*"
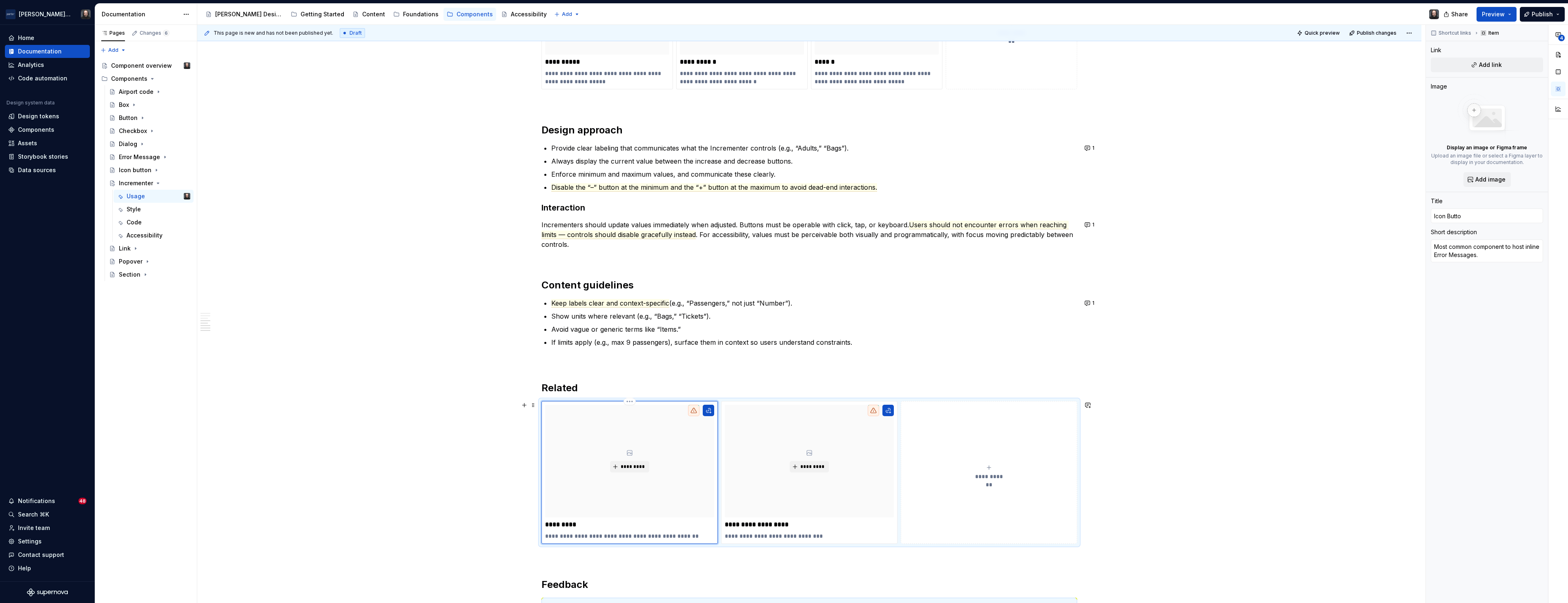
type input "Icon Button"
click at [713, 410] on button "button" at bounding box center [709, 410] width 12 height 12
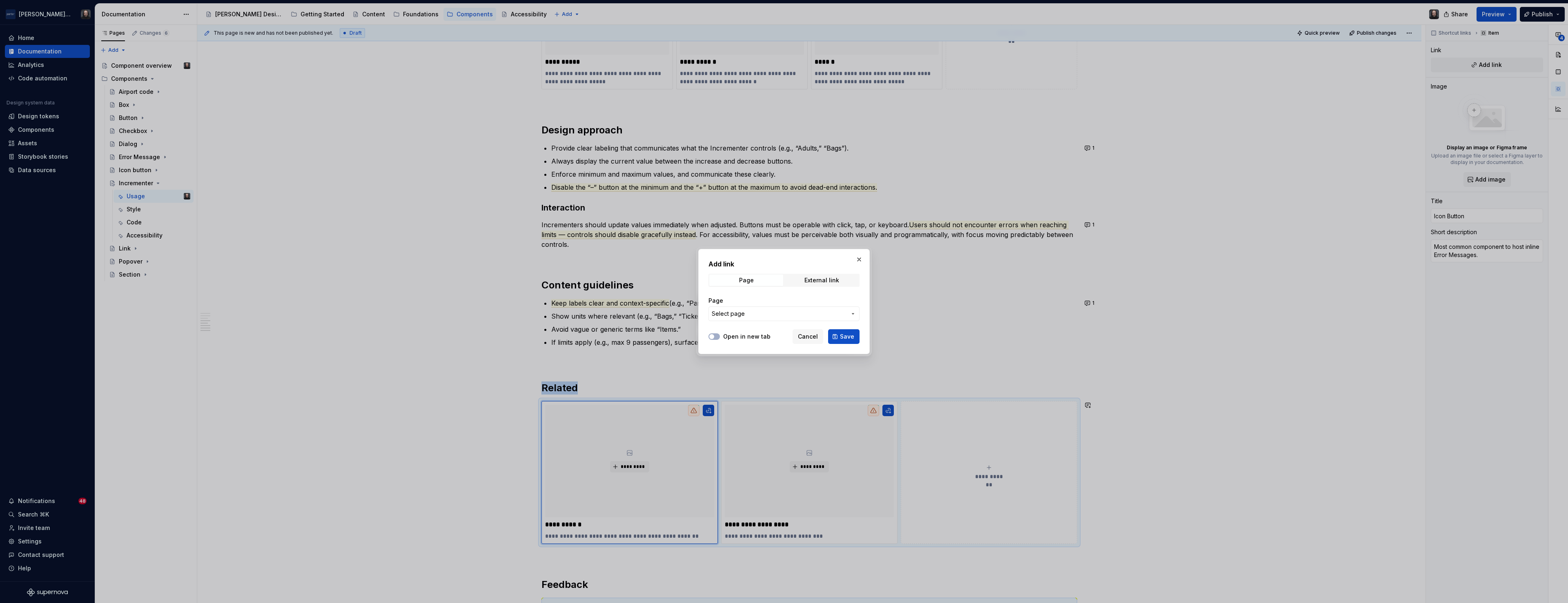
click at [764, 315] on span "Select page" at bounding box center [779, 313] width 135 height 8
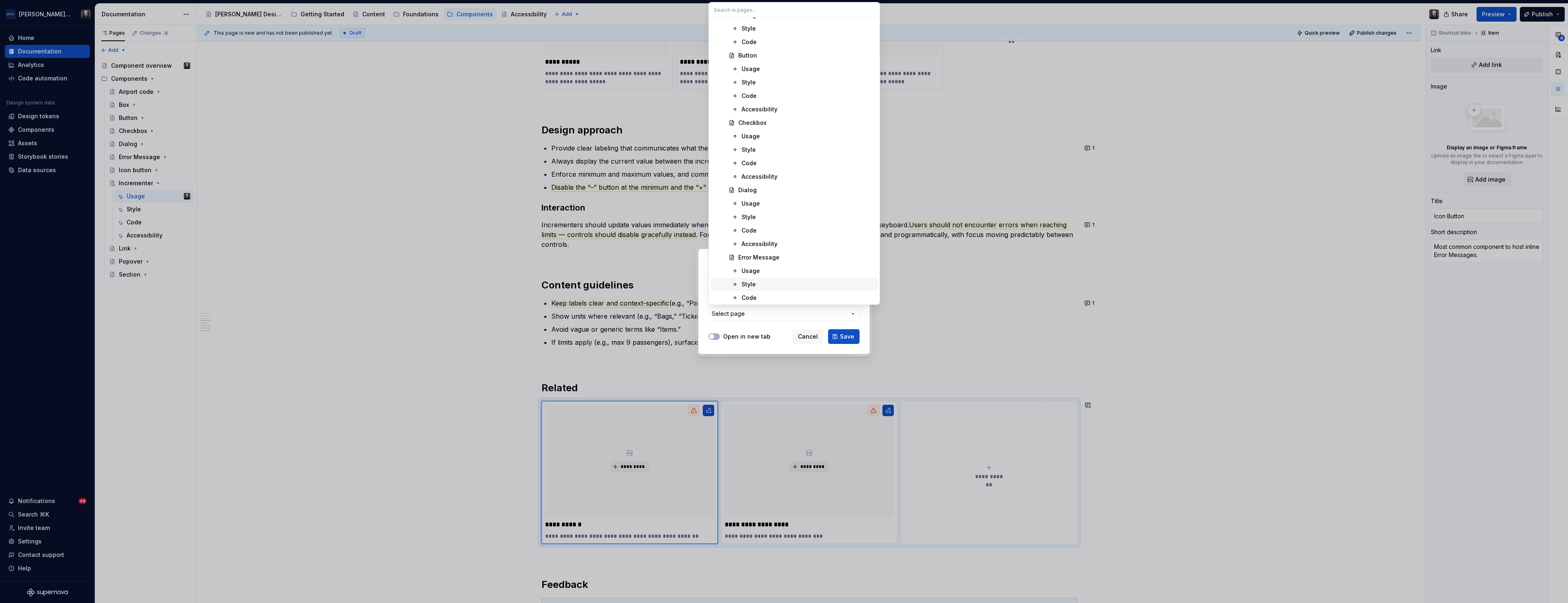
scroll to position [522, 0]
click at [793, 242] on div "Icon button" at bounding box center [807, 244] width 136 height 8
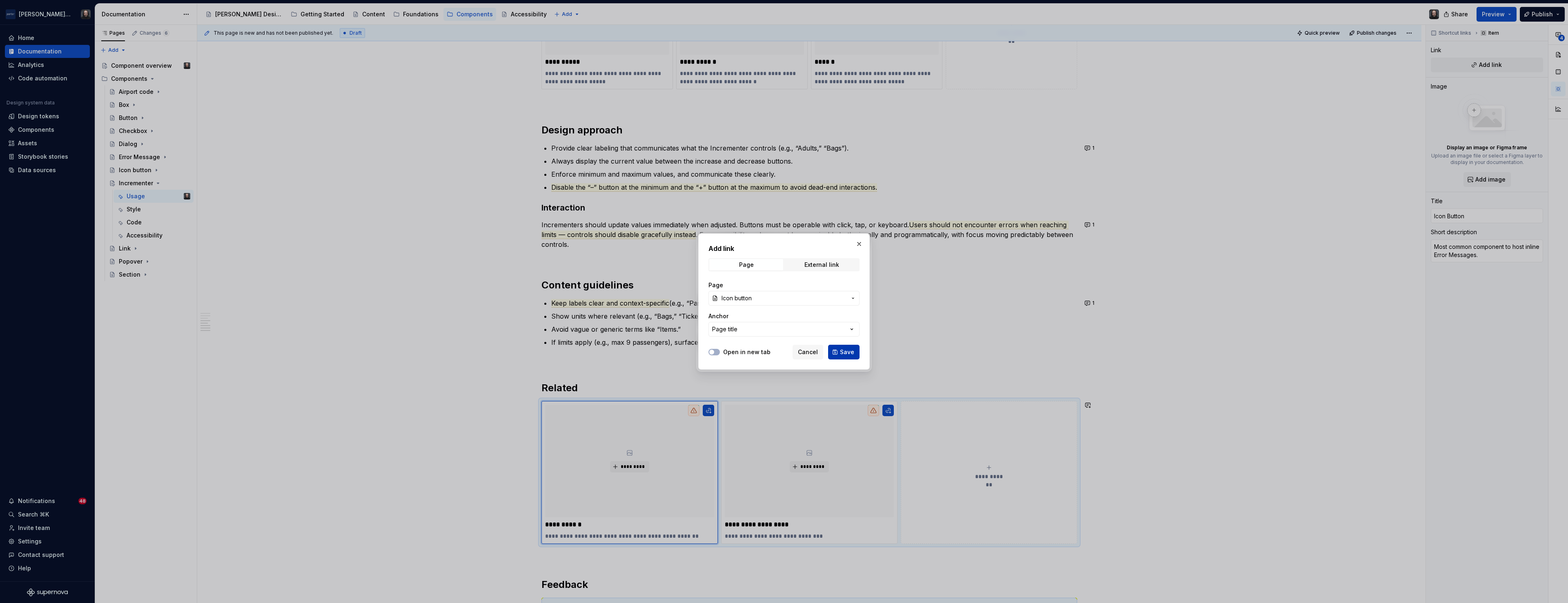
click at [846, 349] on span "Save" at bounding box center [847, 352] width 14 height 8
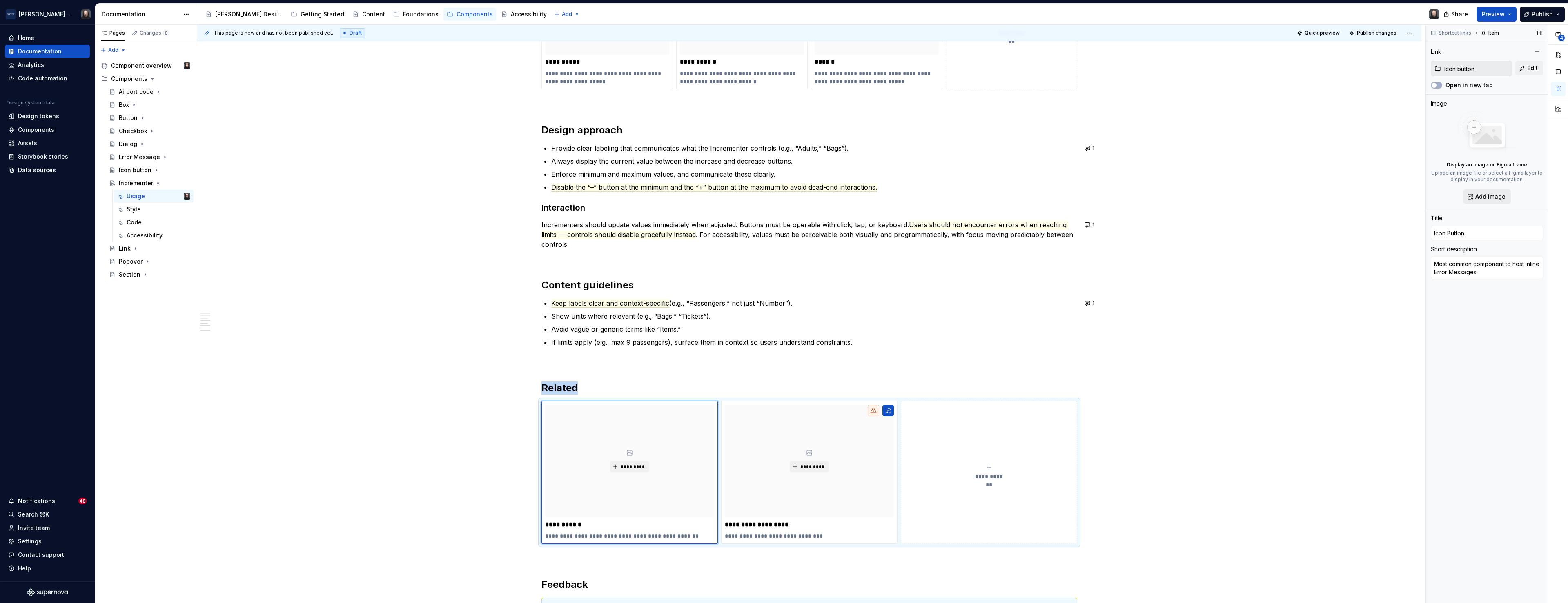
click at [1486, 200] on span "Add image" at bounding box center [1491, 197] width 30 height 8
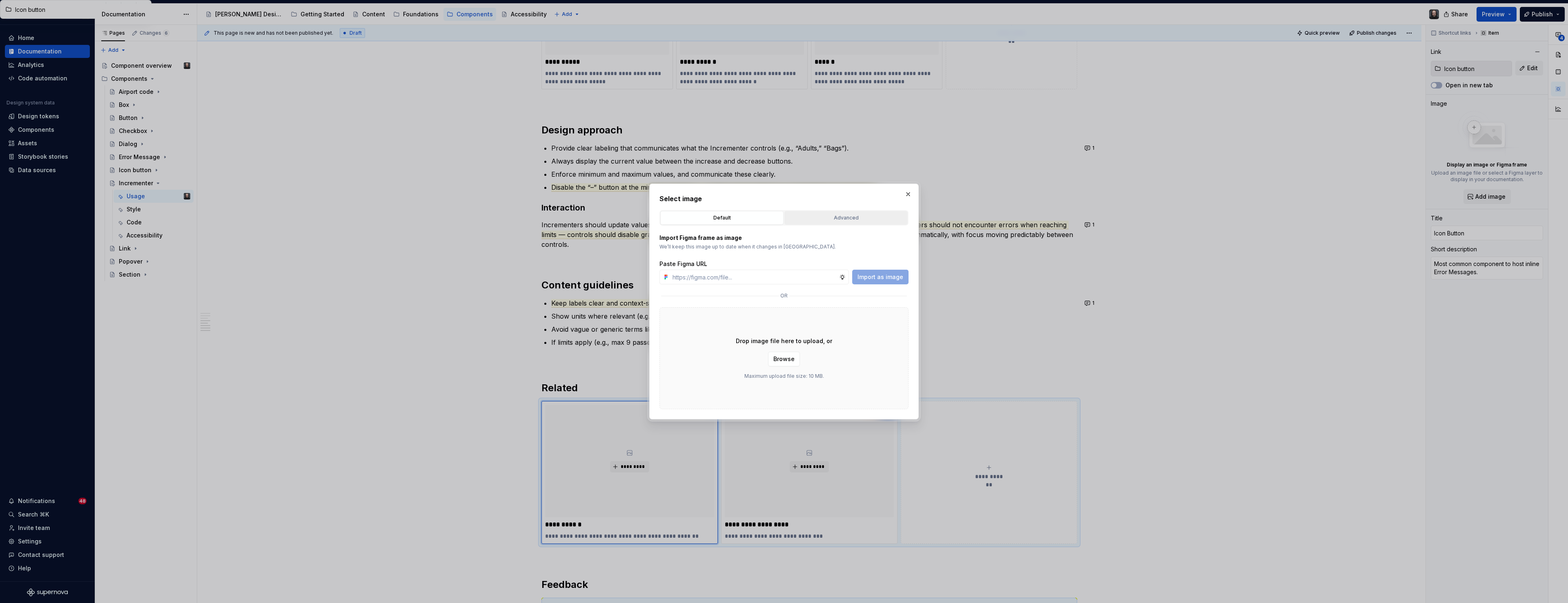
click at [836, 218] on div "Advanced" at bounding box center [845, 218] width 117 height 8
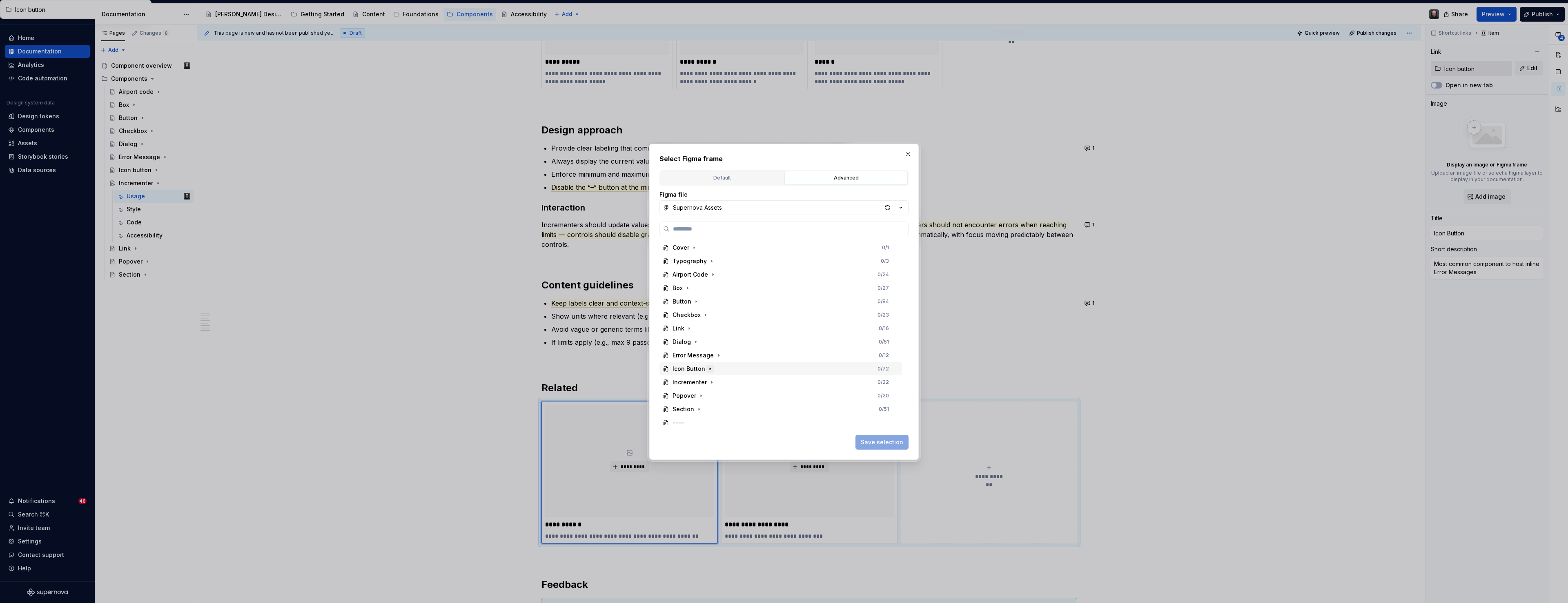
click at [709, 368] on icon "button" at bounding box center [710, 369] width 7 height 7
click at [761, 383] on div "Thumbnail" at bounding box center [785, 385] width 235 height 13
click at [887, 442] on span "Save selection" at bounding box center [882, 442] width 43 height 8
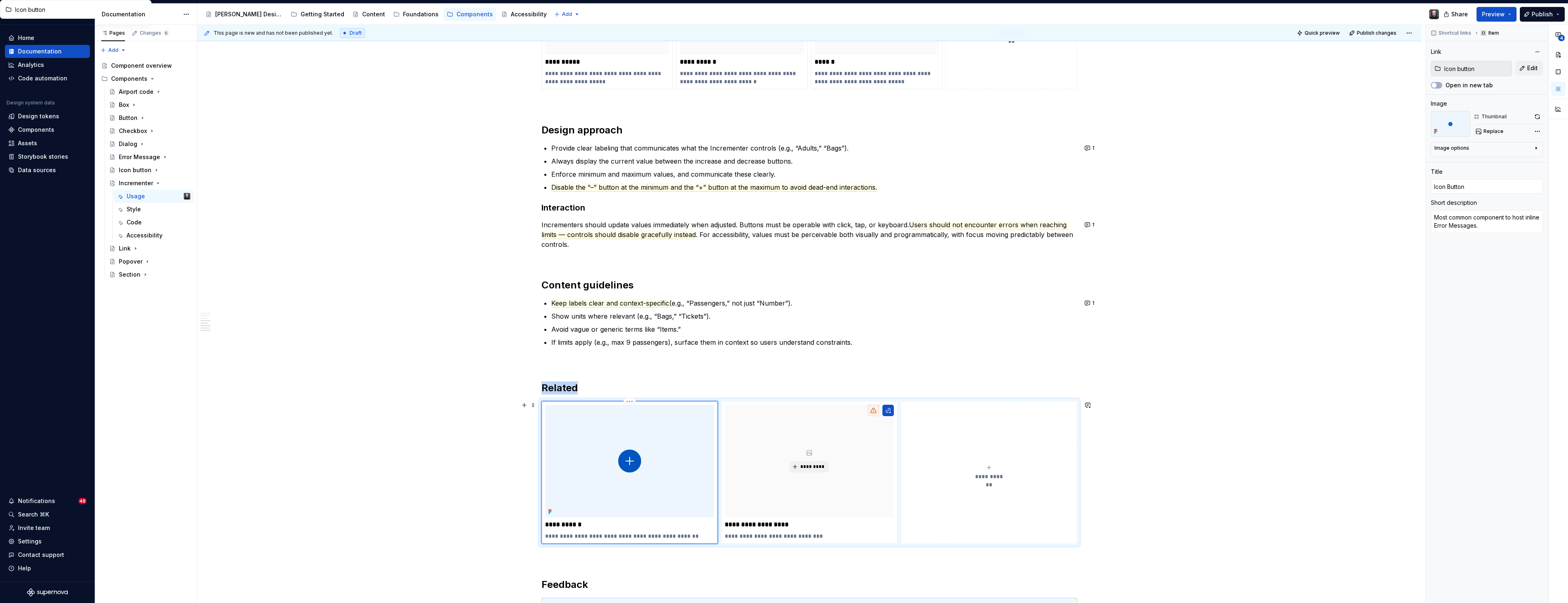
click at [611, 535] on p "**********" at bounding box center [630, 536] width 169 height 8
type textarea "*"
type textarea "Best for compact, in-page actions where space is limited and the icon is univer…"
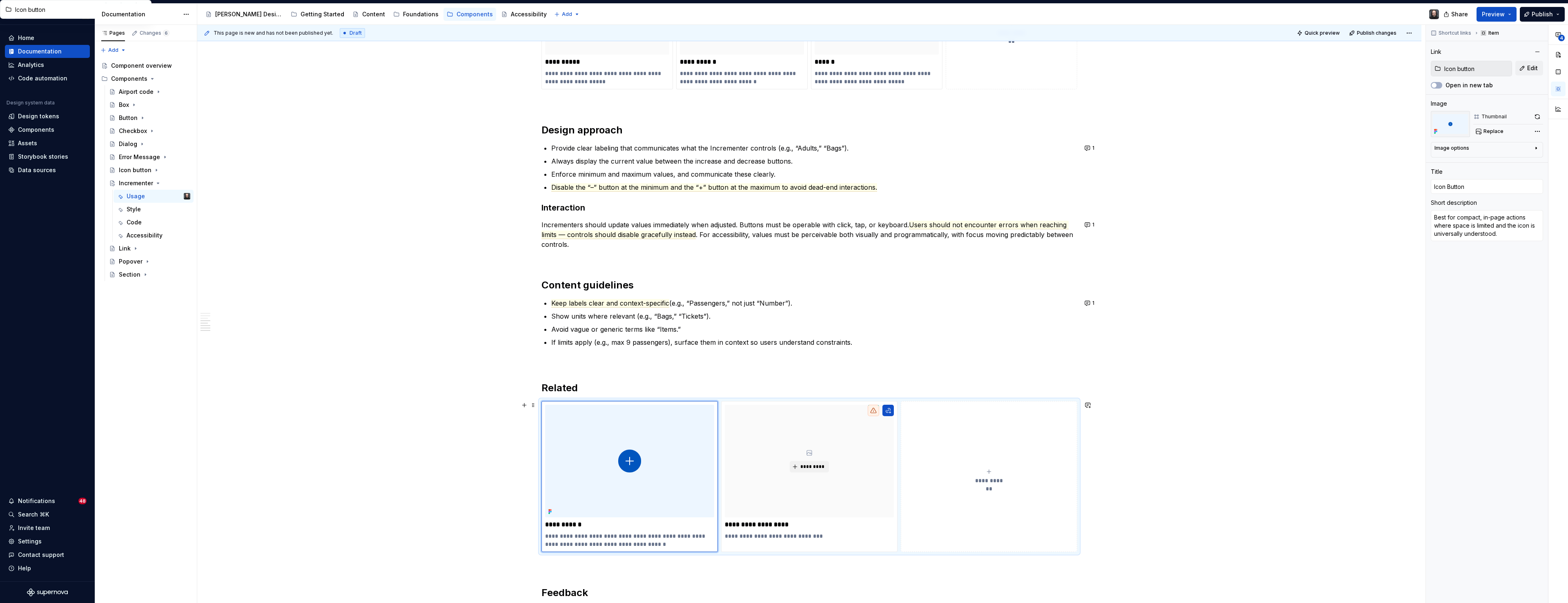
click at [456, 423] on div "**********" at bounding box center [809, 108] width 1224 height 1454
drag, startPoint x: 1234, startPoint y: 431, endPoint x: 1230, endPoint y: 428, distance: 5.0
click at [1234, 431] on div "**********" at bounding box center [809, 108] width 1224 height 1454
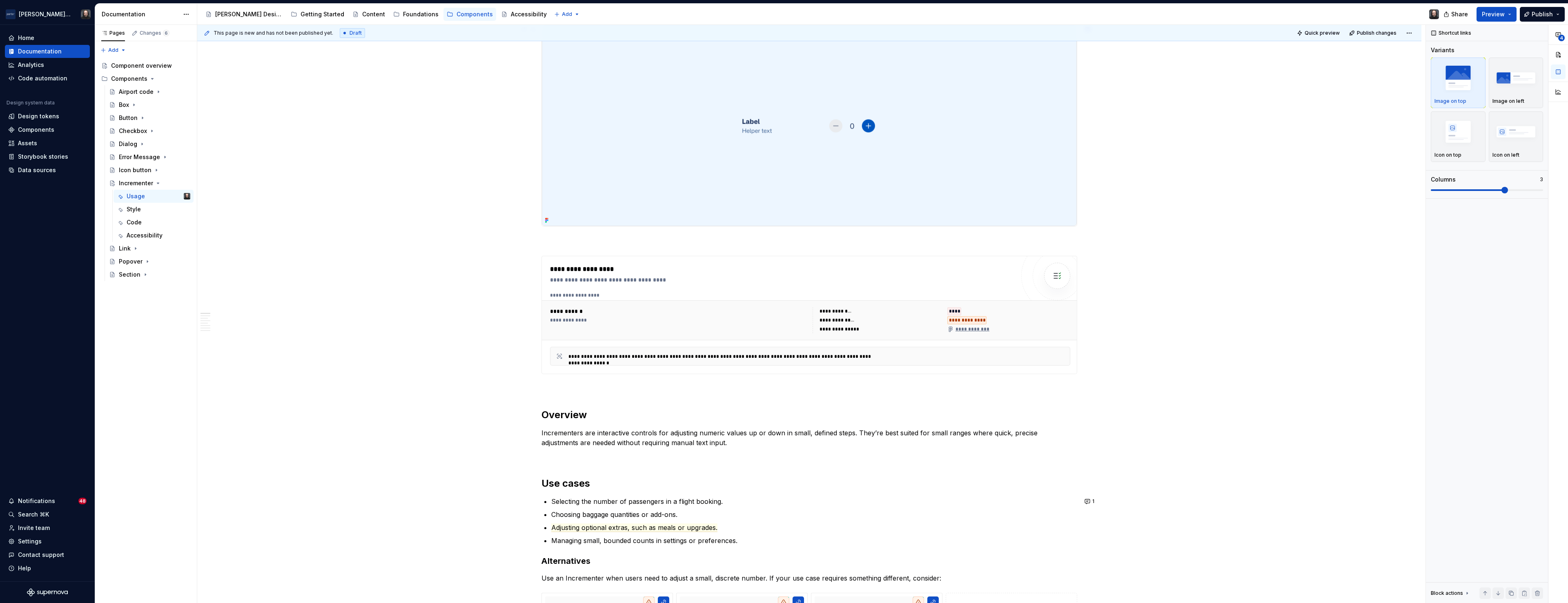
scroll to position [0, 0]
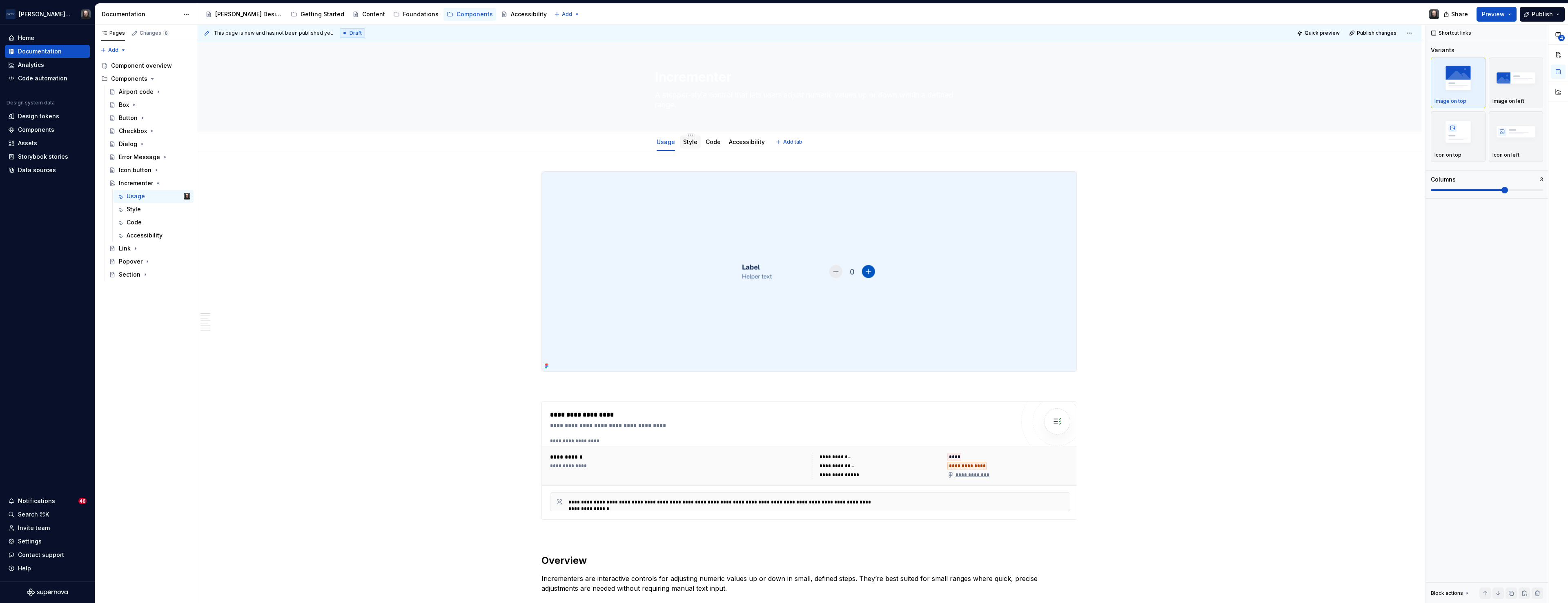
click at [693, 143] on link "Style" at bounding box center [690, 141] width 14 height 7
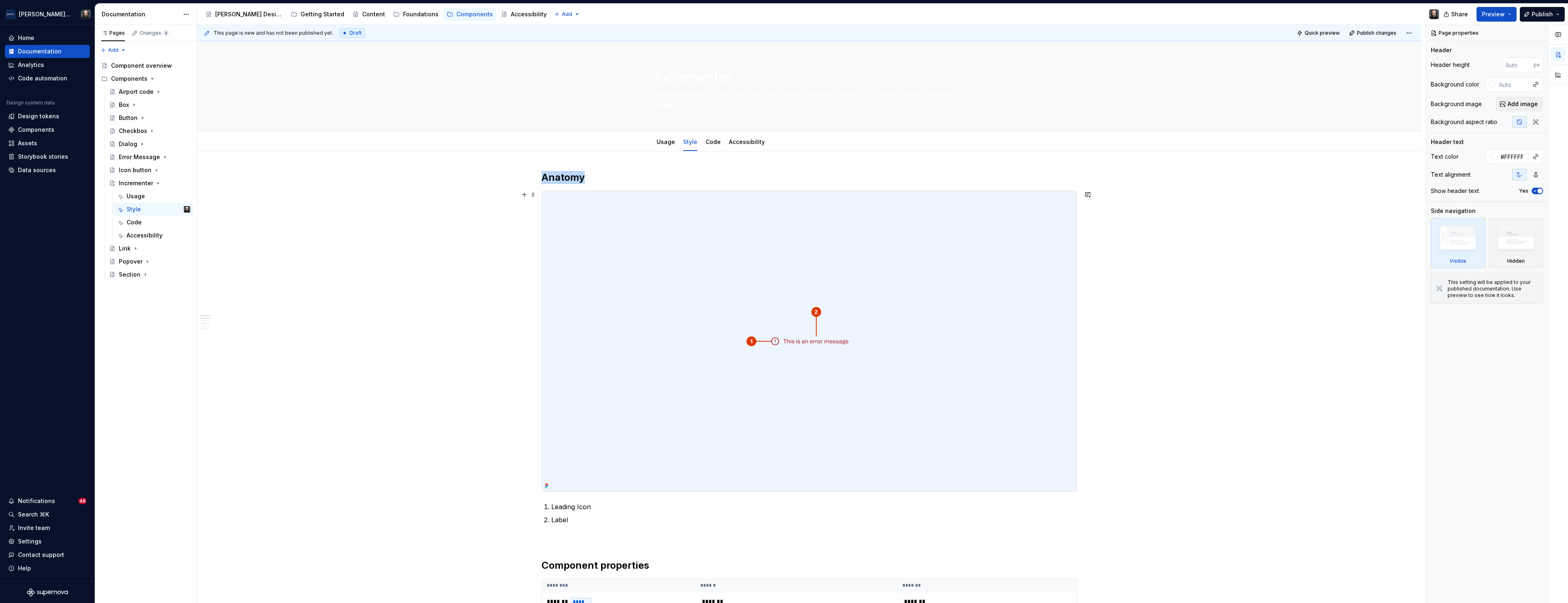
click at [937, 259] on img at bounding box center [809, 341] width 535 height 301
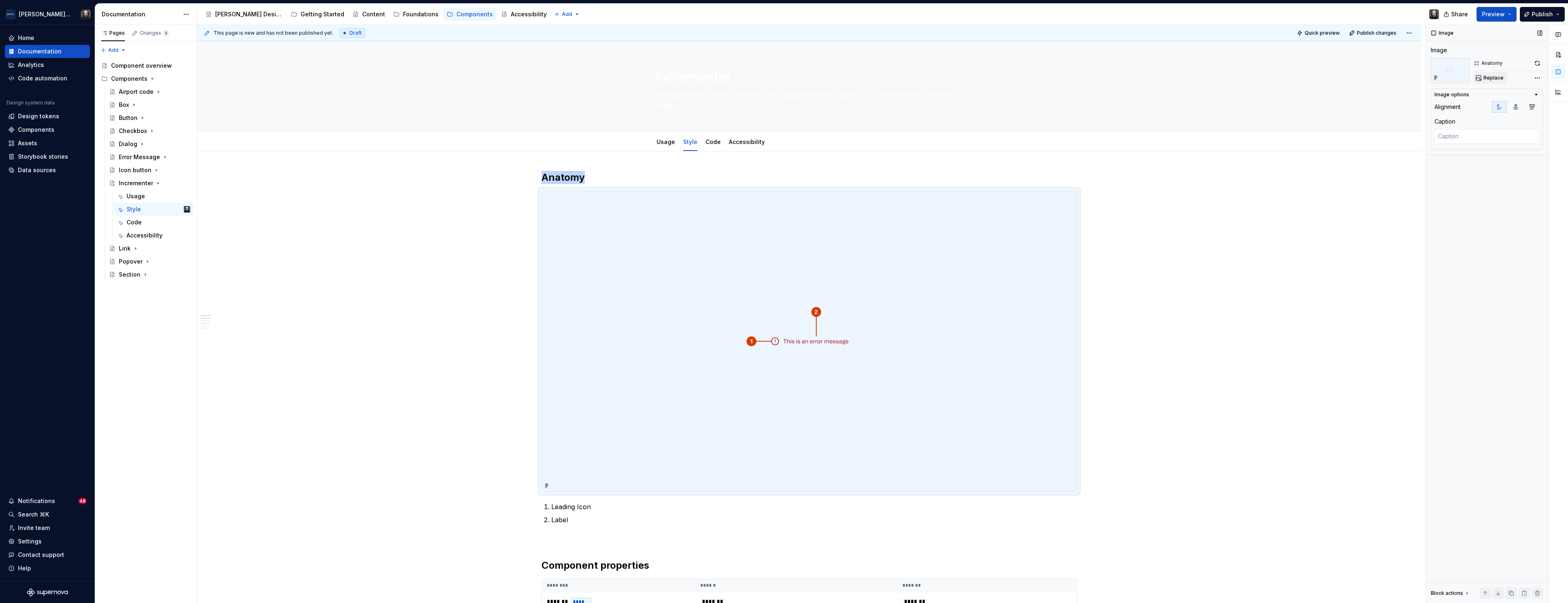
click at [1499, 78] on span "Replace" at bounding box center [1493, 78] width 20 height 7
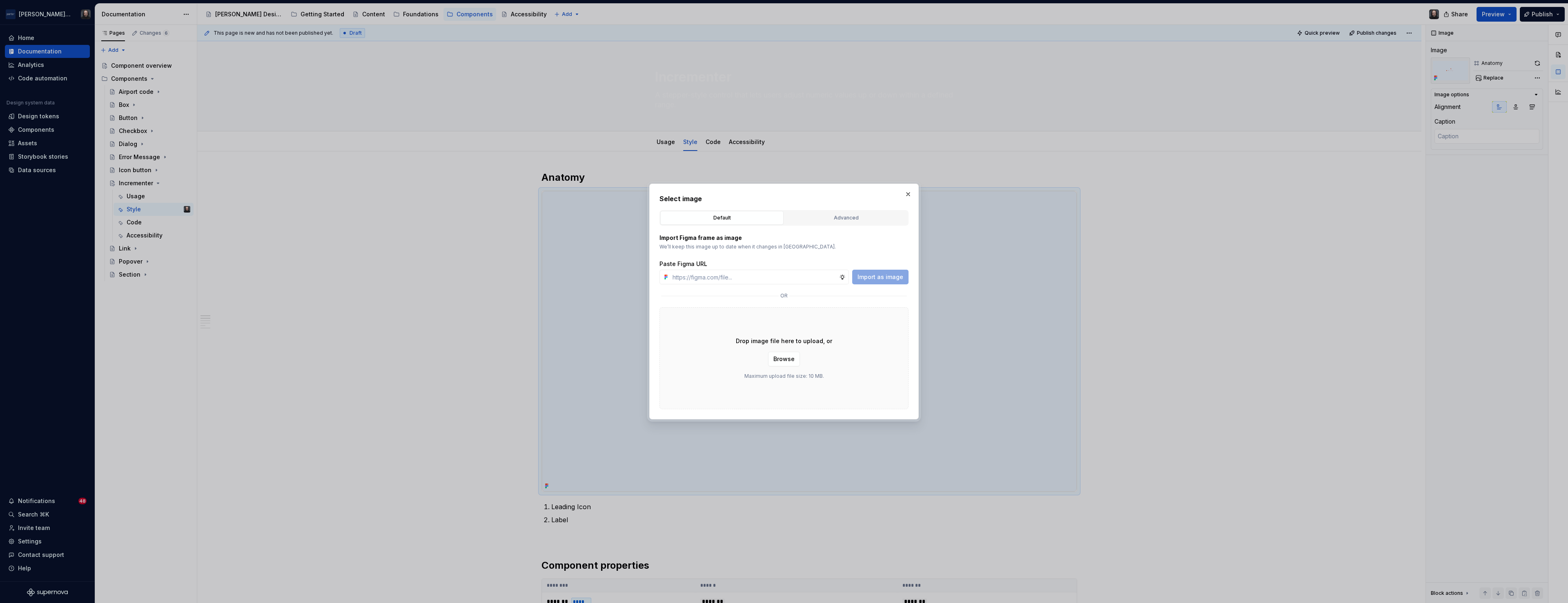
click at [861, 220] on div "Advanced" at bounding box center [845, 218] width 117 height 8
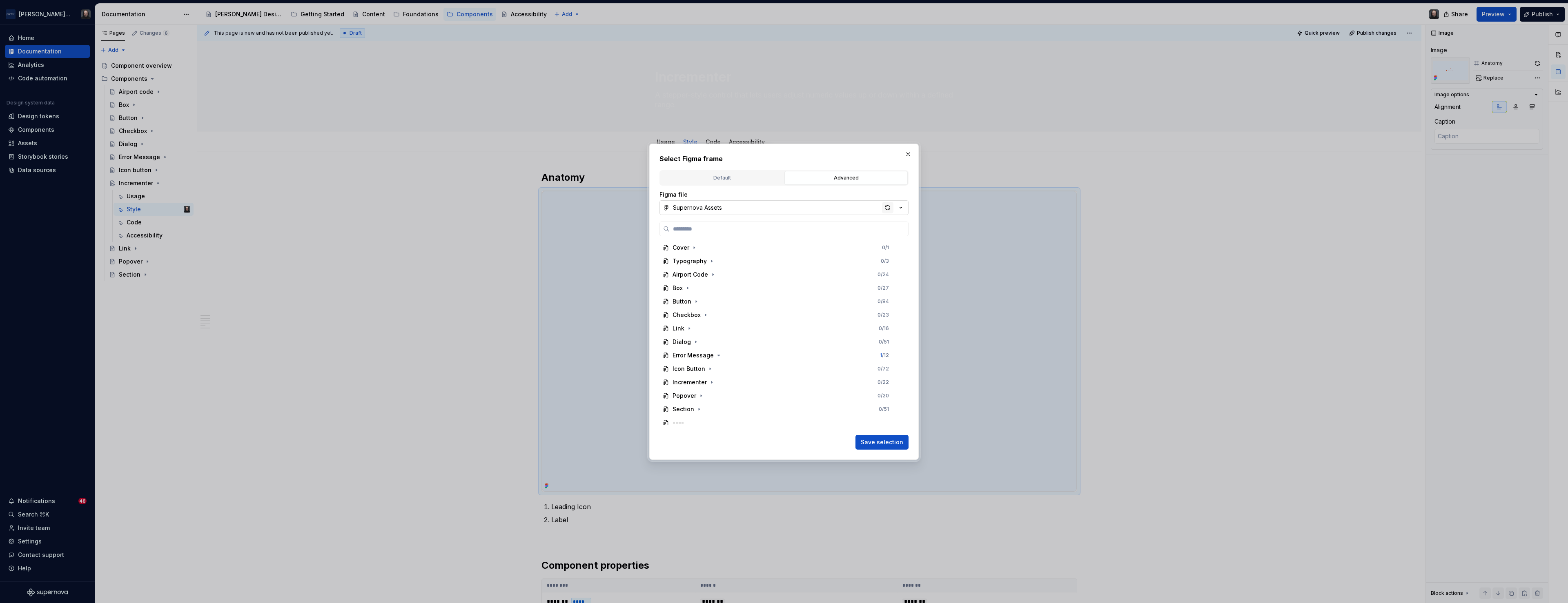
click at [888, 210] on div "button" at bounding box center [887, 207] width 12 height 12
click at [712, 383] on icon "button" at bounding box center [712, 382] width 7 height 7
click at [747, 388] on div "Anatomy 0 / 11" at bounding box center [785, 385] width 235 height 13
click at [895, 442] on span "Save selection" at bounding box center [882, 442] width 43 height 8
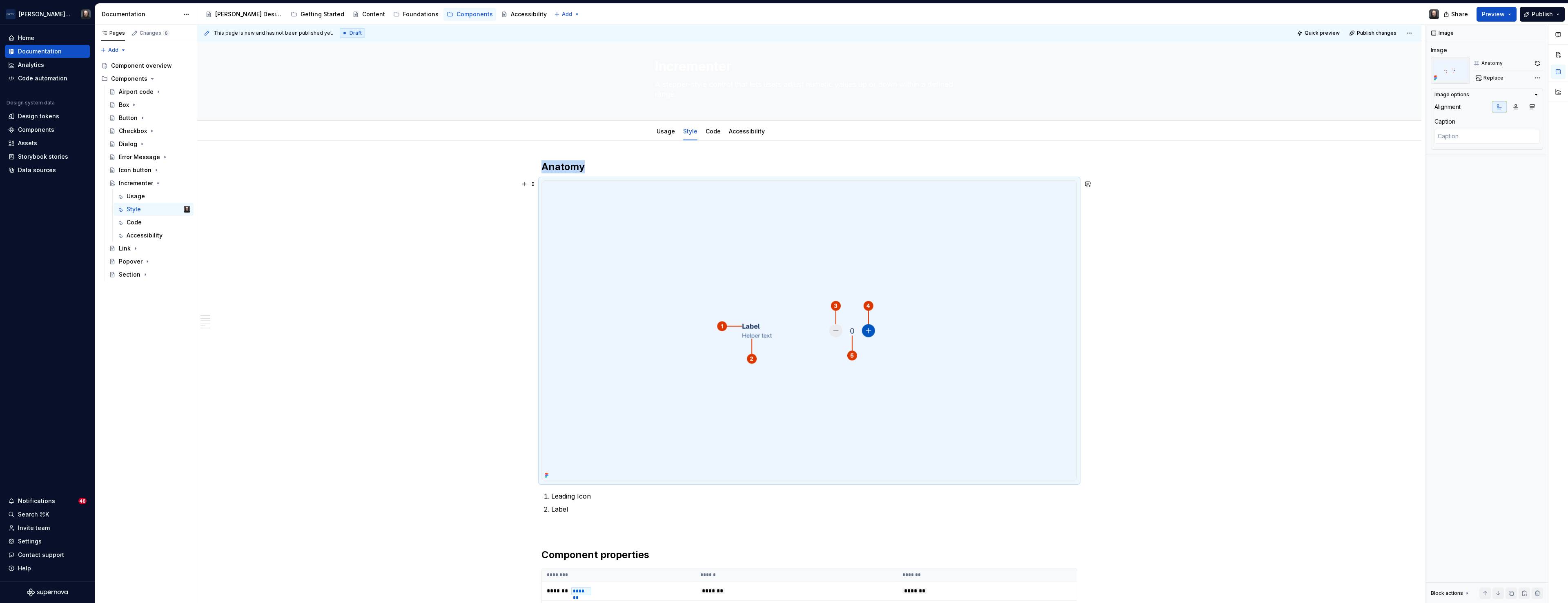
scroll to position [90, 0]
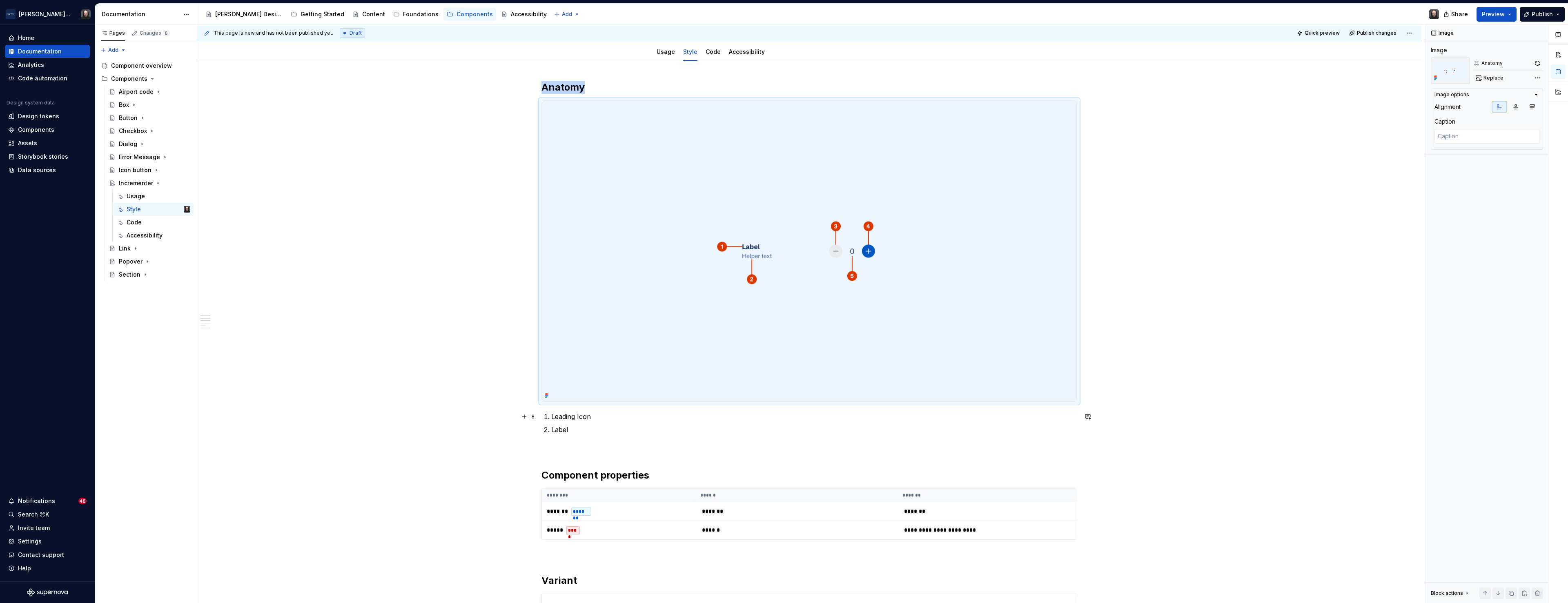
type textarea "*"
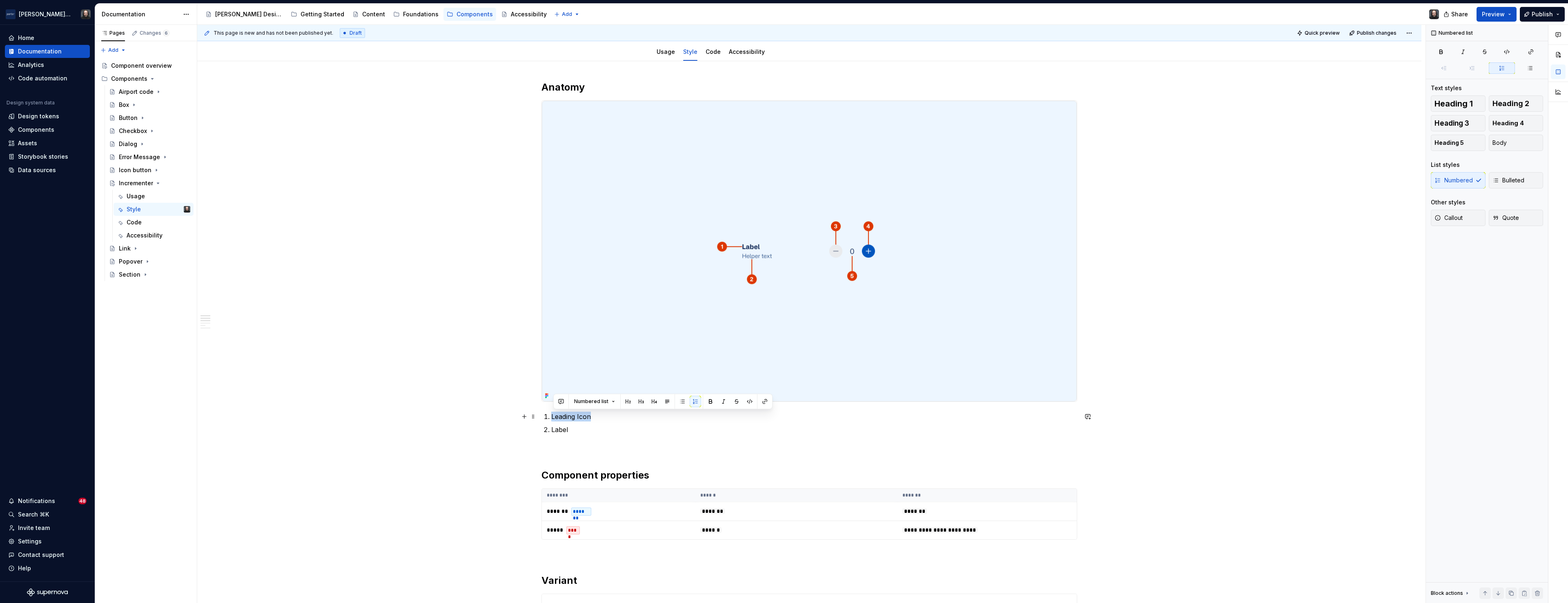
drag, startPoint x: 591, startPoint y: 419, endPoint x: 555, endPoint y: 418, distance: 36.0
click at [555, 418] on p "Leading Icon" at bounding box center [814, 417] width 526 height 10
click at [580, 417] on p "Primary Label" at bounding box center [814, 417] width 526 height 10
drag, startPoint x: 565, startPoint y: 431, endPoint x: 555, endPoint y: 431, distance: 10.0
click at [555, 431] on p "Label" at bounding box center [814, 430] width 526 height 10
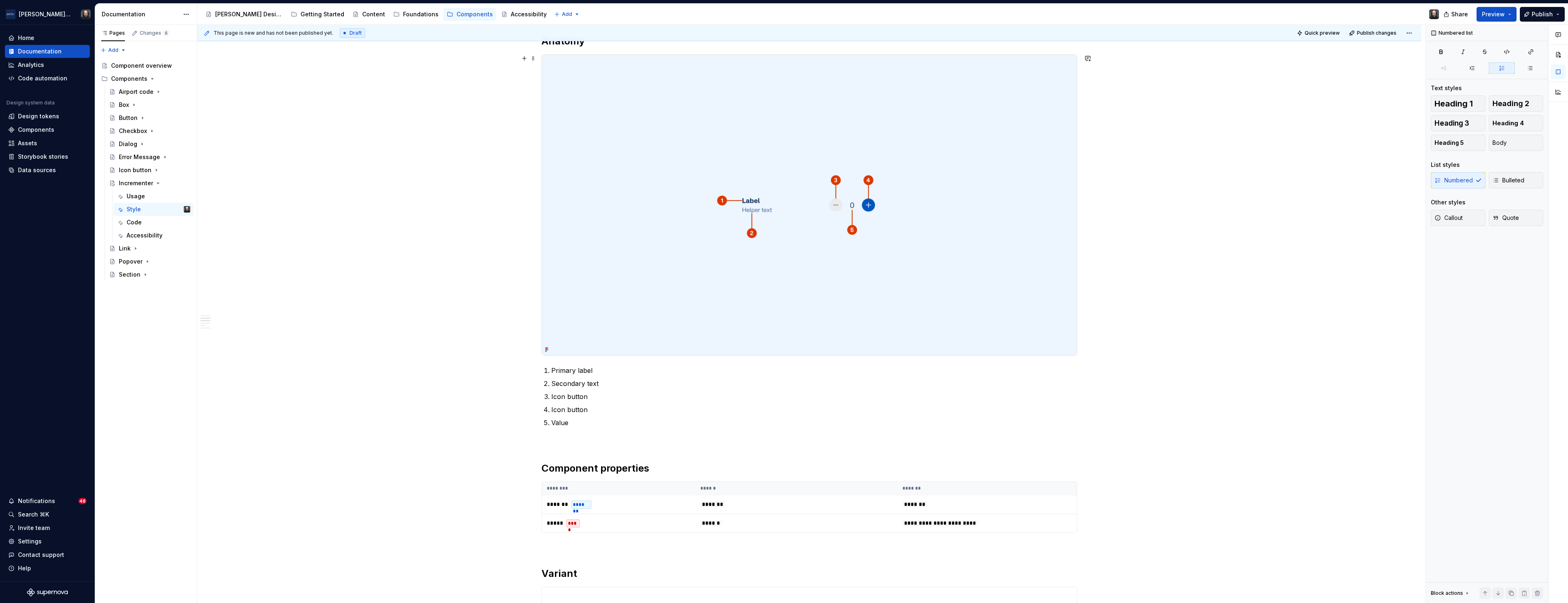
scroll to position [178, 0]
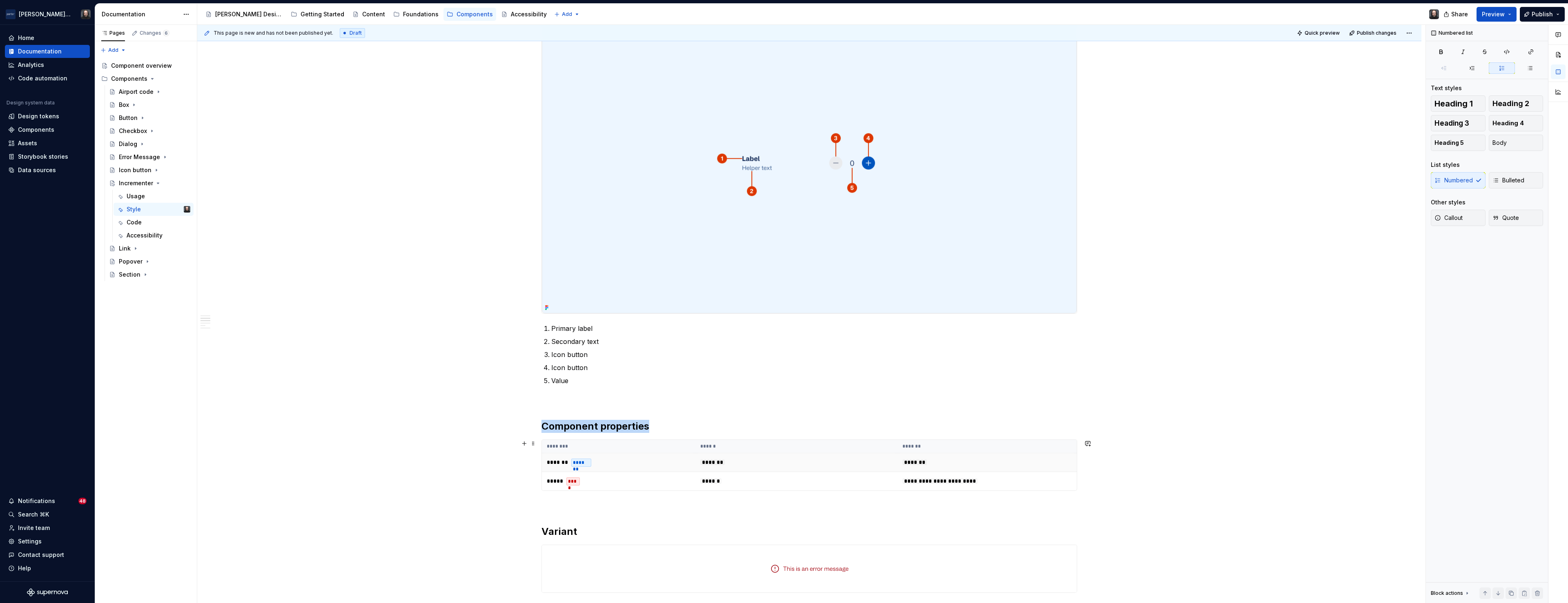
click at [993, 456] on td "*******" at bounding box center [987, 462] width 179 height 19
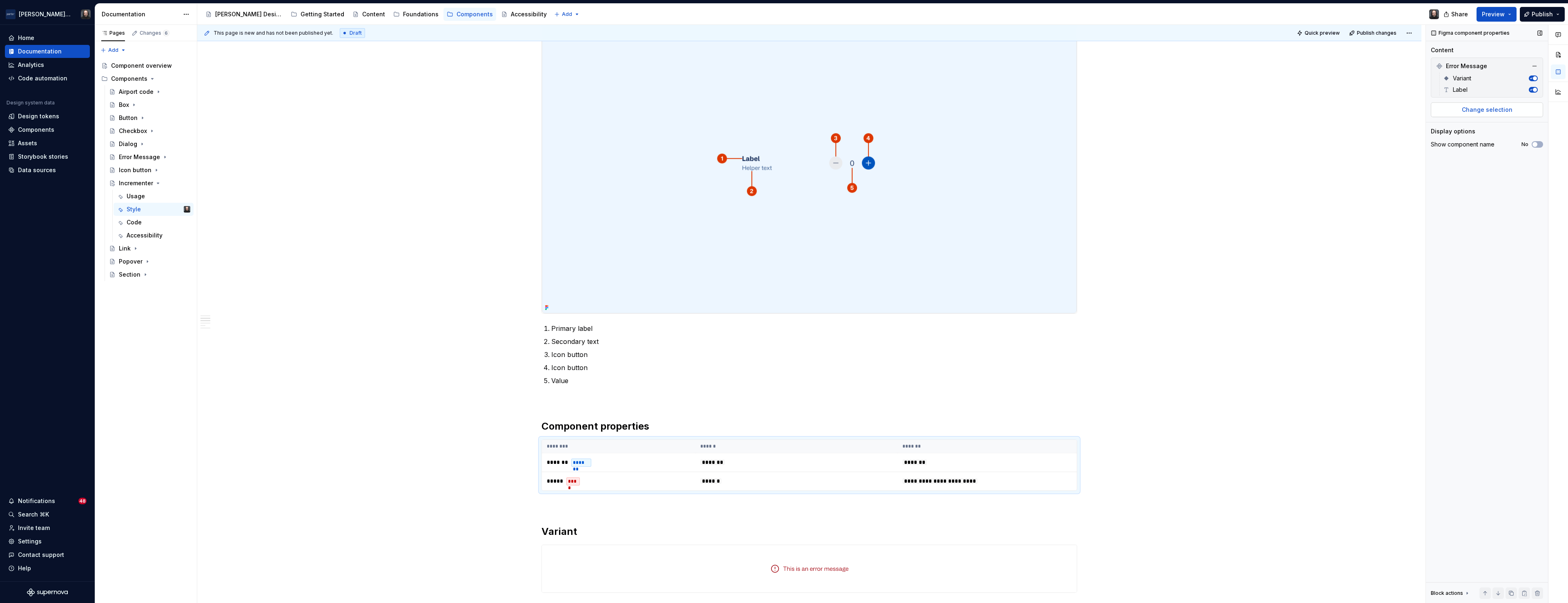
click at [1482, 108] on span "Change selection" at bounding box center [1487, 110] width 51 height 8
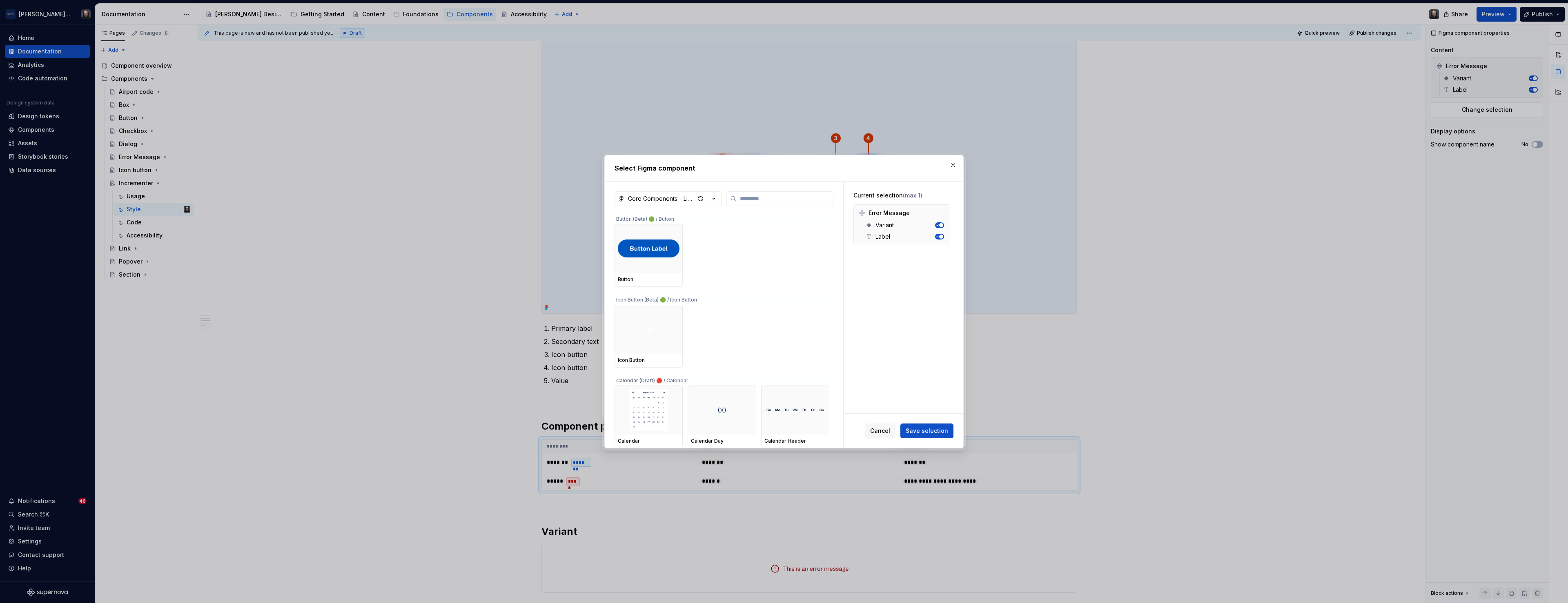
type textarea "*"
type input "***"
click at [637, 262] on div at bounding box center [649, 248] width 68 height 49
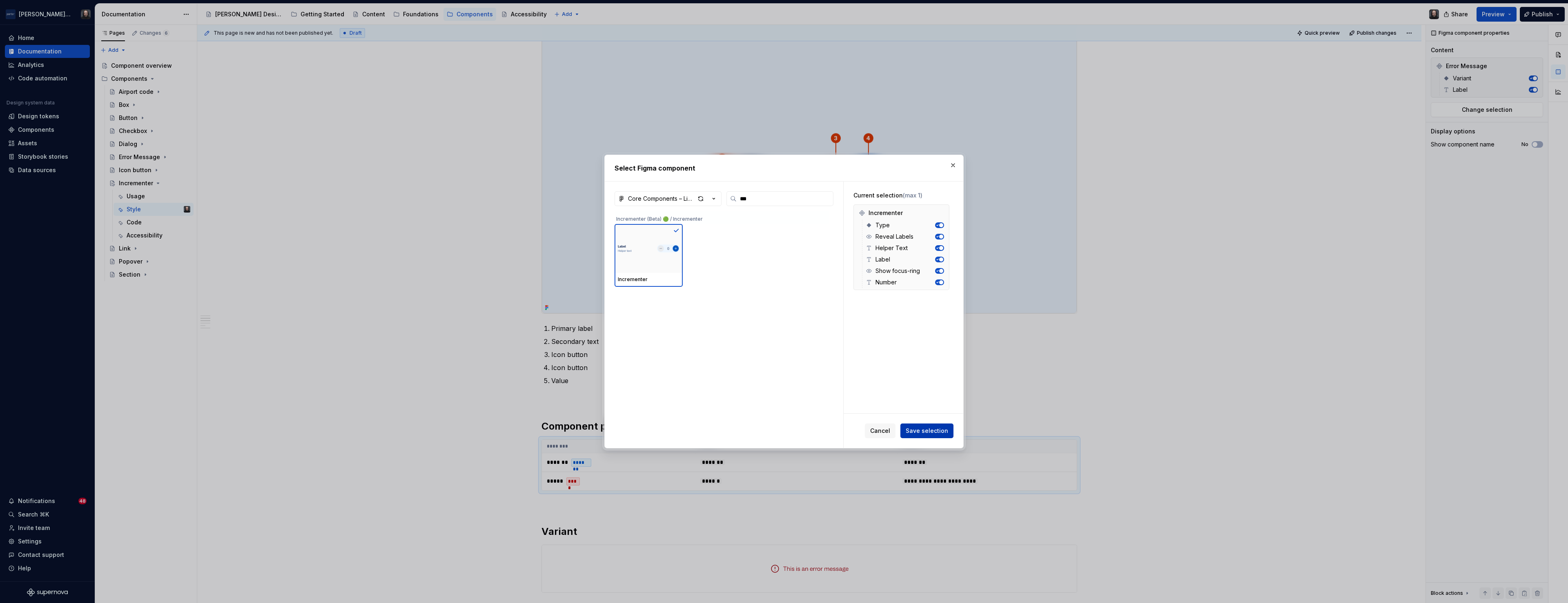
click at [937, 428] on span "Save selection" at bounding box center [927, 431] width 43 height 8
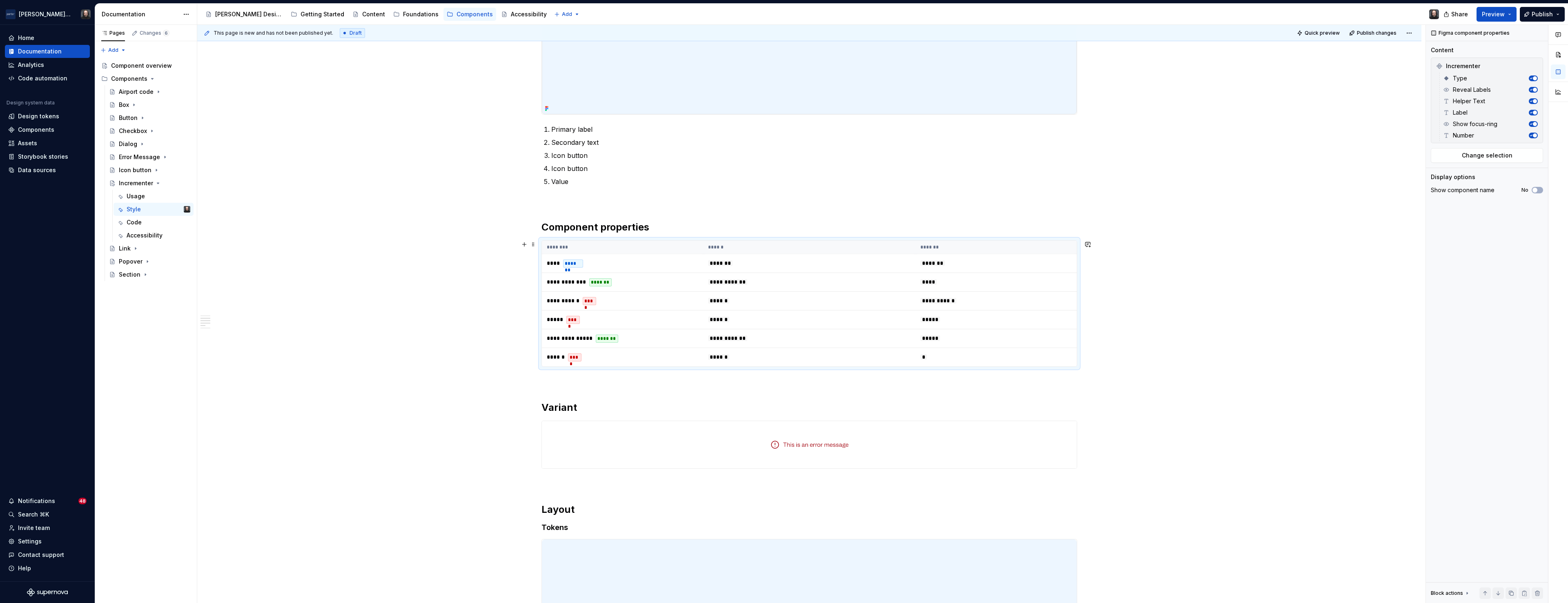
scroll to position [465, 0]
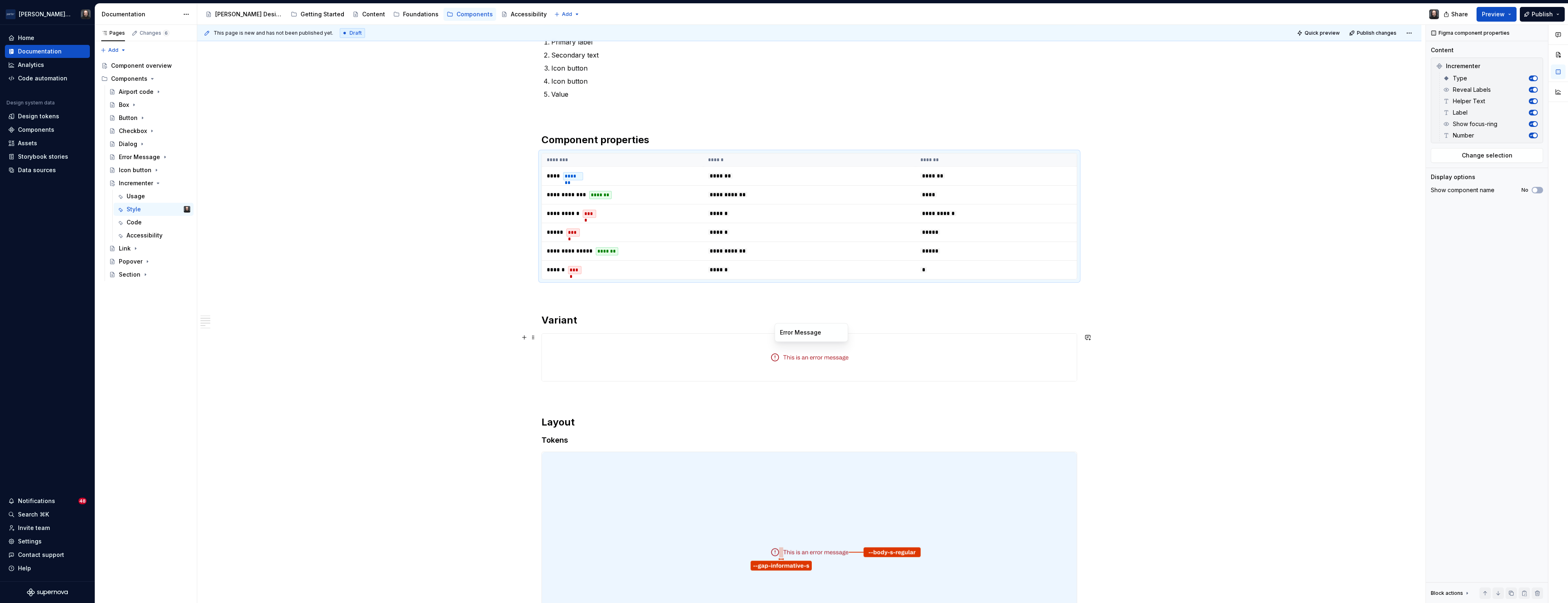
click at [1037, 351] on div at bounding box center [809, 358] width 535 height 47
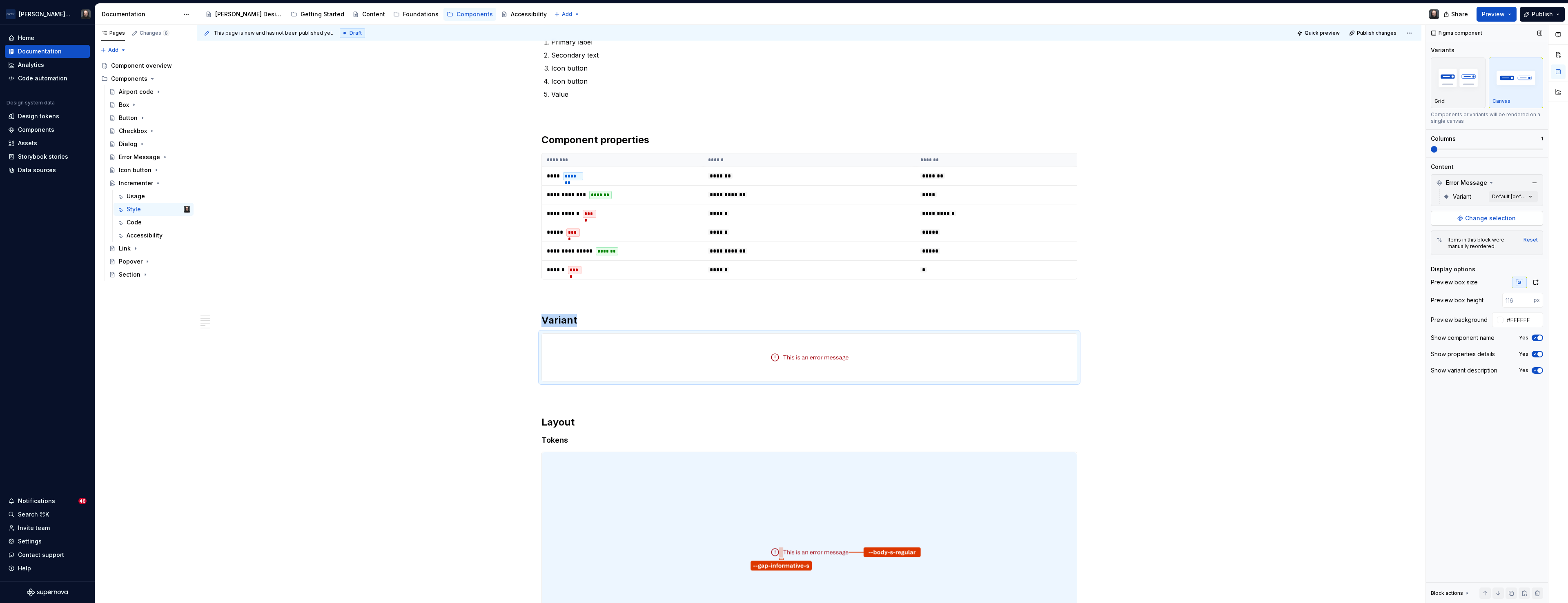
click at [1483, 220] on span "Change selection" at bounding box center [1490, 218] width 51 height 8
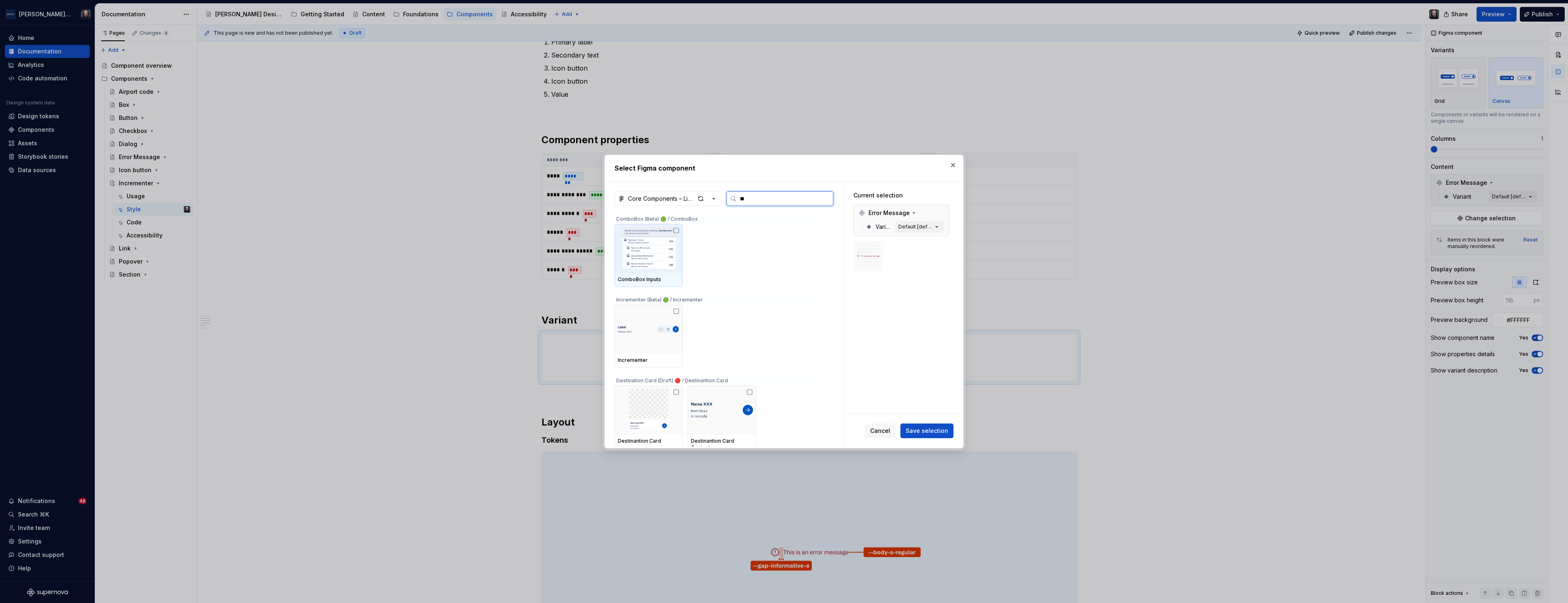
type input "***"
click at [639, 250] on img at bounding box center [648, 248] width 61 height 19
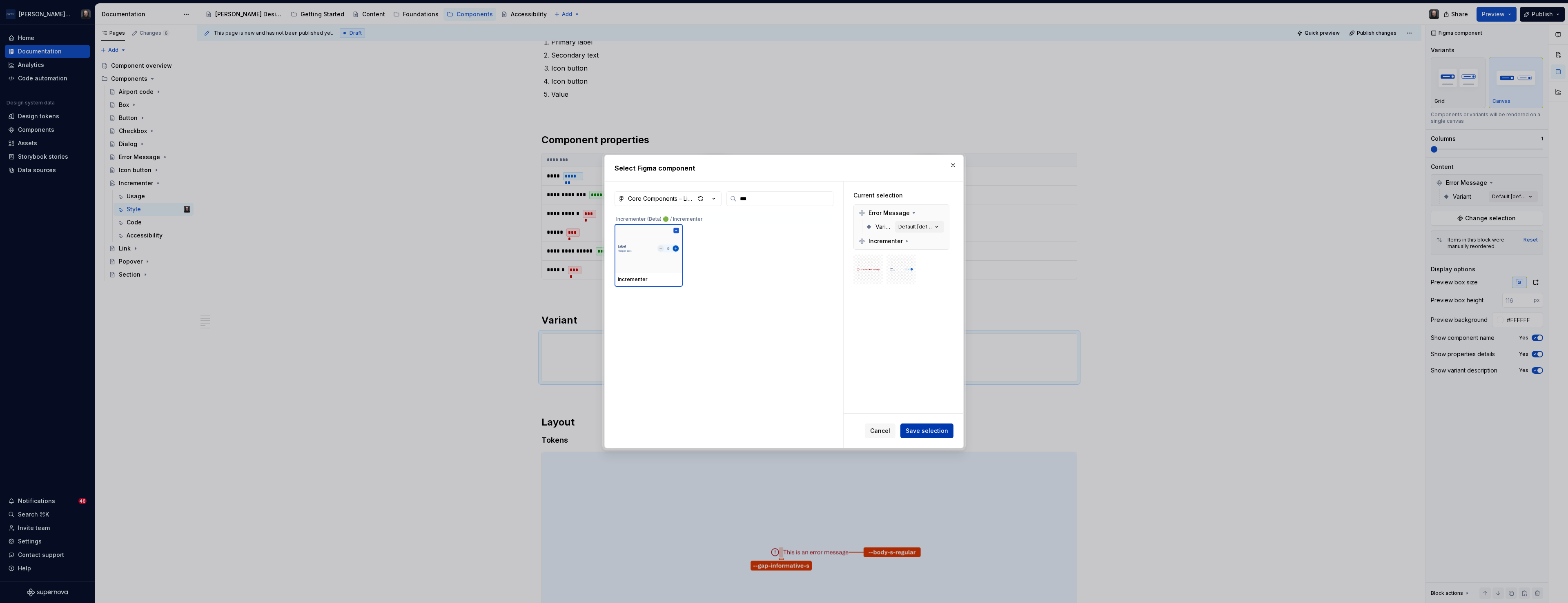
click at [928, 427] on span "Save selection" at bounding box center [927, 431] width 43 height 8
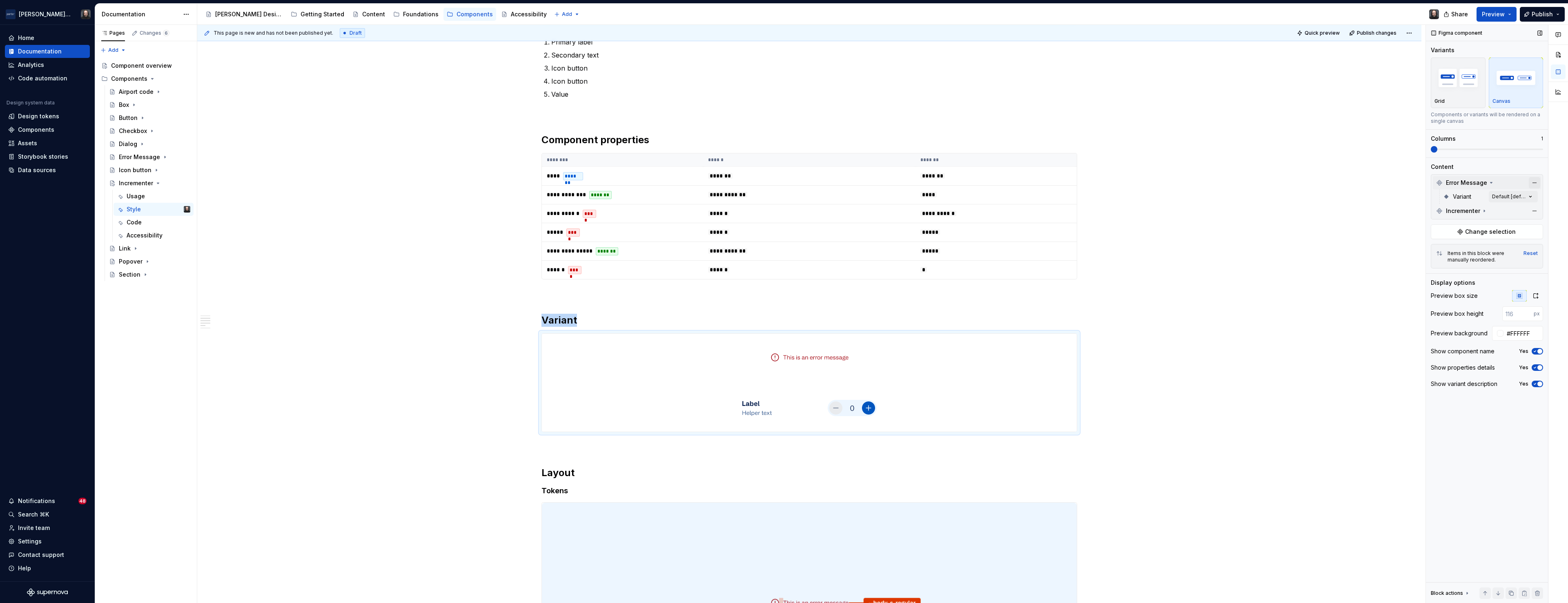
click at [1534, 184] on button "button" at bounding box center [1535, 183] width 12 height 12
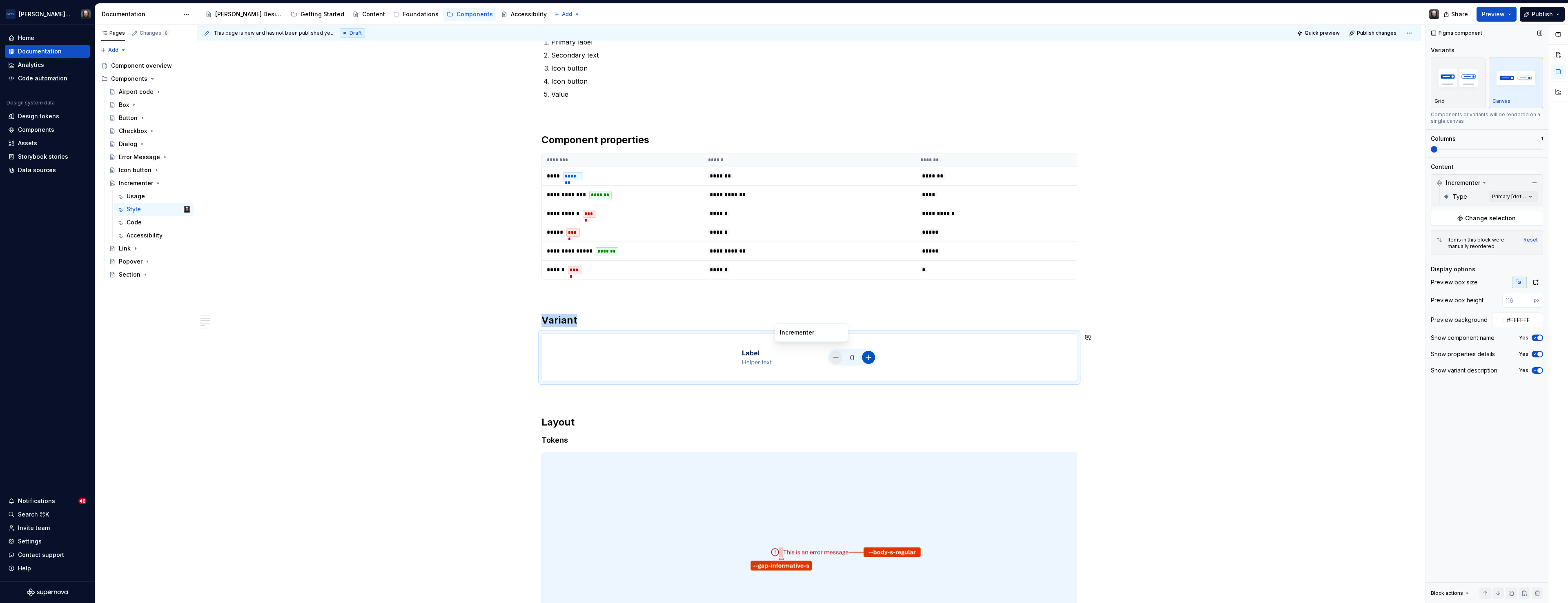
click at [956, 341] on div at bounding box center [809, 358] width 535 height 47
click at [1530, 197] on div "Comments Open comments No comments yet Select ‘Comment’ from the block context …" at bounding box center [1497, 314] width 142 height 579
click at [1508, 182] on div "Comments Open comments No comments yet Select ‘Comment’ from the block context …" at bounding box center [1497, 314] width 142 height 579
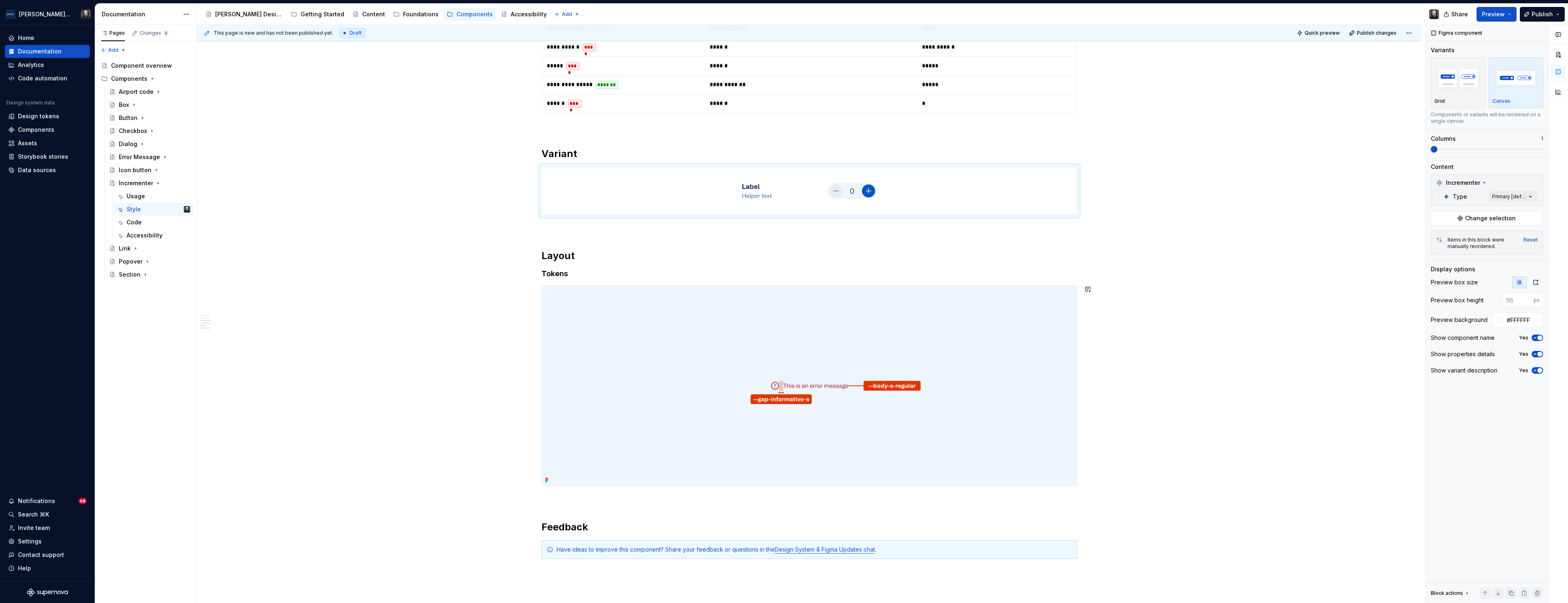
scroll to position [505, 0]
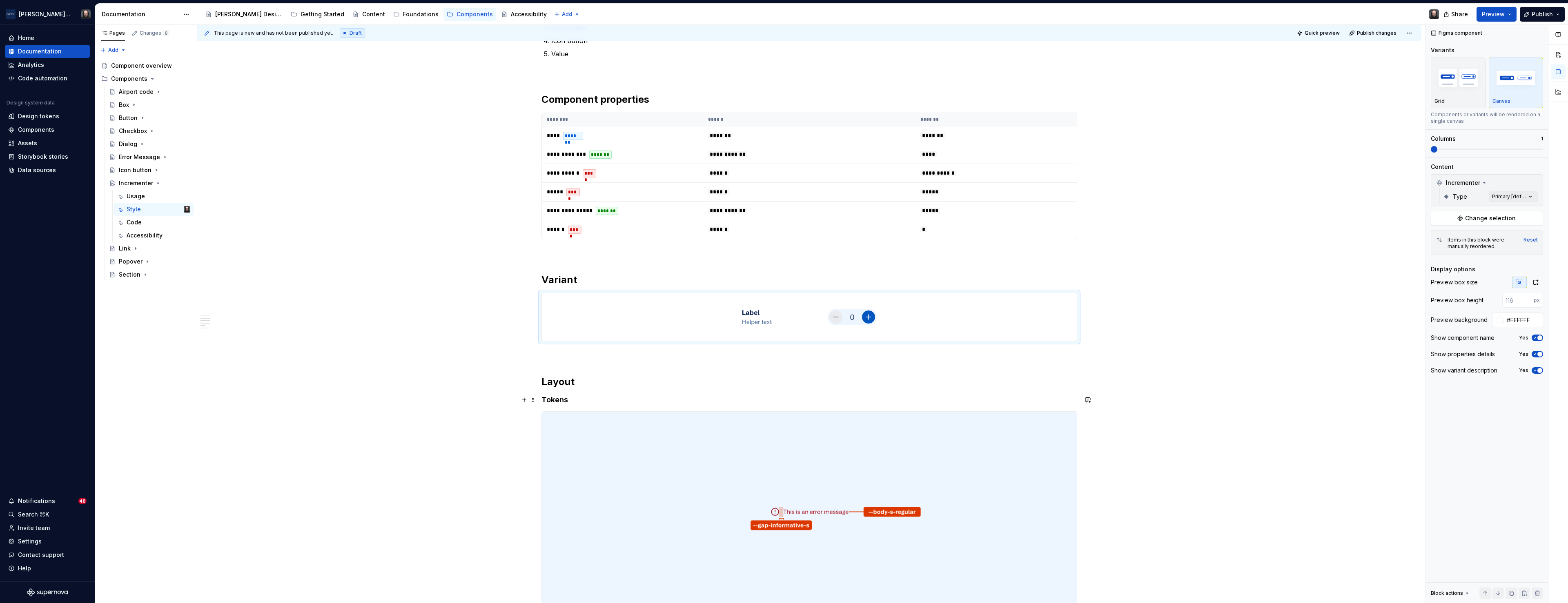
click at [556, 402] on h4 "Tokens" at bounding box center [810, 400] width 536 height 10
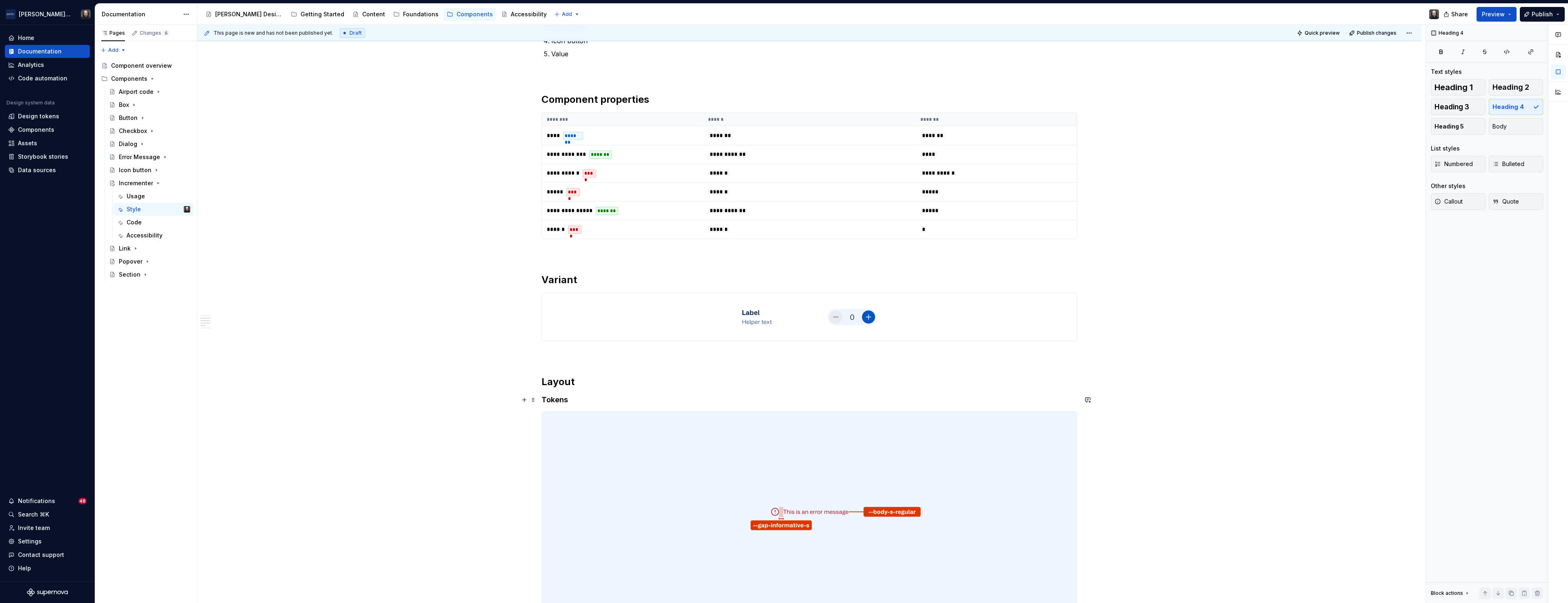
click at [556, 402] on h4 "Tokens" at bounding box center [810, 400] width 536 height 10
click at [405, 399] on div "**********" at bounding box center [809, 261] width 1224 height 1230
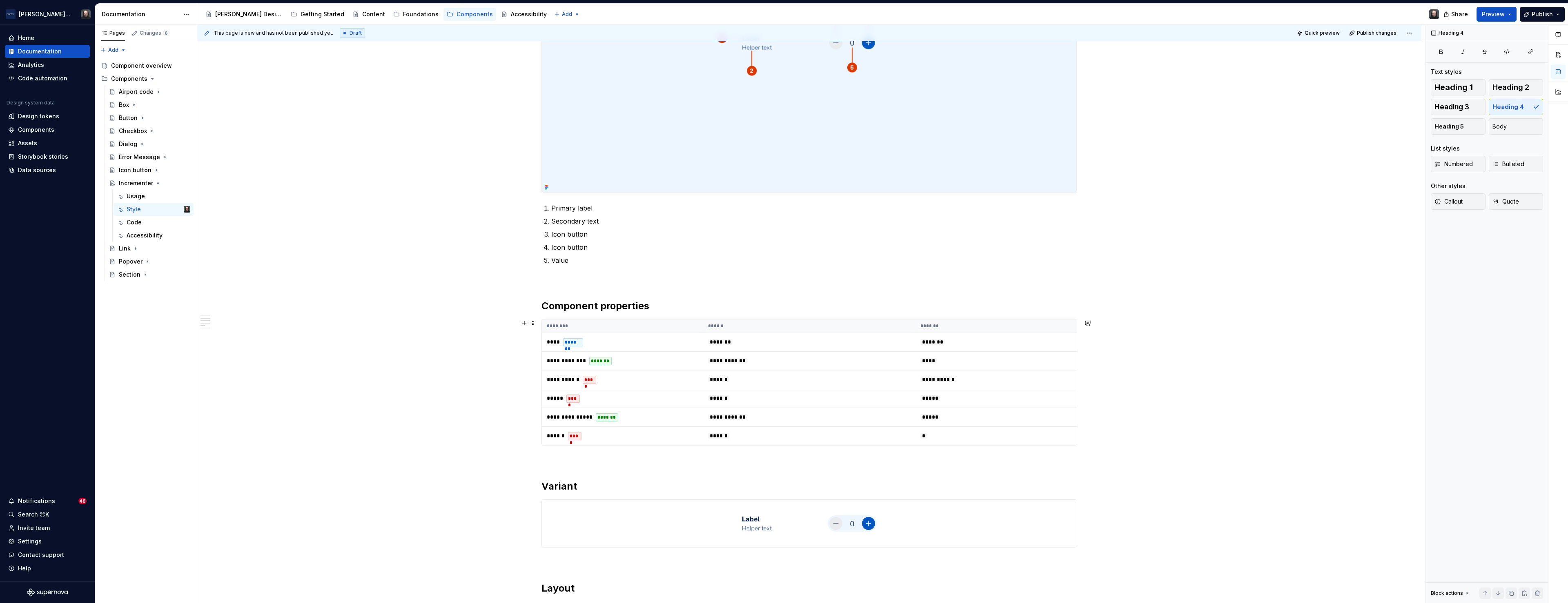
scroll to position [542, 0]
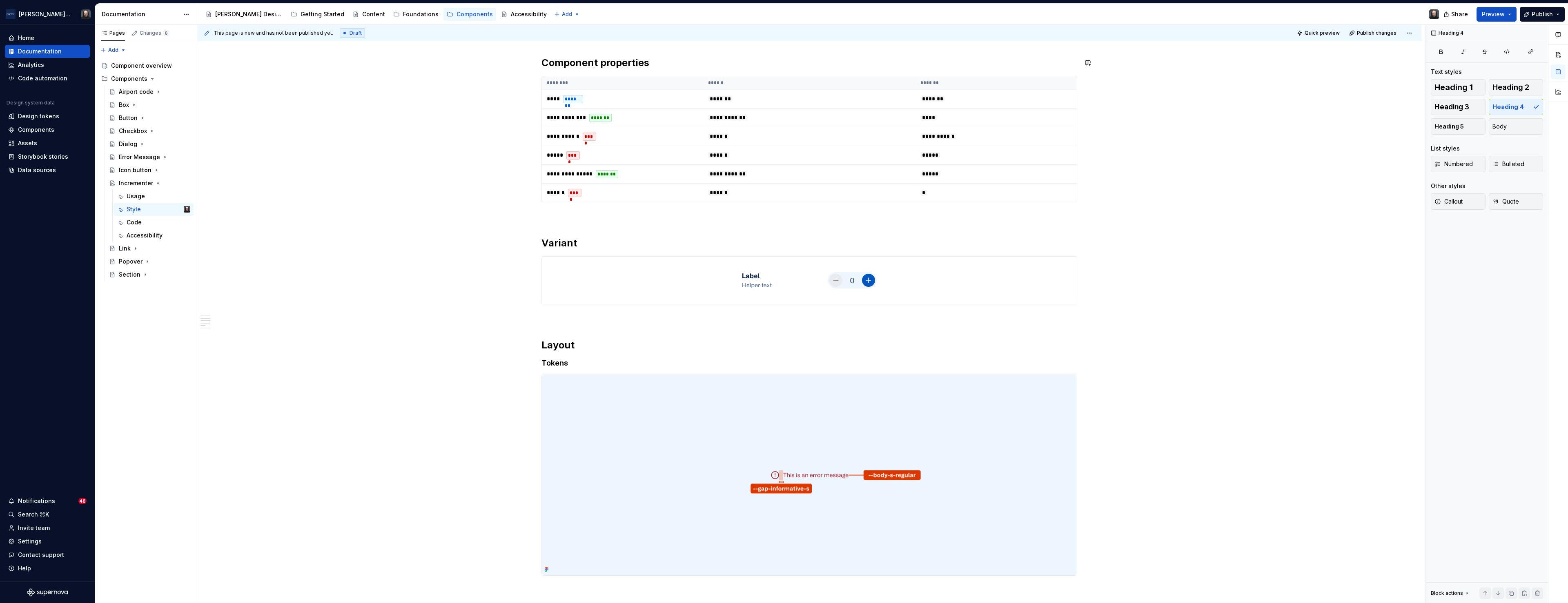
type textarea "*"
click at [1092, 243] on button "button" at bounding box center [1088, 243] width 12 height 12
click at [1090, 277] on icon "Send" at bounding box center [1086, 278] width 8 height 8
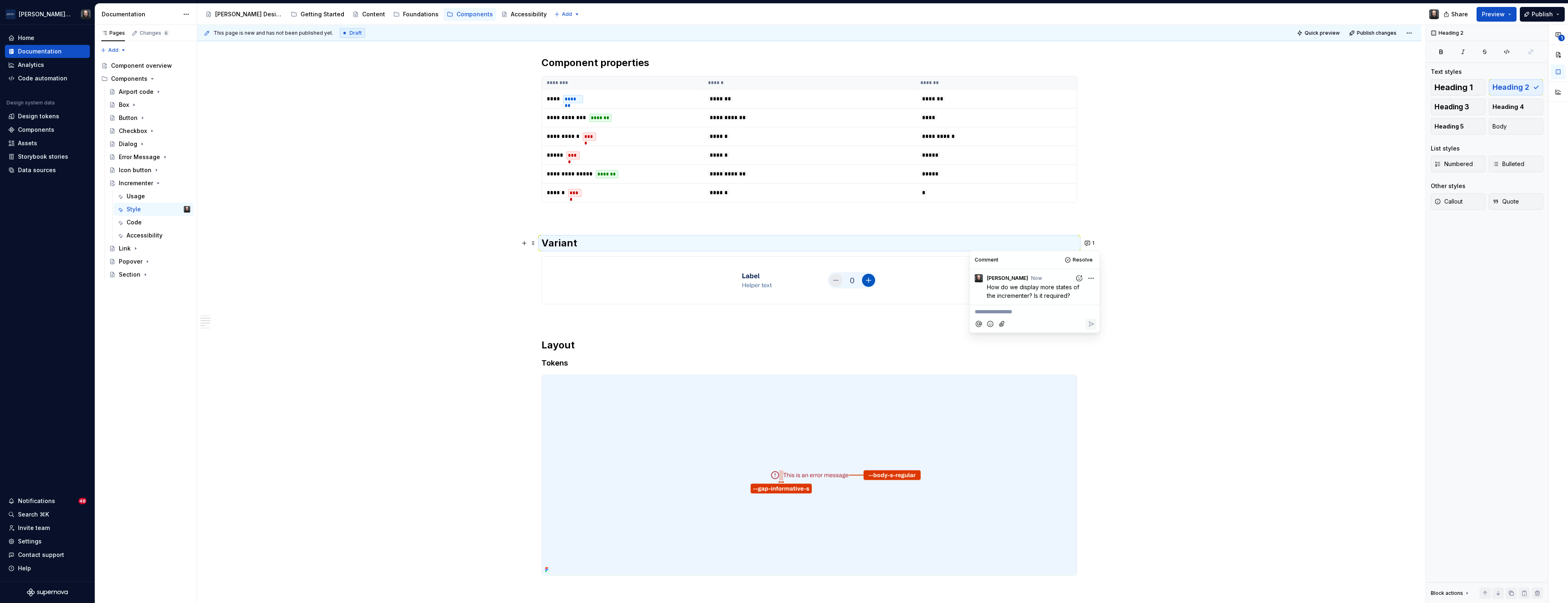
click at [1276, 262] on div "**********" at bounding box center [809, 225] width 1224 height 1230
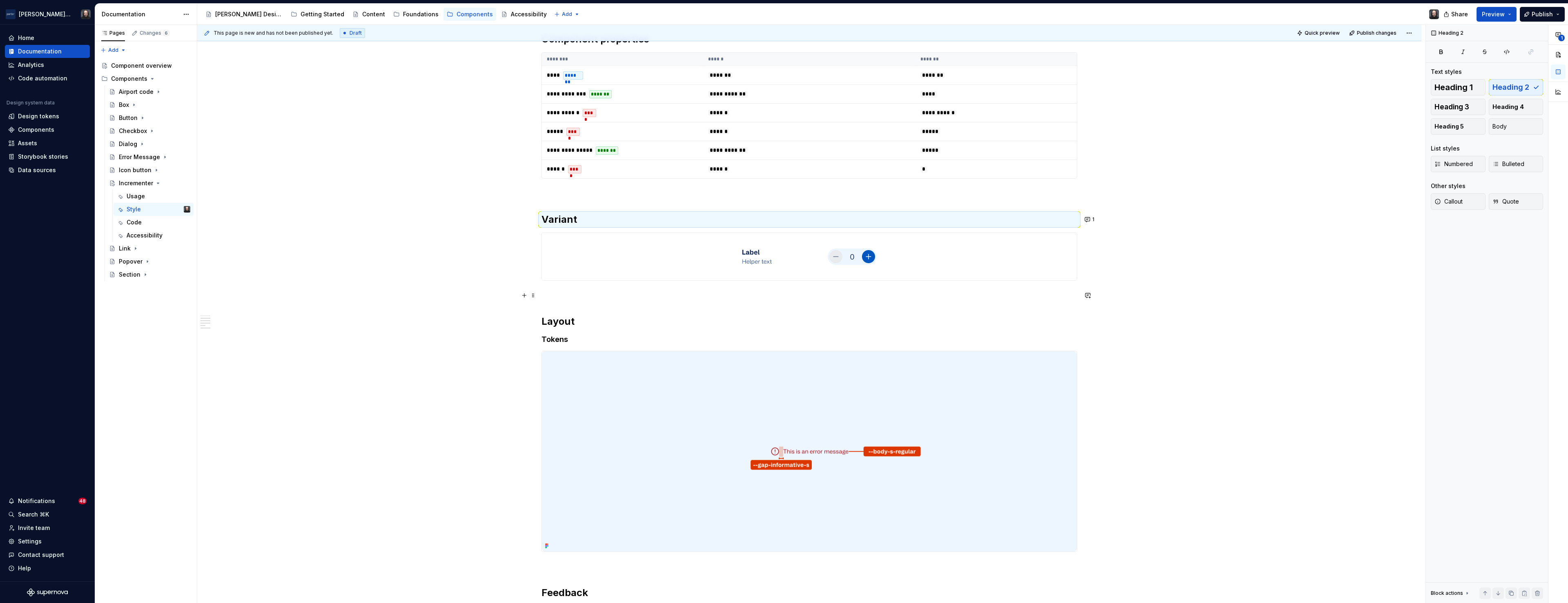
scroll to position [576, 0]
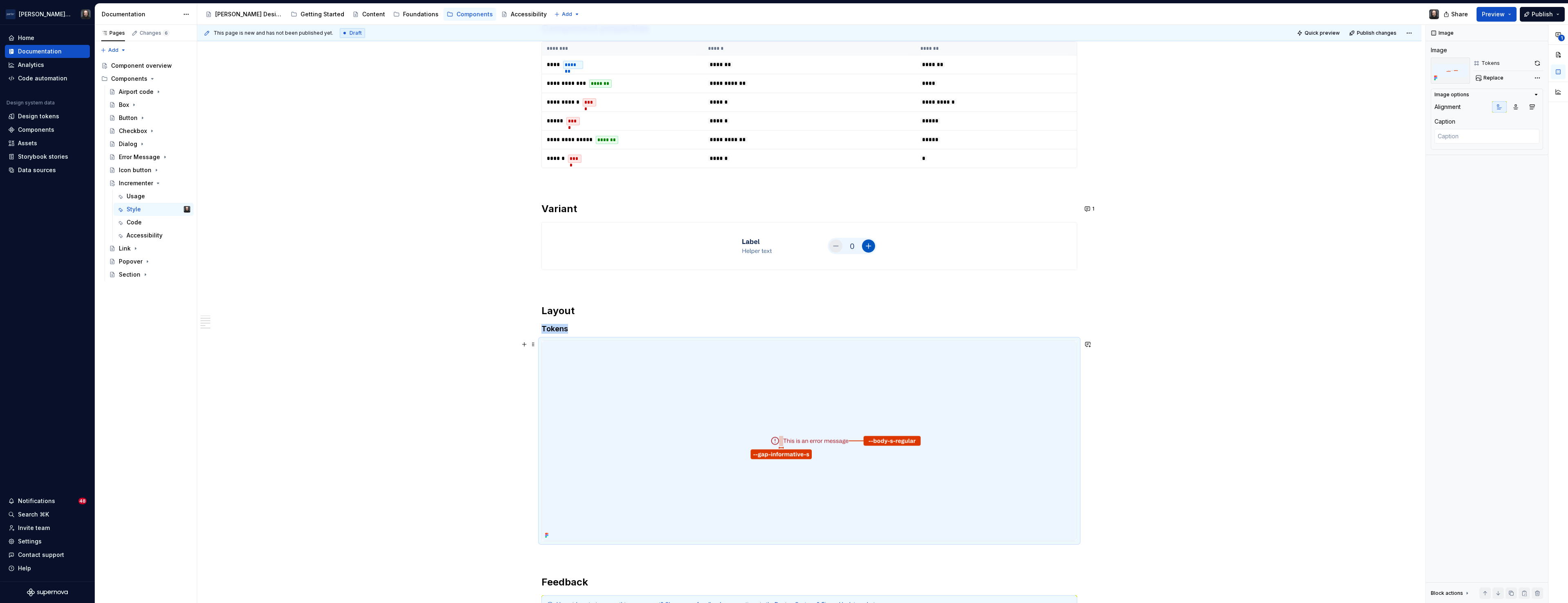
click at [989, 374] on img at bounding box center [809, 441] width 535 height 200
click at [1482, 77] on button "Replace" at bounding box center [1490, 78] width 34 height 12
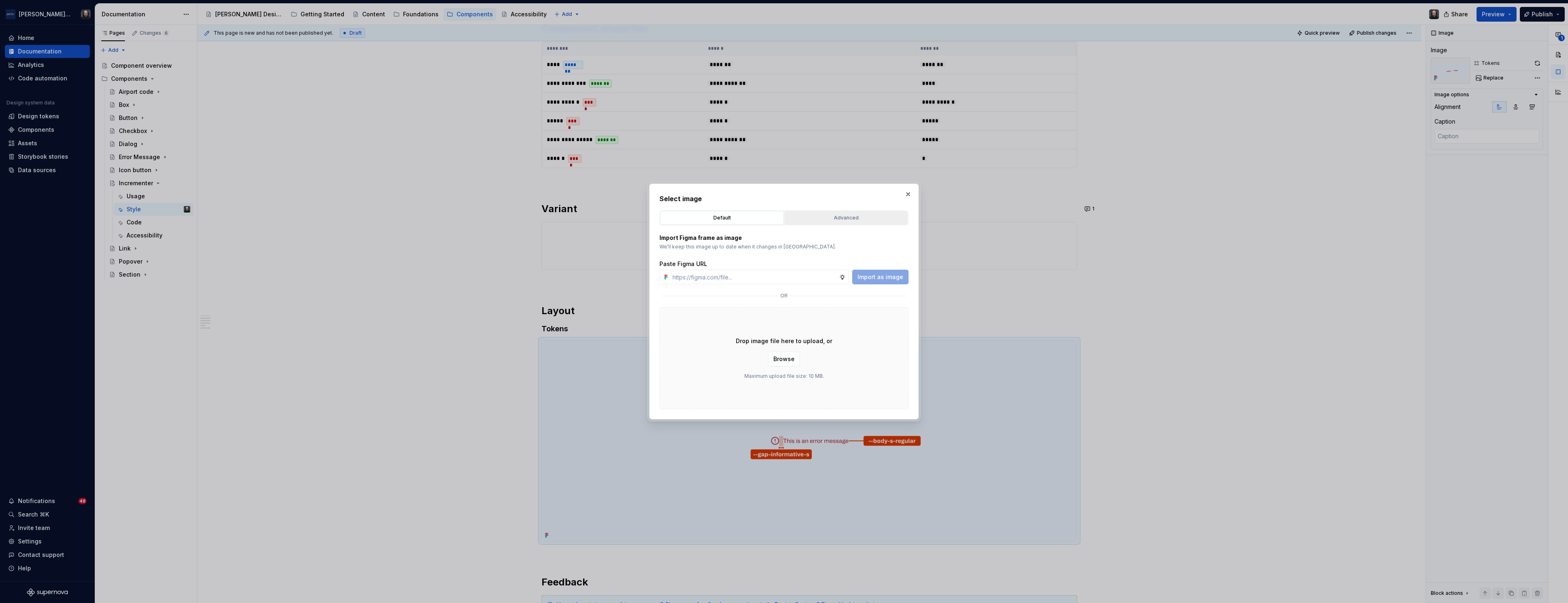
click at [869, 216] on div "Advanced" at bounding box center [845, 218] width 117 height 8
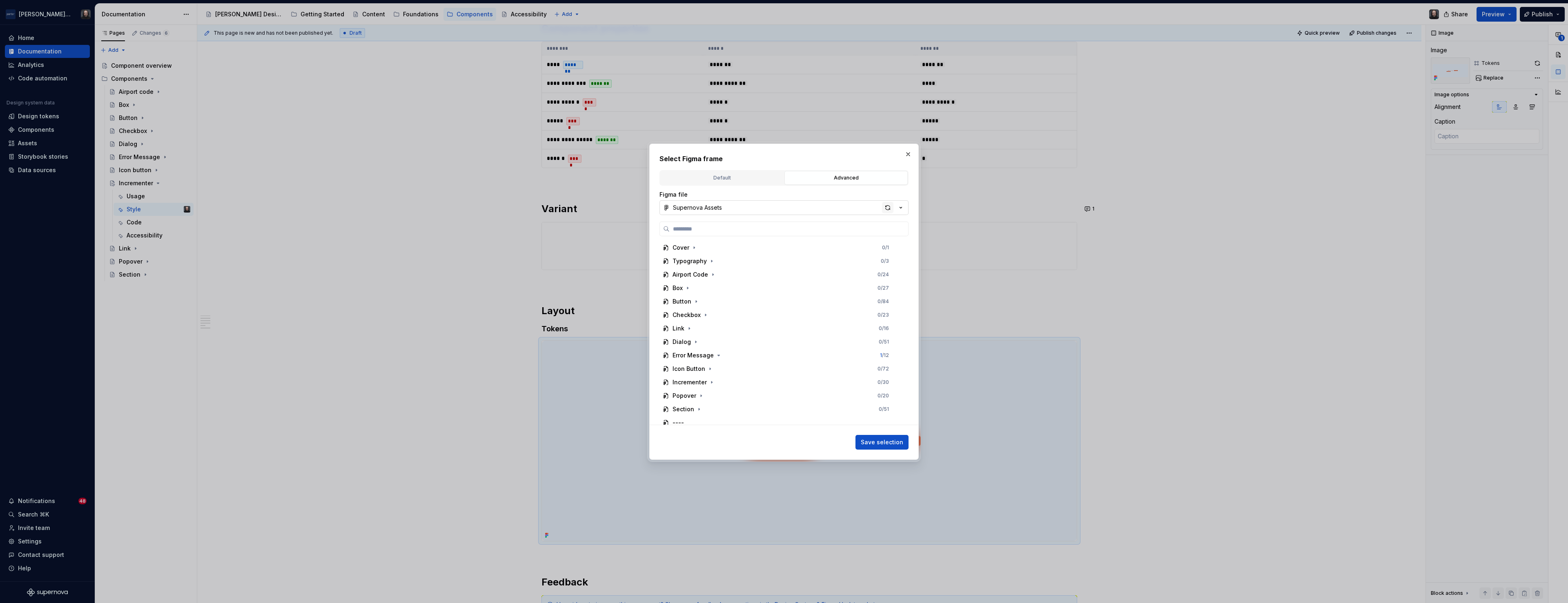
click at [887, 209] on div "button" at bounding box center [887, 207] width 12 height 12
click at [712, 382] on icon "button" at bounding box center [712, 382] width 7 height 7
click at [755, 341] on div "Tokens 0 / 9" at bounding box center [785, 342] width 235 height 13
click at [889, 440] on span "Save selection" at bounding box center [882, 442] width 43 height 8
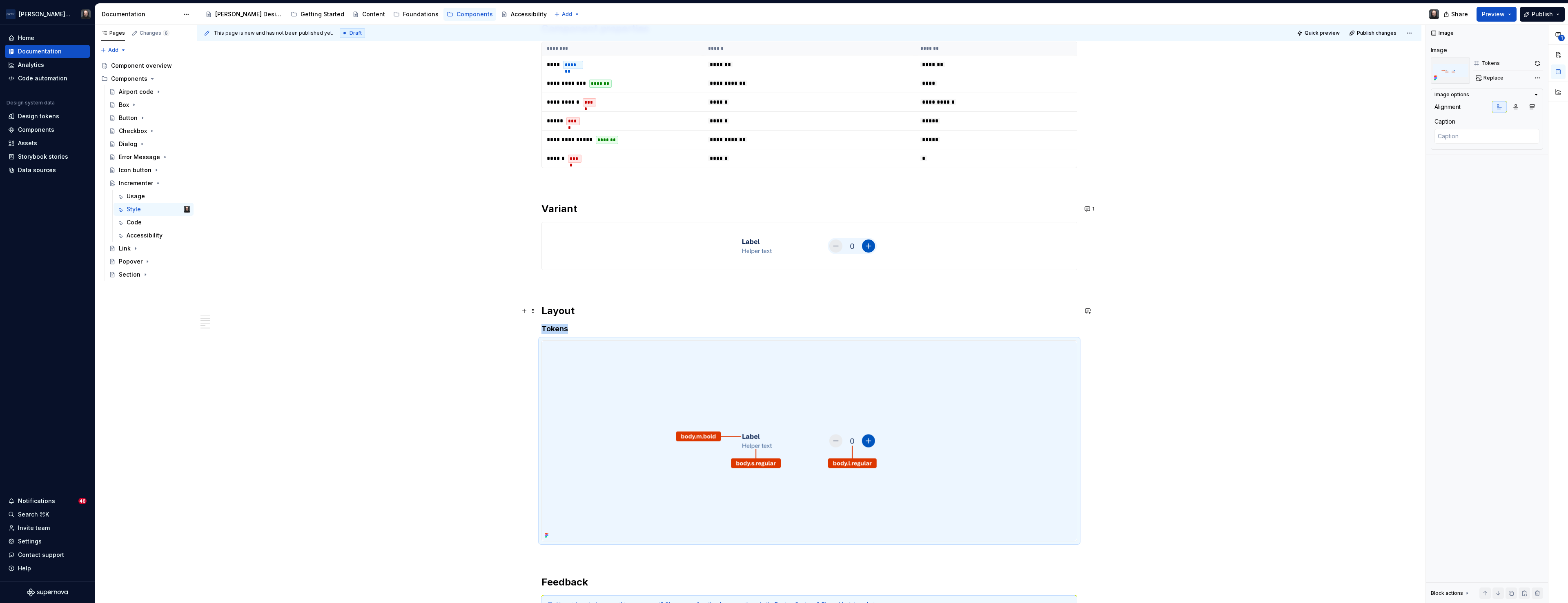
click at [1257, 287] on div "**********" at bounding box center [809, 190] width 1224 height 1230
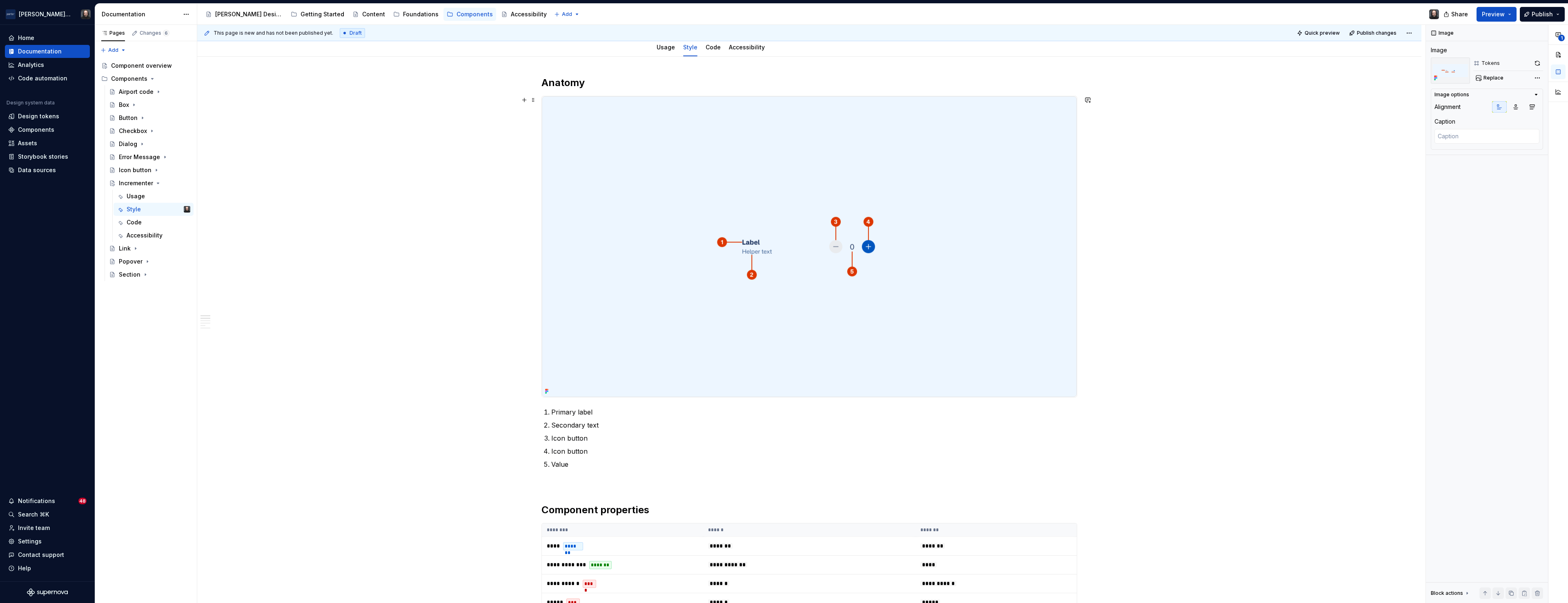
scroll to position [0, 0]
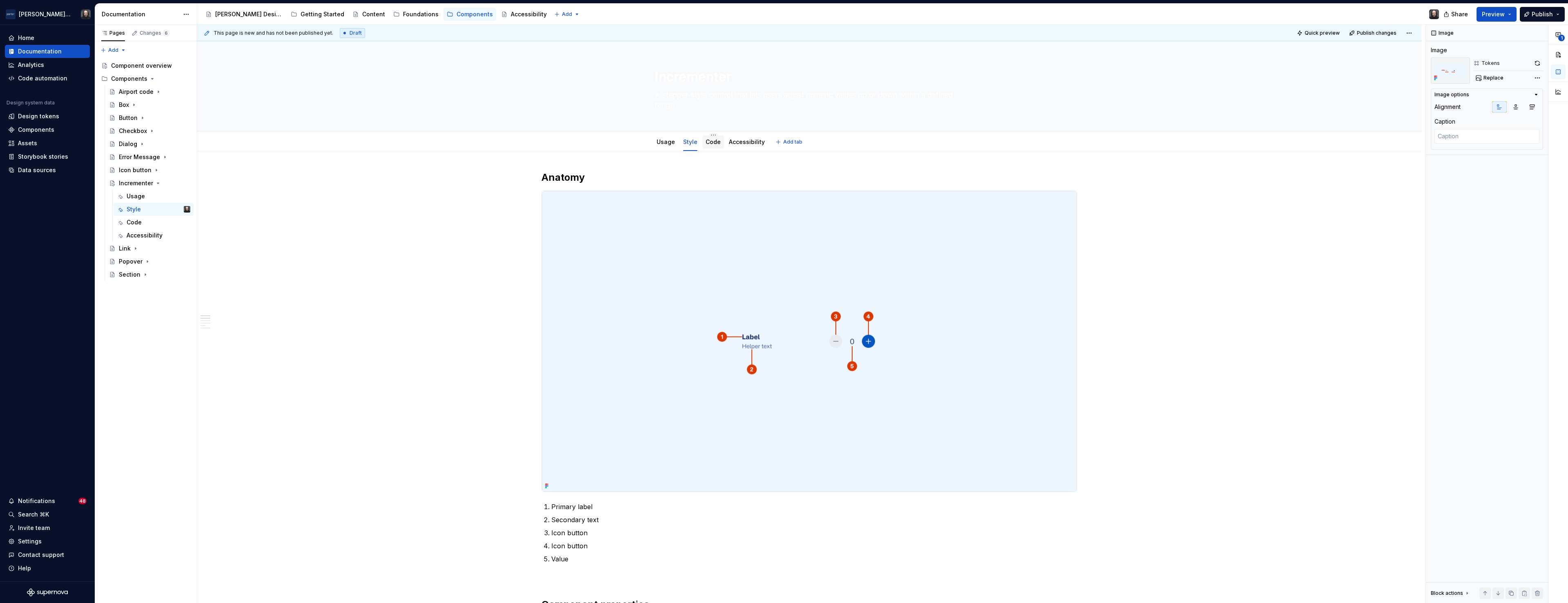
click at [715, 144] on link "Code" at bounding box center [713, 141] width 15 height 7
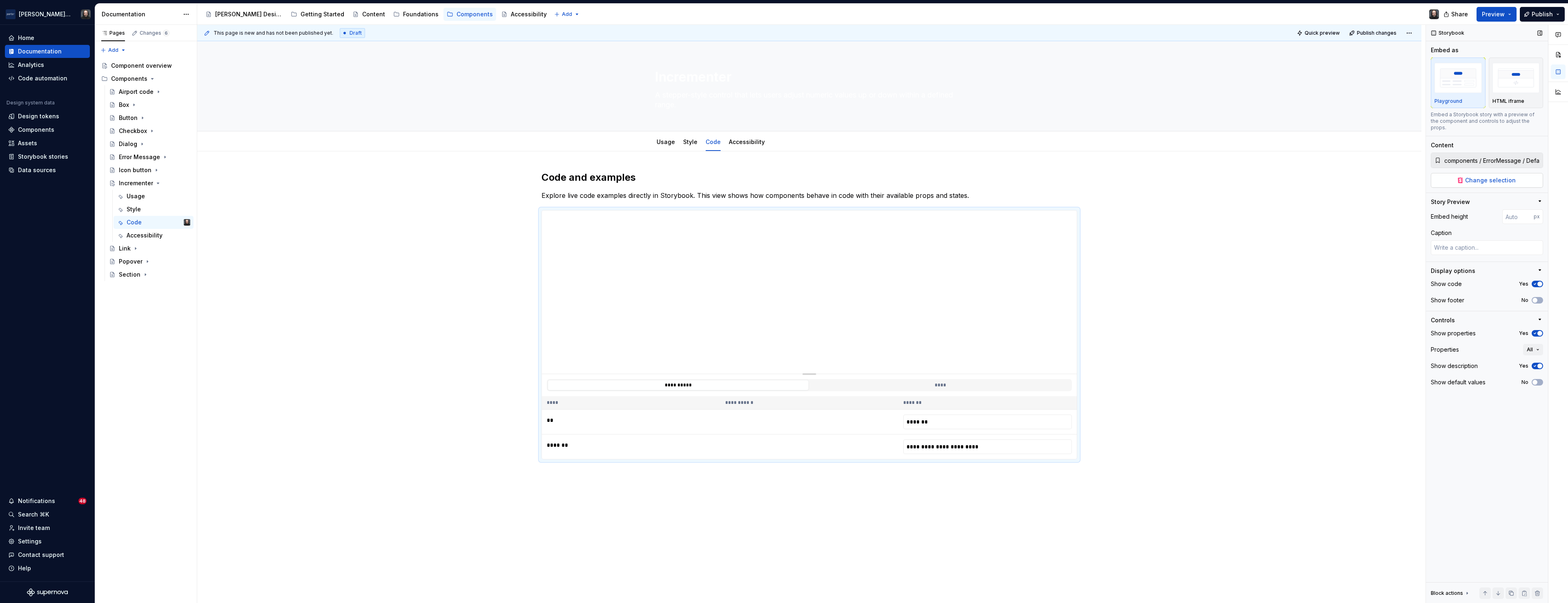
click at [1482, 176] on span "Change selection" at bounding box center [1490, 180] width 51 height 8
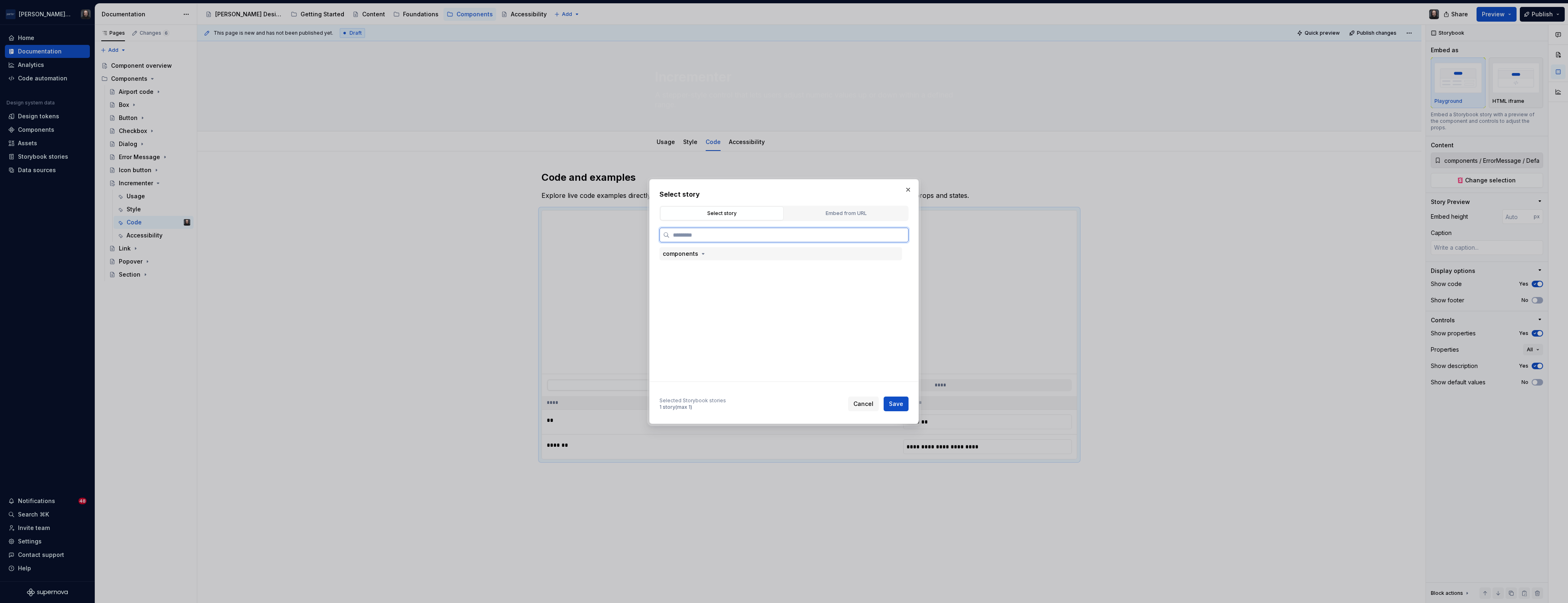
click at [734, 254] on div "components" at bounding box center [780, 254] width 242 height 13
drag, startPoint x: 733, startPoint y: 359, endPoint x: 750, endPoint y: 364, distance: 17.7
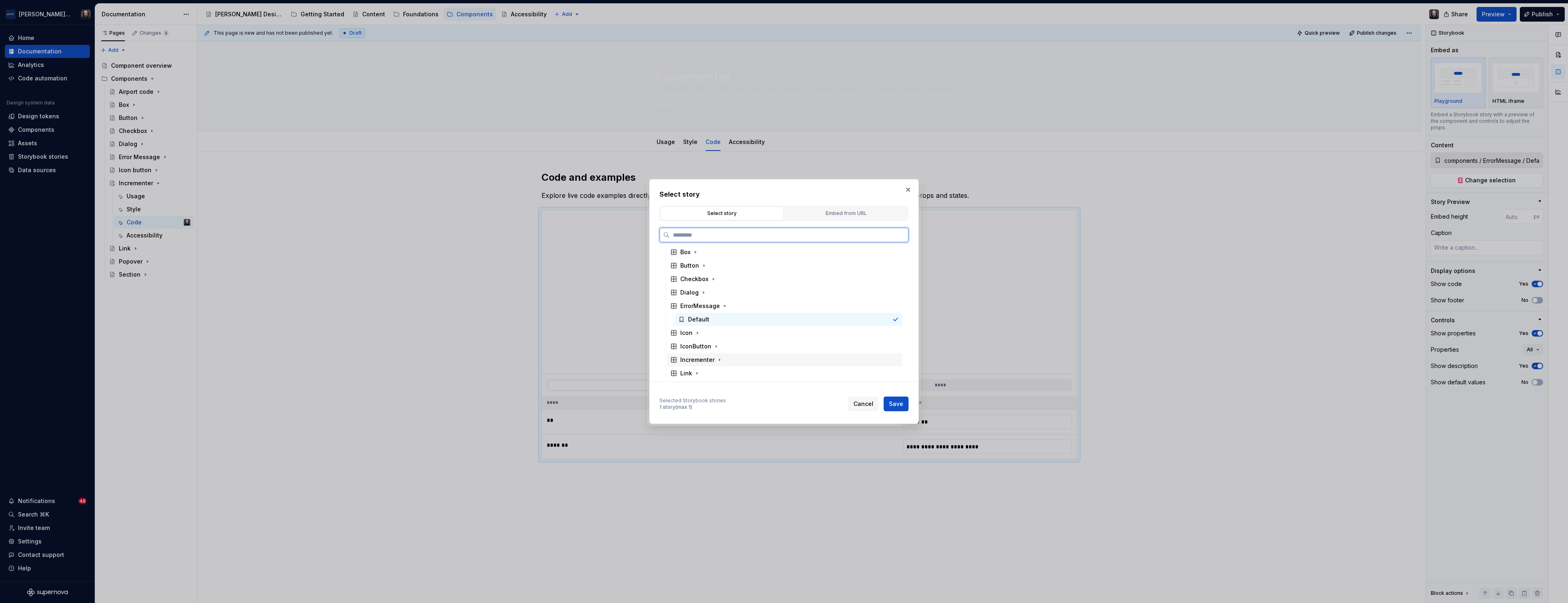
click at [733, 359] on div "Incrementer" at bounding box center [785, 360] width 235 height 13
click at [756, 371] on div "Default" at bounding box center [788, 373] width 227 height 13
click at [897, 402] on span "Save" at bounding box center [895, 403] width 14 height 8
type textarea "*"
type input "components / Incrementer / Default"
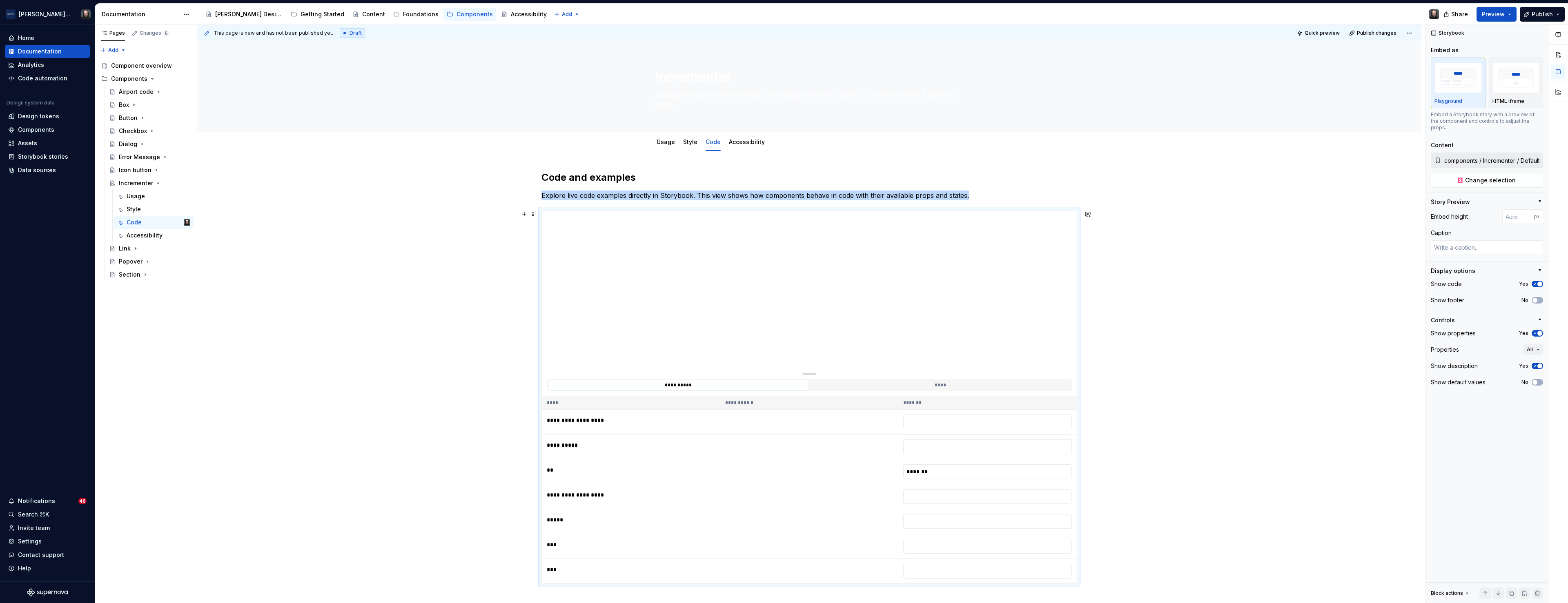
click at [1228, 303] on div "**********" at bounding box center [809, 473] width 1224 height 643
click at [1163, 462] on div "**********" at bounding box center [811, 314] width 1228 height 579
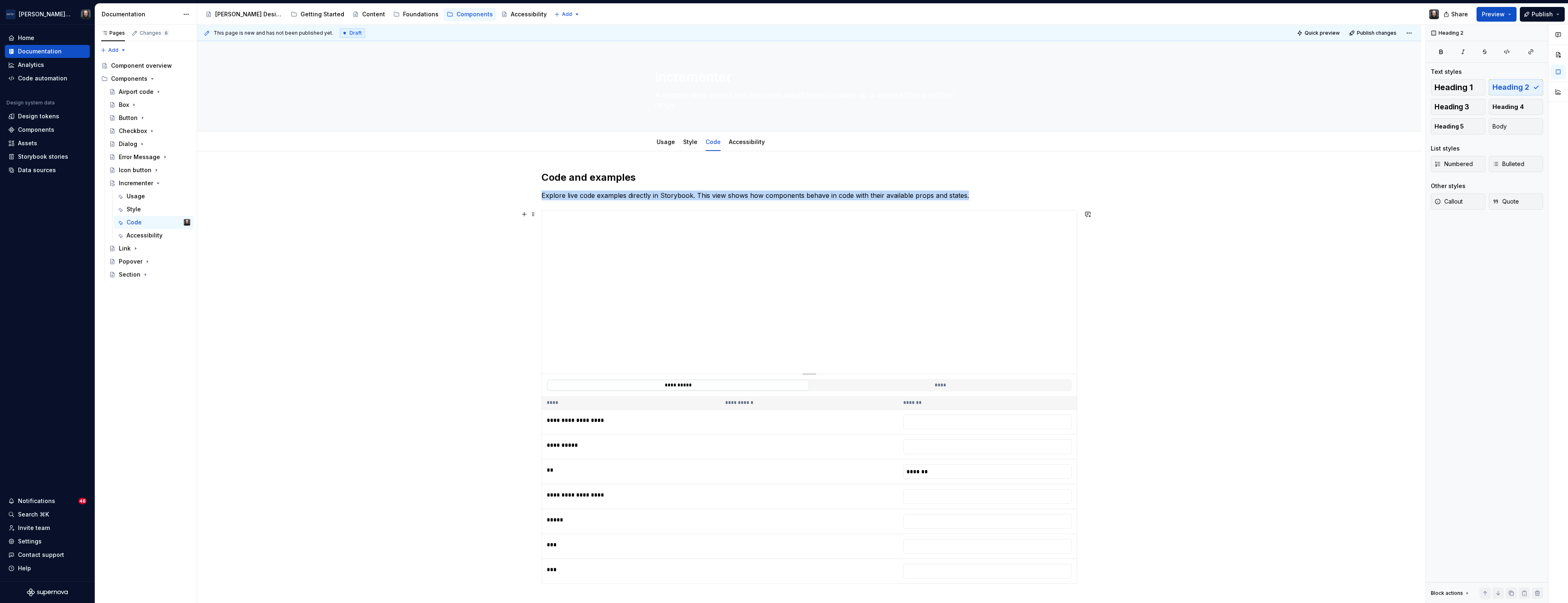
click at [1136, 469] on div "**********" at bounding box center [811, 314] width 1228 height 579
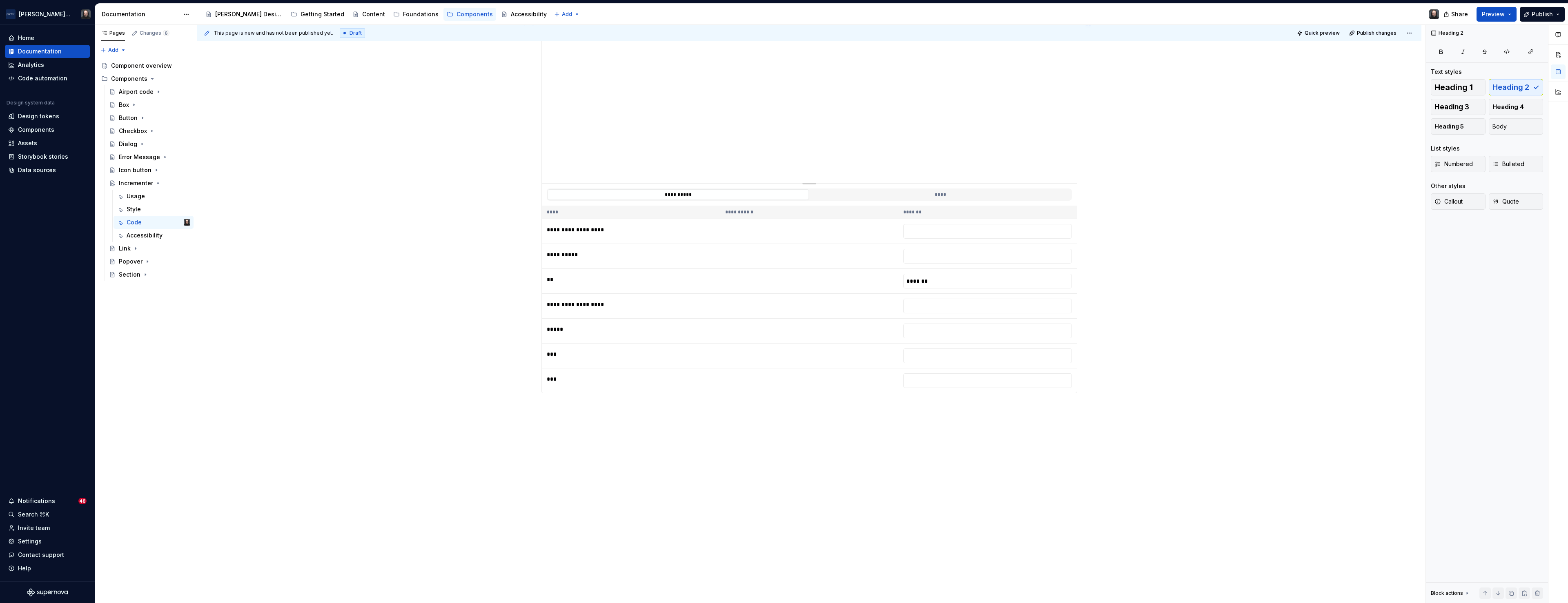
scroll to position [0, 0]
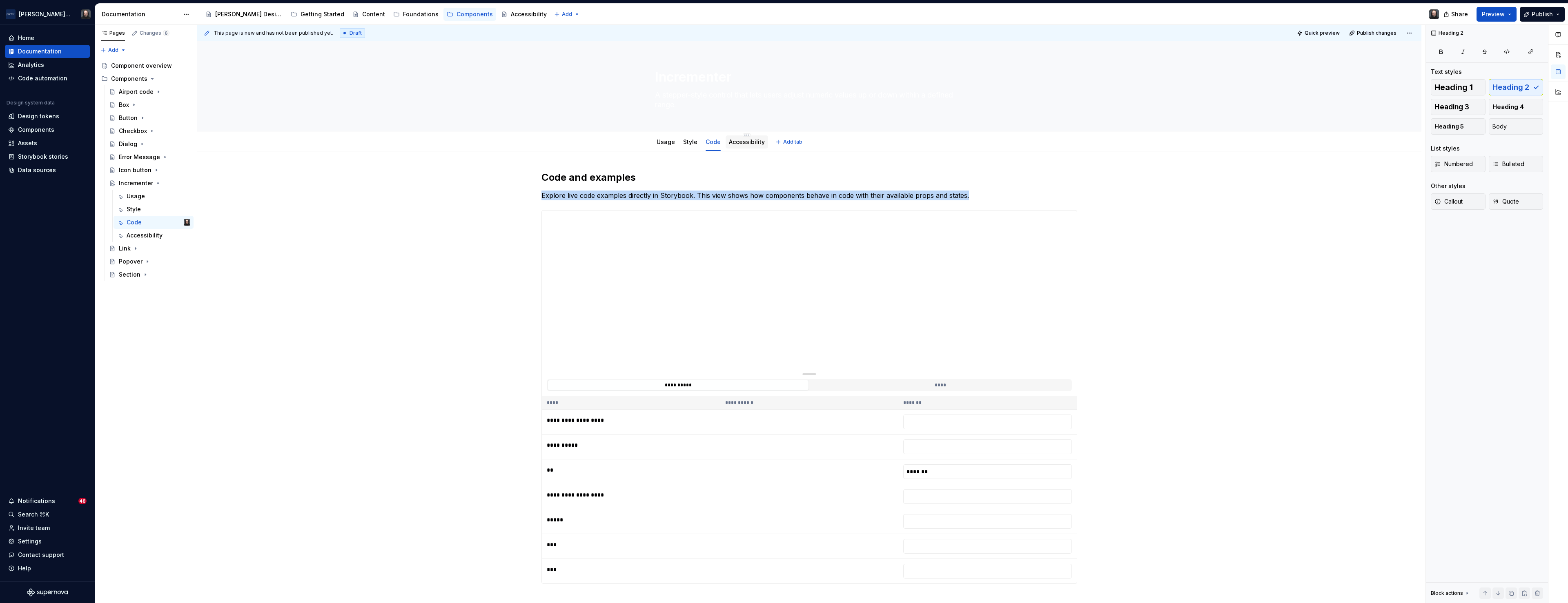
click at [757, 145] on link "Accessibility" at bounding box center [746, 141] width 36 height 7
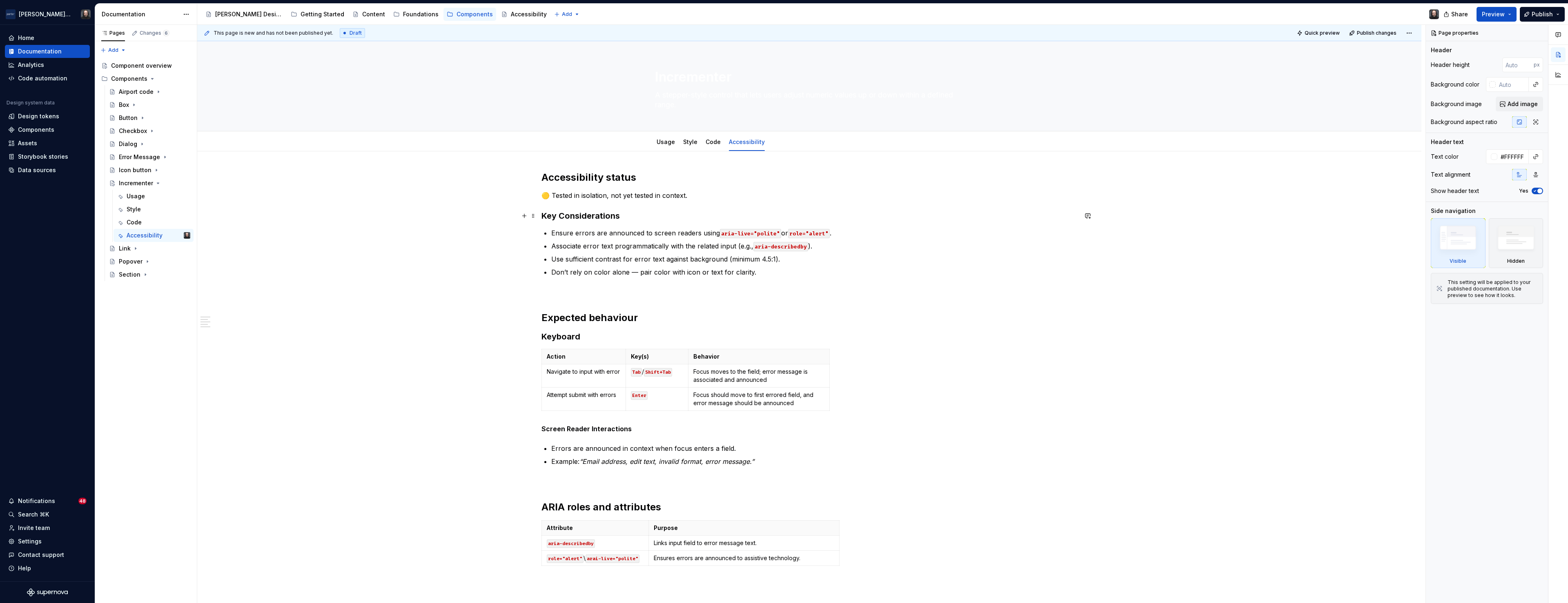
click at [544, 218] on h3 "Key Considerations" at bounding box center [810, 215] width 536 height 12
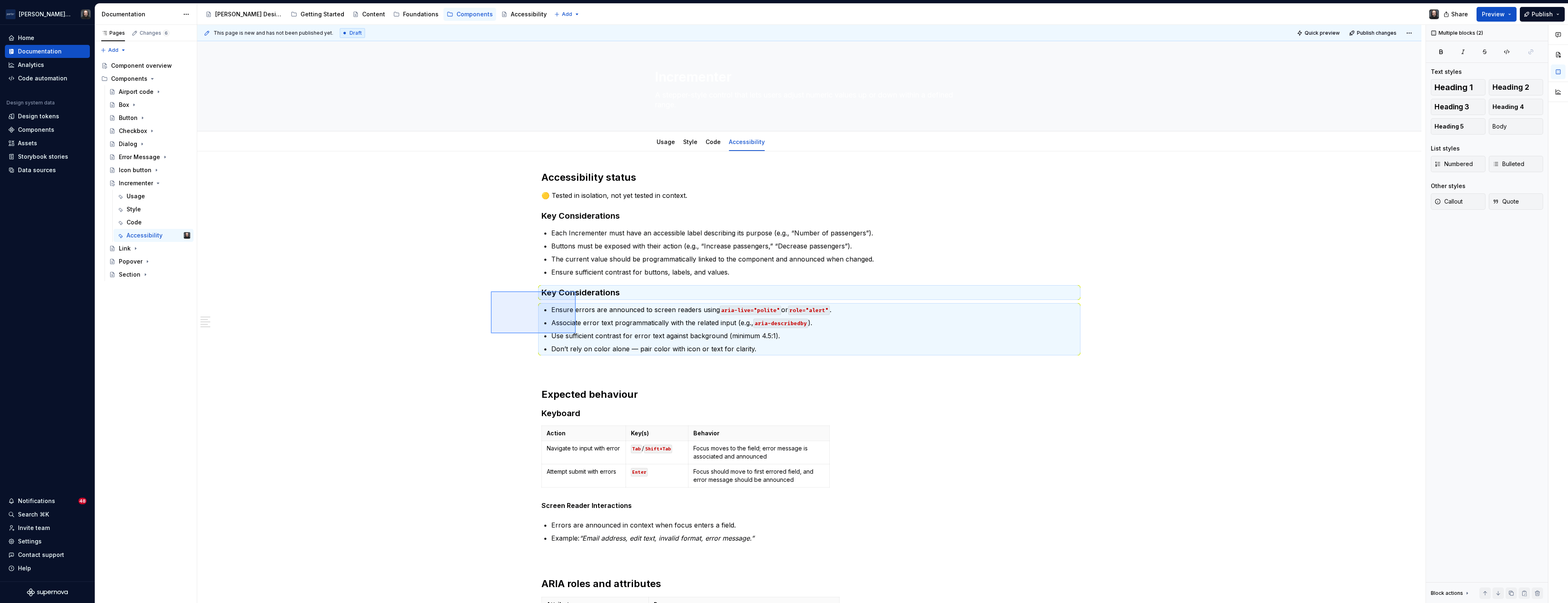
drag, startPoint x: 533, startPoint y: 317, endPoint x: 576, endPoint y: 333, distance: 45.9
click at [576, 333] on div "This page is new and has not been published yet. Draft Quick preview Publish ch…" at bounding box center [811, 314] width 1228 height 579
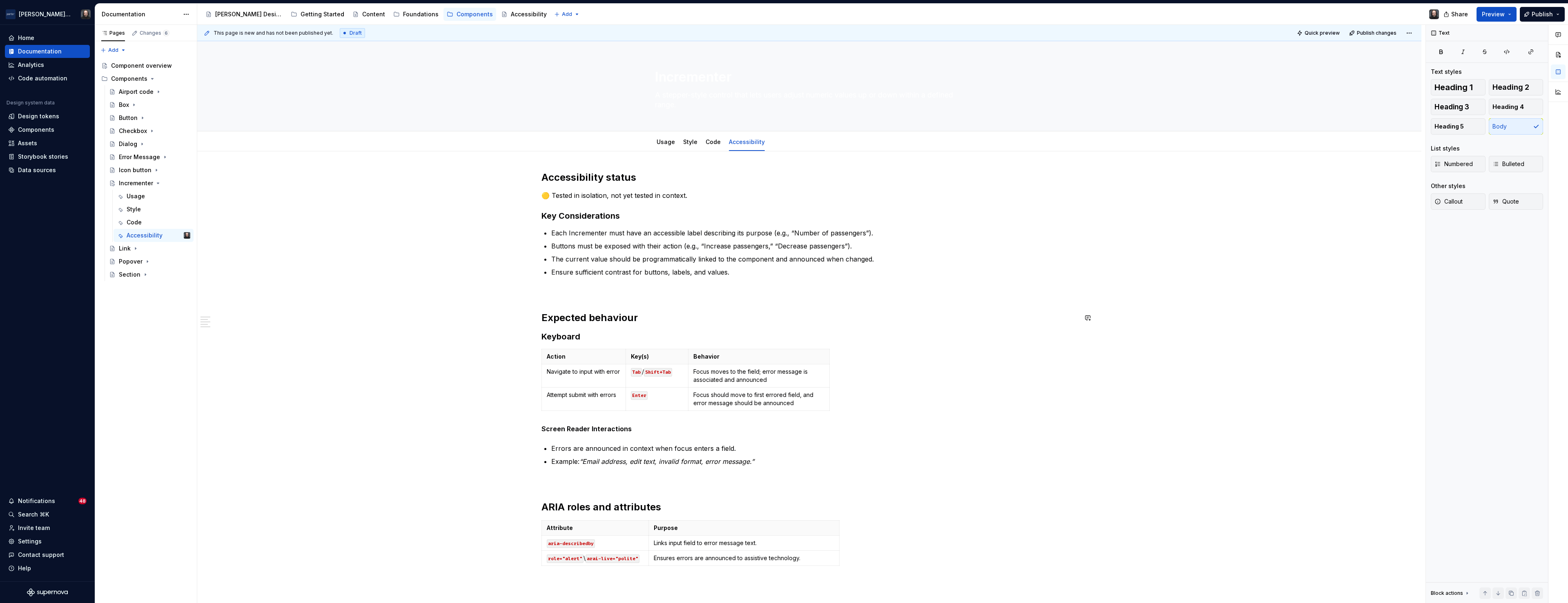
type textarea "*"
click at [581, 336] on h3 "Keyboard" at bounding box center [810, 336] width 536 height 12
type textarea "*"
click at [688, 411] on icon "button" at bounding box center [687, 411] width 7 height 7
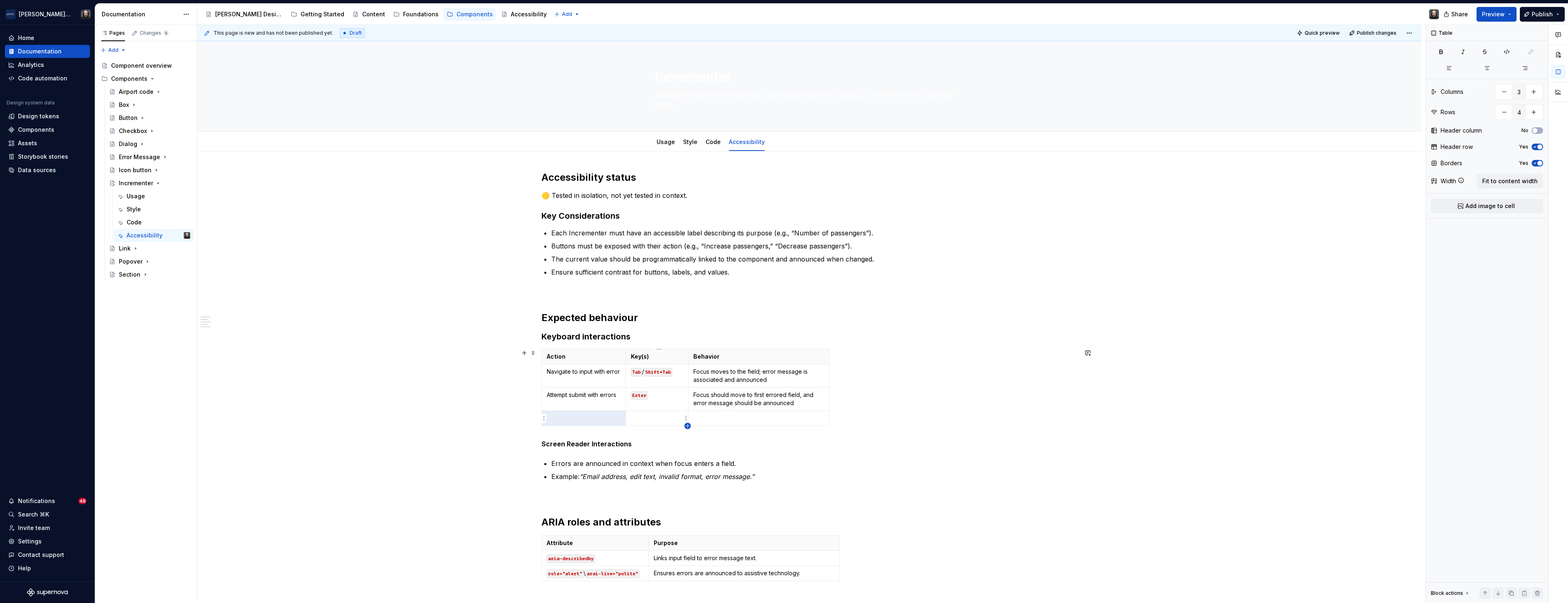
click at [687, 426] on icon "button" at bounding box center [687, 426] width 4 height 4
click at [687, 428] on icon "button" at bounding box center [687, 426] width 7 height 7
click at [688, 426] on icon "button" at bounding box center [687, 426] width 4 height 4
click at [688, 427] on icon "button" at bounding box center [687, 426] width 7 height 7
type input "5"
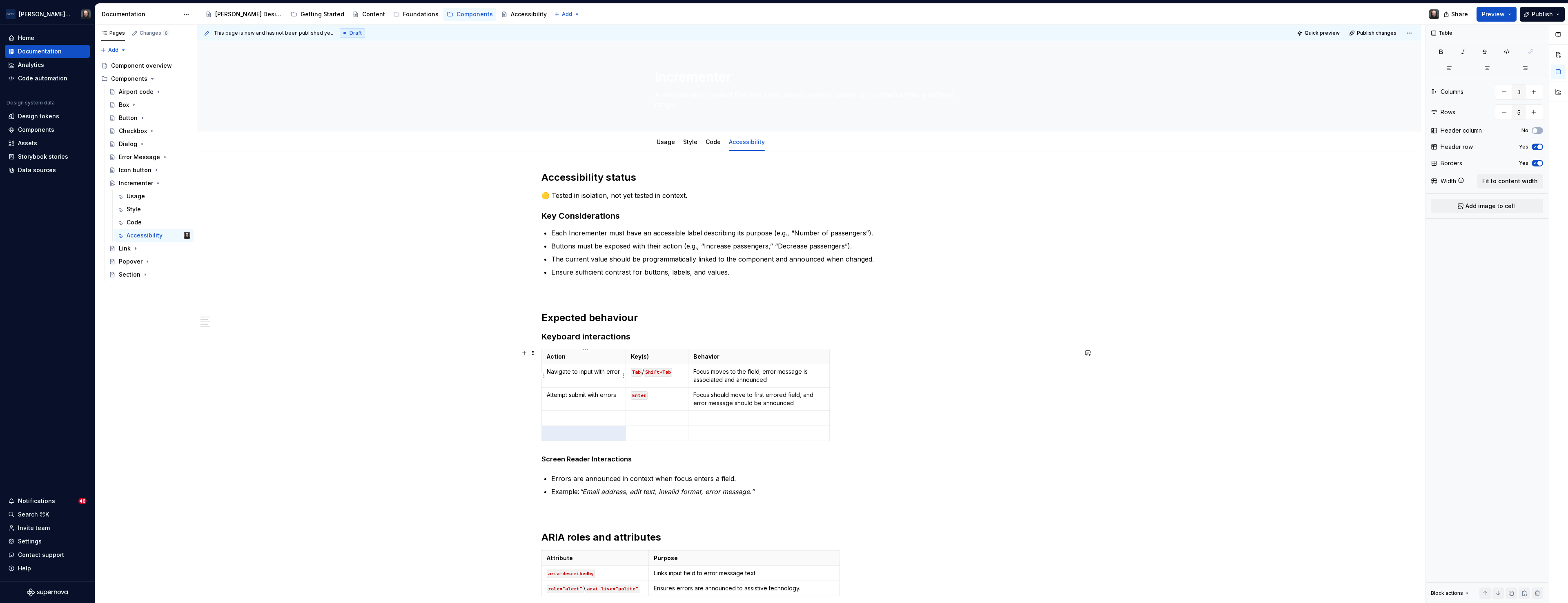
click at [567, 371] on p "Navigate to input with error" at bounding box center [583, 371] width 74 height 8
click at [579, 396] on p "Attempt submit with errors" at bounding box center [583, 395] width 74 height 8
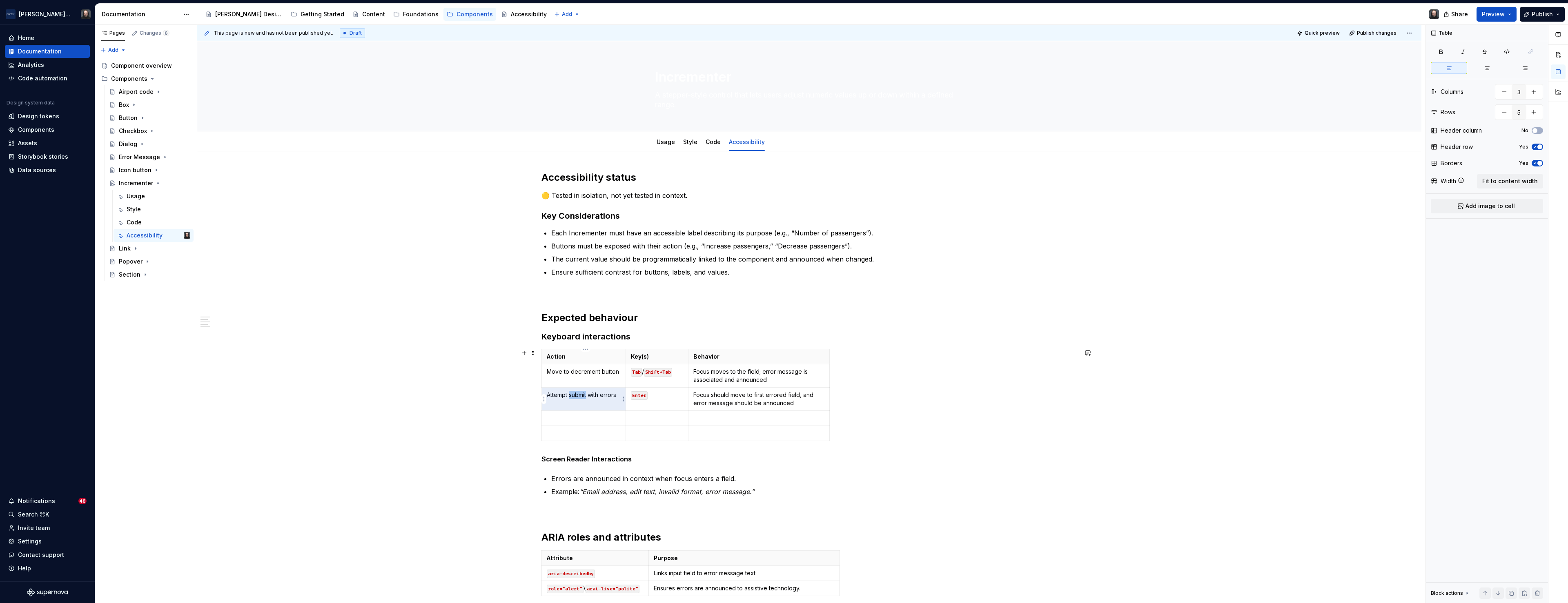
click at [579, 396] on p "Attempt submit with errors" at bounding box center [583, 395] width 74 height 8
click at [572, 420] on p at bounding box center [583, 418] width 74 height 8
click at [590, 434] on p at bounding box center [583, 433] width 74 height 8
drag, startPoint x: 635, startPoint y: 399, endPoint x: 628, endPoint y: 397, distance: 7.3
click at [628, 397] on td "Enter" at bounding box center [657, 399] width 63 height 23
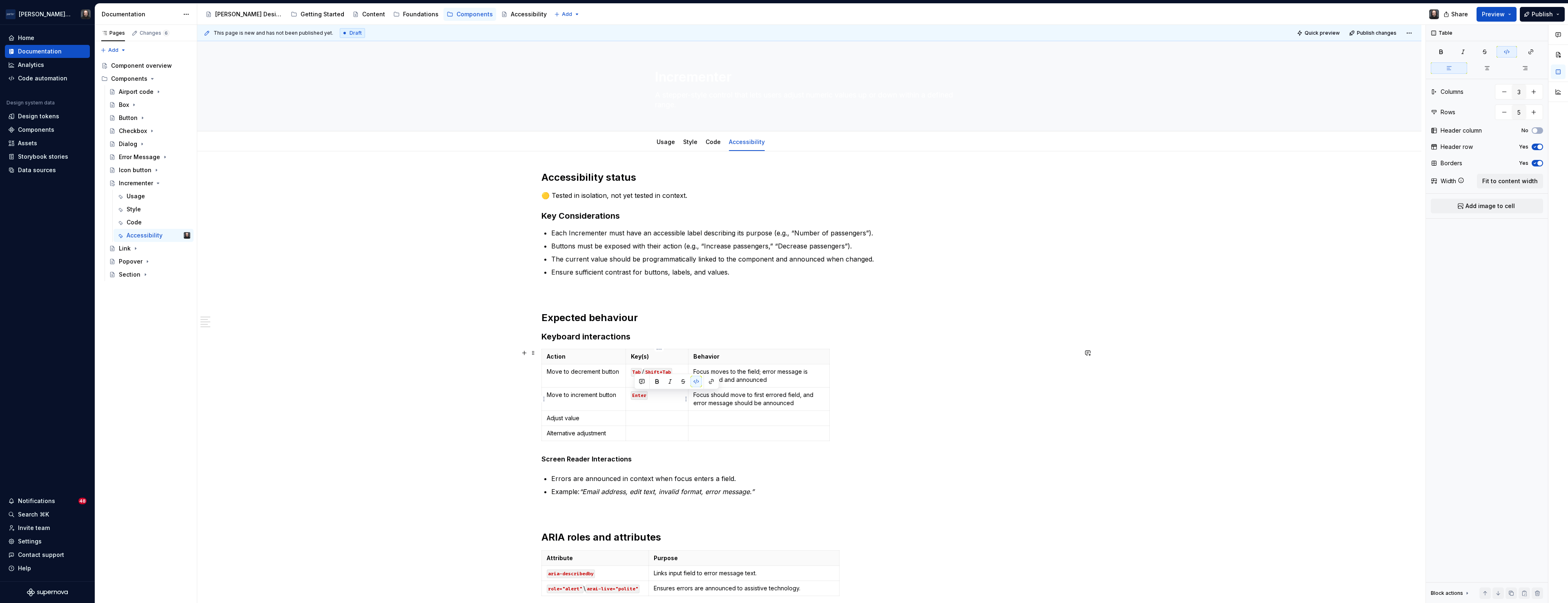
click at [679, 369] on p "Tab / Shift+Tab" at bounding box center [657, 371] width 52 height 8
drag, startPoint x: 681, startPoint y: 372, endPoint x: 614, endPoint y: 374, distance: 67.0
click at [614, 374] on tr "Move to decrement button Tab / Shift+Tab Focus moves to the field; error messag…" at bounding box center [685, 376] width 288 height 23
drag, startPoint x: 663, startPoint y: 380, endPoint x: 631, endPoint y: 374, distance: 32.6
click at [631, 374] on td "Tab / Shift+Tab" at bounding box center [657, 376] width 63 height 23
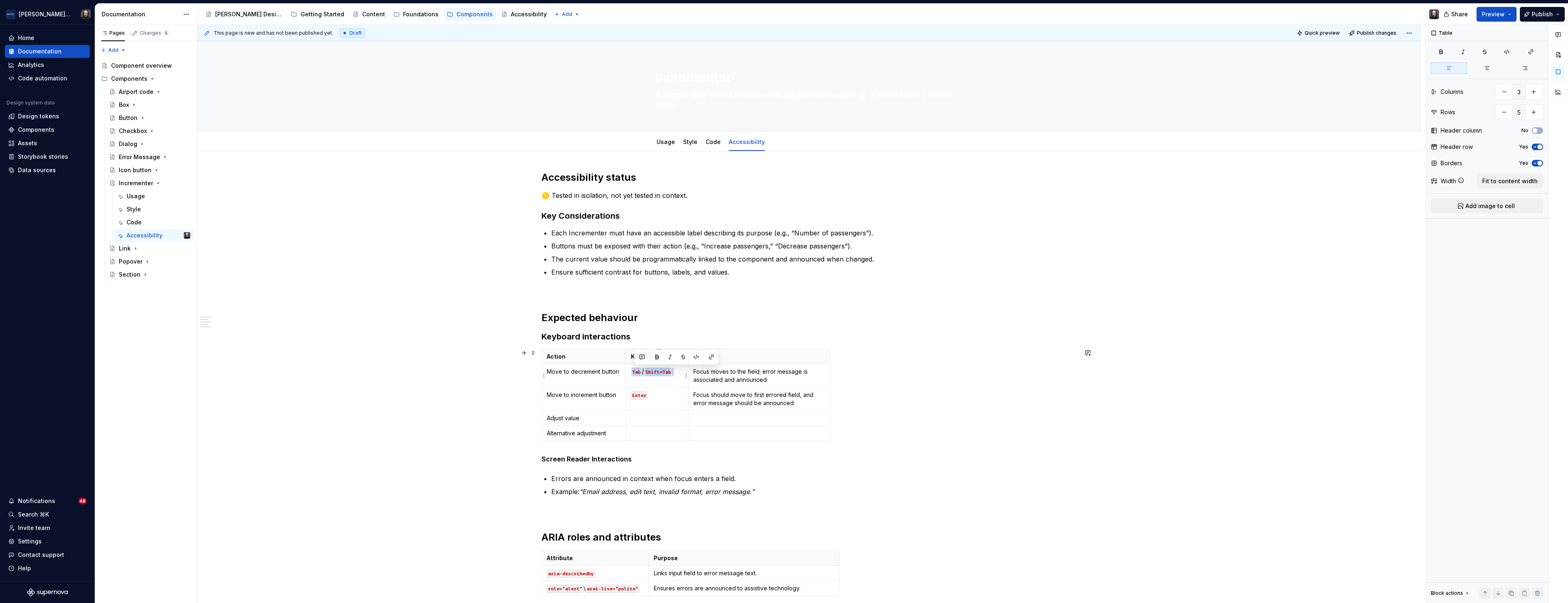
copy p "Tab / Shift+Tab"
click at [647, 420] on p at bounding box center [657, 418] width 52 height 8
click at [648, 436] on p at bounding box center [657, 433] width 52 height 8
click at [755, 375] on p "Focus moves to the field; error message is associated and announced" at bounding box center [759, 375] width 131 height 16
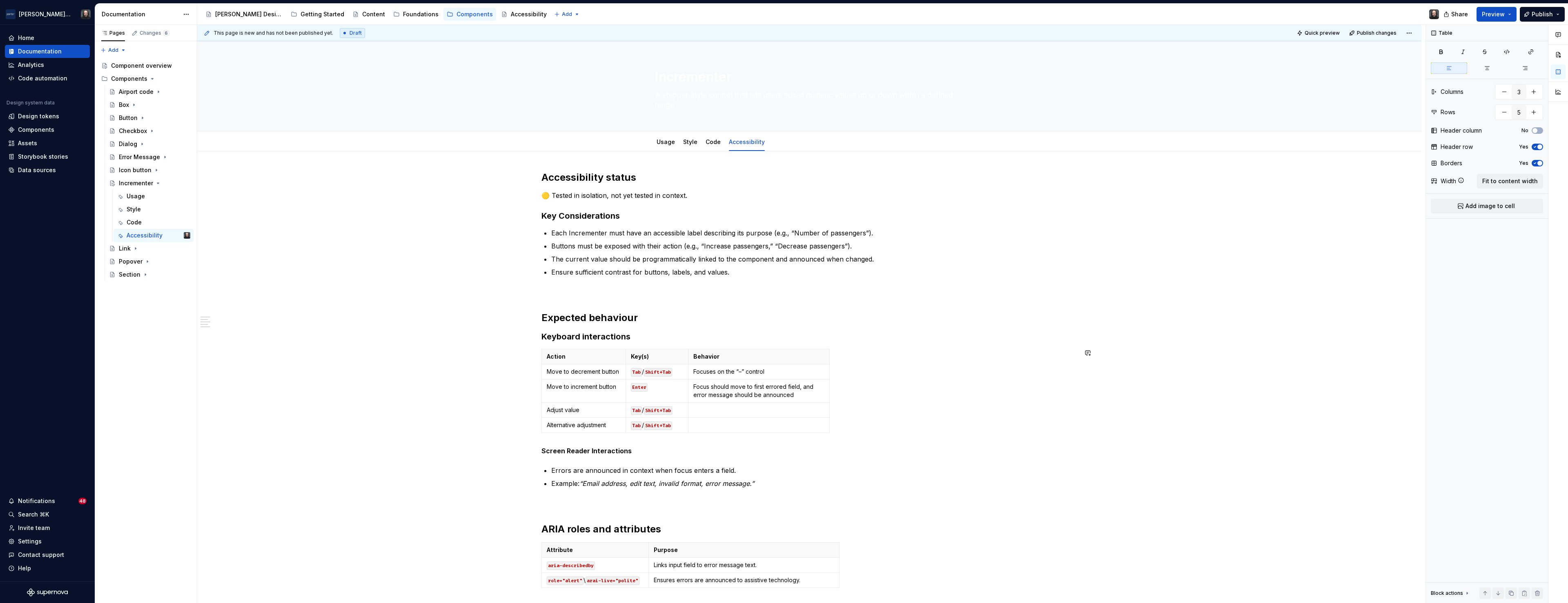
click at [750, 392] on p "Focus should move to first errored field, and error message should be announced" at bounding box center [759, 391] width 131 height 16
click at [735, 404] on p at bounding box center [759, 402] width 131 height 8
click at [742, 419] on p at bounding box center [759, 417] width 131 height 8
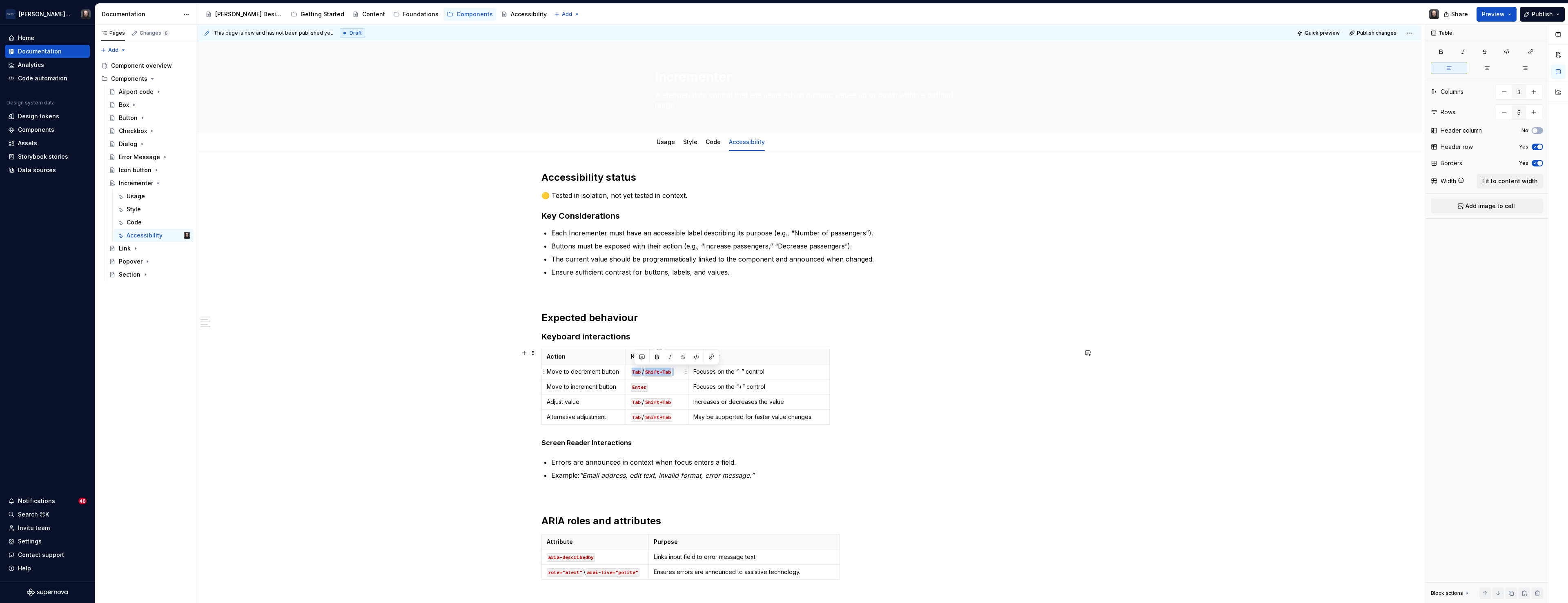
drag, startPoint x: 679, startPoint y: 371, endPoint x: 631, endPoint y: 374, distance: 48.1
click at [631, 374] on td "Tab / Shift+Tab" at bounding box center [657, 372] width 63 height 15
copy p "Tab / Shift+Tab"
drag, startPoint x: 664, startPoint y: 388, endPoint x: 629, endPoint y: 388, distance: 35.0
click at [629, 388] on td "Enter" at bounding box center [657, 387] width 63 height 15
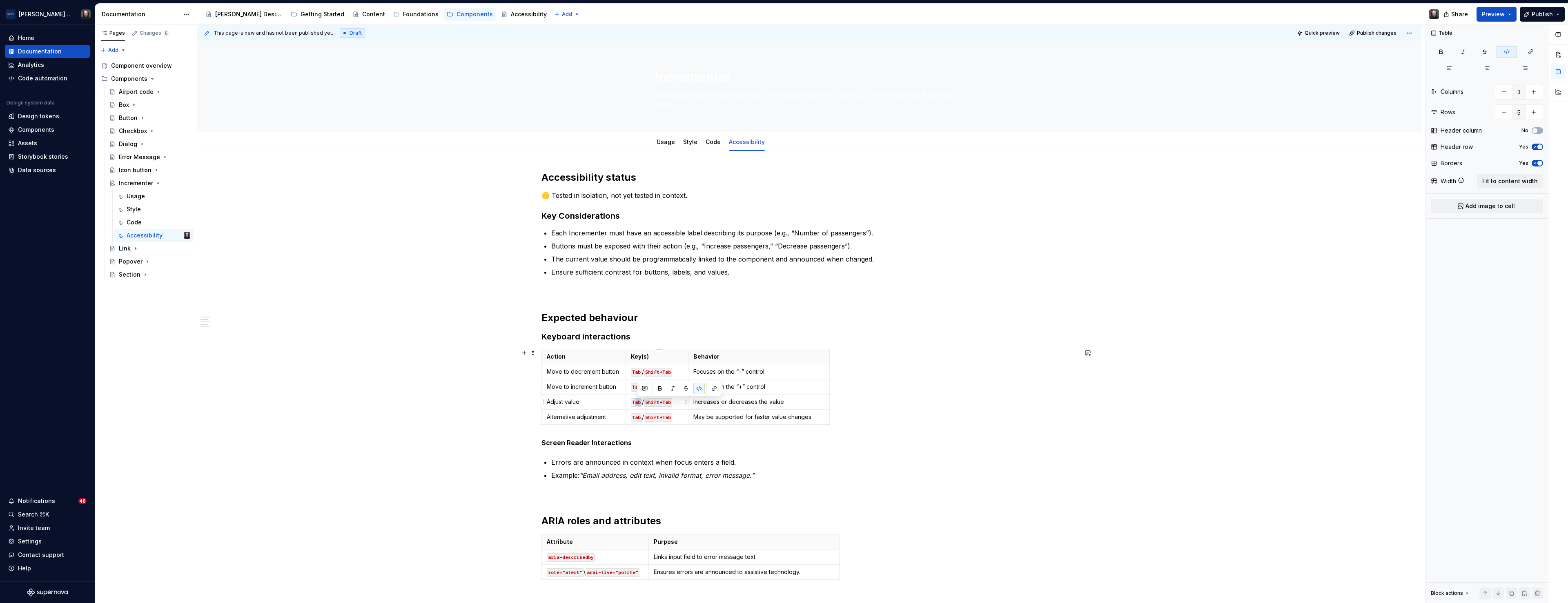
click at [638, 402] on code "Tab" at bounding box center [636, 403] width 11 height 9
drag, startPoint x: 642, startPoint y: 419, endPoint x: 634, endPoint y: 420, distance: 8.1
click at [634, 420] on code "Tab" at bounding box center [636, 418] width 11 height 9
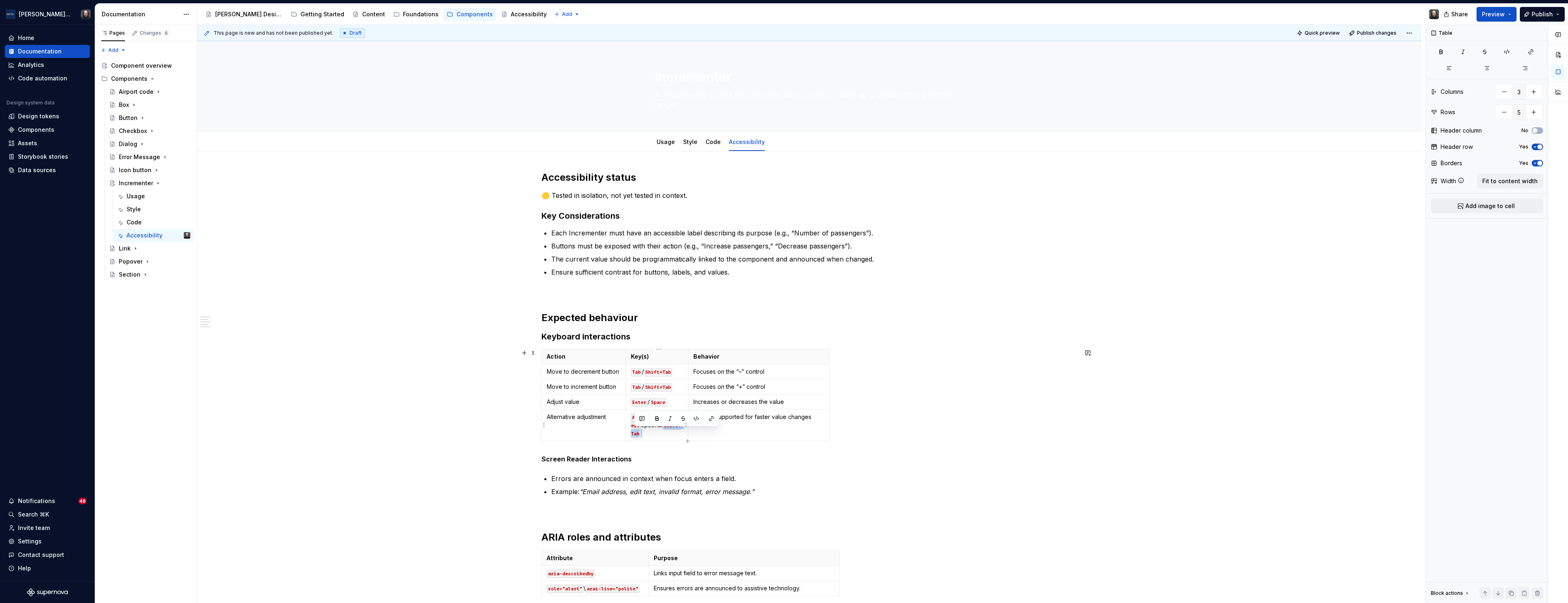
click at [663, 425] on p "Arrow eys optional Shift+Tab" at bounding box center [657, 425] width 52 height 24
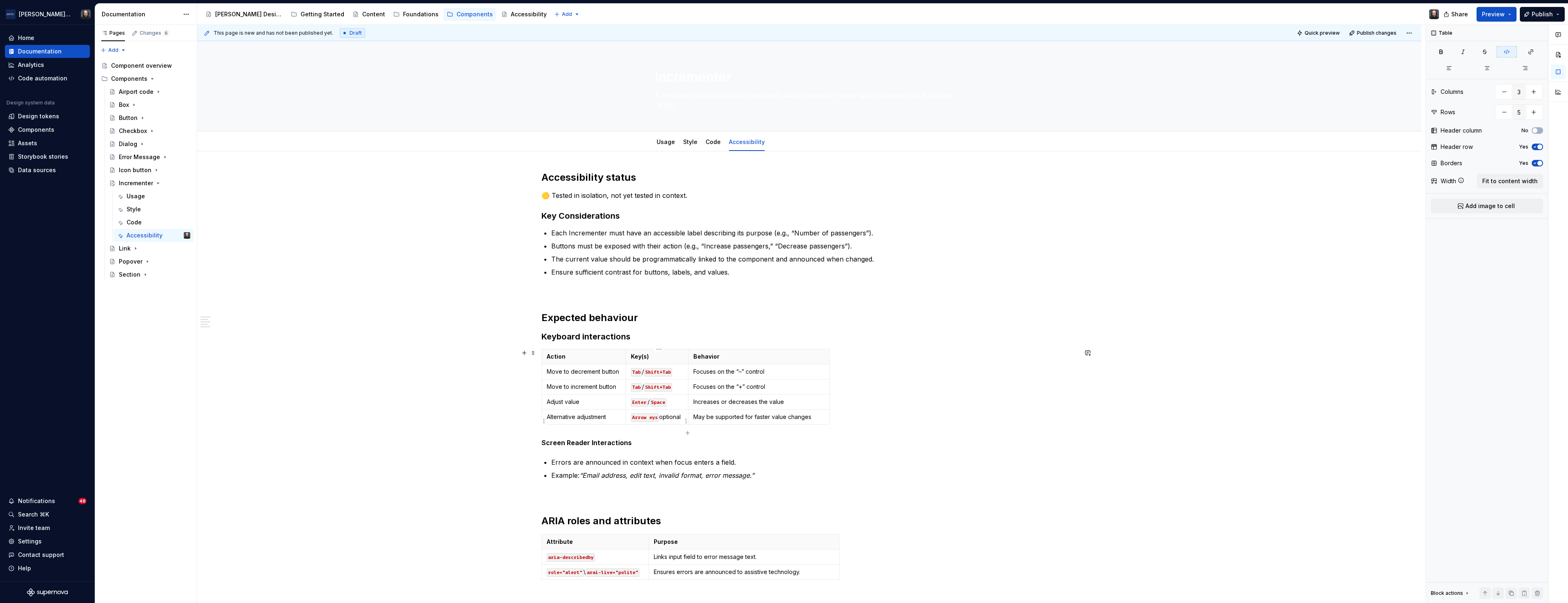
click at [652, 417] on code "Arrow eys" at bounding box center [645, 418] width 28 height 9
click at [1035, 409] on div "Action Key(s) Behavior Move to decrement button Tab / Shift+Tab Focuses on the …" at bounding box center [810, 393] width 536 height 88
drag, startPoint x: 690, startPoint y: 357, endPoint x: 704, endPoint y: 357, distance: 14.0
click at [704, 357] on th "Behavior" at bounding box center [772, 357] width 142 height 15
click at [667, 419] on p "Arrow keys optional" at bounding box center [663, 417] width 66 height 8
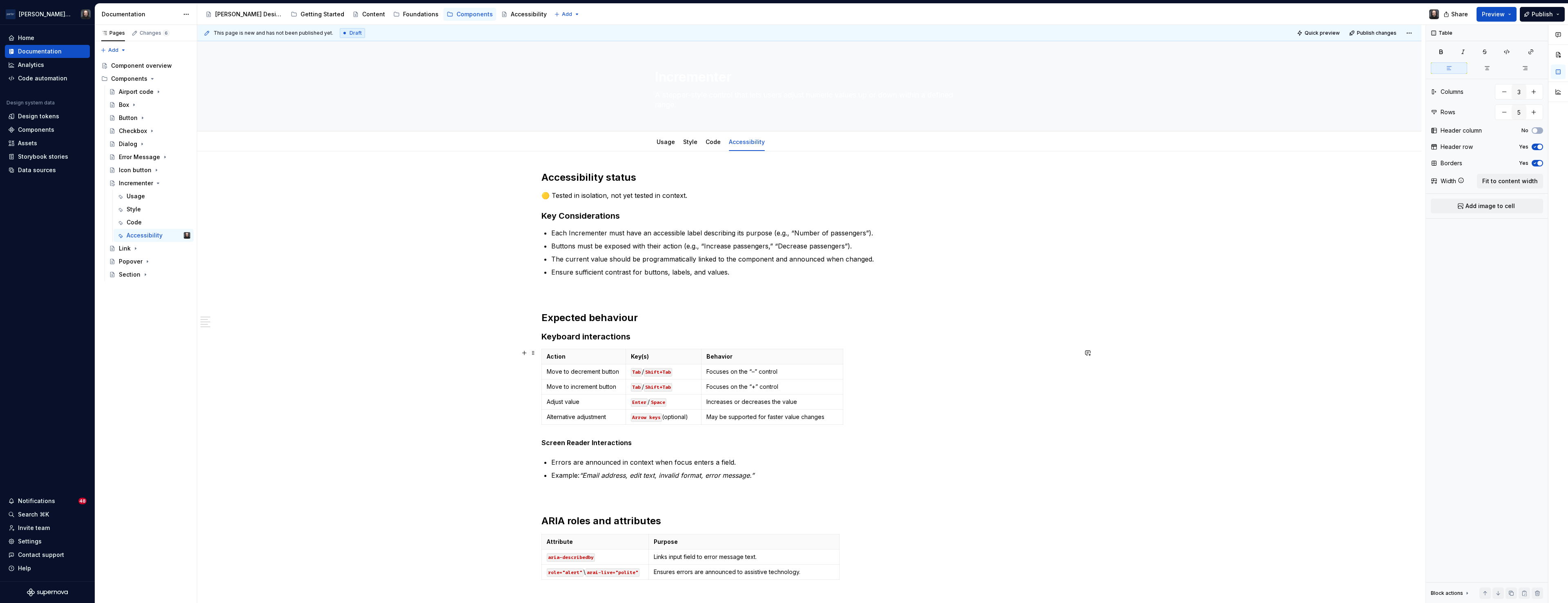
click at [956, 390] on div "Action Key(s) Behavior Move to decrement button Tab / Shift+Tab Focuses on the …" at bounding box center [810, 389] width 536 height 79
click at [544, 444] on strong "Screen Reader Interactions" at bounding box center [587, 442] width 90 height 8
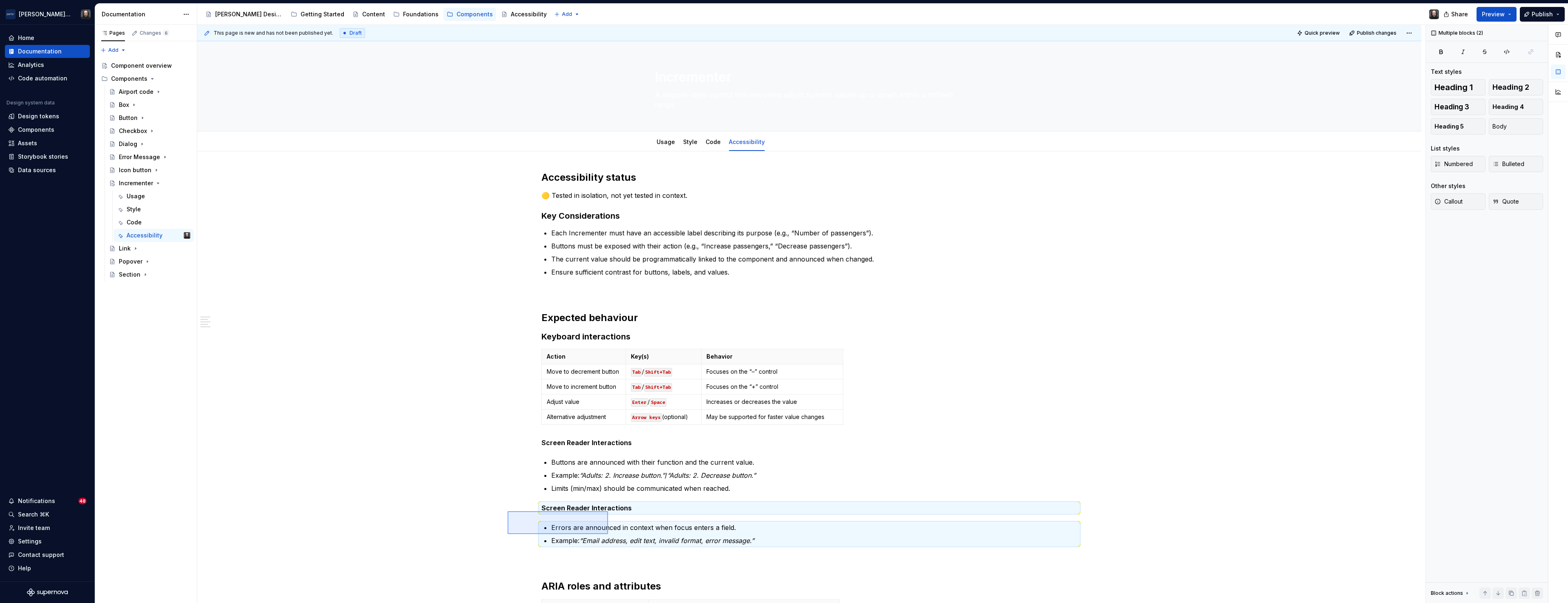
drag, startPoint x: 579, startPoint y: 526, endPoint x: 608, endPoint y: 534, distance: 30.1
click at [608, 534] on div "This page is new and has not been published yet. Draft Quick preview Publish ch…" at bounding box center [811, 314] width 1228 height 579
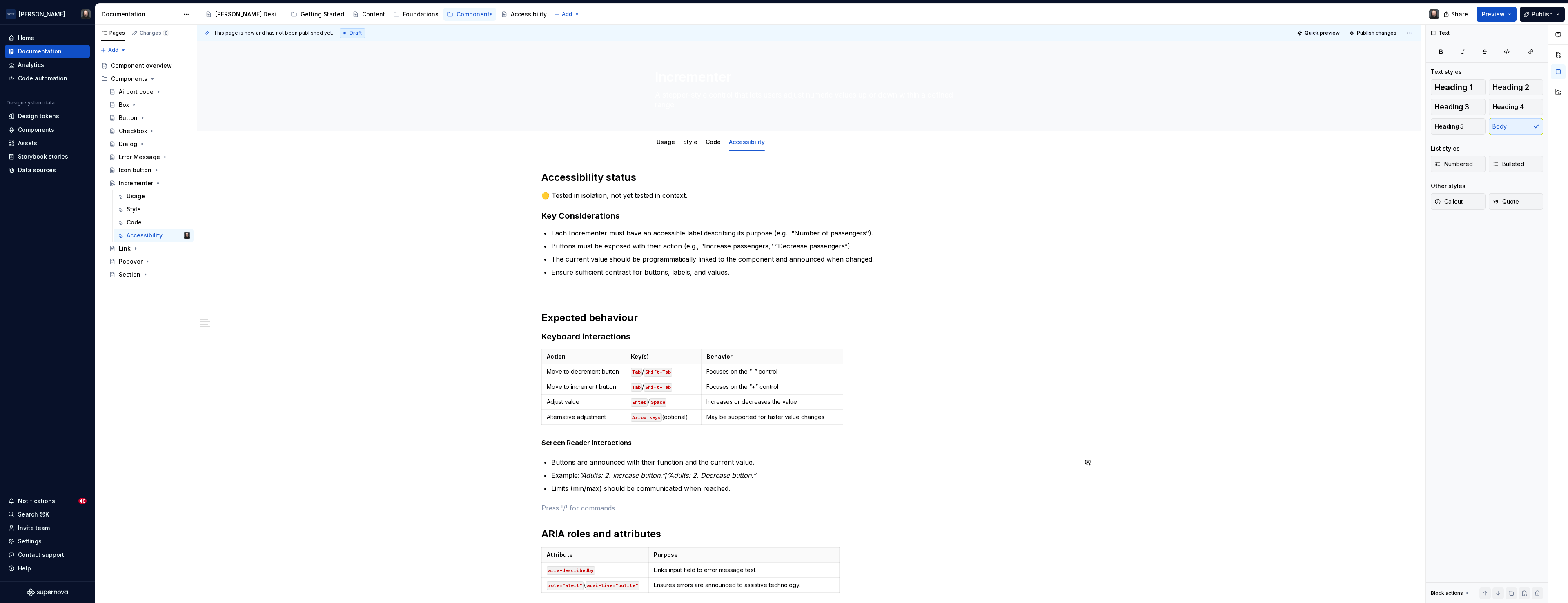
scroll to position [160, 0]
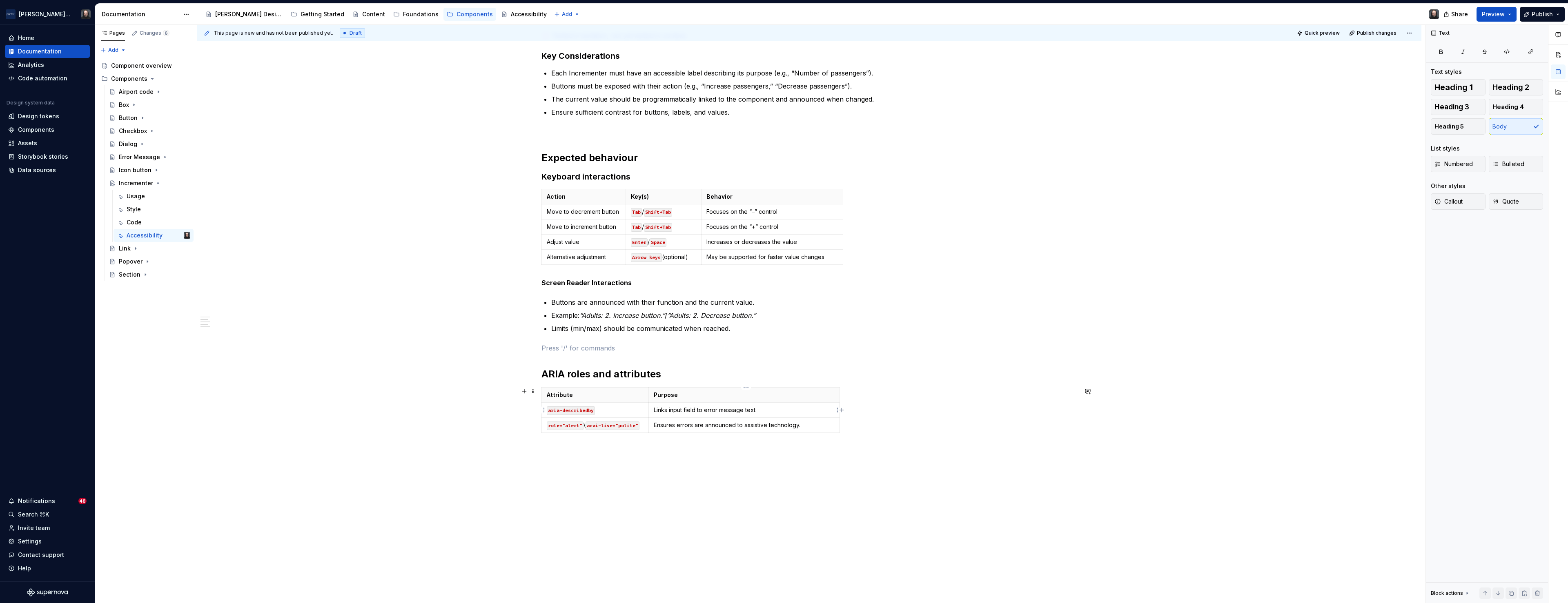
click at [708, 410] on p "Links input field to error message text." at bounding box center [744, 410] width 181 height 8
click at [726, 427] on p "Ensures errors are announced to assistive technology." at bounding box center [744, 425] width 181 height 8
click at [726, 427] on p "Ensures errors are announced to assistive technology." at bounding box center [744, 425] width 181 height 8
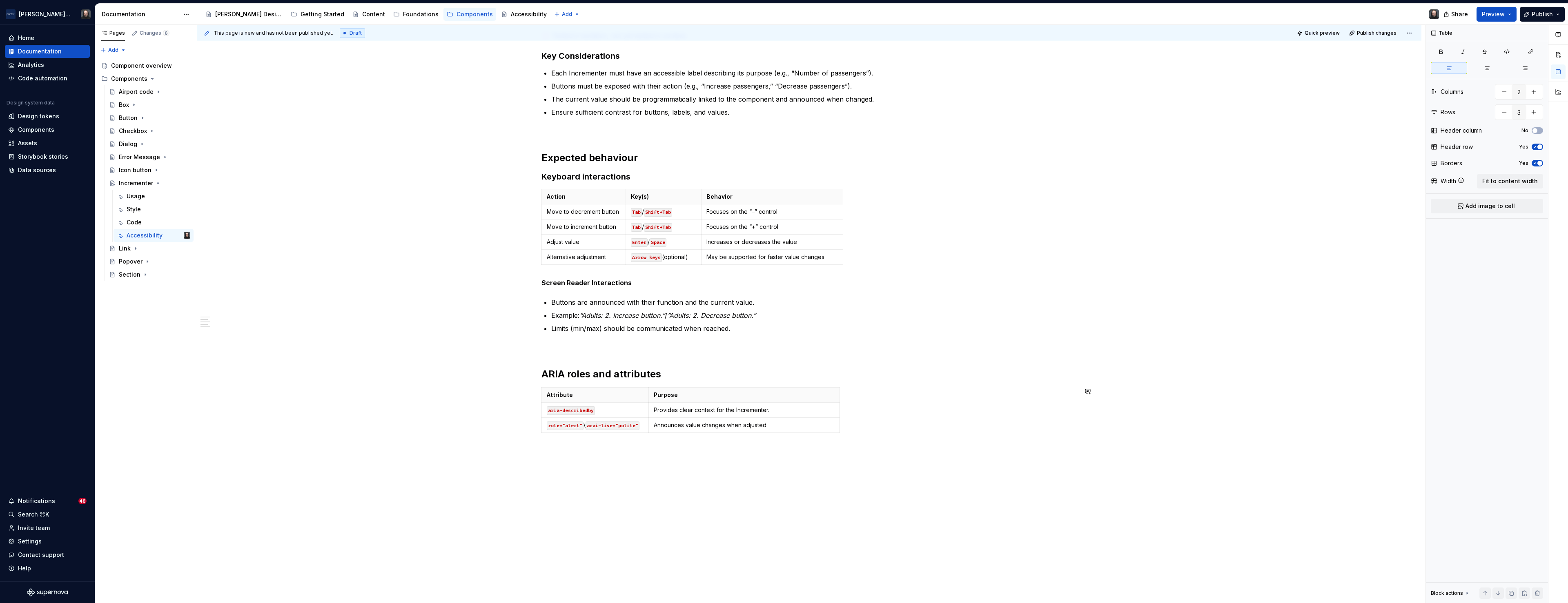
type textarea "*"
click at [691, 431] on icon "button" at bounding box center [692, 433] width 7 height 7
type input "4"
click at [684, 439] on p at bounding box center [744, 440] width 181 height 8
click at [654, 408] on td "Provides clear context for the Incrementer." at bounding box center [746, 410] width 191 height 15
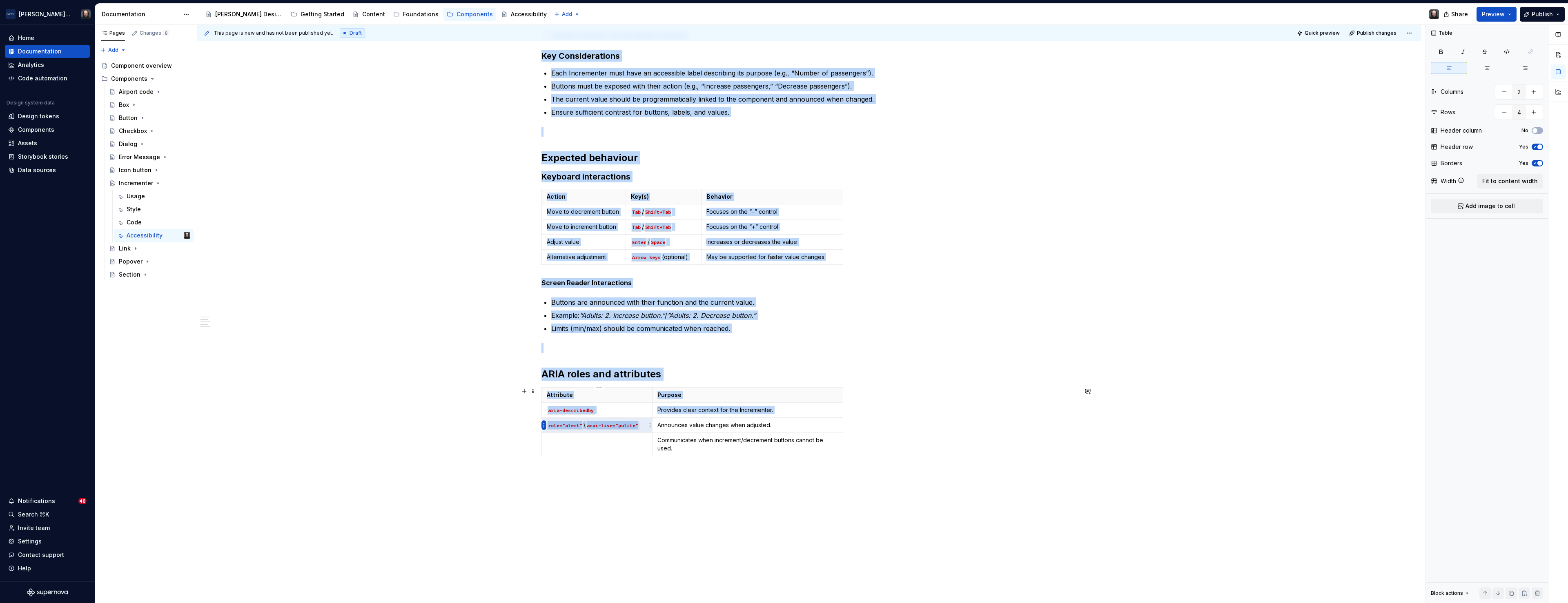
drag, startPoint x: 636, startPoint y: 427, endPoint x: 545, endPoint y: 426, distance: 91.0
click at [545, 426] on body "Porter Airlines Home Documentation Analytics Code automation Design system data…" at bounding box center [784, 301] width 1568 height 603
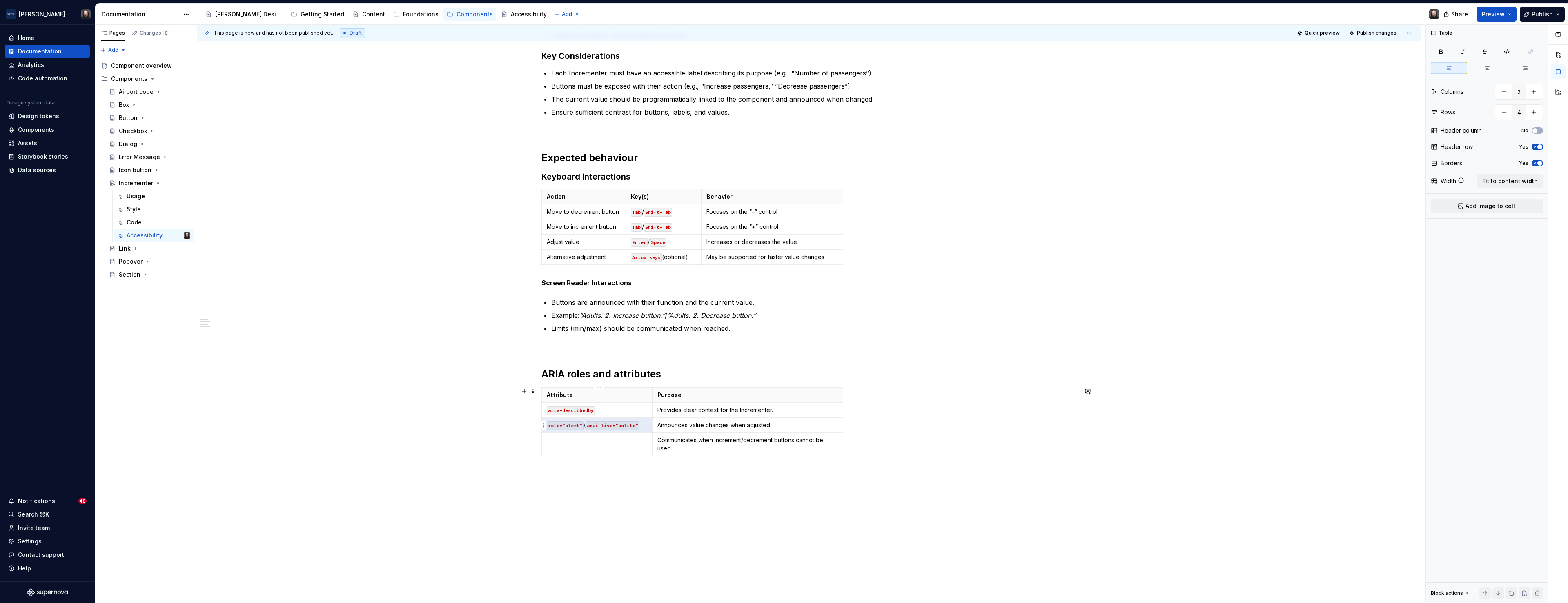
click at [646, 425] on p "role="alert" \ arai-live="polite"" at bounding box center [597, 425] width 100 height 8
drag, startPoint x: 646, startPoint y: 425, endPoint x: 550, endPoint y: 424, distance: 96.0
click at [550, 424] on p "role="alert" \ arai-live="polite"" at bounding box center [597, 425] width 100 height 8
copy p "role="alert" \ arai-live="polite""
click at [897, 383] on div "Accessibility status 🟡 Tested in isolation, not yet tested in context. Key Cons…" at bounding box center [810, 245] width 536 height 468
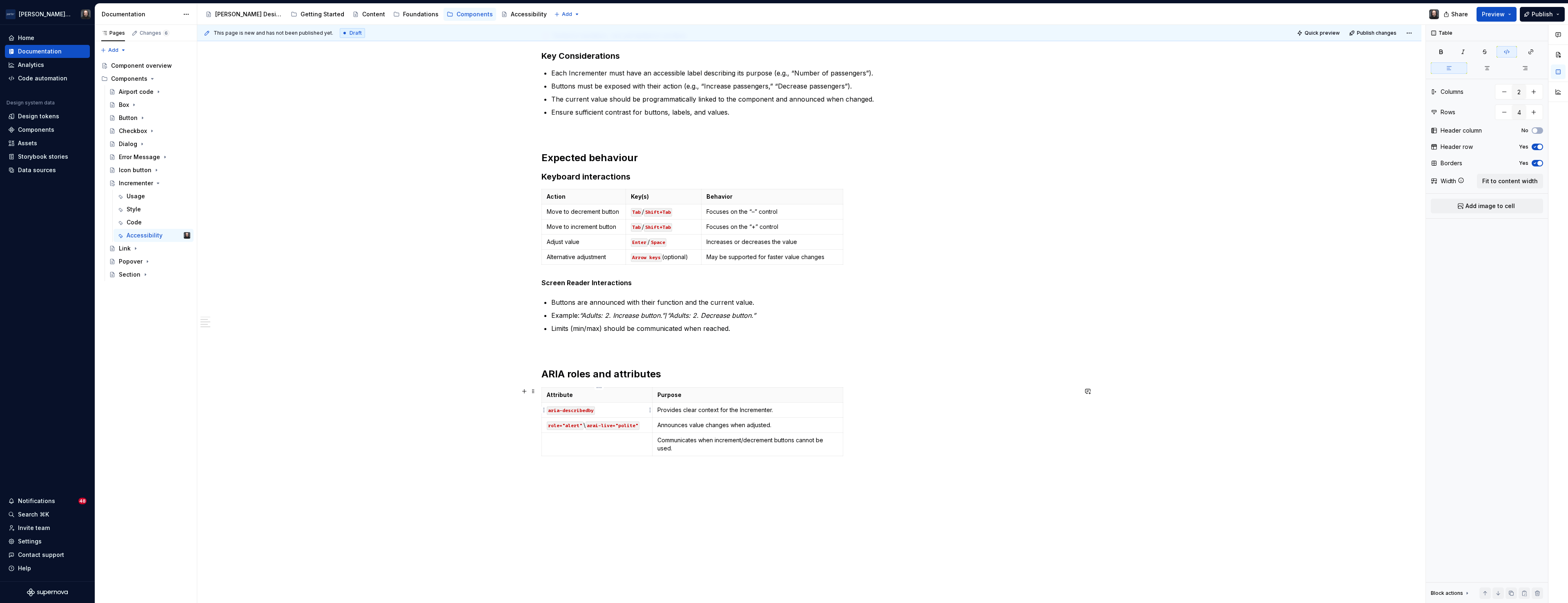
click at [607, 410] on p "aria-describedby" at bounding box center [597, 410] width 100 height 8
click at [584, 415] on code "role="alert"" at bounding box center [565, 419] width 37 height 9
drag, startPoint x: 584, startPoint y: 426, endPoint x: 551, endPoint y: 428, distance: 33.1
click at [551, 428] on code "role="alert"" at bounding box center [565, 426] width 37 height 9
drag, startPoint x: 587, startPoint y: 434, endPoint x: 606, endPoint y: 428, distance: 19.9
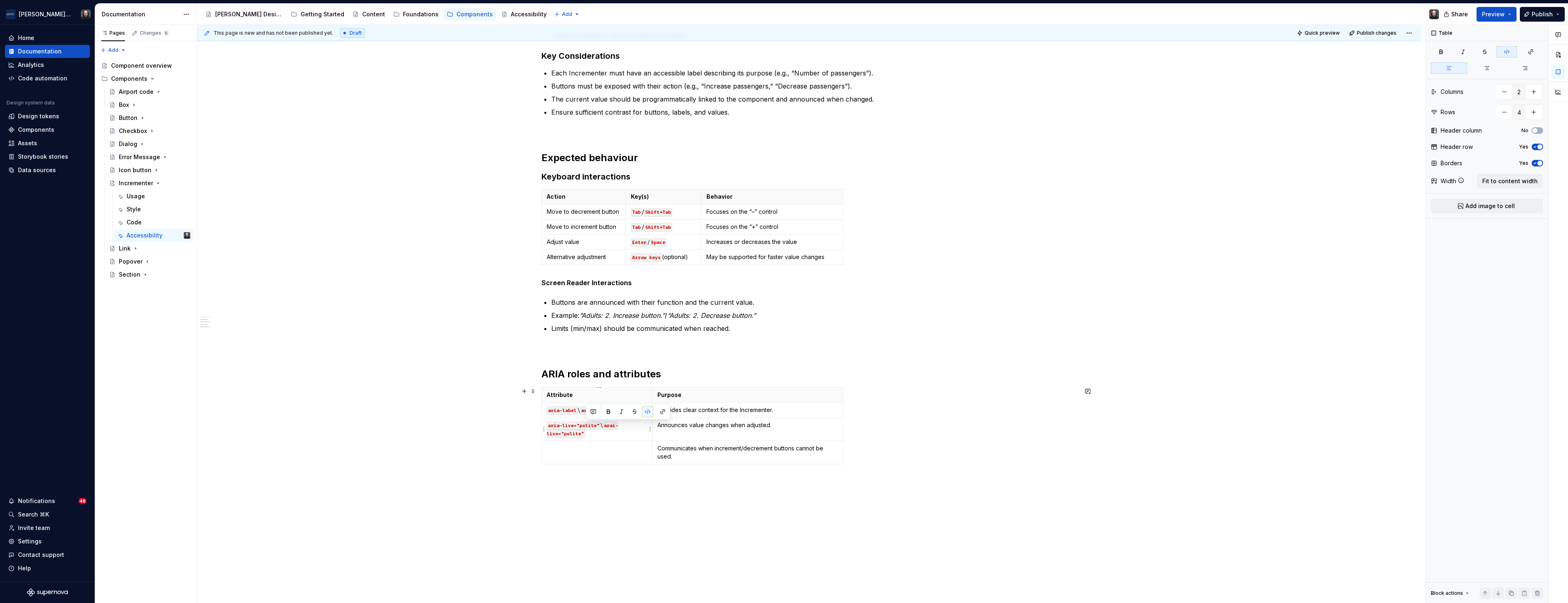
click at [606, 428] on p "aria-live="polite" \ arai-live="polite"" at bounding box center [597, 429] width 100 height 16
drag, startPoint x: 612, startPoint y: 427, endPoint x: 547, endPoint y: 427, distance: 65.0
click at [547, 427] on td "aria-live="polite"" at bounding box center [597, 425] width 111 height 15
click at [561, 446] on td at bounding box center [597, 445] width 111 height 23
drag, startPoint x: 844, startPoint y: 392, endPoint x: 851, endPoint y: 392, distance: 7.0
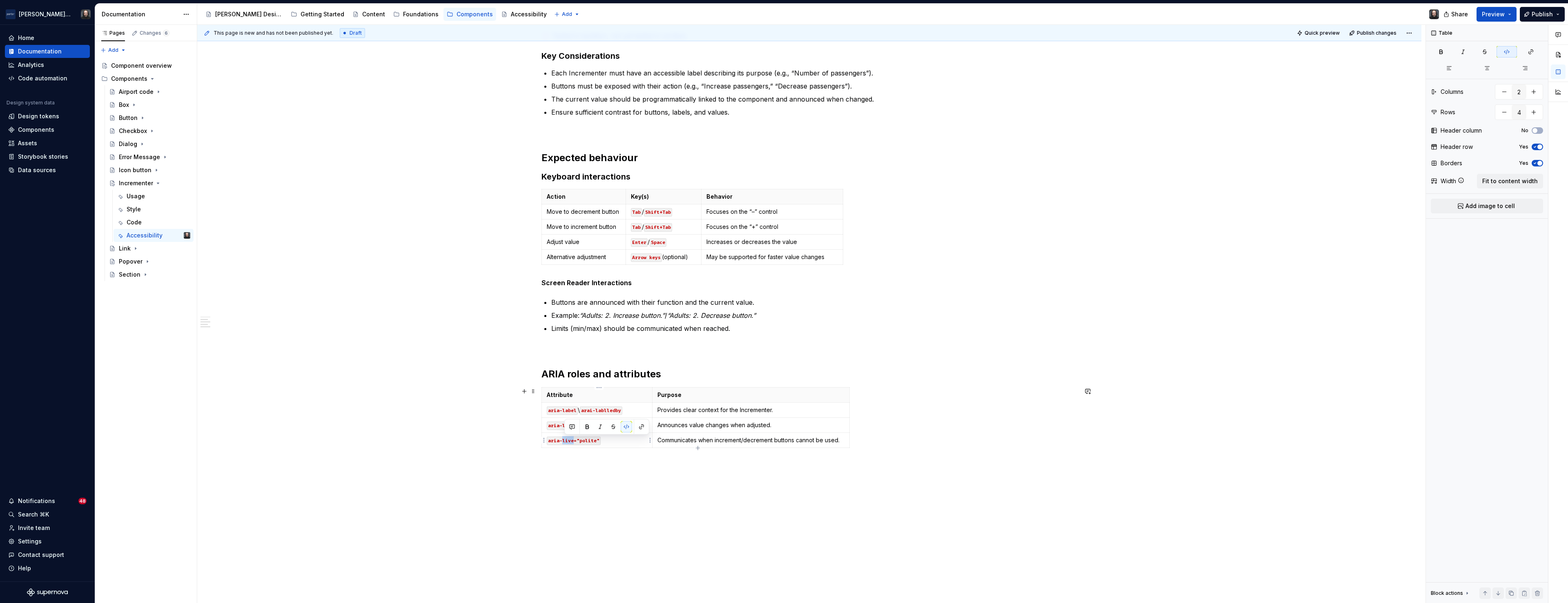
drag, startPoint x: 575, startPoint y: 441, endPoint x: 565, endPoint y: 441, distance: 10.0
click at [565, 441] on code "aria-live="polite"" at bounding box center [573, 441] width 54 height 9
click at [409, 332] on div "Accessibility status 🟡 Tested in isolation, not yet tested in context. Key Cons…" at bounding box center [809, 327] width 1224 height 671
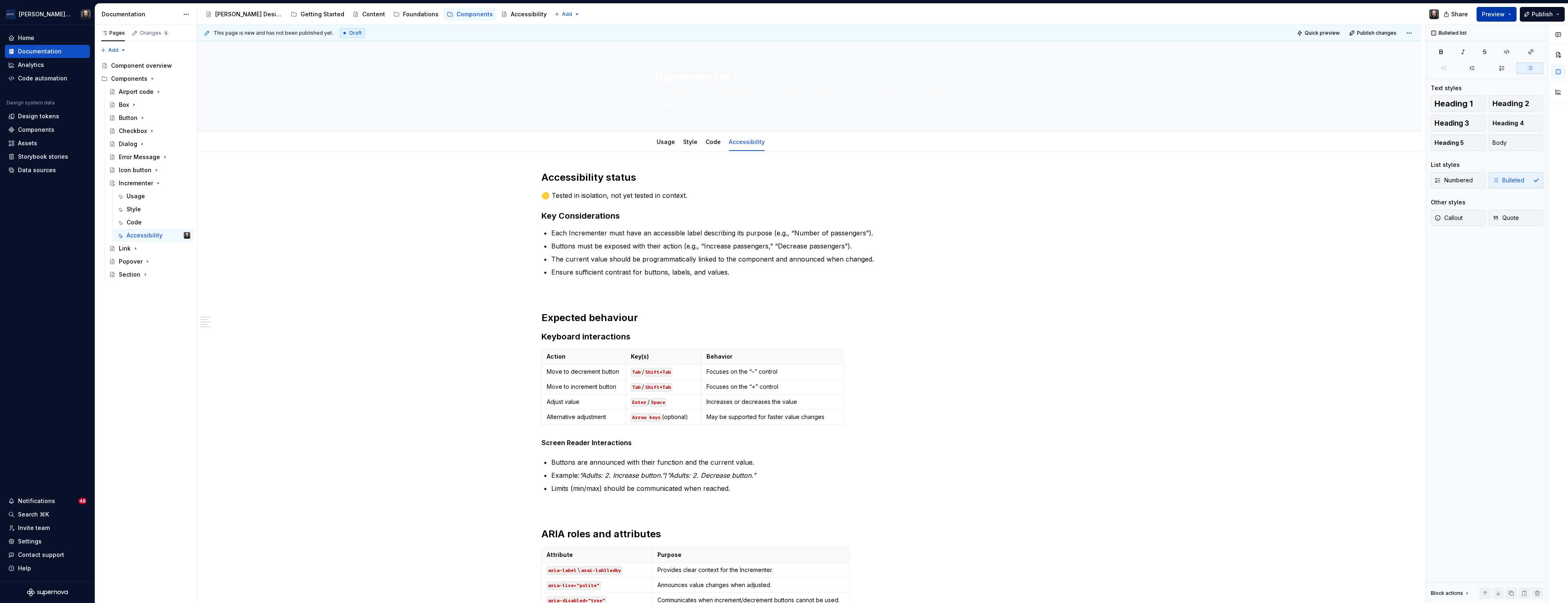
click at [1509, 13] on button "Preview" at bounding box center [1497, 14] width 40 height 15
click at [1415, 59] on span "Build preview" at bounding box center [1421, 60] width 39 height 8
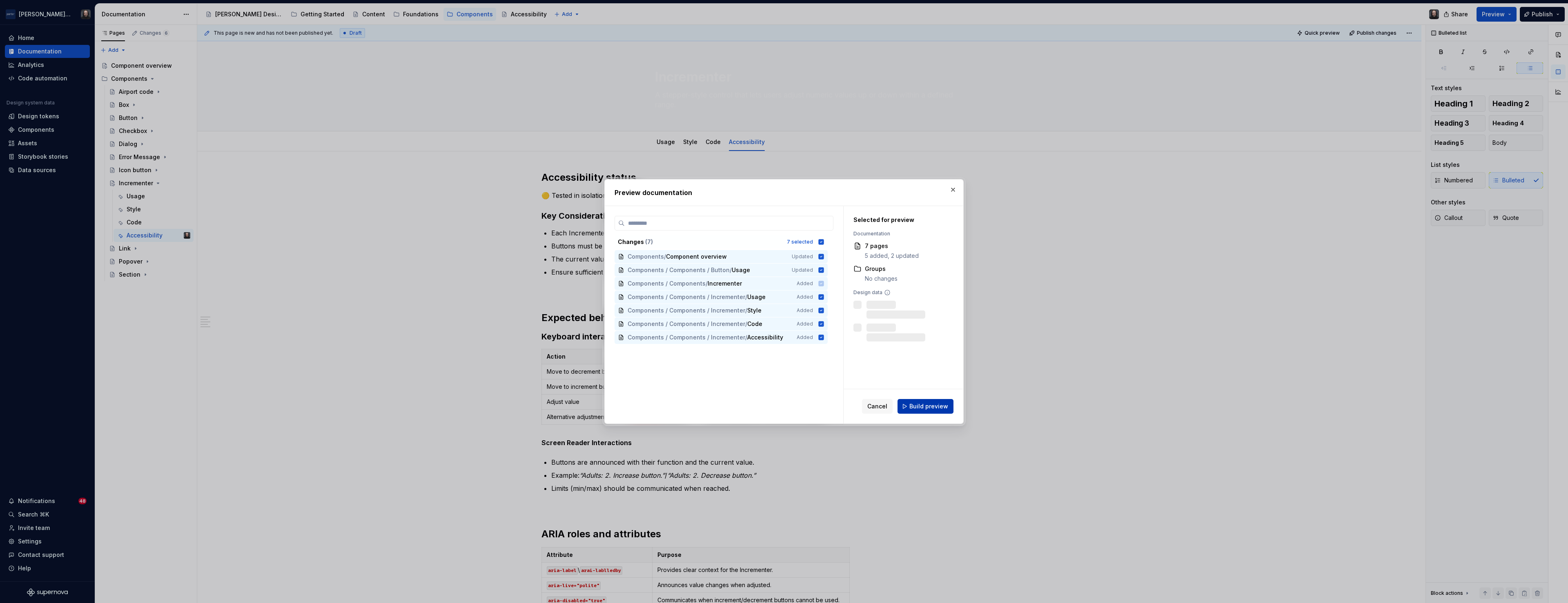
click at [927, 405] on span "Build preview" at bounding box center [929, 406] width 39 height 8
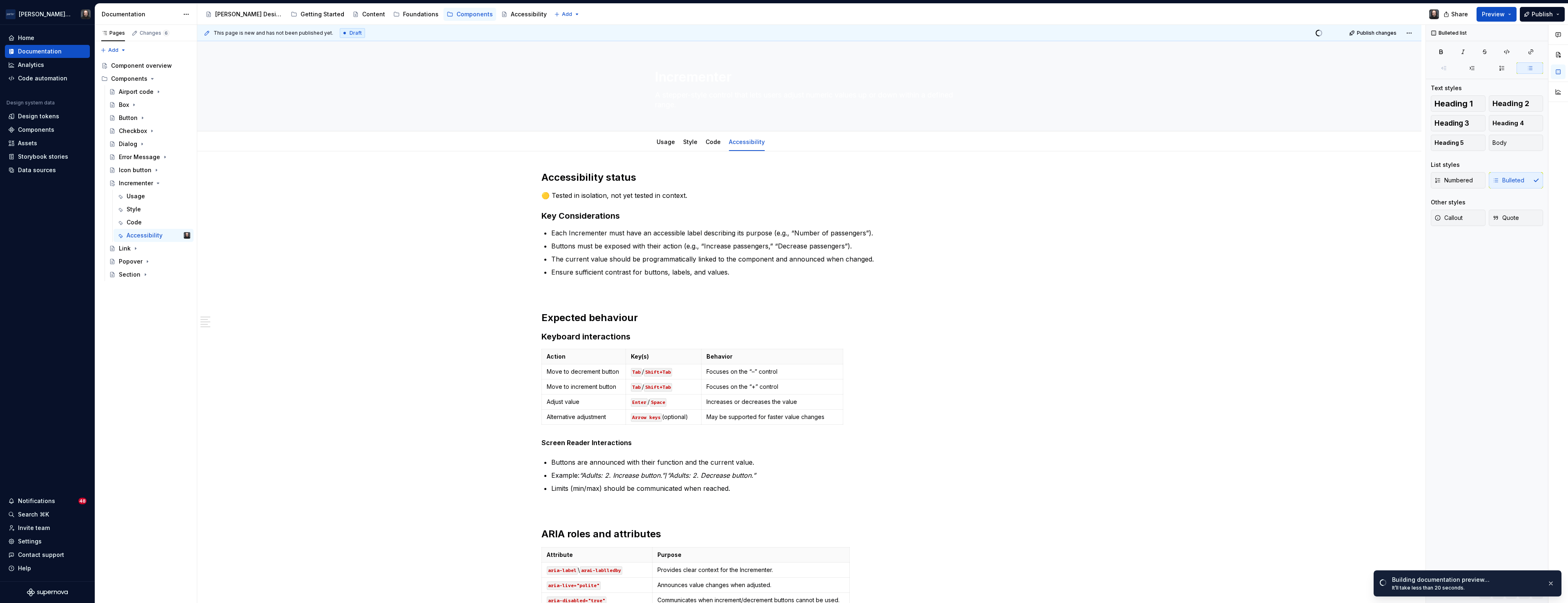
type textarea "*"
